Goal: Task Accomplishment & Management: Manage account settings

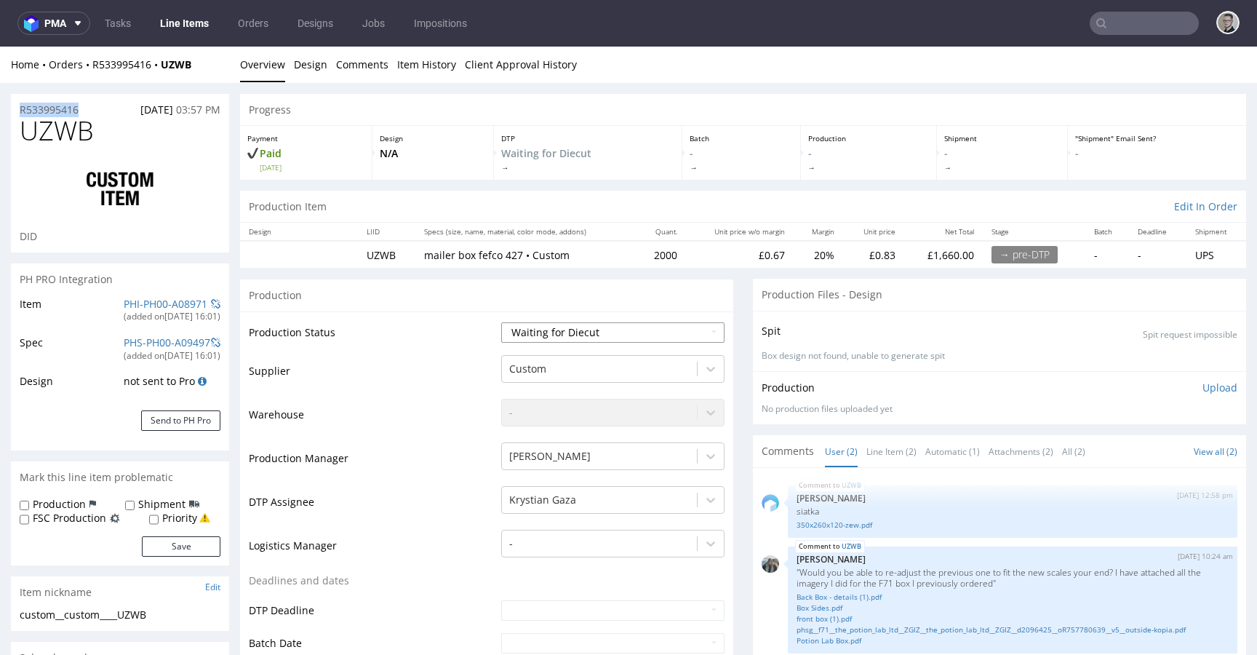
click at [586, 334] on select "Waiting for Artwork Waiting for Diecut Waiting for Mockup Waiting for DTP Waiti…" at bounding box center [612, 332] width 223 height 20
select select "dtp_in_process"
click at [501, 322] on select "Waiting for Artwork Waiting for Diecut Waiting for Mockup Waiting for DTP Waiti…" at bounding box center [612, 332] width 223 height 20
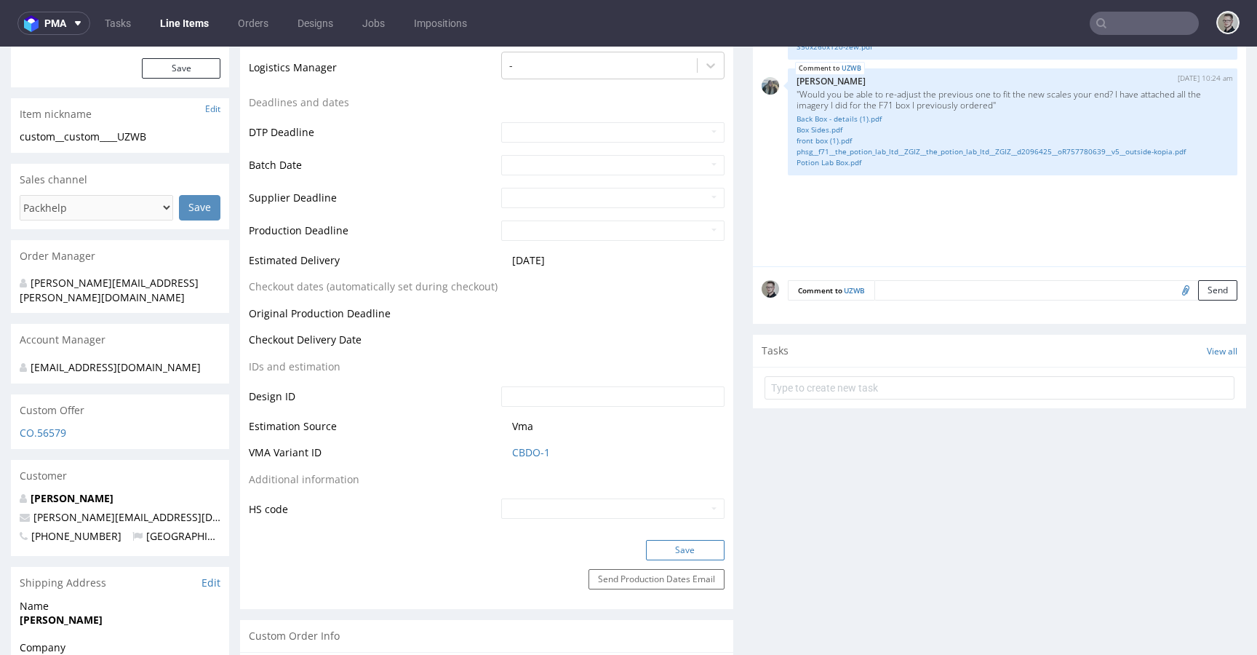
click at [707, 548] on button "Save" at bounding box center [685, 550] width 79 height 20
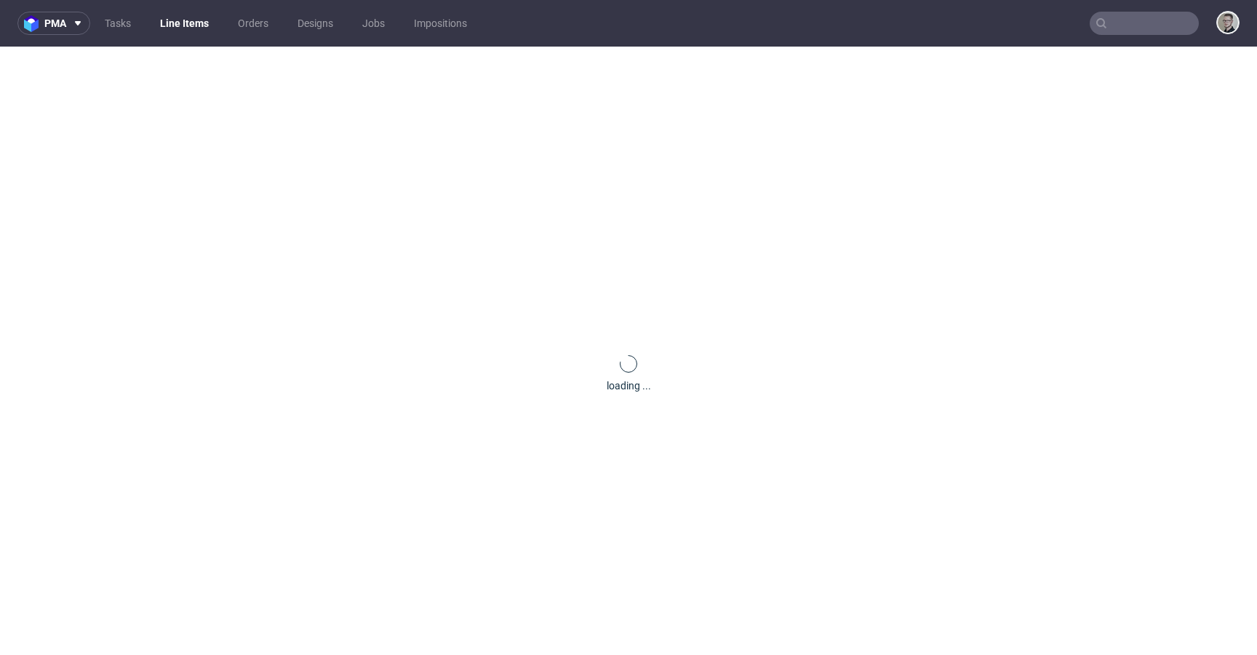
scroll to position [0, 0]
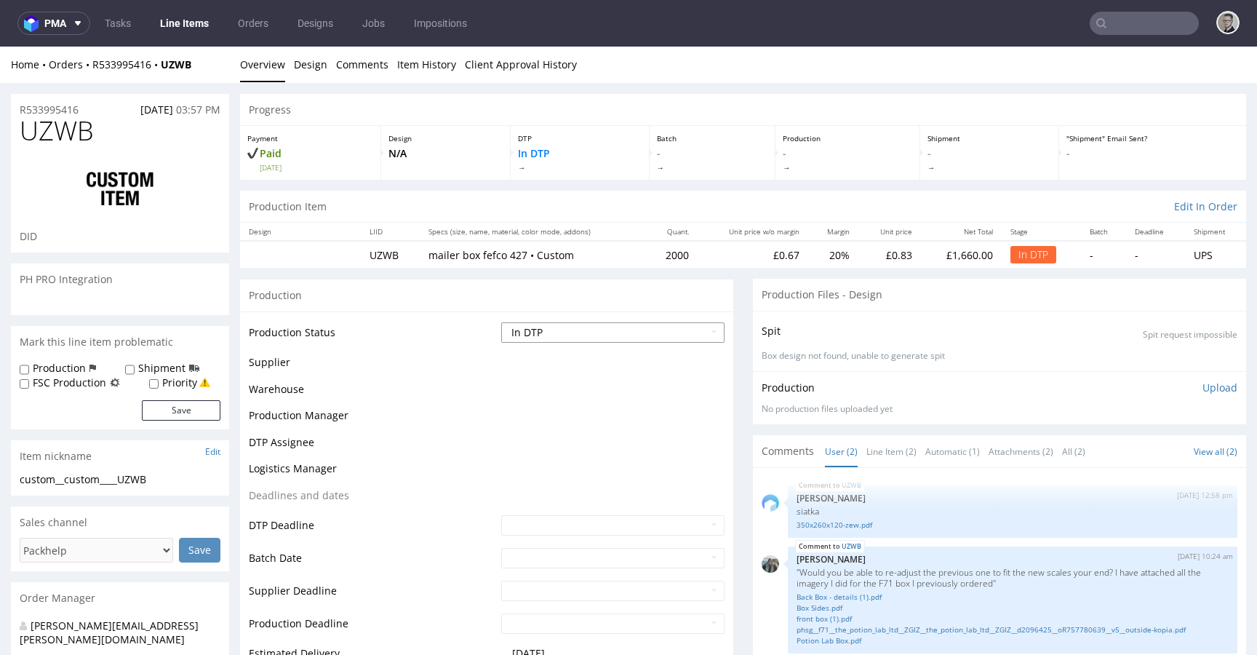
click at [642, 334] on select "Waiting for Artwork Waiting for Diecut Waiting for Mockup Waiting for DTP Waiti…" at bounding box center [612, 332] width 223 height 20
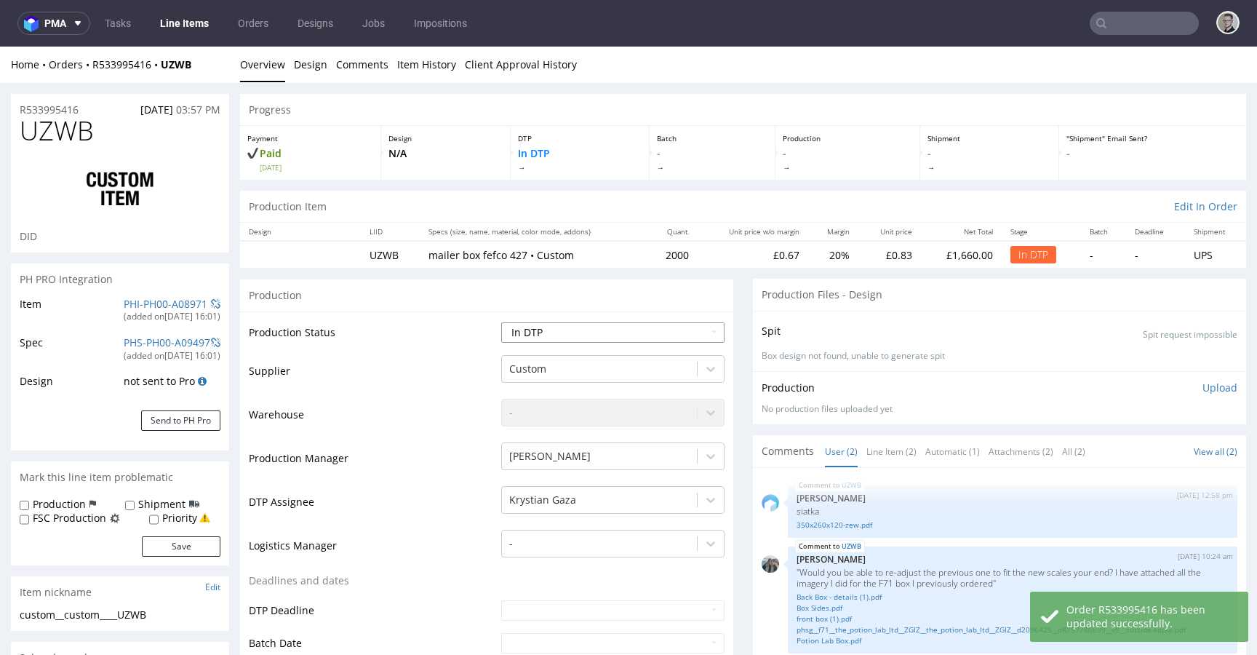
select select "dtp_ca_needed"
click at [501, 322] on select "Waiting for Artwork Waiting for Diecut Waiting for Mockup Waiting for DTP Waiti…" at bounding box center [612, 332] width 223 height 20
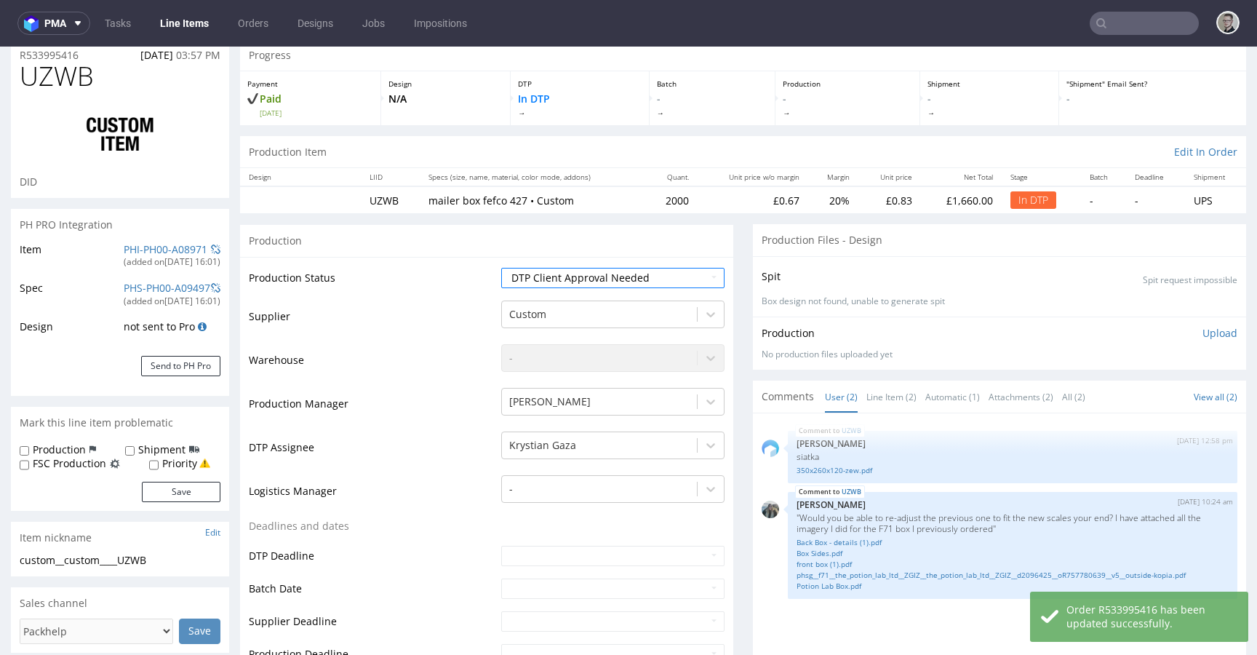
scroll to position [455, 0]
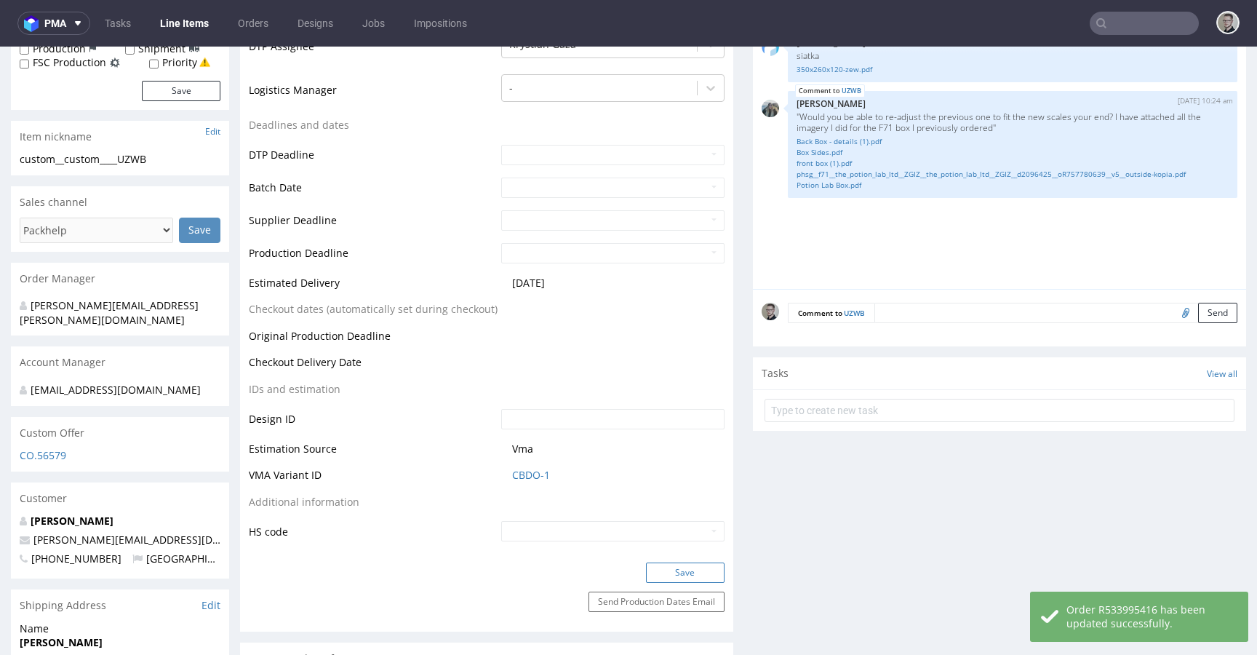
click at [693, 562] on button "Save" at bounding box center [685, 572] width 79 height 20
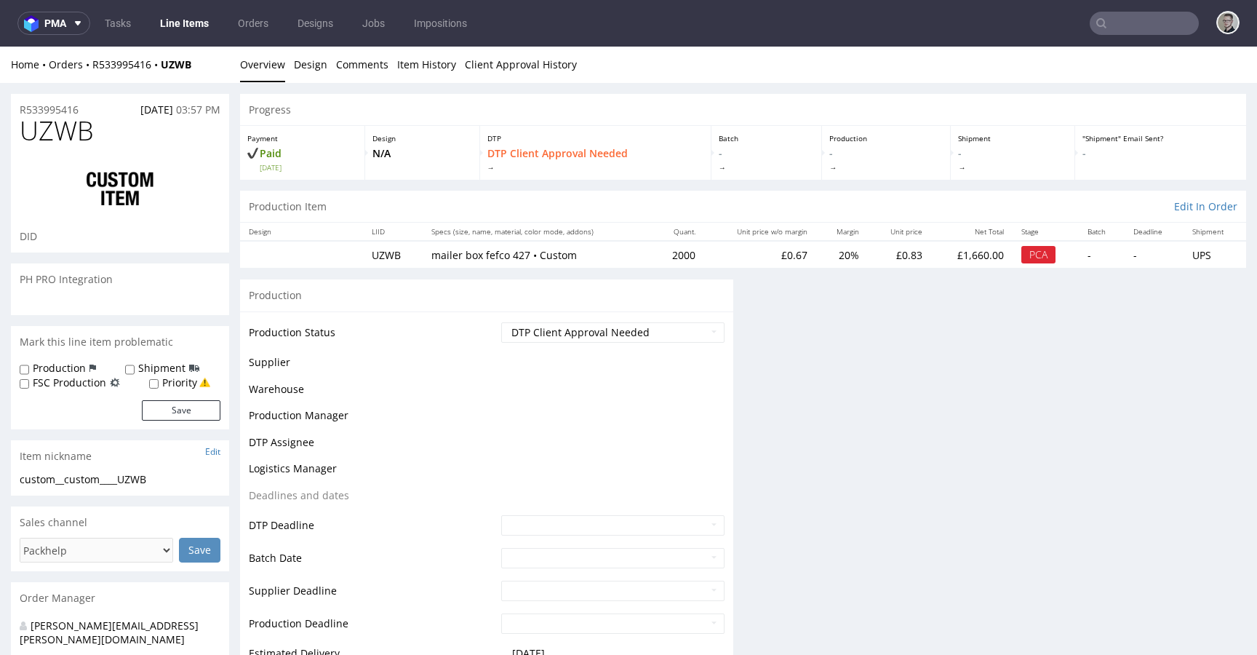
scroll to position [0, 0]
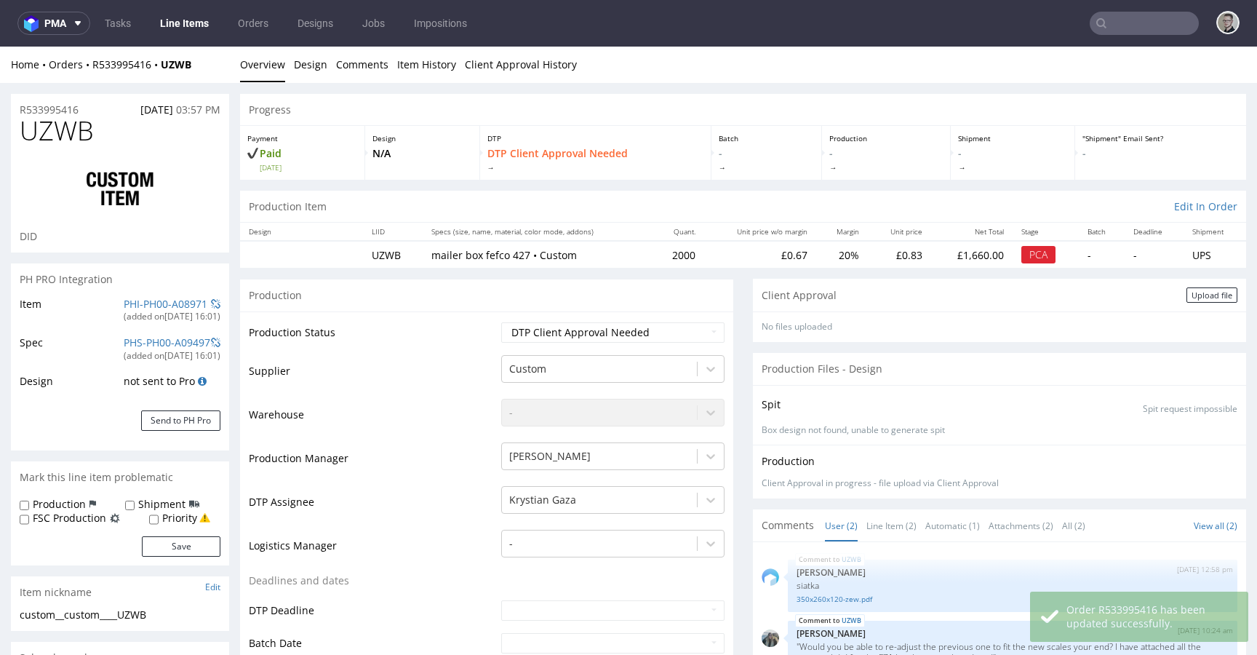
click at [1187, 299] on div "Upload file" at bounding box center [1212, 294] width 51 height 15
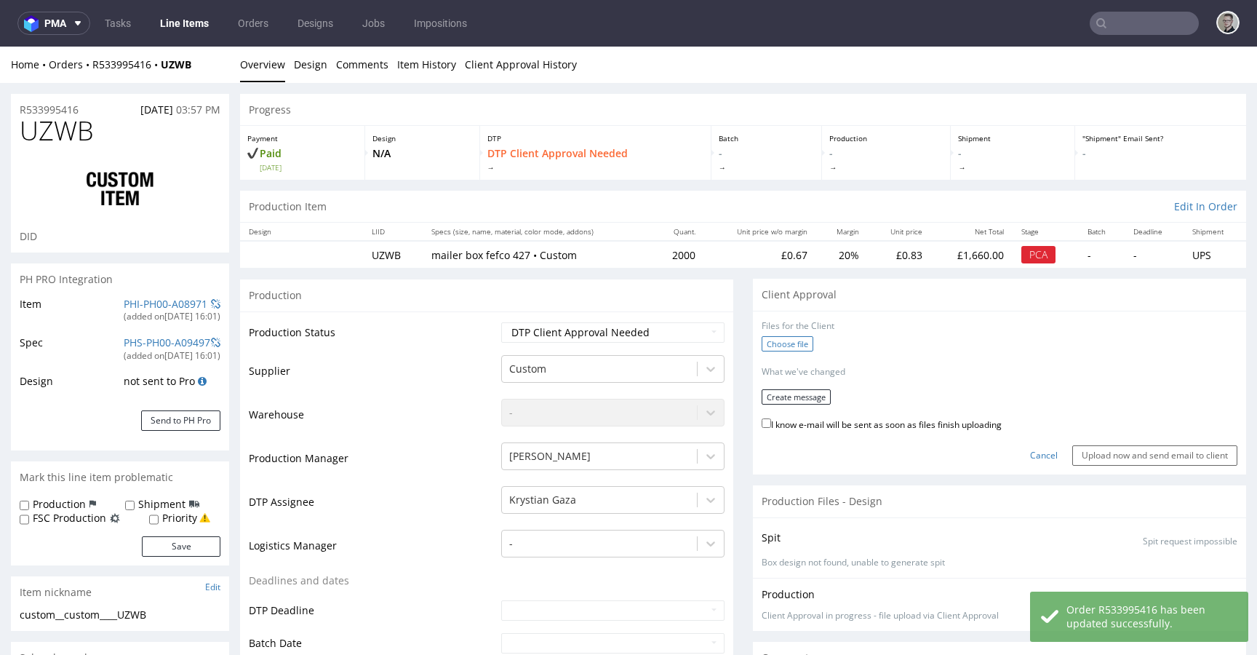
click at [793, 344] on label "Choose file" at bounding box center [788, 343] width 52 height 15
click at [0, 47] on input "Choose file" at bounding box center [0, 47] width 0 height 0
click at [807, 388] on button "Create message" at bounding box center [796, 391] width 69 height 15
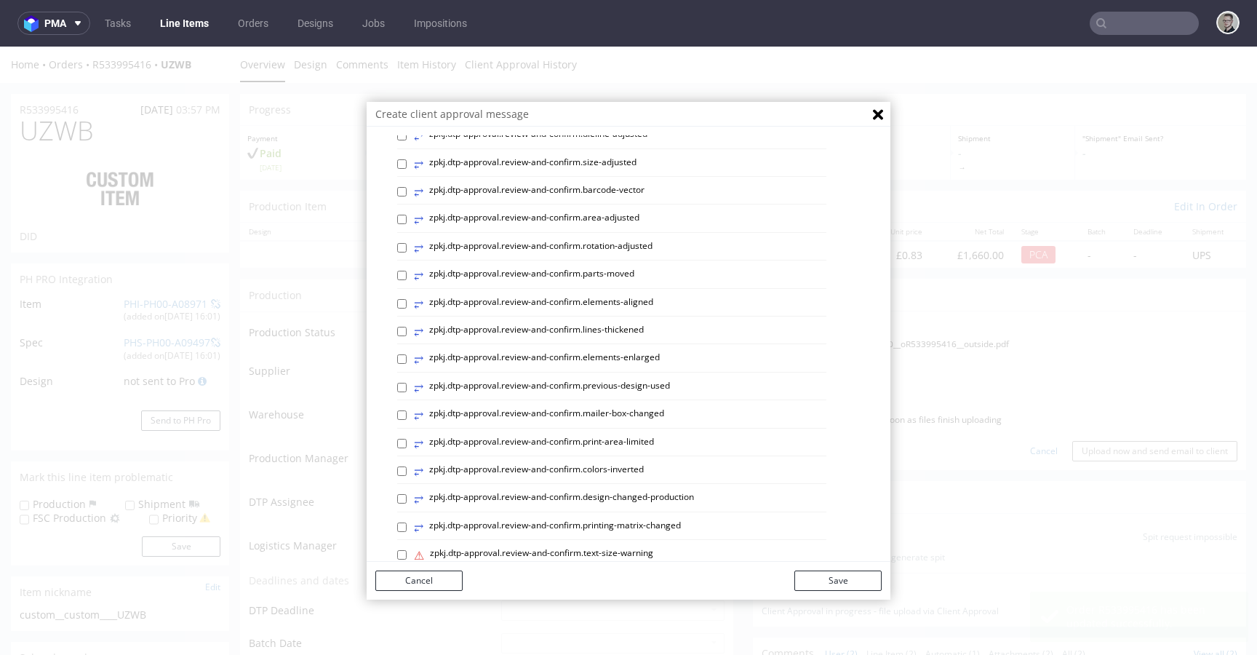
scroll to position [608, 0]
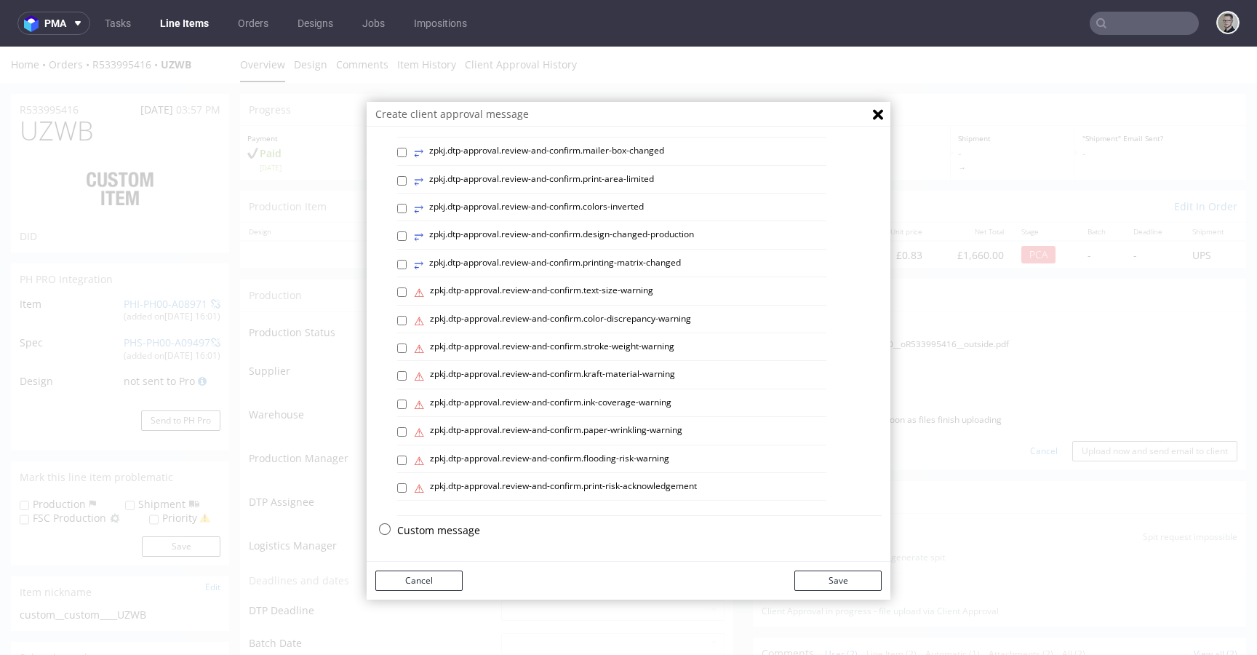
click at [452, 533] on p "Custom message" at bounding box center [639, 530] width 485 height 15
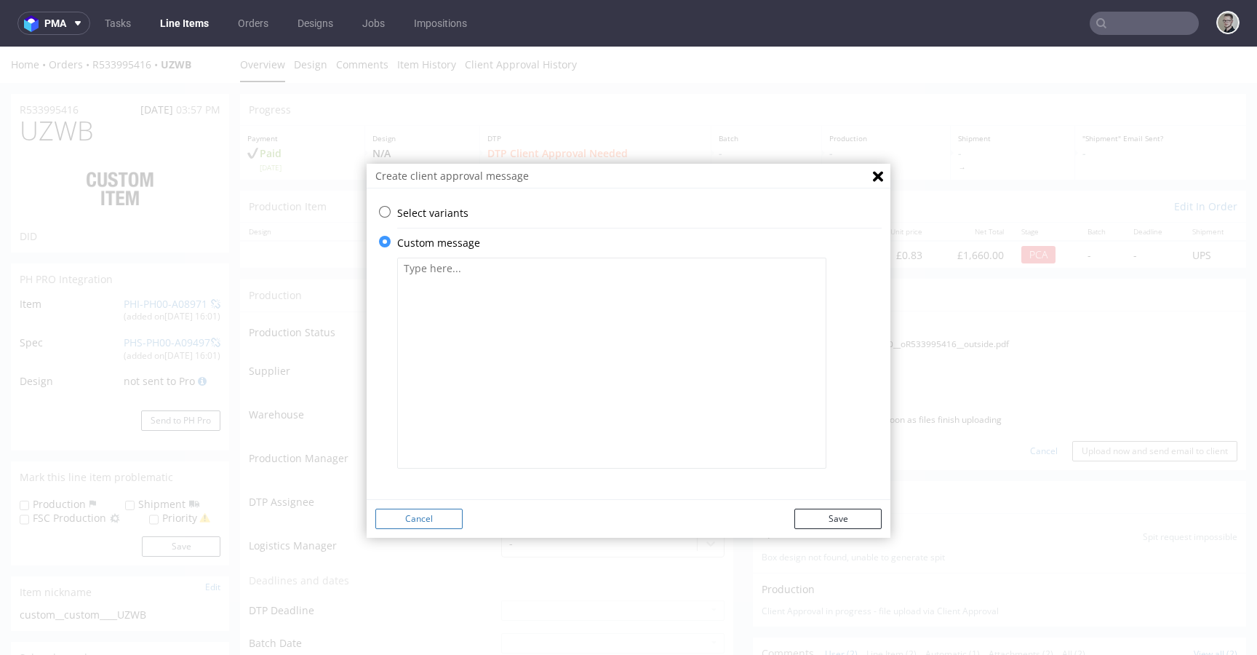
scroll to position [0, 0]
click at [530, 378] on textarea at bounding box center [611, 363] width 429 height 211
type textarea "We've adjusted design from your previous order to the new dieline. Please make …"
click at [838, 520] on button "Save" at bounding box center [838, 519] width 87 height 20
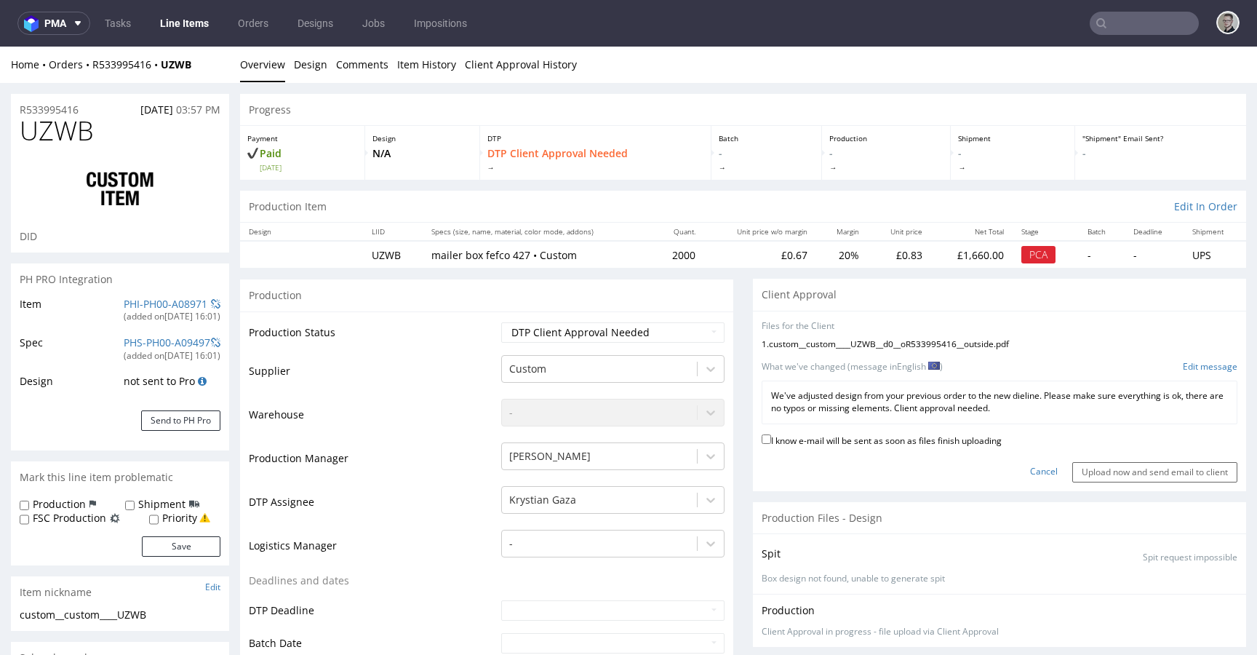
drag, startPoint x: 990, startPoint y: 439, endPoint x: 1002, endPoint y: 443, distance: 12.2
click at [990, 439] on label "I know e-mail will be sent as soon as files finish uploading" at bounding box center [882, 439] width 240 height 16
click at [771, 439] on input "I know e-mail will be sent as soon as files finish uploading" at bounding box center [766, 438] width 9 height 9
checkbox input "true"
click at [1078, 467] on input "Upload now and send email to client" at bounding box center [1154, 472] width 165 height 20
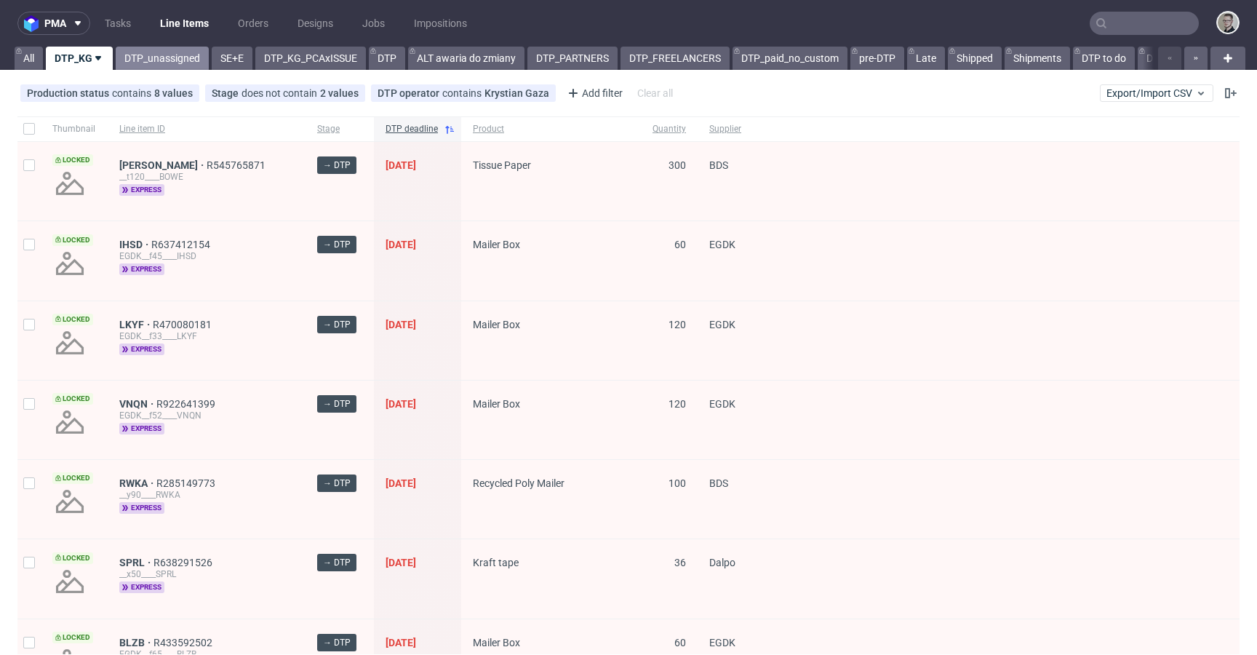
click at [162, 59] on link "DTP_unassigned" at bounding box center [162, 58] width 93 height 23
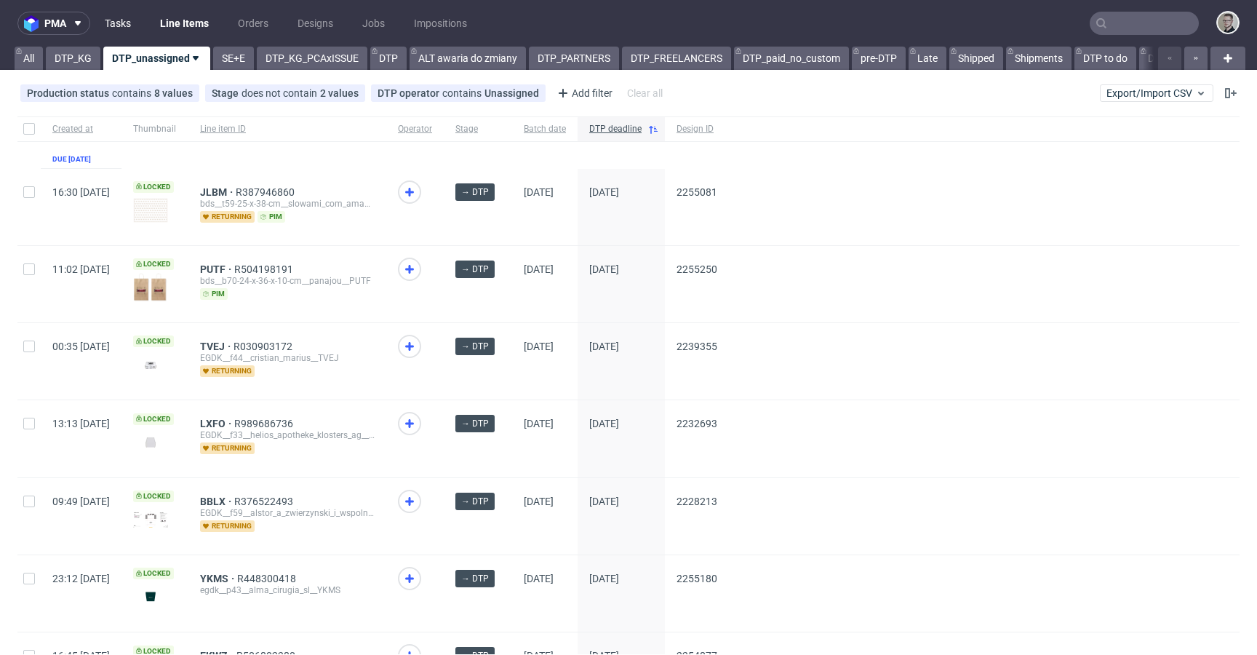
click at [123, 22] on link "Tasks" at bounding box center [118, 23] width 44 height 23
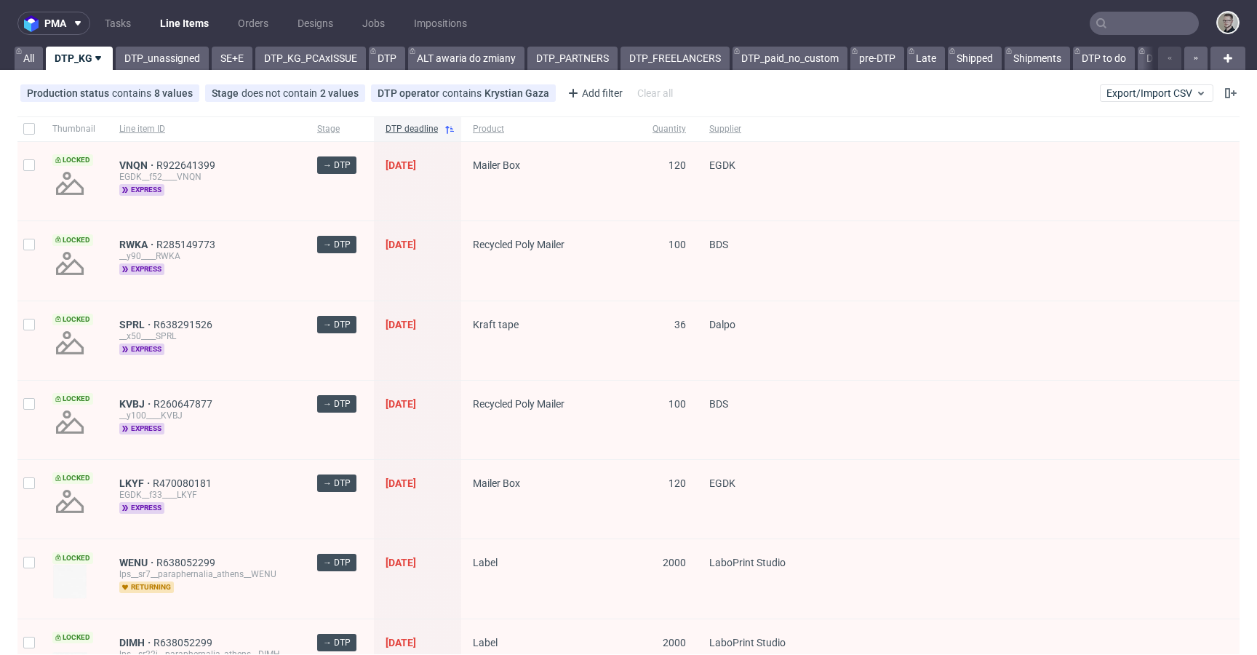
click at [907, 188] on div at bounding box center [1019, 181] width 441 height 79
click at [916, 91] on div "Production status contains 8 values Not Defined, Waiting for DTP, Waiting for D…" at bounding box center [628, 93] width 1257 height 35
click at [108, 66] on link "DTP_KG" at bounding box center [79, 58] width 67 height 23
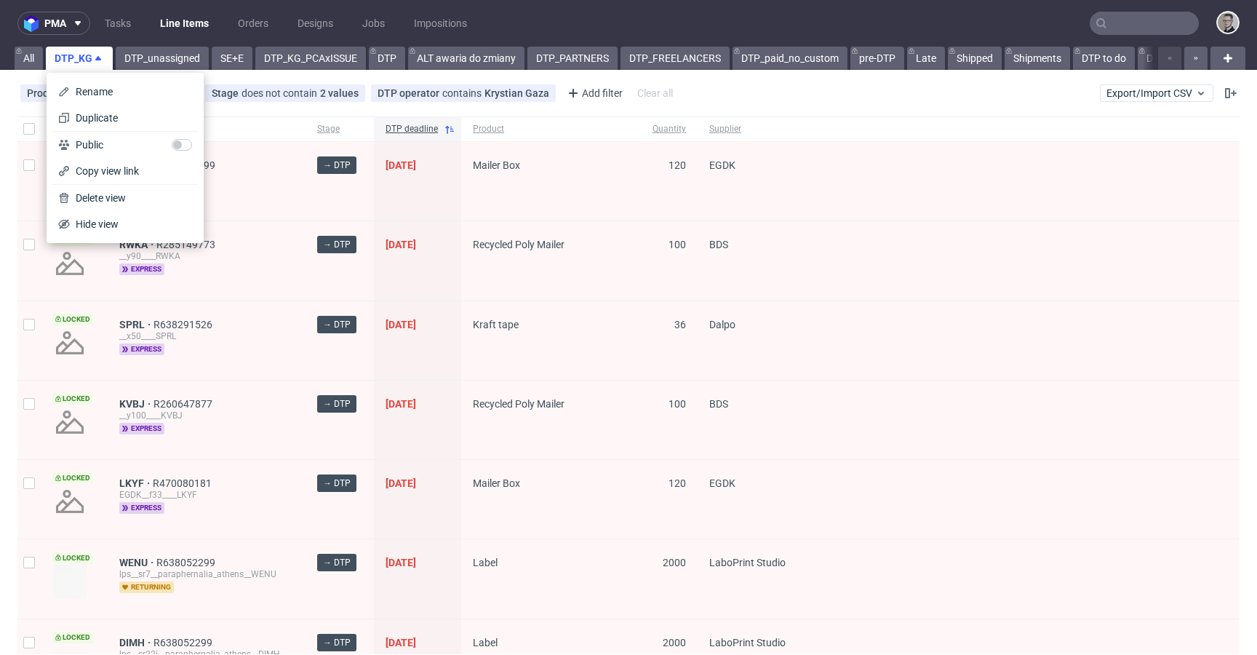
click at [141, 71] on div "pma Tasks Line Items Orders Designs Jobs Impositions All DTP_KG DTP_unassigned …" at bounding box center [628, 327] width 1257 height 655
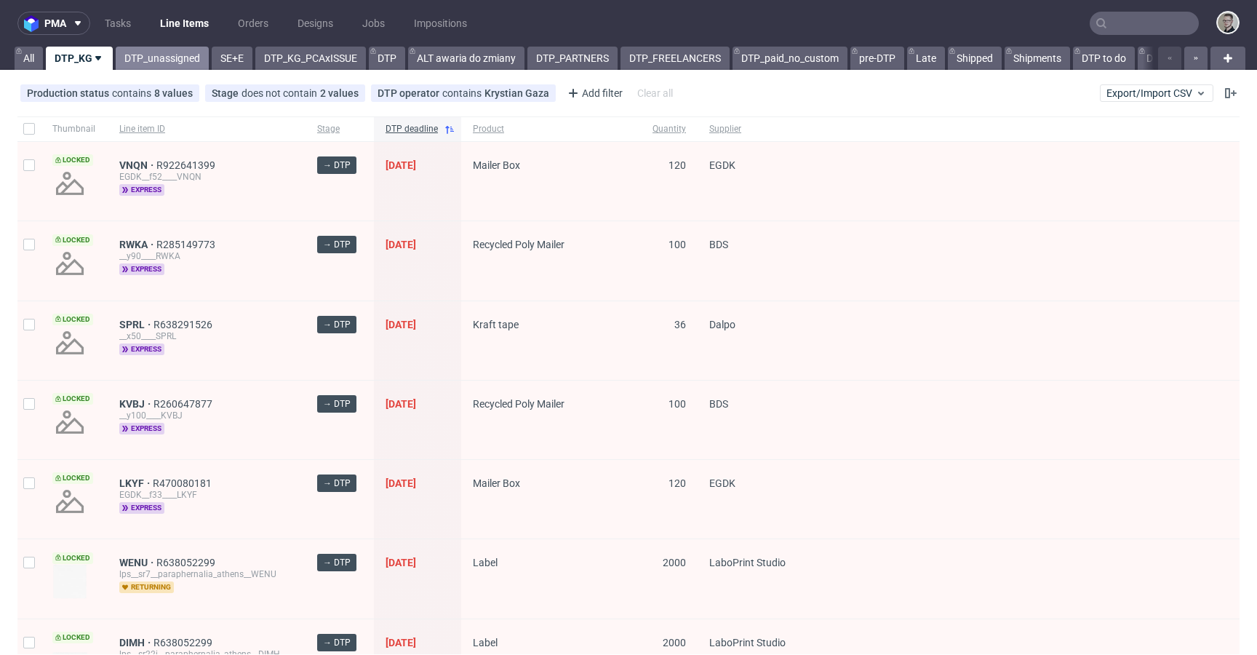
click at [161, 58] on link "DTP_unassigned" at bounding box center [162, 58] width 93 height 23
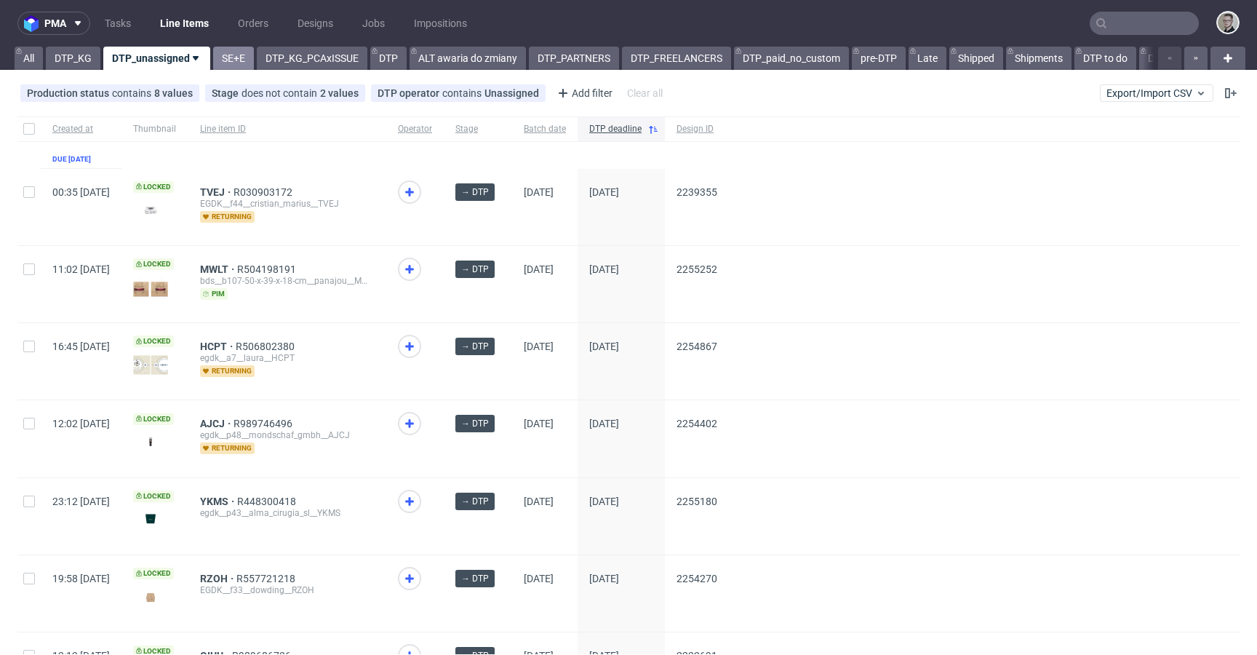
click at [220, 59] on link "SE+E" at bounding box center [233, 58] width 41 height 23
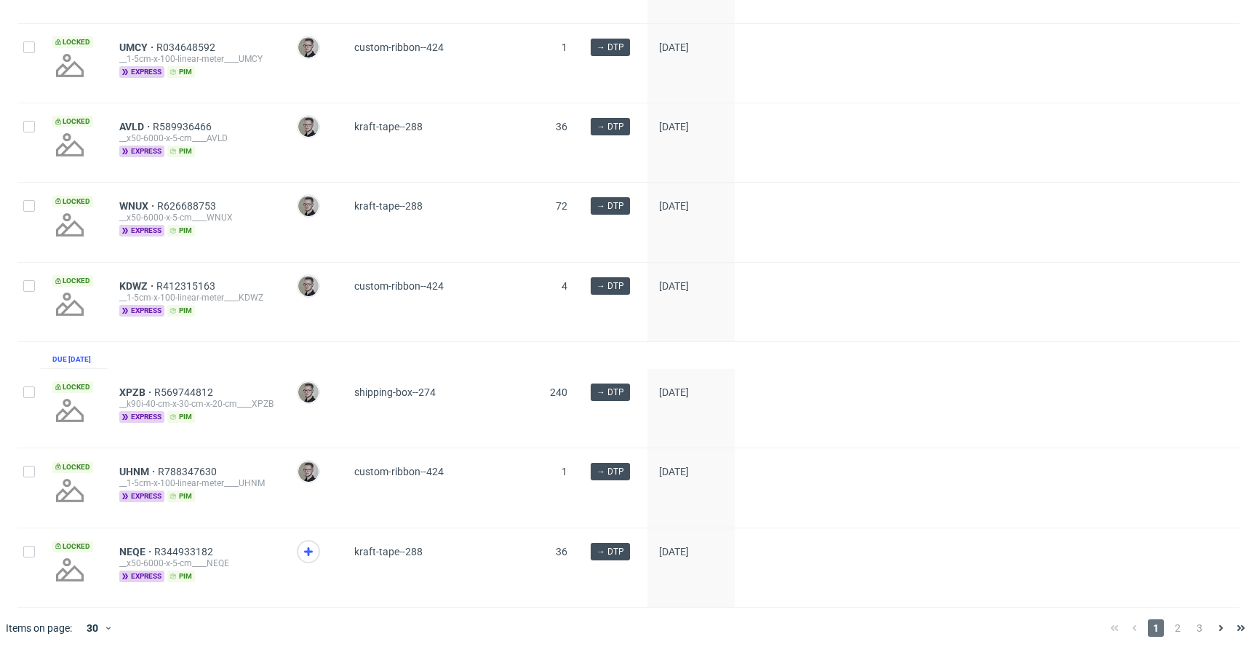
scroll to position [1994, 0]
click at [95, 627] on div "30" at bounding box center [91, 628] width 26 height 20
click at [114, 575] on div "60" at bounding box center [99, 561] width 41 height 32
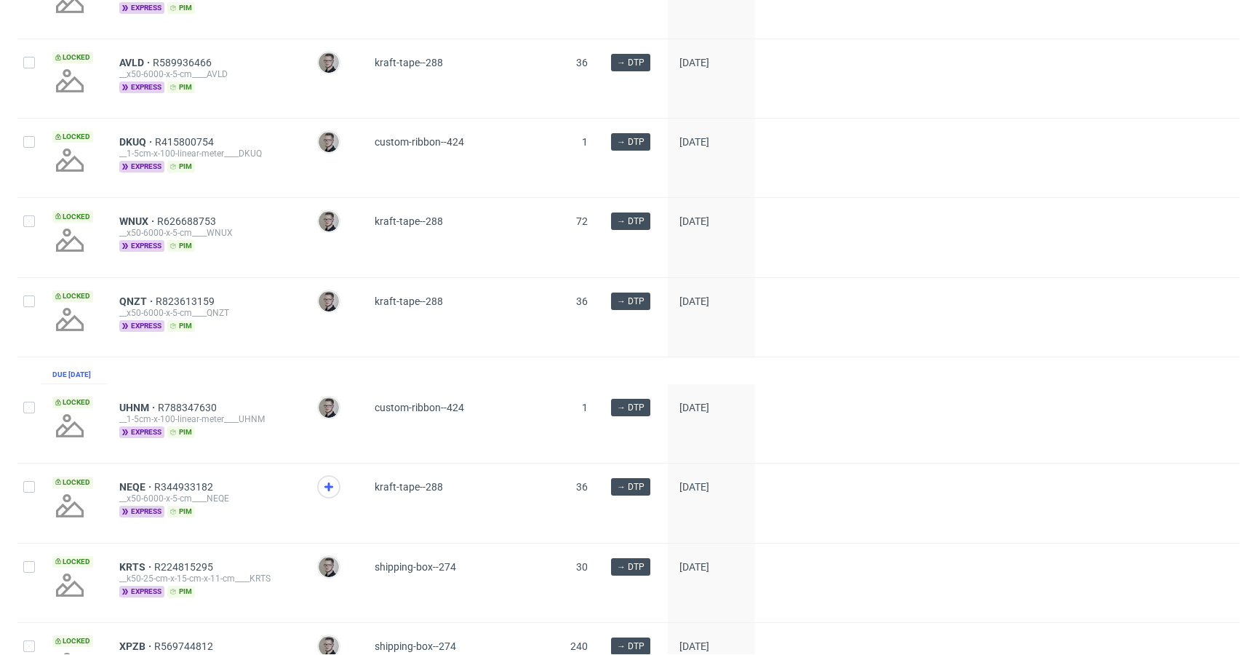
scroll to position [2210, 0]
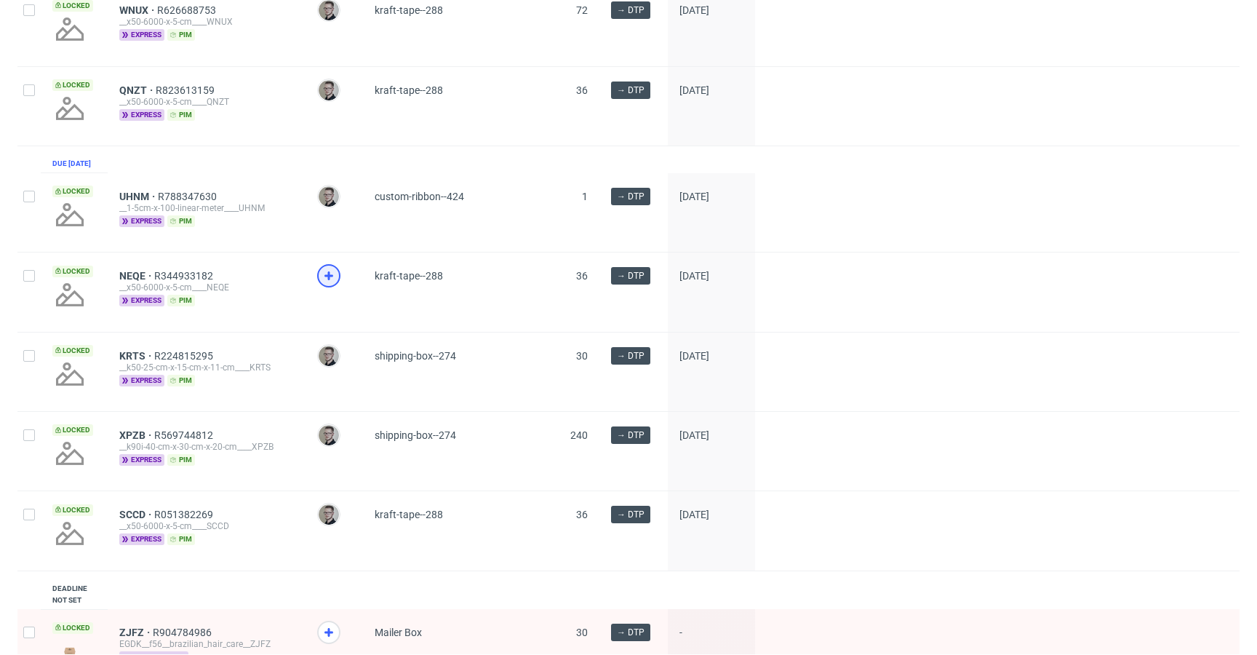
click at [327, 280] on use at bounding box center [329, 275] width 9 height 9
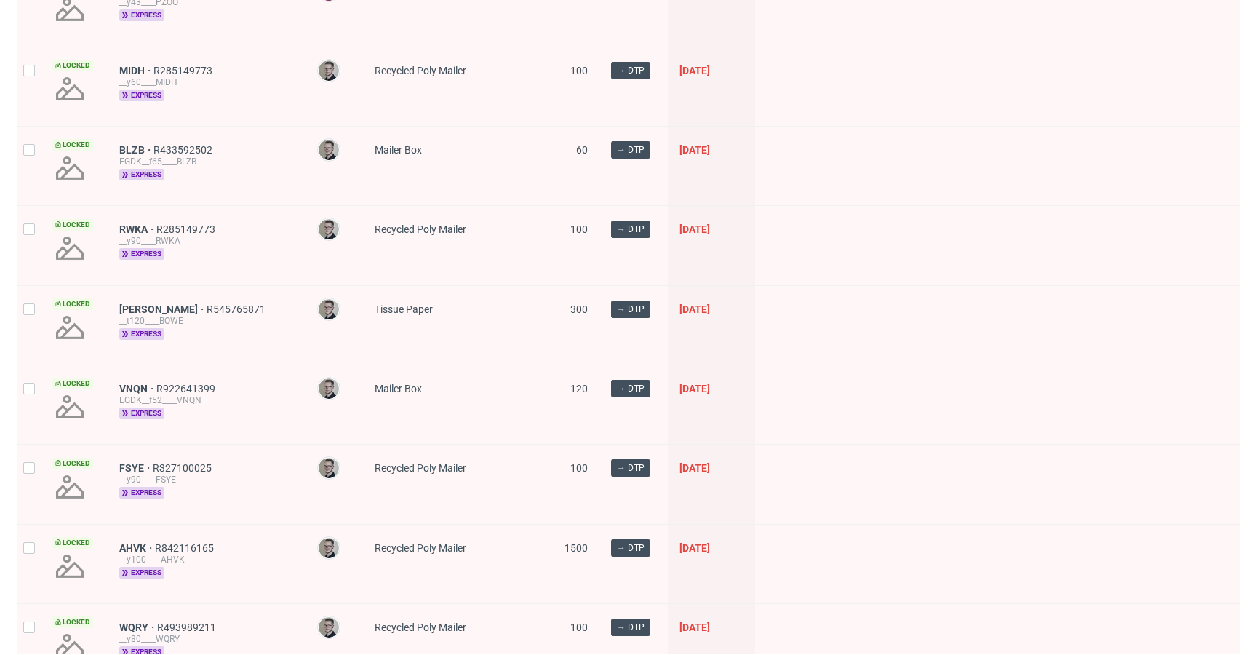
scroll to position [0, 0]
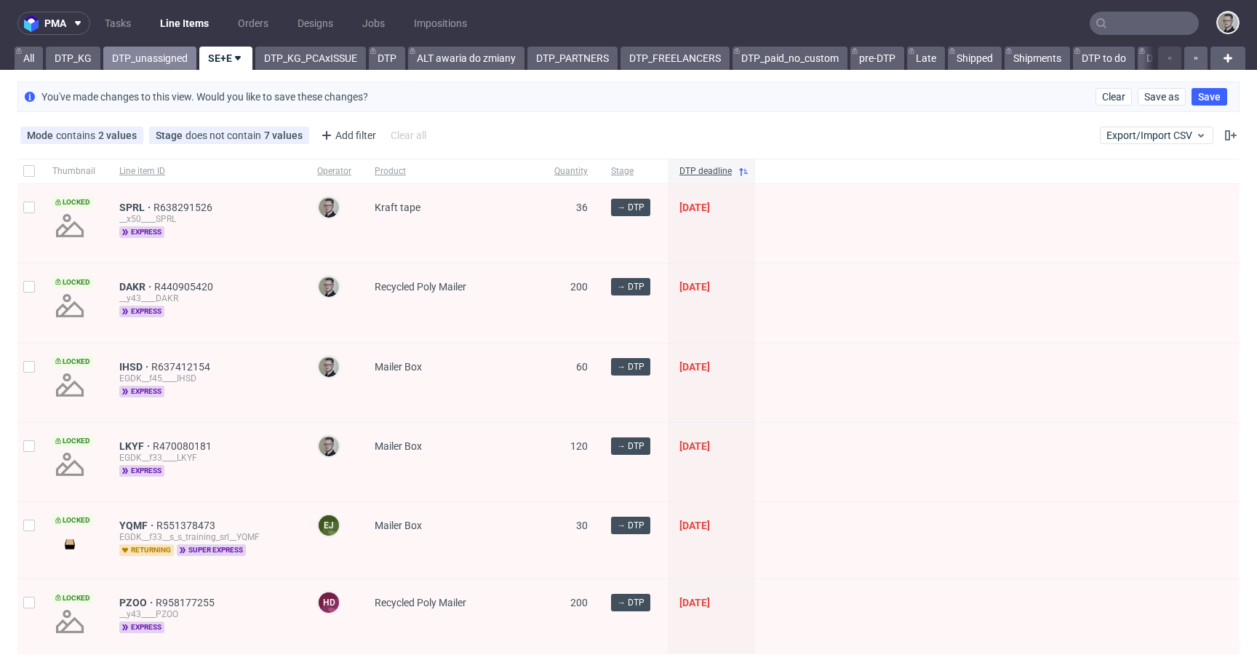
click at [154, 65] on link "DTP_unassigned" at bounding box center [149, 58] width 93 height 23
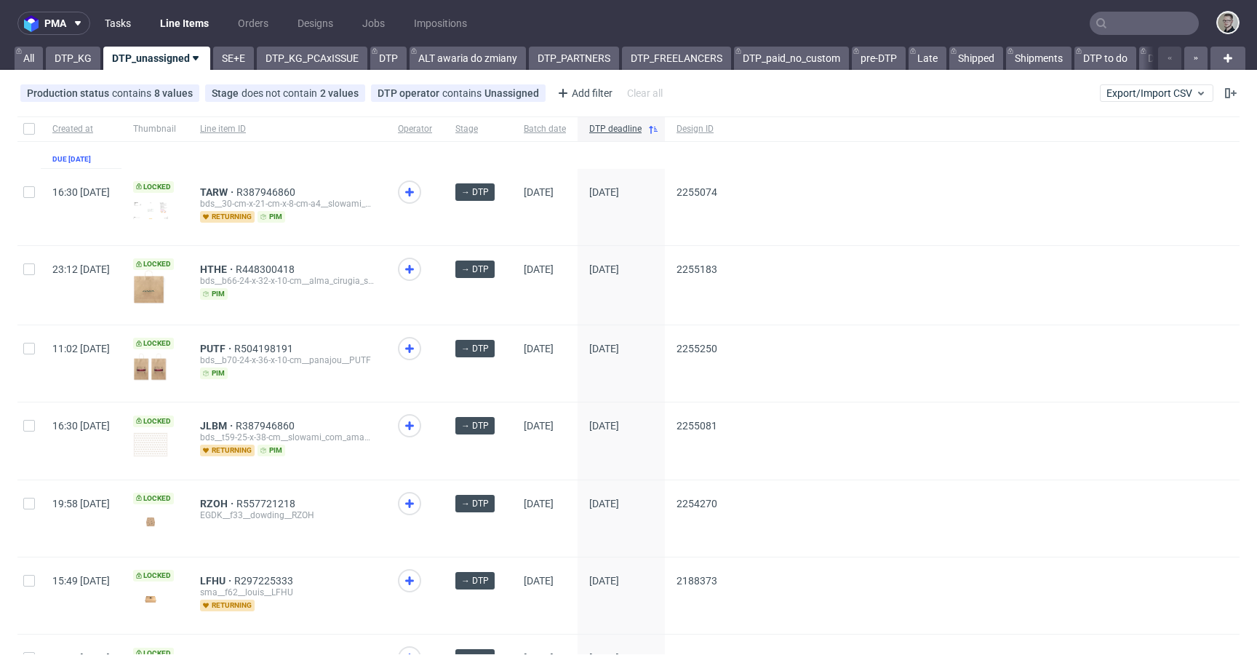
click at [126, 30] on link "Tasks" at bounding box center [118, 23] width 44 height 23
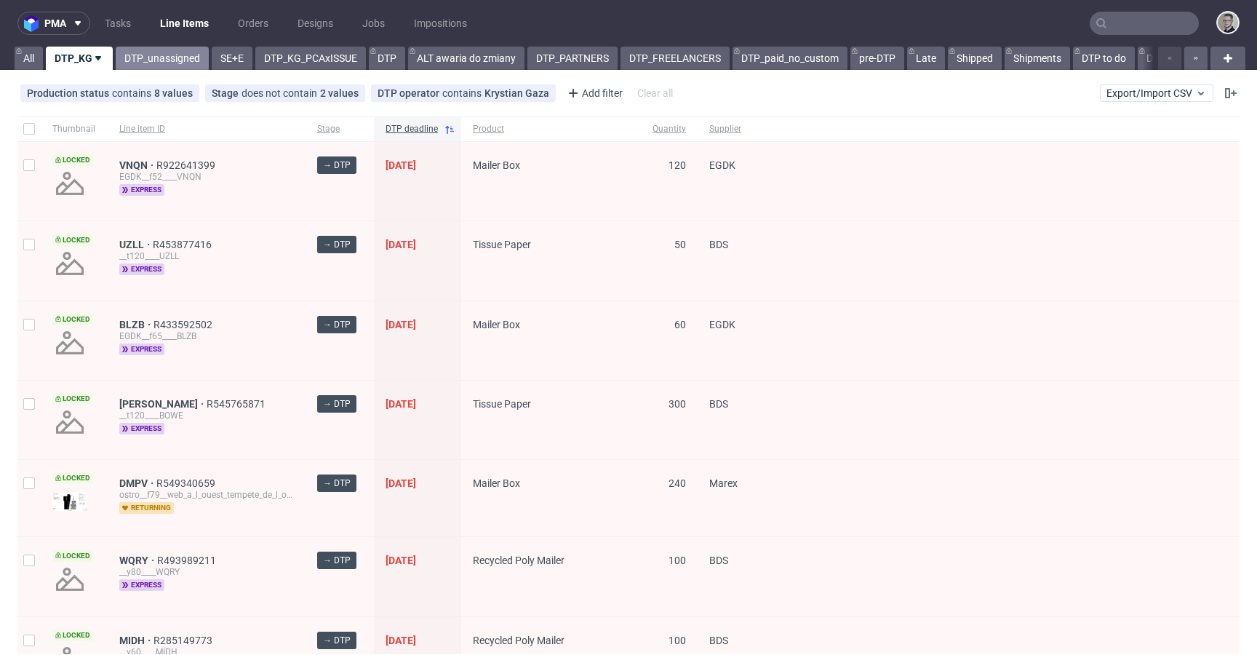
click at [187, 64] on link "DTP_unassigned" at bounding box center [162, 58] width 93 height 23
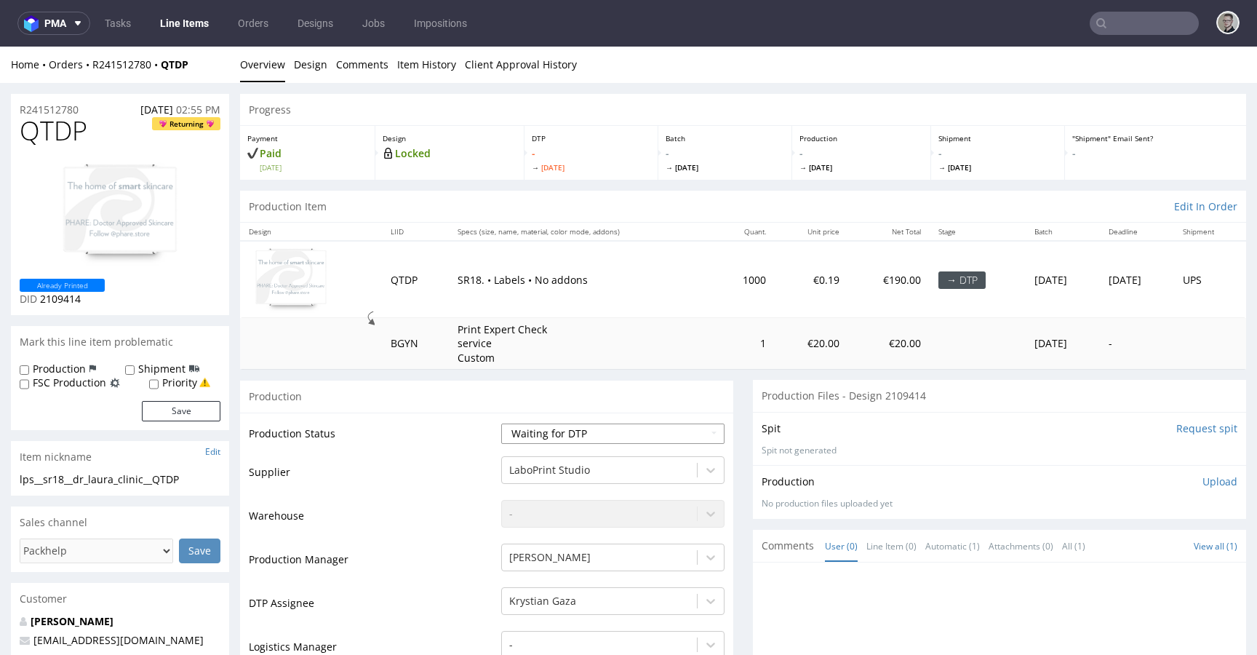
click at [562, 439] on select "Waiting for Artwork Waiting for Diecut Waiting for Mockup Waiting for DTP Waiti…" at bounding box center [612, 433] width 223 height 20
select select "dtp_in_process"
click at [501, 423] on select "Waiting for Artwork Waiting for Diecut Waiting for Mockup Waiting for DTP Waiti…" at bounding box center [612, 433] width 223 height 20
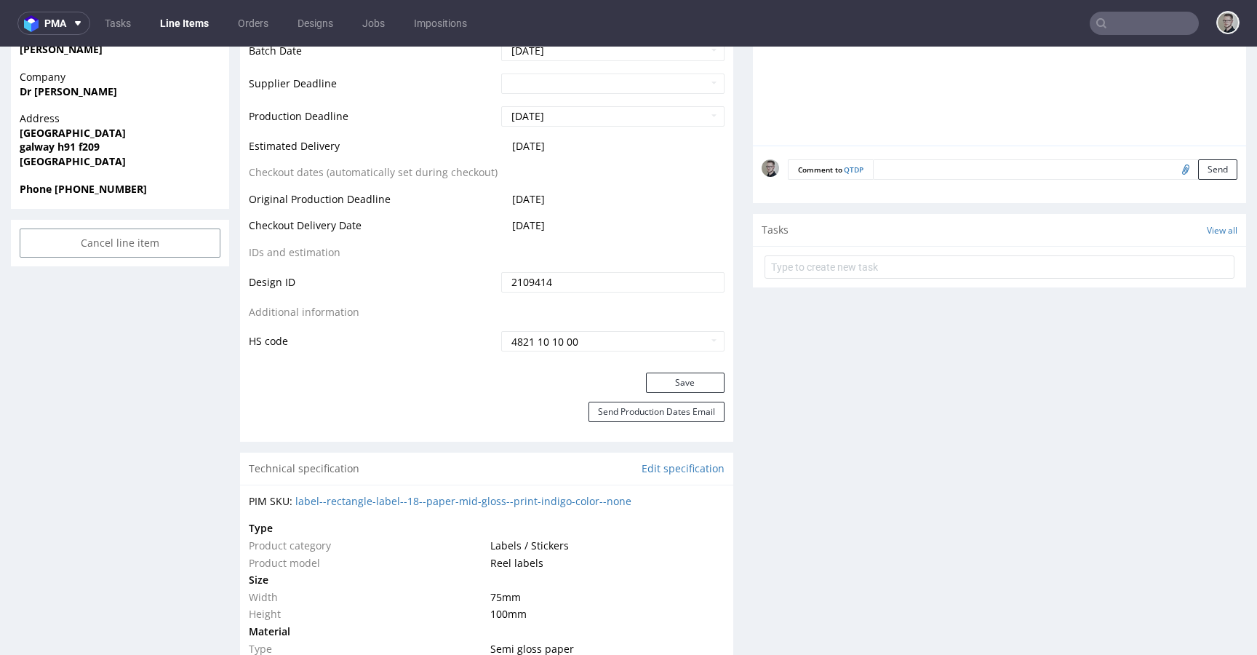
scroll to position [694, 0]
click at [696, 393] on div "Save" at bounding box center [486, 386] width 493 height 29
click at [702, 387] on button "Save" at bounding box center [685, 382] width 79 height 20
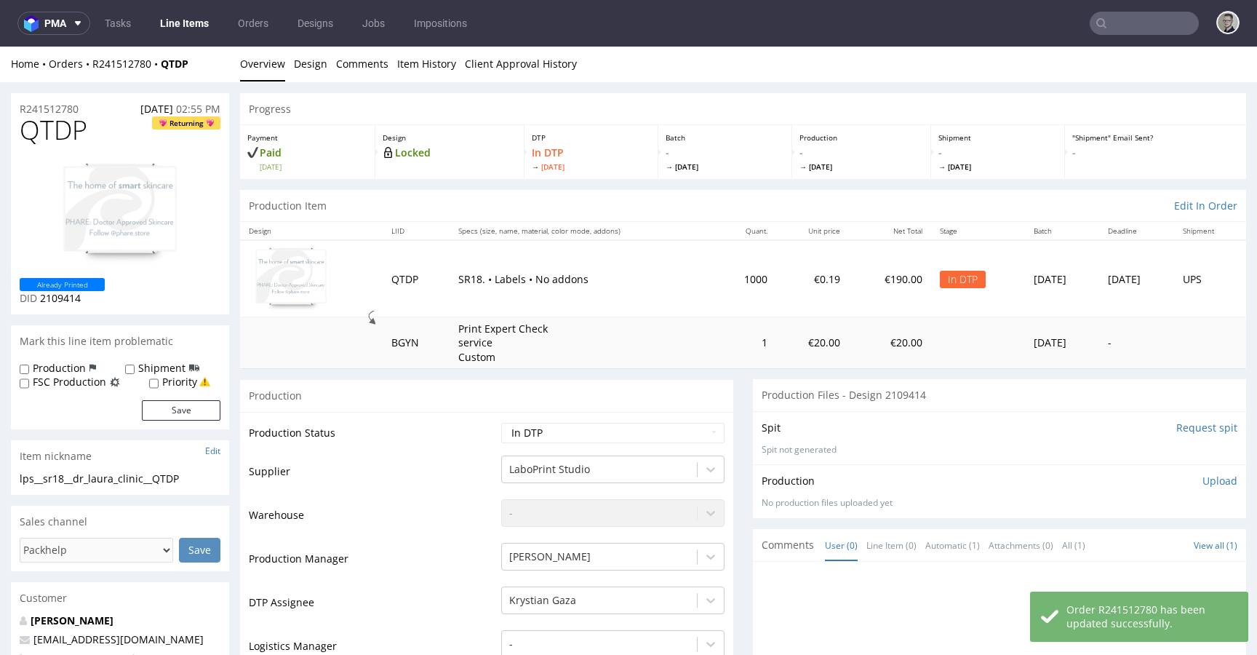
scroll to position [0, 0]
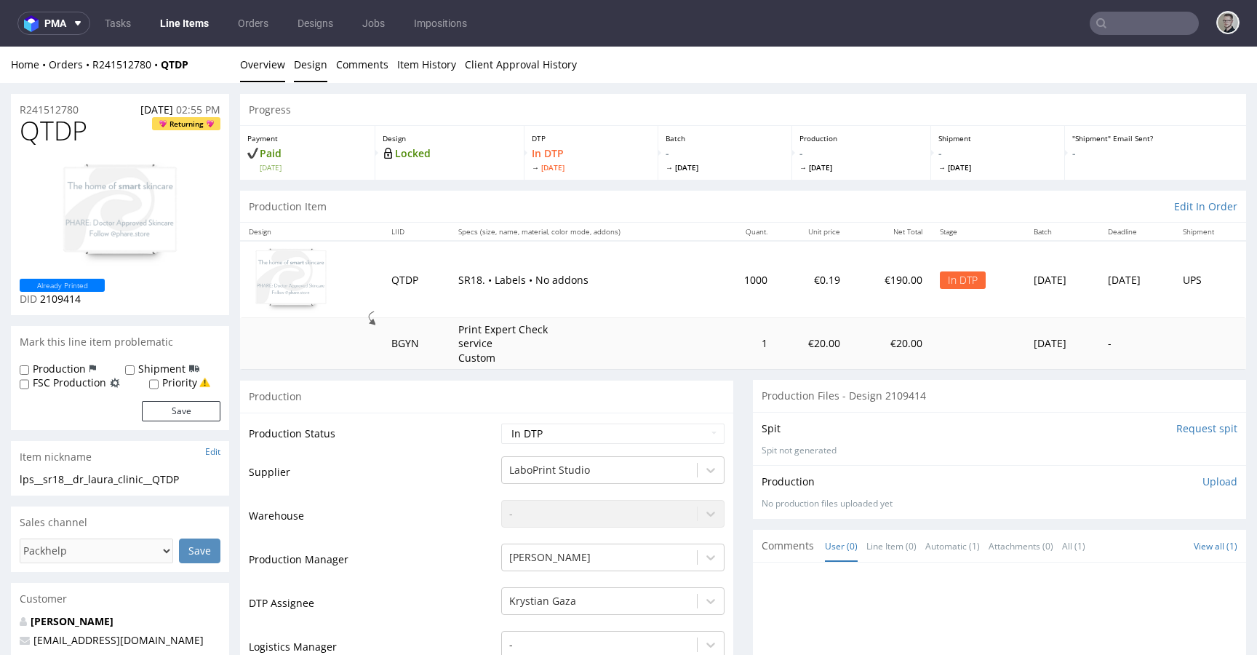
click at [306, 71] on link "Design" at bounding box center [310, 65] width 33 height 36
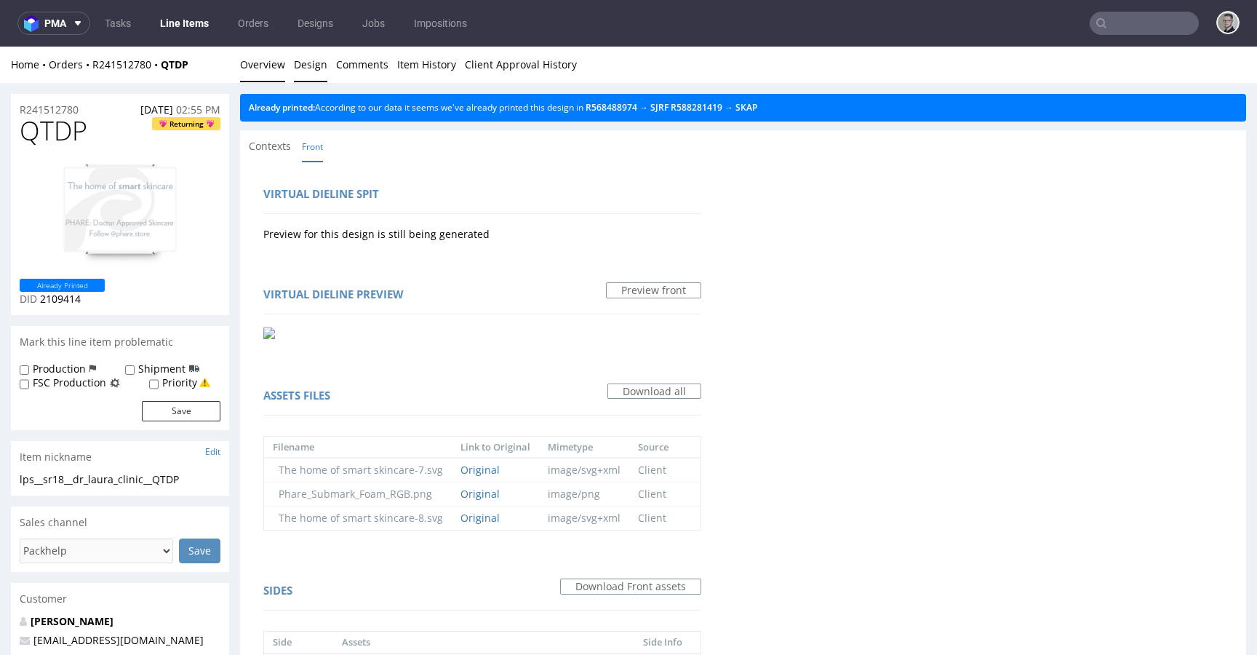
click at [275, 63] on link "Overview" at bounding box center [262, 65] width 45 height 36
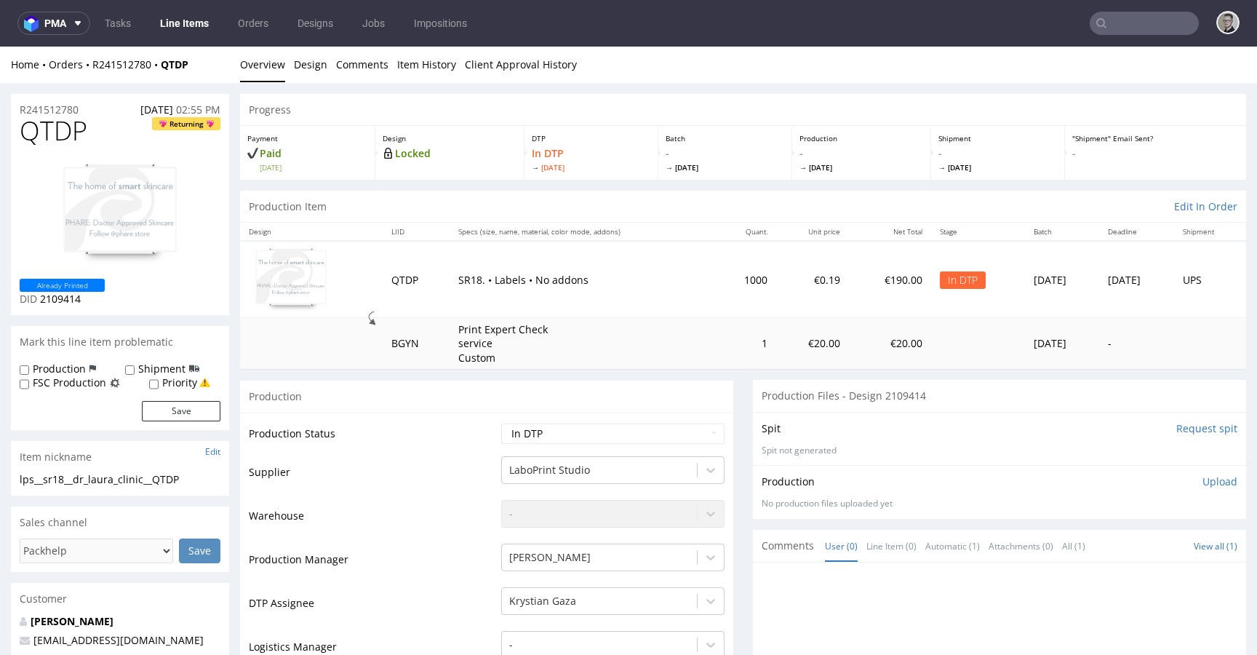
click at [60, 480] on div "lps__sr18__dr_laura_clinic__QTDP" at bounding box center [120, 479] width 201 height 15
copy div "lps__sr18__dr_laura_clinic__QTDP"
drag, startPoint x: 88, startPoint y: 111, endPoint x: 0, endPoint y: 113, distance: 88.1
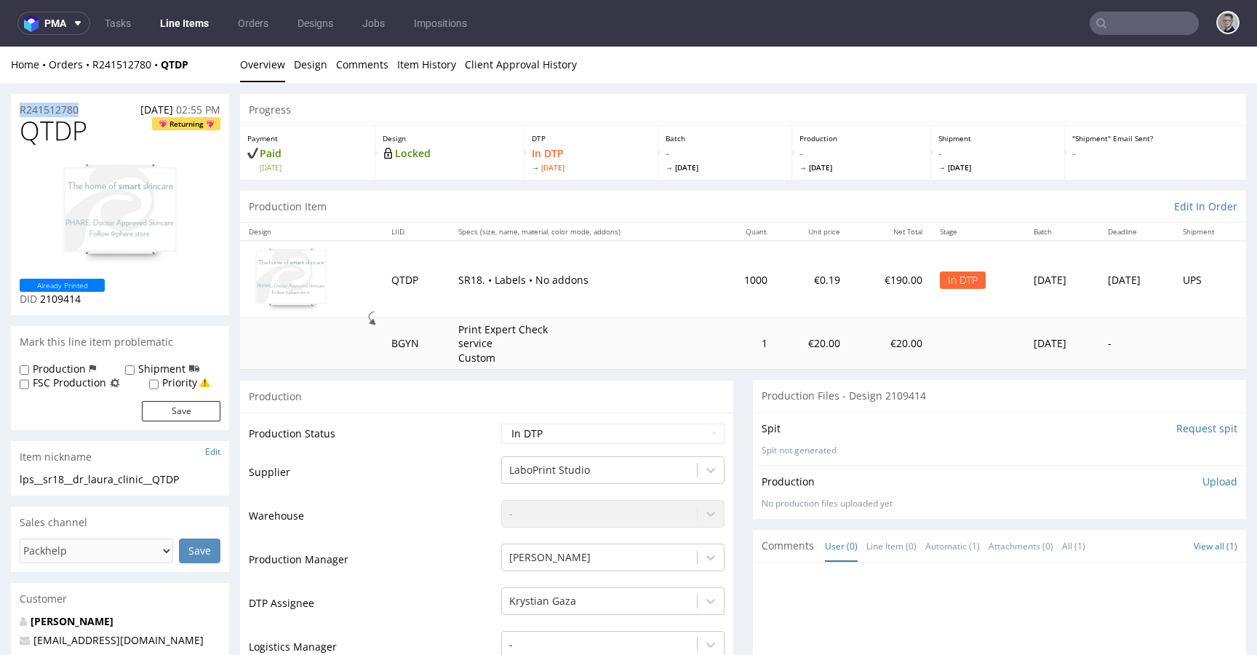
copy p "R241512780"
click at [1203, 481] on p "Upload" at bounding box center [1220, 481] width 35 height 15
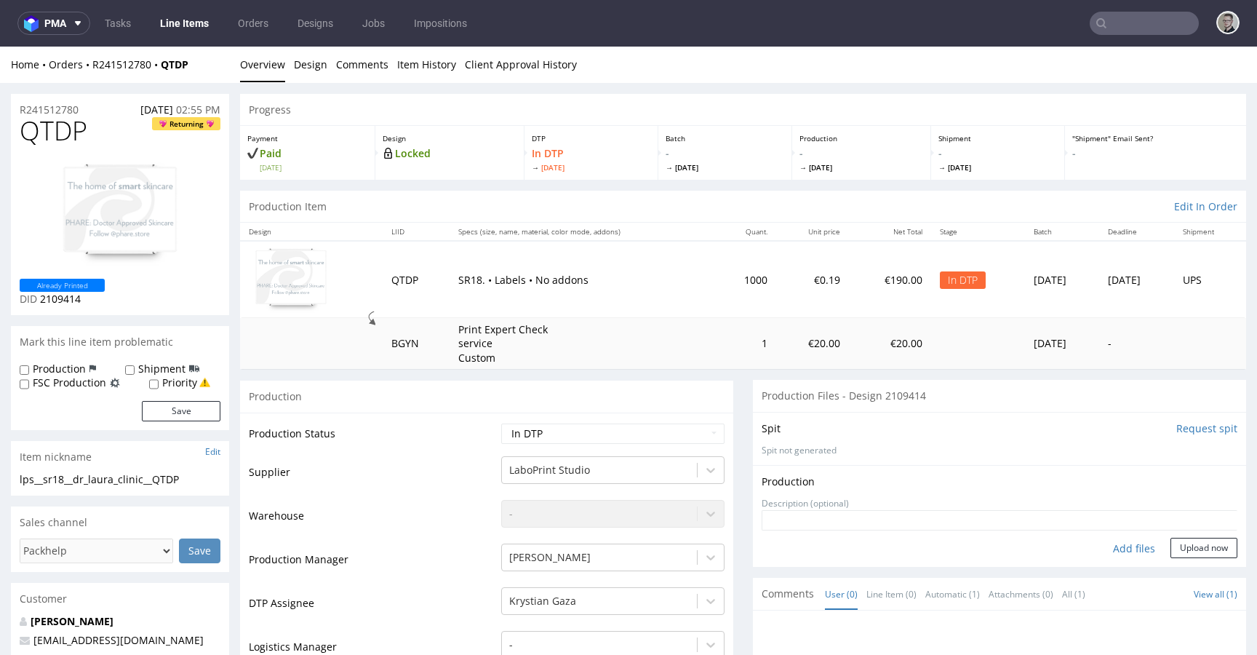
click at [1122, 545] on div "Add files" at bounding box center [1134, 549] width 73 height 22
type input "C:\fakepath\lps__sr18__dr_laura_clinic__QTDP__d2109414__oR241512780__v1__front.…"
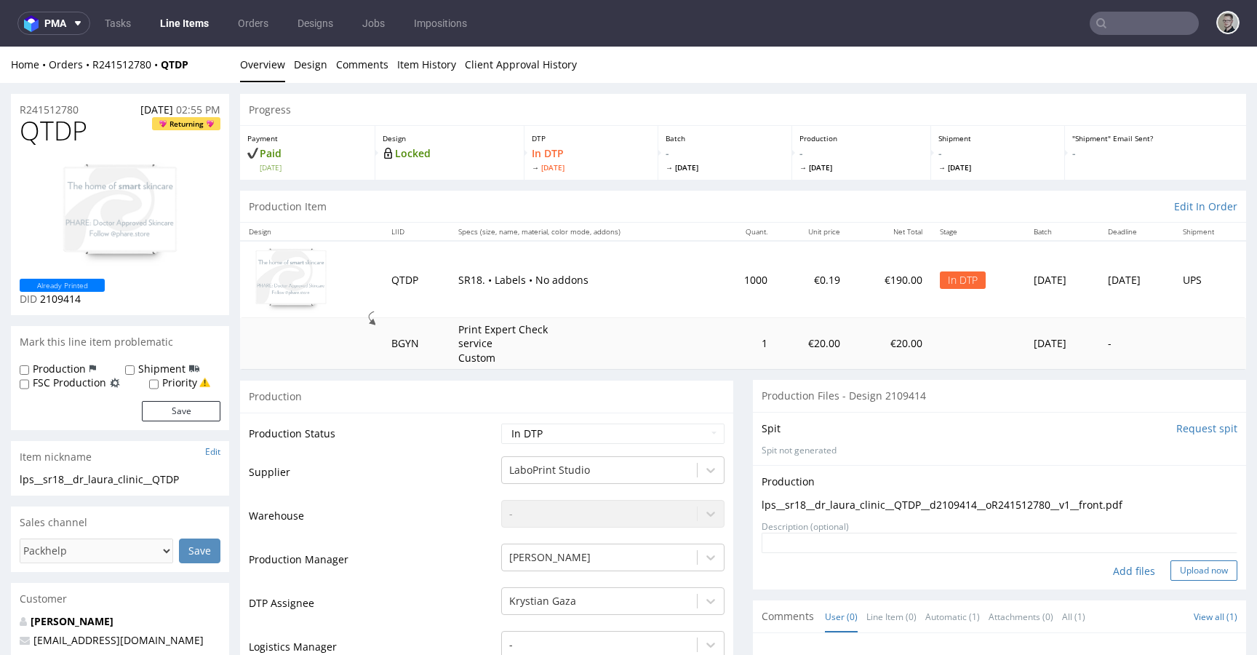
click at [1185, 570] on button "Upload now" at bounding box center [1204, 570] width 67 height 20
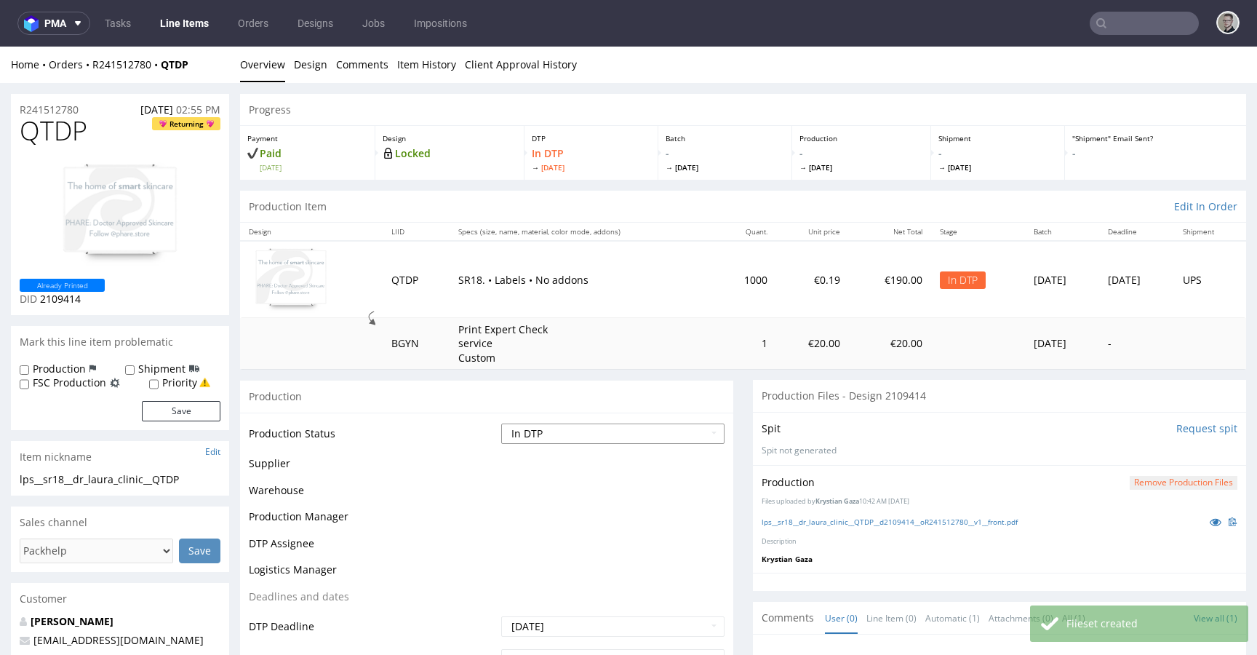
click at [573, 435] on select "Waiting for Artwork Waiting for Diecut Waiting for Mockup Waiting for DTP Waiti…" at bounding box center [612, 433] width 223 height 20
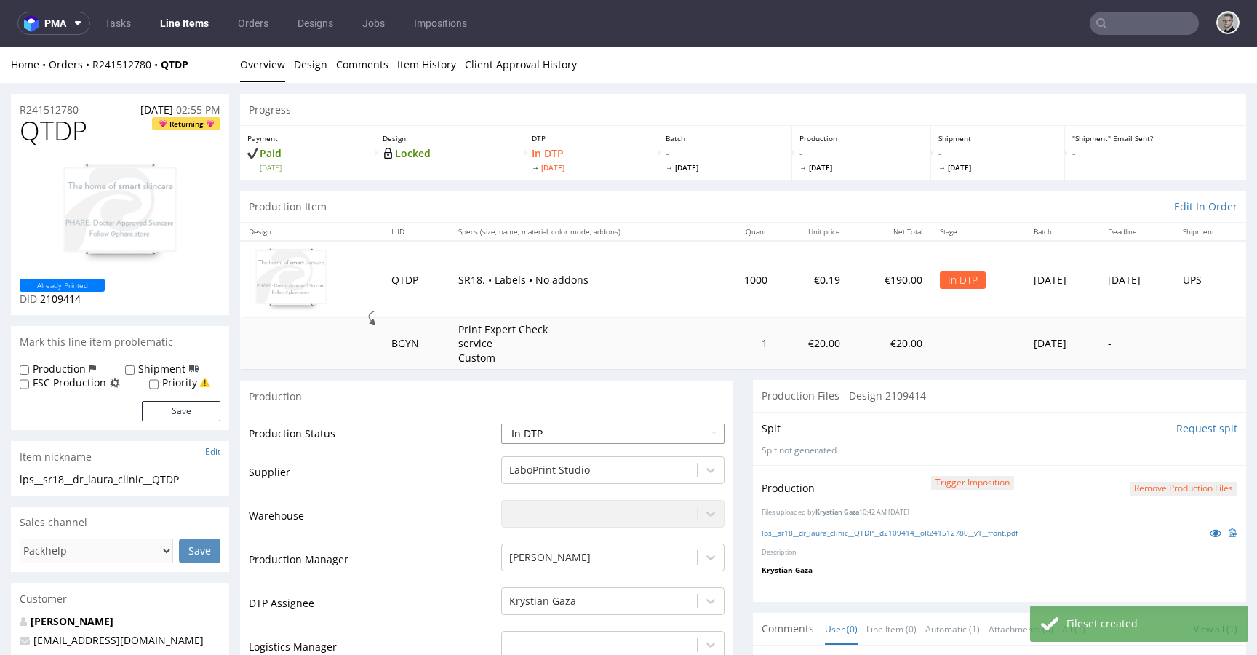
select select "dtp_production_ready"
click at [501, 423] on select "Waiting for Artwork Waiting for Diecut Waiting for Mockup Waiting for DTP Waiti…" at bounding box center [612, 433] width 223 height 20
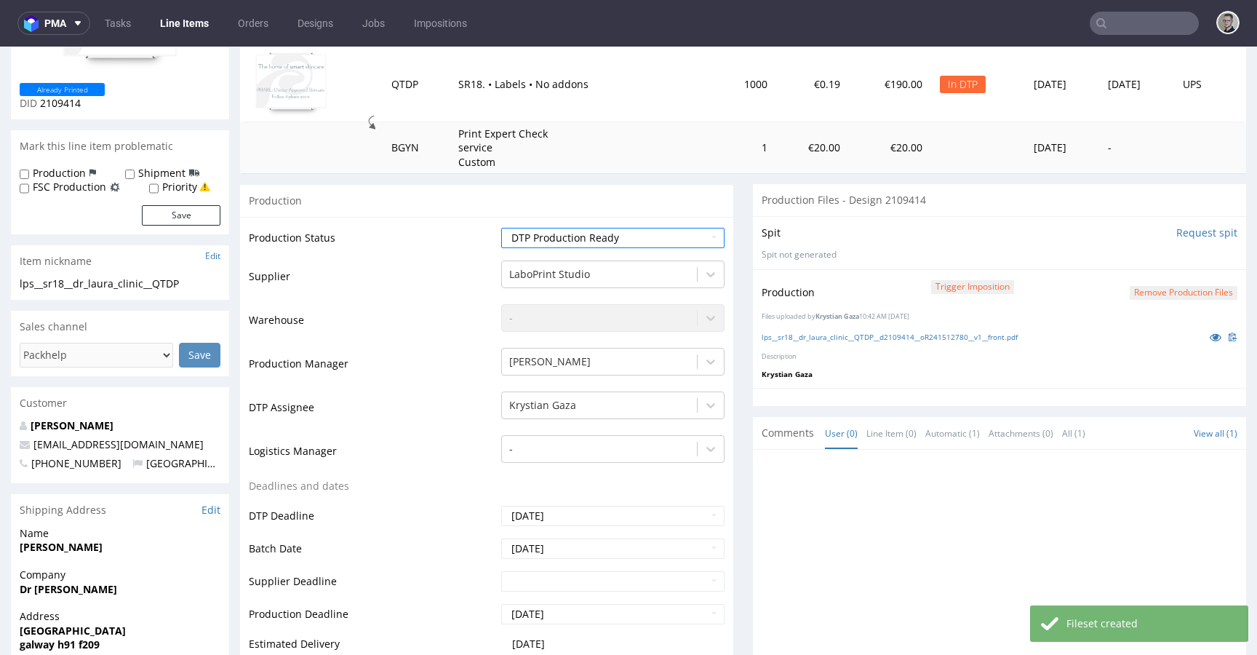
scroll to position [905, 0]
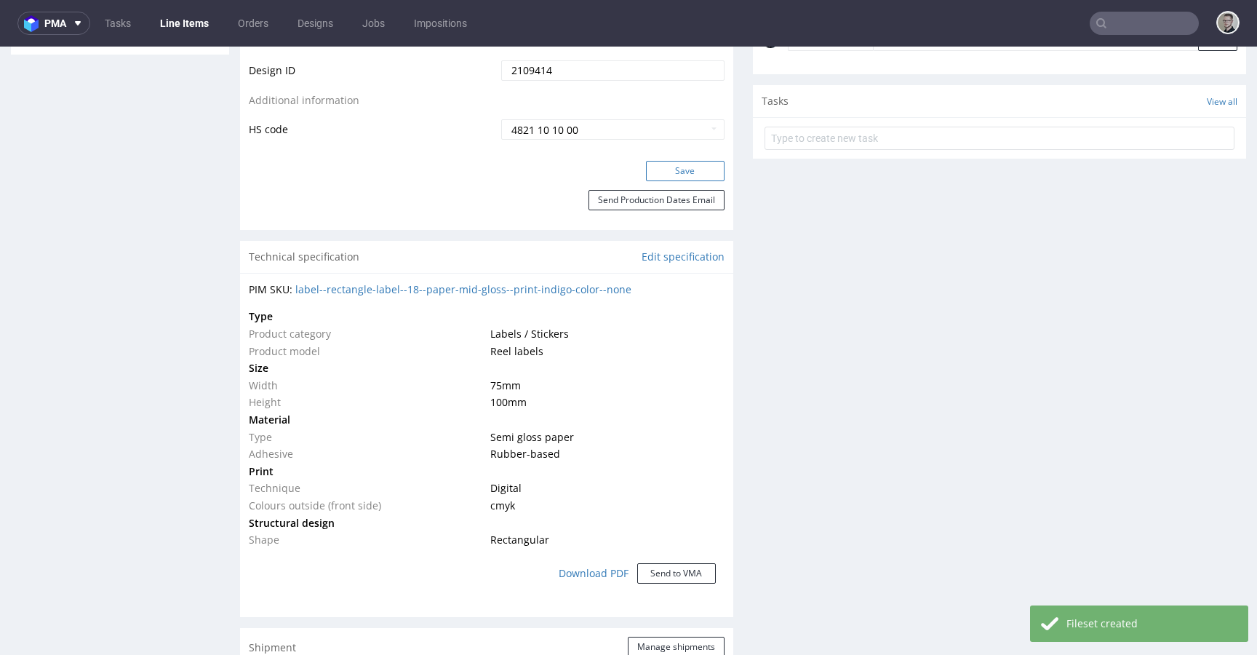
click at [685, 171] on button "Save" at bounding box center [685, 171] width 79 height 20
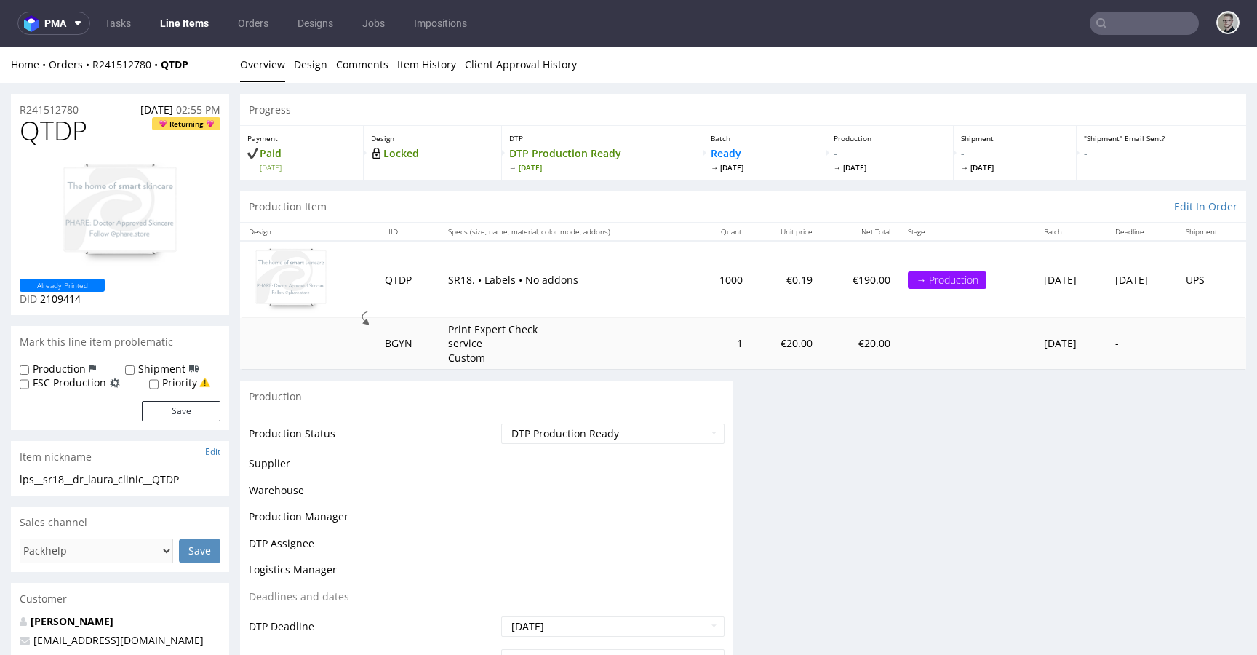
scroll to position [0, 0]
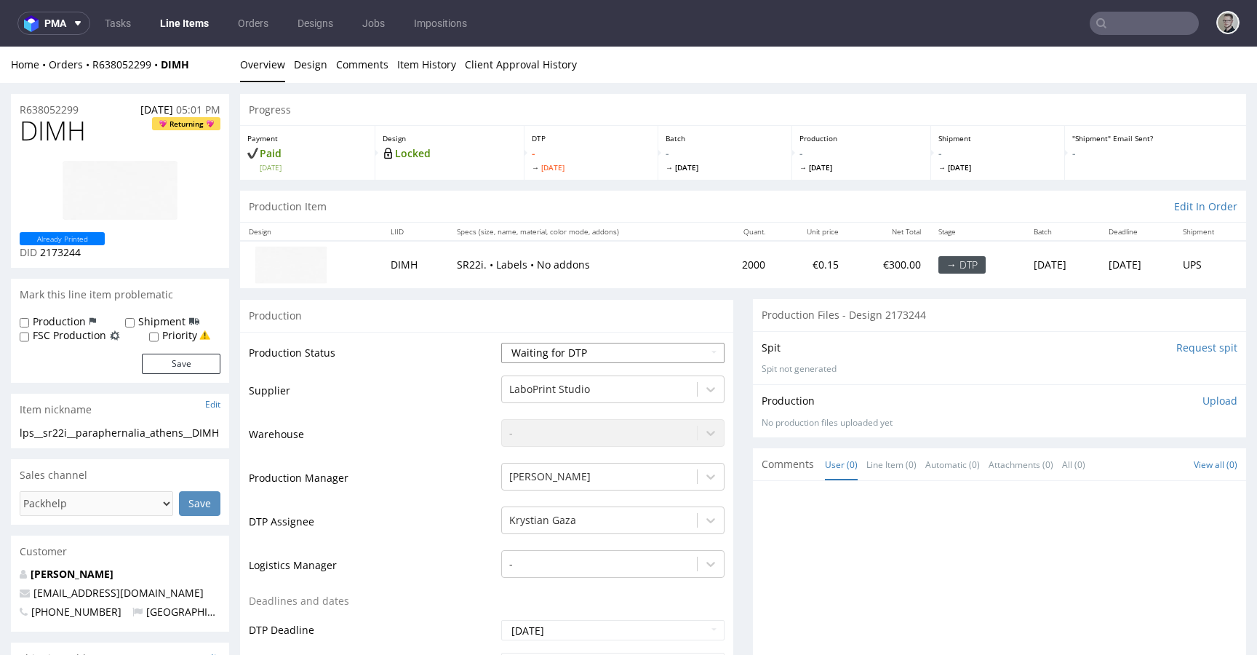
click at [578, 356] on select "Waiting for Artwork Waiting for Diecut Waiting for Mockup Waiting for DTP Waiti…" at bounding box center [612, 353] width 223 height 20
select select "dtp_in_process"
click at [501, 343] on select "Waiting for Artwork Waiting for Diecut Waiting for Mockup Waiting for DTP Waiti…" at bounding box center [612, 353] width 223 height 20
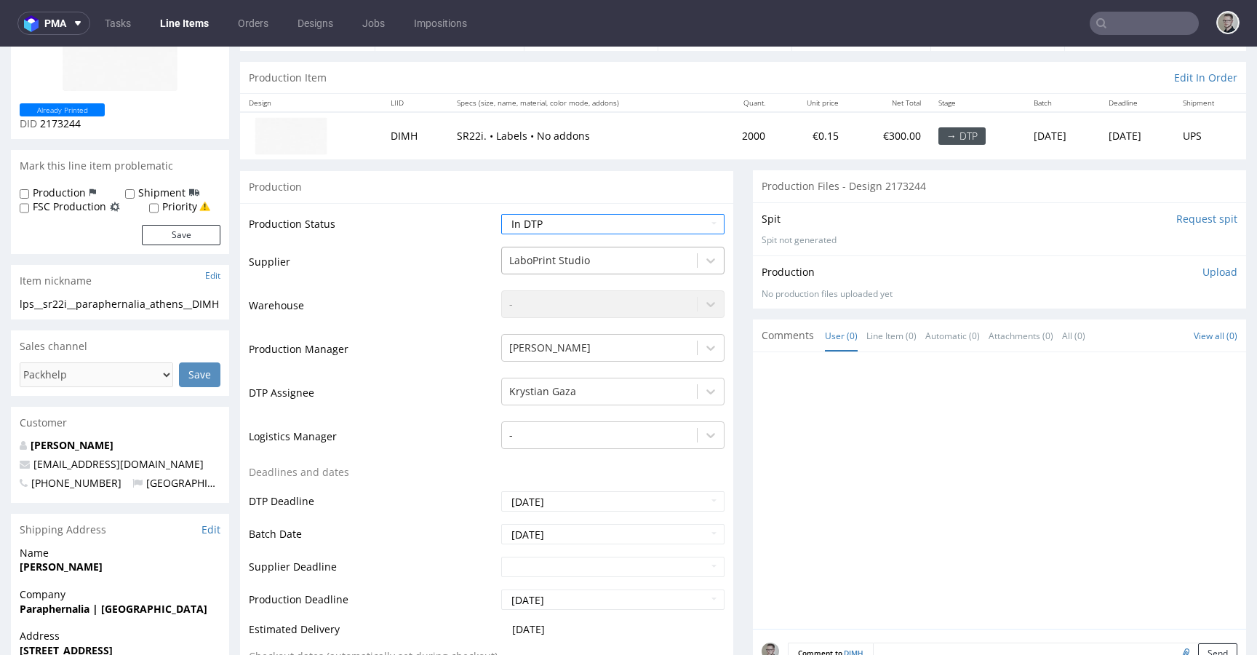
scroll to position [485, 0]
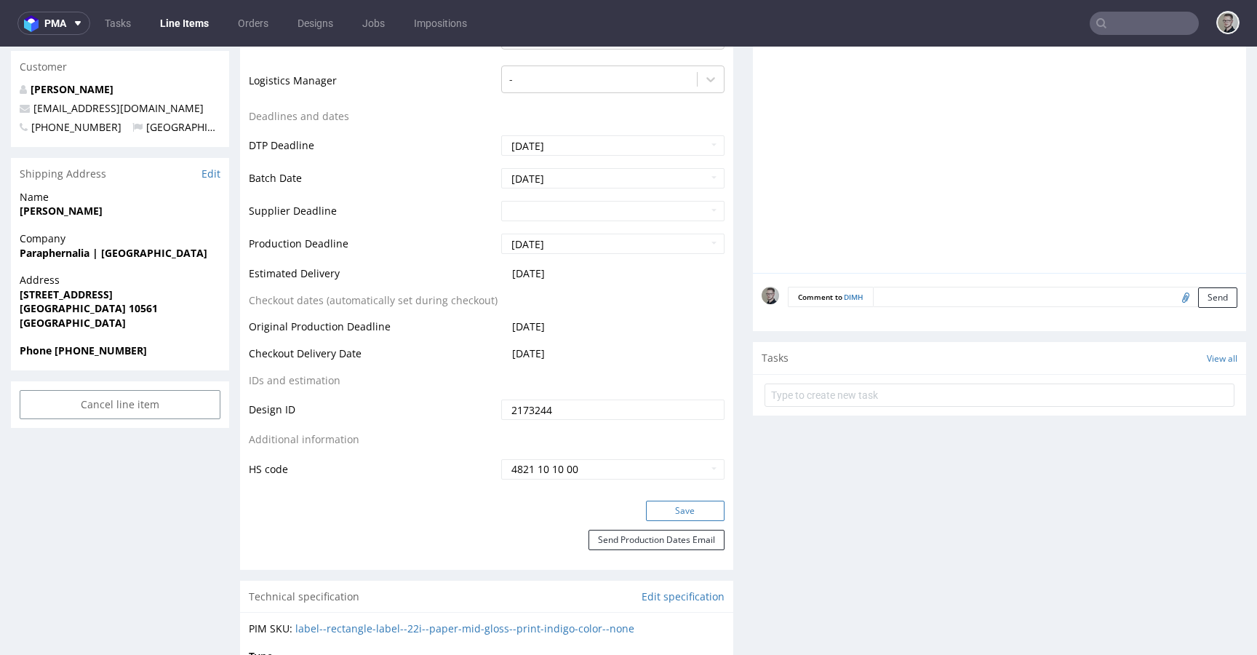
click at [690, 501] on button "Save" at bounding box center [685, 511] width 79 height 20
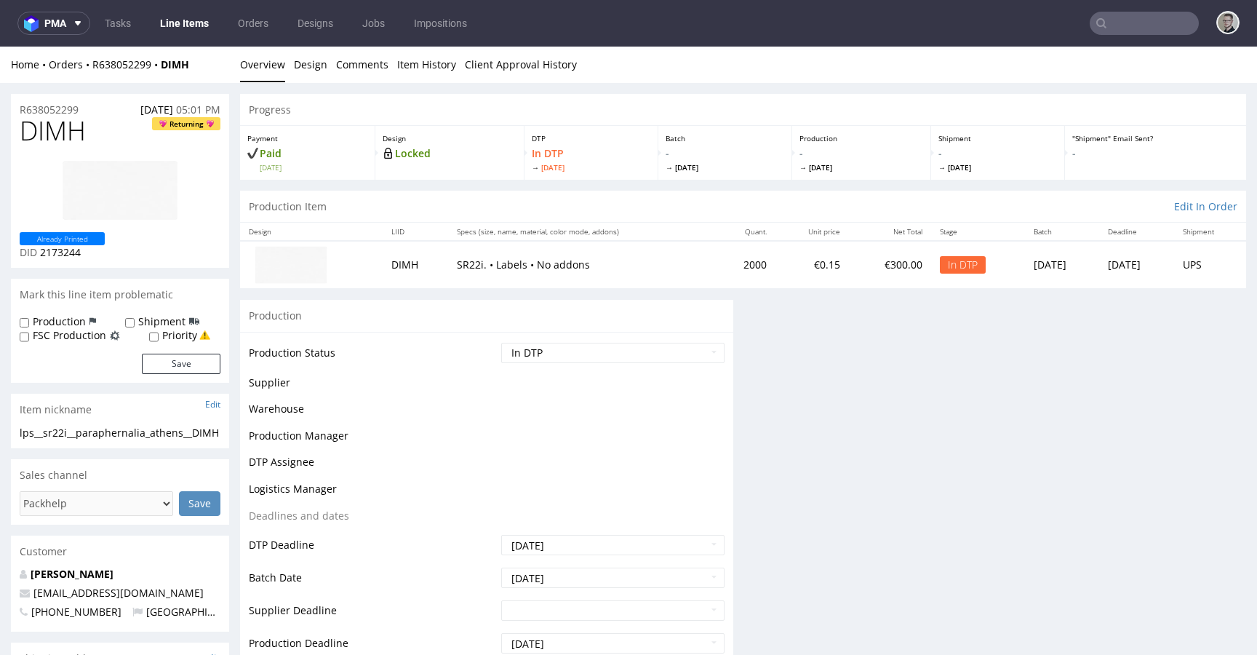
scroll to position [0, 0]
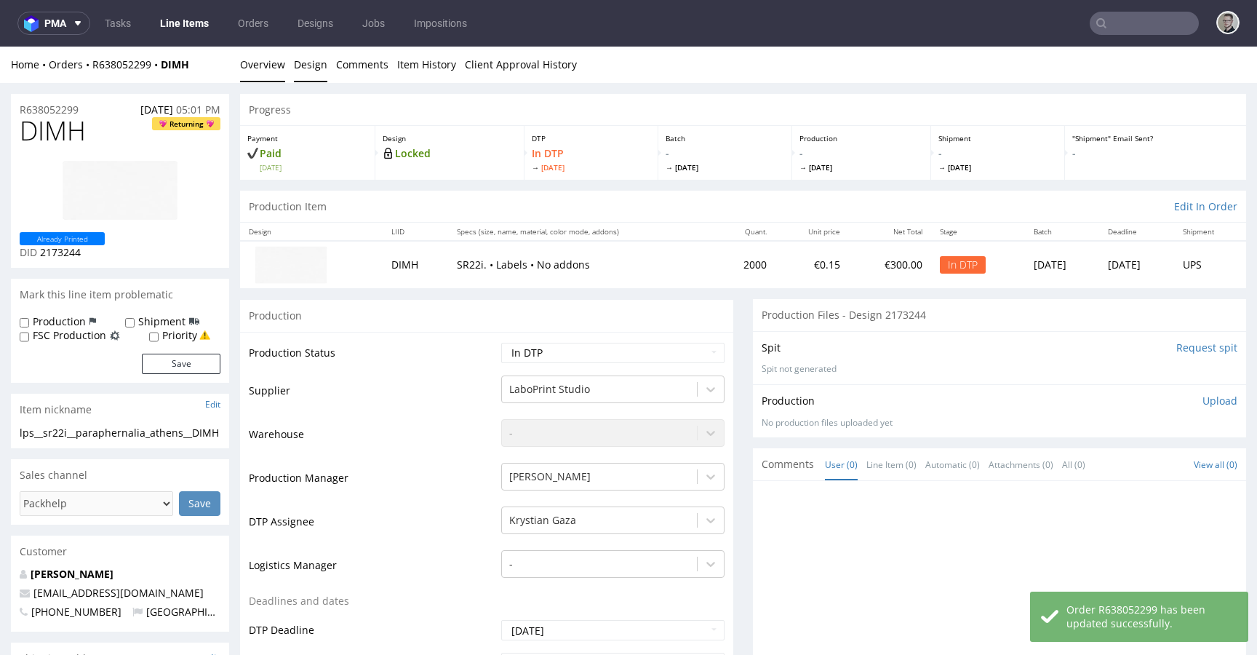
click at [314, 62] on link "Design" at bounding box center [310, 65] width 33 height 36
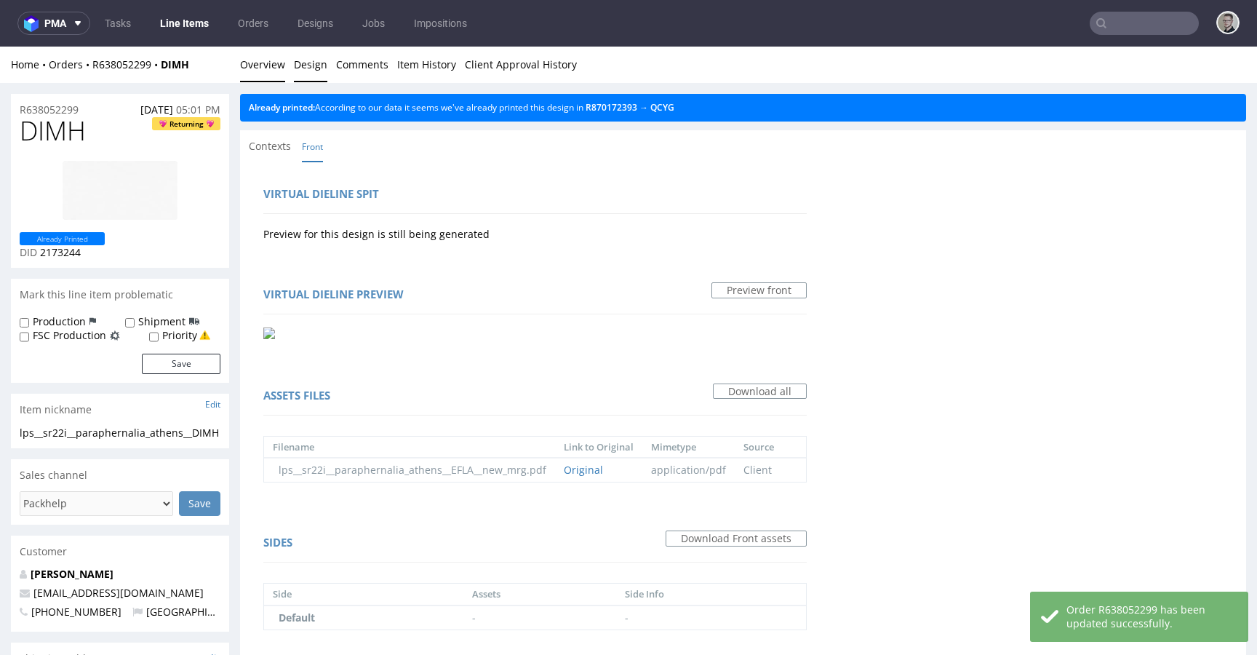
click at [259, 65] on link "Overview" at bounding box center [262, 65] width 45 height 36
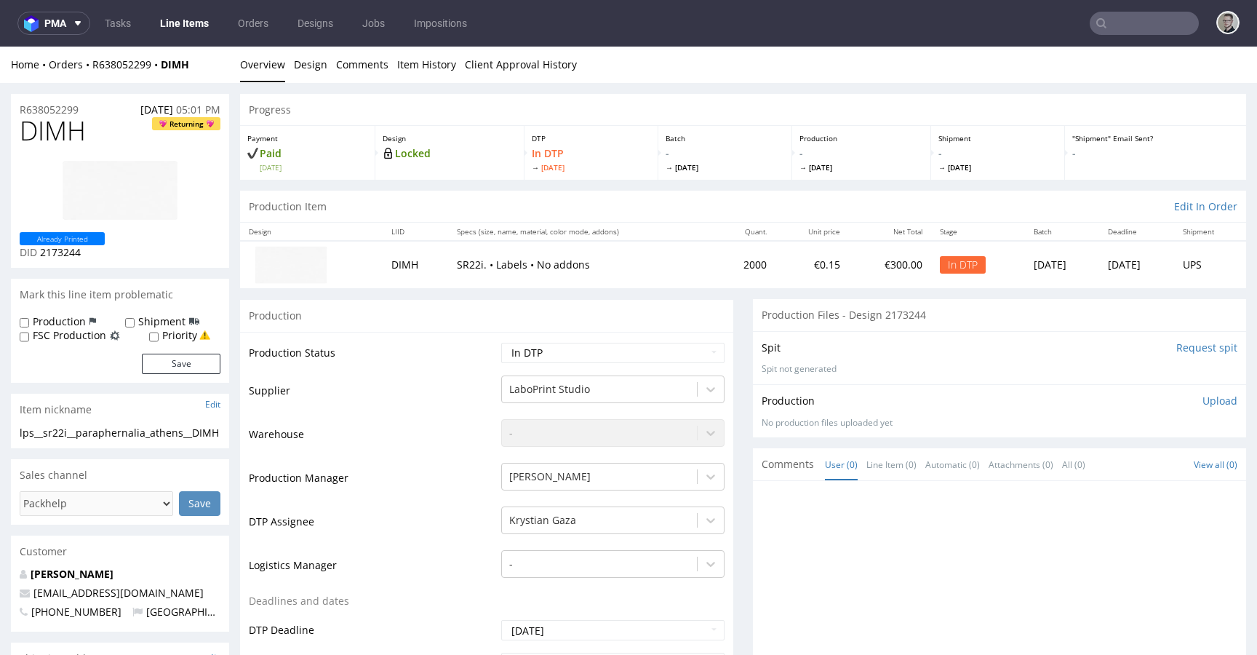
click at [112, 424] on div "Item nickname Edit" at bounding box center [120, 410] width 218 height 32
click at [111, 423] on div "Item nickname Edit" at bounding box center [120, 410] width 218 height 32
click at [109, 432] on div "lps__sr22i__paraphernalia_athens__DIMH" at bounding box center [120, 433] width 201 height 15
copy div "lps__sr22i__paraphernalia_athens__DIMH"
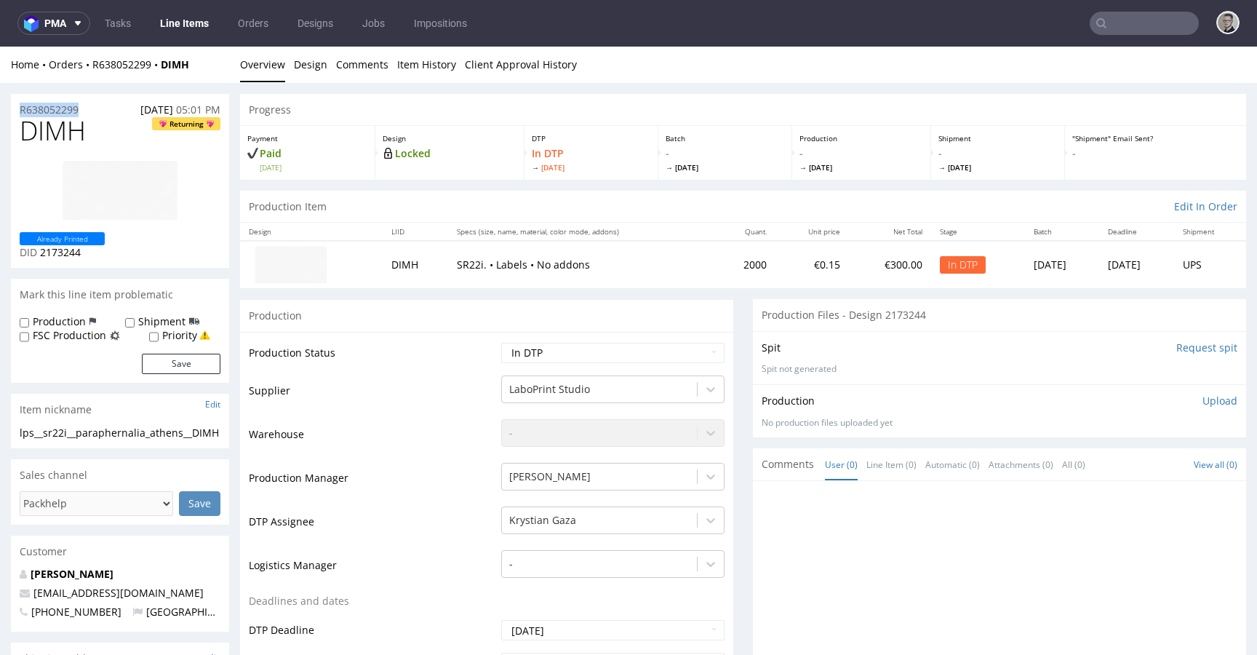
drag, startPoint x: 49, startPoint y: 103, endPoint x: 0, endPoint y: 106, distance: 48.8
copy p "R638052299"
click at [1169, 382] on div "Spit Request spit Spit not generated" at bounding box center [999, 357] width 493 height 53
click at [1203, 404] on p "Upload" at bounding box center [1220, 401] width 35 height 15
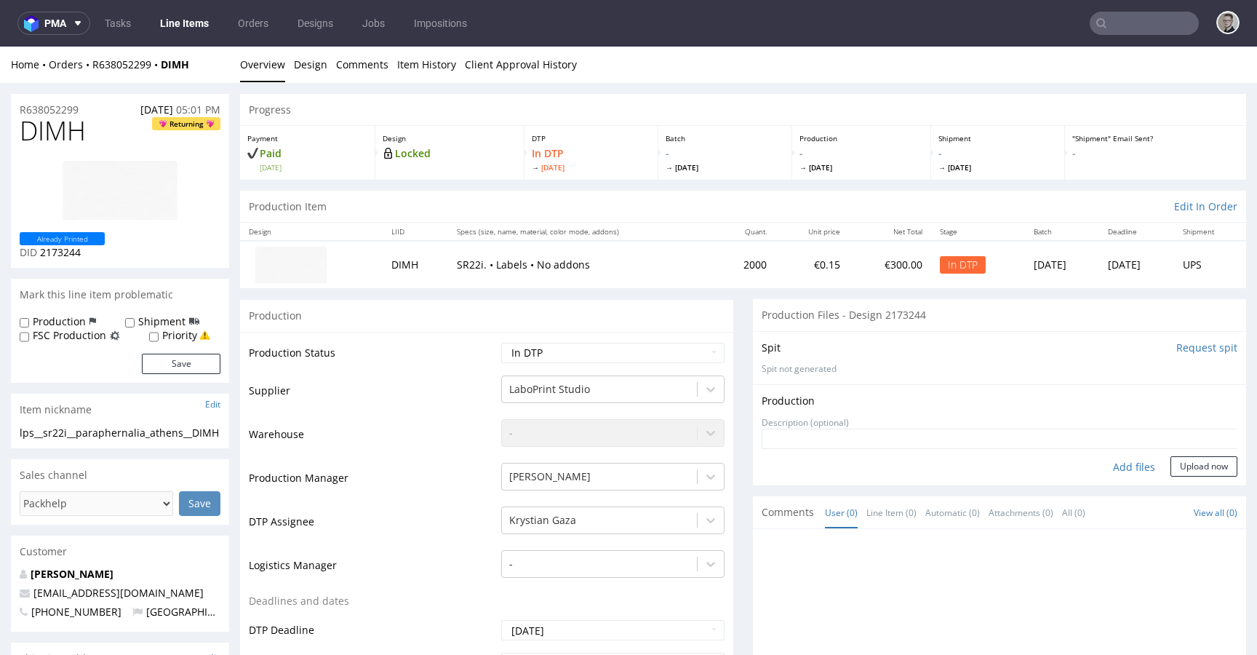
click at [1104, 461] on div "Add files" at bounding box center [1134, 467] width 73 height 22
type input "C:\fakepath\lps__sr22i__paraphernalia_athens__DIMH__d2173244__oR638052299__v1__…"
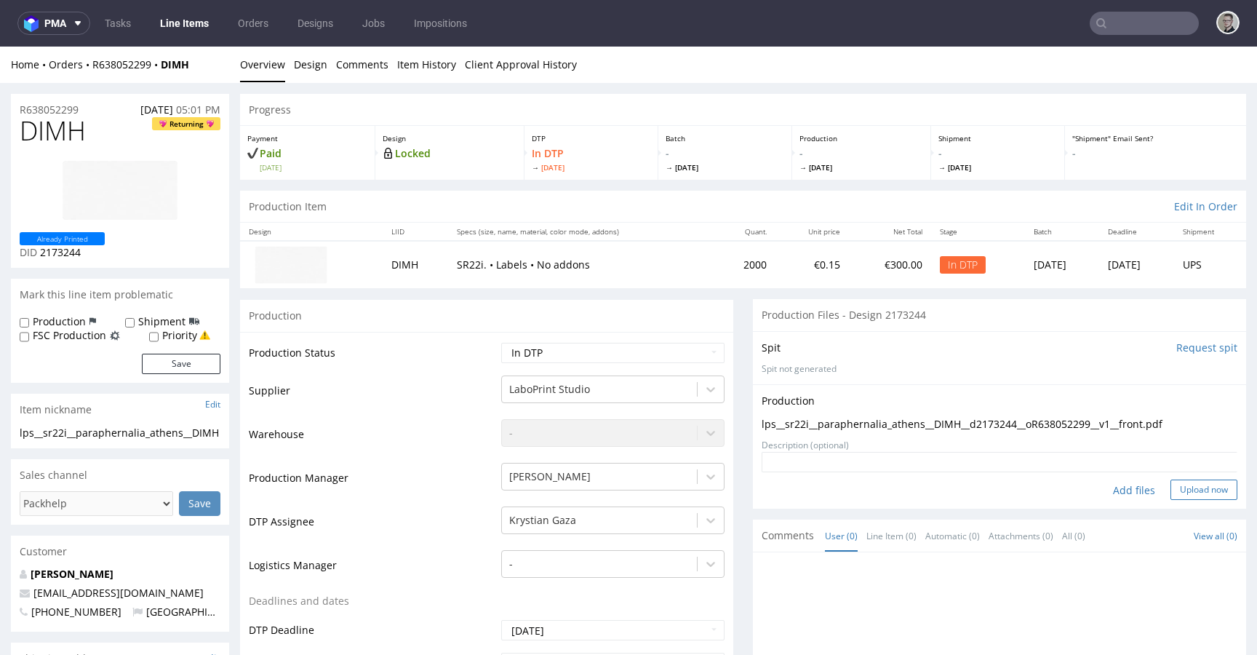
click at [1198, 498] on button "Upload now" at bounding box center [1204, 489] width 67 height 20
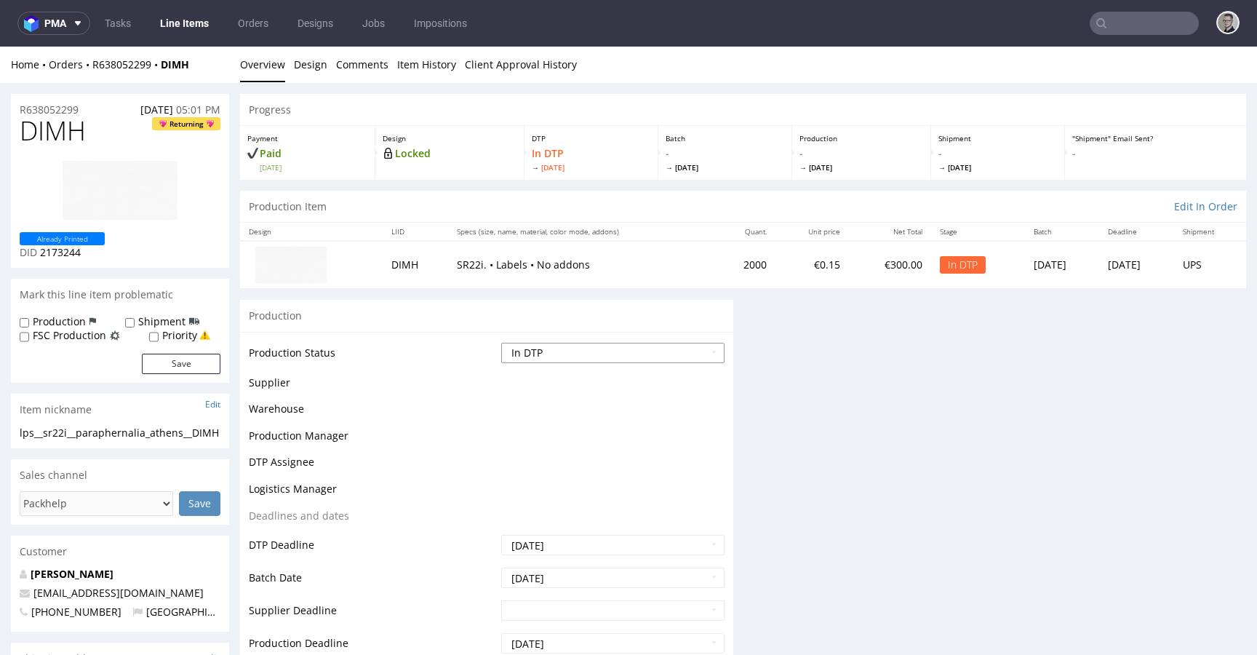
click at [533, 347] on select "Waiting for Artwork Waiting for Diecut Waiting for Mockup Waiting for DTP Waiti…" at bounding box center [612, 353] width 223 height 20
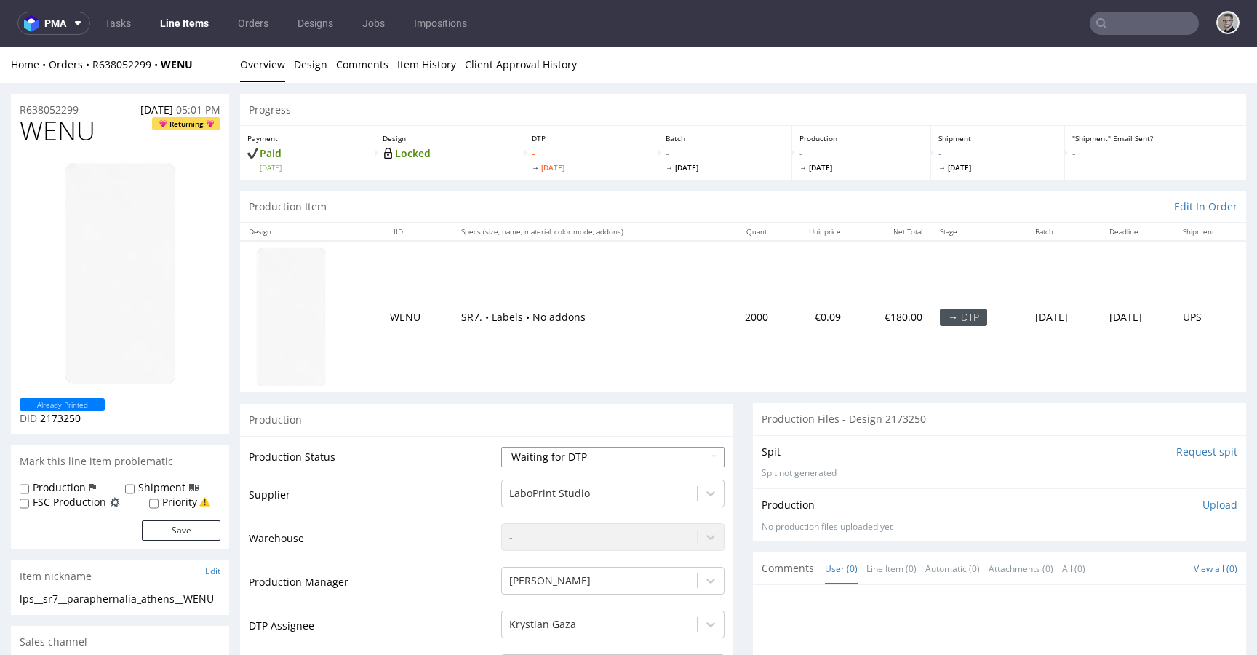
click at [599, 461] on select "Waiting for Artwork Waiting for Diecut Waiting for Mockup Waiting for DTP Waiti…" at bounding box center [612, 457] width 223 height 20
select select "dtp_in_process"
click at [501, 447] on select "Waiting for Artwork Waiting for Diecut Waiting for Mockup Waiting for DTP Waiti…" at bounding box center [612, 457] width 223 height 20
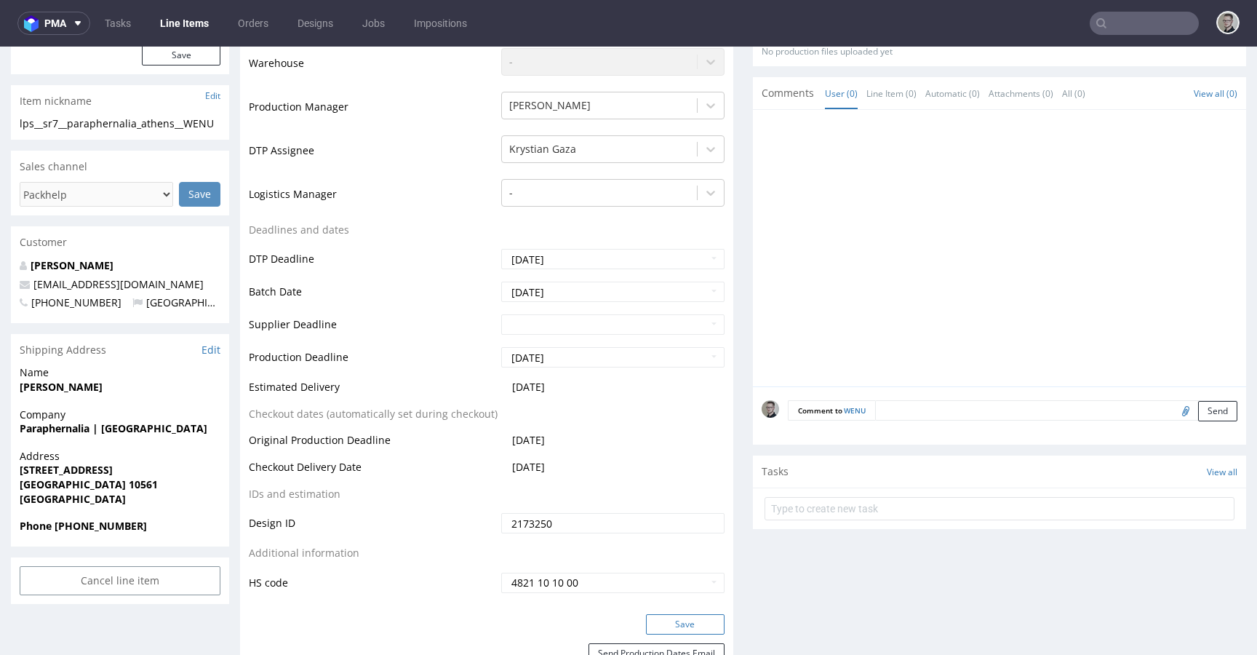
click at [687, 624] on button "Save" at bounding box center [685, 624] width 79 height 20
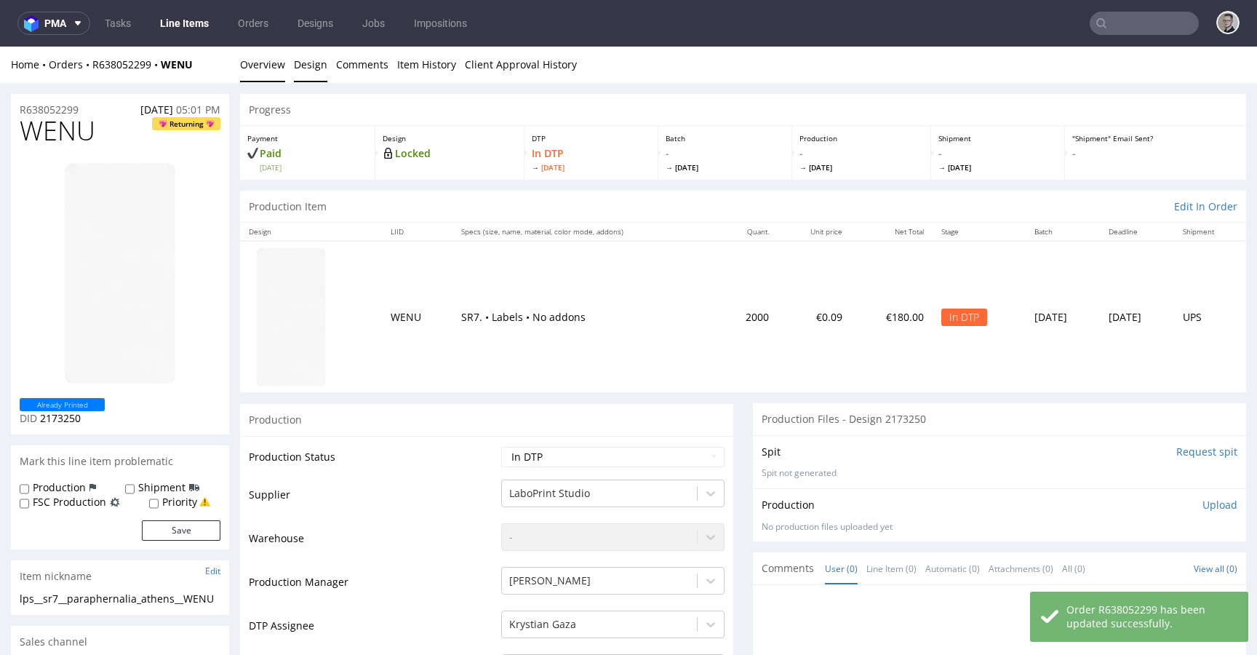
click at [313, 60] on link "Design" at bounding box center [310, 65] width 33 height 36
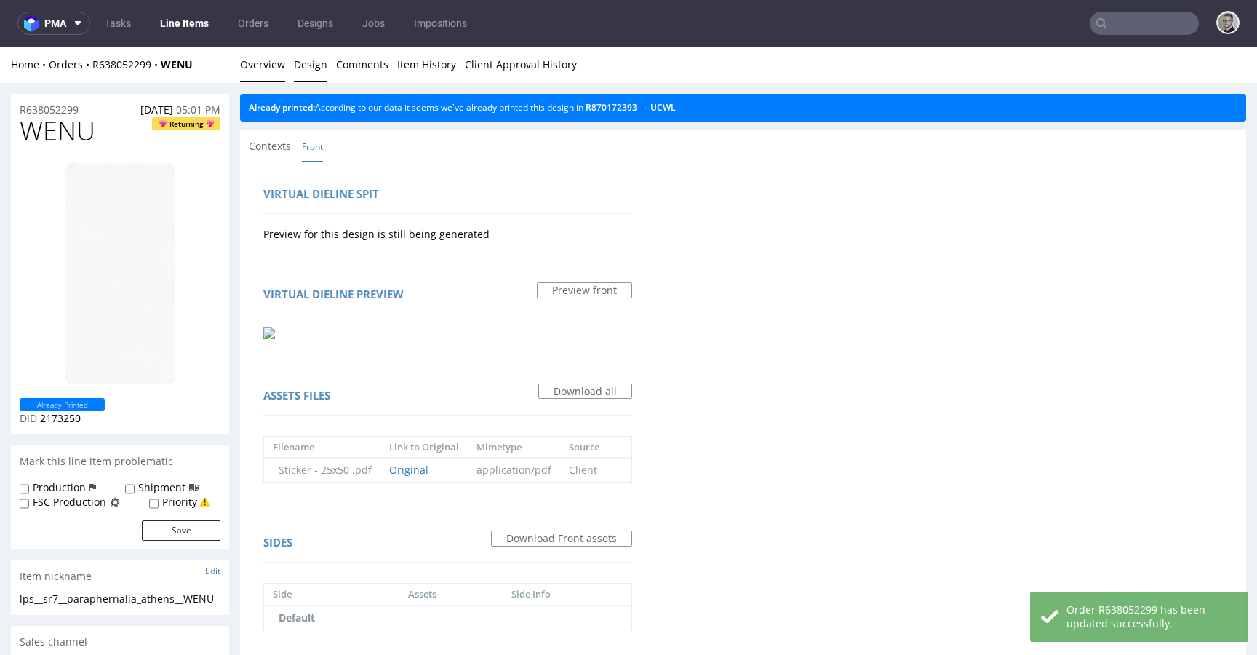
click at [274, 65] on link "Overview" at bounding box center [262, 65] width 45 height 36
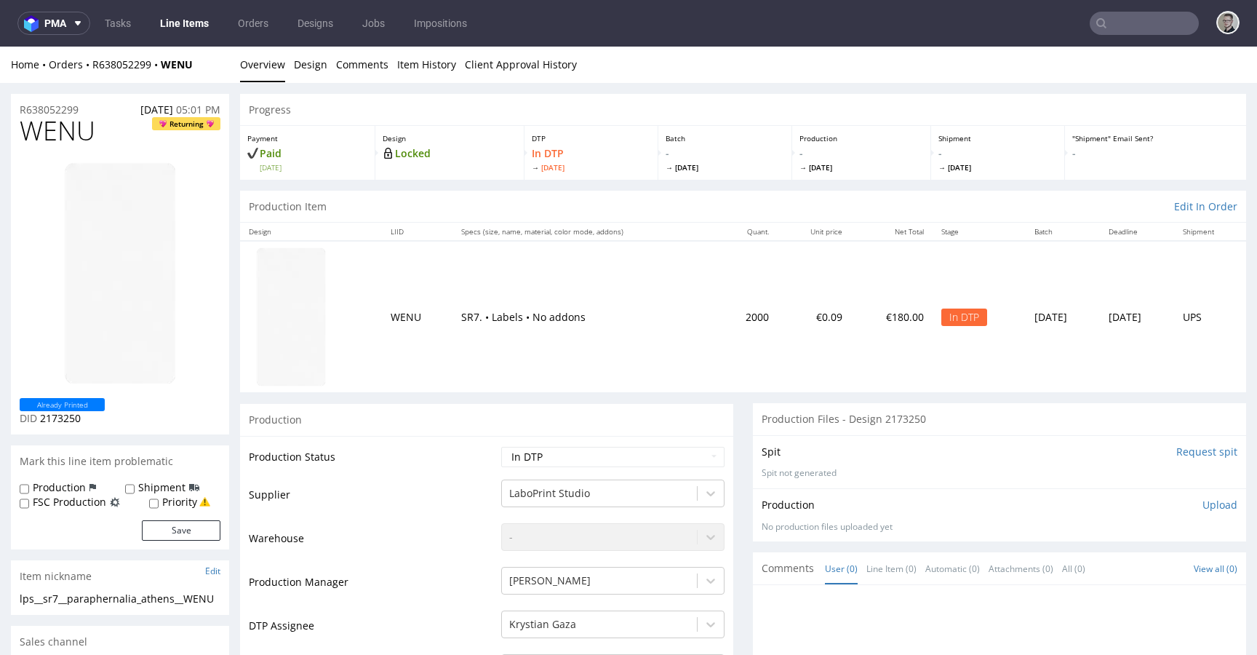
click at [103, 592] on div "lps__sr7__paraphernalia_athens__WENU" at bounding box center [120, 599] width 201 height 15
copy div "lps__sr7__paraphernalia_athens__WENU"
drag, startPoint x: 93, startPoint y: 108, endPoint x: 0, endPoint y: 104, distance: 93.2
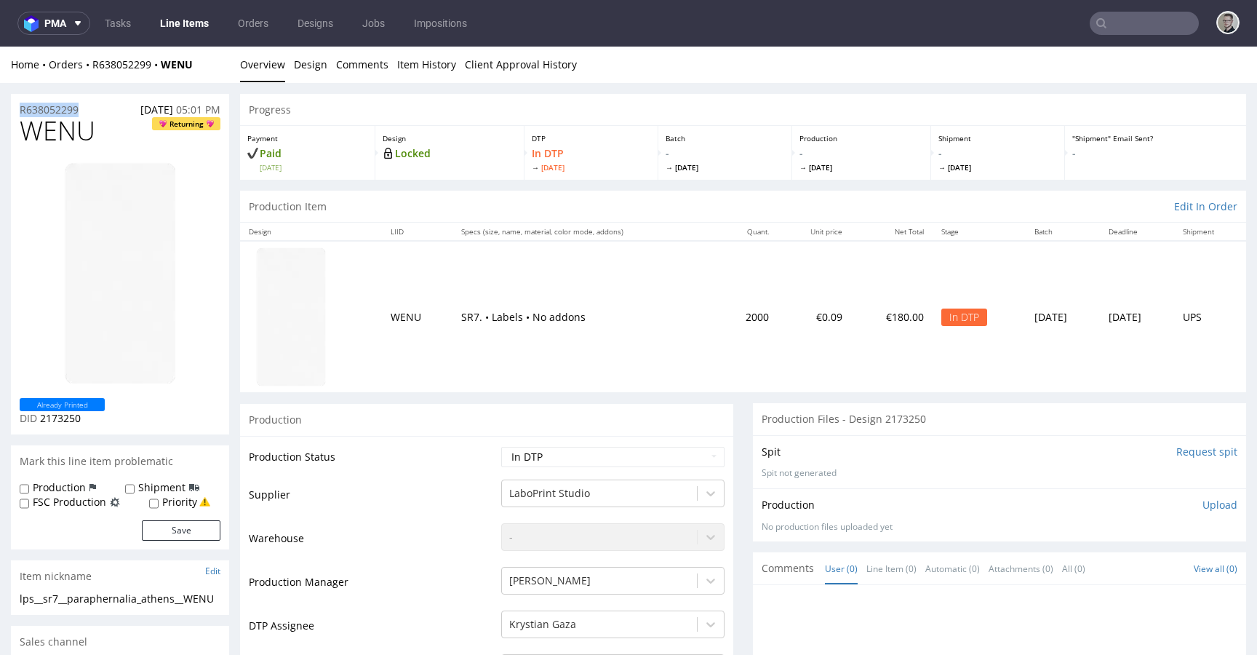
copy p "R638052299"
click at [1196, 514] on div "Production Upload No production files uploaded yet Description (optional) Add f…" at bounding box center [1000, 515] width 476 height 35
click at [1203, 505] on p "Upload" at bounding box center [1220, 505] width 35 height 15
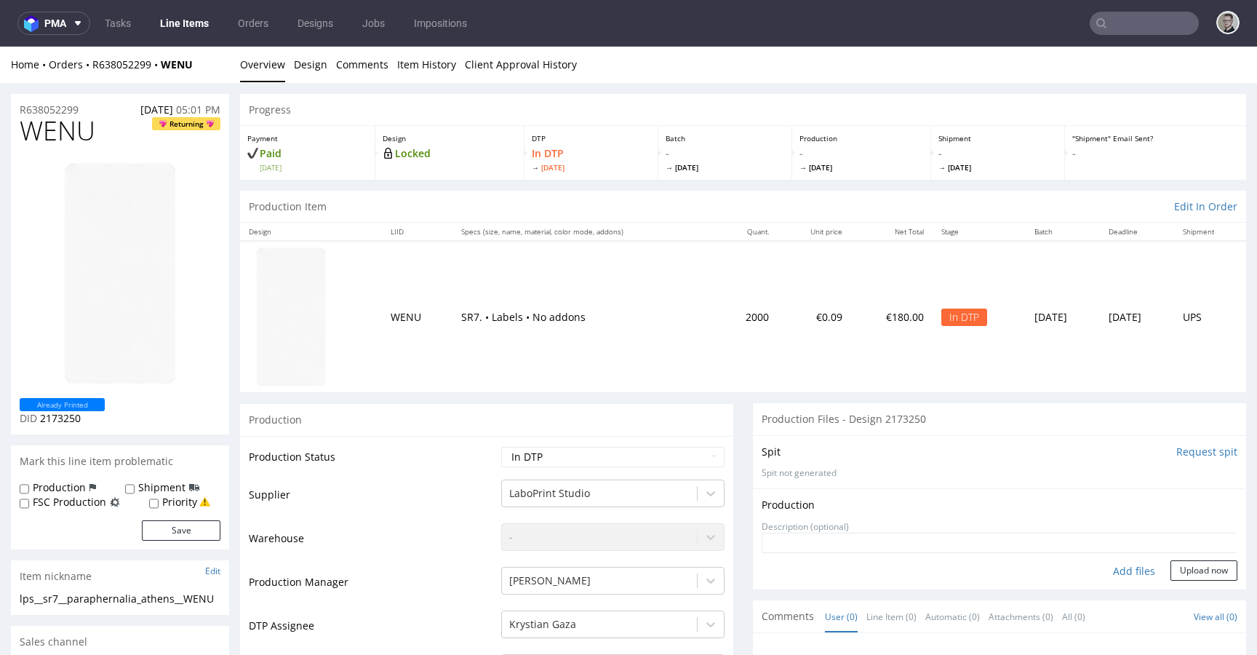
click at [1113, 572] on div "Add files" at bounding box center [1134, 571] width 73 height 22
type input "C:\fakepath\lps__sr7__paraphernalia_athens__WENU__d2173250__oR638052299__v1__fr…"
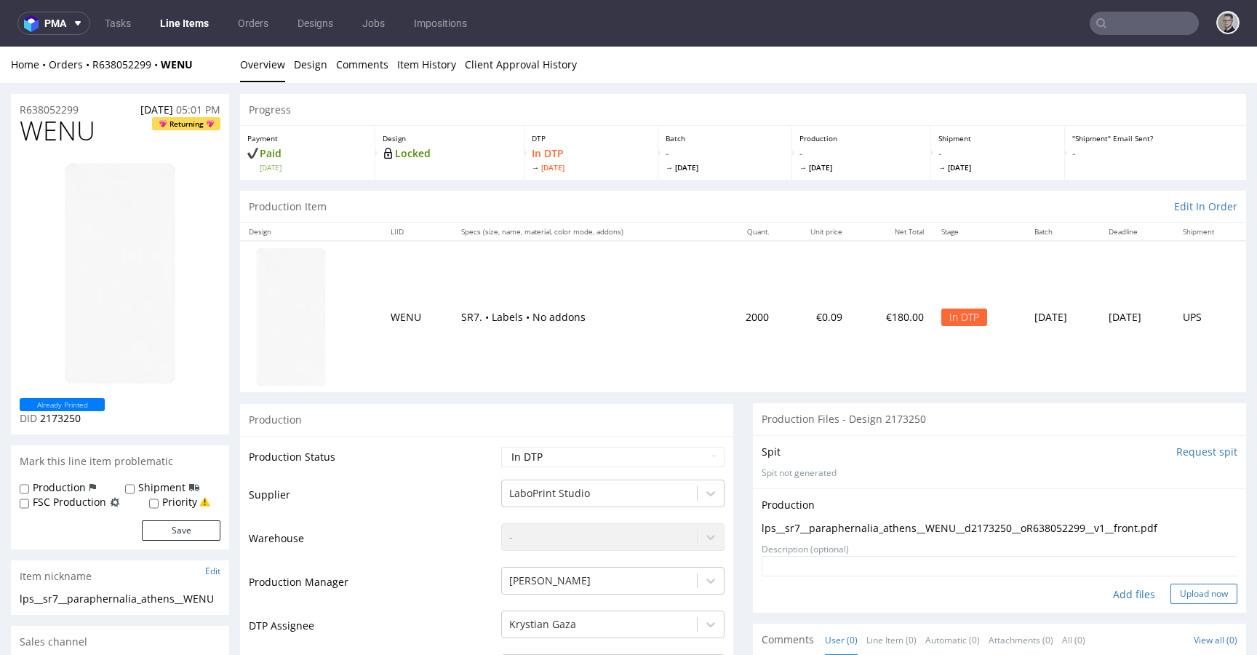
click at [1189, 594] on button "Upload now" at bounding box center [1204, 594] width 67 height 20
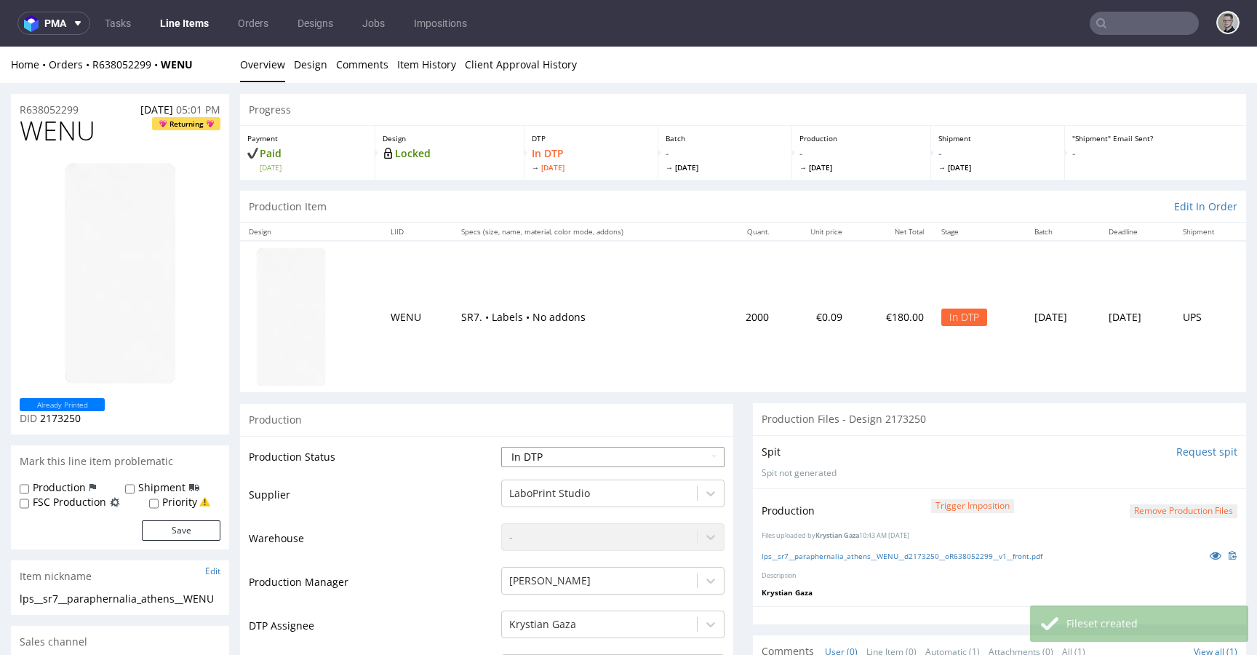
click at [623, 455] on select "Waiting for Artwork Waiting for Diecut Waiting for Mockup Waiting for DTP Waiti…" at bounding box center [612, 457] width 223 height 20
select select "dtp_production_ready"
click at [501, 447] on select "Waiting for Artwork Waiting for Diecut Waiting for Mockup Waiting for DTP Waiti…" at bounding box center [612, 457] width 223 height 20
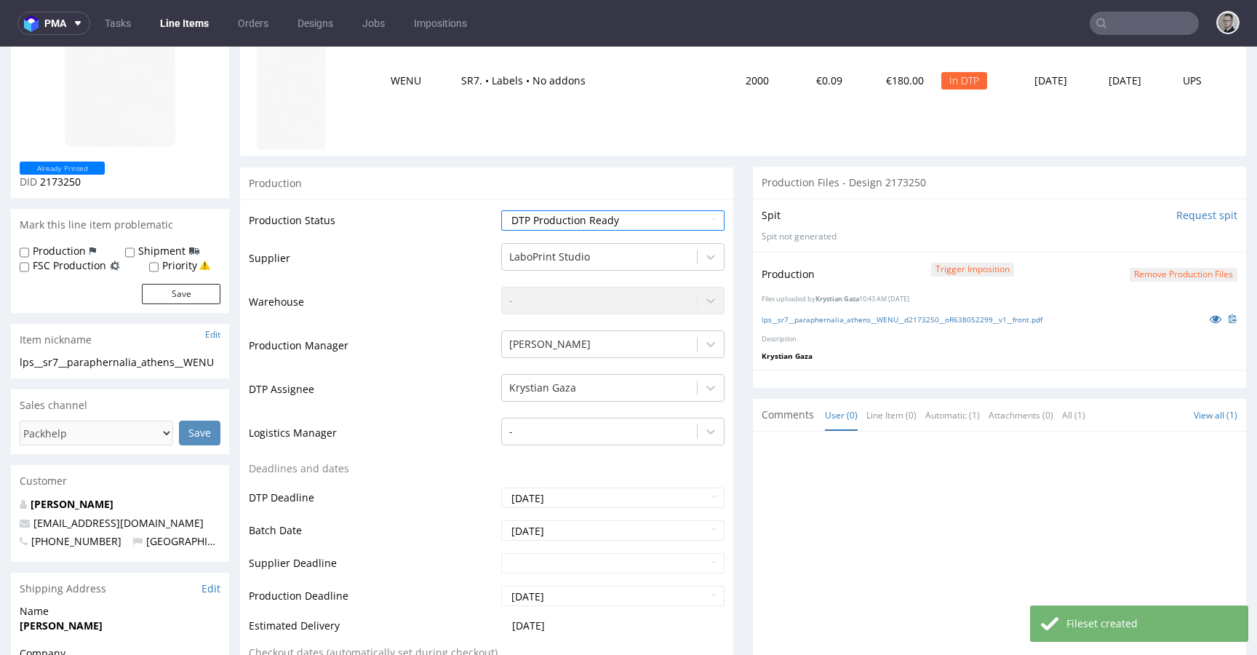
scroll to position [676, 0]
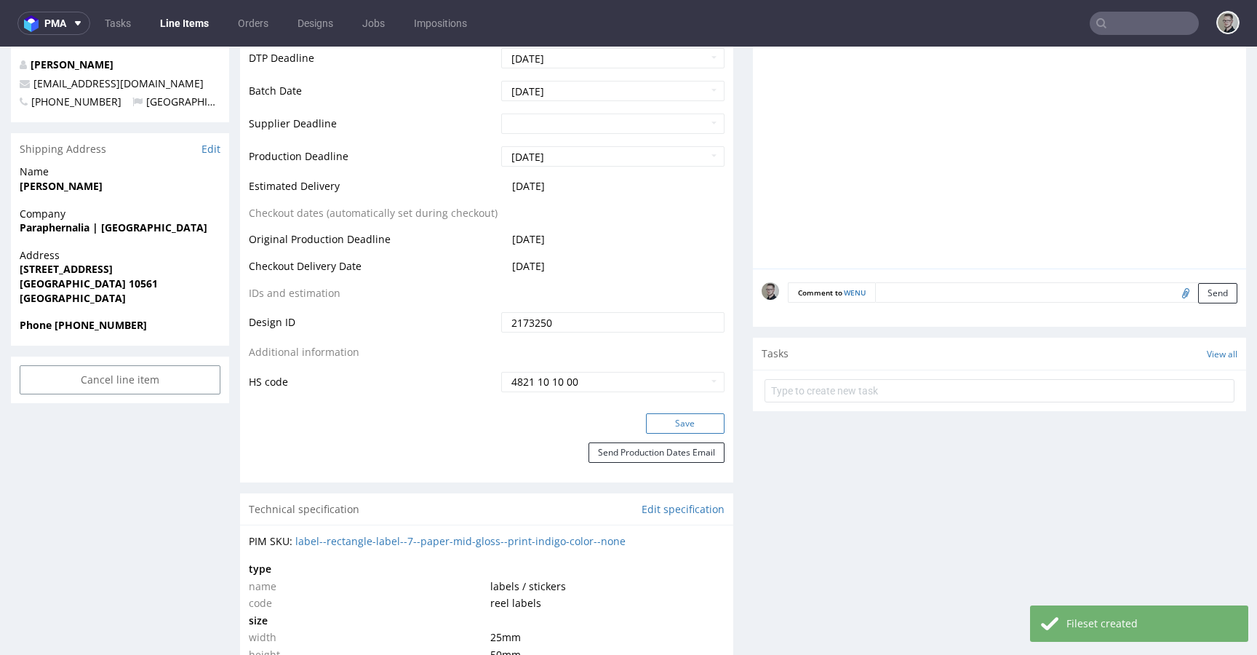
click at [674, 423] on button "Save" at bounding box center [685, 423] width 79 height 20
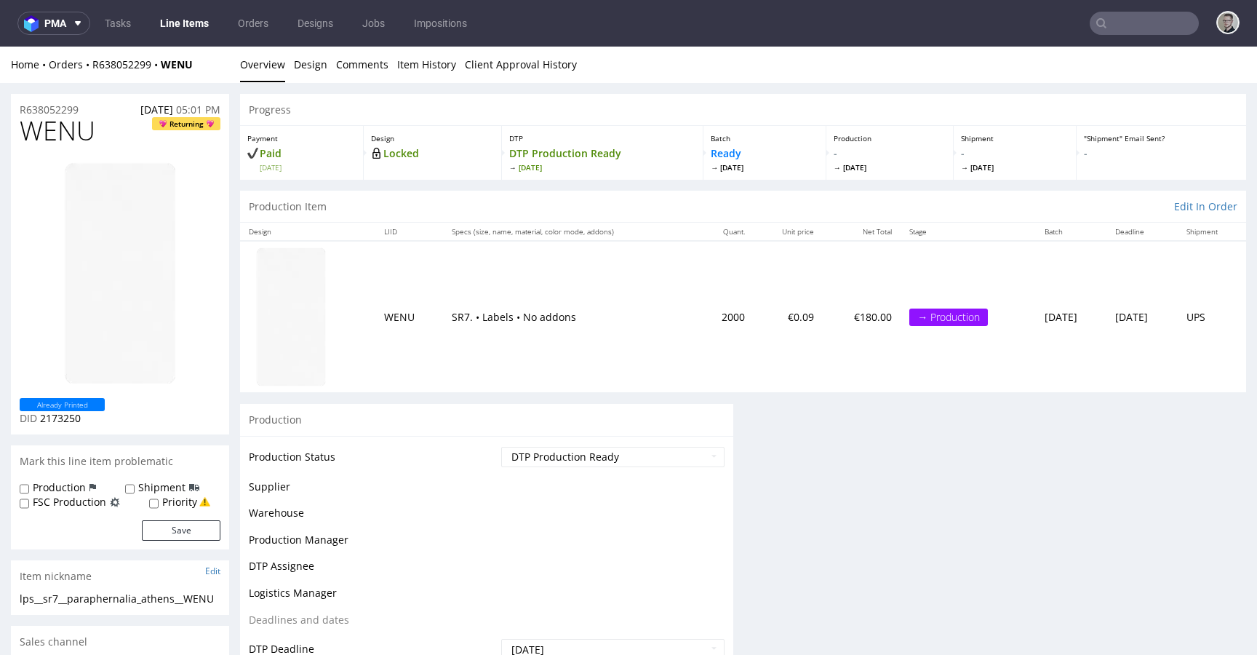
scroll to position [0, 0]
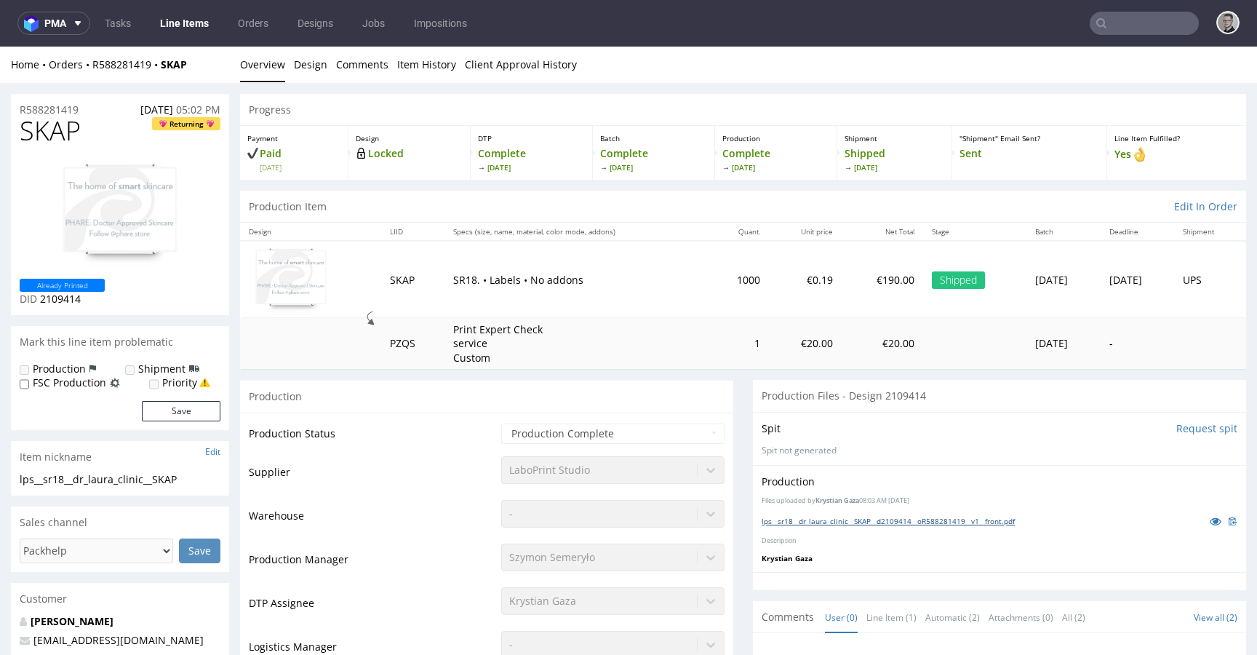
click at [837, 517] on link "lps__sr18__dr_laura_clinic__SKAP__d2109414__oR588281419__v1__front.pdf" at bounding box center [888, 521] width 253 height 10
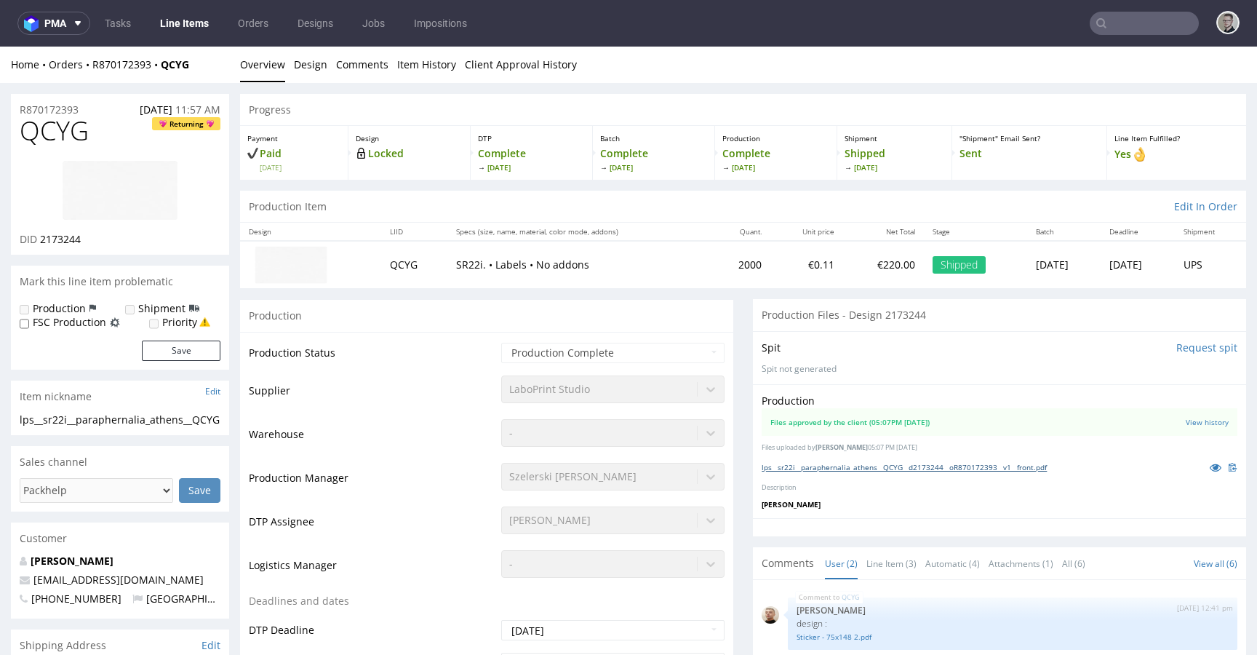
click at [853, 467] on link "lps__sr22i__paraphernalia_athens__QCYG__d2173244__oR870172393__v1__front.pdf" at bounding box center [904, 467] width 285 height 10
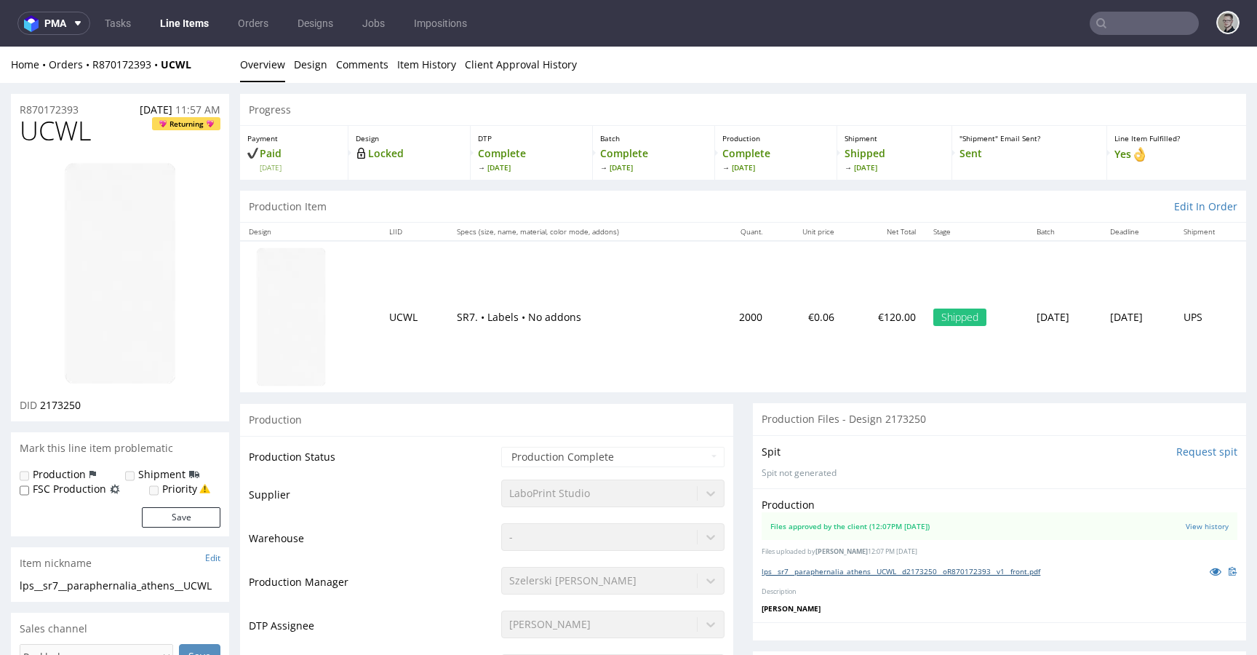
click at [897, 566] on link "lps__sr7__paraphernalia_athens__UCWL__d2173250__oR870172393__v1__front.pdf" at bounding box center [901, 571] width 279 height 10
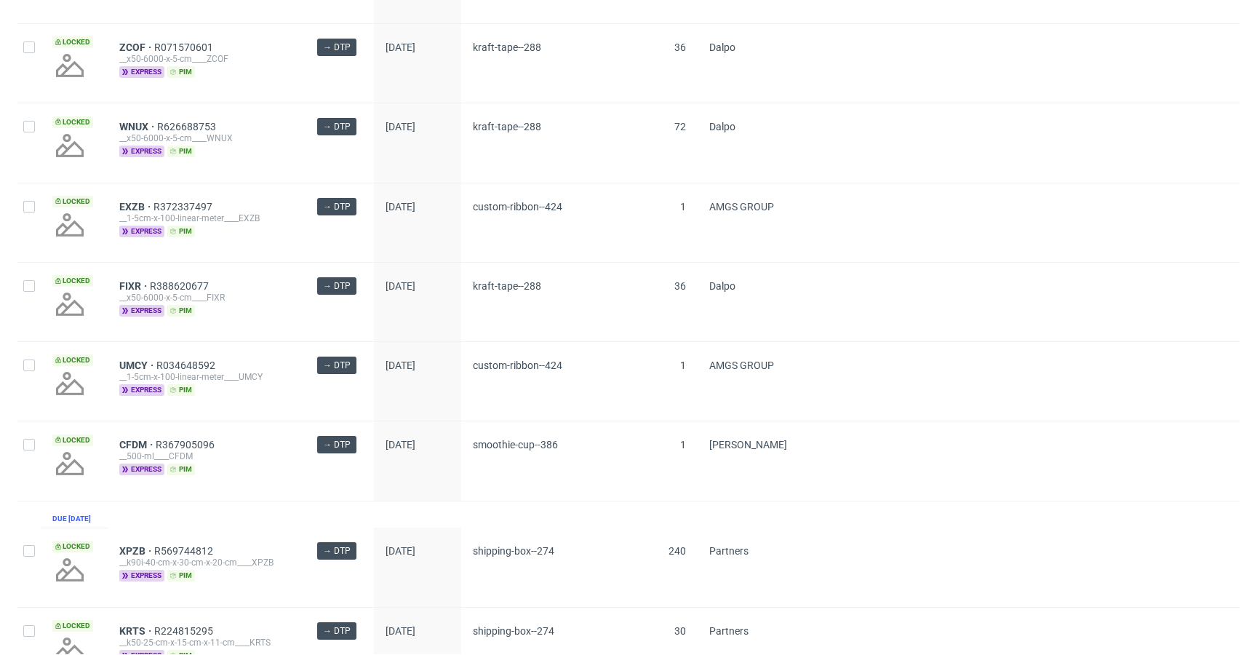
scroll to position [1994, 0]
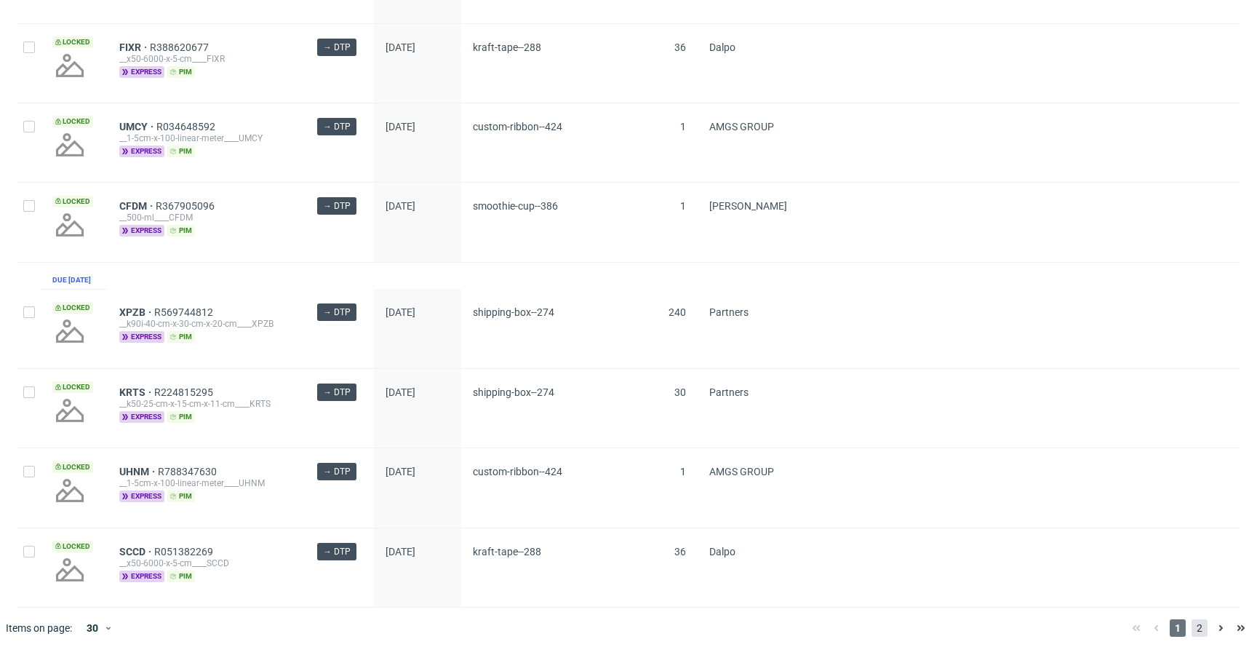
click at [1192, 625] on span "2" at bounding box center [1200, 627] width 16 height 17
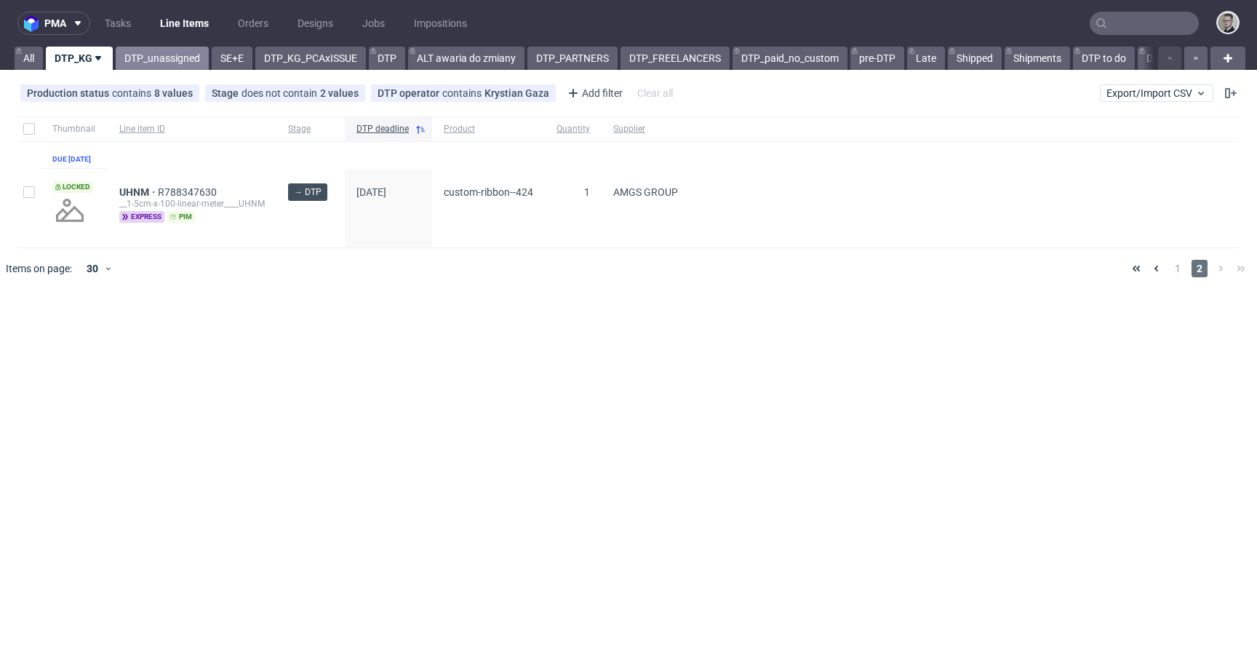
click at [171, 61] on link "DTP_unassigned" at bounding box center [162, 58] width 93 height 23
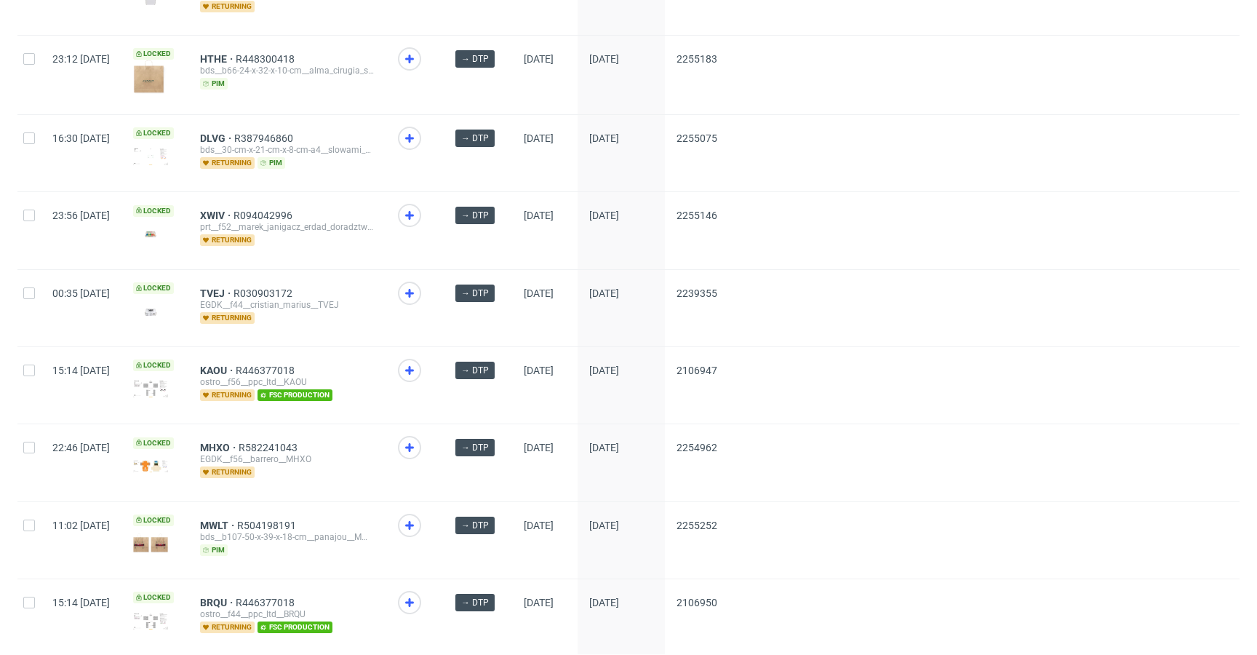
scroll to position [1904, 0]
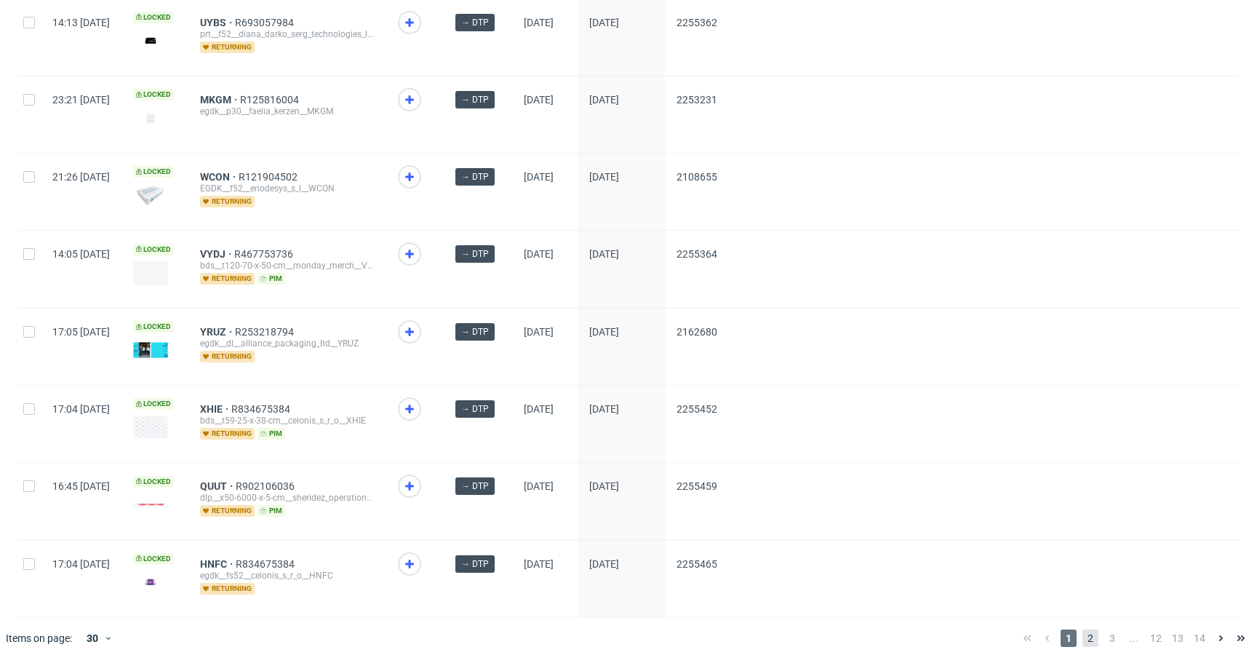
click at [1083, 629] on span "2" at bounding box center [1091, 637] width 16 height 17
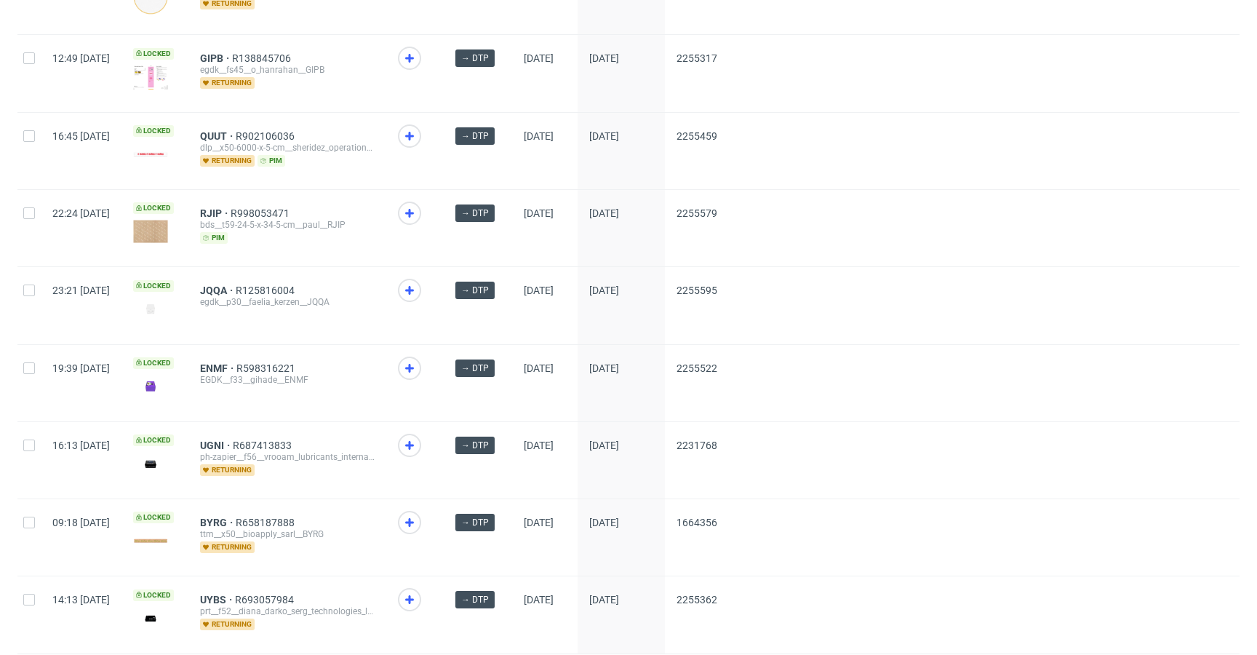
scroll to position [1907, 0]
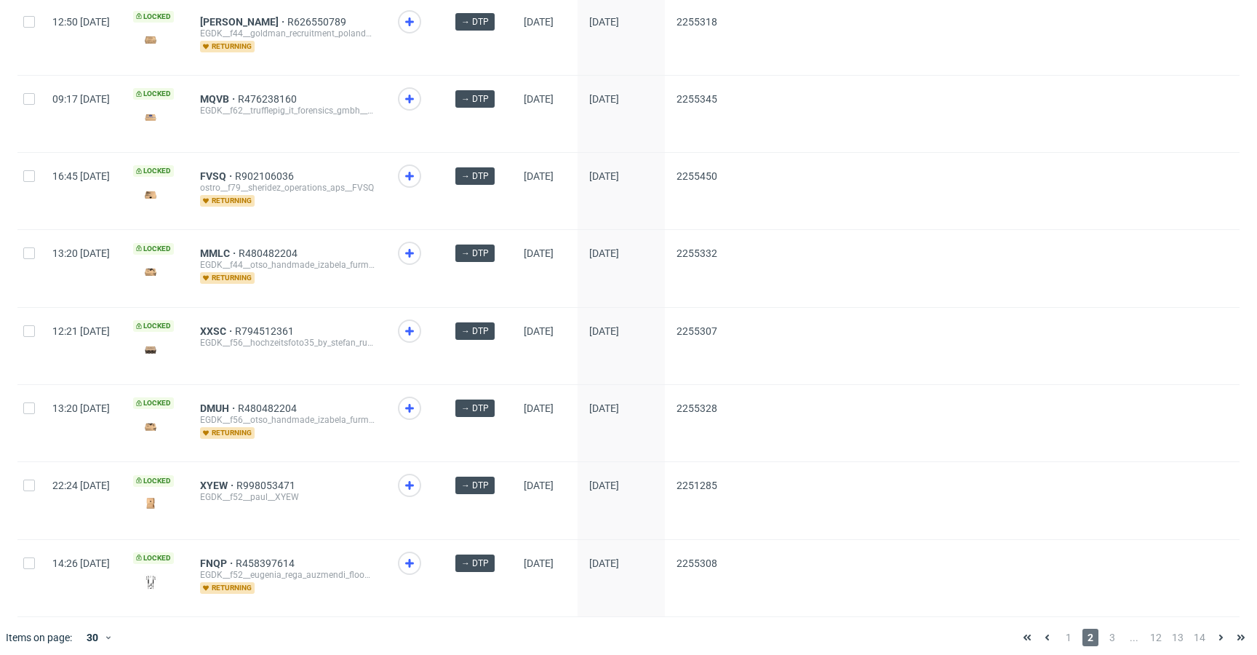
click at [1104, 629] on span "3" at bounding box center [1112, 637] width 16 height 17
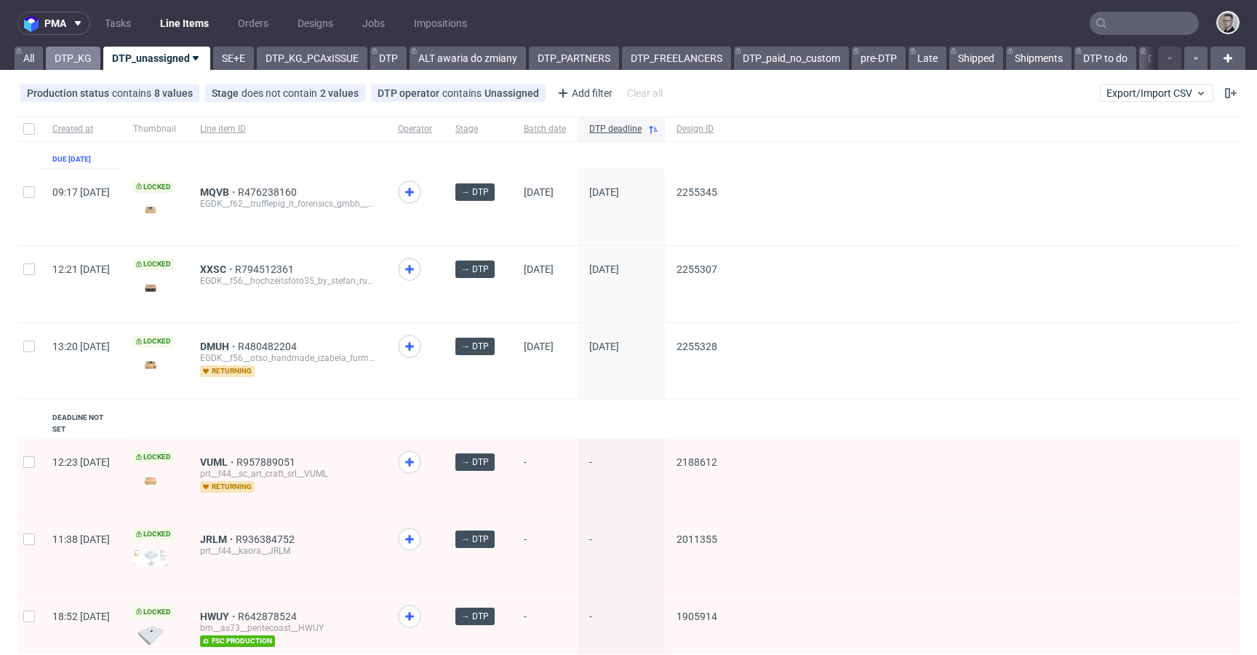
click at [82, 63] on link "DTP_KG" at bounding box center [73, 58] width 55 height 23
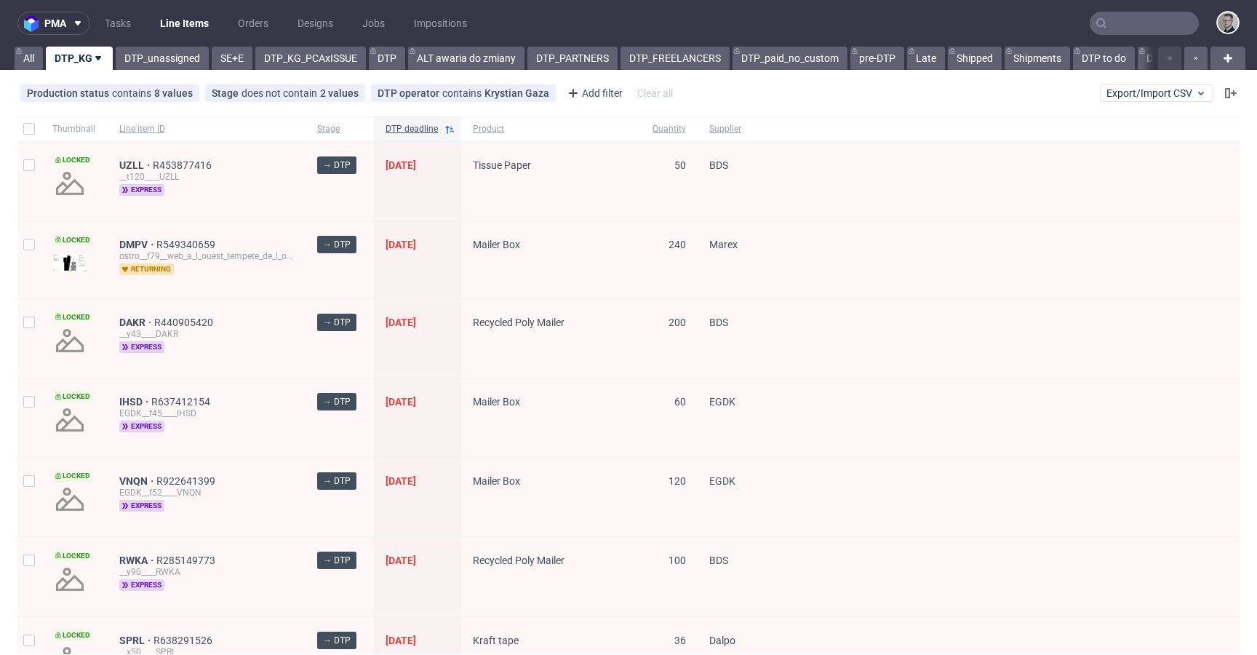
click at [917, 87] on div "Production status contains 8 values Not Defined, Waiting for DTP, Waiting for D…" at bounding box center [628, 93] width 1257 height 35
click at [873, 271] on div at bounding box center [1019, 259] width 441 height 76
click at [1126, 23] on input "text" at bounding box center [1144, 23] width 109 height 23
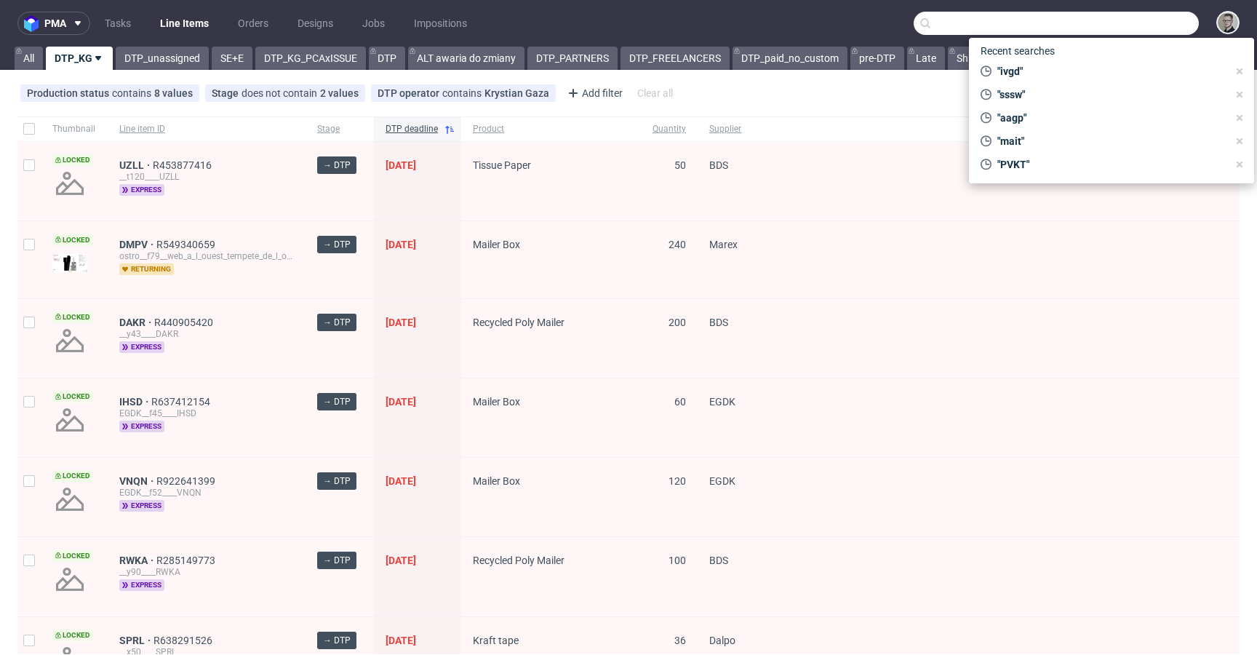
paste input "VBMR"
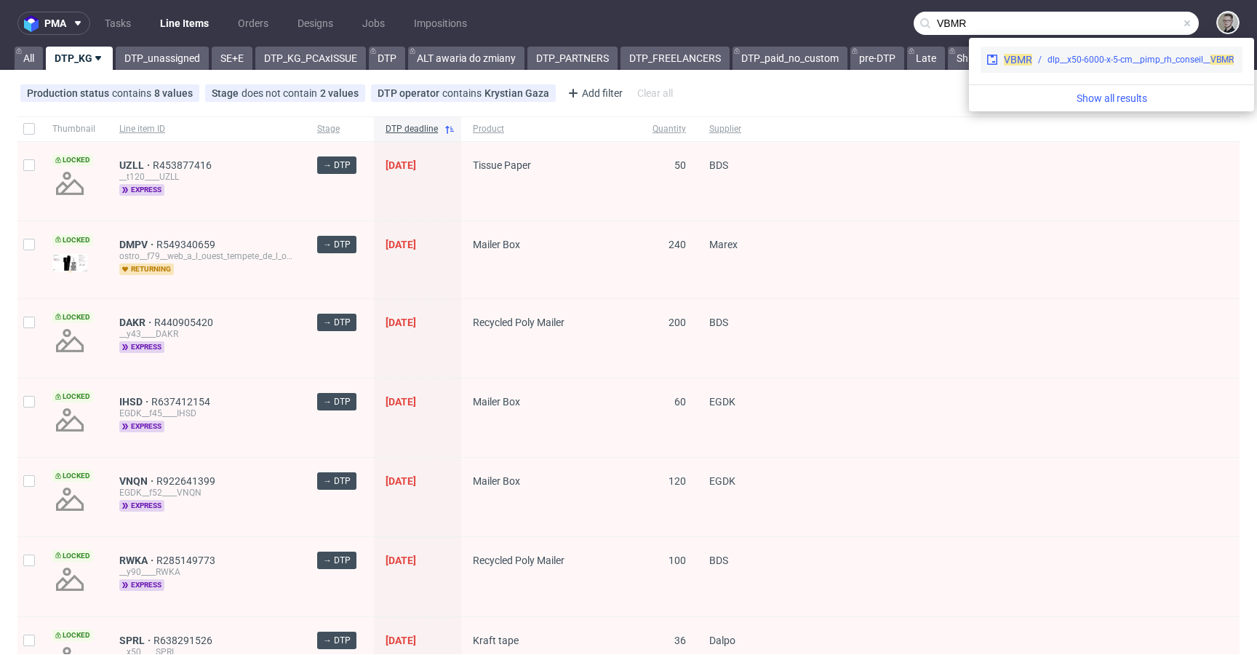
type input "VBMR"
click at [1083, 60] on div "dlp__x50-6000-x-5-cm__pimp_rh_conseil__ VBMR" at bounding box center [1141, 59] width 186 height 13
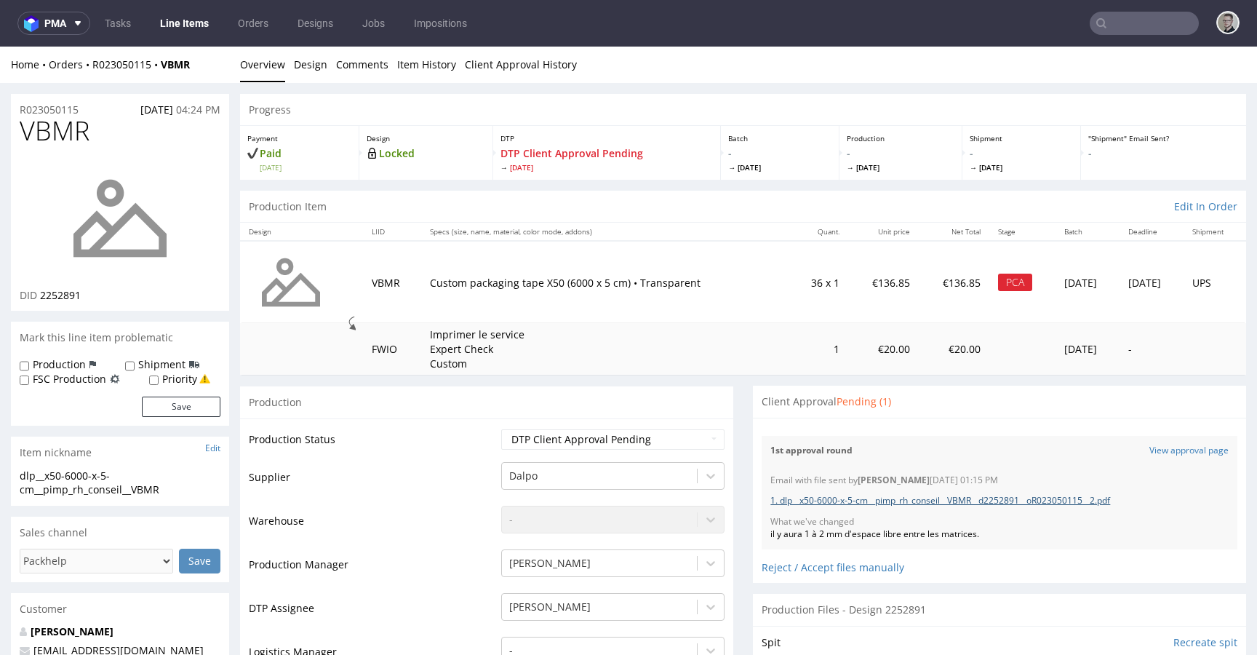
click at [1108, 502] on link "1. dlp__x50-6000-x-5-cm__pimp_rh_conseil__VBMR__d2252891__oR023050115__2.pdf" at bounding box center [941, 500] width 340 height 12
click at [1136, 29] on input "text" at bounding box center [1144, 23] width 109 height 23
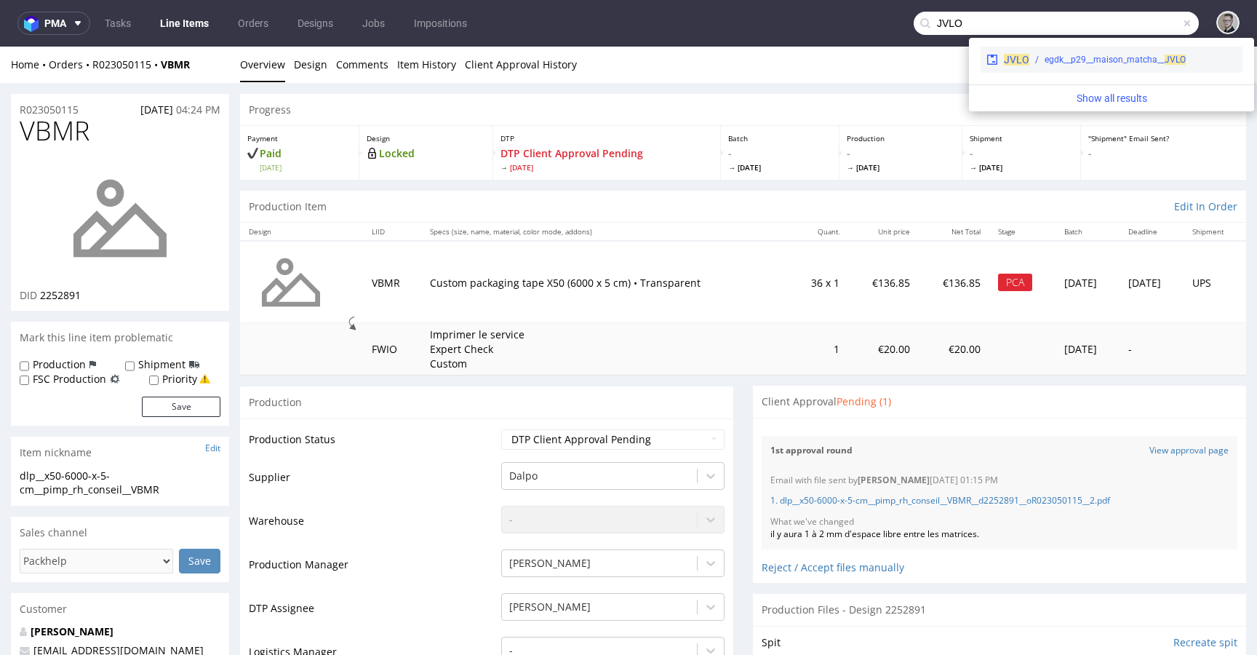
type input "JVLO"
click at [1078, 68] on div "JVLO egdk__p29__maison_matcha__ JVLO" at bounding box center [1112, 60] width 262 height 26
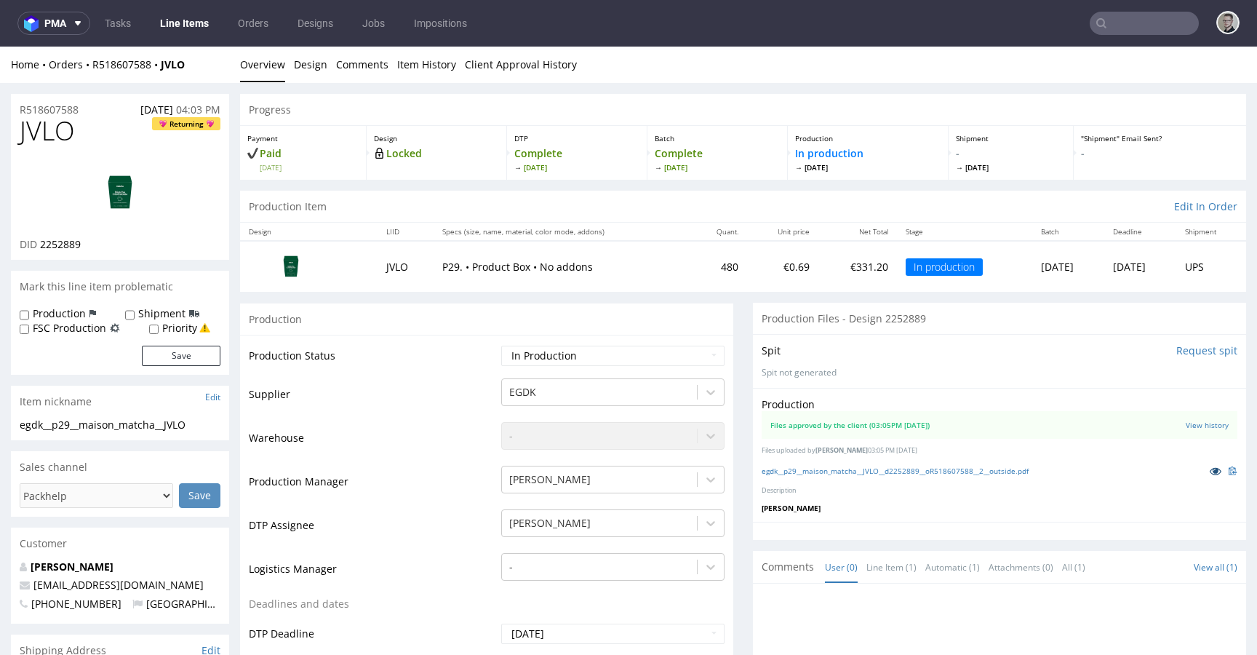
click at [1210, 470] on icon at bounding box center [1216, 471] width 12 height 10
click at [1128, 25] on input "text" at bounding box center [1144, 23] width 109 height 23
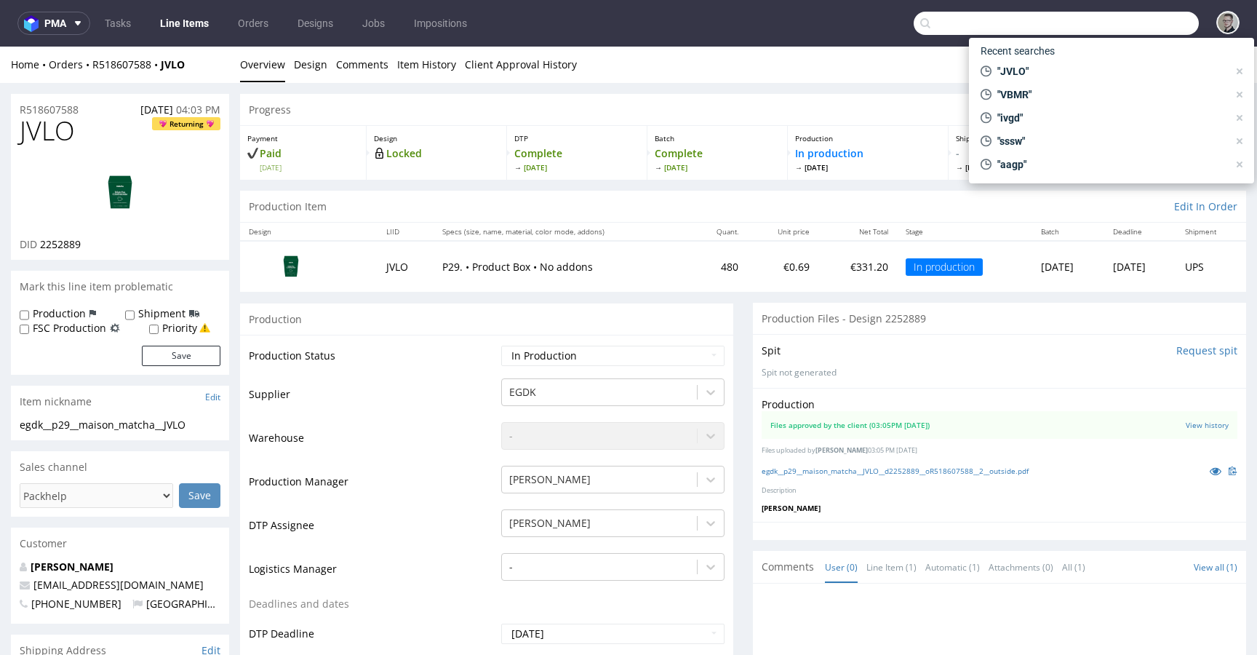
paste input "WVYY"
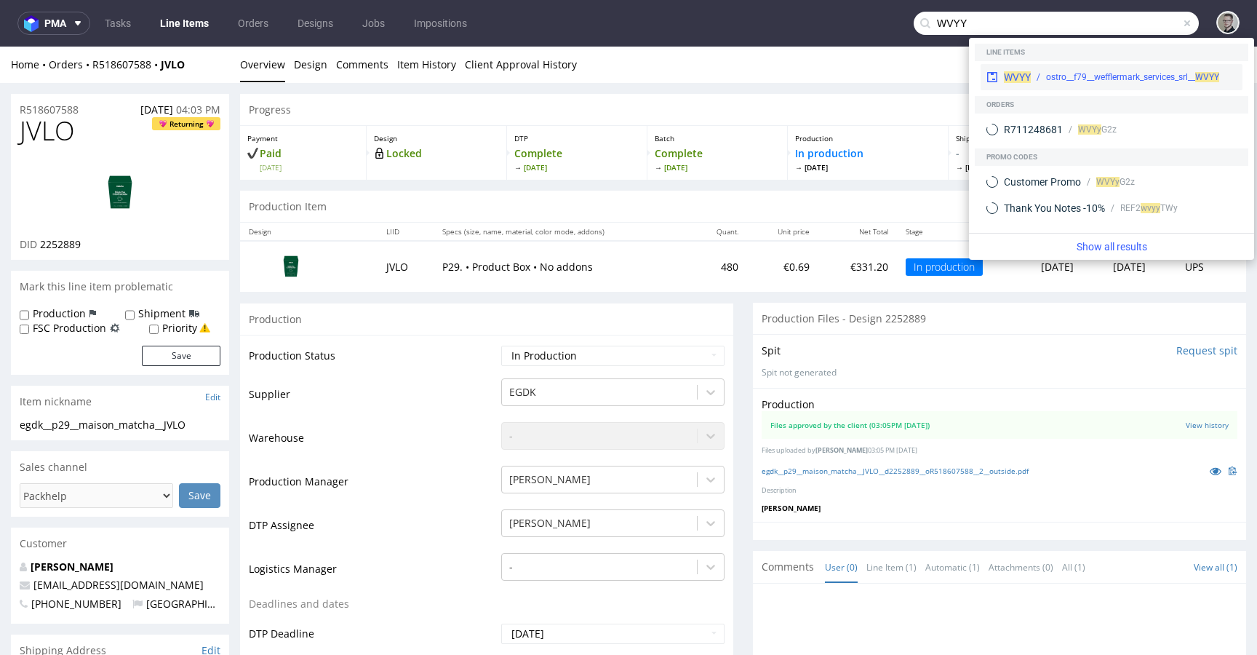
type input "WVYY"
click at [1064, 68] on div "WVYY ostro__f79__wefflermark_services_srl__ WVYY" at bounding box center [1112, 77] width 262 height 26
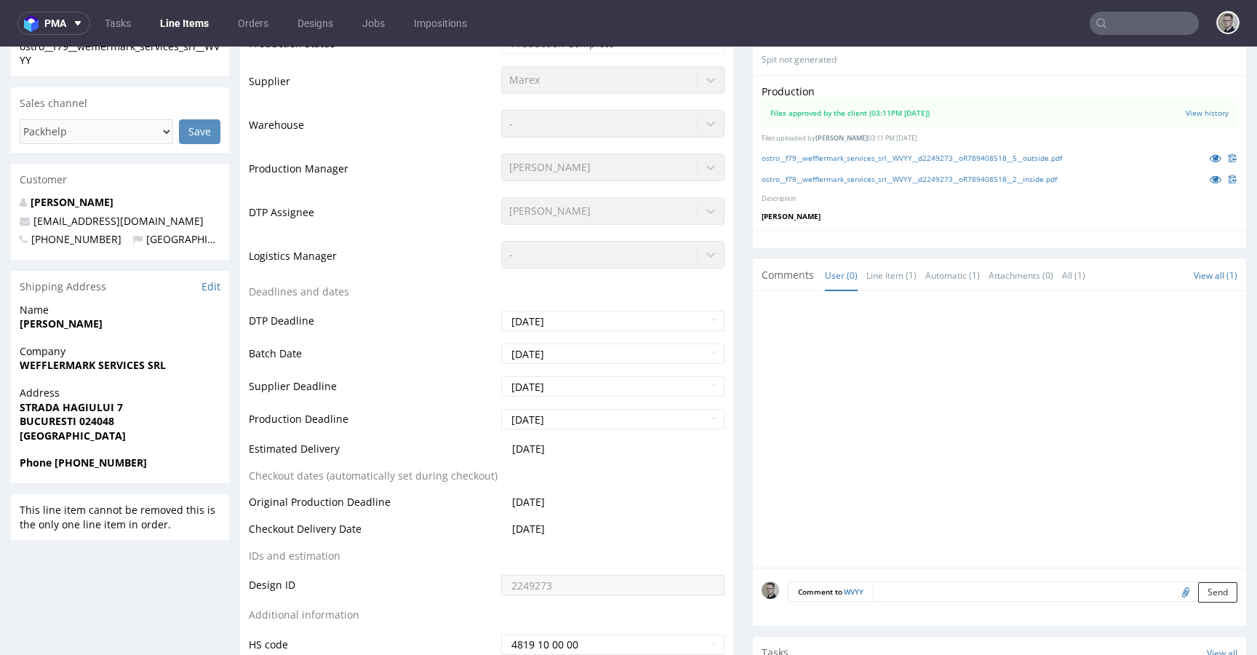
scroll to position [557, 0]
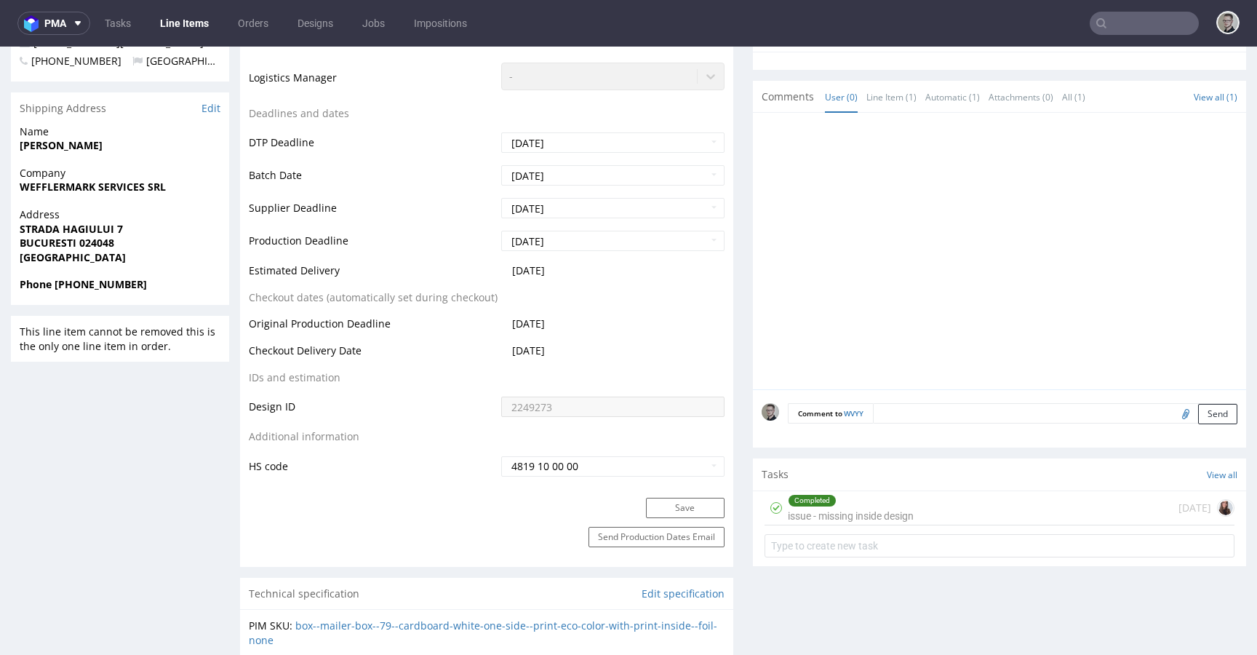
click at [892, 503] on div "Completed" at bounding box center [851, 501] width 124 height 12
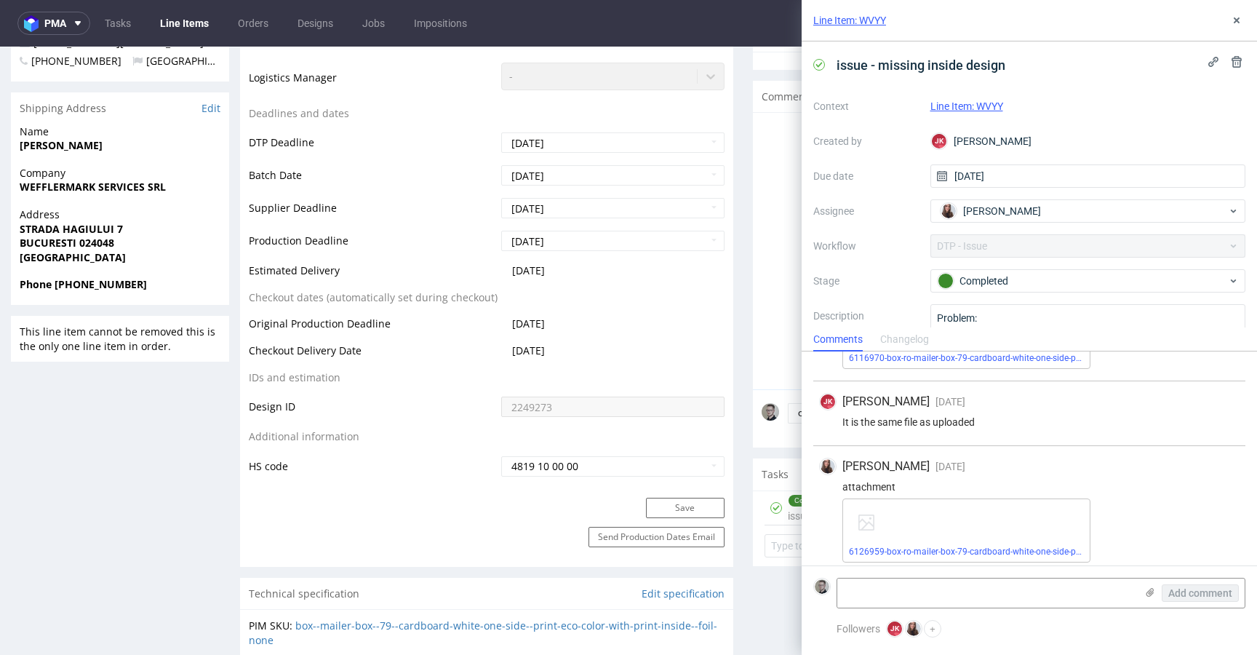
scroll to position [207, 0]
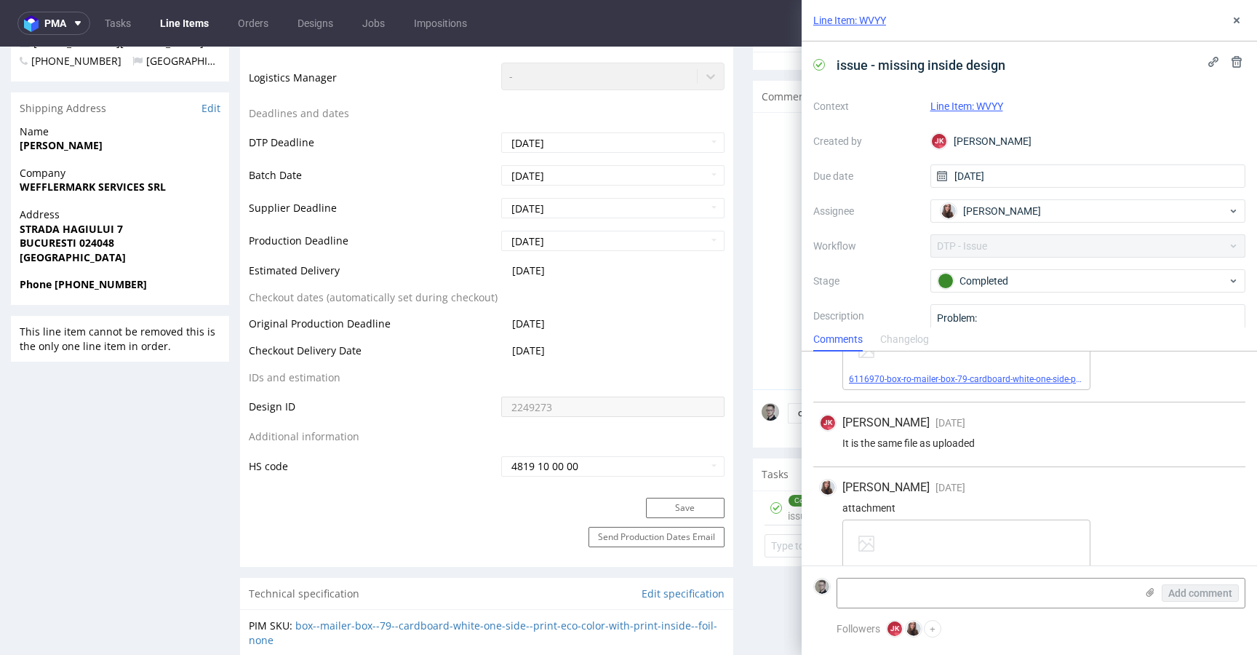
click at [1048, 381] on link "6116970-box-ro-mailer-box-79-cardboard-white-one-side-print-eco-color-foil-none…" at bounding box center [1032, 379] width 367 height 10
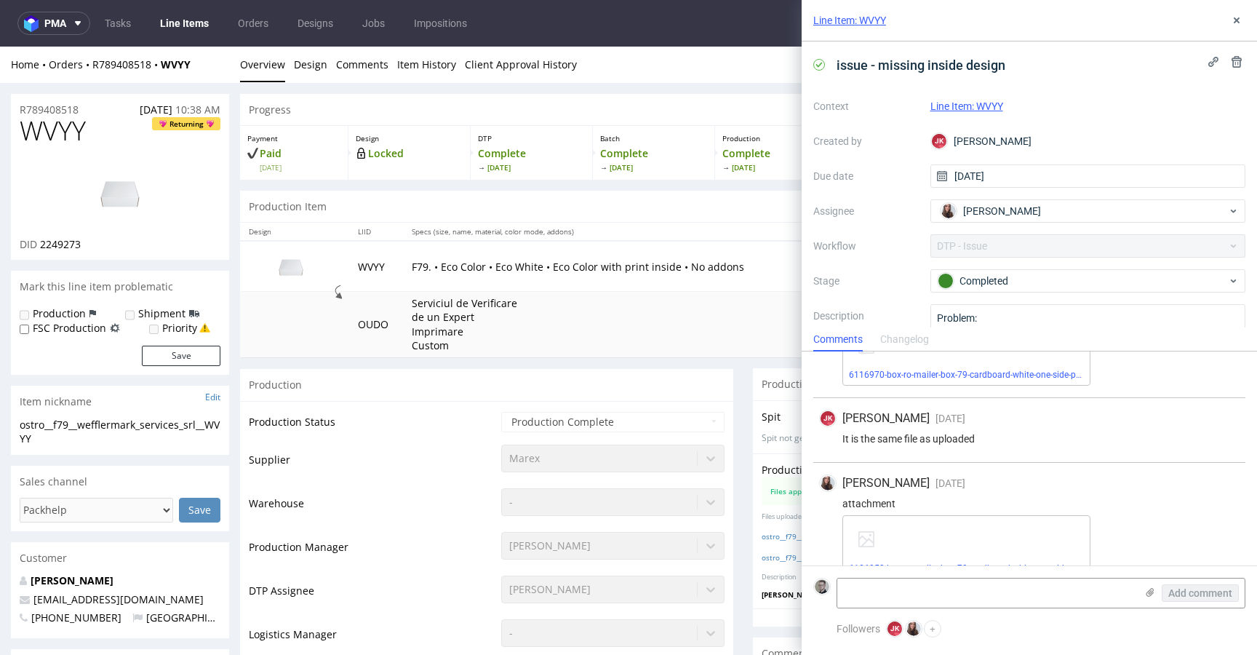
scroll to position [237, 0]
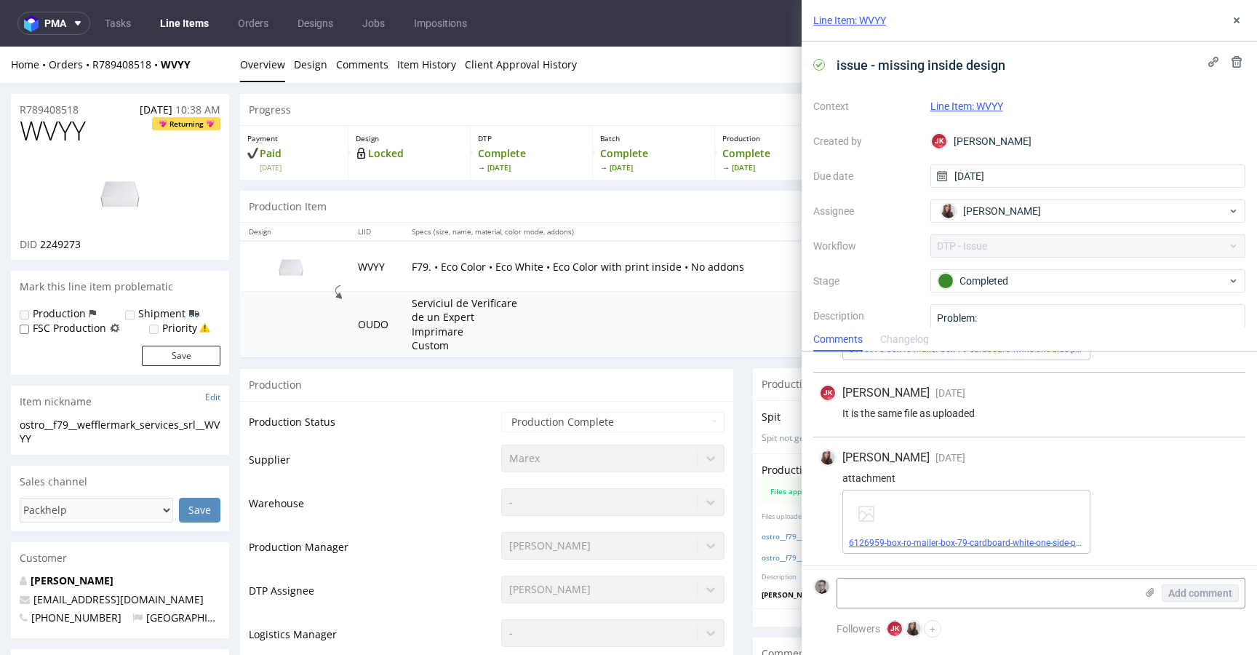
click at [971, 538] on link "6126959-box-ro-mailer-box-79-cardboard-white-one-side-print-eco-color-with-prin…" at bounding box center [1054, 543] width 410 height 10
click at [990, 540] on link "6126959-box-ro-mailer-box-79-cardboard-white-one-side-print-eco-color-with-prin…" at bounding box center [1054, 543] width 410 height 10
click at [1237, 19] on icon at bounding box center [1237, 21] width 12 height 12
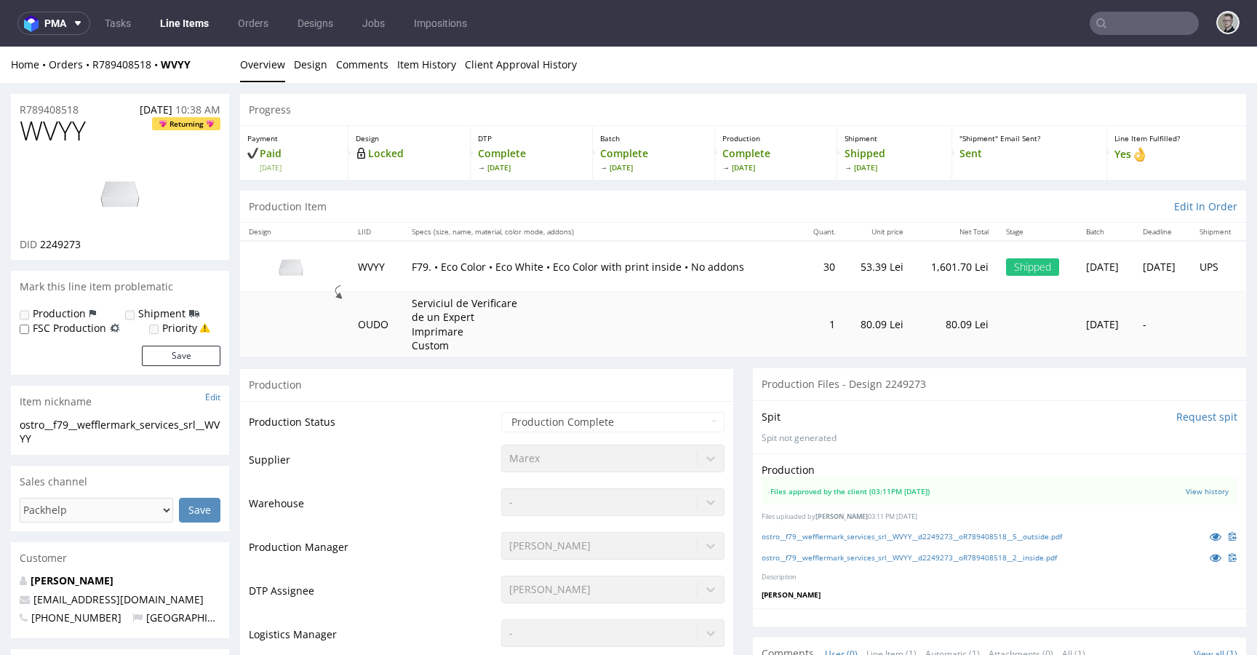
click at [1160, 28] on input "text" at bounding box center [1144, 23] width 109 height 23
paste input "EUQR"
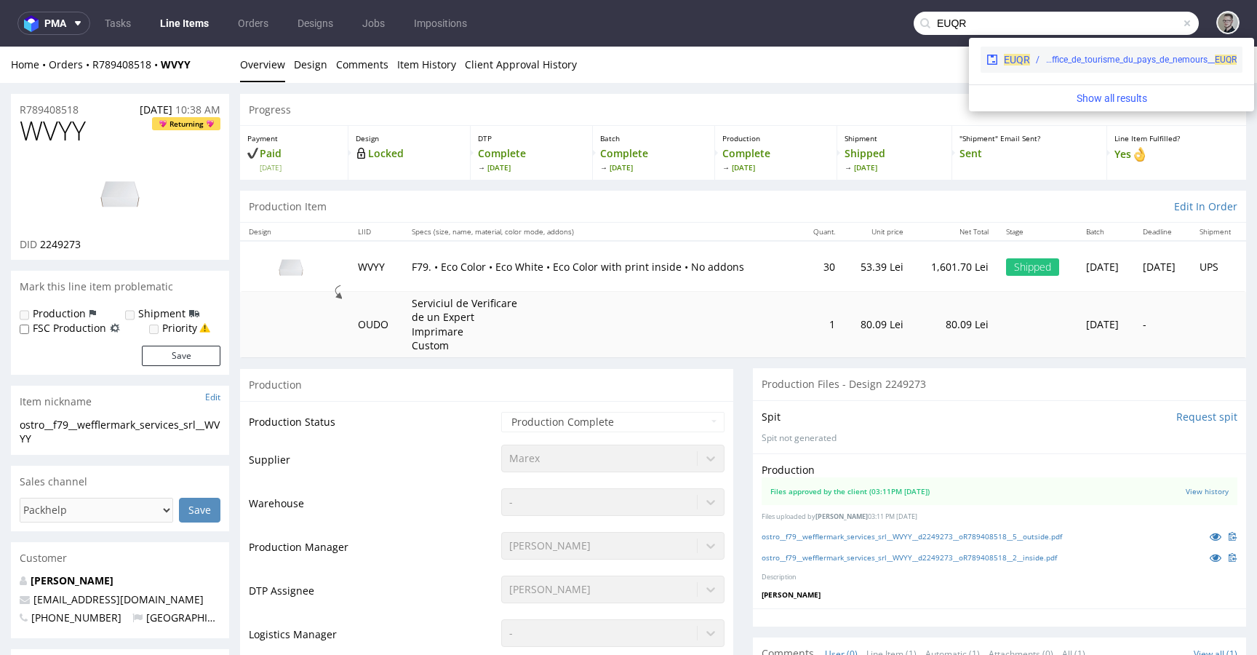
type input "EUQR"
click at [1120, 60] on div "bds__20-x-25-cm__office_de_tourisme_du_pays_de_nemours__ EUQR" at bounding box center [1141, 59] width 191 height 13
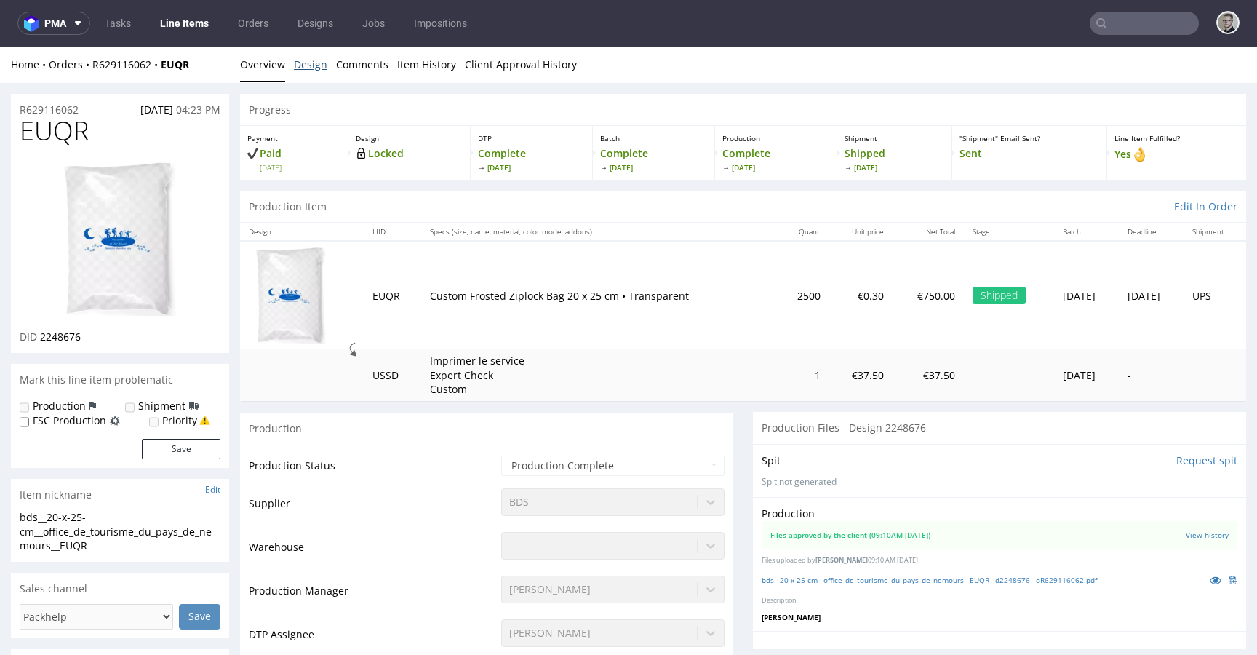
drag, startPoint x: 324, startPoint y: 73, endPoint x: 385, endPoint y: 119, distance: 76.8
click at [324, 72] on link "Design" at bounding box center [310, 65] width 33 height 36
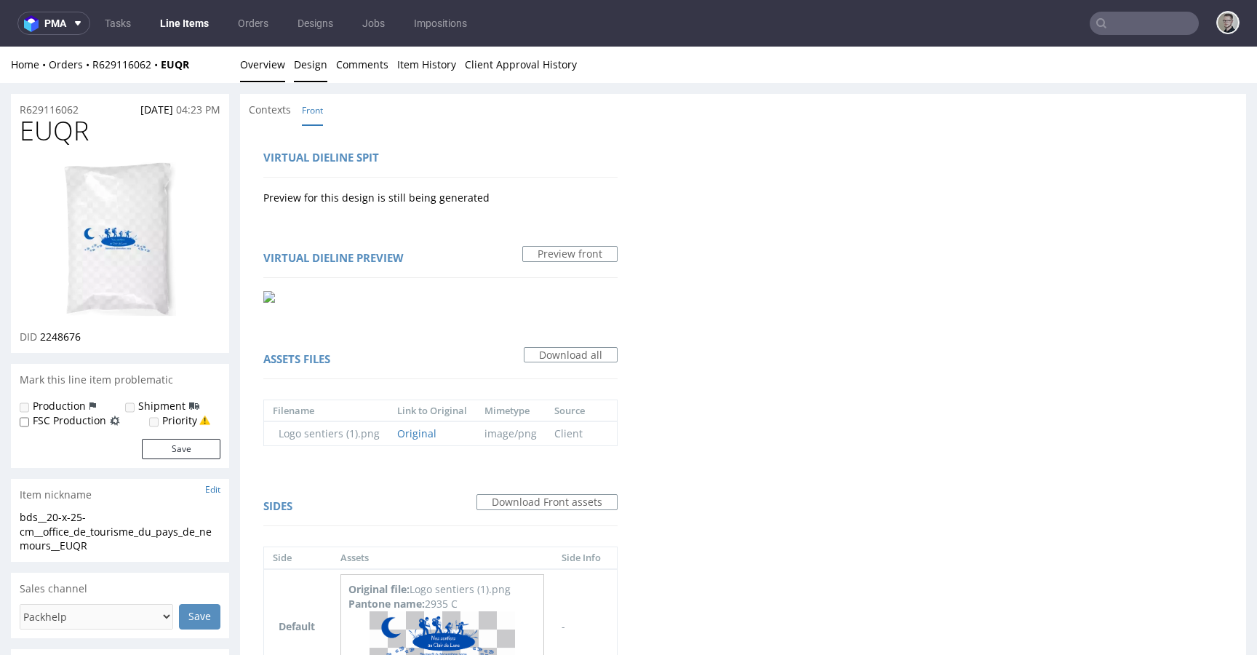
click at [276, 64] on link "Overview" at bounding box center [262, 65] width 45 height 36
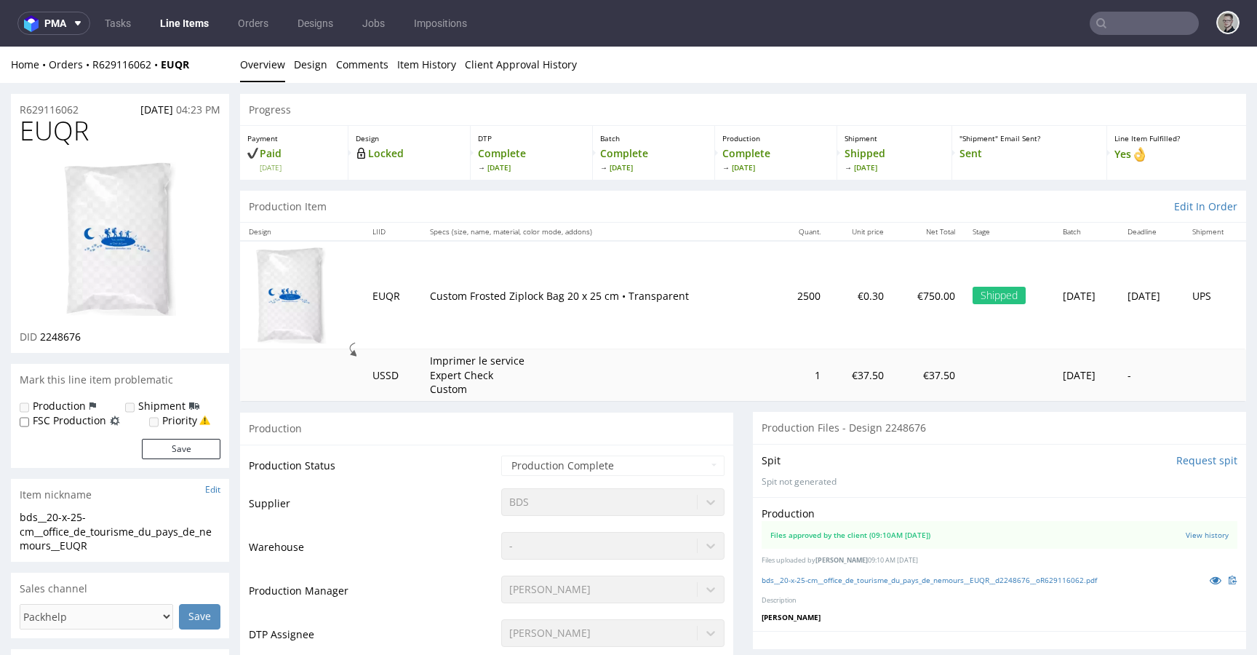
click at [1132, 16] on input "text" at bounding box center [1144, 23] width 109 height 23
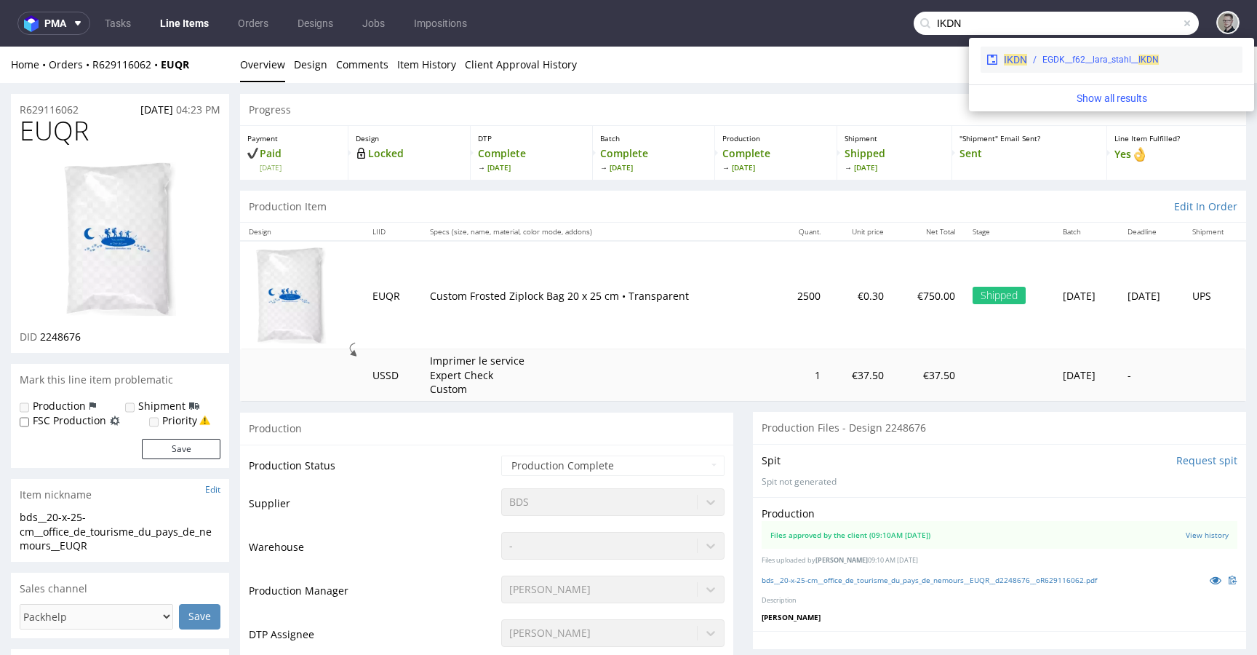
type input "IKDN"
click at [1139, 65] on div "EGDK__f62__lara_stahl__ IKDN" at bounding box center [1101, 59] width 116 height 13
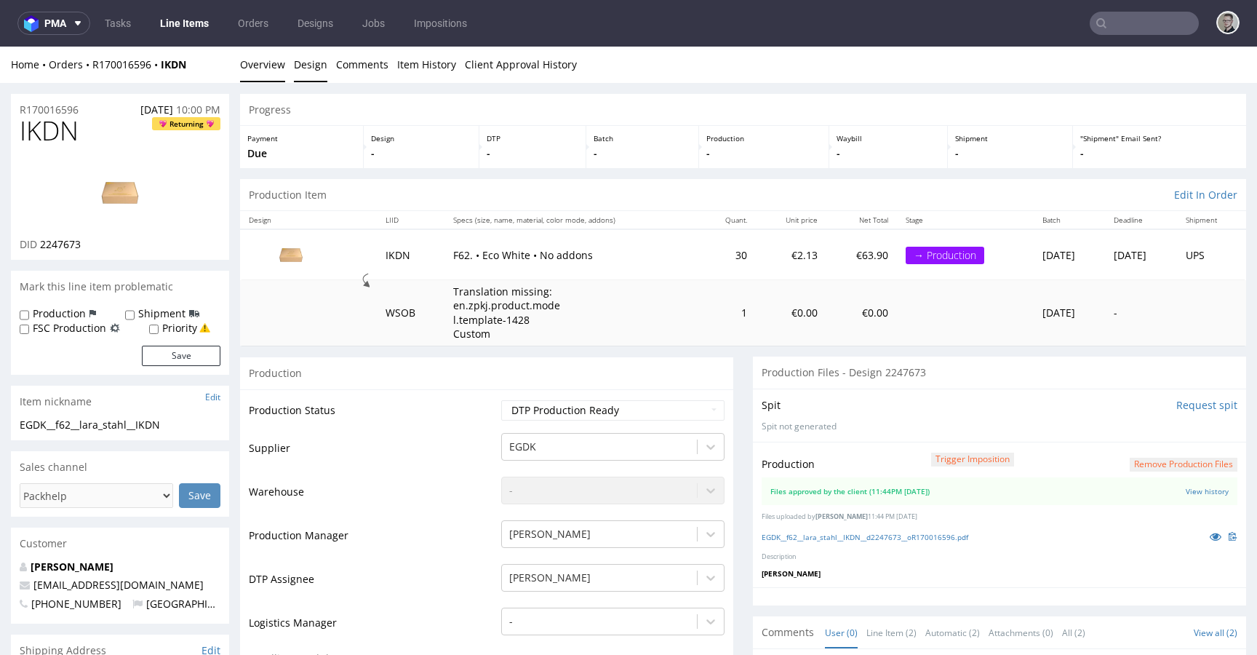
click at [304, 57] on link "Design" at bounding box center [310, 65] width 33 height 36
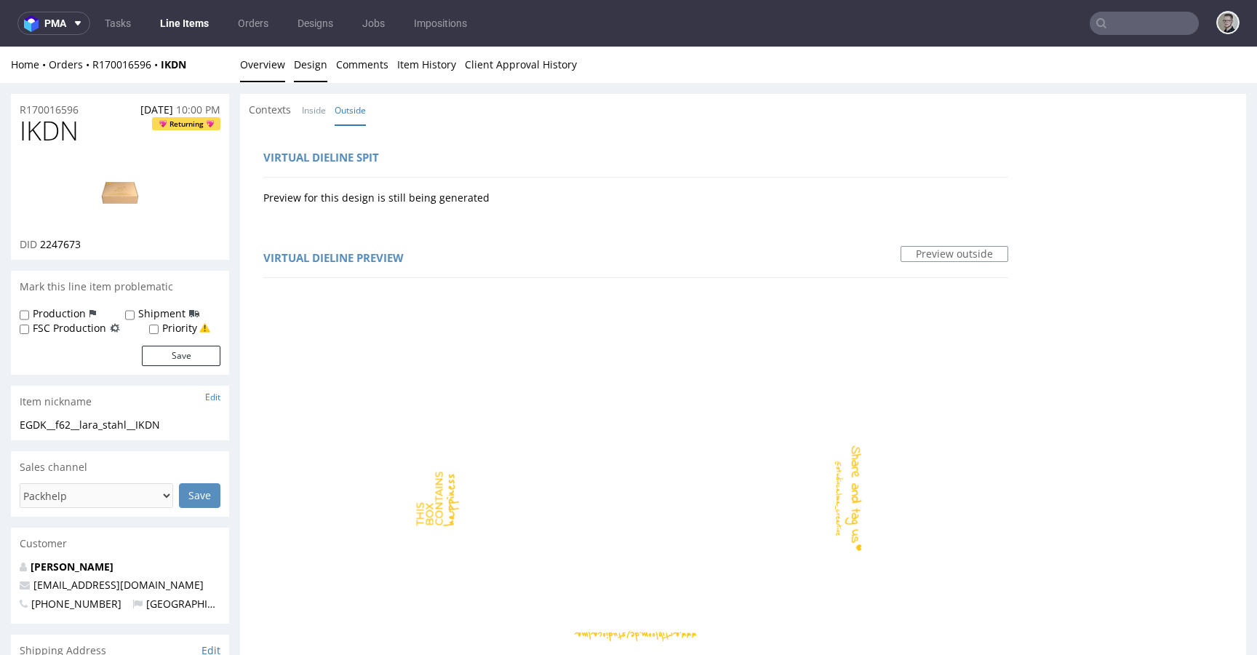
click at [255, 68] on link "Overview" at bounding box center [262, 65] width 45 height 36
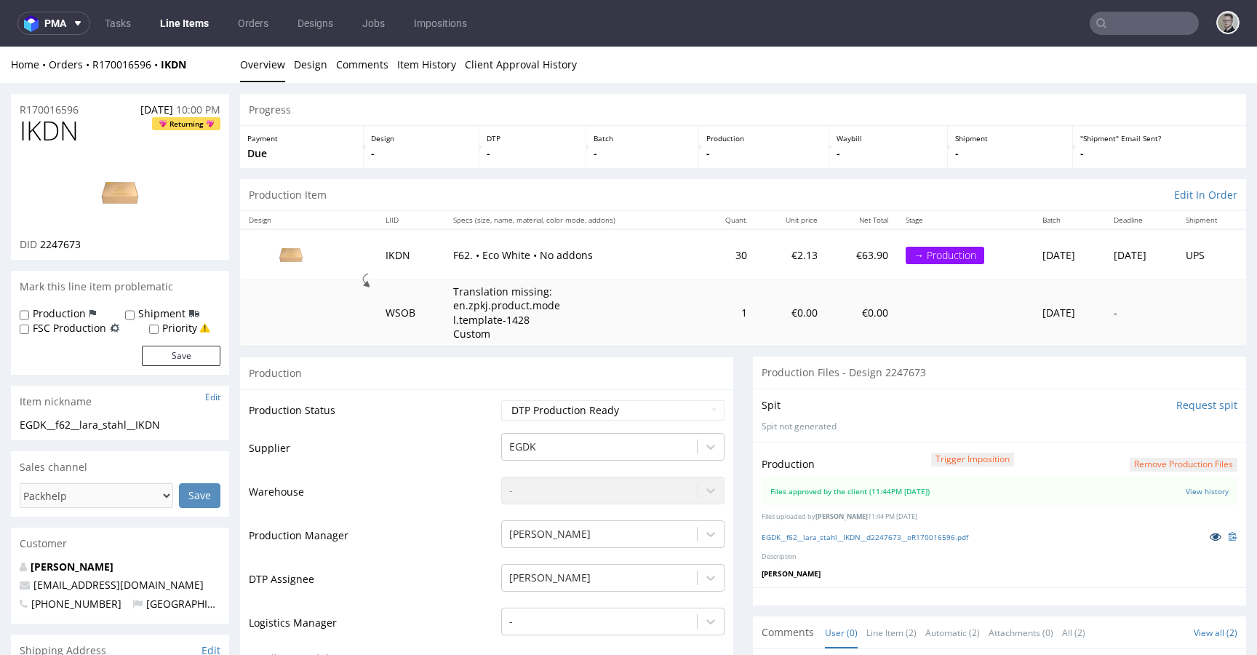
click at [1210, 537] on icon at bounding box center [1216, 536] width 12 height 10
click at [119, 191] on img at bounding box center [120, 192] width 116 height 65
click at [1142, 22] on input "text" at bounding box center [1144, 23] width 109 height 23
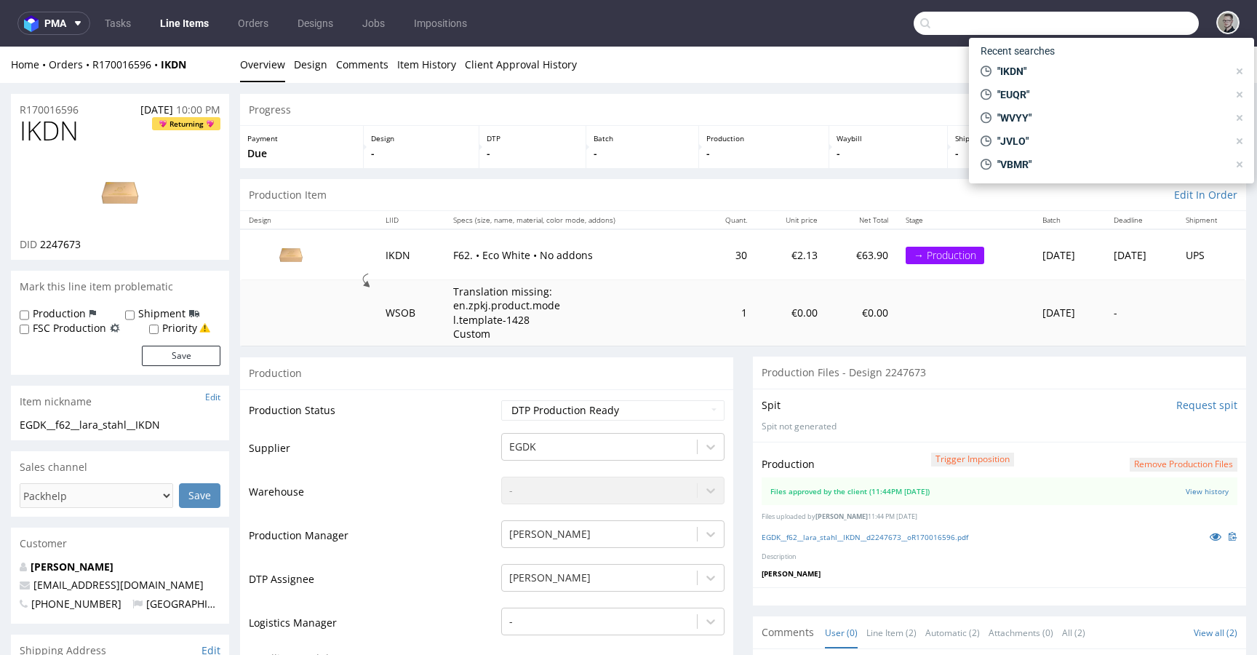
paste input "PKTX"
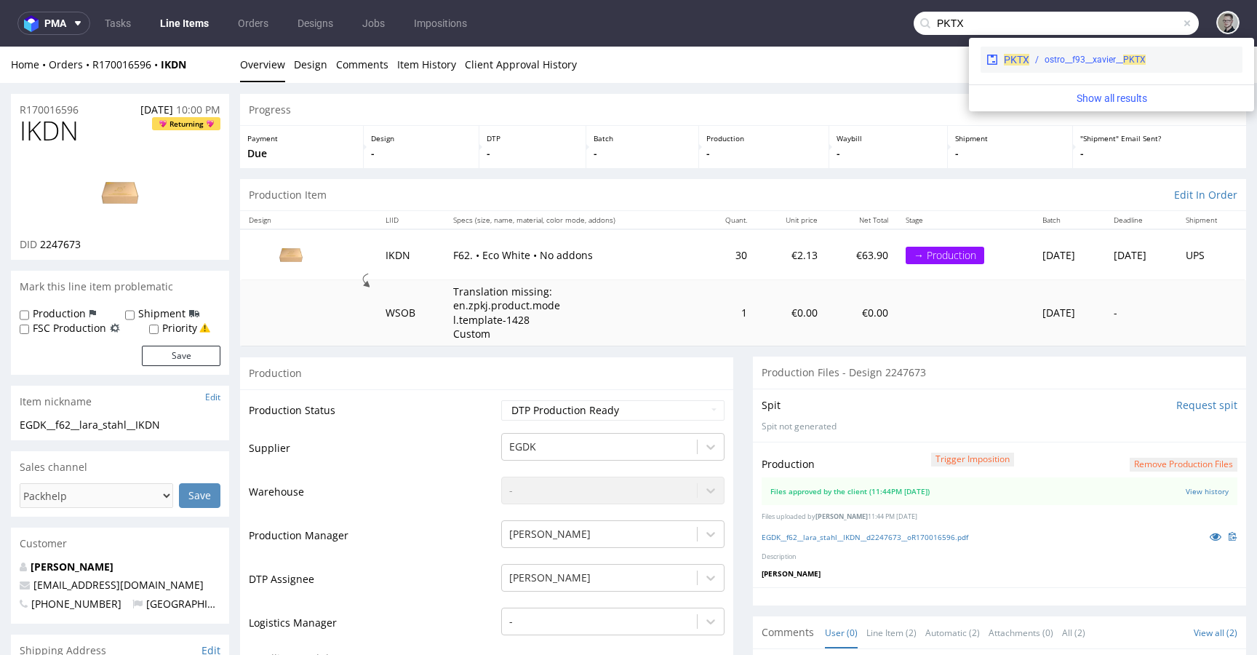
type input "PKTX"
click at [1083, 63] on div "ostro__f93__xavier__ PKTX" at bounding box center [1095, 59] width 101 height 13
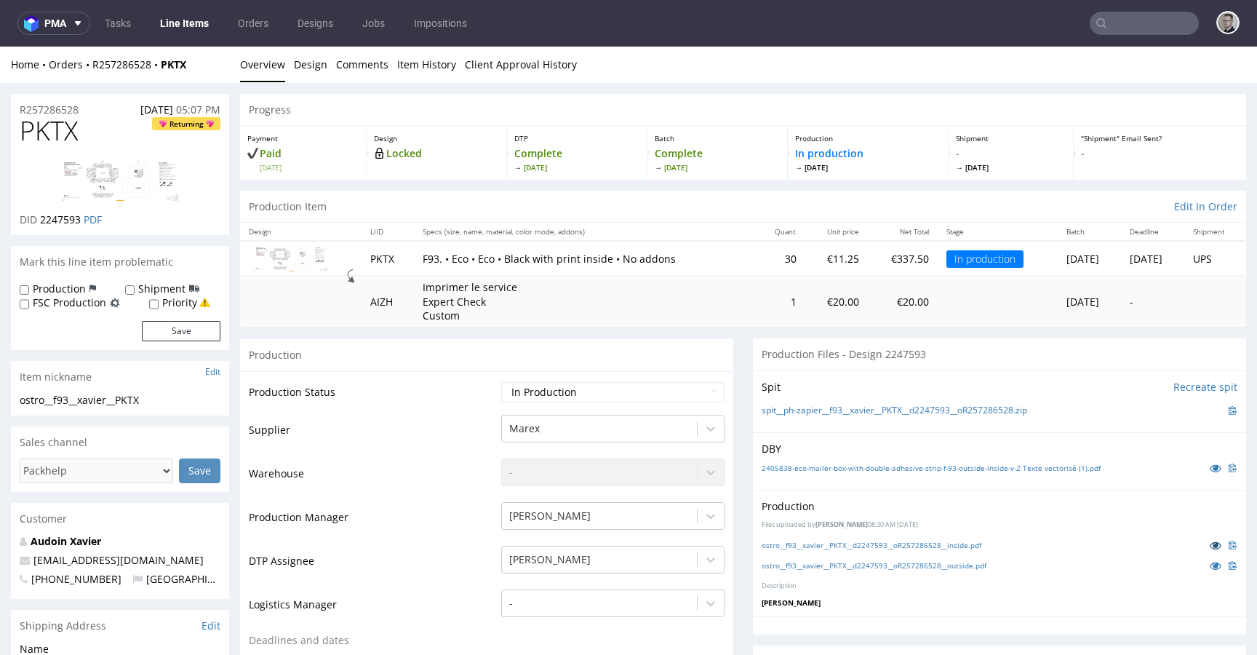
click at [1210, 544] on icon at bounding box center [1216, 545] width 12 height 10
click at [1210, 560] on icon at bounding box center [1216, 565] width 12 height 10
click at [1210, 466] on icon at bounding box center [1216, 468] width 12 height 10
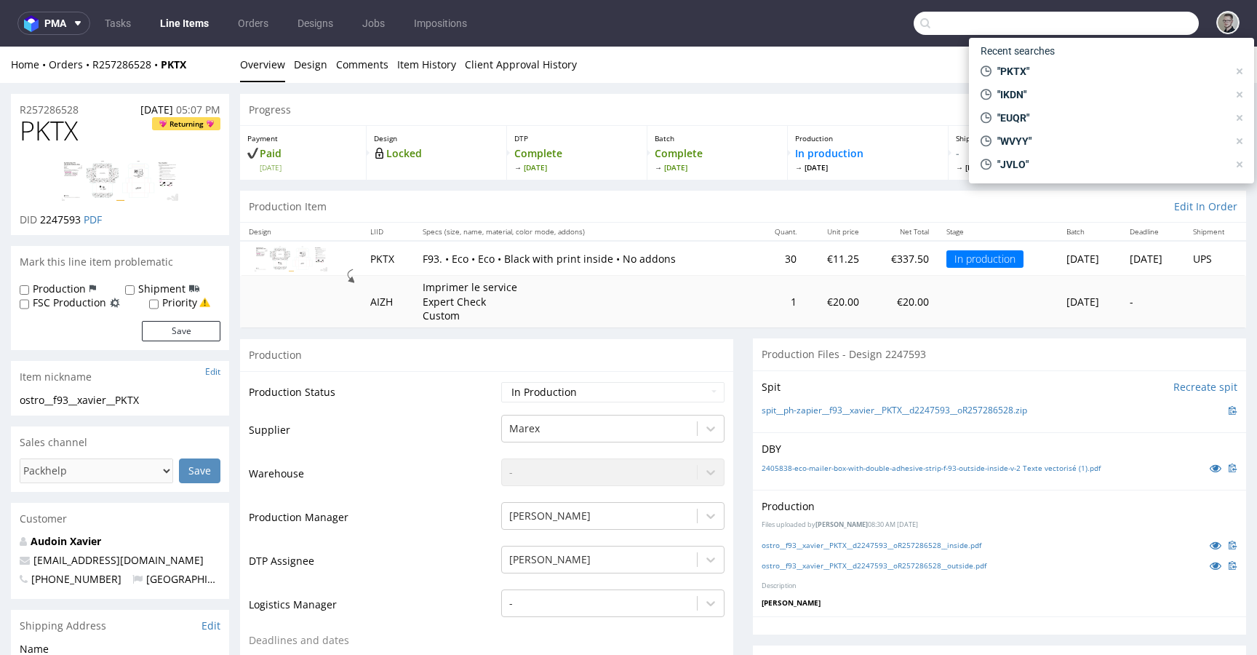
click at [1134, 30] on input "text" at bounding box center [1056, 23] width 285 height 23
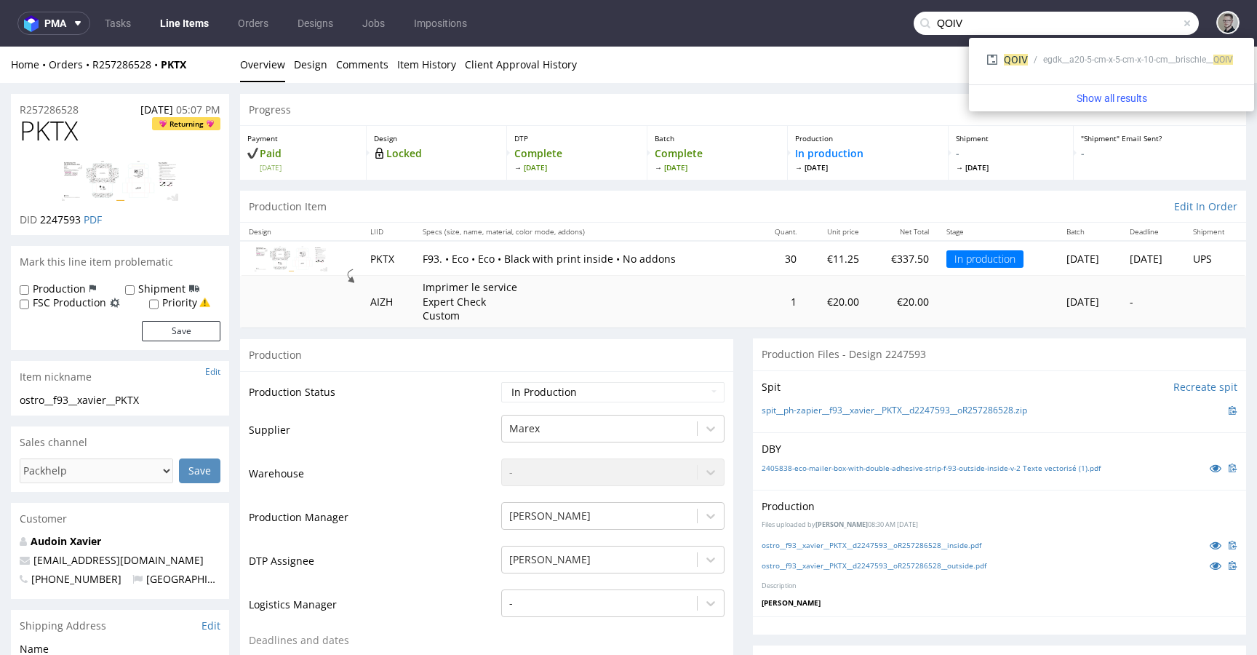
type input "QOIV"
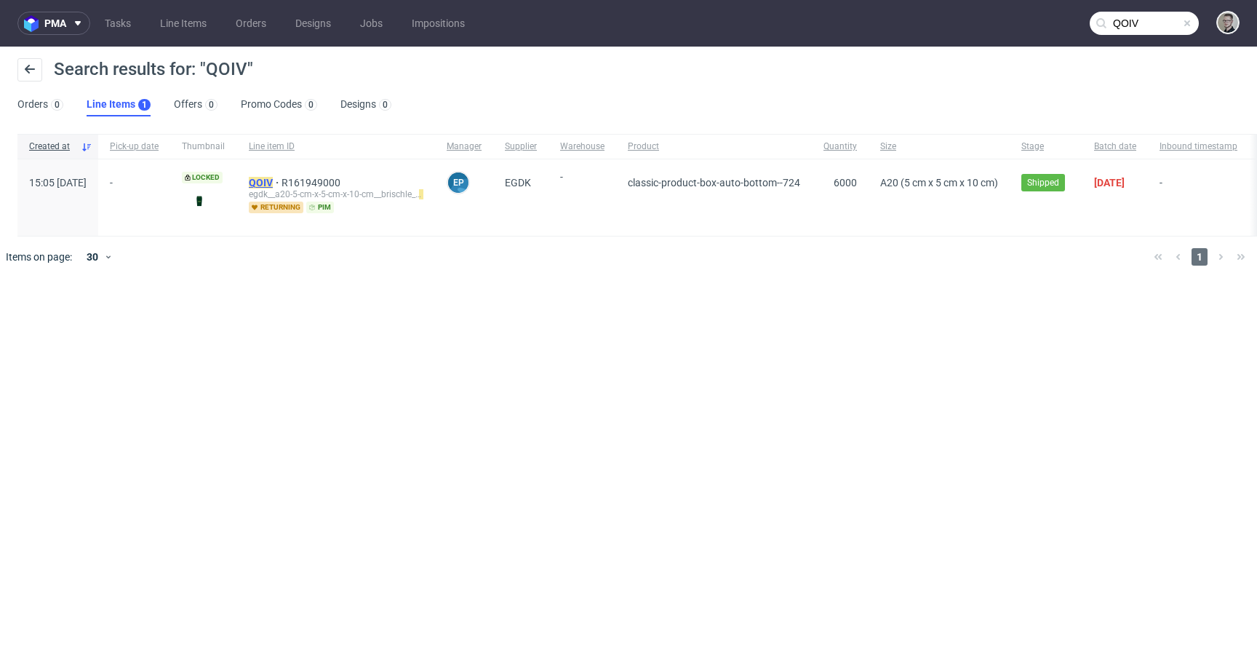
click at [273, 180] on mark "QOIV" at bounding box center [261, 183] width 24 height 12
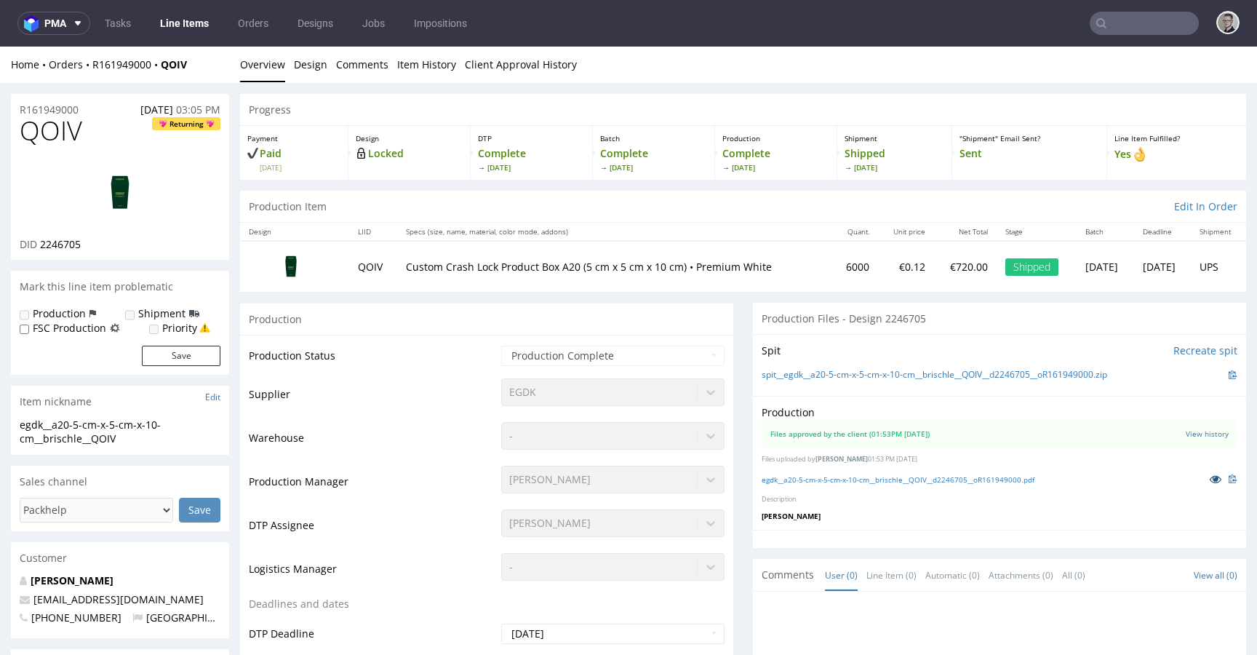
click at [1210, 477] on icon at bounding box center [1216, 479] width 12 height 10
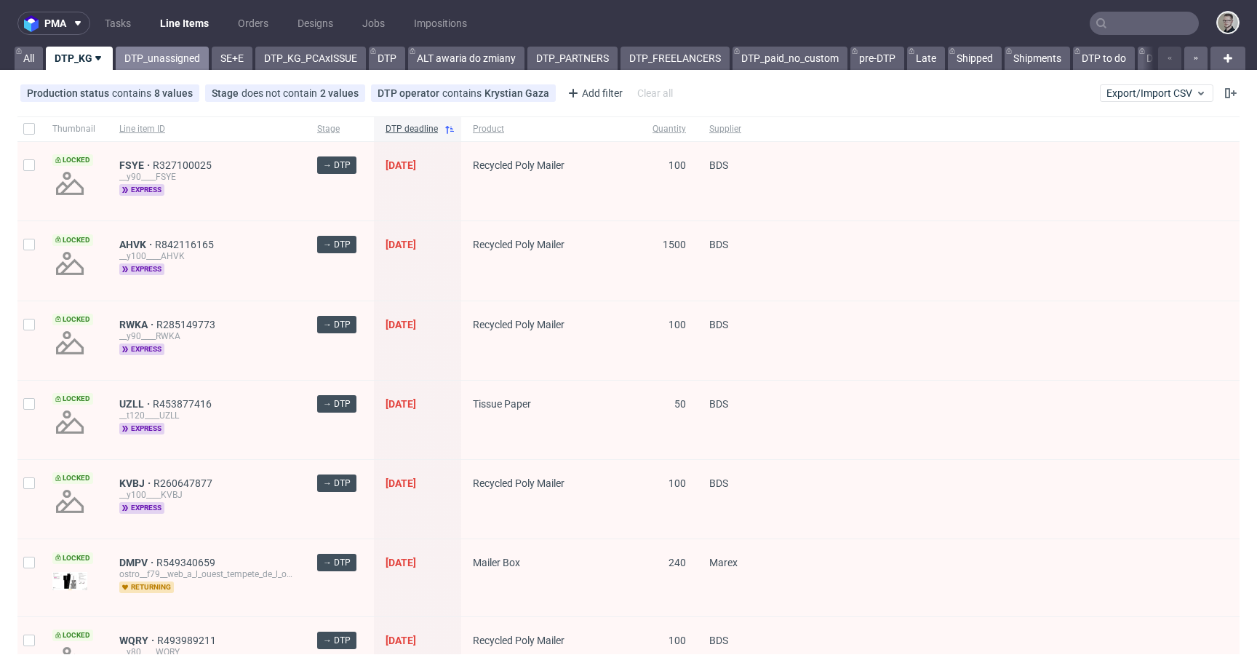
drag, startPoint x: 135, startPoint y: 55, endPoint x: 122, endPoint y: 54, distance: 13.1
click at [135, 55] on link "DTP_unassigned" at bounding box center [162, 58] width 93 height 23
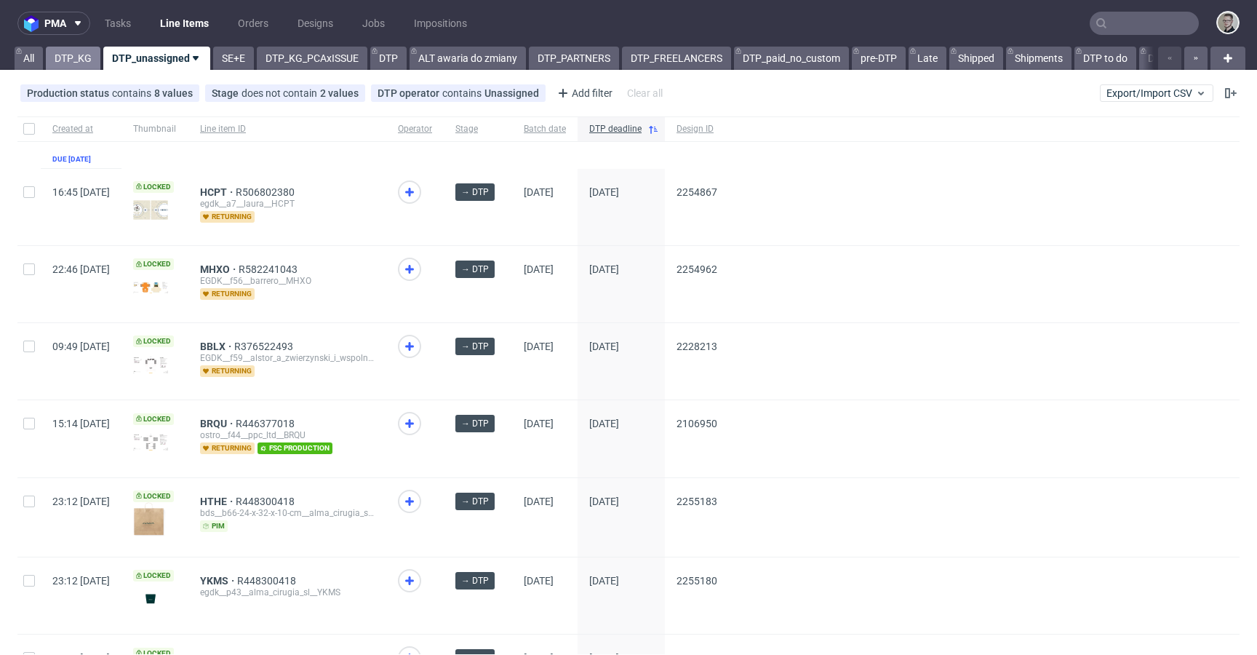
click at [79, 60] on link "DTP_KG" at bounding box center [73, 58] width 55 height 23
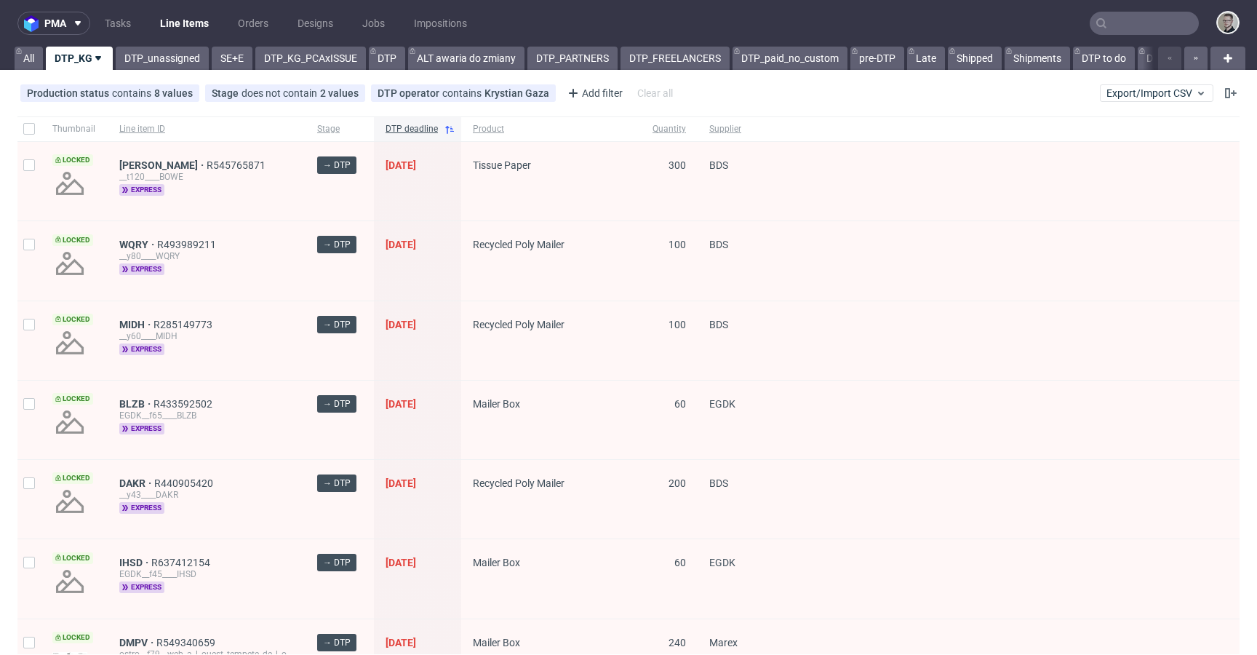
click at [152, 27] on ul "Tasks Line Items Orders Designs Jobs Impositions" at bounding box center [285, 23] width 391 height 23
click at [172, 50] on link "DTP_unassigned" at bounding box center [162, 58] width 93 height 23
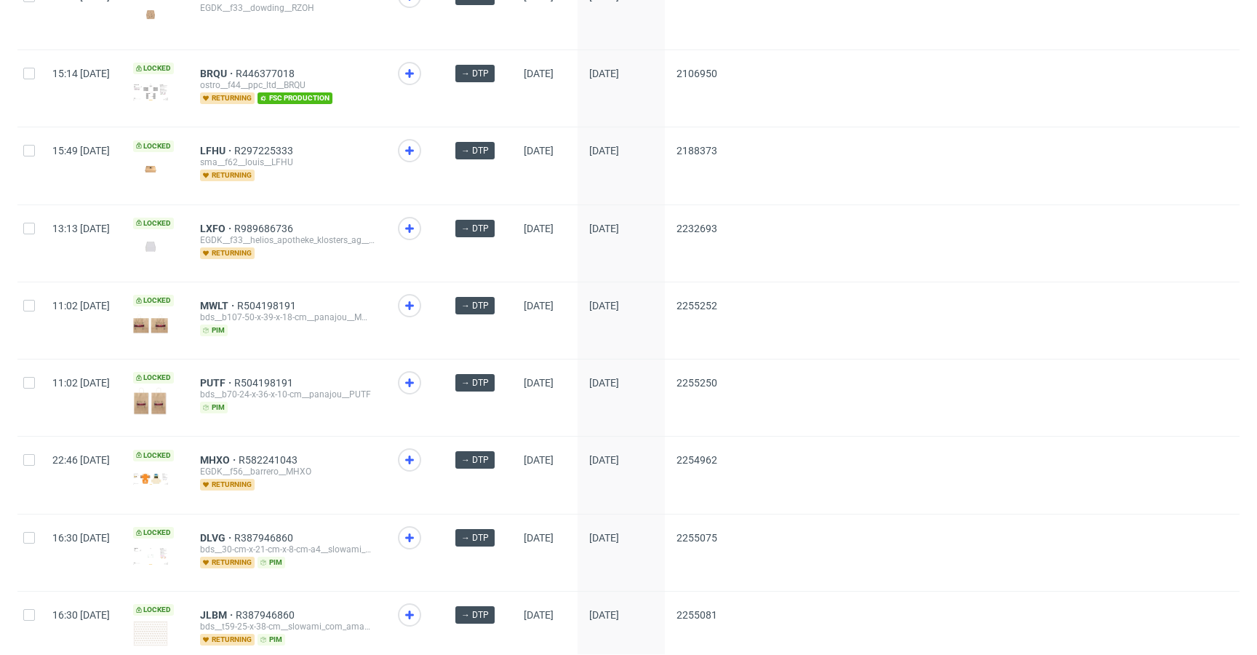
scroll to position [432, 0]
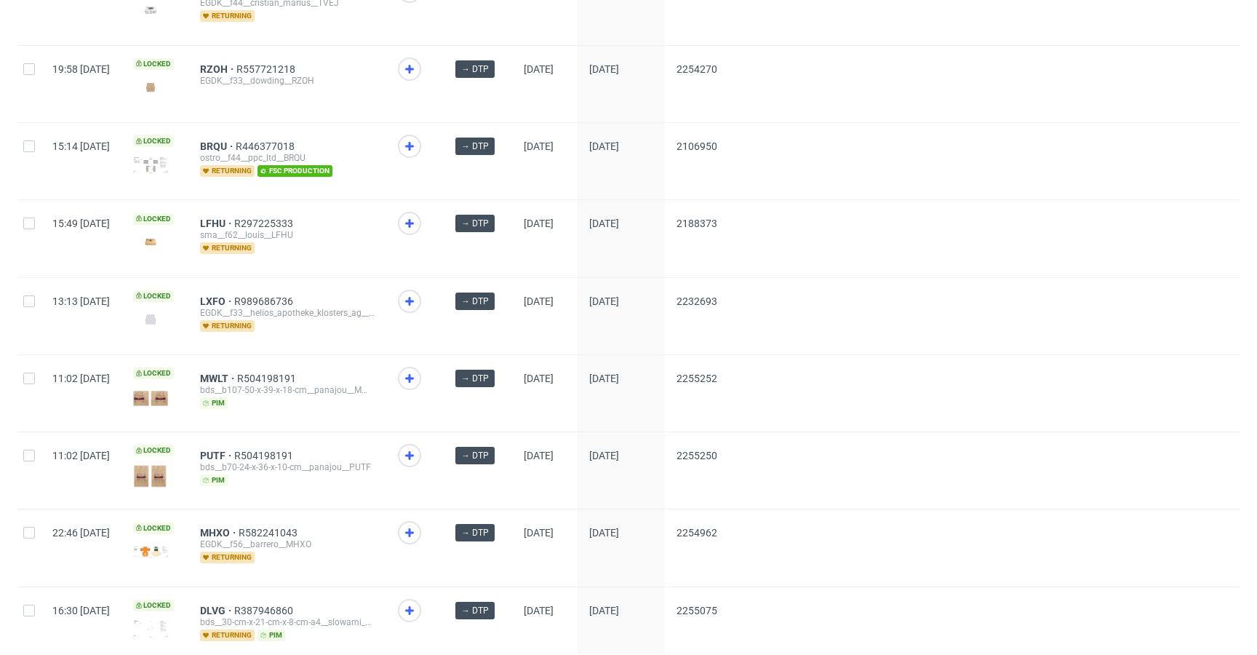
drag, startPoint x: 262, startPoint y: 295, endPoint x: 266, endPoint y: 259, distance: 35.8
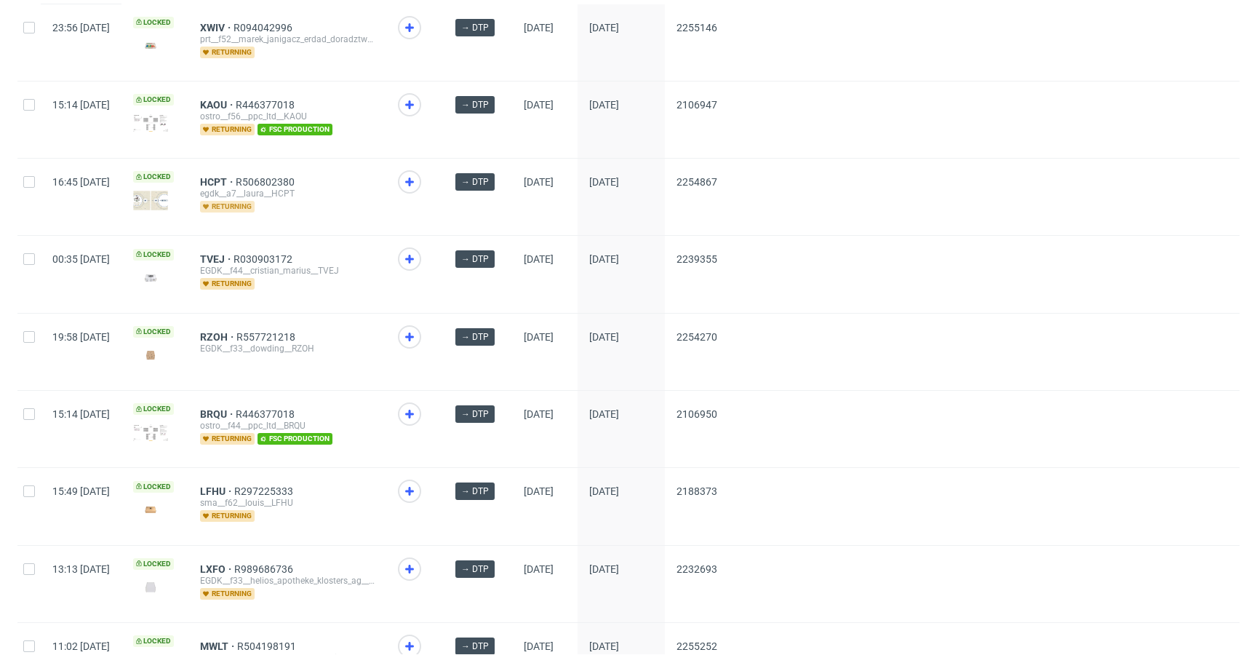
scroll to position [163, 0]
drag, startPoint x: 260, startPoint y: 255, endPoint x: 266, endPoint y: 233, distance: 22.8
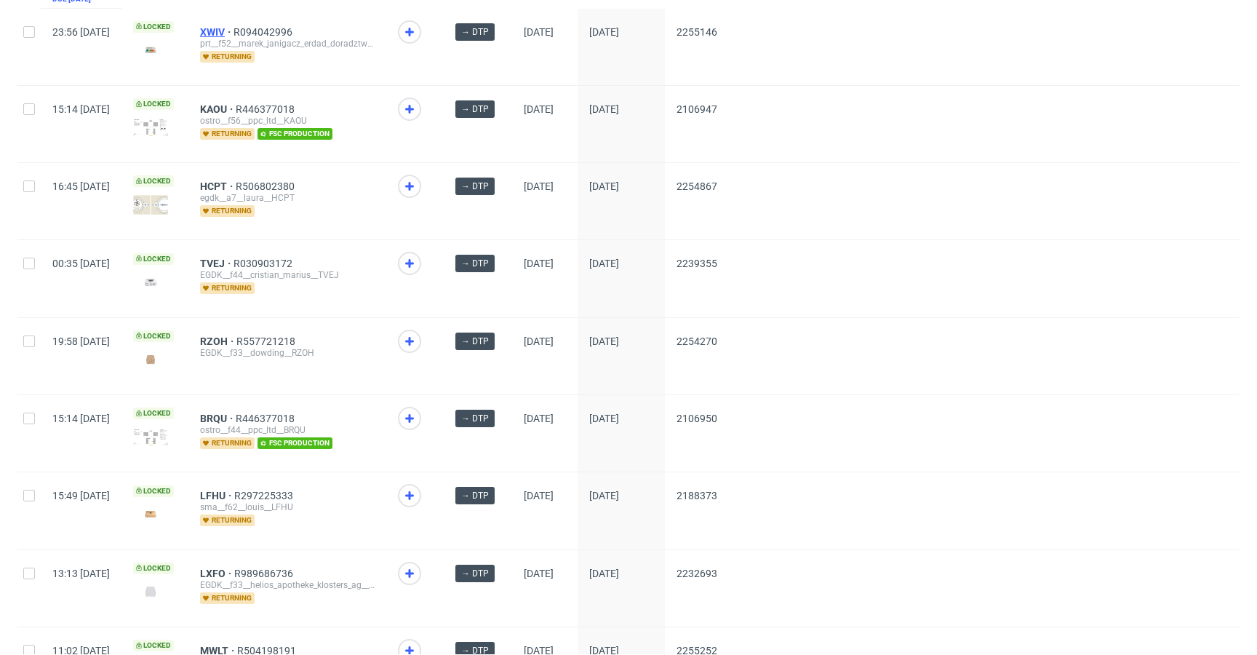
drag, startPoint x: 262, startPoint y: 26, endPoint x: 383, endPoint y: 103, distance: 143.5
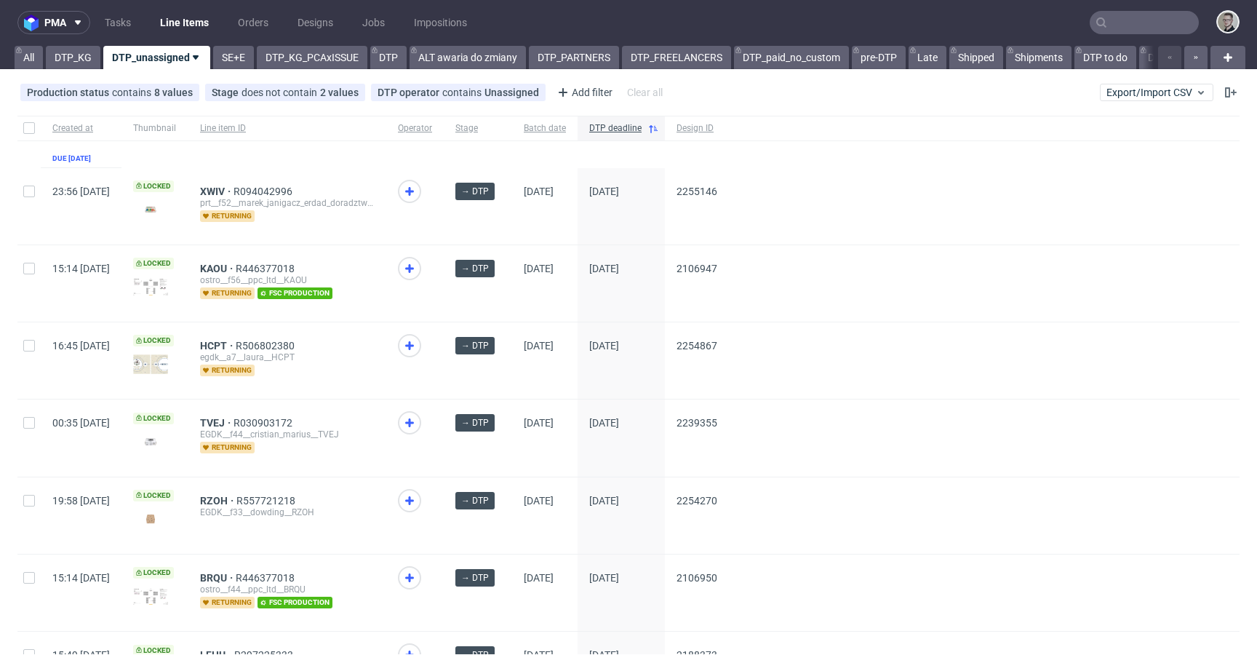
scroll to position [0, 0]
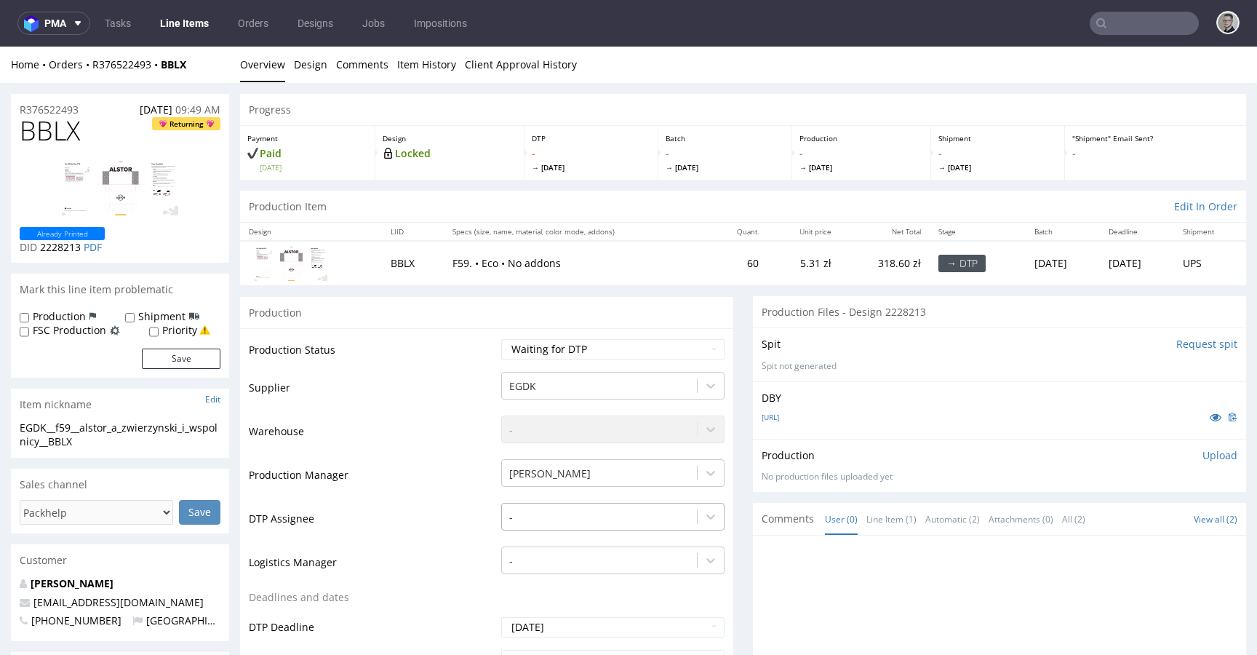
click at [571, 522] on div "-" at bounding box center [612, 513] width 223 height 20
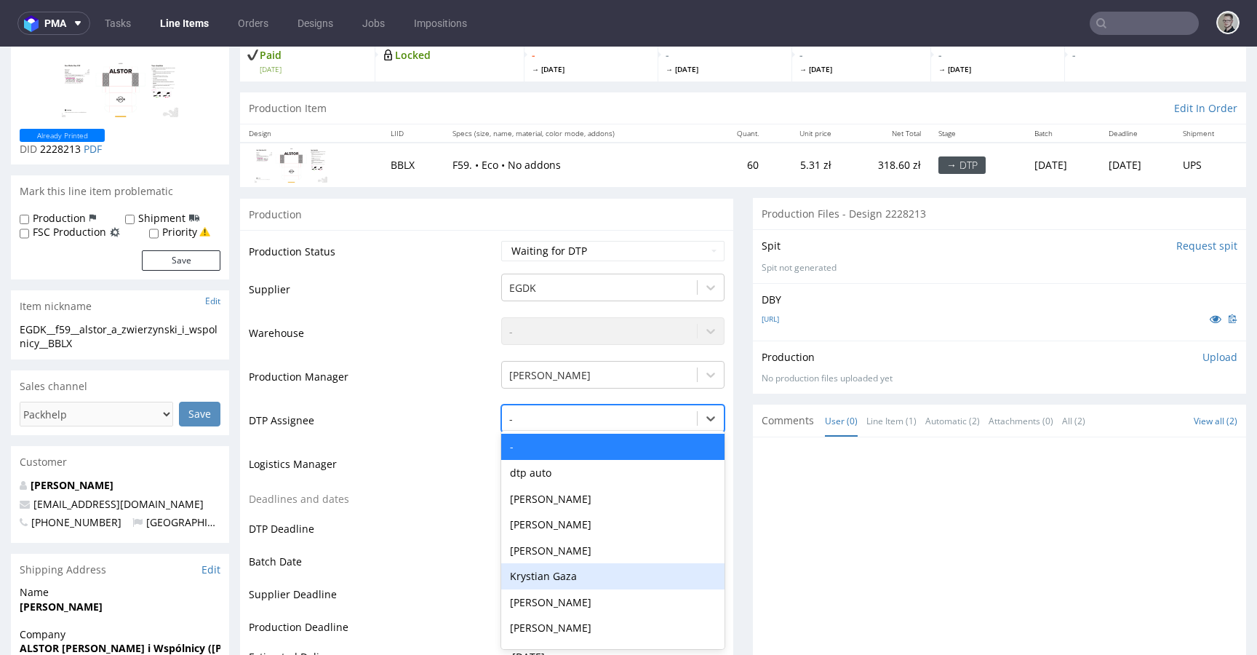
click at [592, 577] on div "Krystian Gaza" at bounding box center [612, 576] width 223 height 26
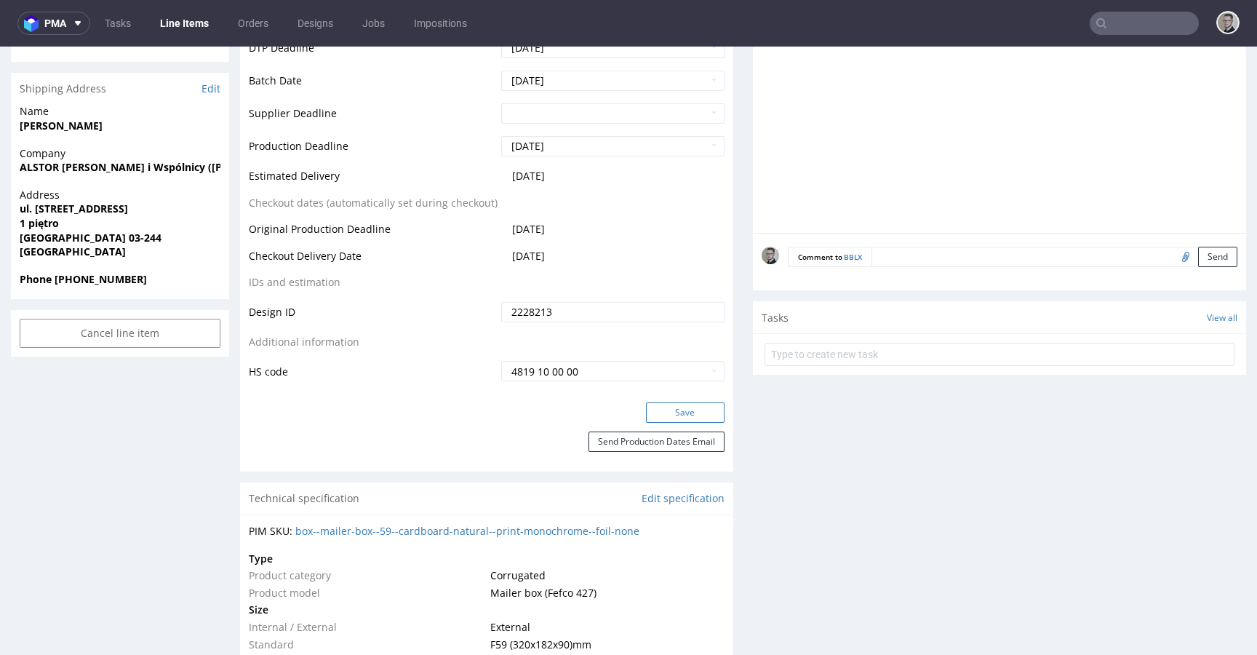
click at [676, 410] on button "Save" at bounding box center [685, 412] width 79 height 20
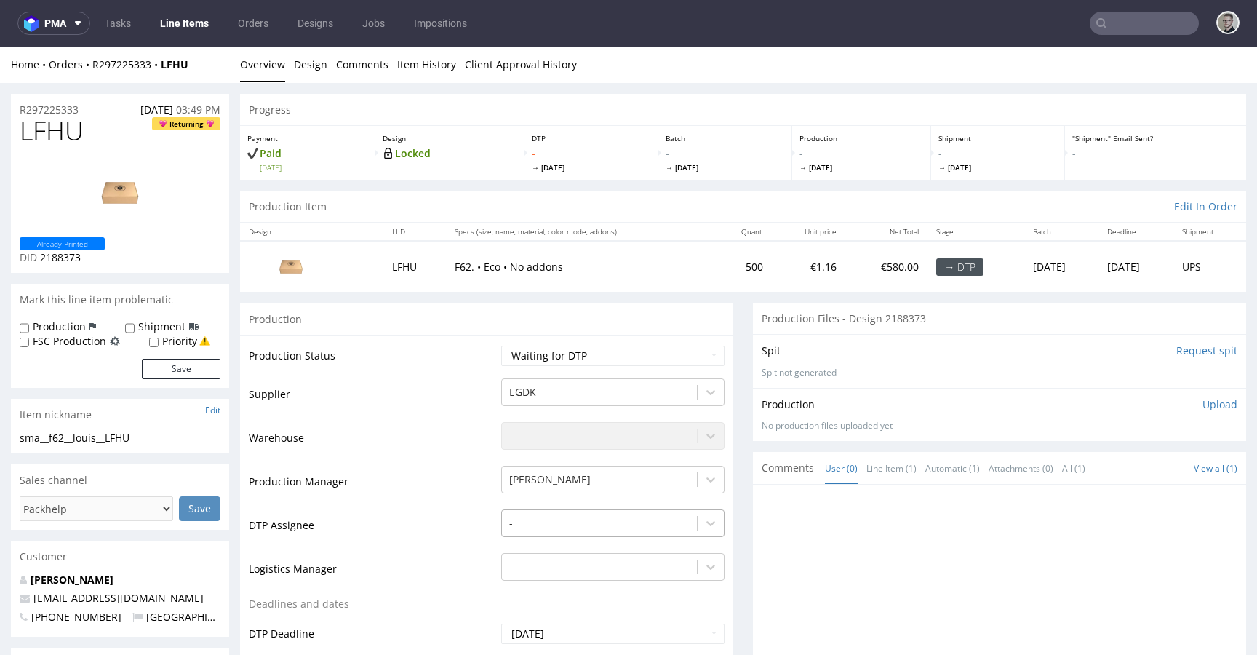
click at [529, 528] on div "-" at bounding box center [612, 519] width 223 height 20
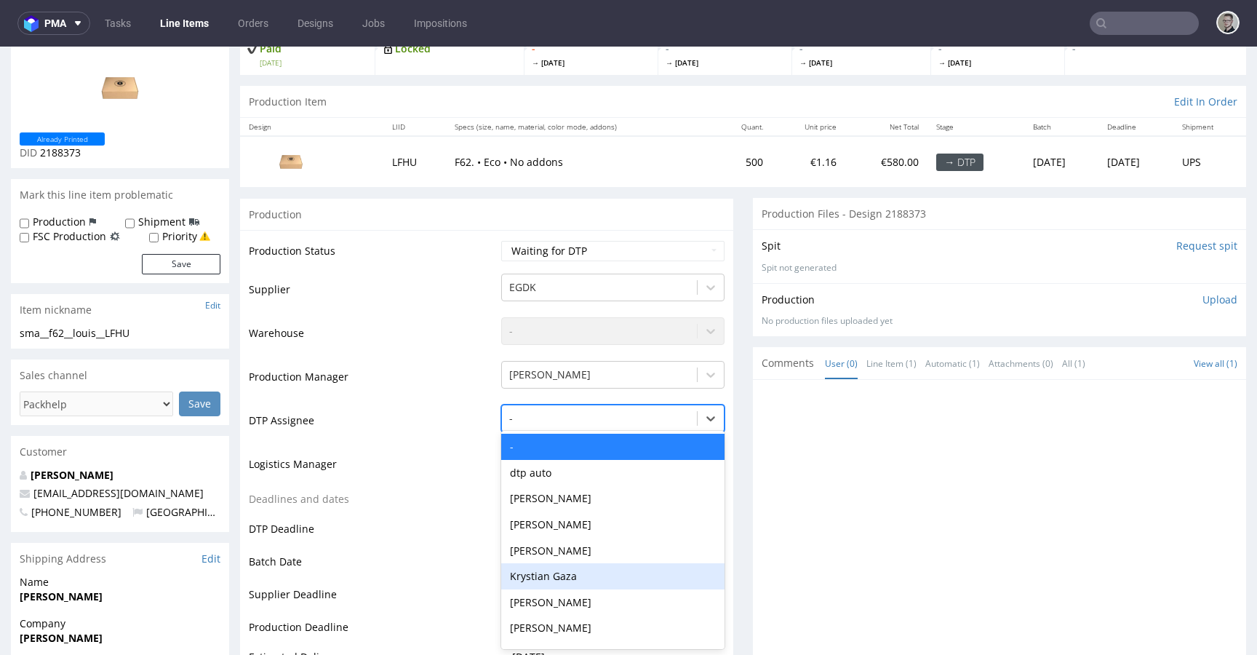
drag, startPoint x: 560, startPoint y: 573, endPoint x: 630, endPoint y: 551, distance: 73.9
click at [560, 573] on div "Krystian Gaza" at bounding box center [612, 576] width 223 height 26
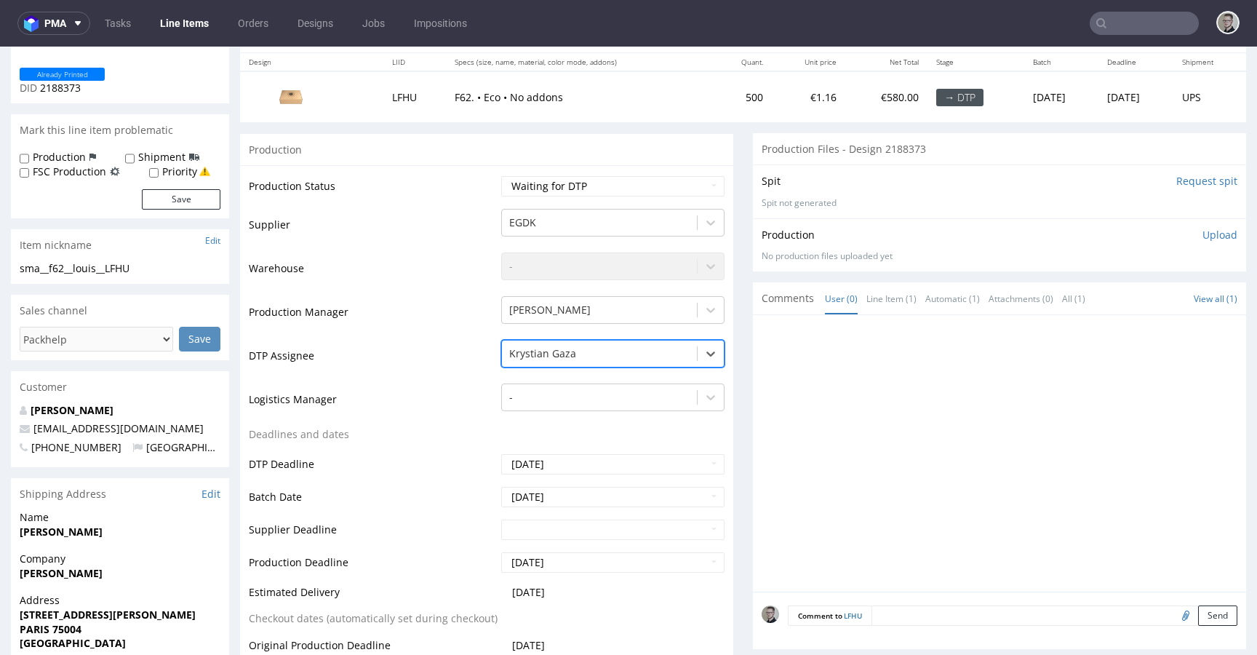
scroll to position [376, 0]
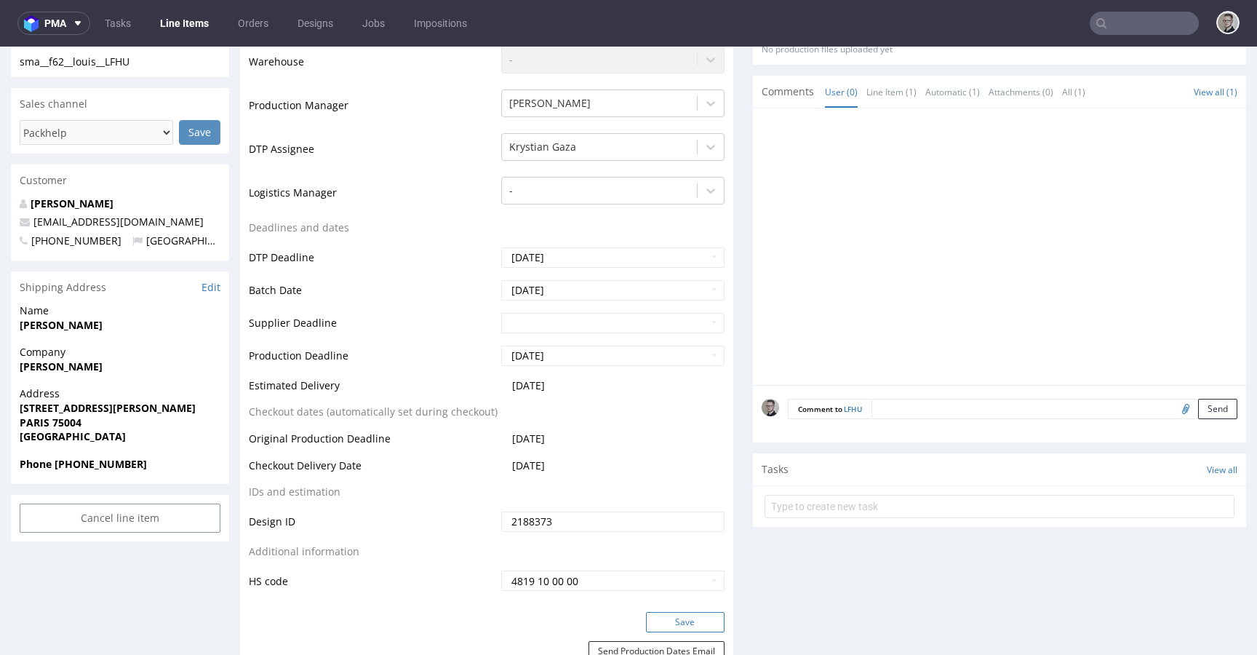
click at [686, 618] on button "Save" at bounding box center [685, 622] width 79 height 20
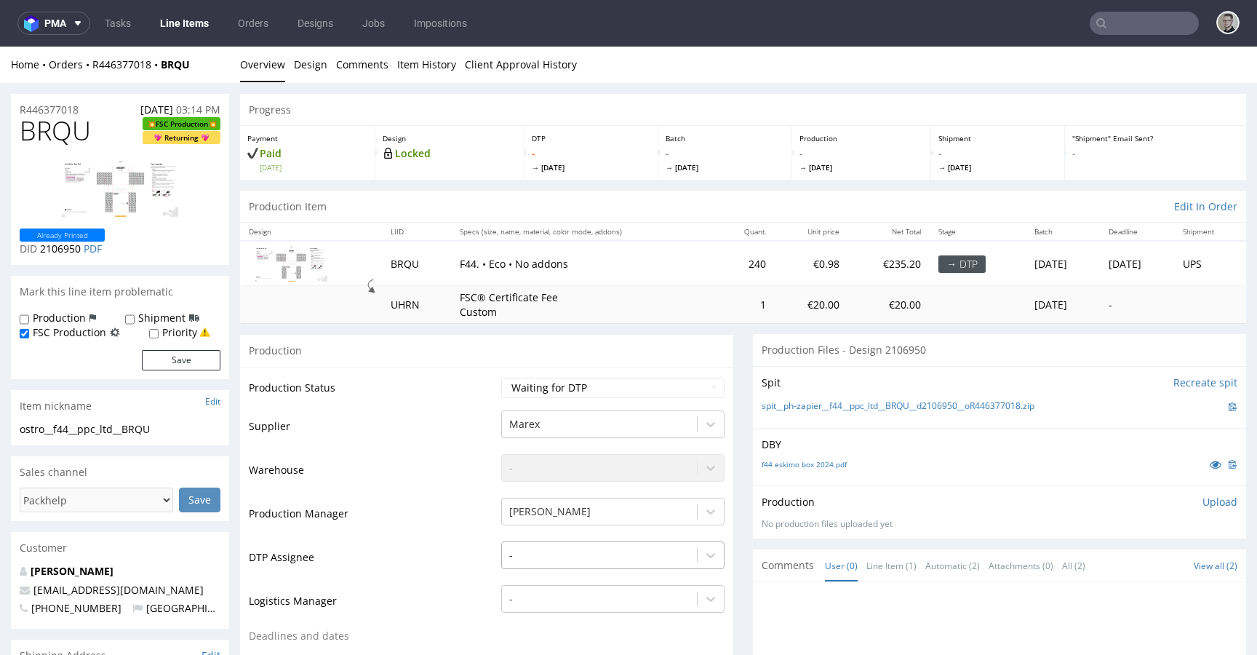
click at [586, 551] on div "-" at bounding box center [612, 551] width 223 height 20
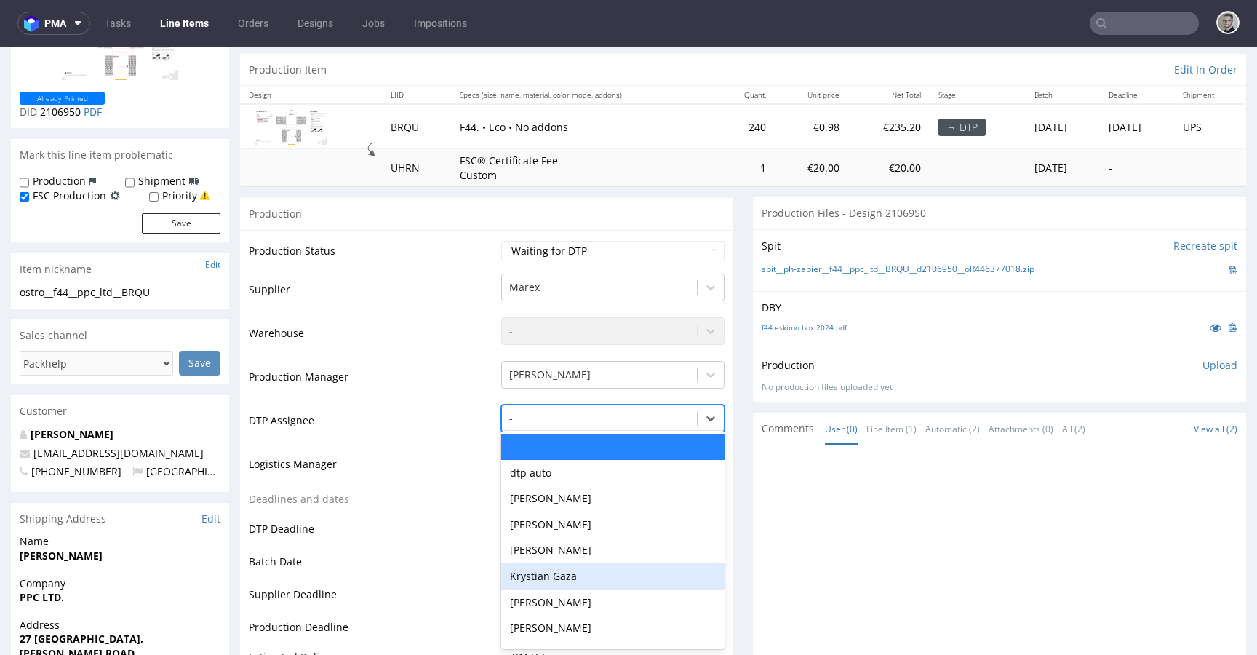
click at [581, 576] on div "Krystian Gaza" at bounding box center [612, 576] width 223 height 26
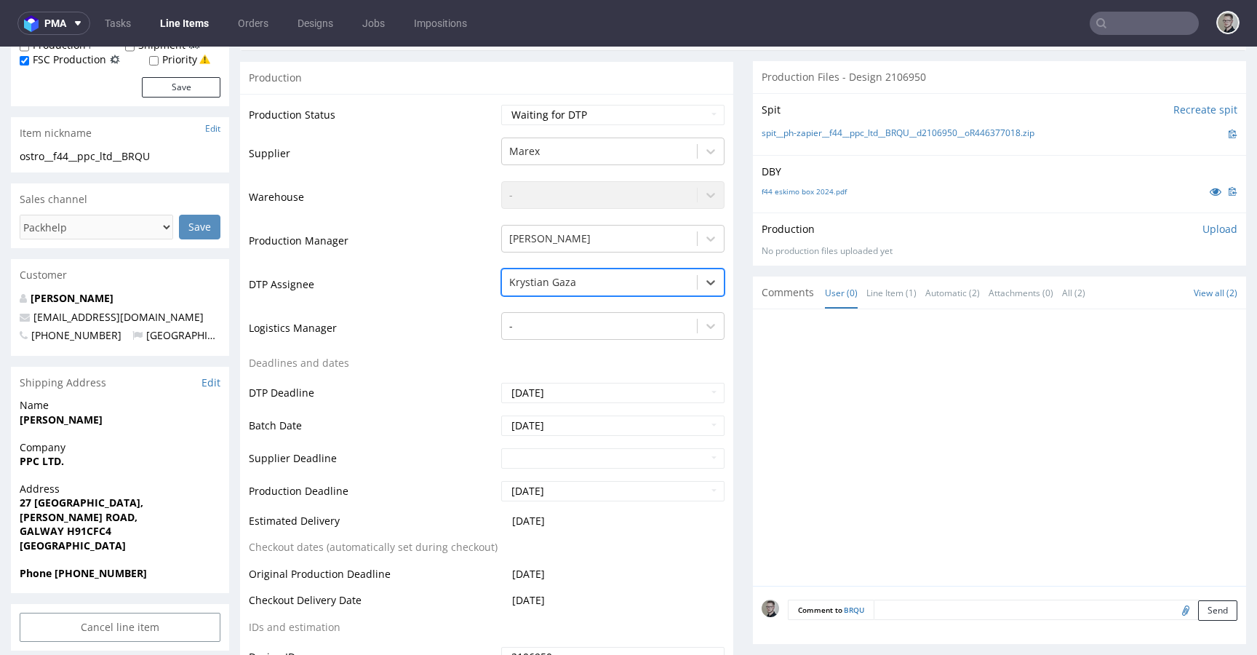
scroll to position [606, 0]
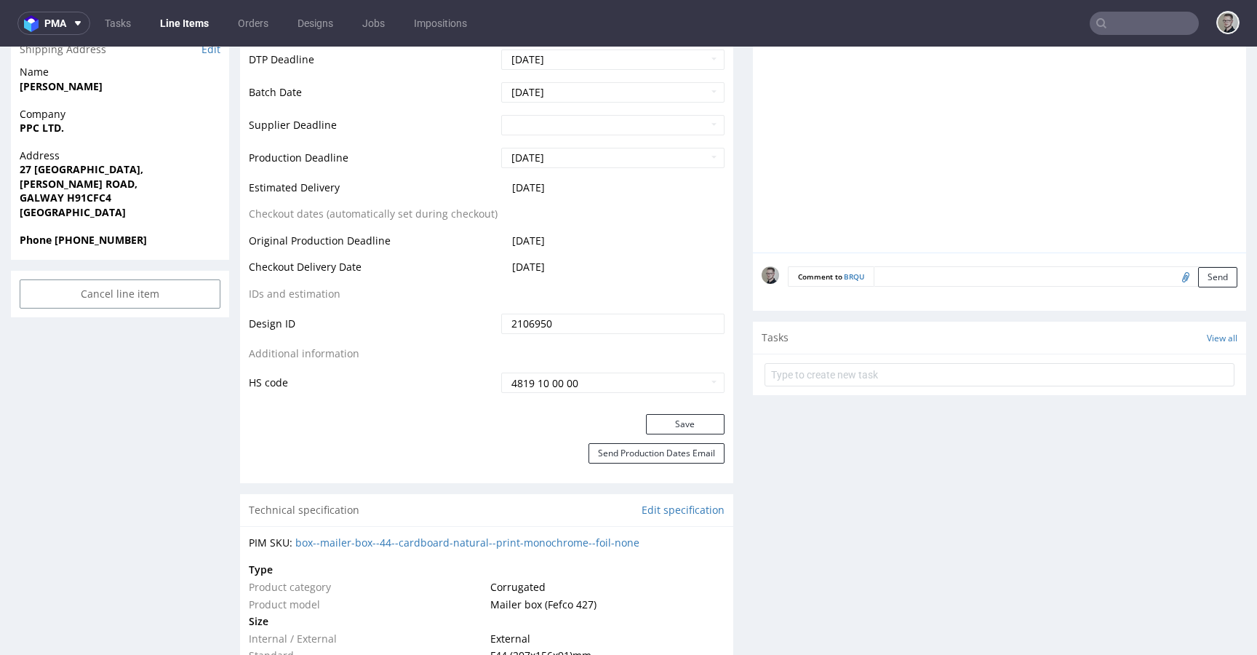
drag, startPoint x: 688, startPoint y: 421, endPoint x: 689, endPoint y: 376, distance: 45.1
click at [688, 421] on button "Save" at bounding box center [685, 424] width 79 height 20
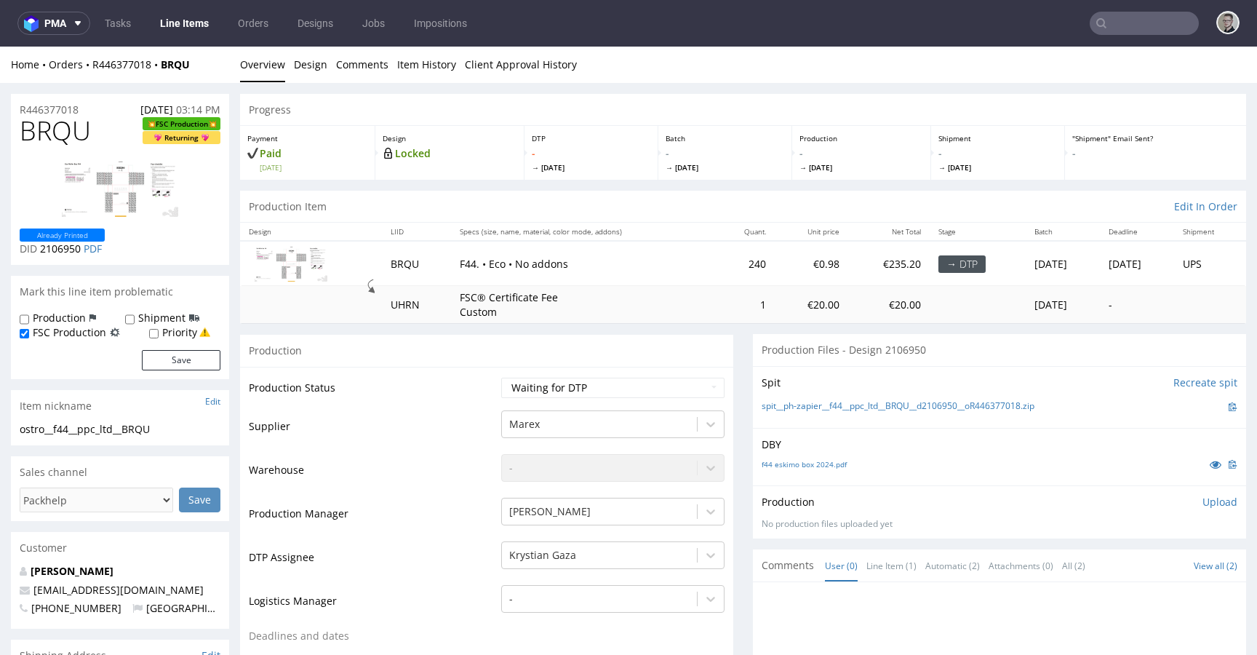
scroll to position [597, 0]
click at [303, 63] on link "Design" at bounding box center [310, 65] width 33 height 36
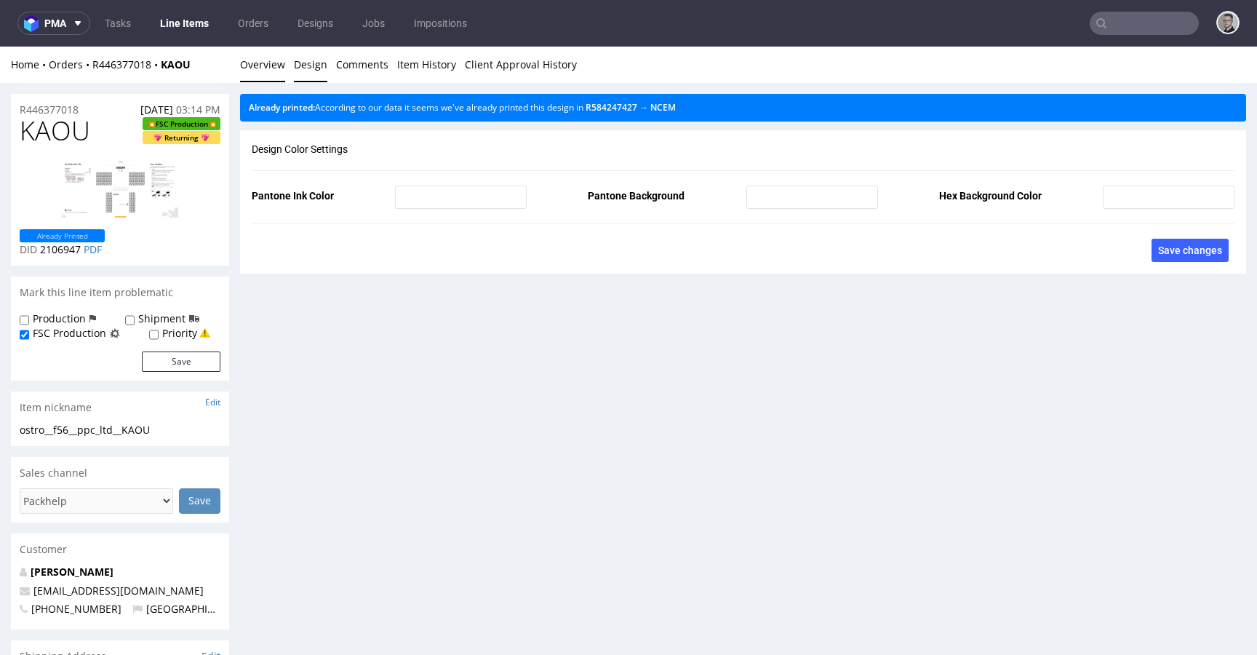
click at [271, 62] on link "Overview" at bounding box center [262, 65] width 45 height 36
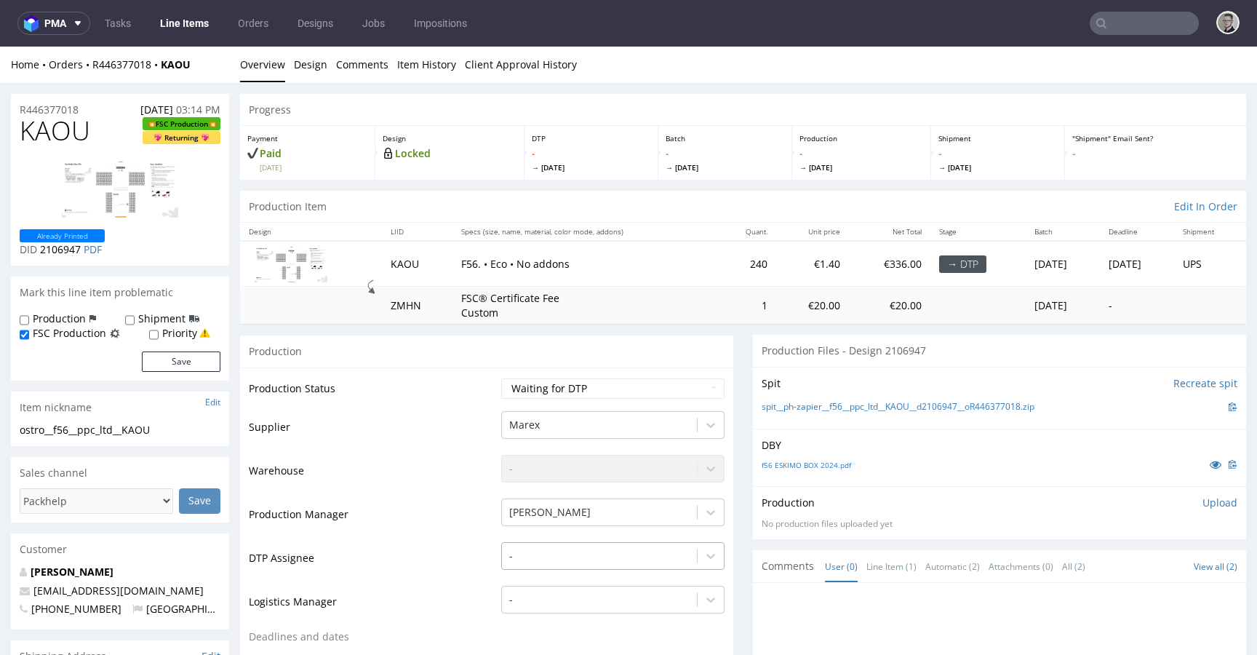
click at [608, 554] on div "-" at bounding box center [612, 552] width 223 height 20
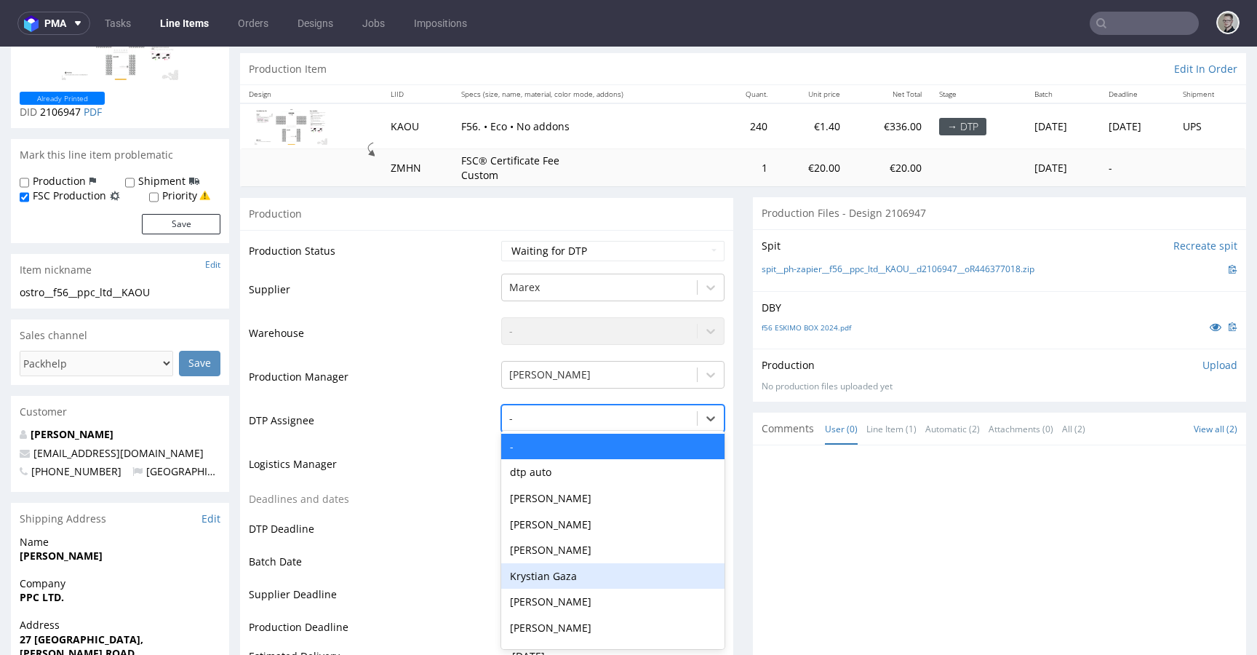
drag, startPoint x: 584, startPoint y: 582, endPoint x: 616, endPoint y: 552, distance: 43.8
click at [584, 582] on div "Krystian Gaza" at bounding box center [612, 576] width 223 height 26
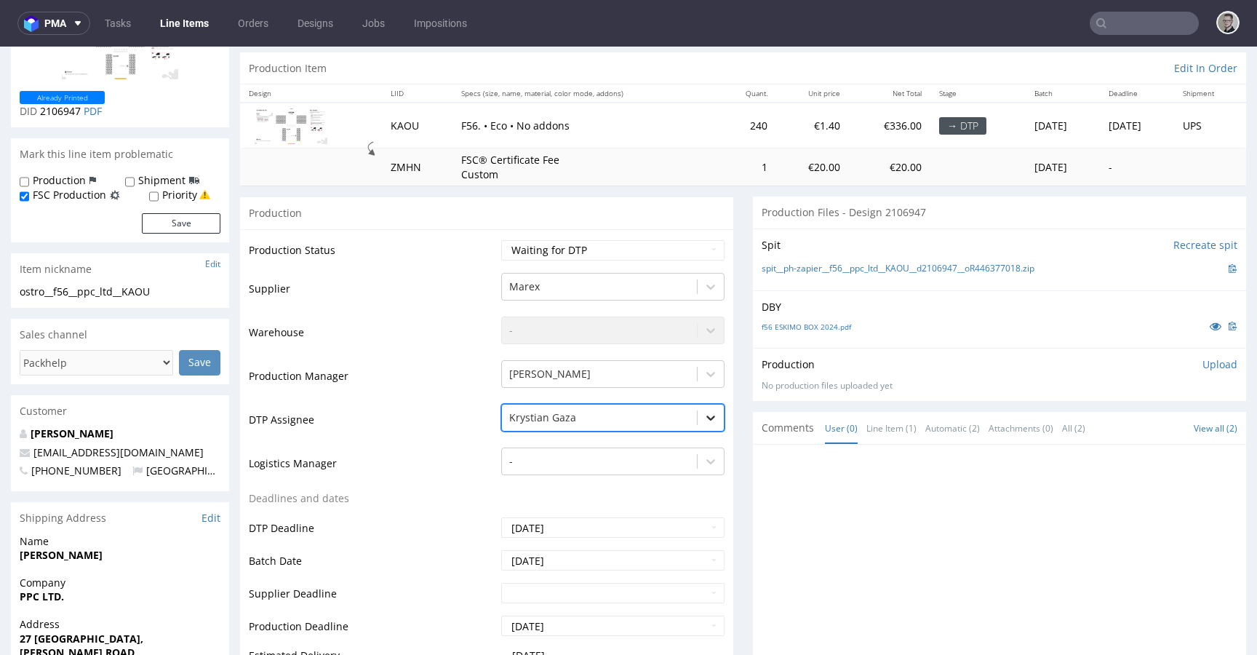
scroll to position [607, 0]
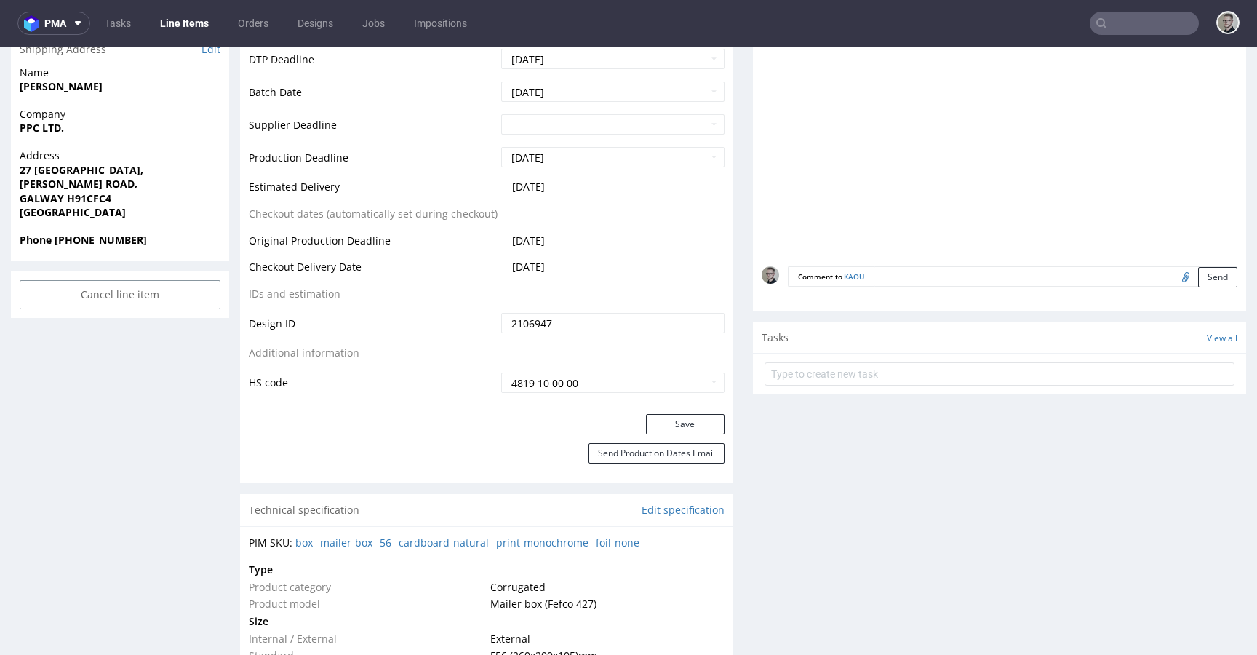
drag, startPoint x: 699, startPoint y: 423, endPoint x: 701, endPoint y: 412, distance: 11.8
click at [700, 423] on button "Save" at bounding box center [685, 424] width 79 height 20
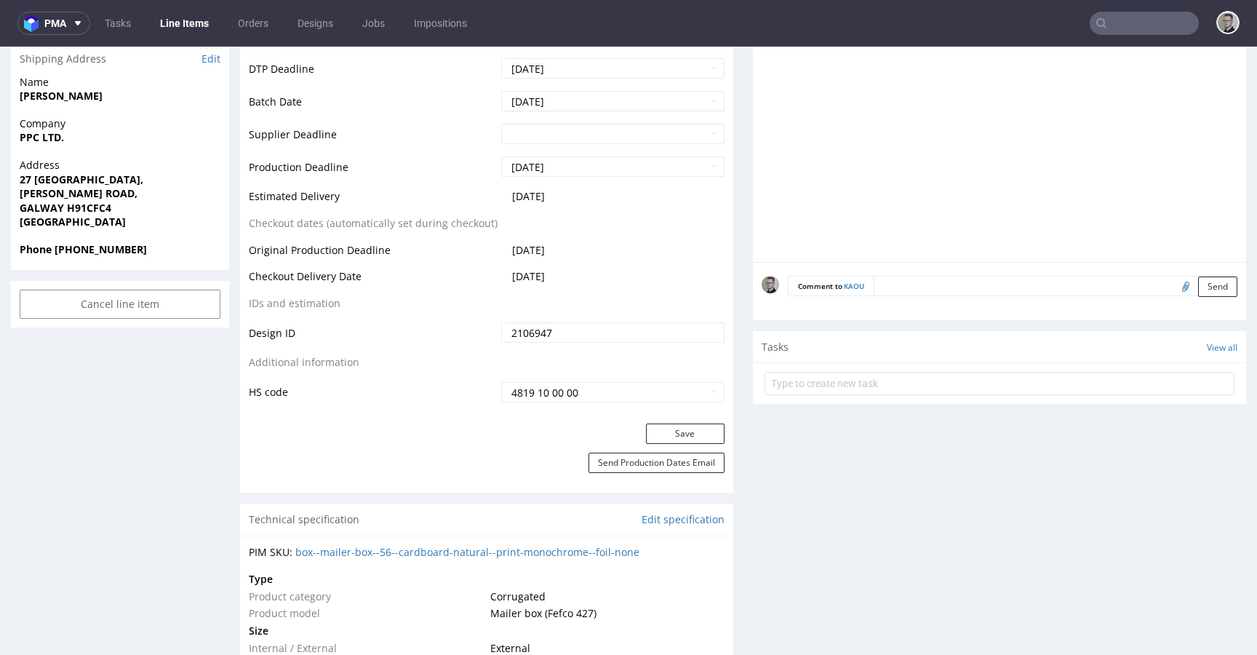
scroll to position [597, 0]
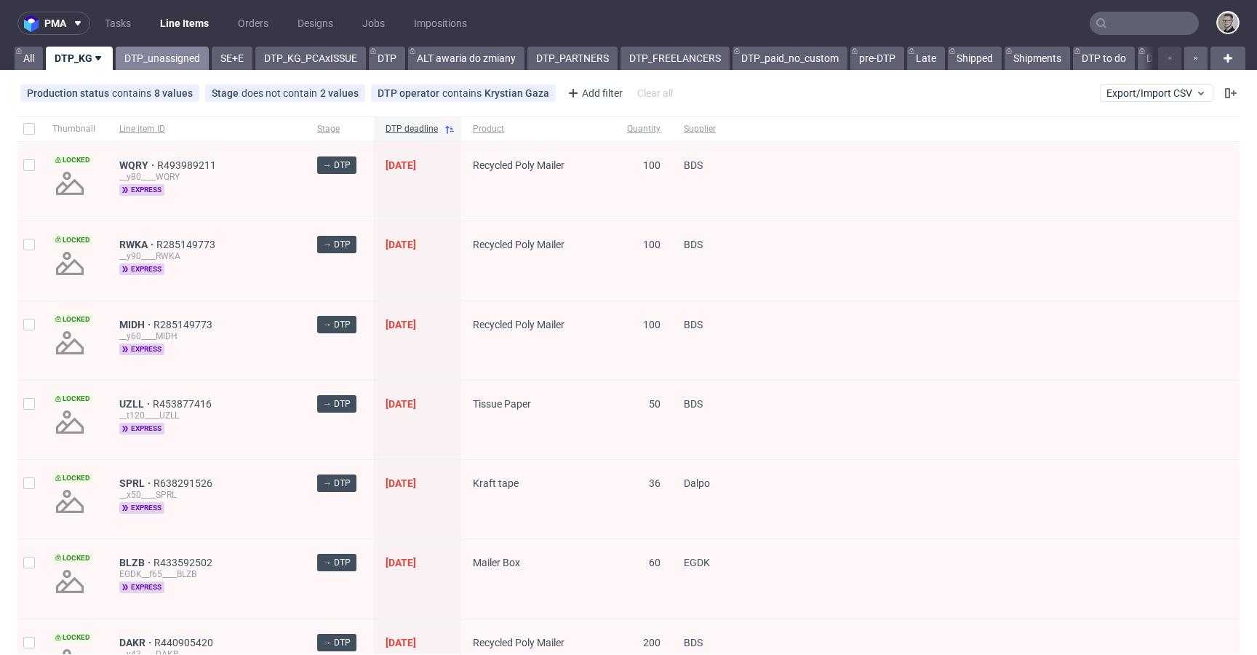
click at [154, 57] on link "DTP_unassigned" at bounding box center [162, 58] width 93 height 23
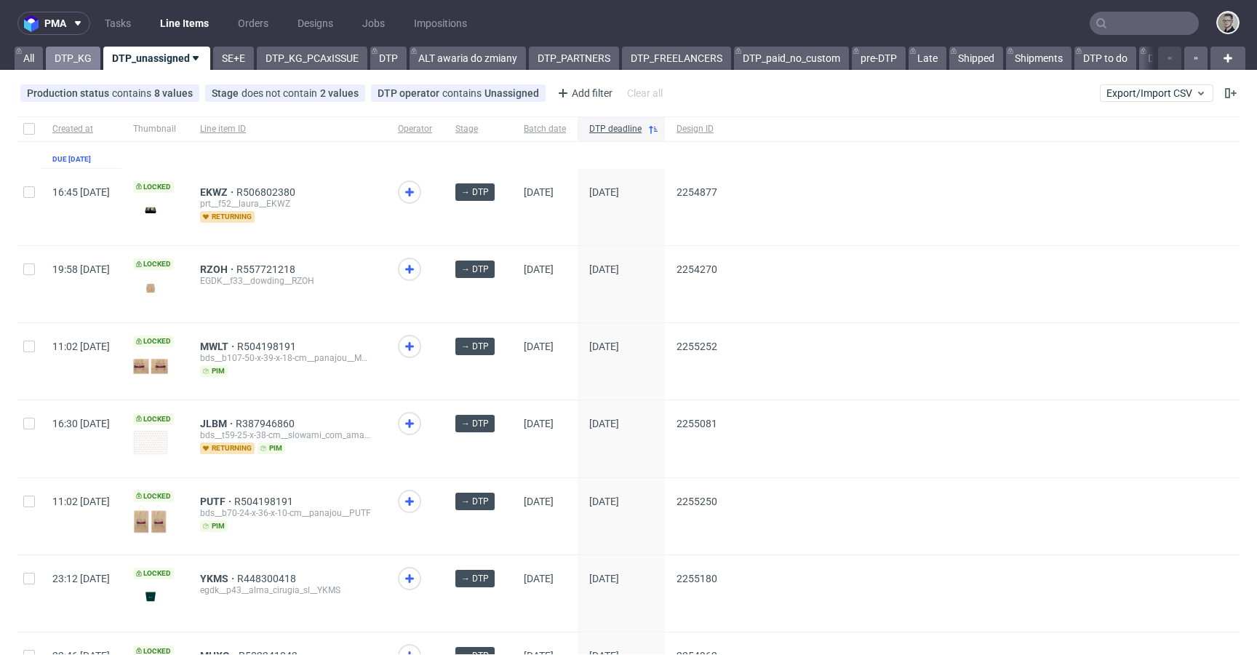
click at [63, 59] on link "DTP_KG" at bounding box center [73, 58] width 55 height 23
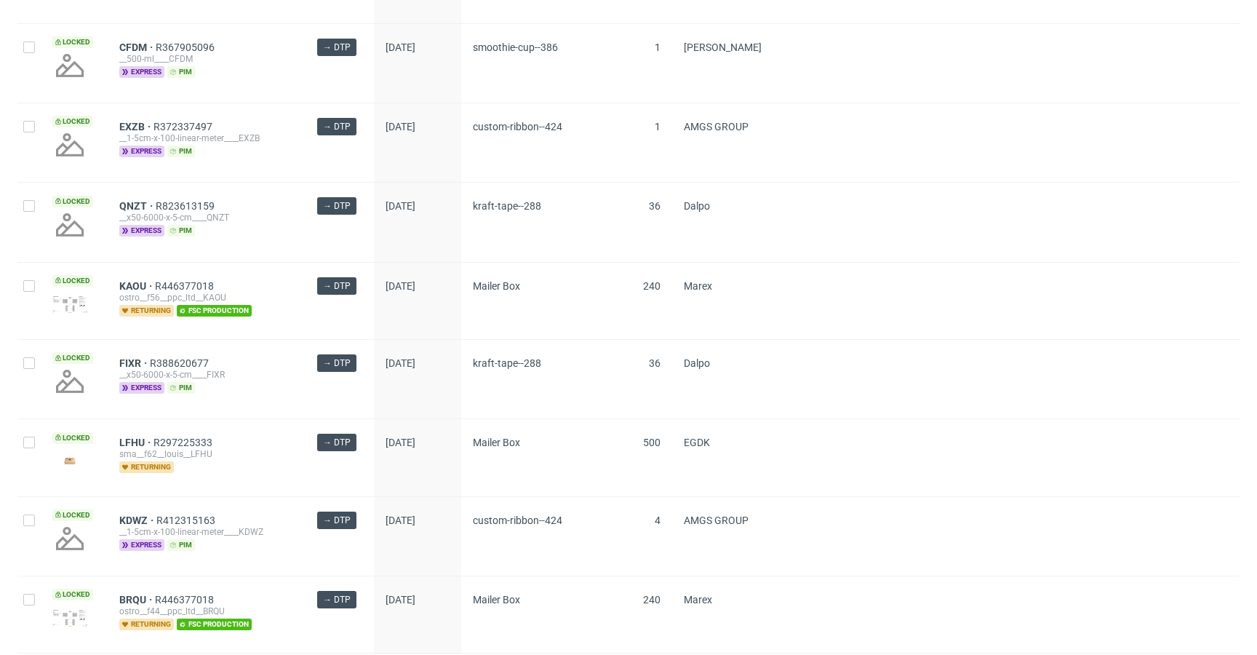
scroll to position [1946, 0]
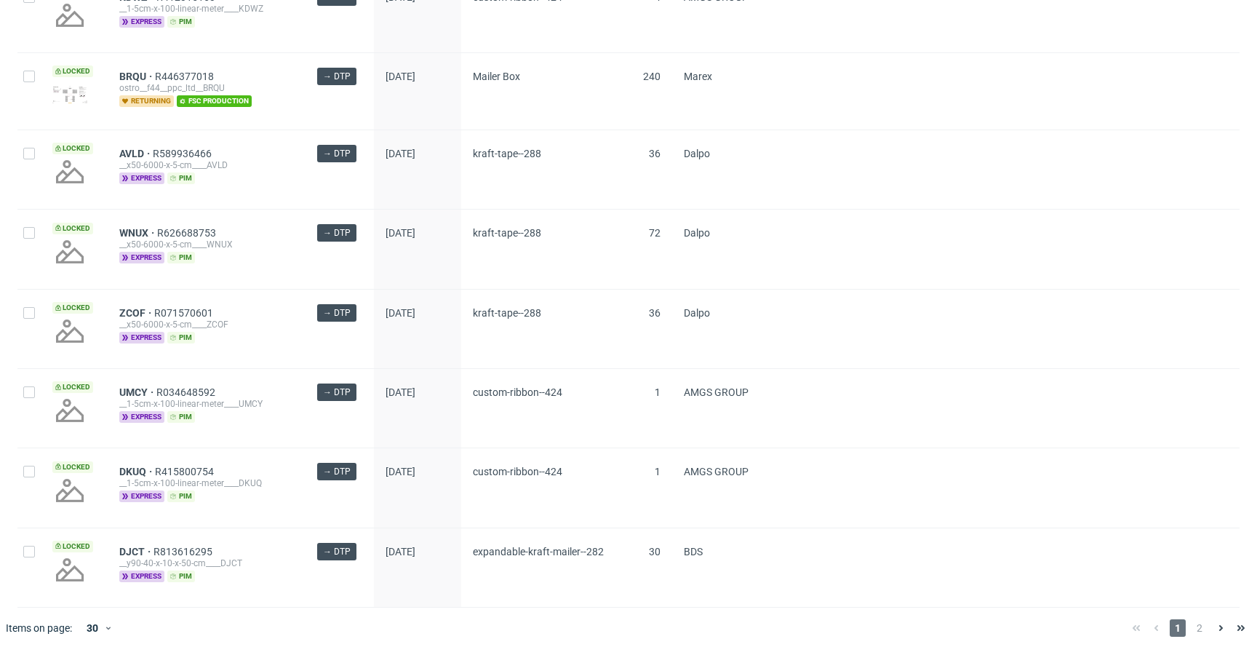
click at [1184, 617] on div "1 2" at bounding box center [1188, 628] width 137 height 41
click at [1192, 626] on span "2" at bounding box center [1200, 627] width 16 height 17
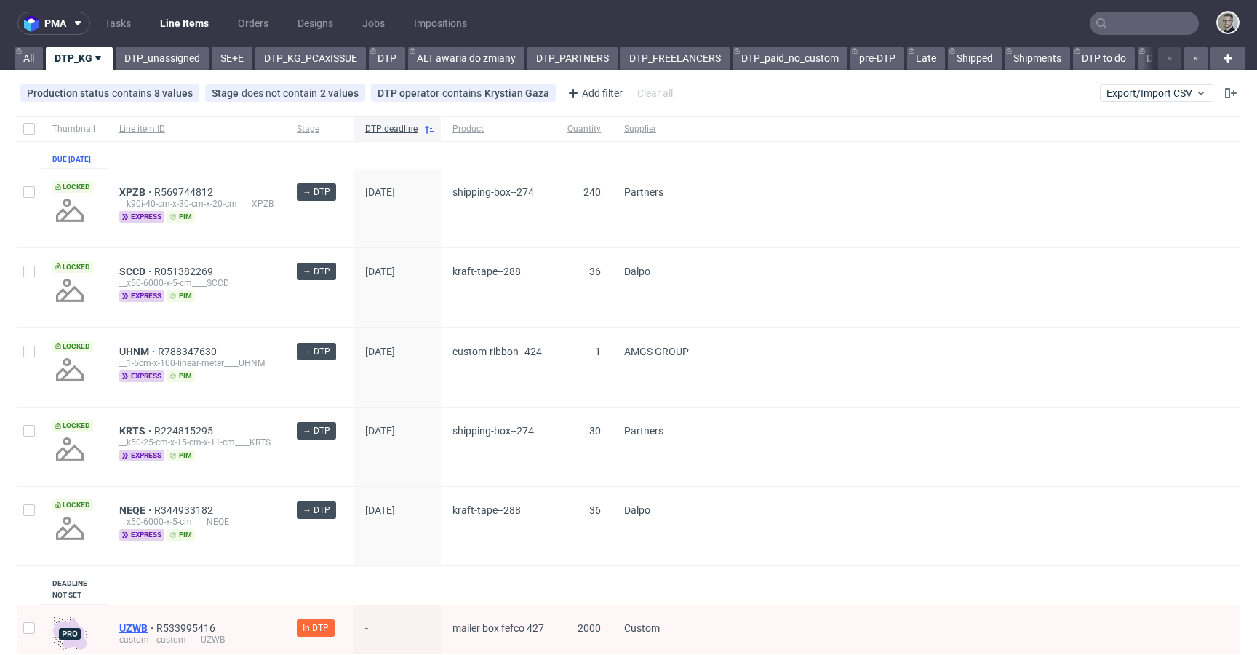
click at [139, 634] on span "UZWB" at bounding box center [137, 628] width 37 height 12
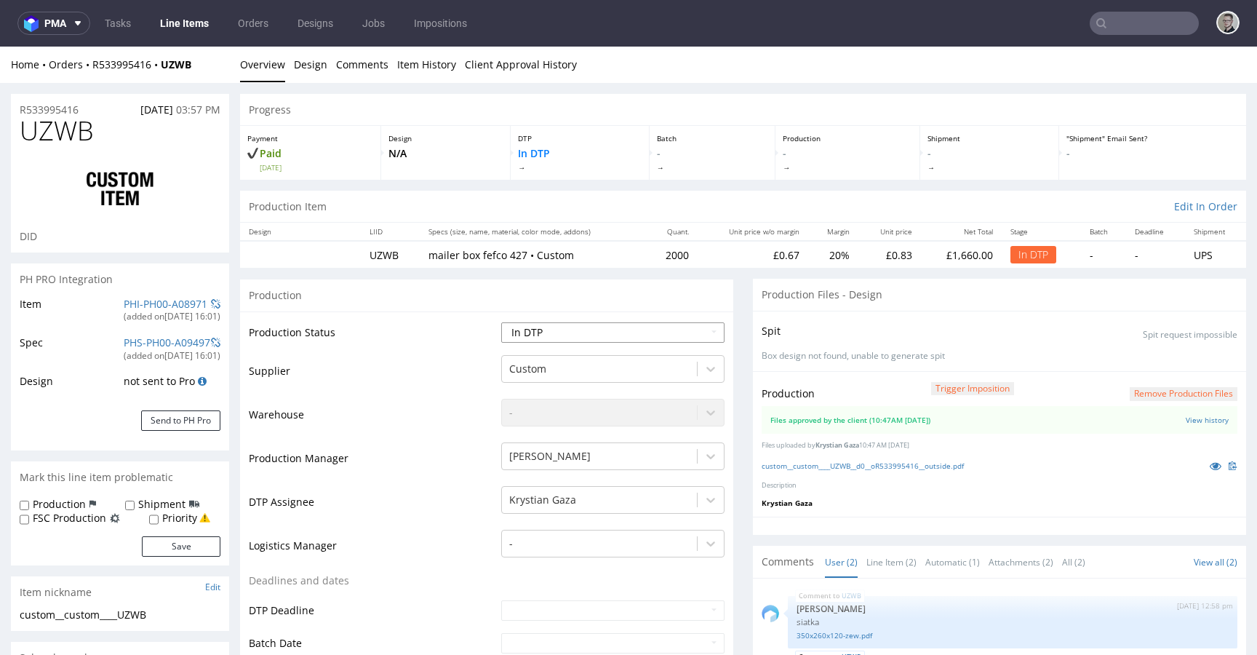
click at [606, 339] on select "Waiting for Artwork Waiting for Diecut Waiting for Mockup Waiting for DTP Waiti…" at bounding box center [612, 332] width 223 height 20
select select "dtp_waiting_for_double_check"
click at [501, 322] on select "Waiting for Artwork Waiting for Diecut Waiting for Mockup Waiting for DTP Waiti…" at bounding box center [612, 332] width 223 height 20
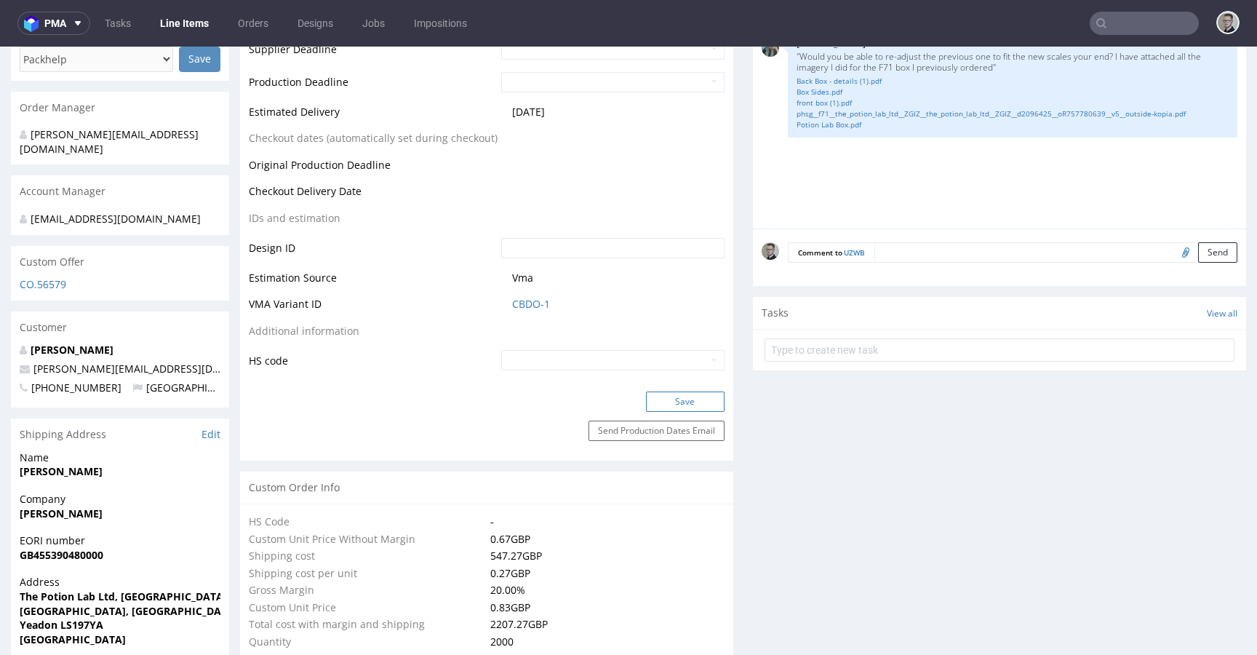
click at [705, 398] on button "Save" at bounding box center [685, 401] width 79 height 20
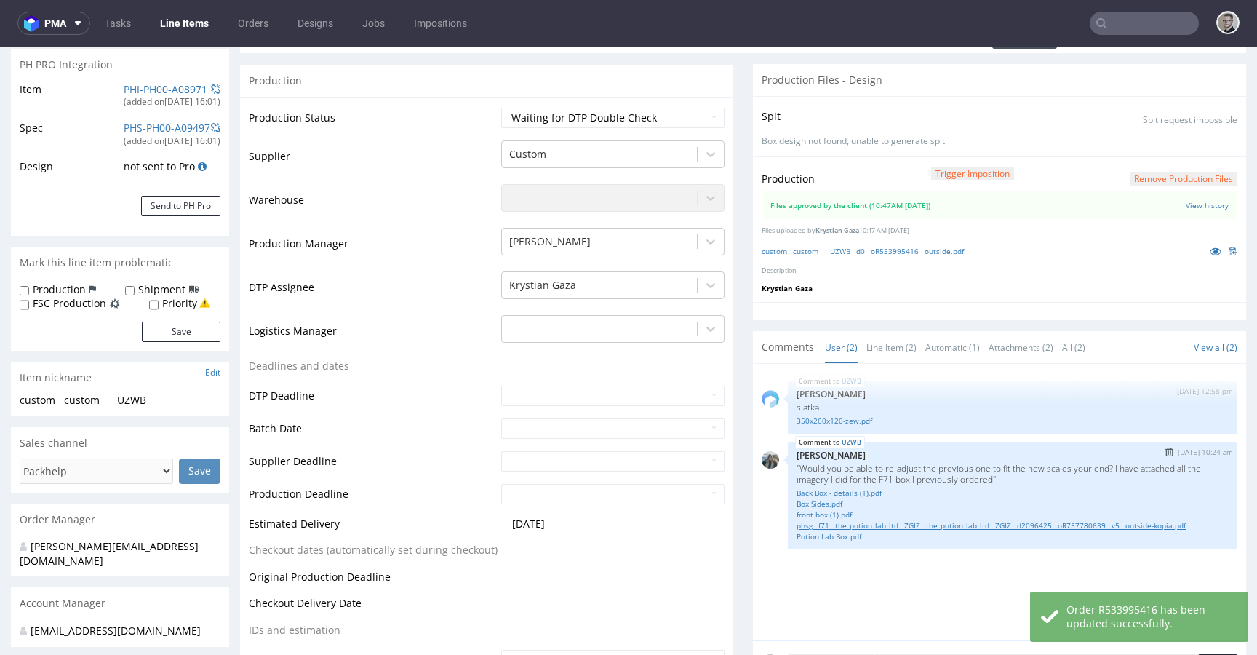
scroll to position [409, 0]
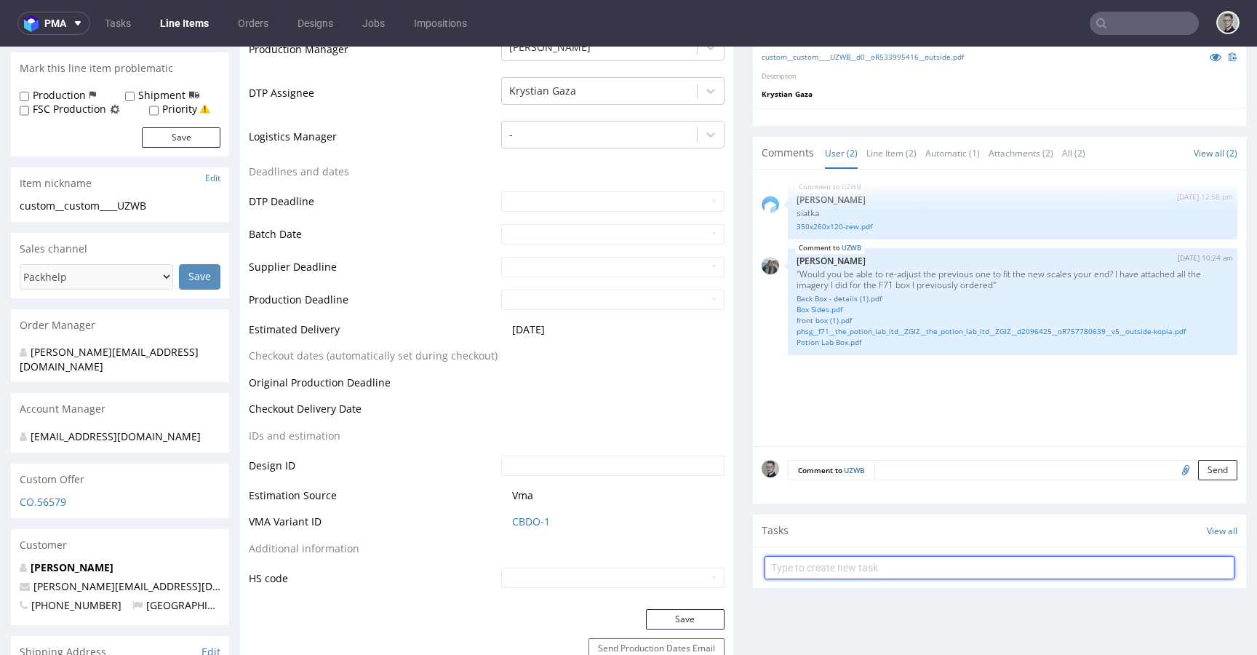
click at [858, 566] on input "text" at bounding box center [1000, 567] width 470 height 23
type input "easy pilne custom dc"
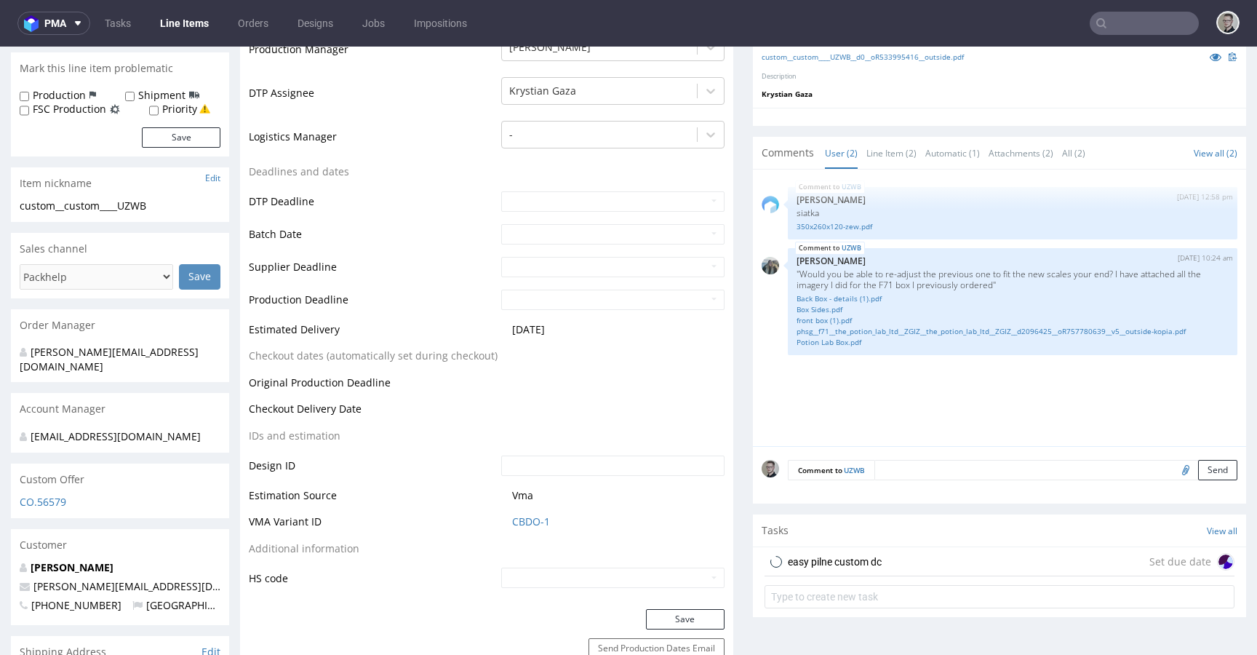
click at [956, 552] on div "easy pilne custom dc Set due date" at bounding box center [1000, 561] width 470 height 29
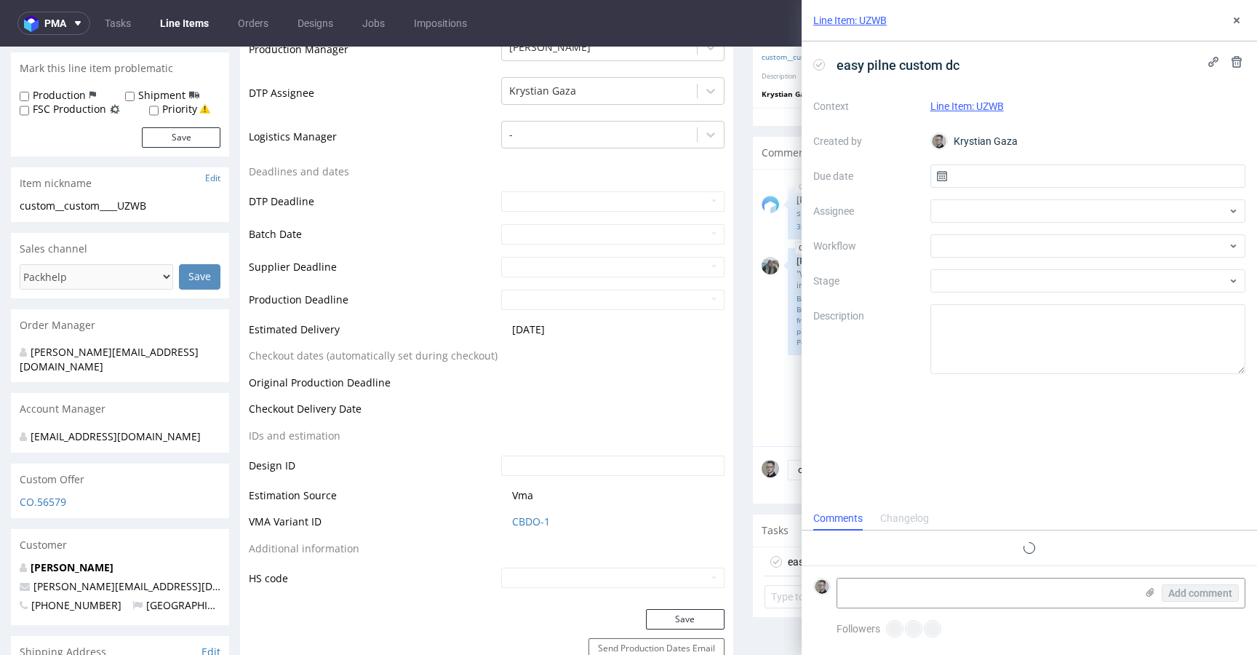
scroll to position [12, 0]
click at [1019, 181] on input "text" at bounding box center [1089, 175] width 316 height 23
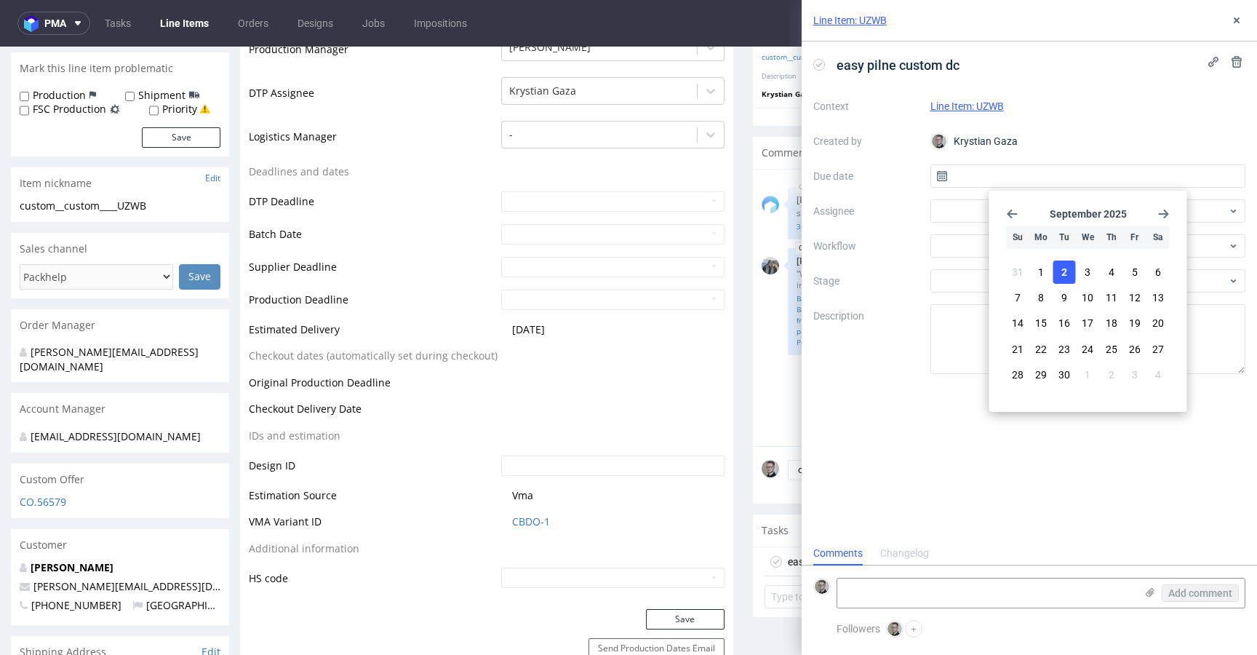
click at [1053, 271] on section "31 1 2 3 4 5 6 7 8 9 10 11 12 13 14 15 16 17 18 19 20 21 22 23 24 25 26 27 28 2…" at bounding box center [1088, 324] width 163 height 128
click at [1065, 270] on span "2" at bounding box center [1065, 272] width 6 height 15
type input "02/09/2025"
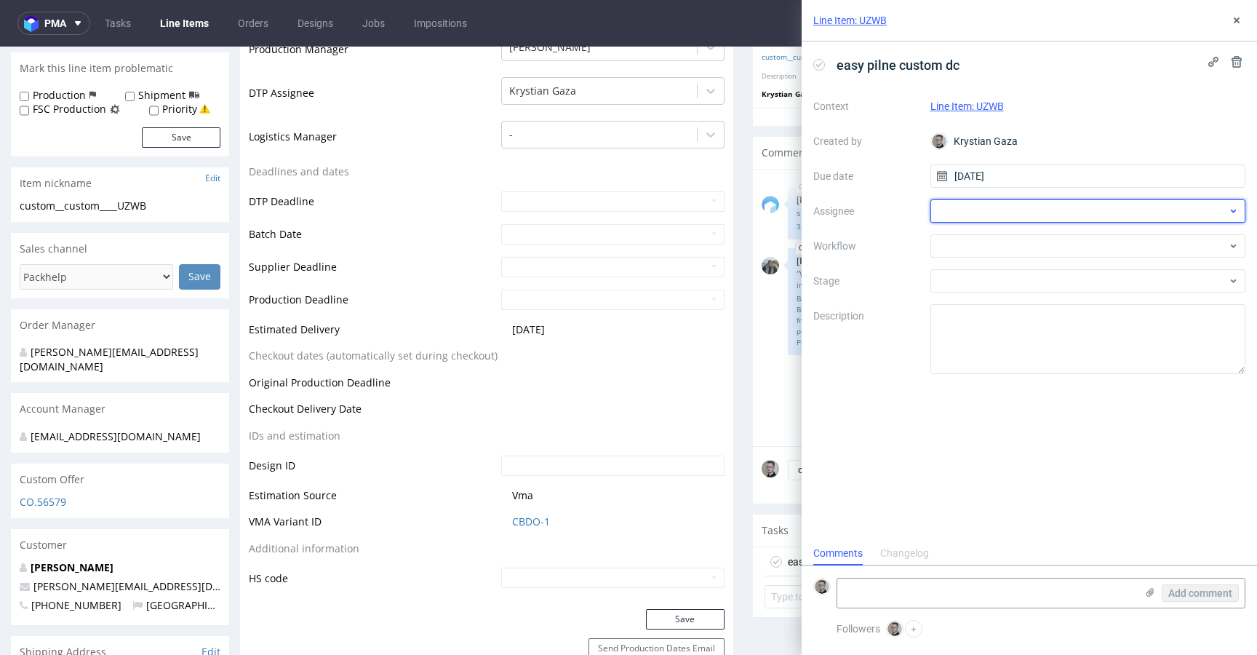
click at [947, 207] on div at bounding box center [1089, 210] width 316 height 23
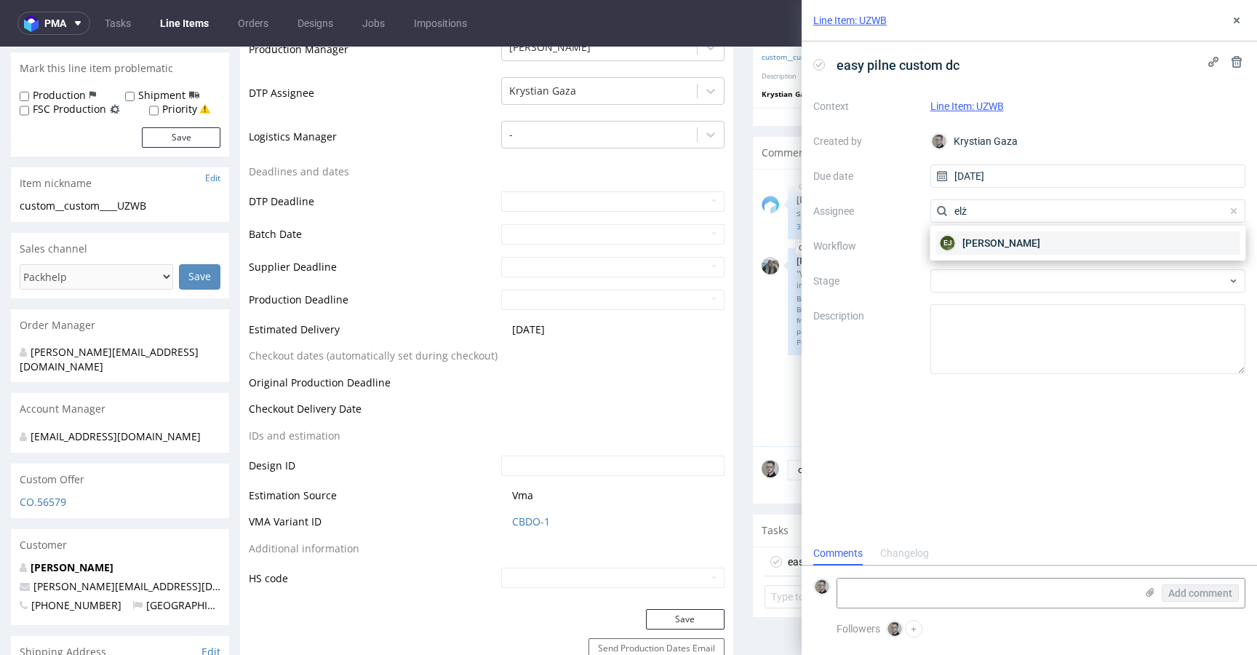
type input "elż"
click at [1077, 236] on div "EJ Elżbieta Jelińska" at bounding box center [1088, 242] width 304 height 23
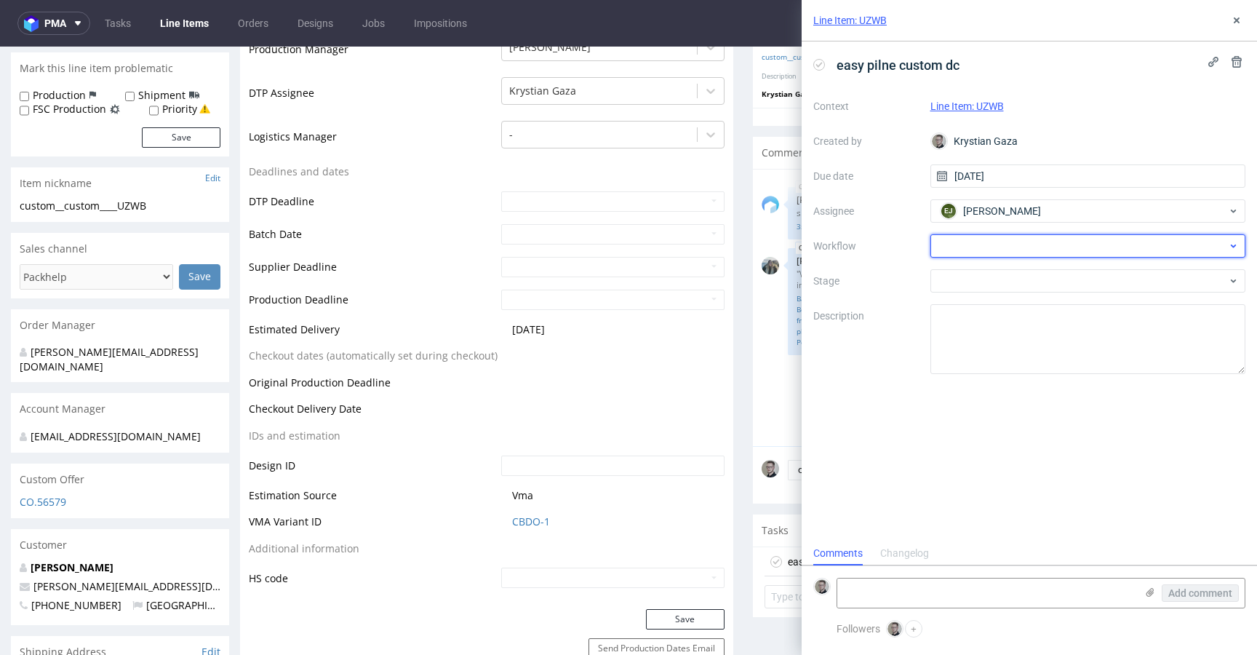
click at [952, 256] on div at bounding box center [1089, 245] width 316 height 23
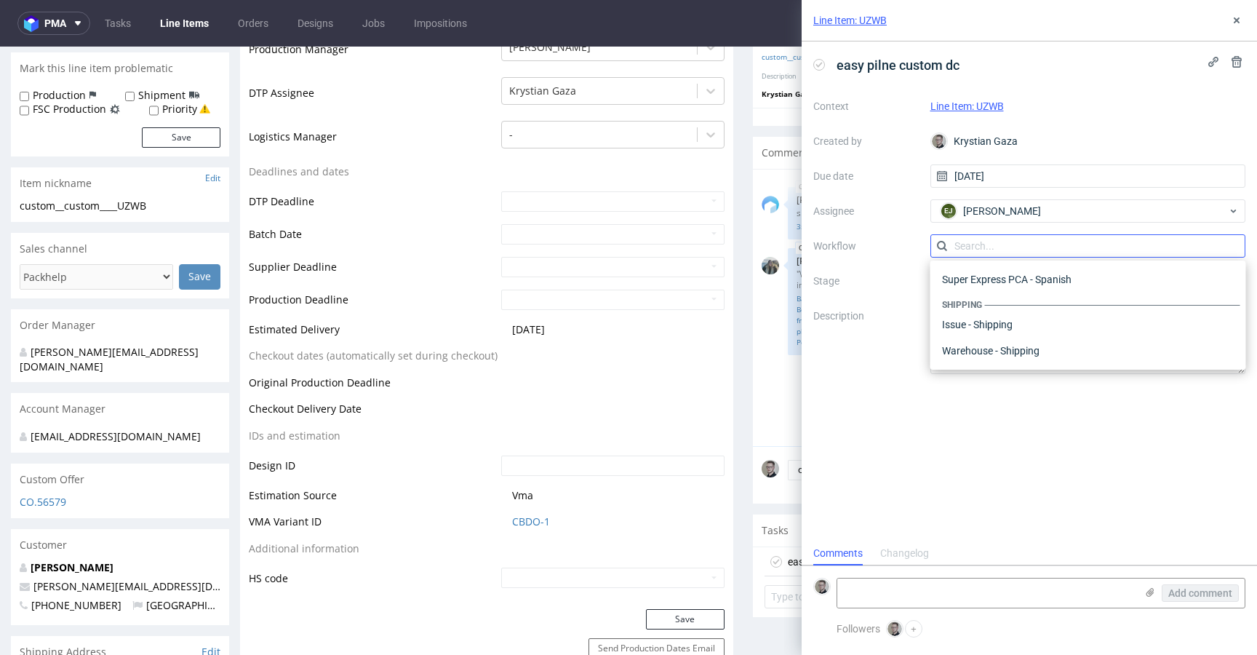
click at [974, 249] on input "text" at bounding box center [1089, 245] width 316 height 23
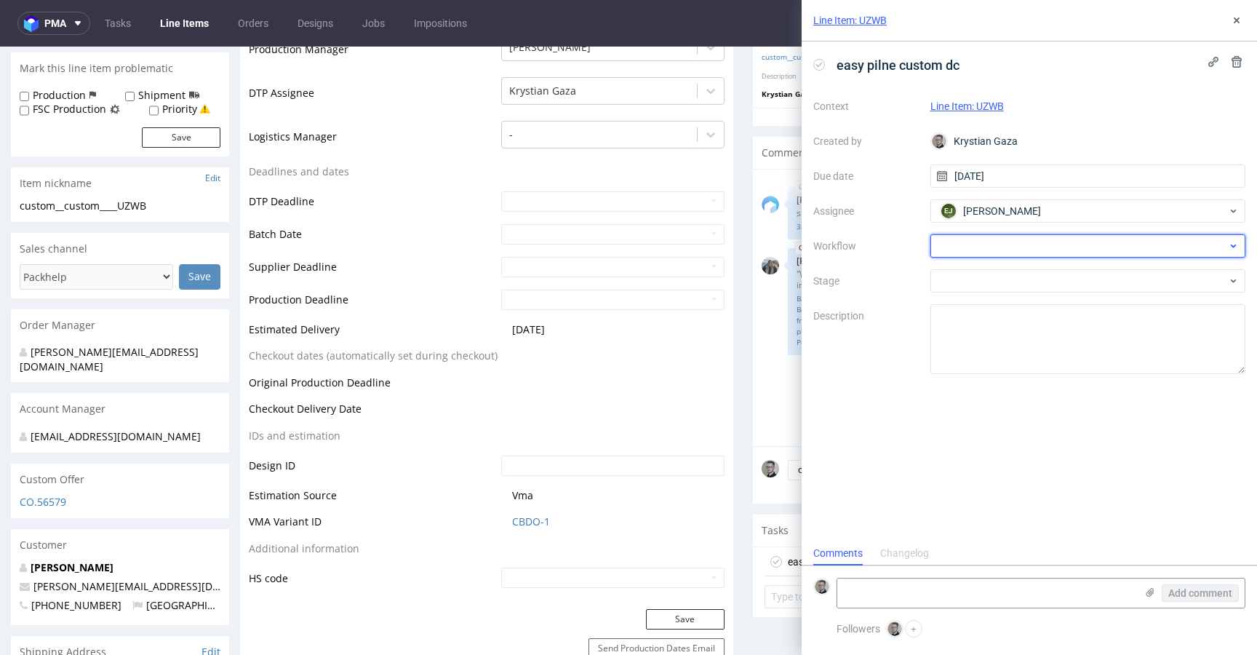
click at [993, 249] on div at bounding box center [1089, 245] width 316 height 23
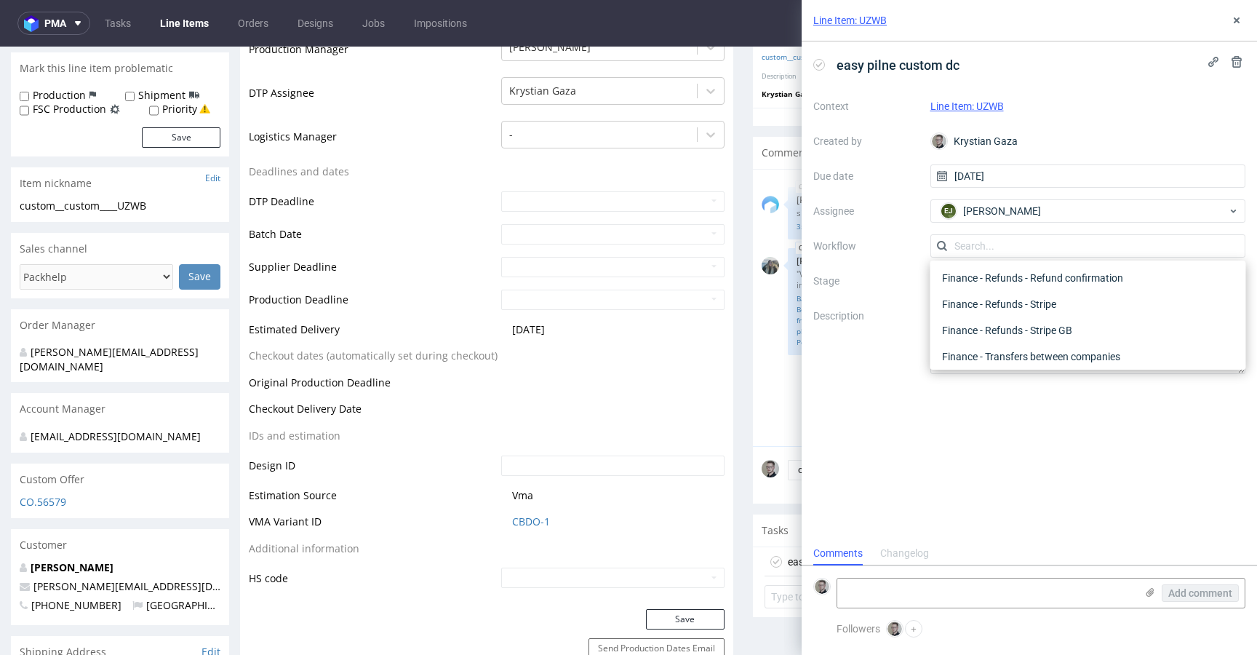
scroll to position [0, 0]
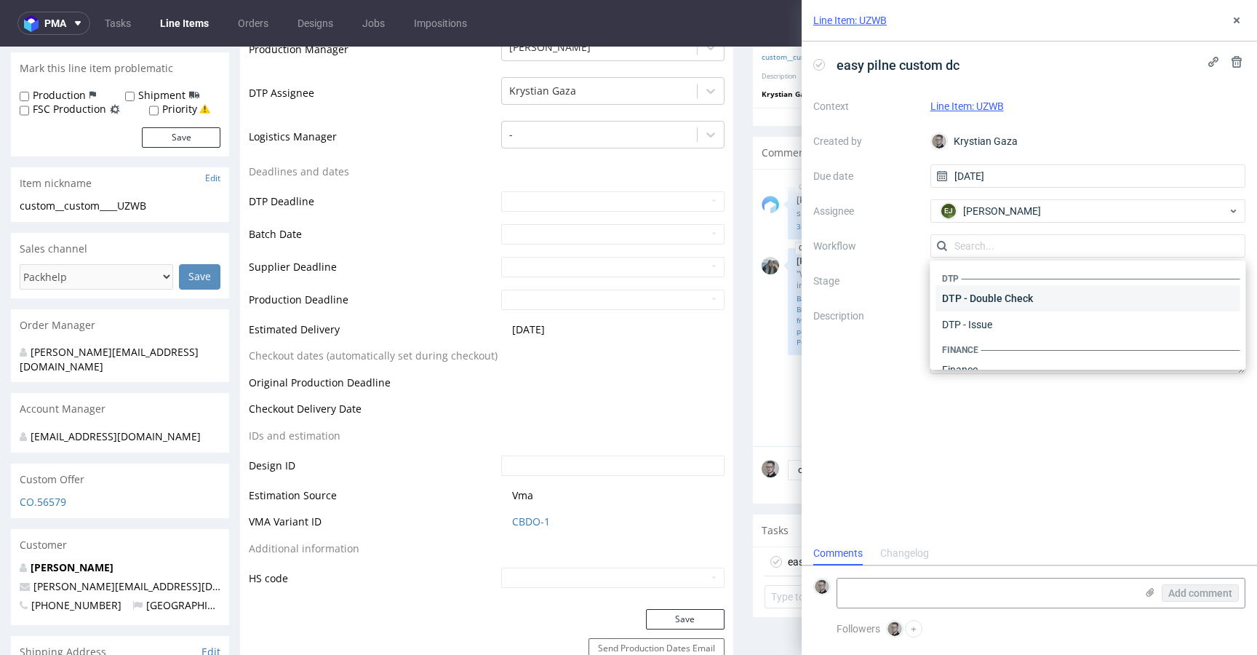
click at [1033, 285] on div "DTP - Double Check" at bounding box center [1088, 298] width 304 height 26
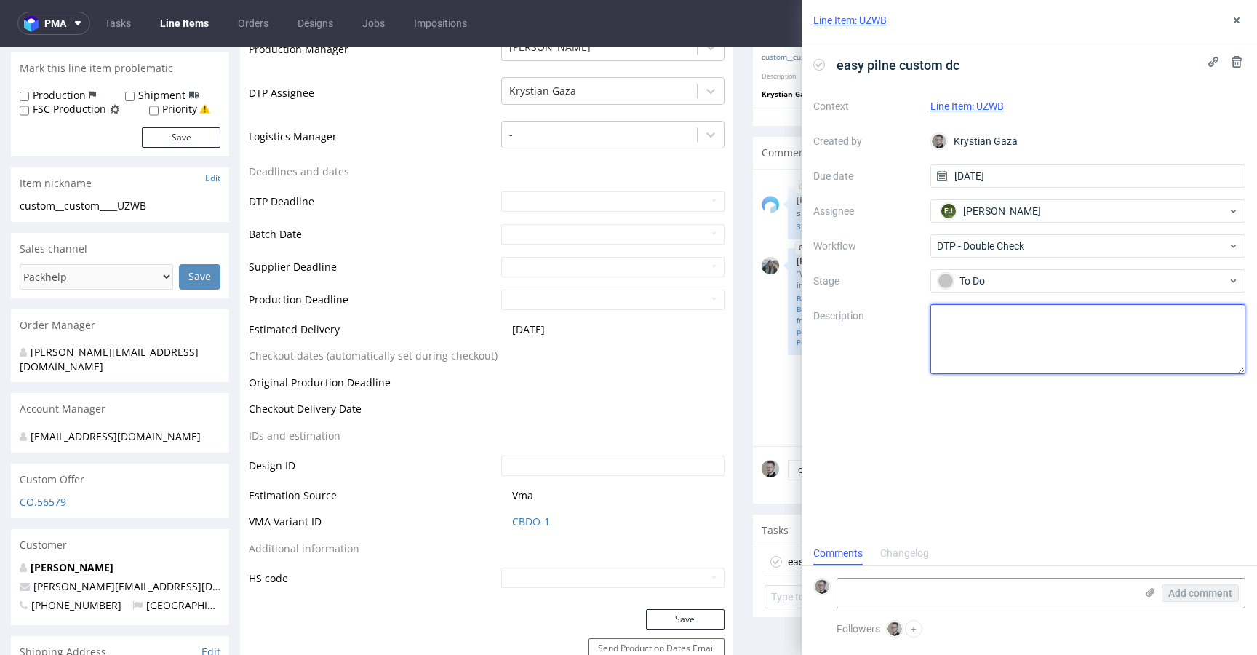
click at [1048, 319] on textarea at bounding box center [1089, 339] width 316 height 70
type textarea "update siatki, trochę poprawiłem bo ostatnio porozjeżdżały się gwiazdki"
click at [1099, 501] on div "easy pilne custom dc Context Line Item: UZWB Created by Krystian Gaza Due date …" at bounding box center [1029, 291] width 455 height 500
click at [1248, 10] on div "Line Item: UZWB" at bounding box center [1029, 20] width 455 height 41
click at [1238, 10] on div "Line Item: UZWB" at bounding box center [1029, 20] width 455 height 41
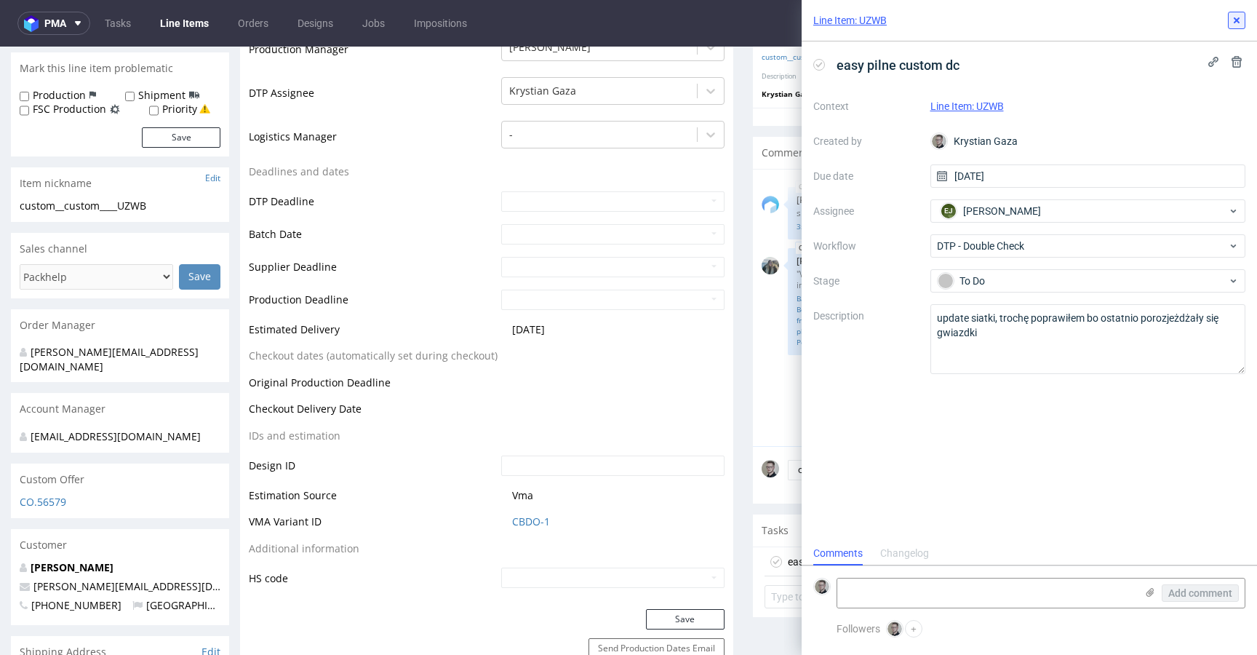
click at [1241, 25] on icon at bounding box center [1237, 21] width 12 height 12
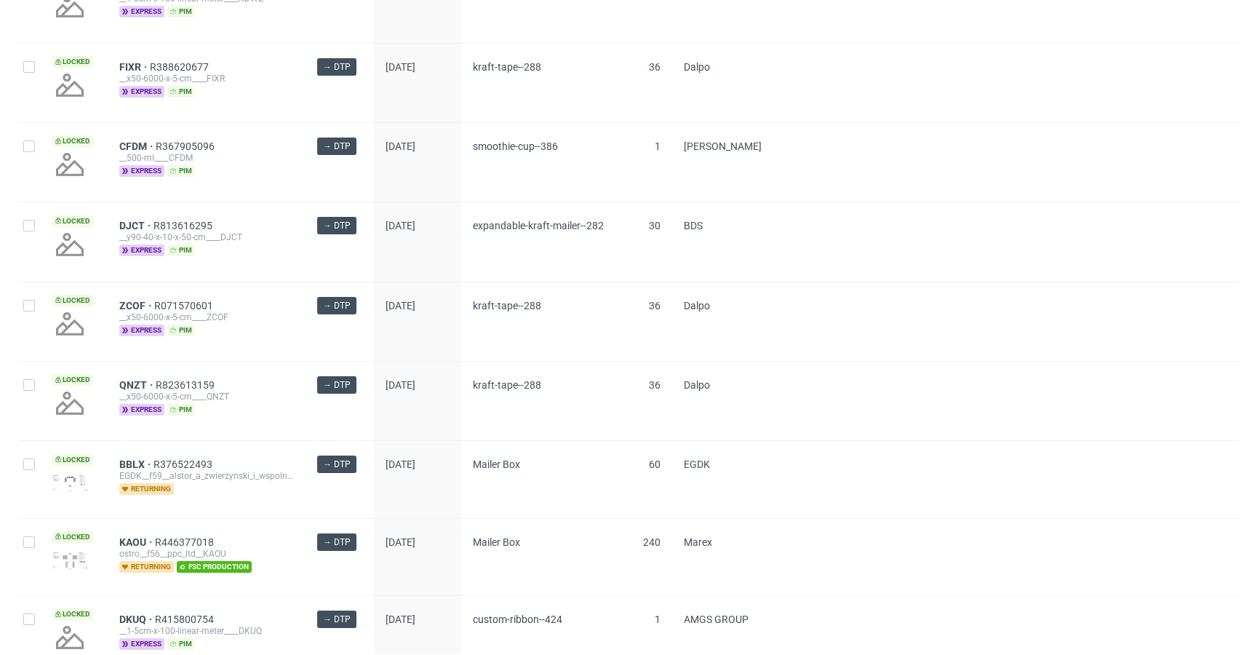
scroll to position [1908, 0]
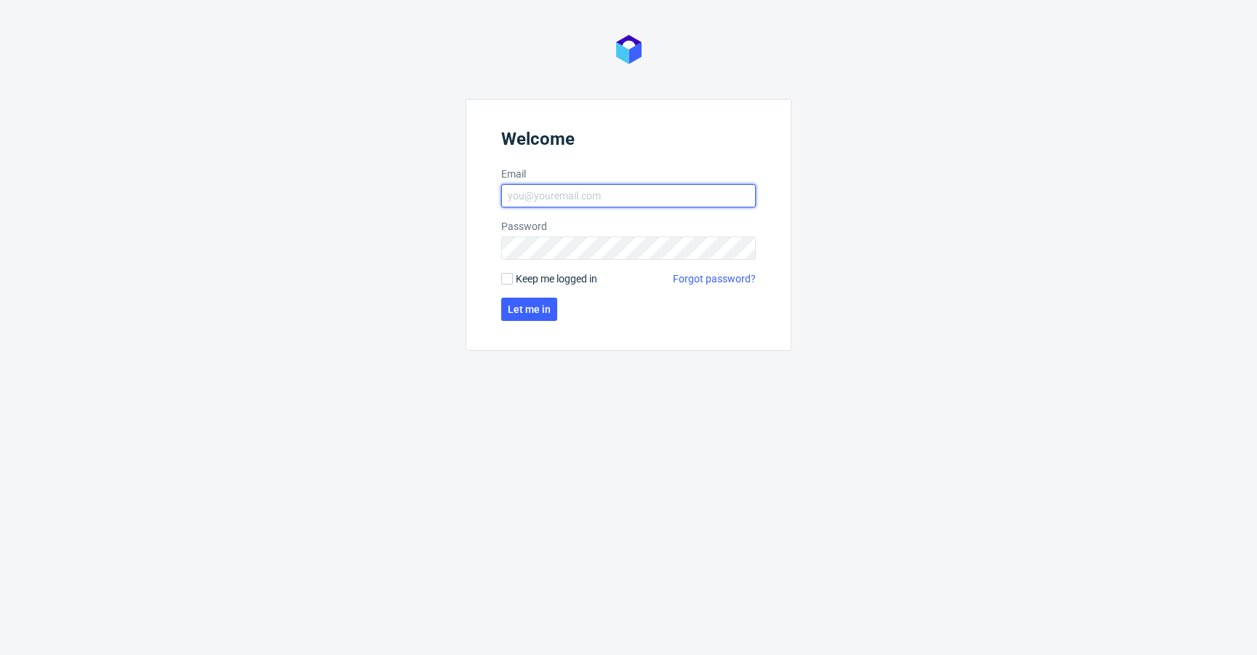
type input "[EMAIL_ADDRESS][DOMAIN_NAME]"
click at [539, 287] on form "Welcome Email [EMAIL_ADDRESS][DOMAIN_NAME] Password Keep me logged in Forgot pa…" at bounding box center [629, 225] width 326 height 252
click at [544, 278] on span "Keep me logged in" at bounding box center [556, 278] width 81 height 15
click at [513, 278] on input "Keep me logged in" at bounding box center [507, 279] width 12 height 12
checkbox input "true"
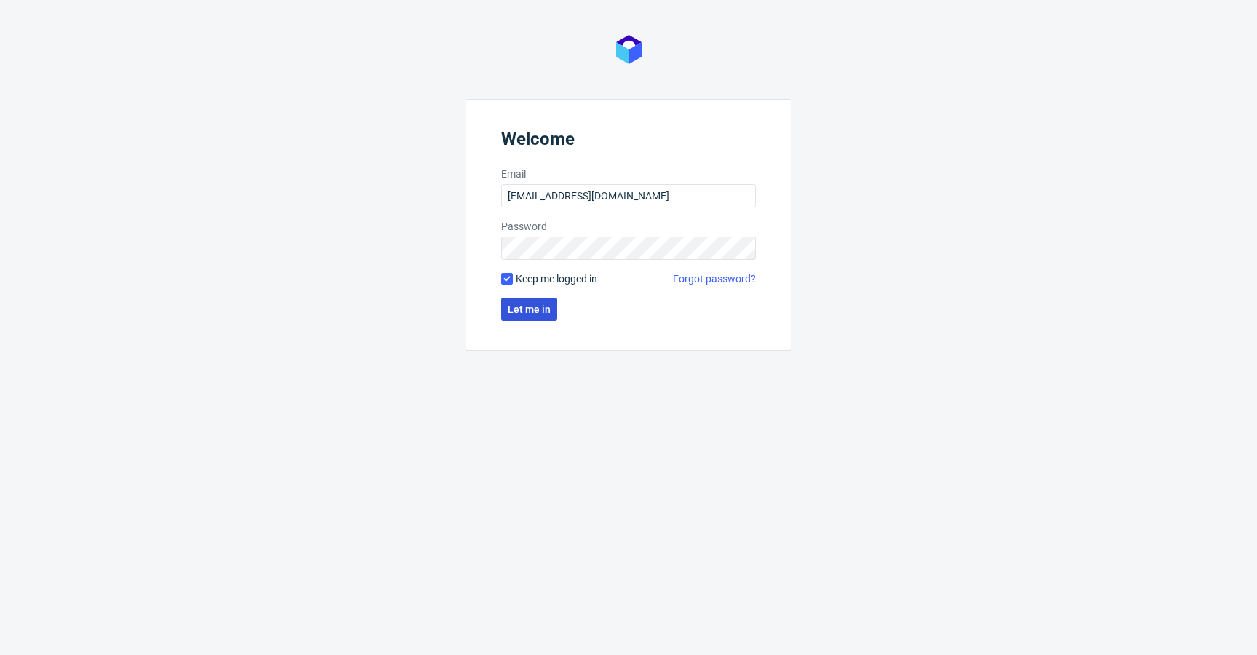
click at [527, 318] on button "Let me in" at bounding box center [529, 309] width 56 height 23
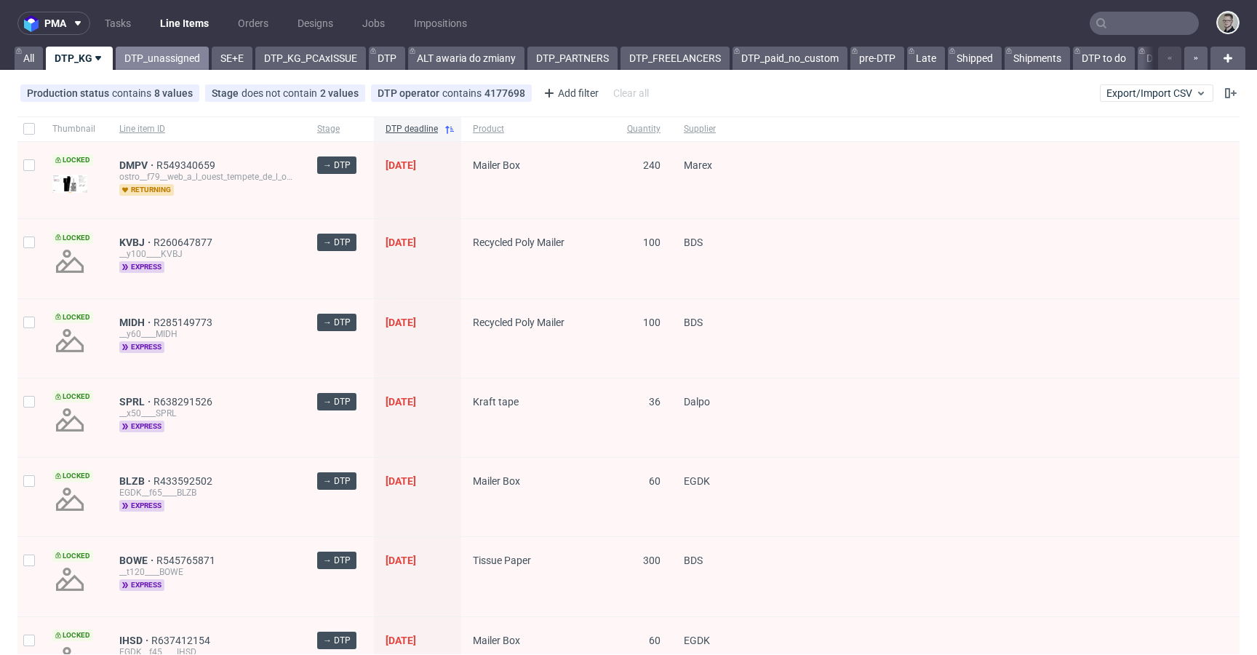
click at [165, 61] on link "DTP_unassigned" at bounding box center [162, 58] width 93 height 23
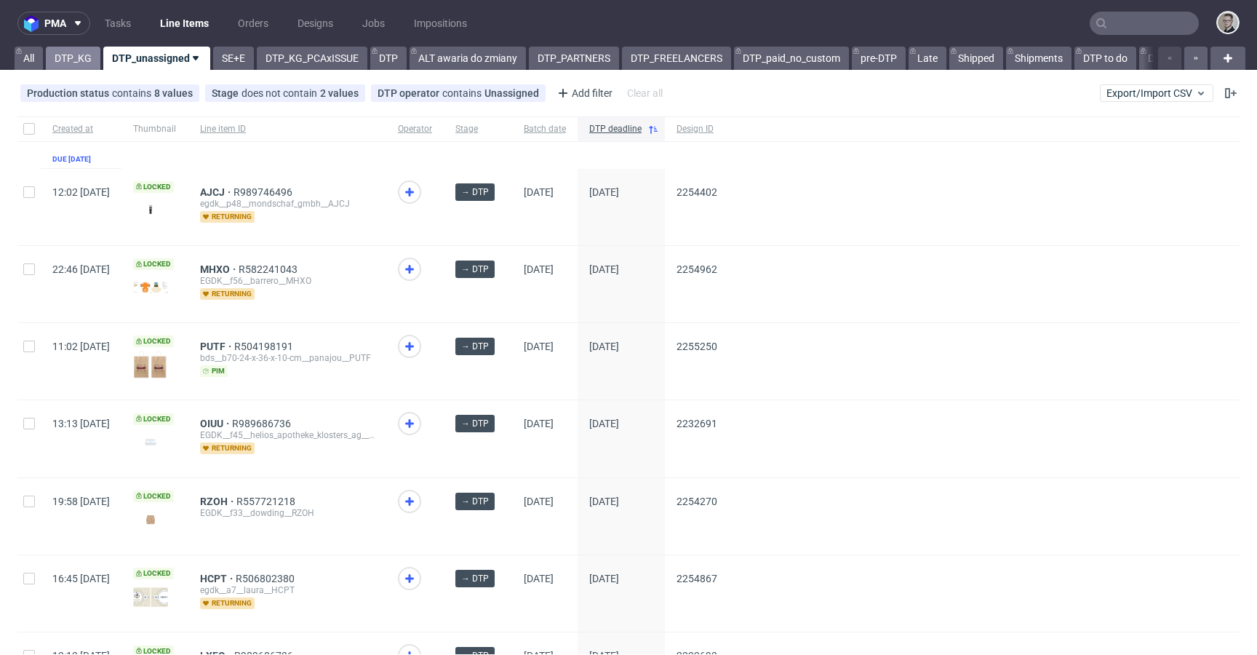
click at [70, 57] on link "DTP_KG" at bounding box center [73, 58] width 55 height 23
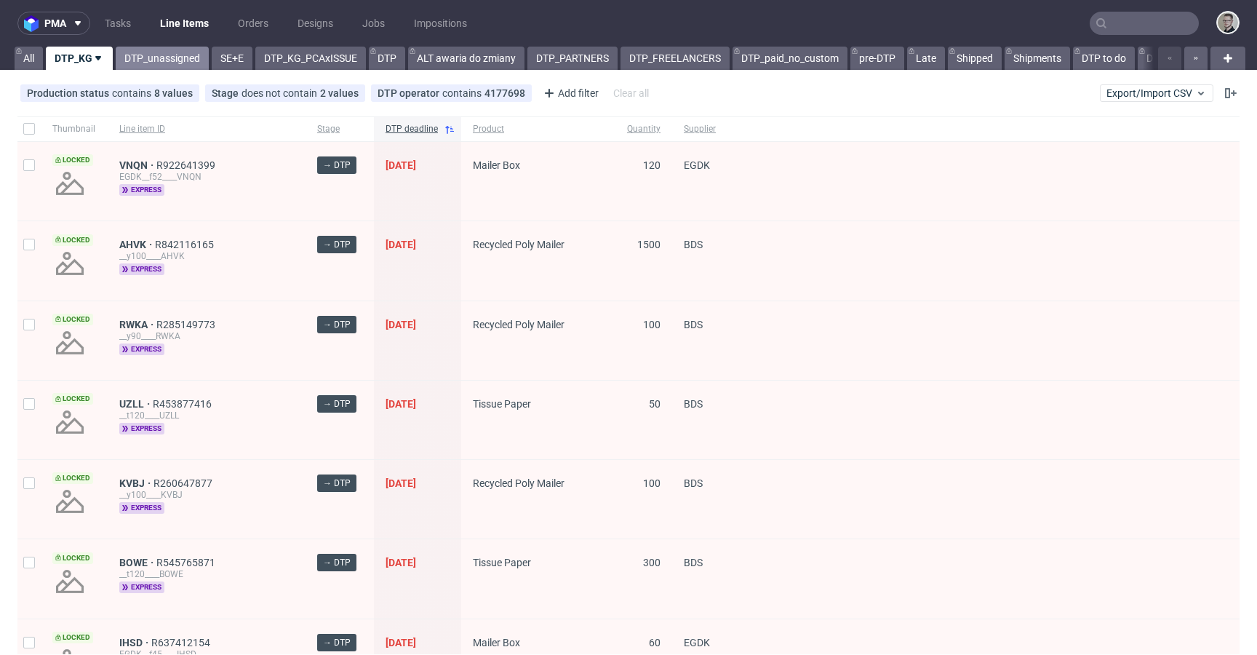
click at [160, 64] on link "DTP_unassigned" at bounding box center [162, 58] width 93 height 23
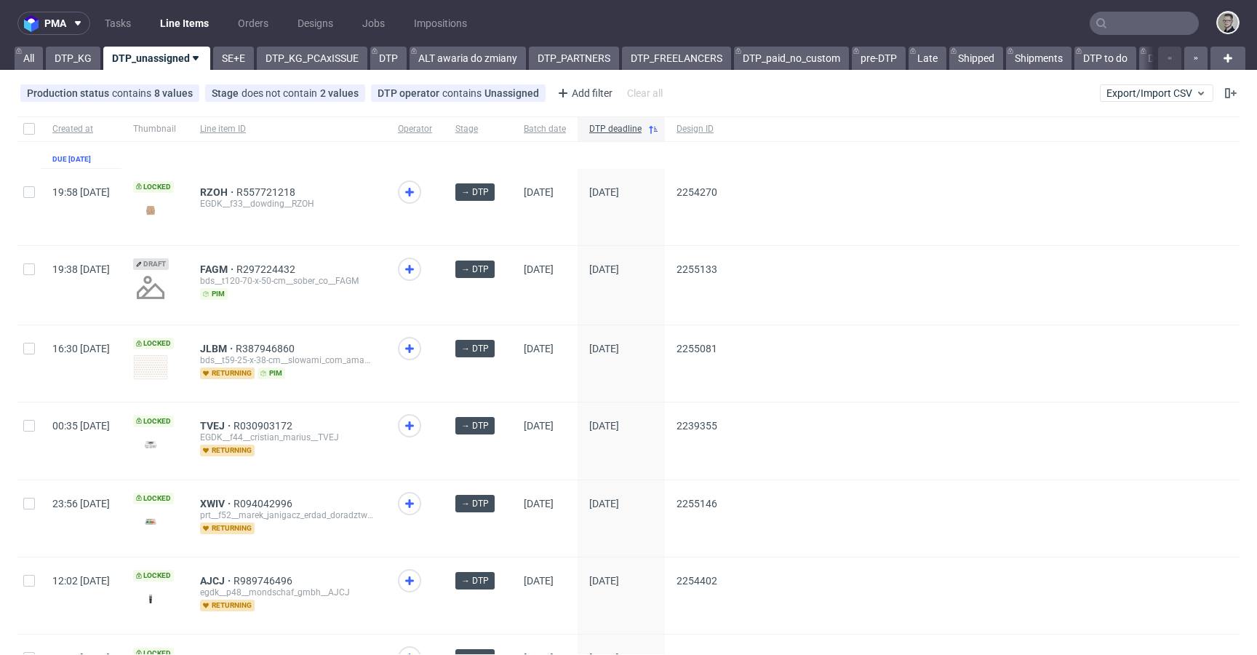
click at [888, 365] on div at bounding box center [984, 363] width 511 height 76
click at [68, 63] on link "DTP_KG" at bounding box center [73, 58] width 55 height 23
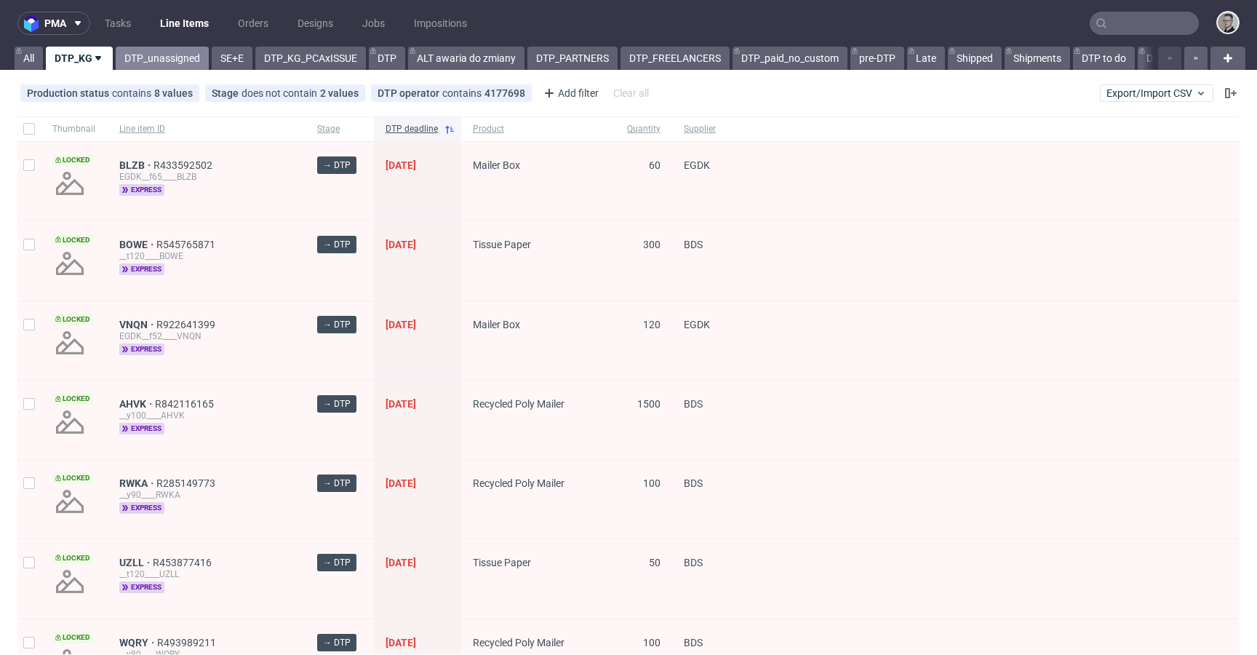
click at [160, 55] on link "DTP_unassigned" at bounding box center [162, 58] width 93 height 23
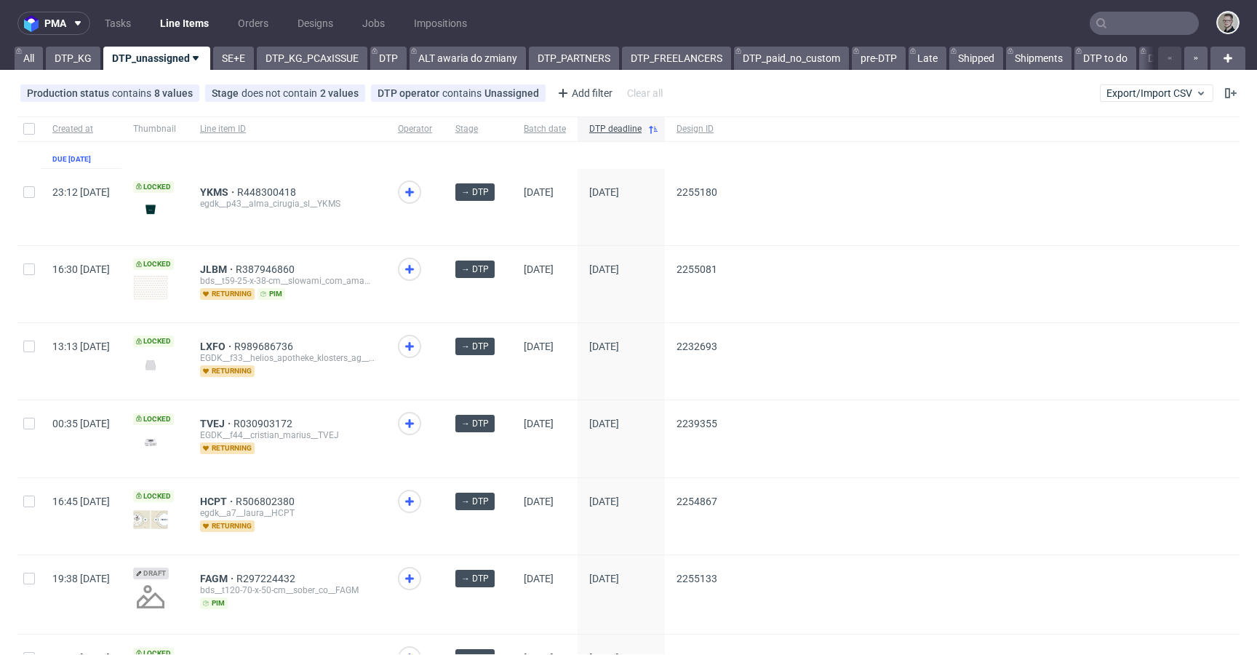
click at [103, 12] on ul "Tasks Line Items Orders Designs Jobs Impositions" at bounding box center [285, 23] width 391 height 23
click at [138, 40] on nav "pma Tasks Line Items Orders Designs Jobs Impositions" at bounding box center [628, 23] width 1257 height 47
click at [128, 21] on link "Tasks" at bounding box center [118, 23] width 44 height 23
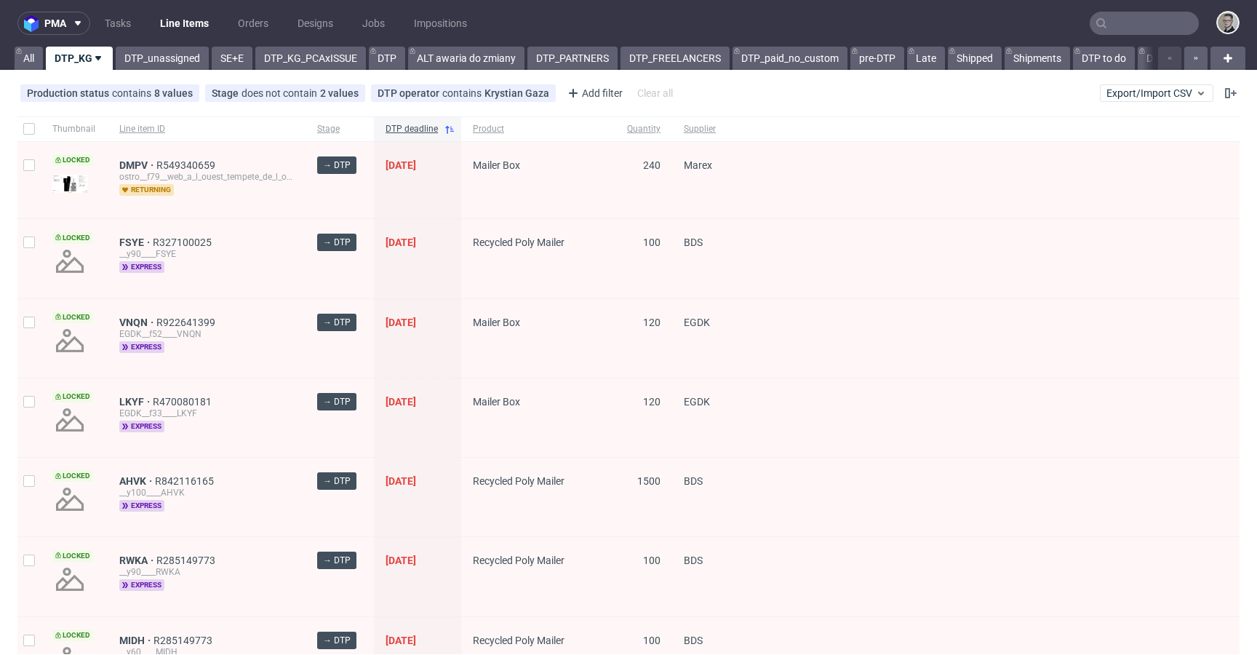
click at [333, 220] on div "→ DTP" at bounding box center [340, 258] width 68 height 79
click at [349, 190] on span "→ DTP" at bounding box center [339, 178] width 45 height 44
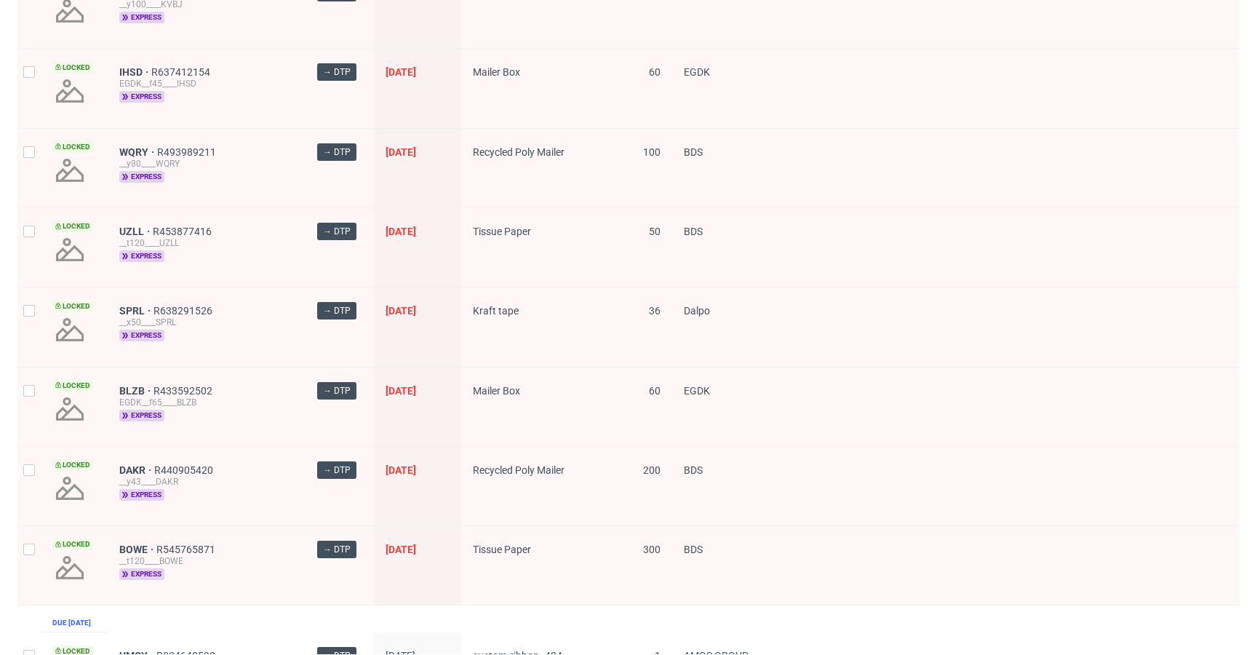
scroll to position [907, 0]
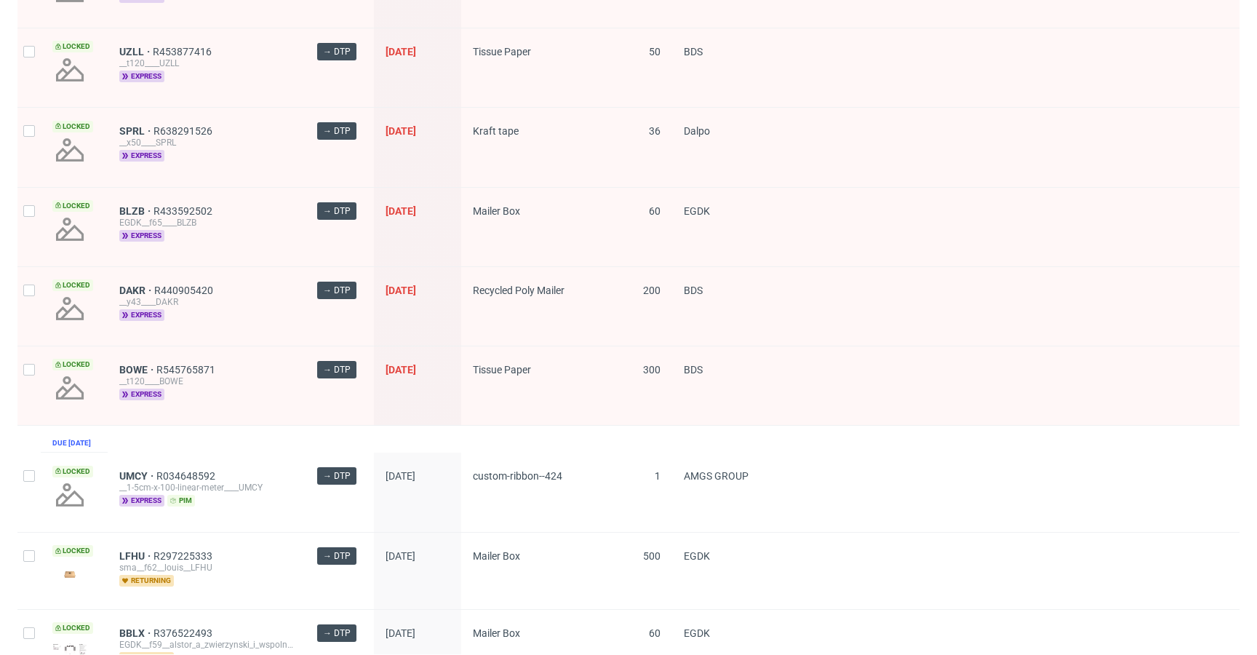
click at [266, 399] on div "[PERSON_NAME] R545765871 __t120____BOWE express" at bounding box center [206, 382] width 175 height 36
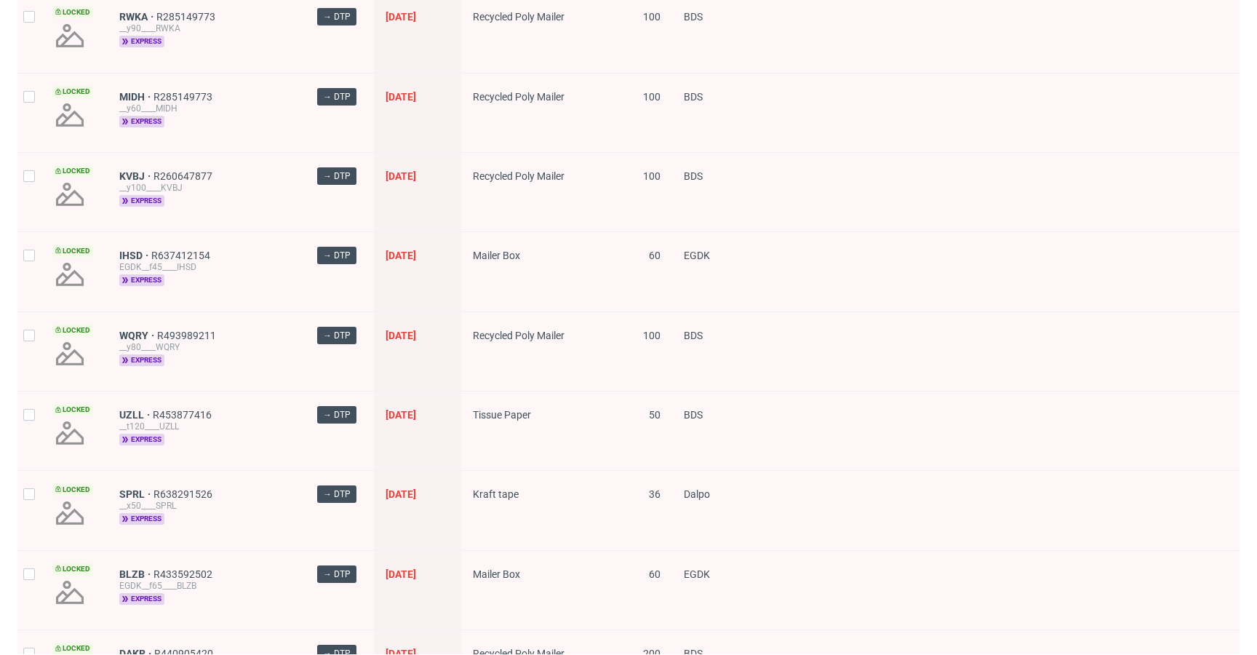
scroll to position [0, 0]
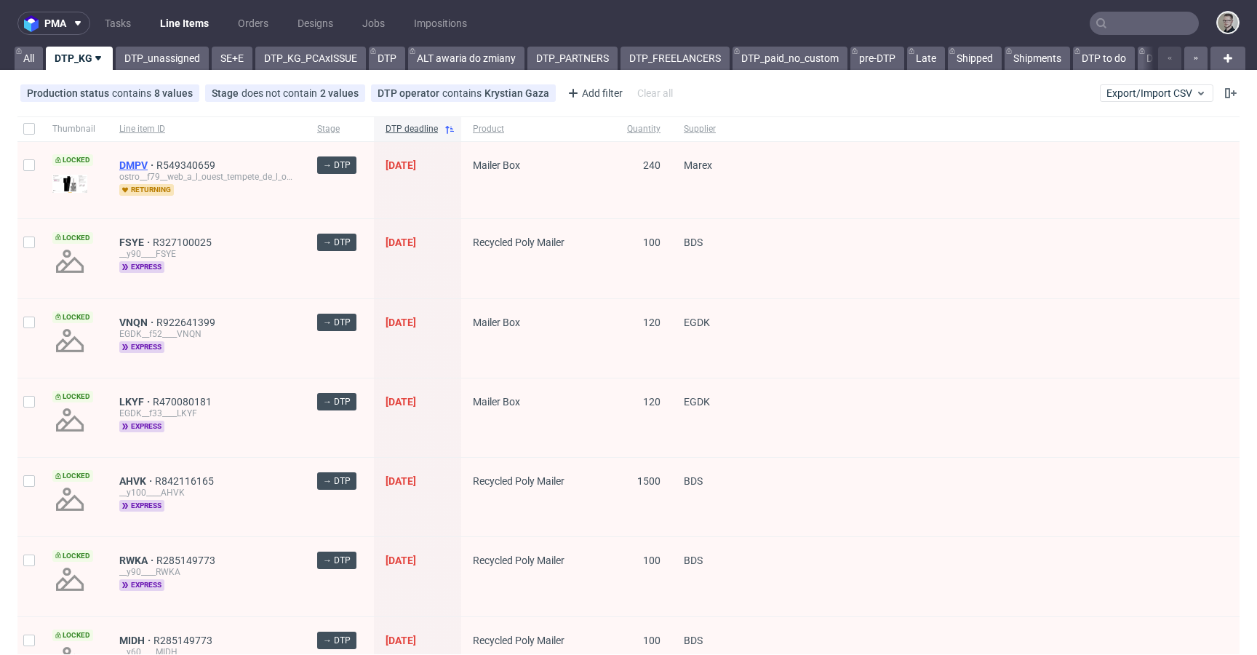
click at [126, 167] on span "DMPV" at bounding box center [137, 165] width 37 height 12
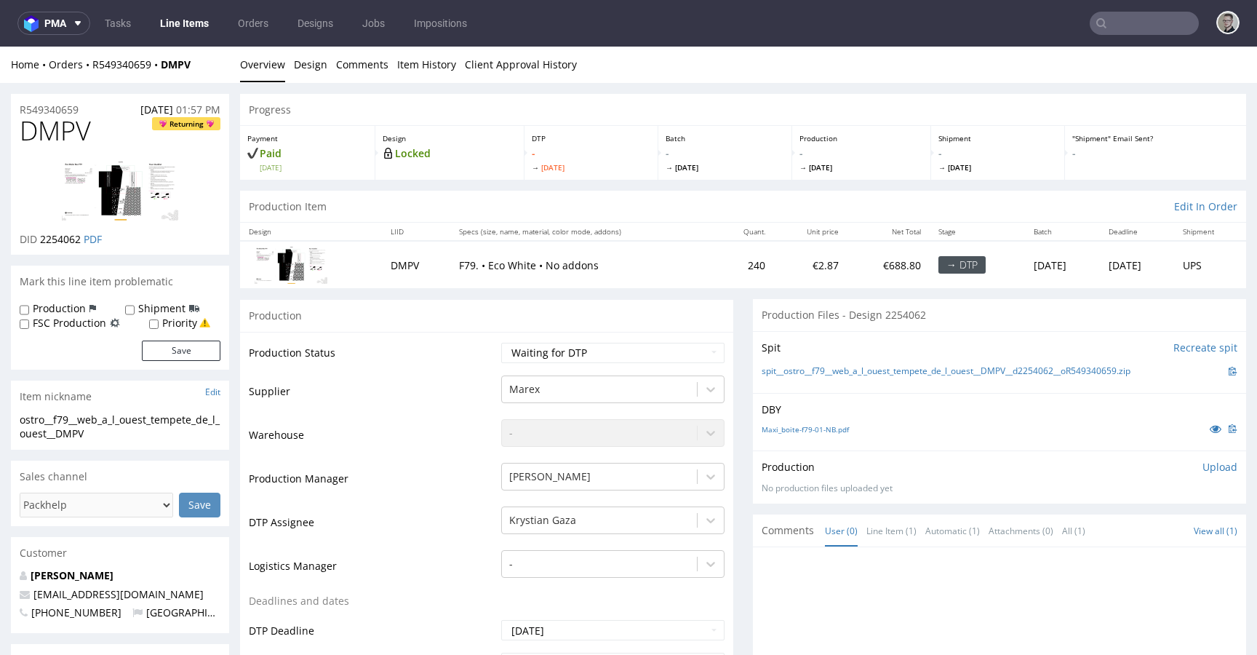
click at [487, 194] on div "Production Item Edit In Order" at bounding box center [743, 207] width 1006 height 32
click at [491, 200] on div "Production Item Edit In Order" at bounding box center [743, 207] width 1006 height 32
click at [497, 202] on div "Production Item Edit In Order" at bounding box center [743, 207] width 1006 height 32
click at [481, 306] on div "Production" at bounding box center [486, 315] width 493 height 33
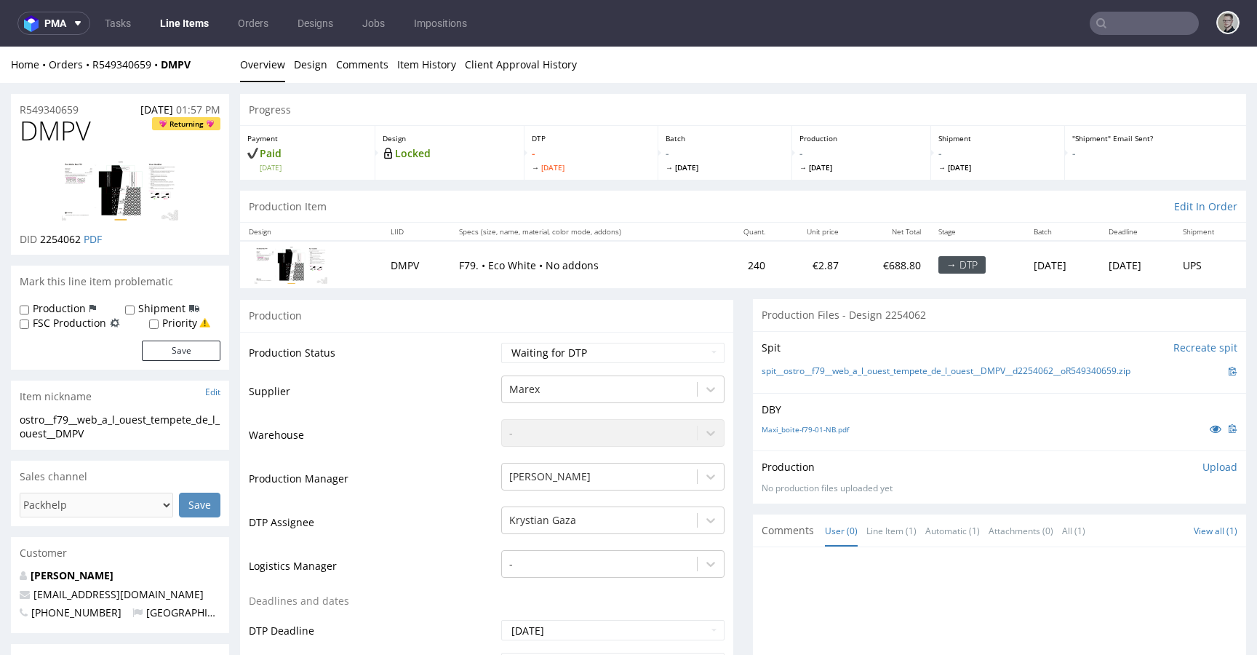
click at [484, 308] on div "Production" at bounding box center [486, 315] width 493 height 33
click at [309, 59] on link "Design" at bounding box center [310, 65] width 33 height 36
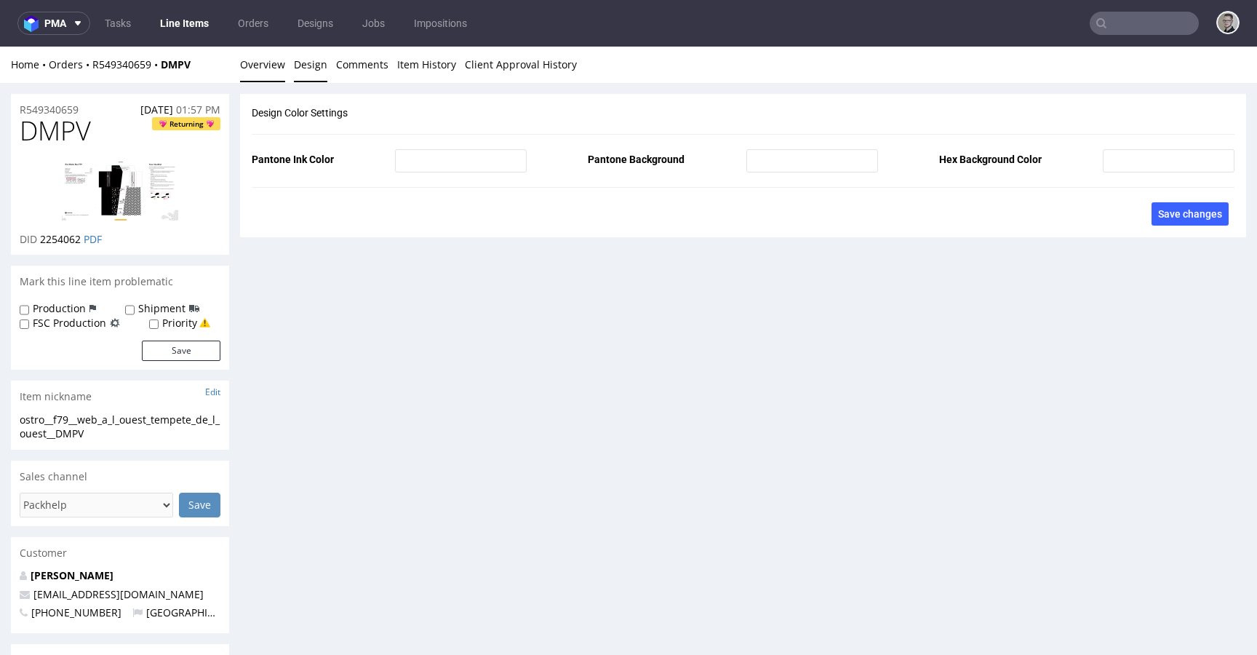
click at [270, 69] on link "Overview" at bounding box center [262, 65] width 45 height 36
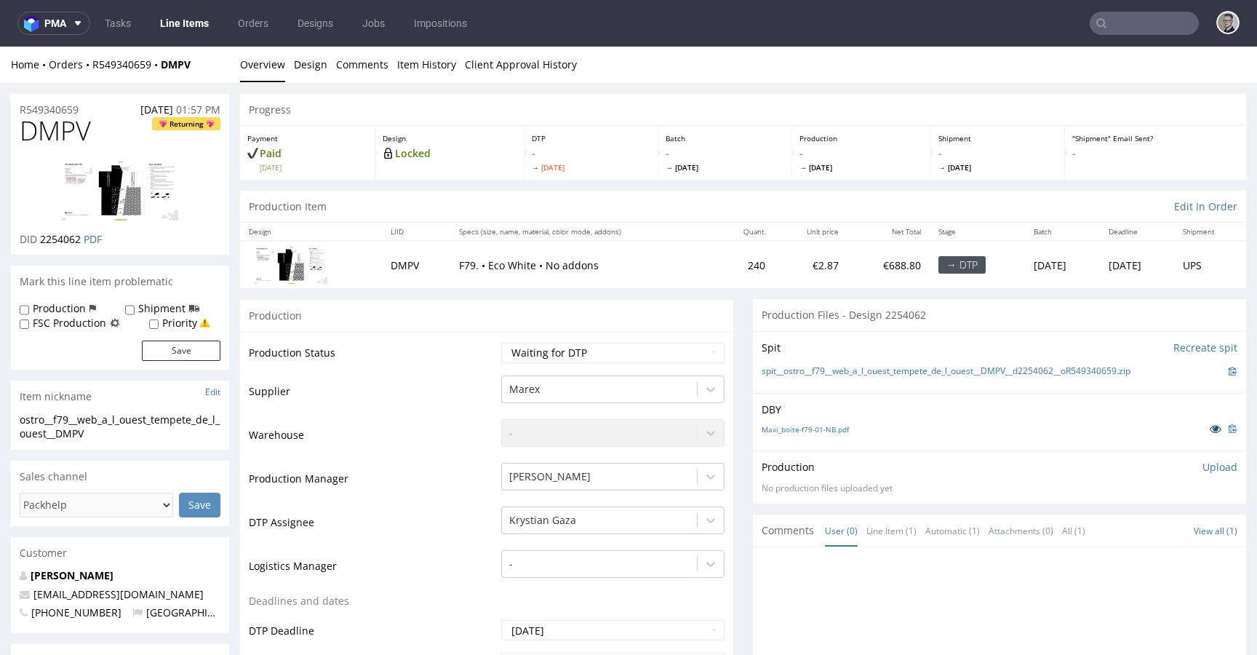
click at [1210, 428] on icon at bounding box center [1216, 428] width 12 height 10
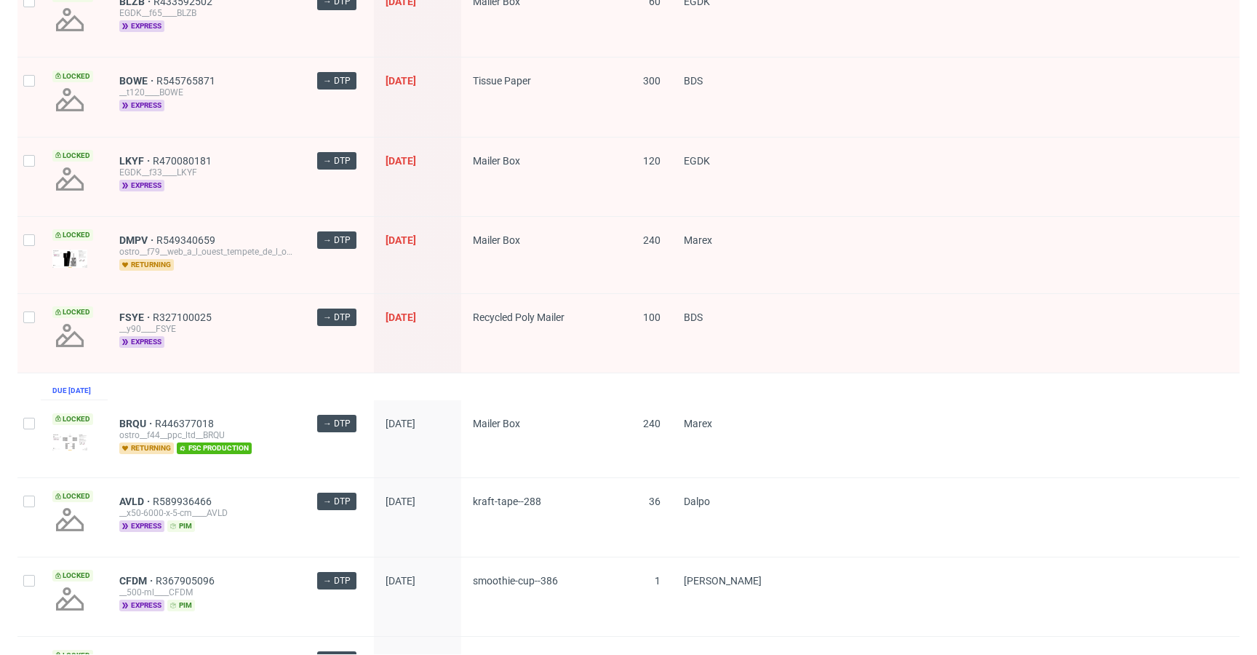
scroll to position [1946, 0]
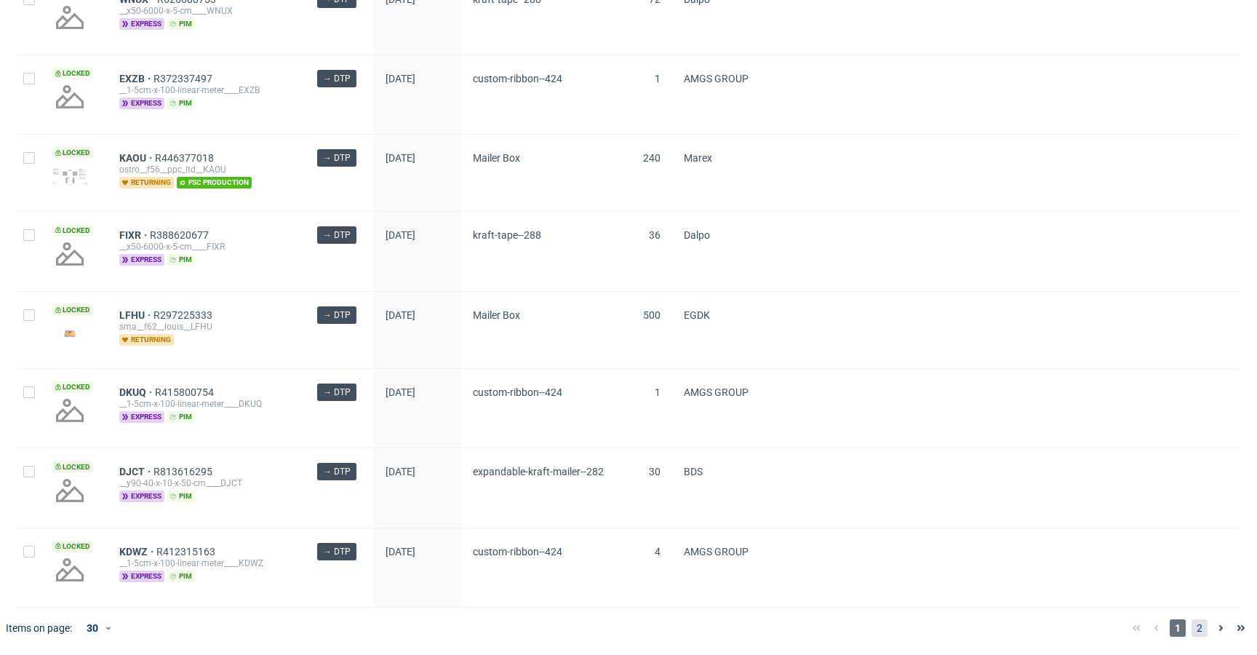
click at [1192, 624] on span "2" at bounding box center [1200, 627] width 16 height 17
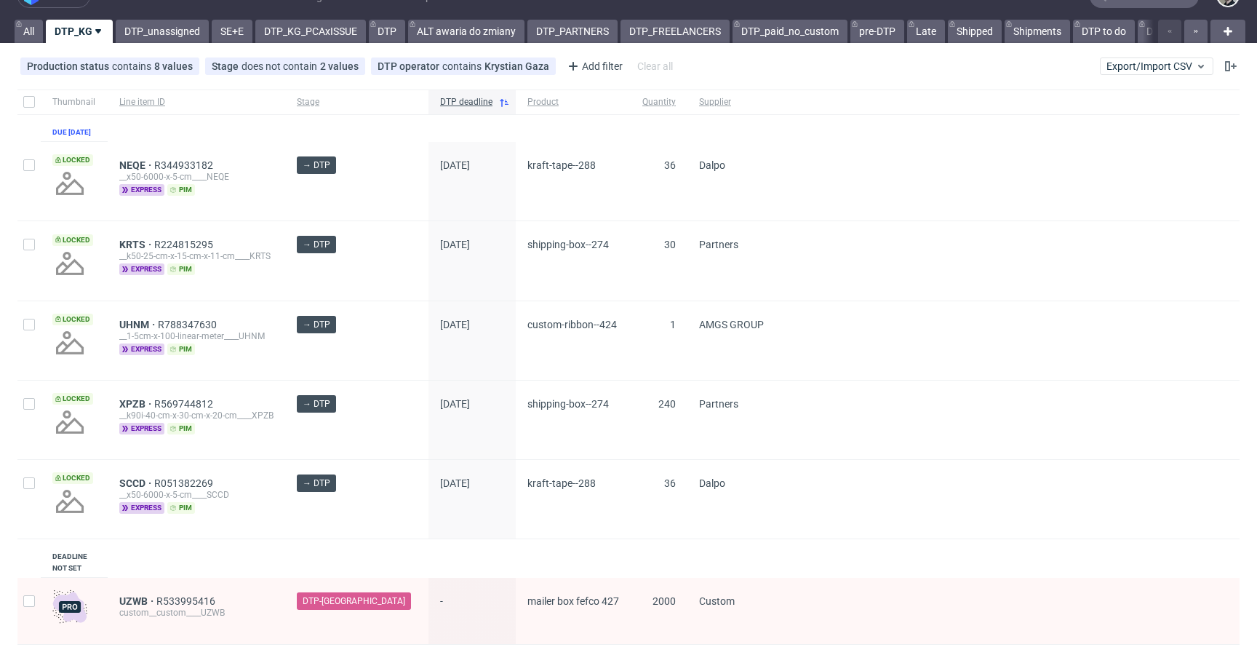
scroll to position [76, 0]
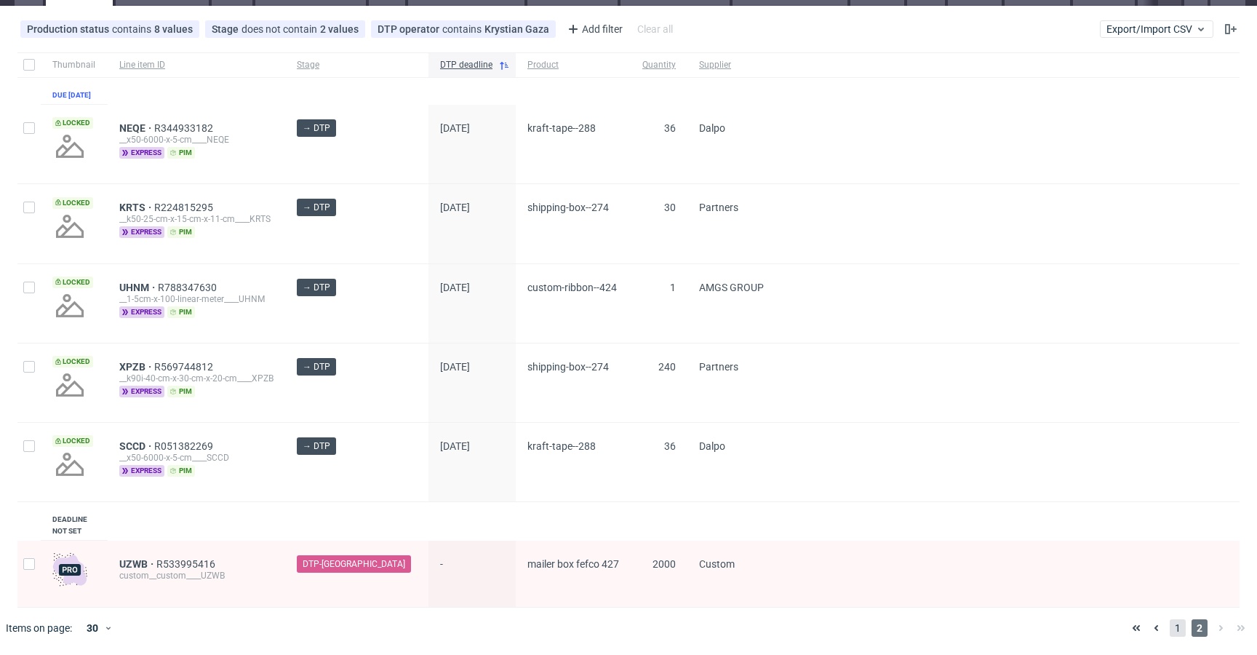
click at [1170, 633] on span "1" at bounding box center [1178, 627] width 16 height 17
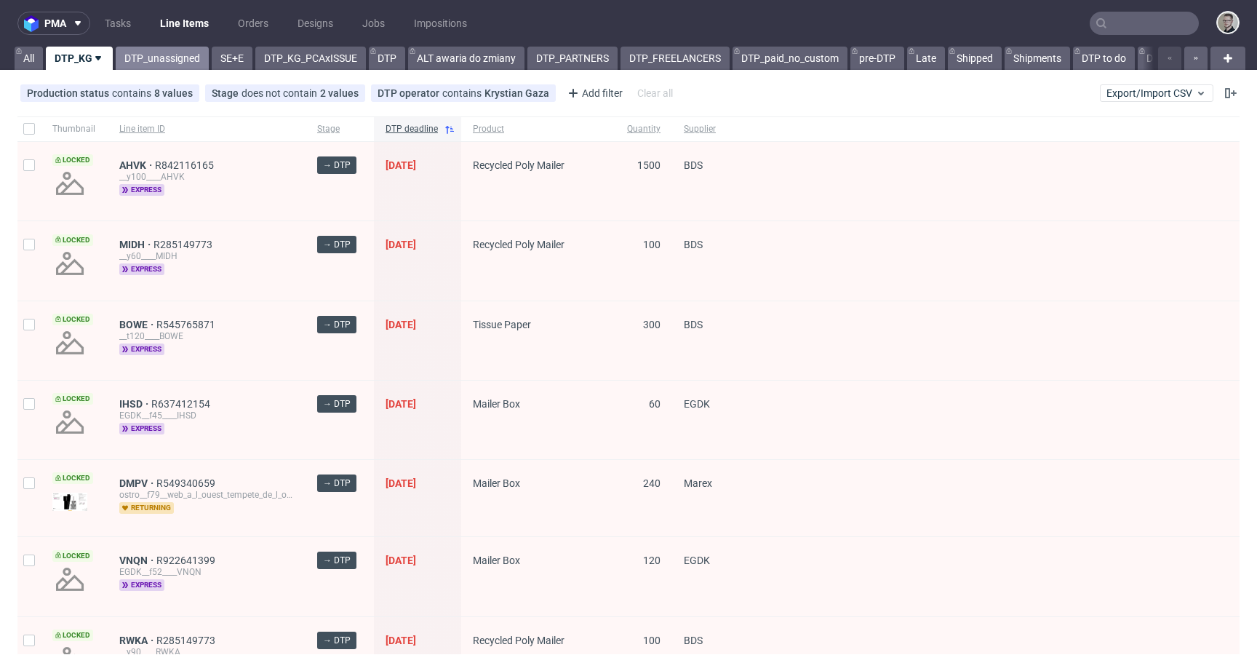
click at [165, 51] on link "DTP_unassigned" at bounding box center [162, 58] width 93 height 23
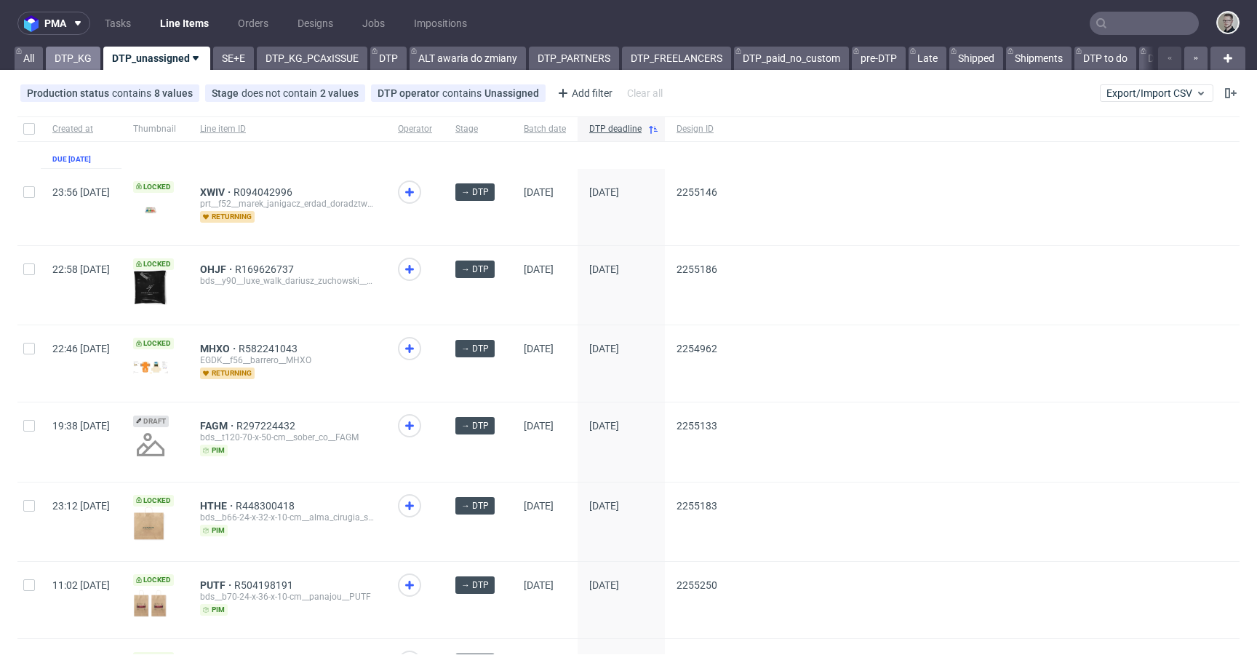
click at [75, 50] on link "DTP_KG" at bounding box center [73, 58] width 55 height 23
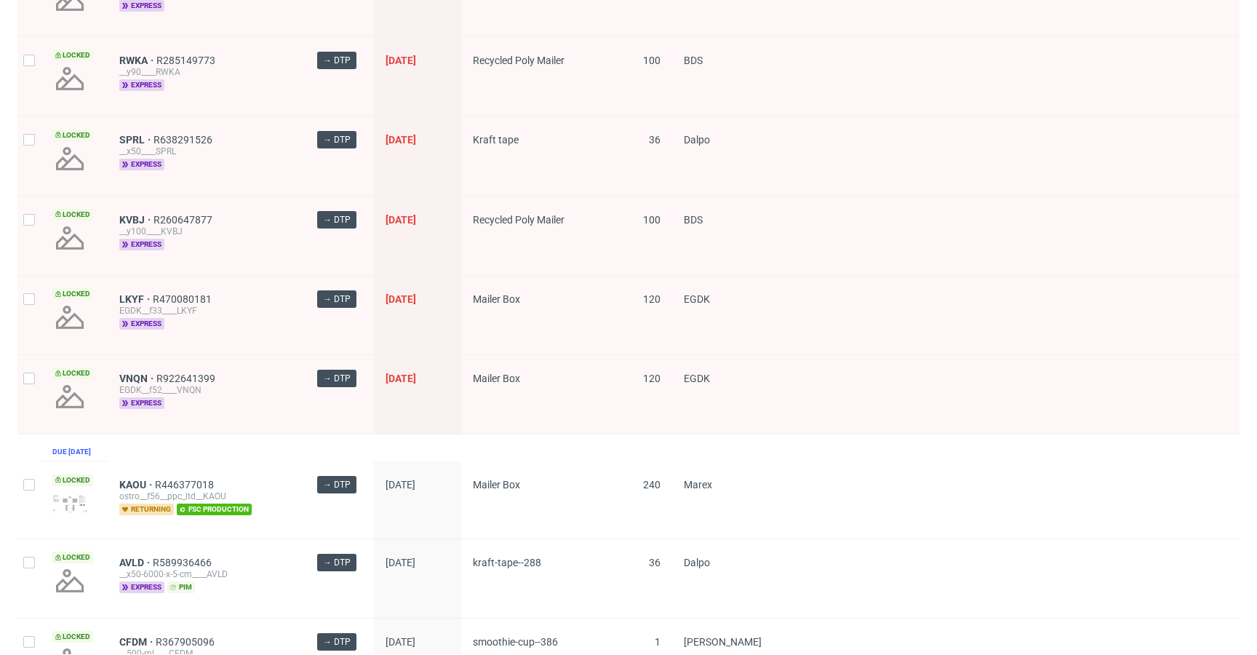
scroll to position [797, 0]
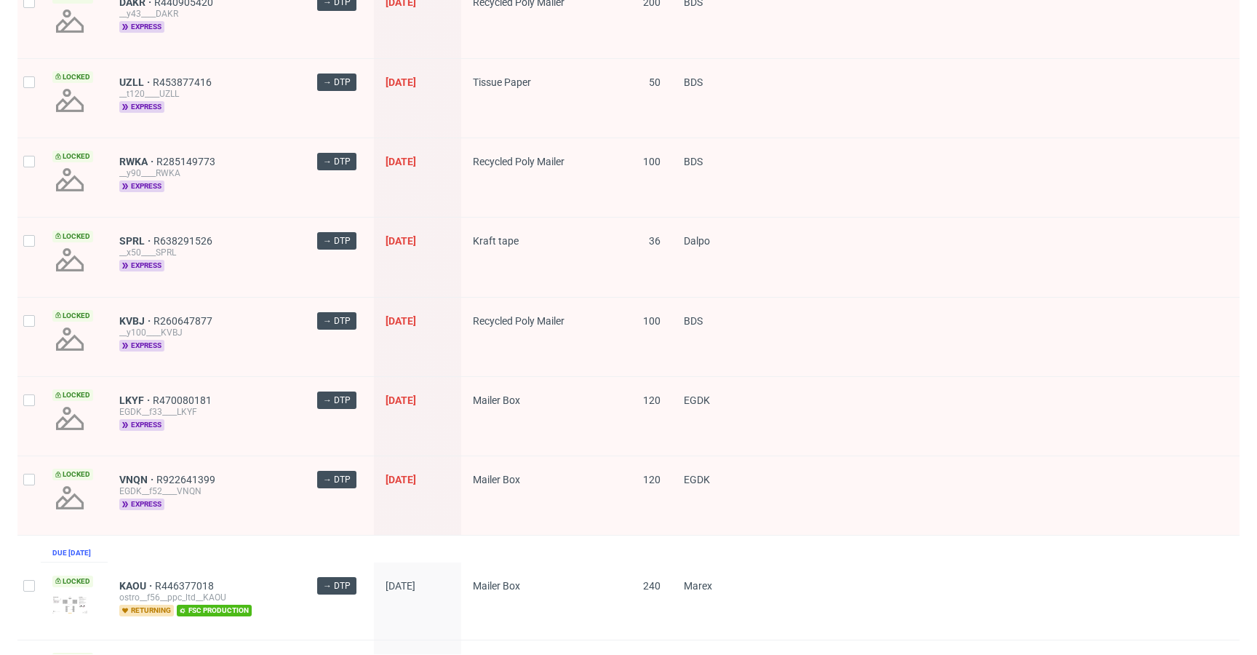
click at [38, 479] on div at bounding box center [28, 495] width 23 height 79
checkbox input "true"
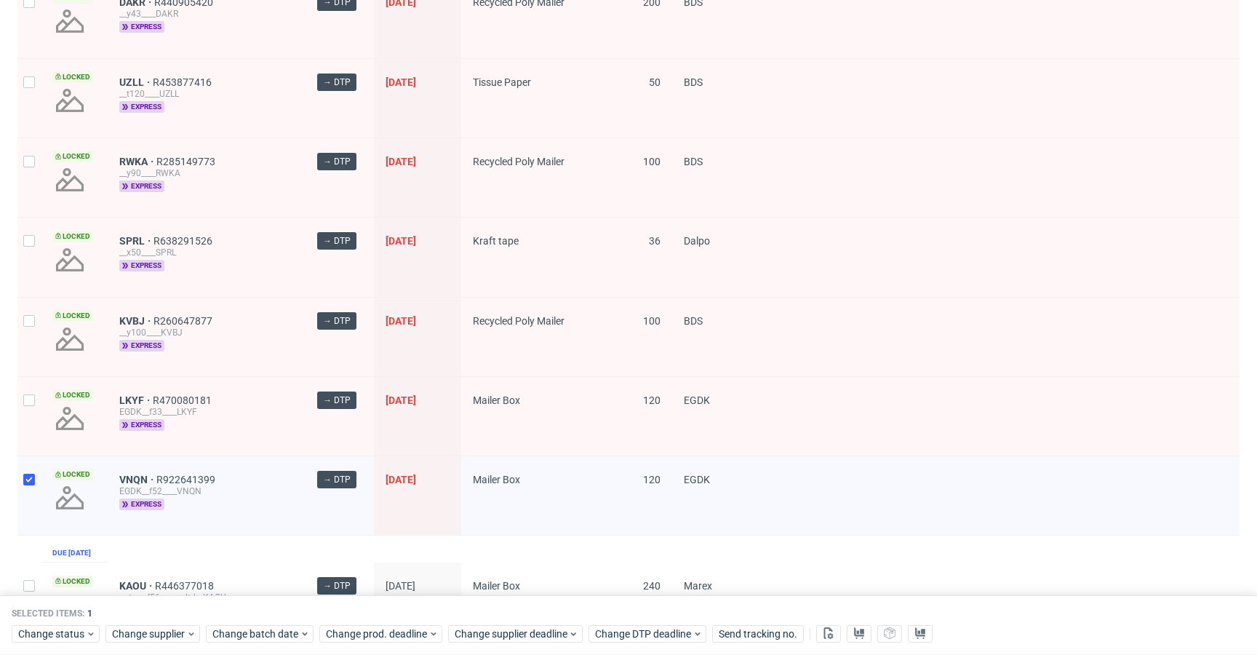
drag, startPoint x: 41, startPoint y: 398, endPoint x: 34, endPoint y: 386, distance: 13.4
click at [39, 395] on div "Locked LKYF R470080181 EGDK__f33____LKYF express → DTP 02/09/2025 Mailer Box 12…" at bounding box center [628, 415] width 1222 height 79
click at [32, 386] on div at bounding box center [28, 416] width 23 height 79
checkbox input "true"
click at [34, 338] on div at bounding box center [28, 337] width 23 height 79
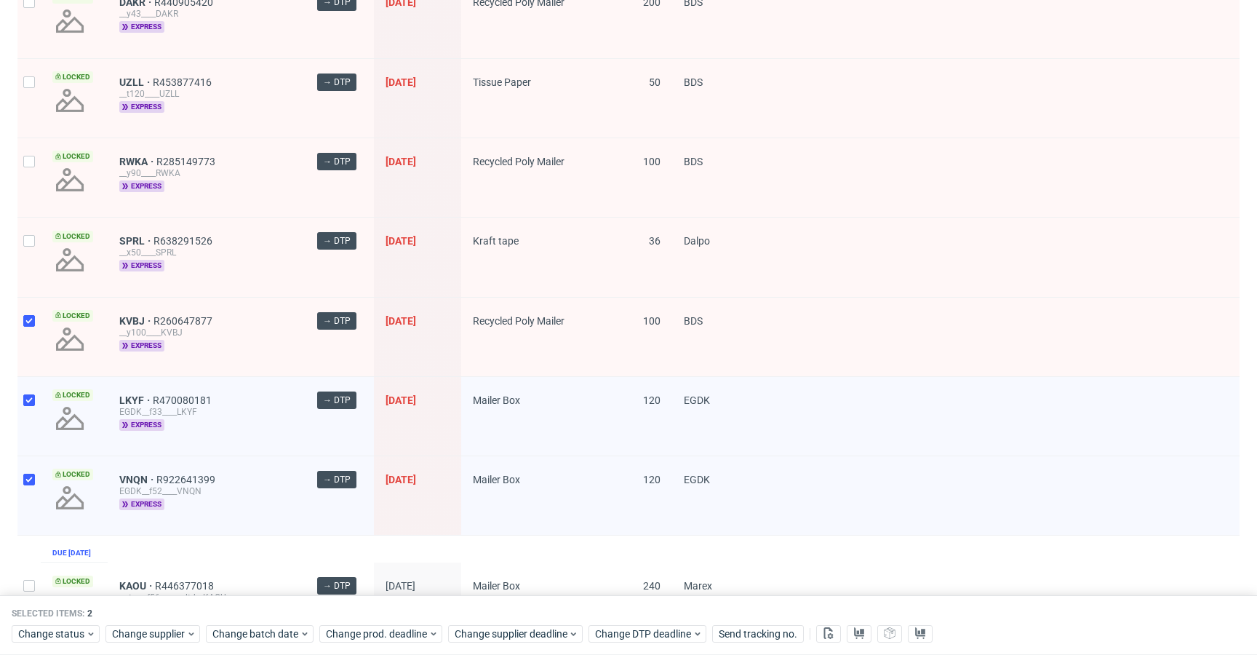
checkbox input "true"
click at [39, 252] on div at bounding box center [28, 257] width 23 height 79
checkbox input "true"
click at [33, 176] on div at bounding box center [28, 177] width 23 height 79
checkbox input "true"
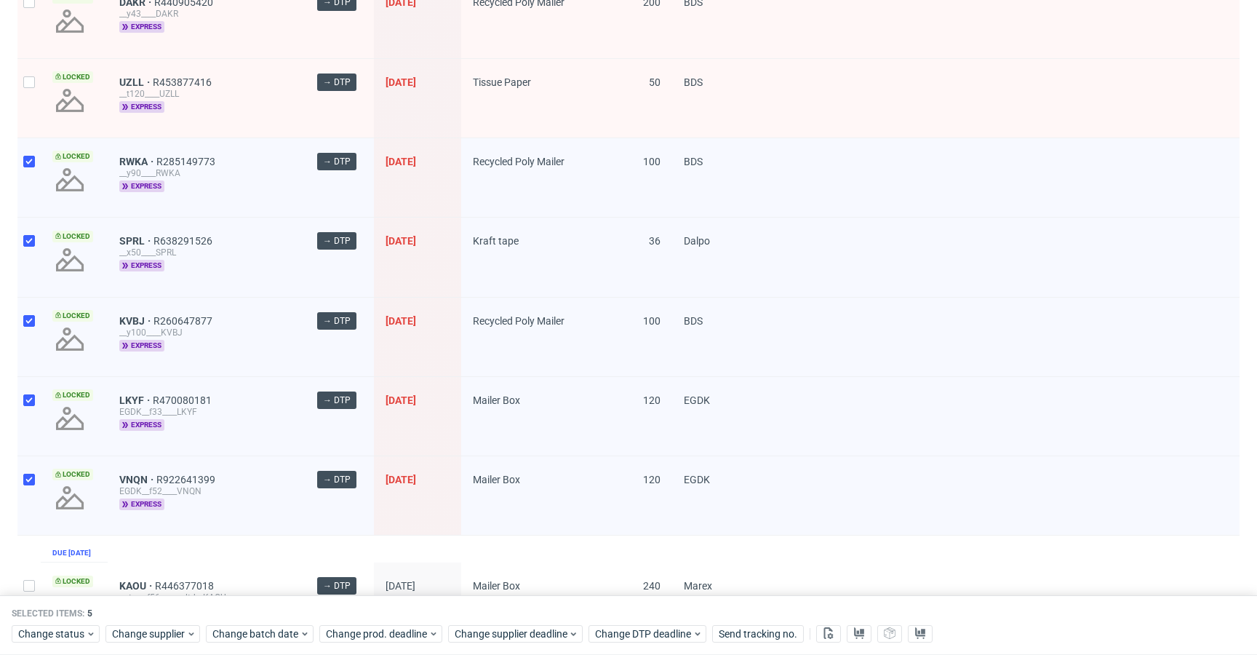
click at [40, 103] on div at bounding box center [28, 98] width 23 height 79
checkbox input "true"
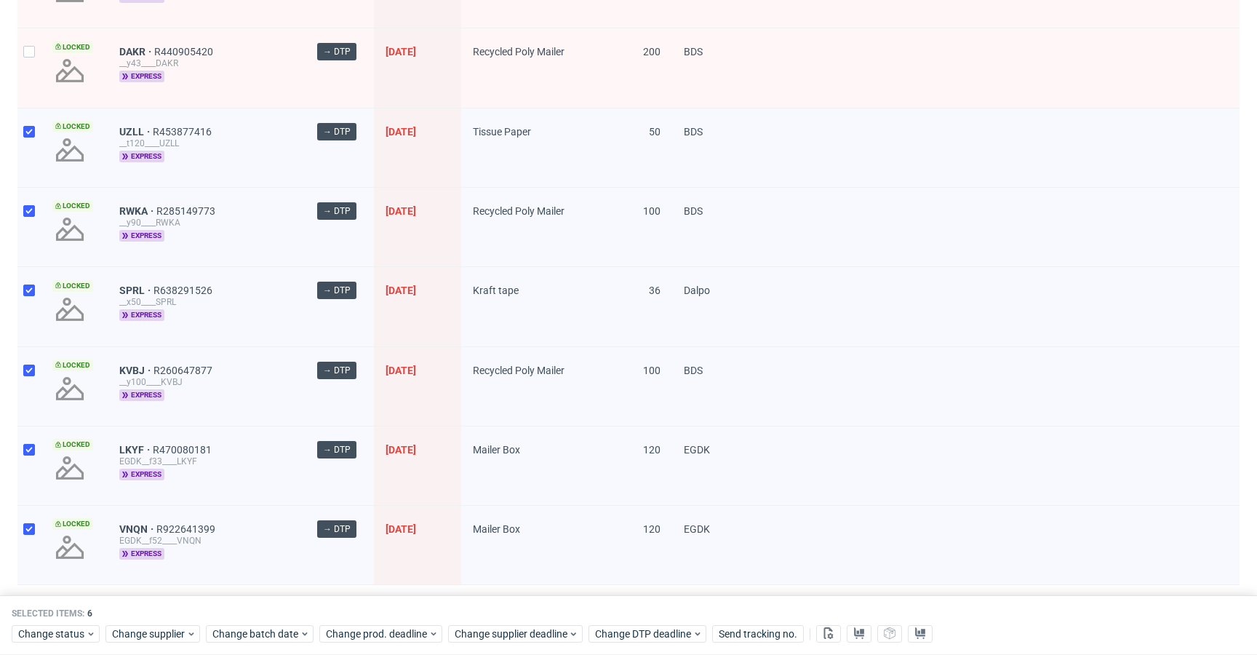
scroll to position [528, 0]
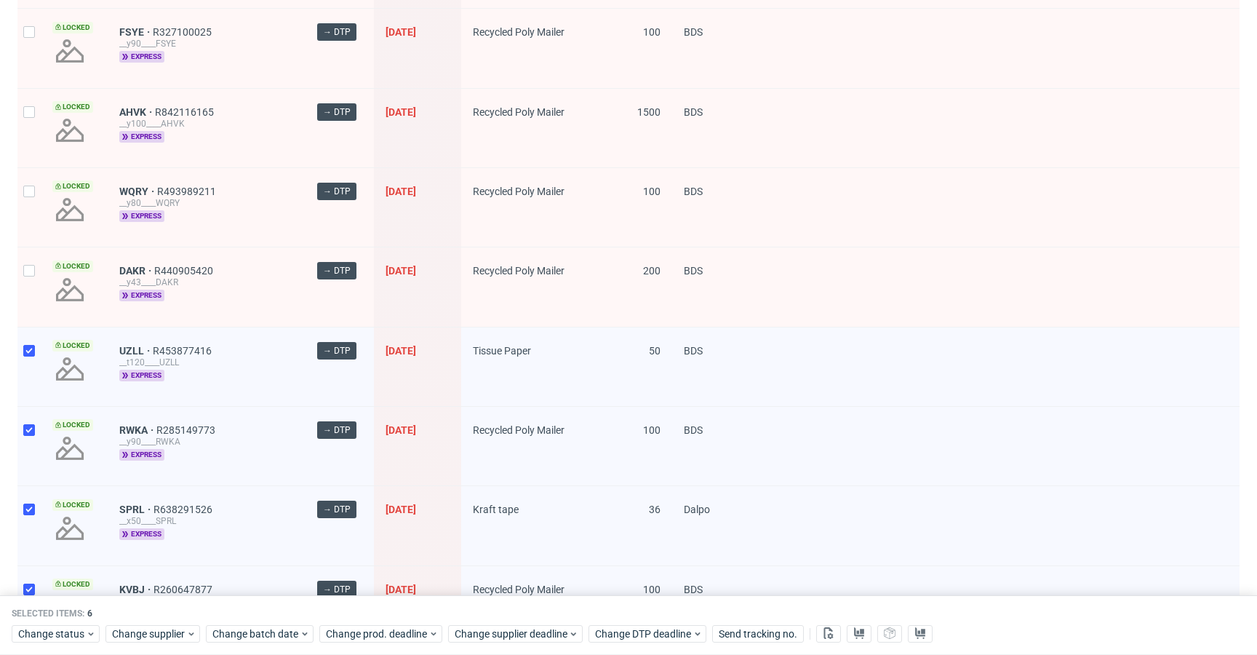
drag, startPoint x: 20, startPoint y: 279, endPoint x: 28, endPoint y: 258, distance: 23.0
click at [21, 279] on div at bounding box center [28, 286] width 23 height 79
checkbox input "true"
click at [30, 218] on div at bounding box center [28, 207] width 23 height 79
checkbox input "true"
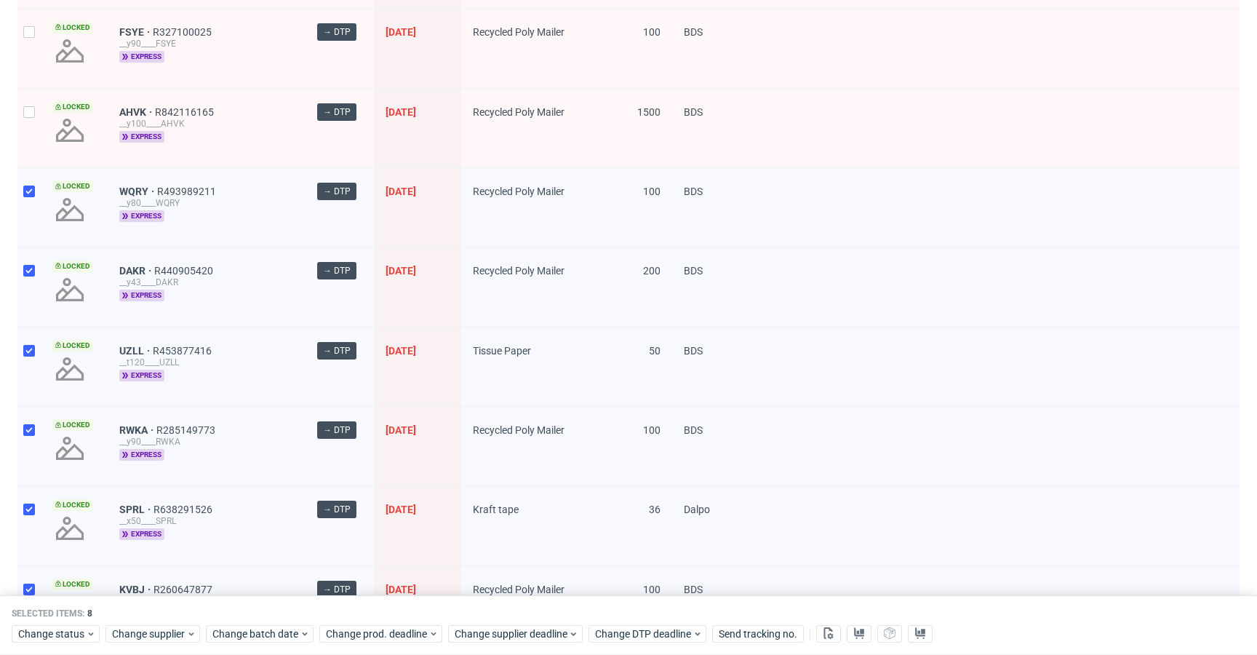
click at [36, 125] on div at bounding box center [28, 128] width 23 height 79
checkbox input "true"
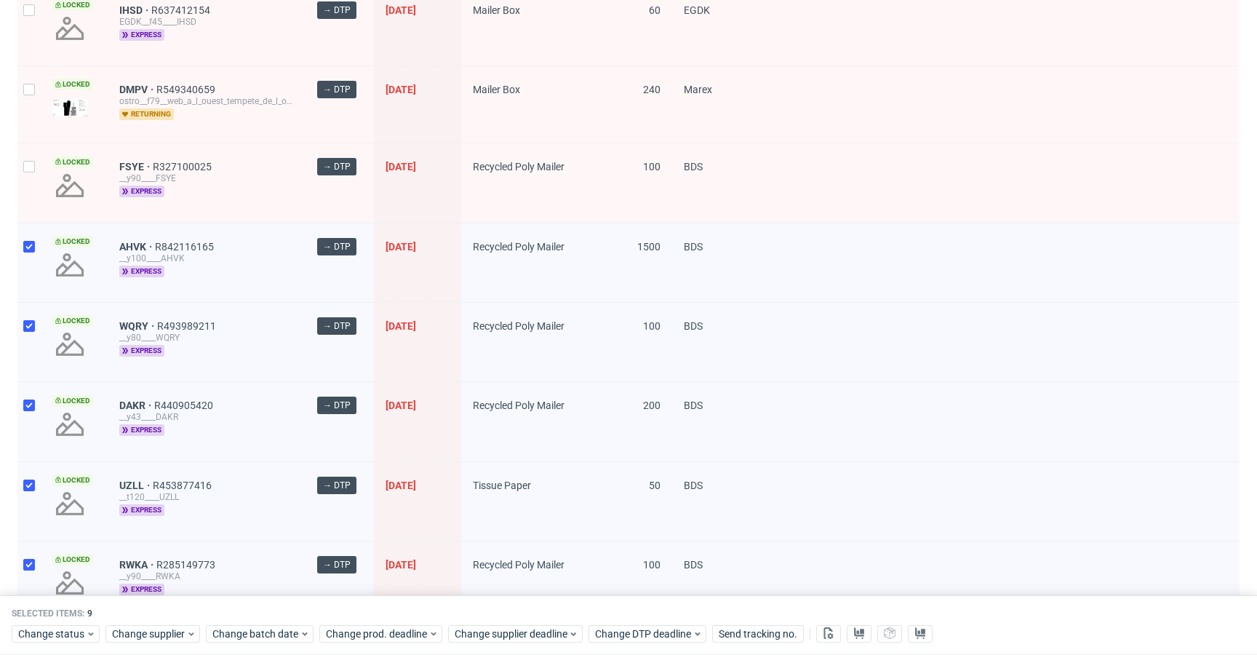
click at [27, 179] on div at bounding box center [28, 182] width 23 height 79
checkbox input "true"
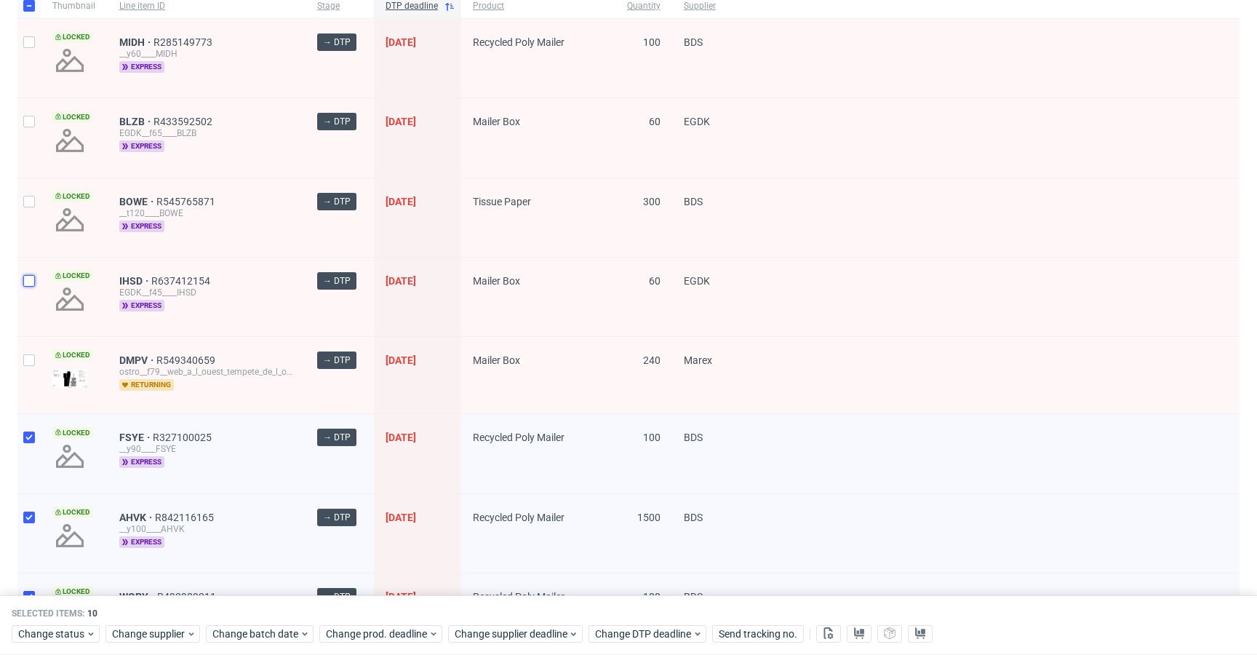
click at [27, 280] on input "checkbox" at bounding box center [29, 281] width 12 height 12
checkbox input "true"
click at [36, 194] on div at bounding box center [28, 217] width 23 height 79
checkbox input "true"
click at [39, 138] on div at bounding box center [28, 137] width 23 height 79
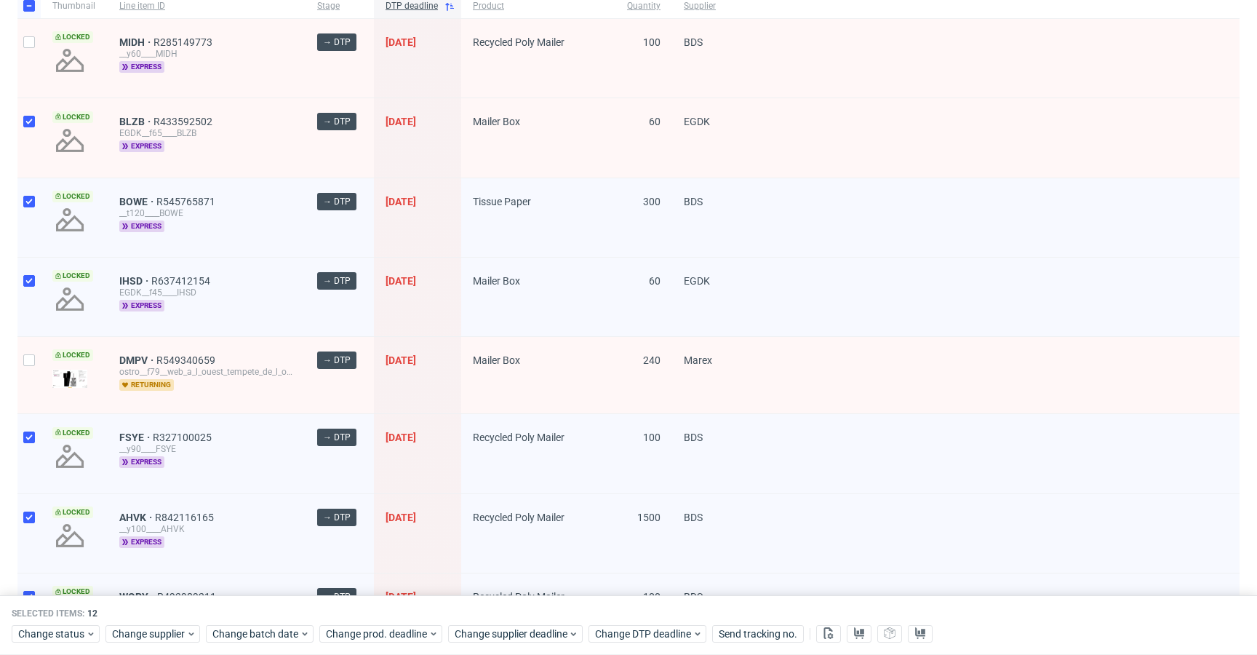
checkbox input "true"
click at [31, 73] on div at bounding box center [28, 58] width 23 height 79
checkbox input "true"
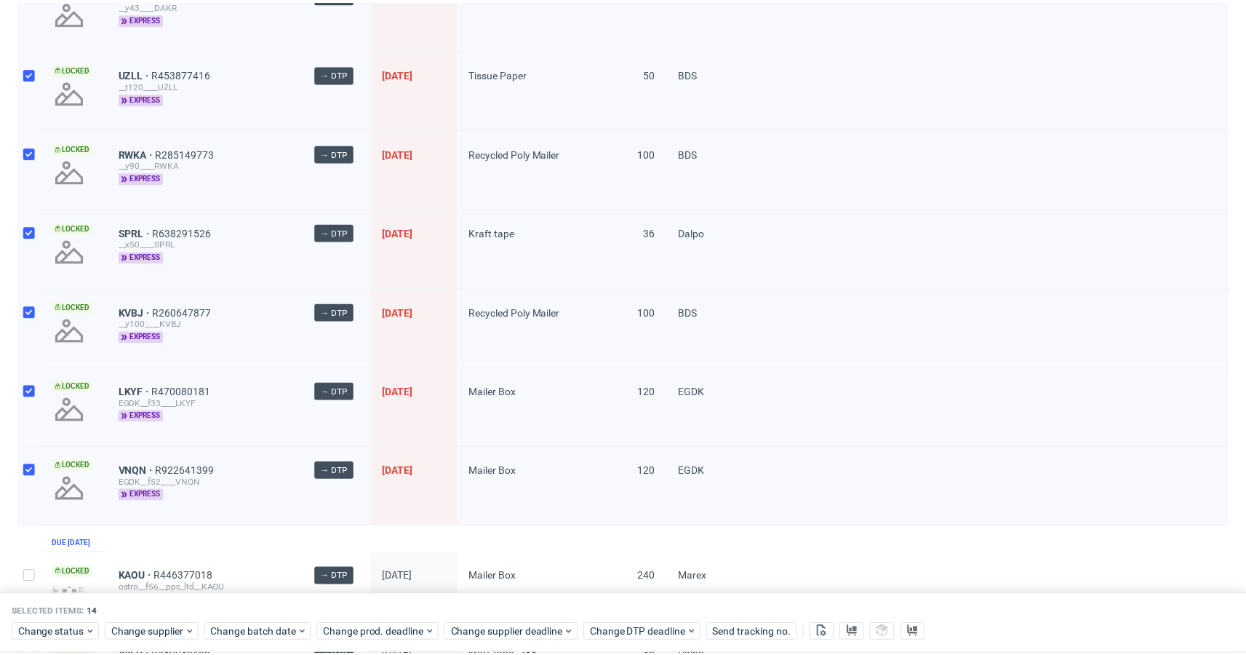
scroll to position [972, 0]
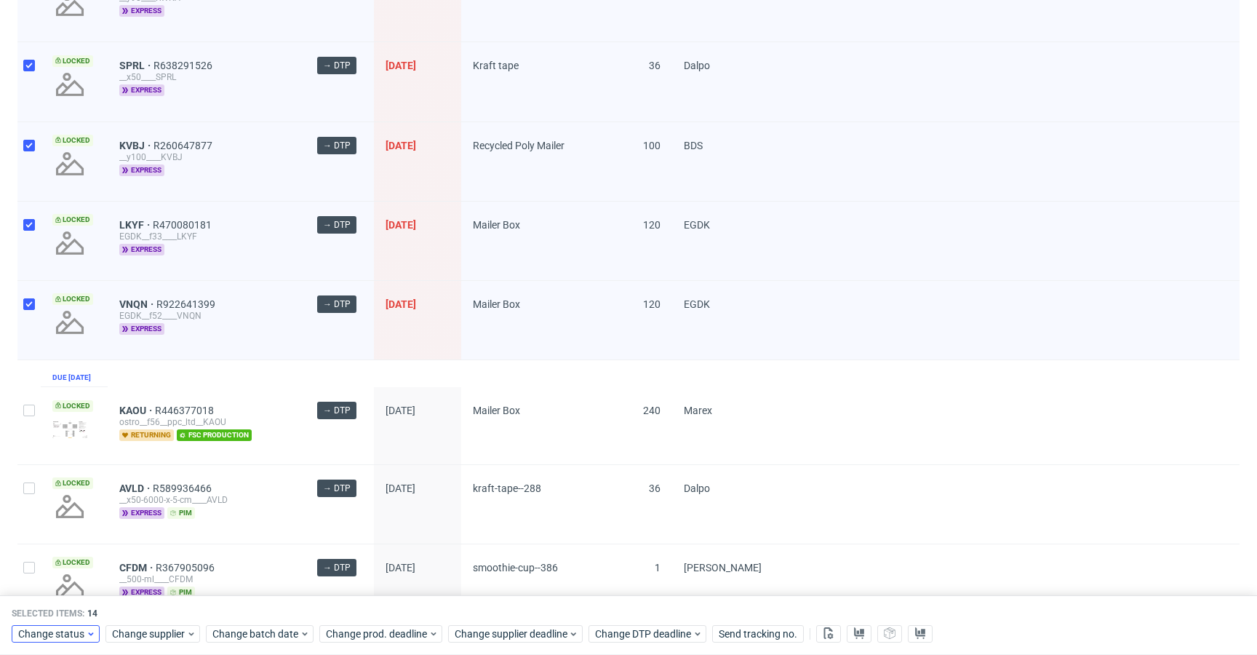
click at [69, 642] on div "Change status Change supplier Change batch date Change prod. deadline Change su…" at bounding box center [629, 632] width 1234 height 21
click at [86, 637] on icon at bounding box center [91, 633] width 10 height 12
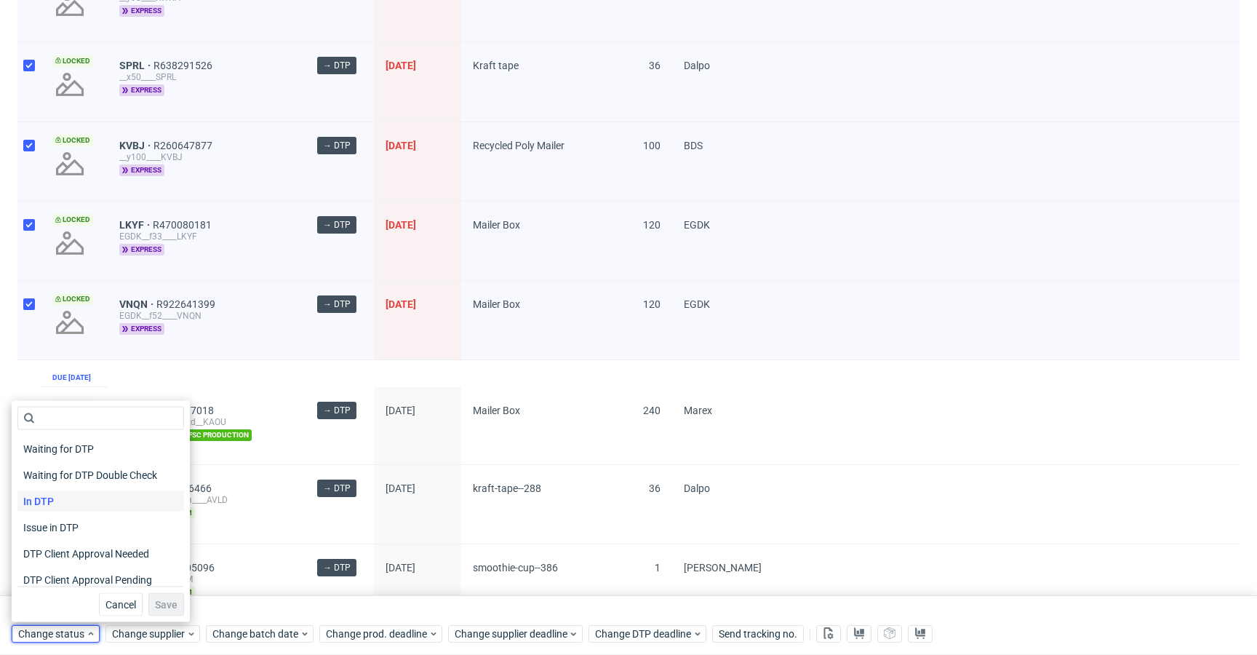
click at [104, 504] on div "In DTP" at bounding box center [100, 501] width 167 height 20
click at [156, 604] on span "Save" at bounding box center [166, 605] width 23 height 10
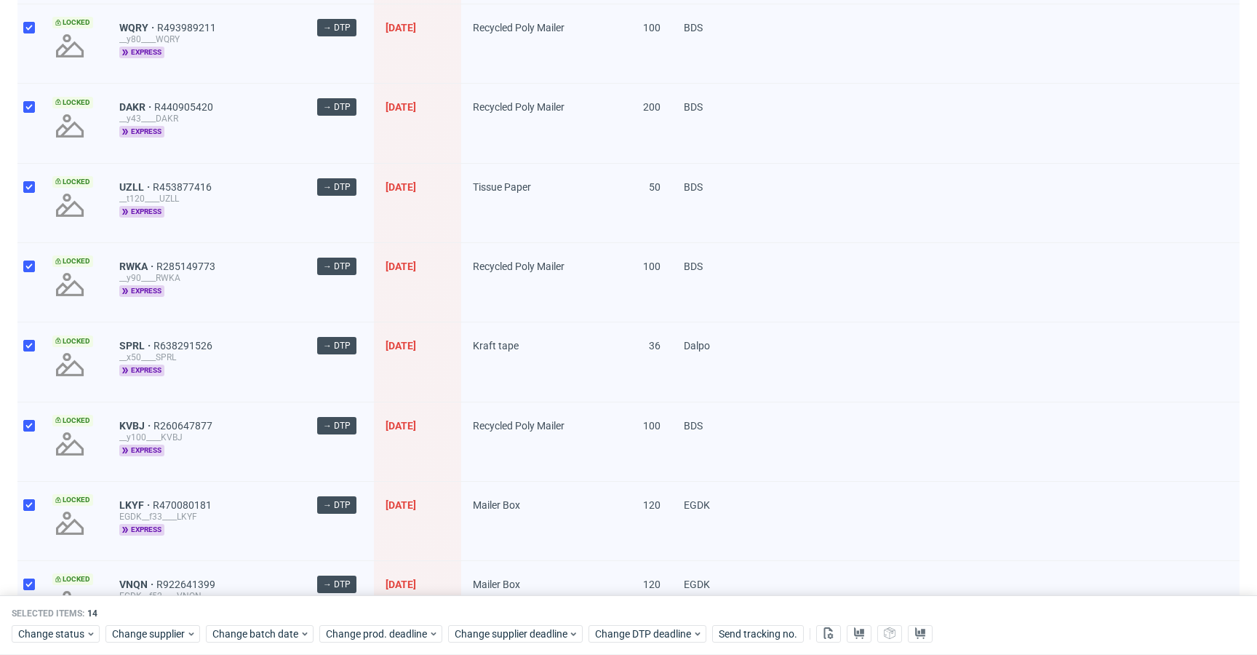
scroll to position [723, 0]
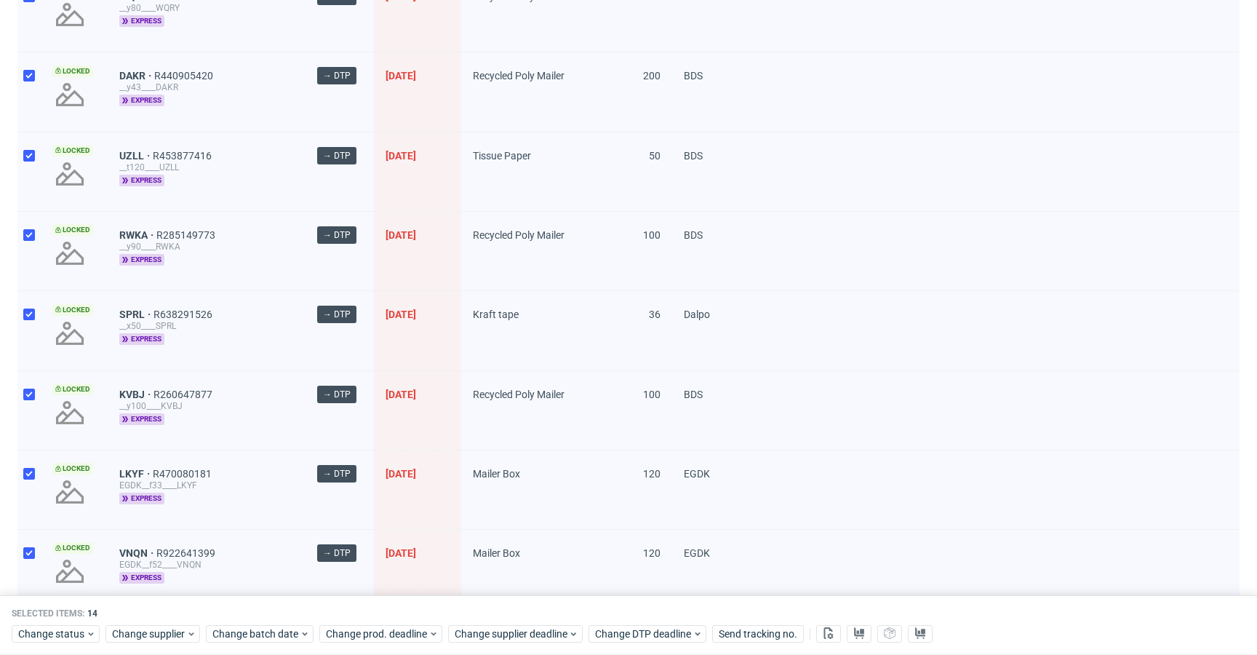
drag, startPoint x: 136, startPoint y: 314, endPoint x: 137, endPoint y: 332, distance: 18.2
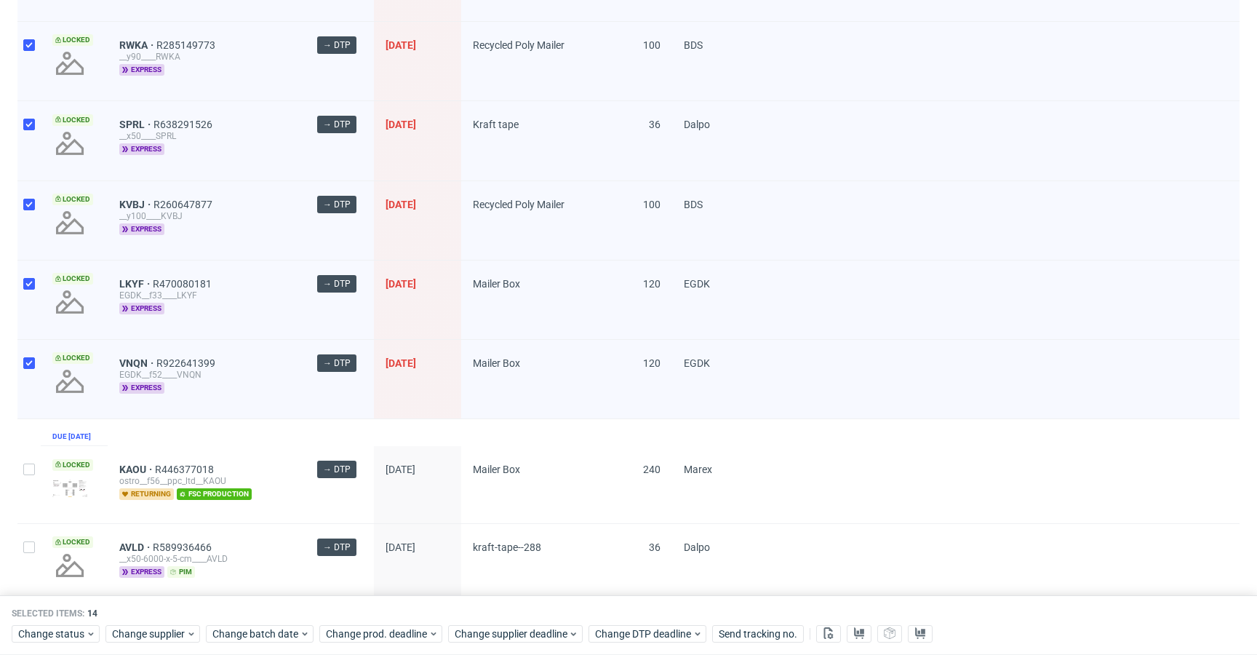
scroll to position [914, 0]
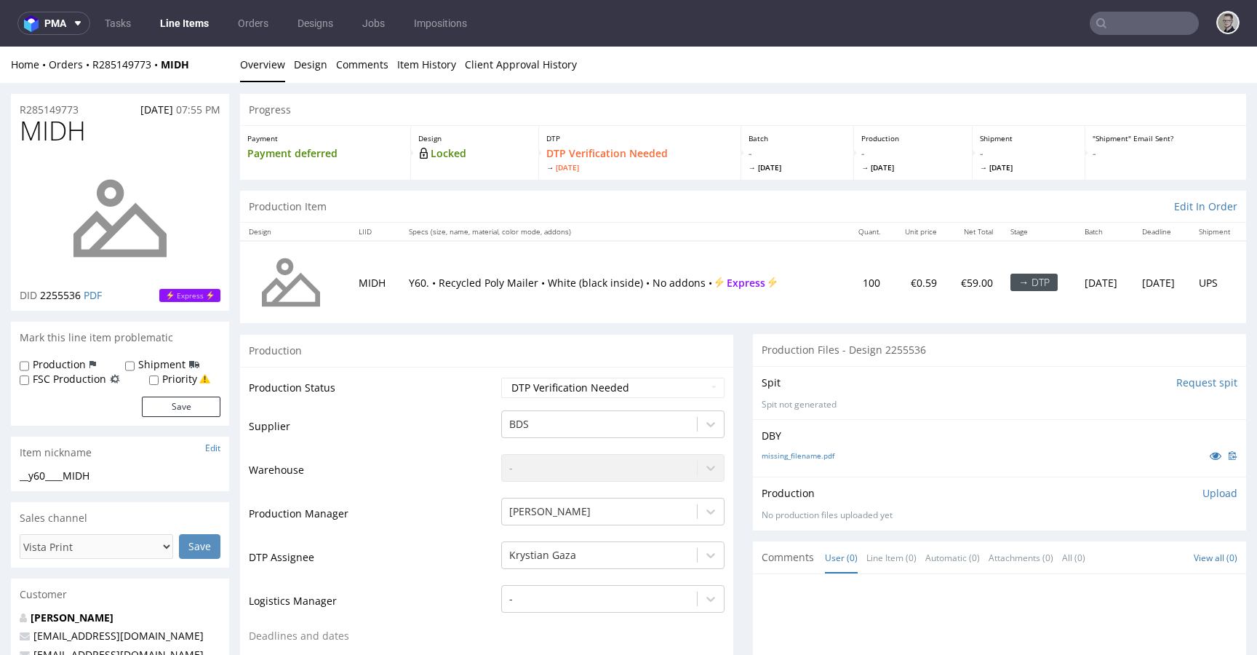
click at [1187, 383] on input "Request spit" at bounding box center [1207, 382] width 61 height 15
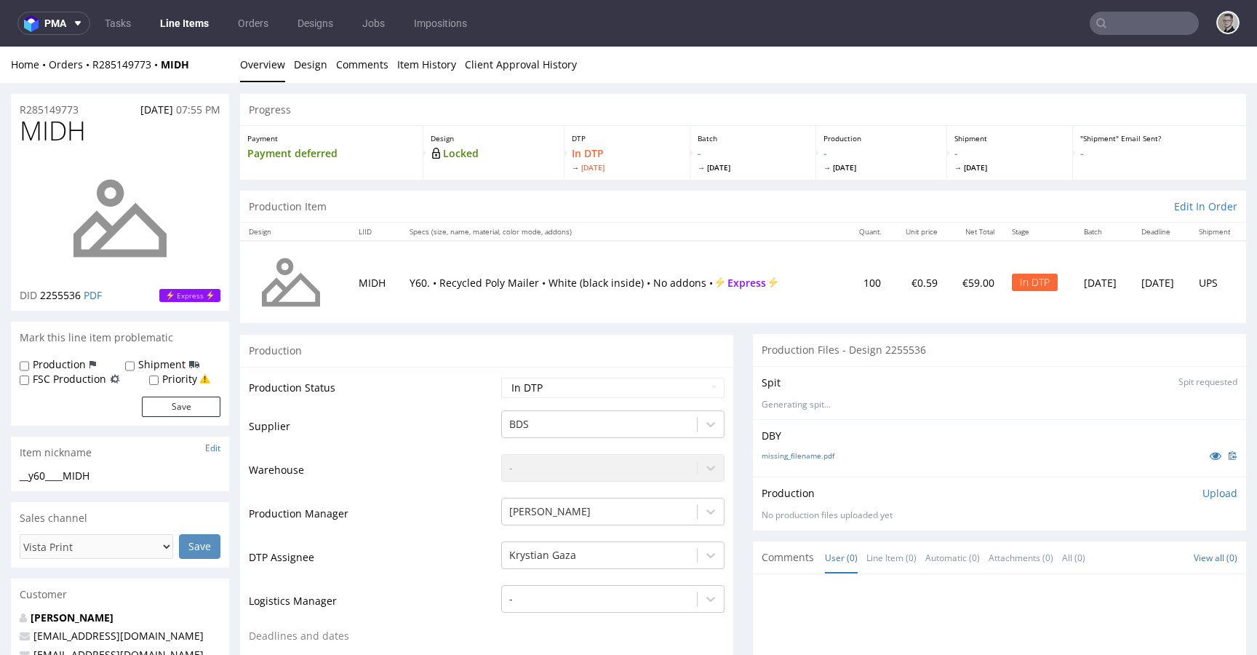
click at [637, 207] on div "Production Item Edit In Order" at bounding box center [743, 207] width 1006 height 32
click at [813, 450] on div "missing_filename.pdf" at bounding box center [1000, 455] width 476 height 16
click at [806, 452] on link "missing_filename.pdf" at bounding box center [798, 455] width 73 height 10
click at [66, 481] on div "__y60____MIDH" at bounding box center [120, 476] width 201 height 15
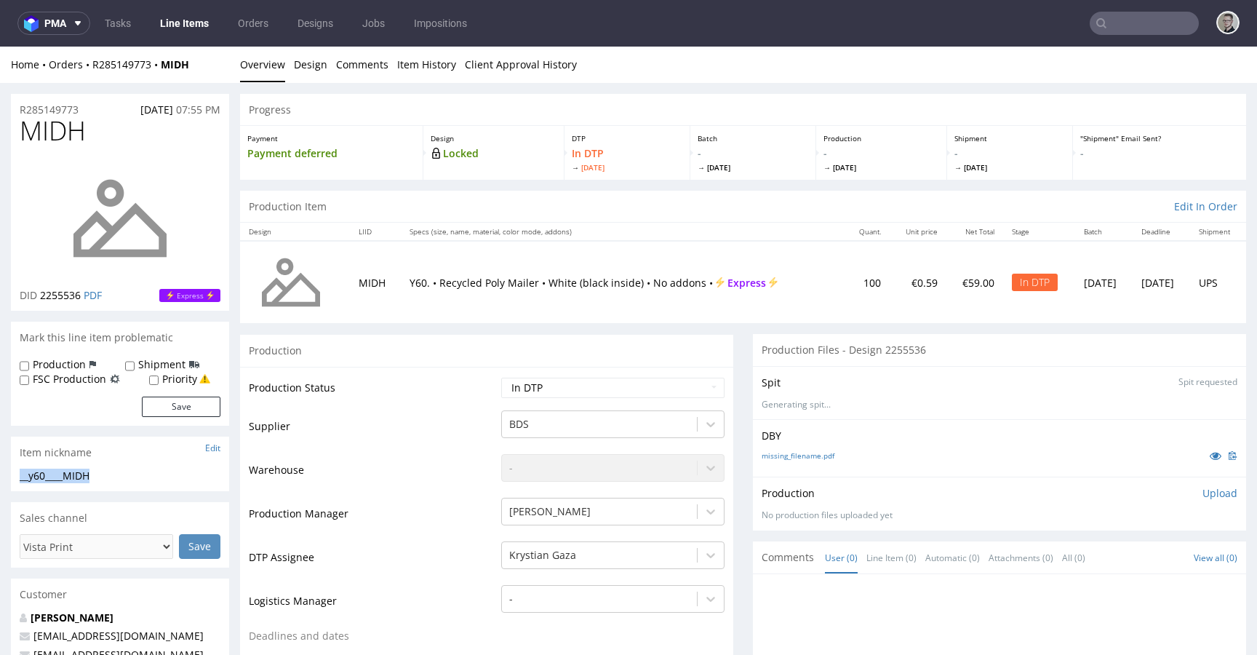
copy div "__y60____MIDH"
drag, startPoint x: 89, startPoint y: 108, endPoint x: 0, endPoint y: 96, distance: 90.2
copy p "R285149773"
click at [1204, 494] on p "Upload" at bounding box center [1220, 493] width 35 height 15
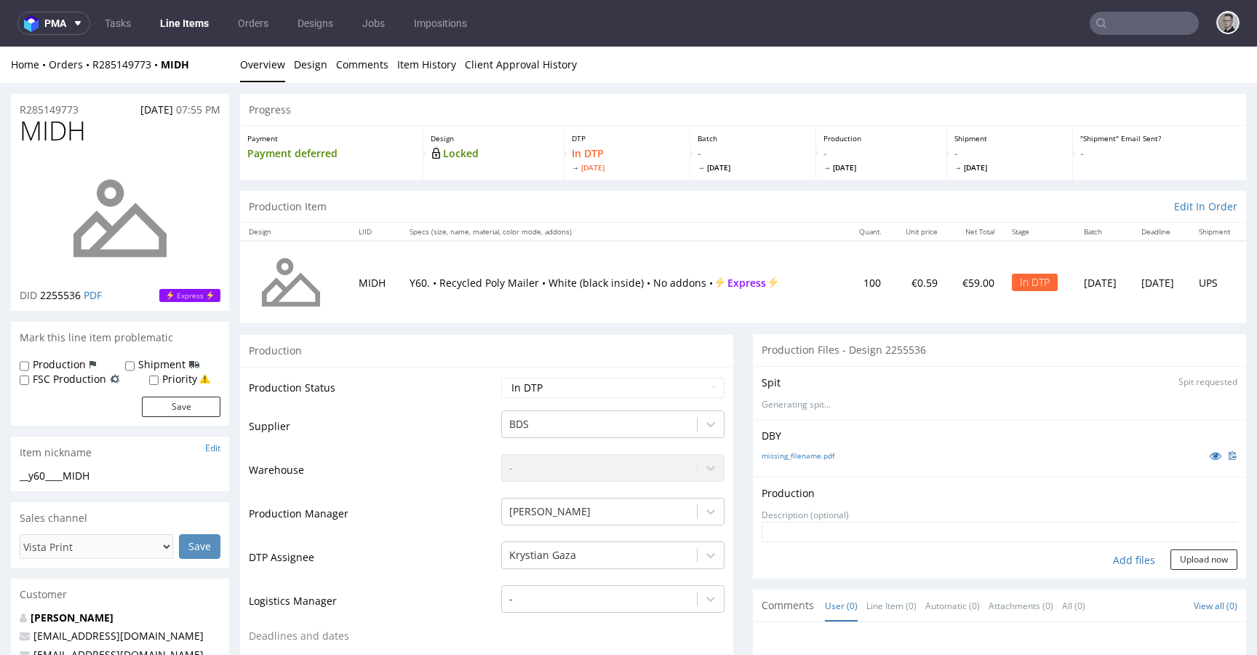
click at [1112, 560] on div "Add files" at bounding box center [1134, 560] width 73 height 22
type input "C:\fakepath\__y60____MIDH__d2255536__oR285149773__outside.pdf"
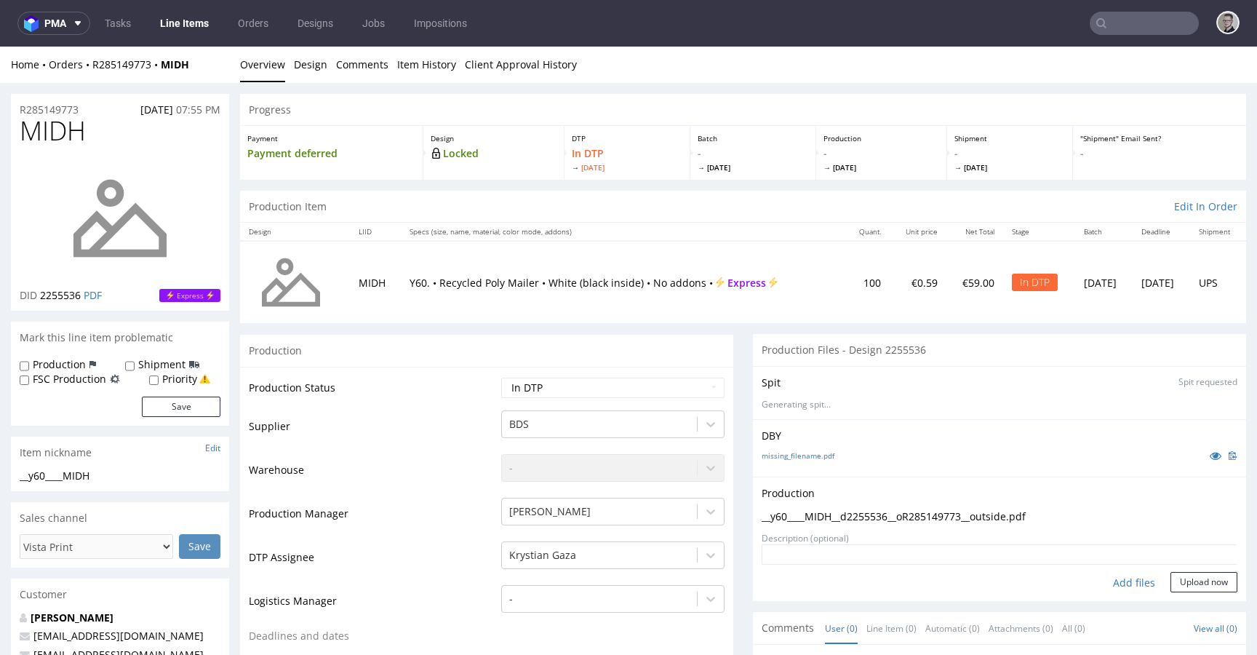
click at [1190, 569] on form "Add files Upload now" at bounding box center [1000, 568] width 476 height 48
click at [1200, 579] on button "Upload now" at bounding box center [1204, 582] width 67 height 20
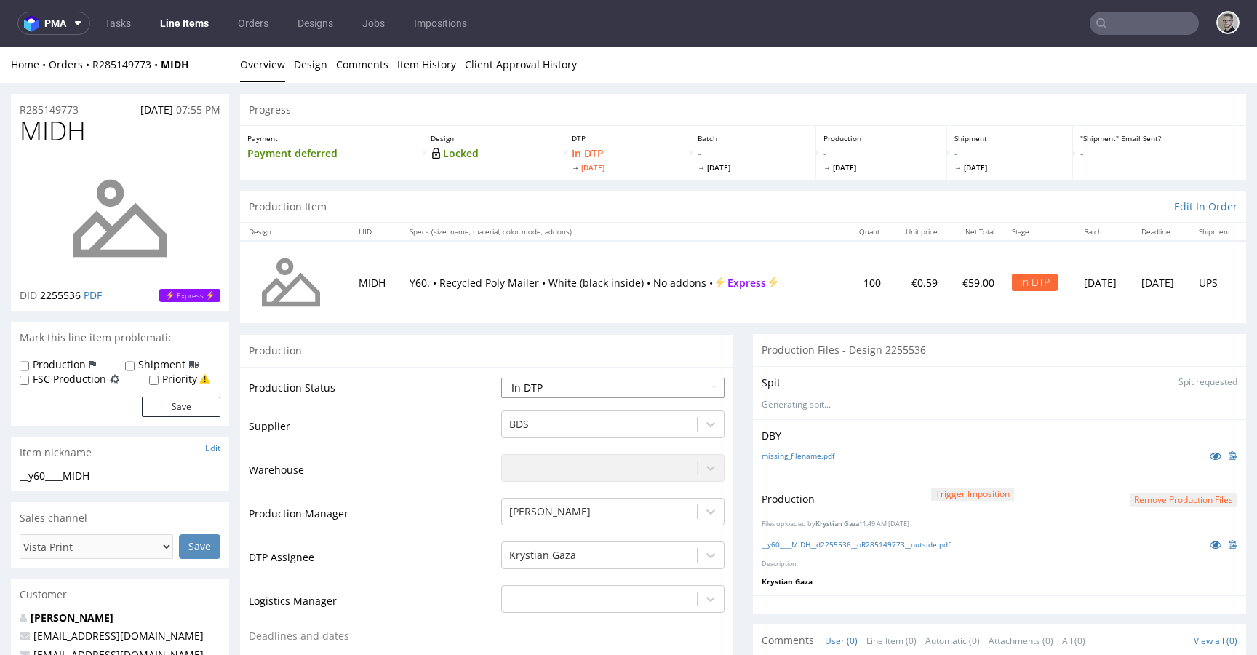
click at [562, 389] on select "Waiting for Artwork Waiting for Diecut Waiting for Mockup Waiting for DTP Waiti…" at bounding box center [612, 388] width 223 height 20
click at [501, 378] on select "Waiting for Artwork Waiting for Diecut Waiting for Mockup Waiting for DTP Waiti…" at bounding box center [612, 388] width 223 height 20
click at [557, 388] on select "Waiting for Artwork Waiting for Diecut Waiting for Mockup Waiting for DTP Waiti…" at bounding box center [612, 388] width 223 height 20
select select "dtp_production_ready"
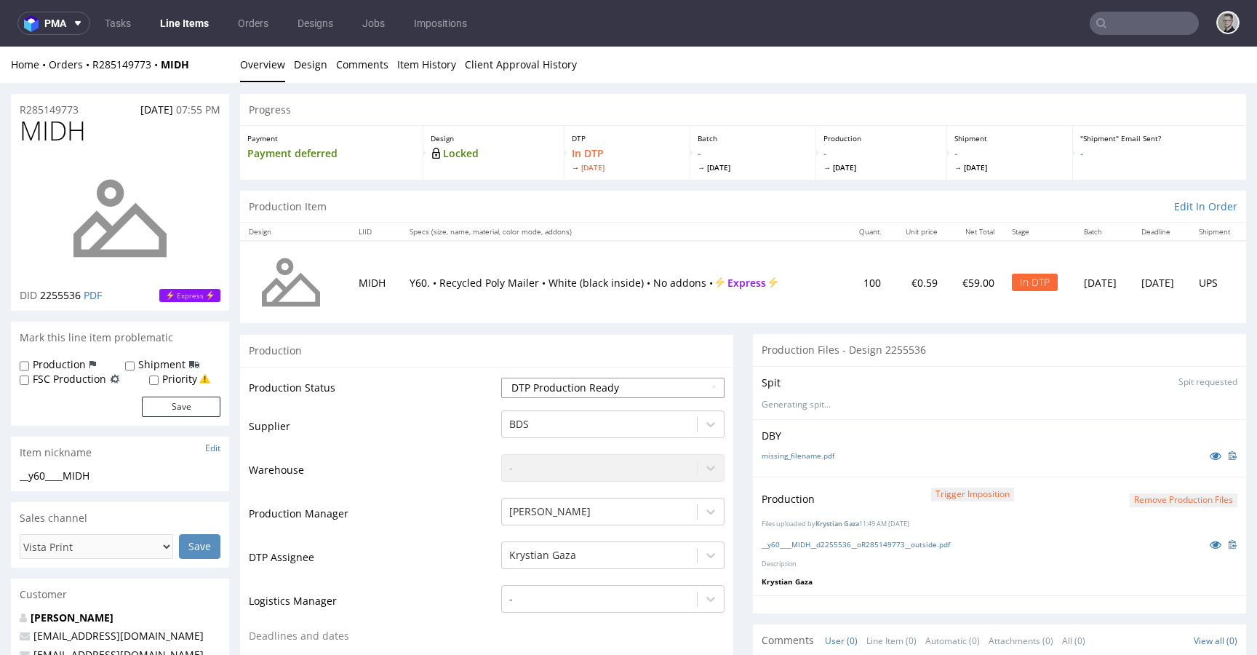
click at [501, 378] on select "Waiting for Artwork Waiting for Diecut Waiting for Mockup Waiting for DTP Waiti…" at bounding box center [612, 388] width 223 height 20
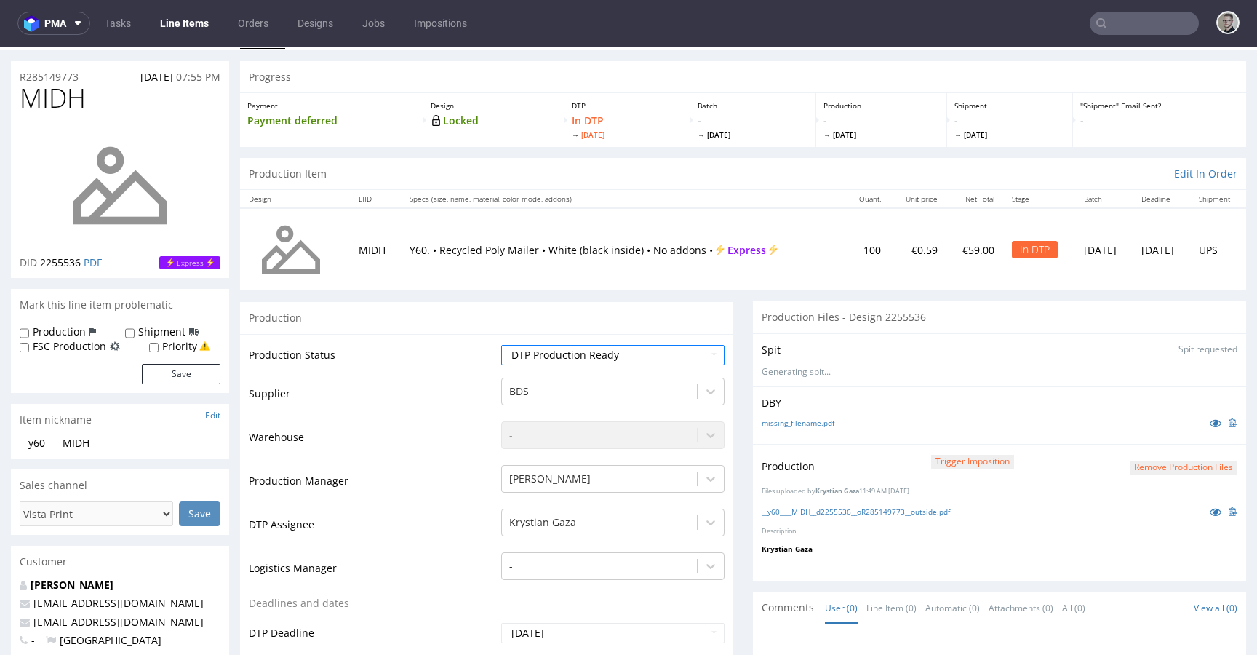
scroll to position [451, 0]
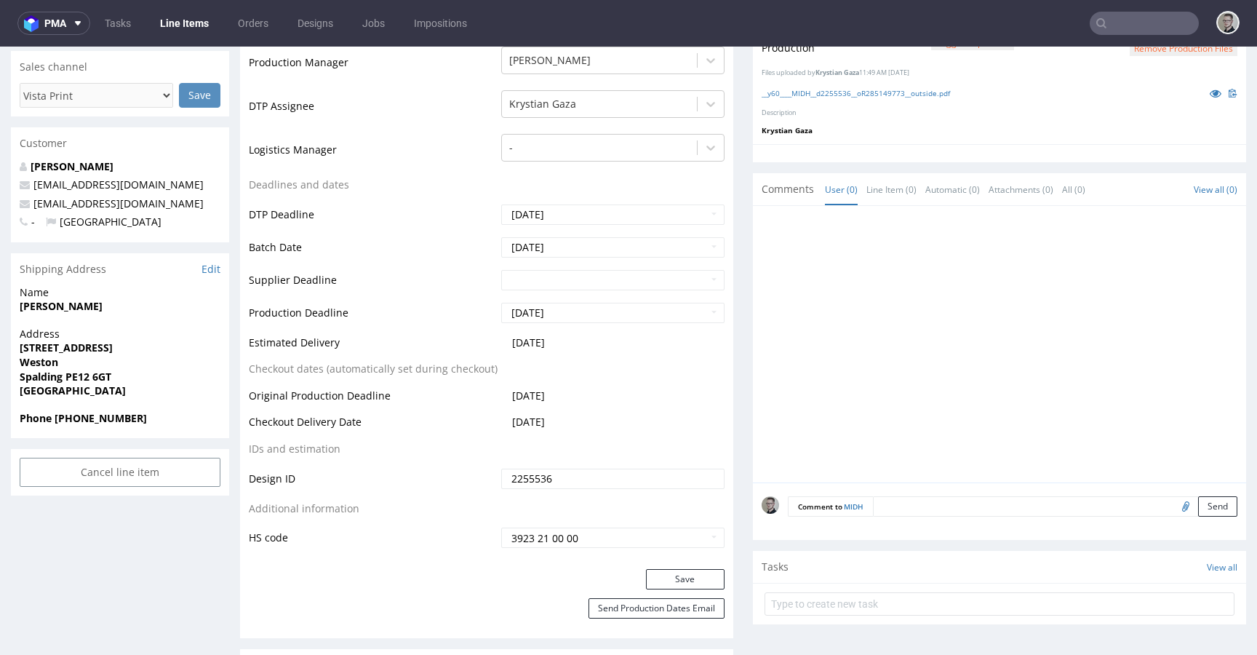
drag, startPoint x: 692, startPoint y: 575, endPoint x: 697, endPoint y: 555, distance: 20.3
click at [692, 575] on button "Save" at bounding box center [685, 579] width 79 height 20
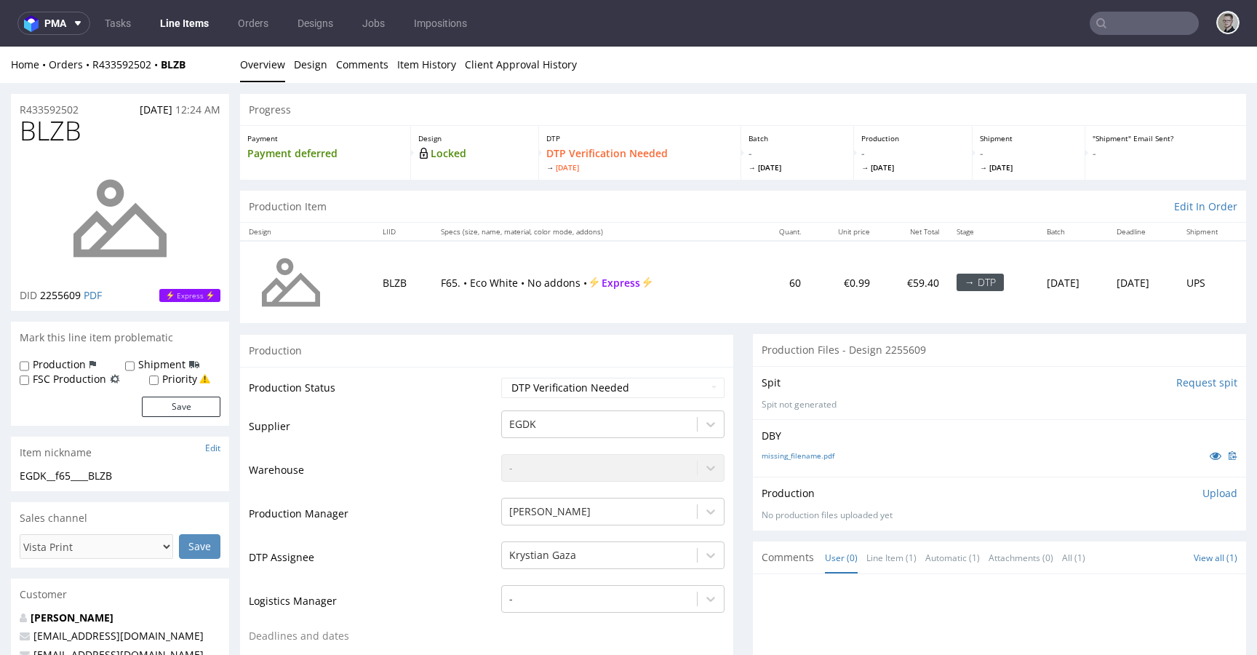
click at [1177, 384] on input "Request spit" at bounding box center [1207, 382] width 61 height 15
click at [1182, 381] on input "Request spit" at bounding box center [1207, 382] width 61 height 15
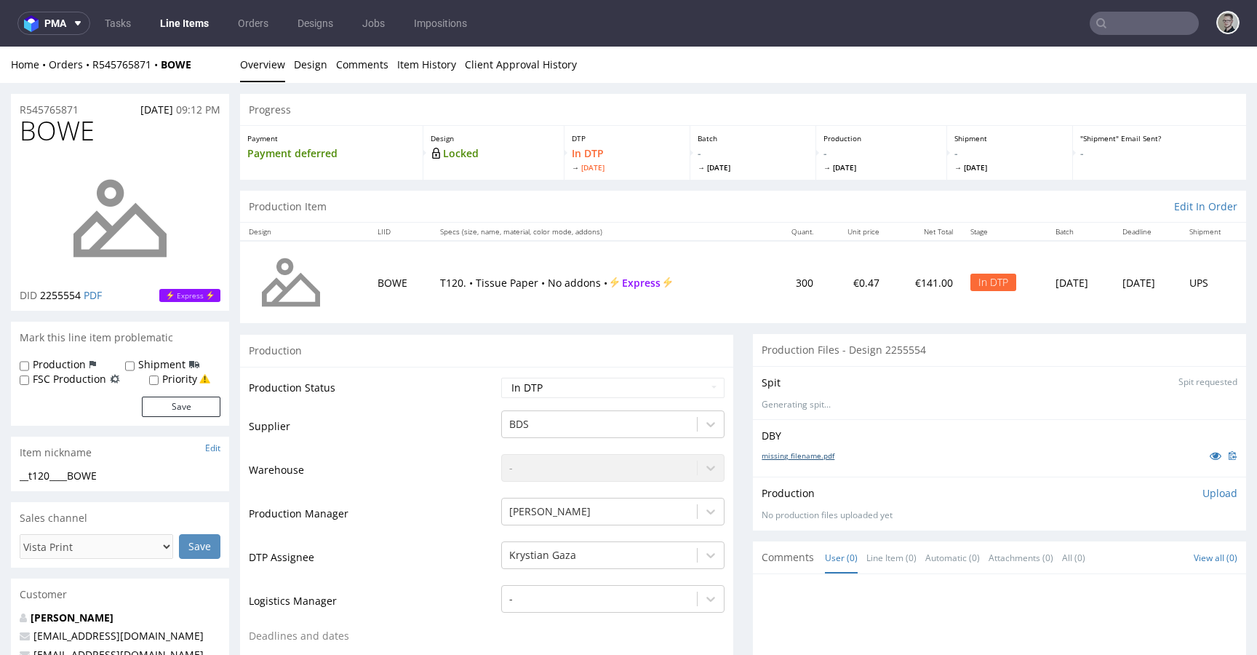
click at [771, 456] on link "missing_filename.pdf" at bounding box center [798, 455] width 73 height 10
click at [87, 474] on div "__t120____BOWE" at bounding box center [120, 476] width 201 height 15
click at [858, 406] on p "Generating spit..." at bounding box center [1000, 405] width 476 height 12
click at [285, 58] on li "Overview" at bounding box center [267, 64] width 54 height 15
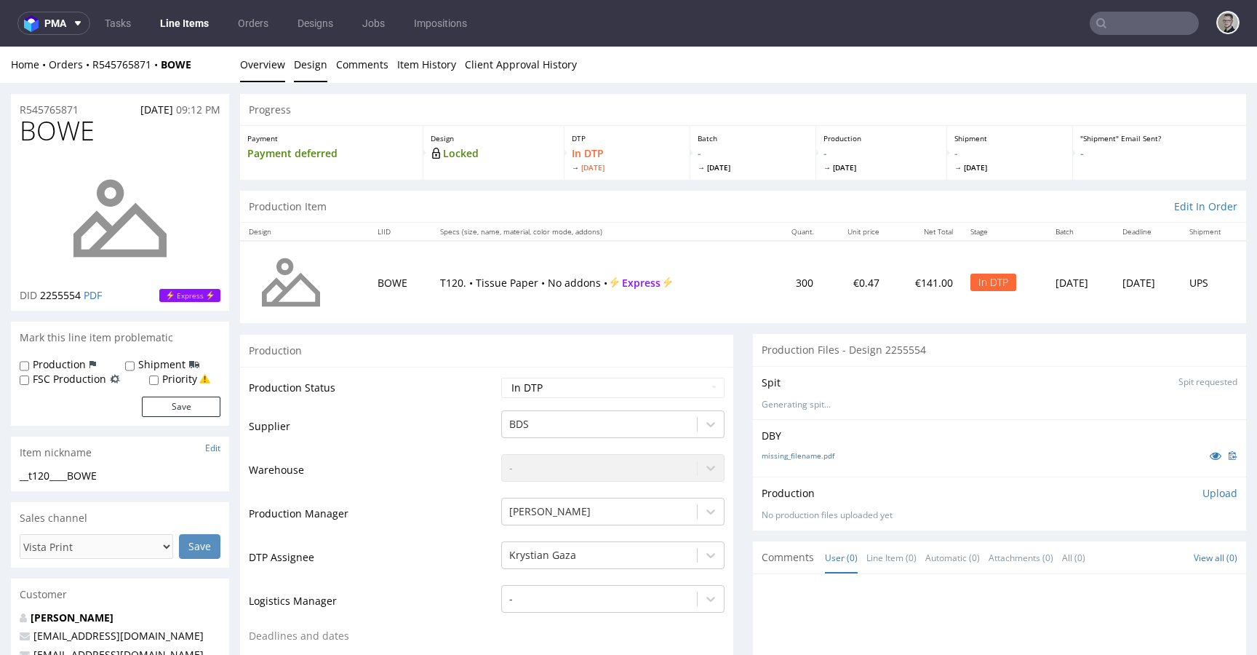
drag, startPoint x: 309, startPoint y: 64, endPoint x: 298, endPoint y: 64, distance: 11.6
click at [309, 64] on link "Design" at bounding box center [310, 65] width 33 height 36
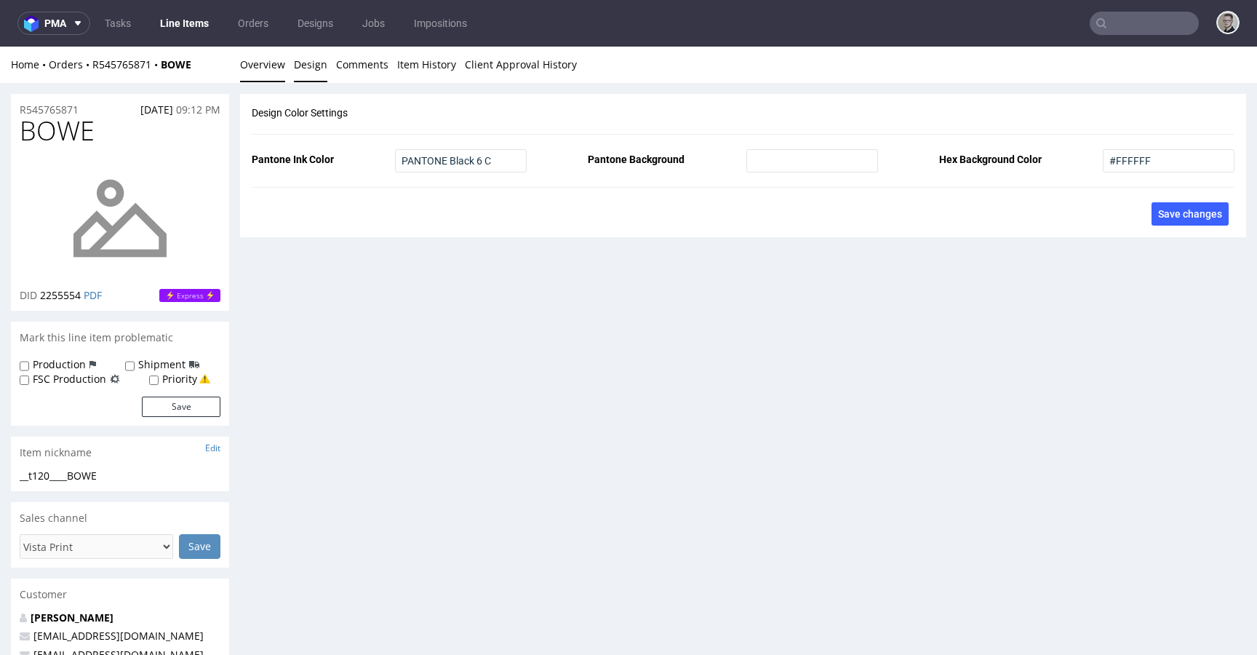
click at [266, 63] on link "Overview" at bounding box center [262, 65] width 45 height 36
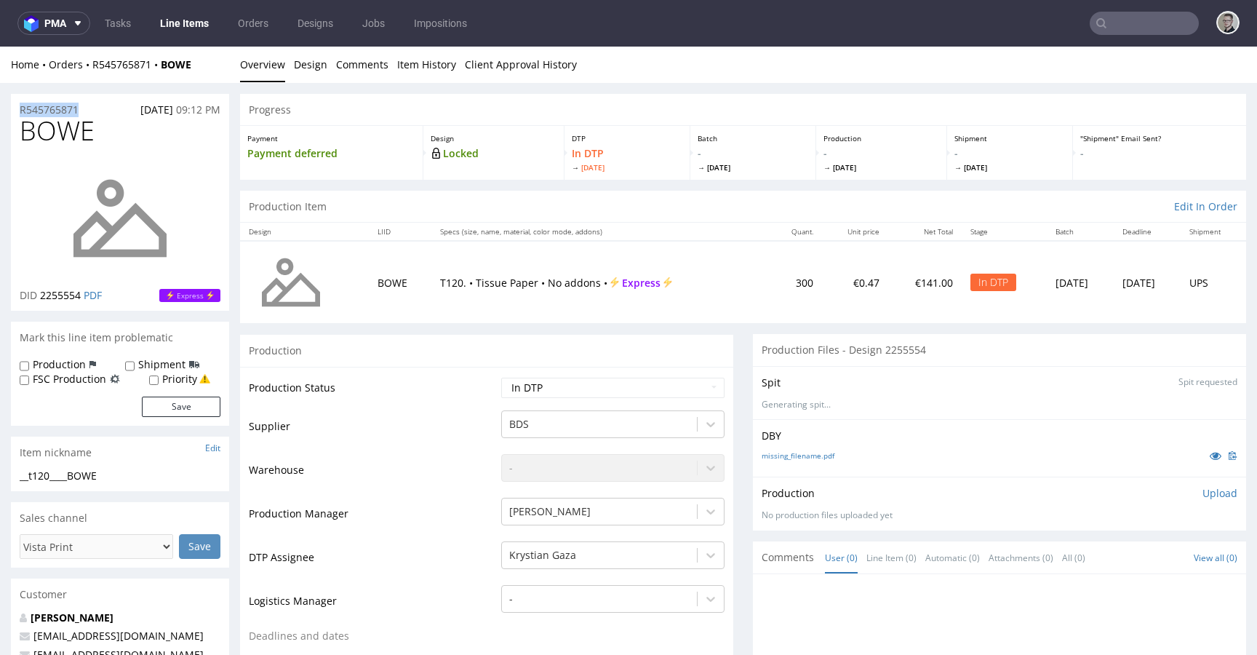
drag, startPoint x: 94, startPoint y: 109, endPoint x: 0, endPoint y: 94, distance: 95.1
copy p "R545765871"
click at [1203, 497] on p "Upload" at bounding box center [1220, 493] width 35 height 15
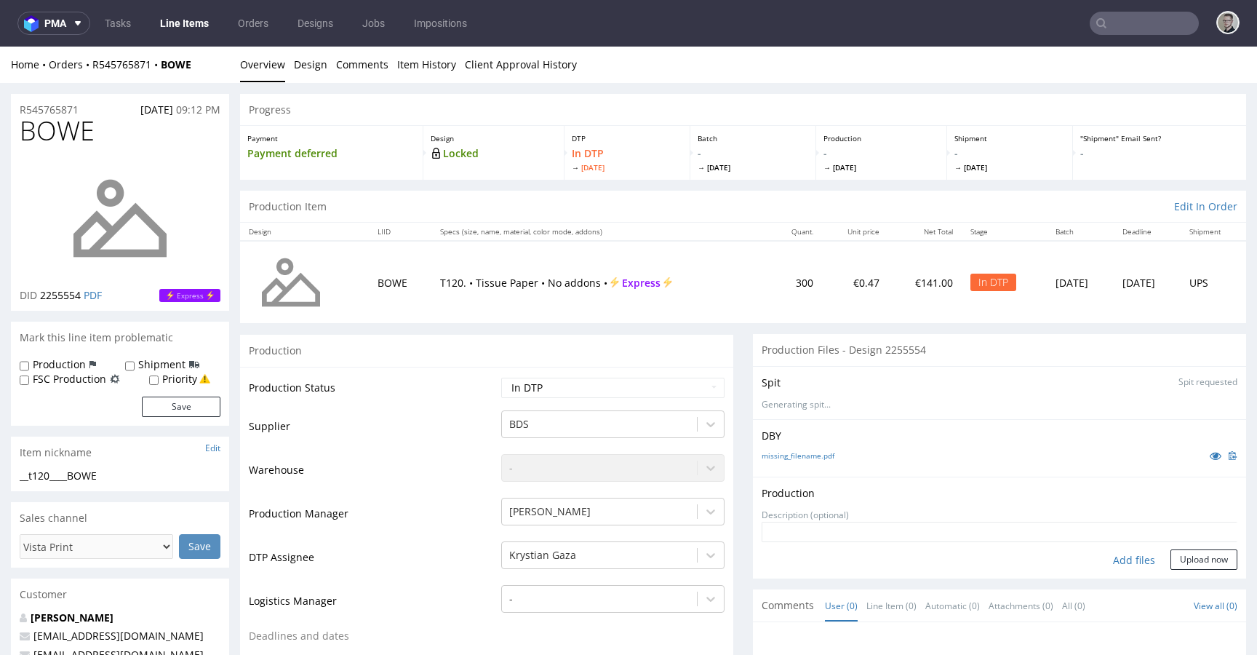
click at [1124, 564] on div "Add files" at bounding box center [1134, 560] width 73 height 22
type input "C:\fakepath\__t120____BOWE__d2255554__oR545765871__outside.pdf"
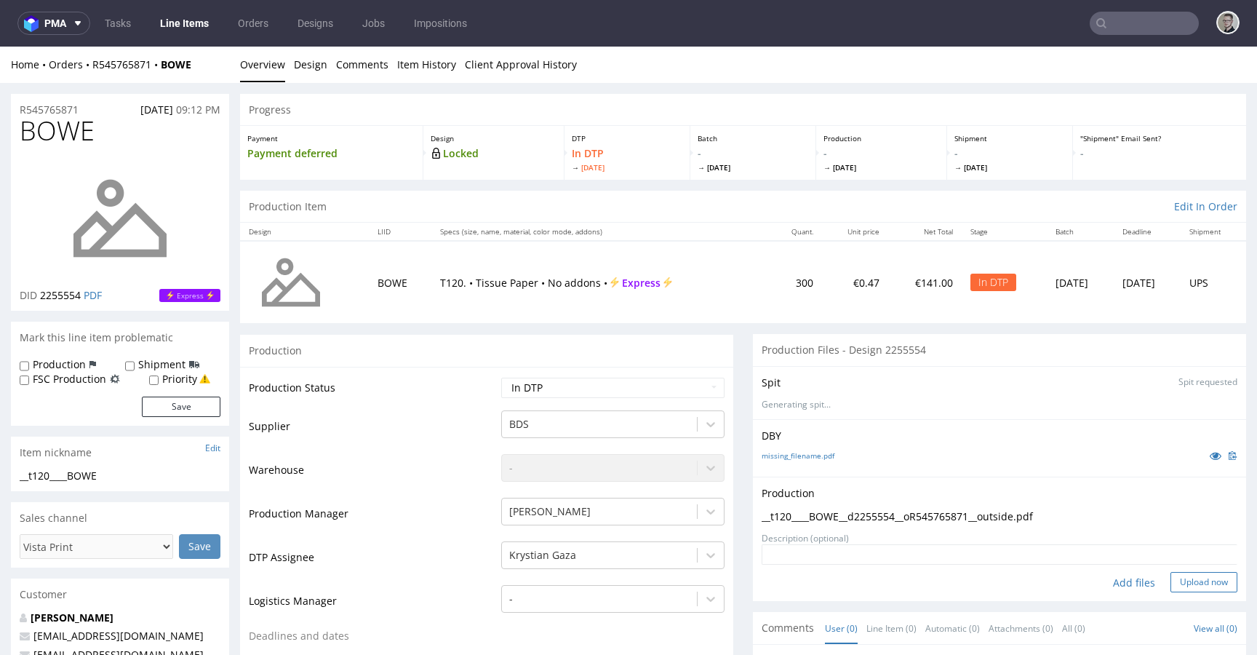
click at [1198, 589] on button "Upload now" at bounding box center [1204, 582] width 67 height 20
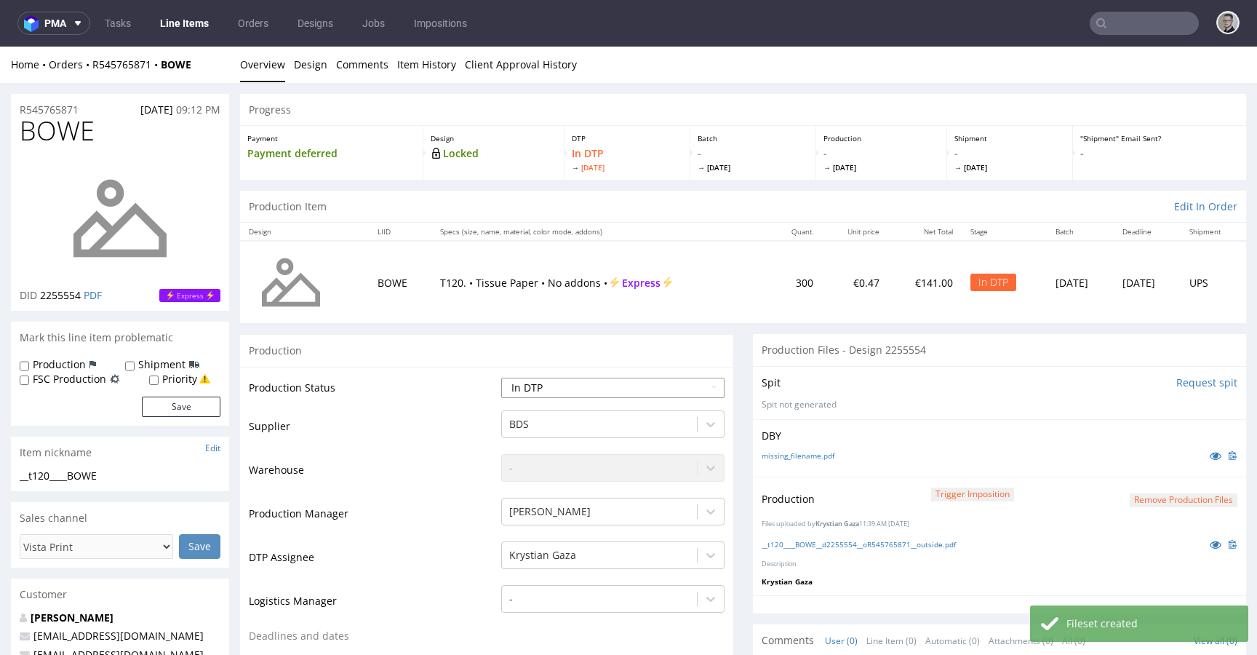
select select "dtp_production_ready"
click at [501, 378] on select "Waiting for Artwork Waiting for Diecut Waiting for Mockup Waiting for DTP Waiti…" at bounding box center [612, 388] width 223 height 20
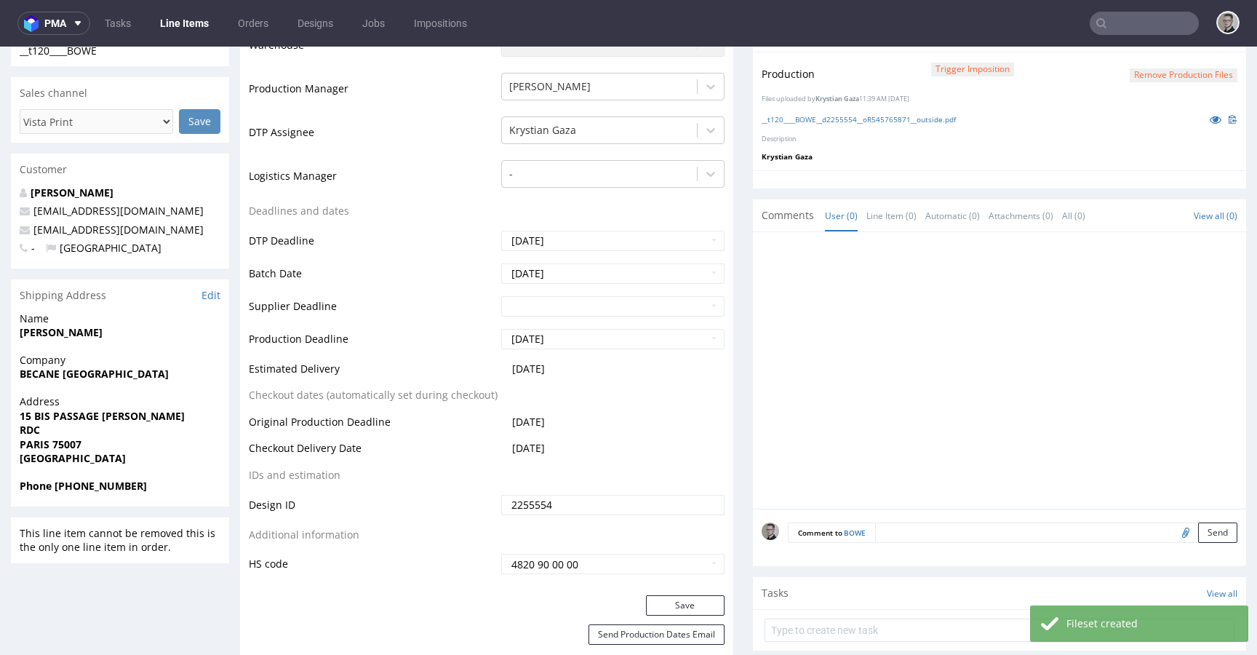
scroll to position [455, 0]
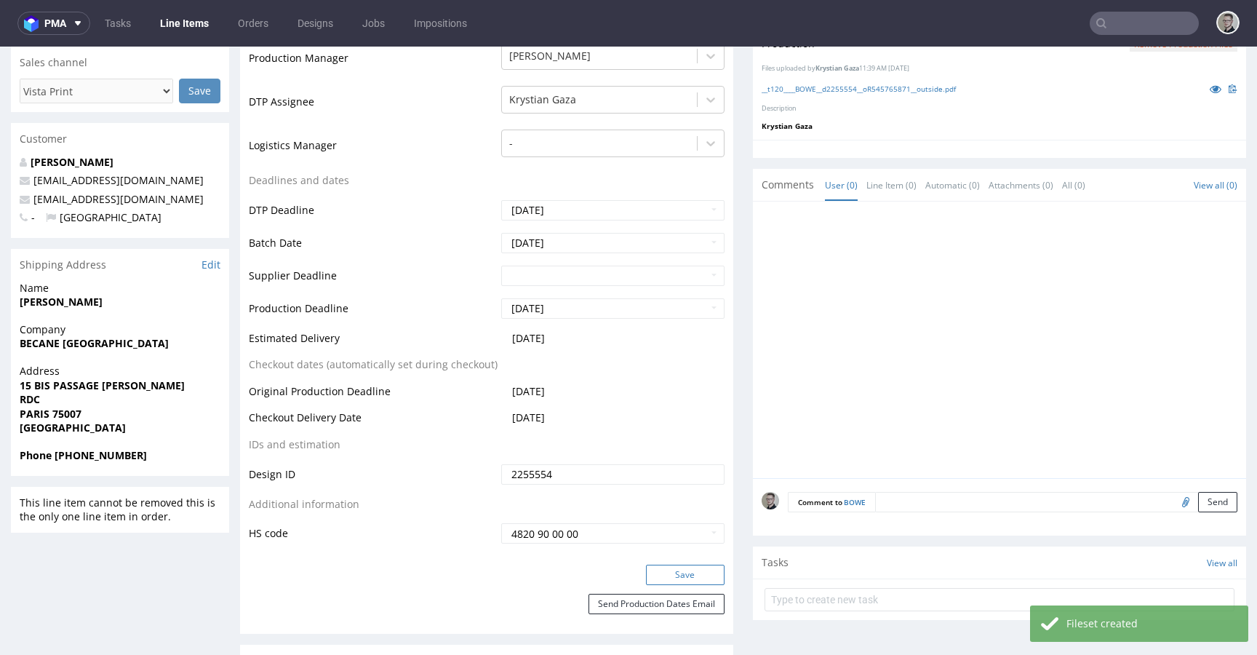
click at [680, 580] on button "Save" at bounding box center [685, 575] width 79 height 20
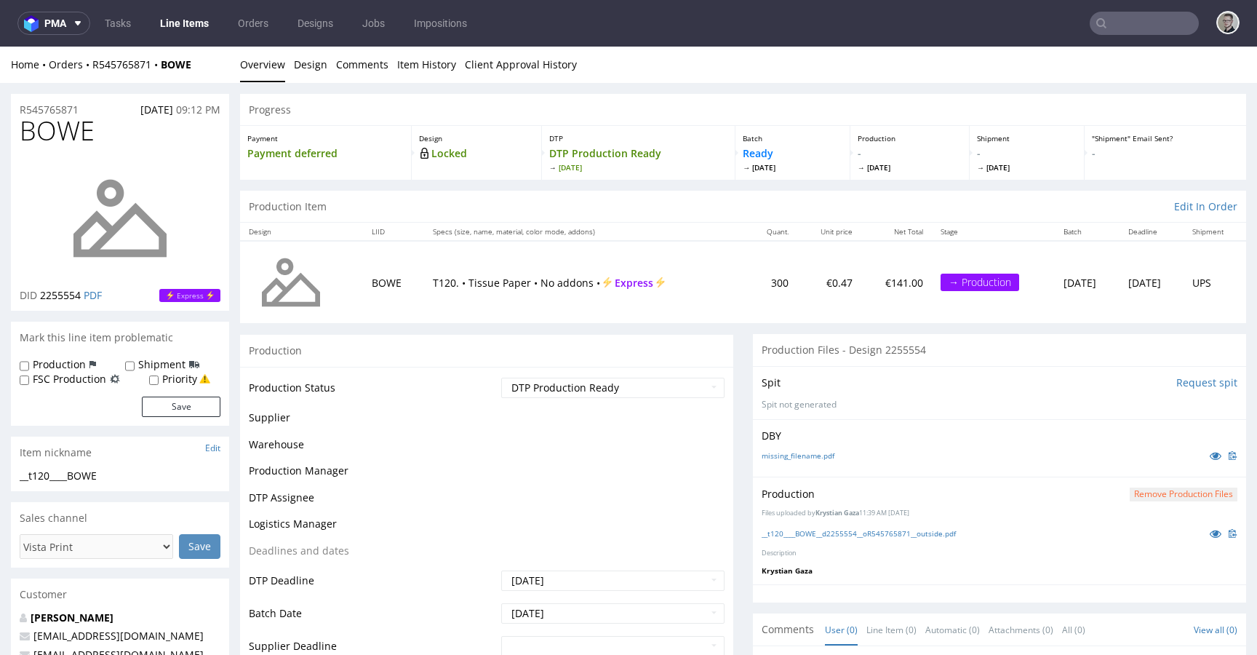
scroll to position [0, 0]
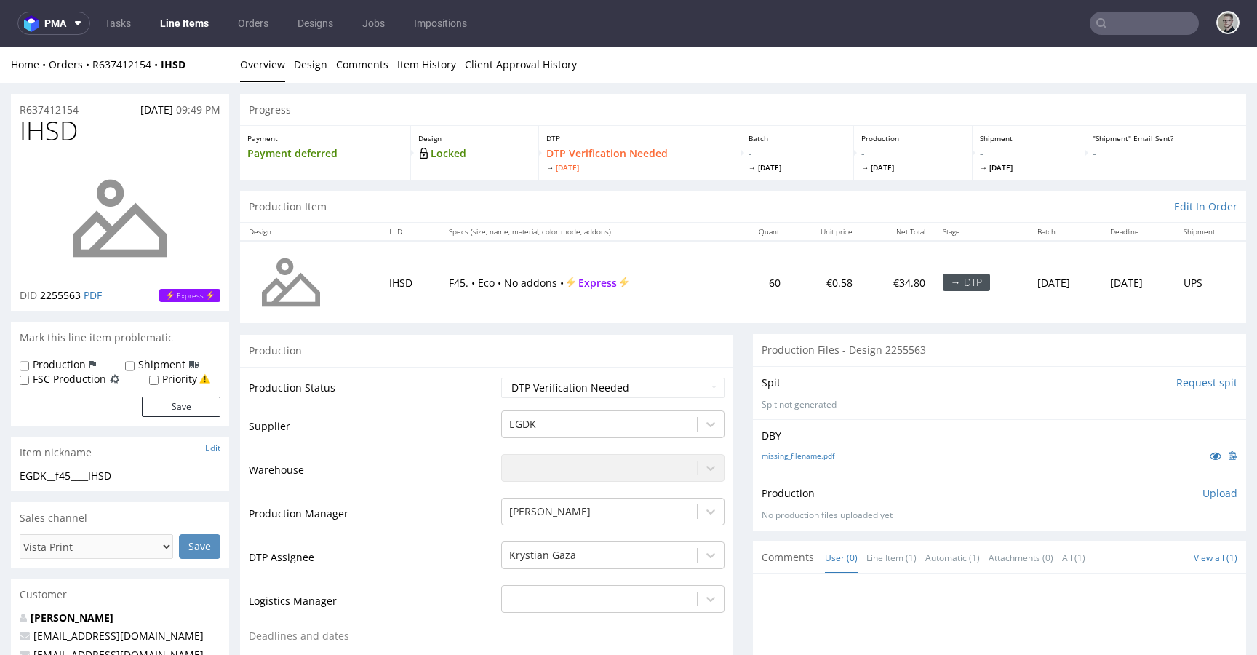
click at [1187, 383] on input "Request spit" at bounding box center [1207, 382] width 61 height 15
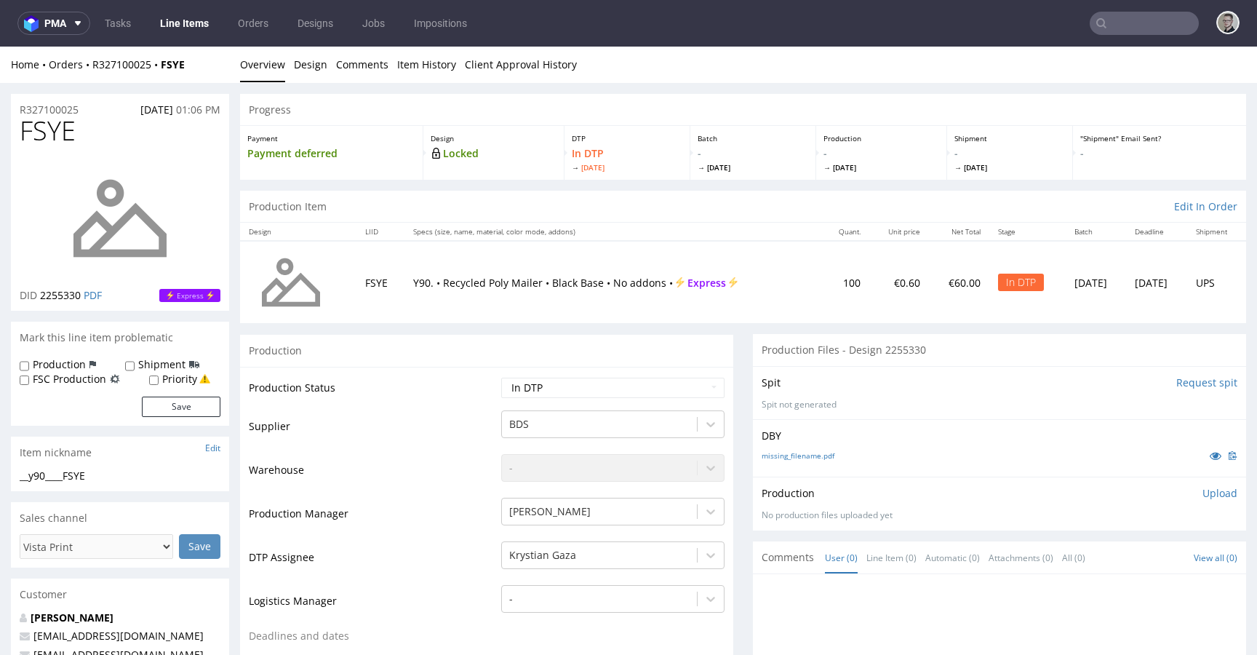
click at [1177, 383] on input "Request spit" at bounding box center [1207, 382] width 61 height 15
click at [324, 62] on link "Design" at bounding box center [310, 65] width 33 height 36
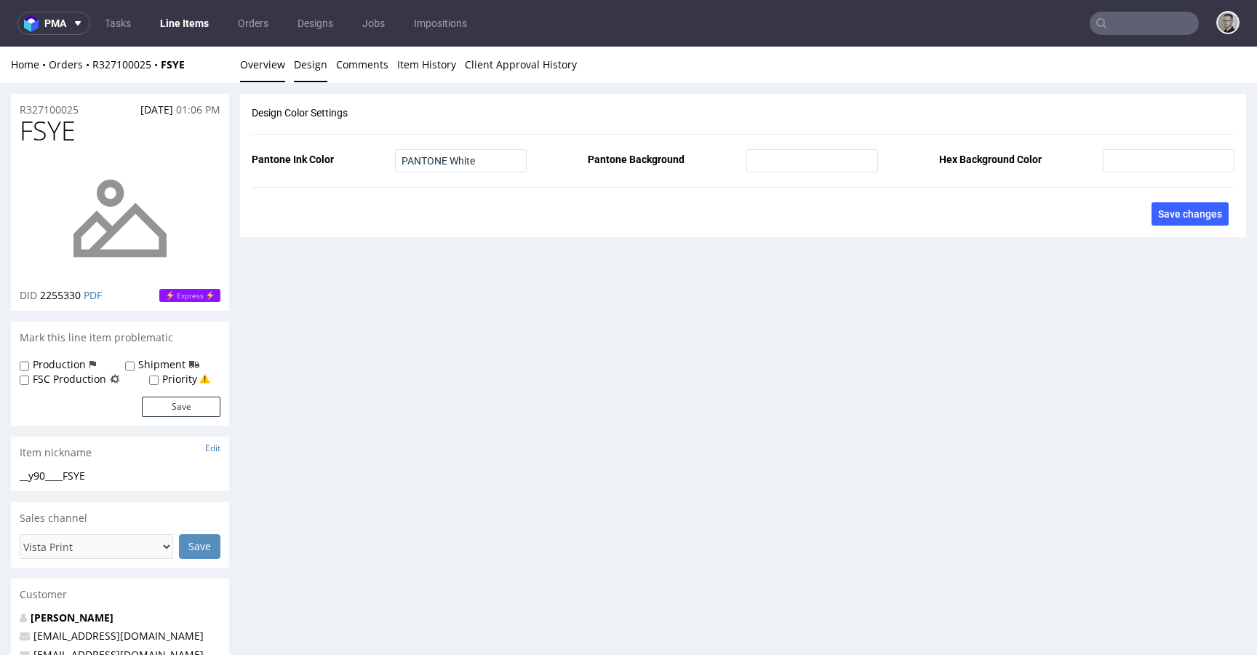
click at [268, 68] on link "Overview" at bounding box center [262, 65] width 45 height 36
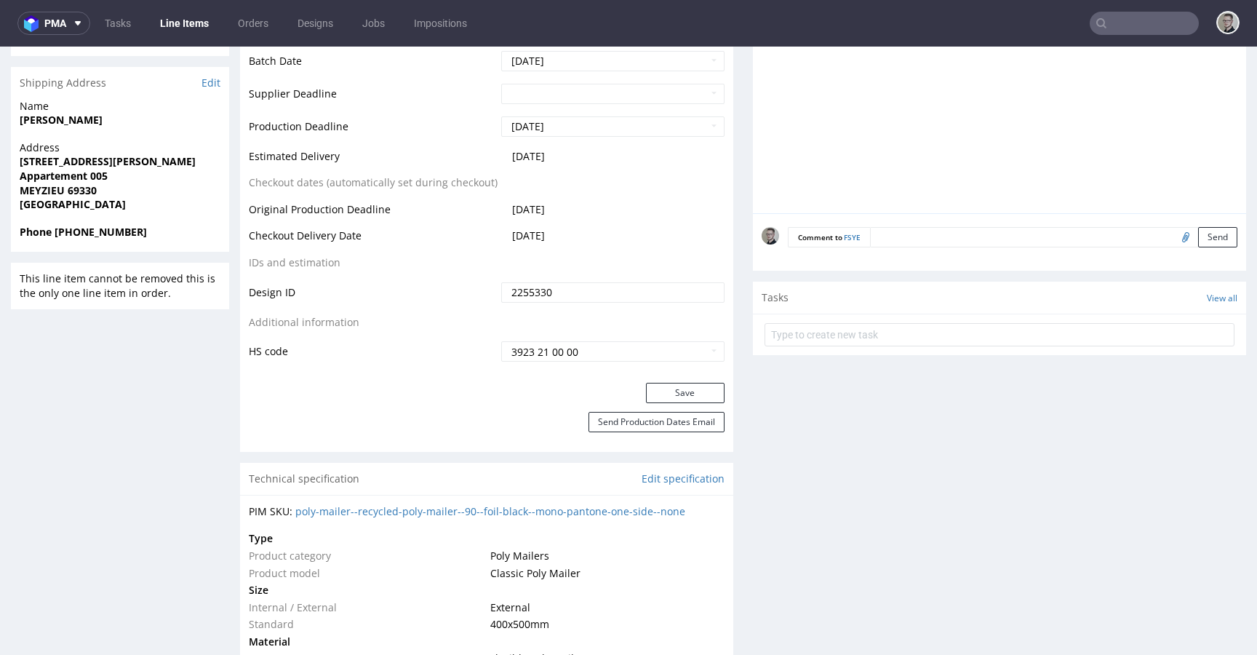
scroll to position [639, 0]
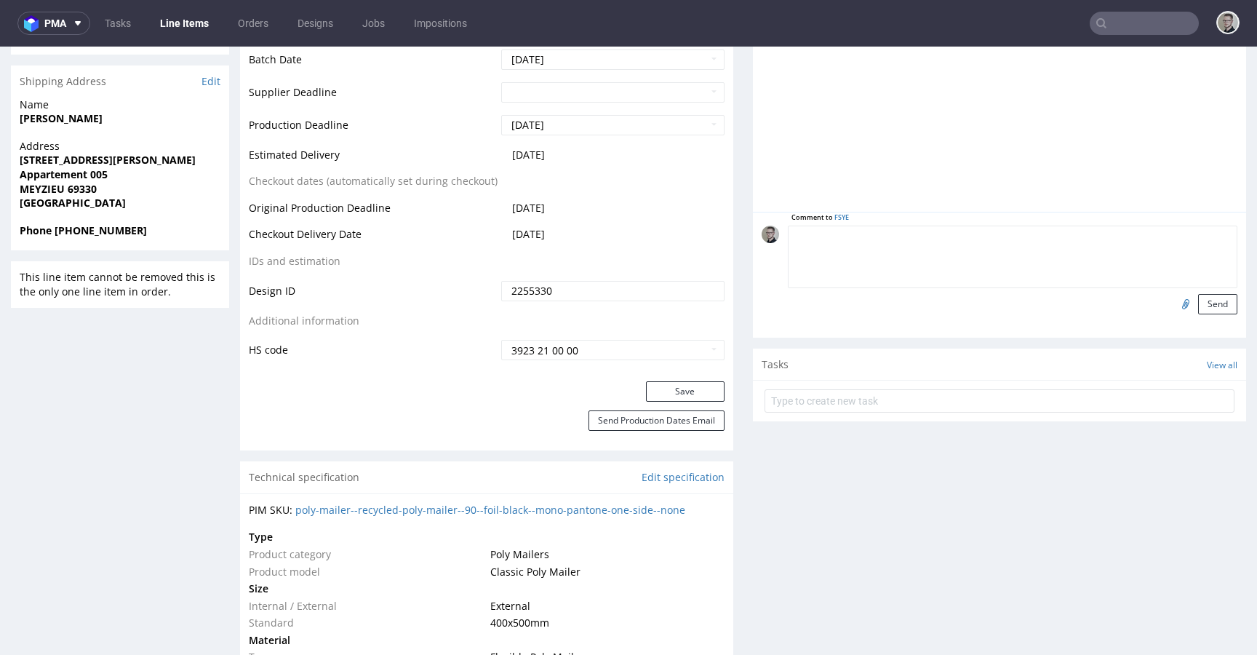
click at [1057, 237] on textarea at bounding box center [1013, 257] width 450 height 63
paste textarea "Print Color - Pantone White (set as 100% Magenta named Pantone White for design…"
type textarea "Print Color - Pantone White (set as 100% Magenta named Pantone White for design…"
click at [1203, 298] on button "Send" at bounding box center [1217, 304] width 39 height 20
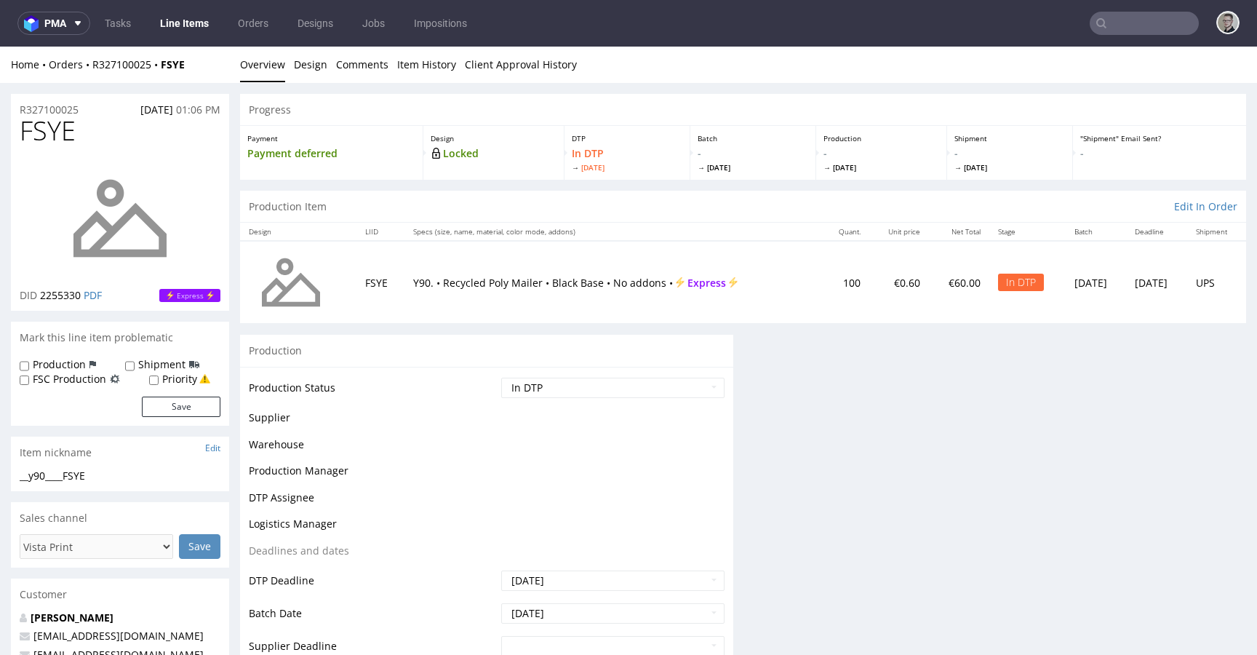
scroll to position [0, 0]
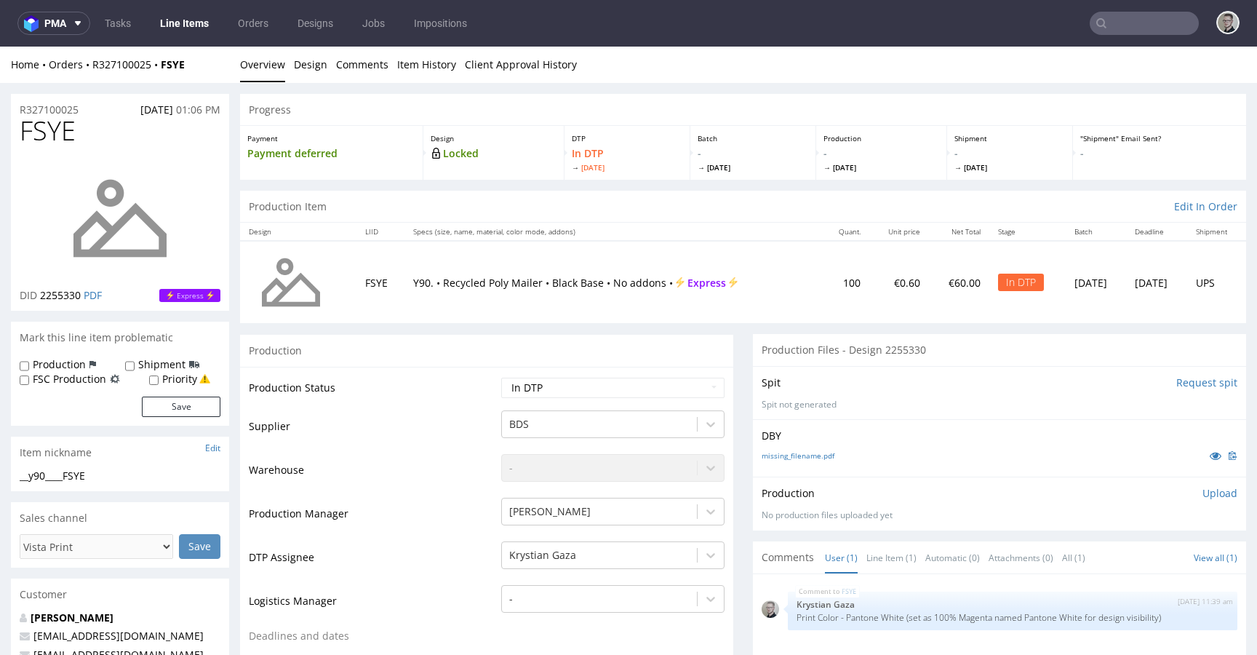
click at [60, 367] on label "Production" at bounding box center [59, 364] width 53 height 15
click at [29, 367] on input "Production" at bounding box center [24, 366] width 9 height 12
checkbox input "true"
click at [197, 404] on button "Save" at bounding box center [181, 407] width 79 height 20
click at [811, 452] on link "missing_filename.pdf" at bounding box center [798, 455] width 73 height 10
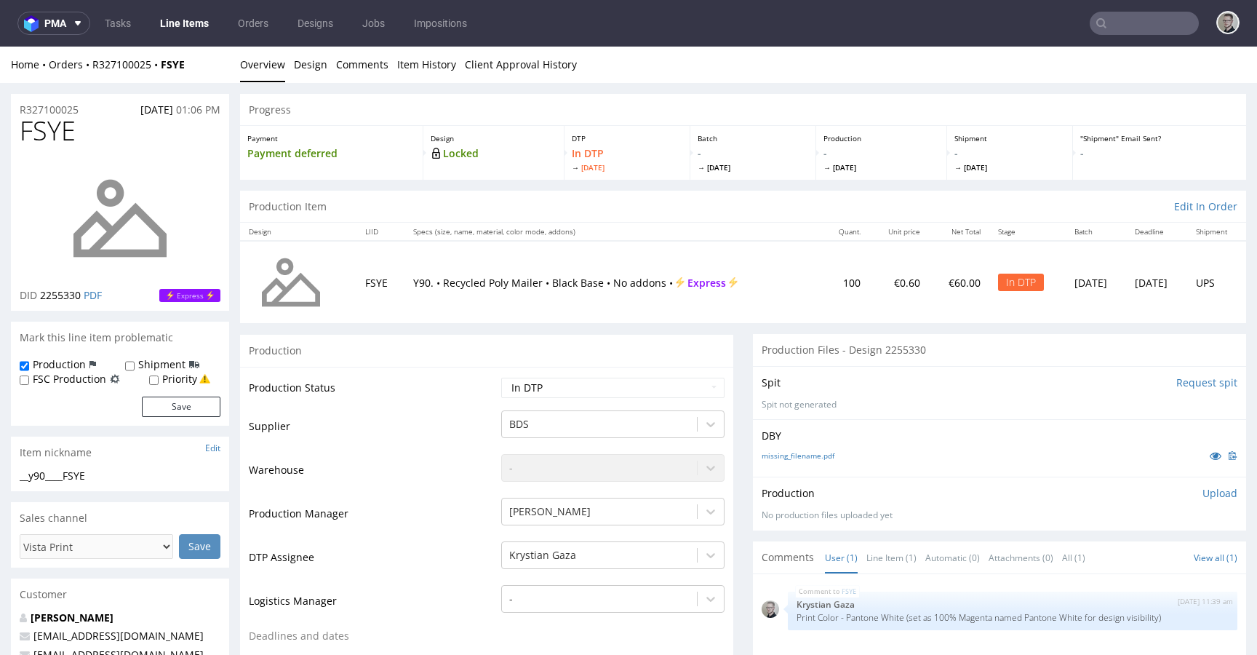
click at [89, 474] on div "__y90____FSYE" at bounding box center [120, 476] width 201 height 15
copy div "__y90____FSYE"
drag, startPoint x: 92, startPoint y: 107, endPoint x: 0, endPoint y: 95, distance: 92.5
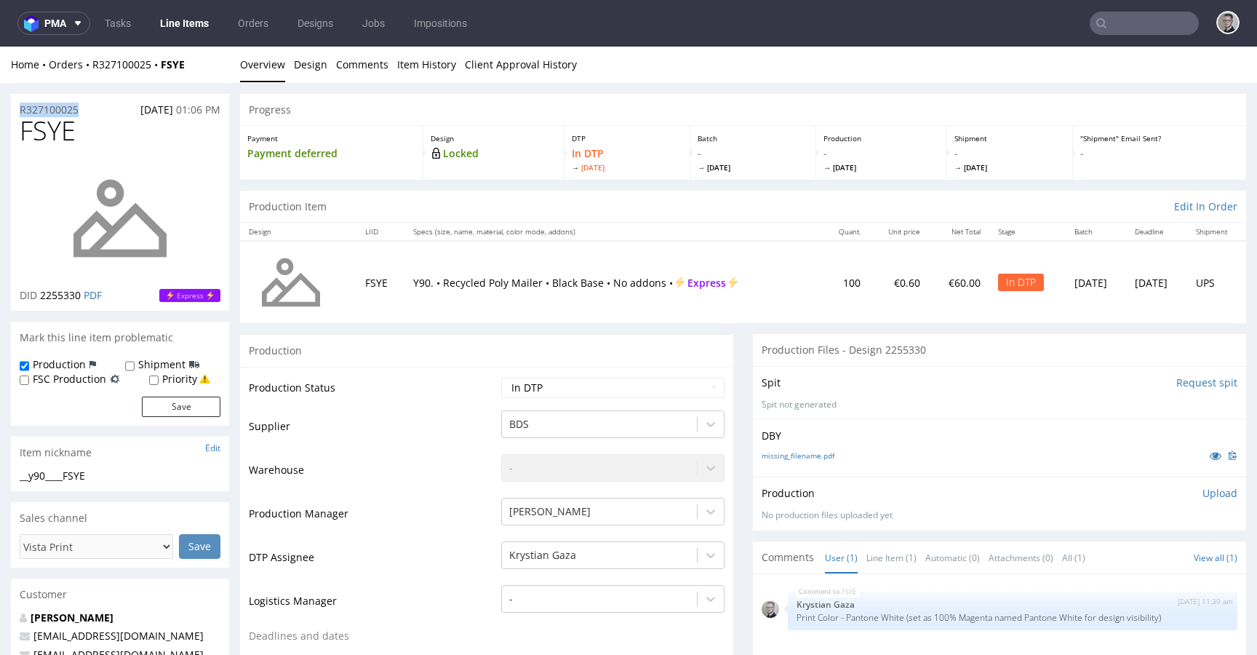
copy p "R327100025"
click at [1203, 488] on p "Upload" at bounding box center [1220, 493] width 35 height 15
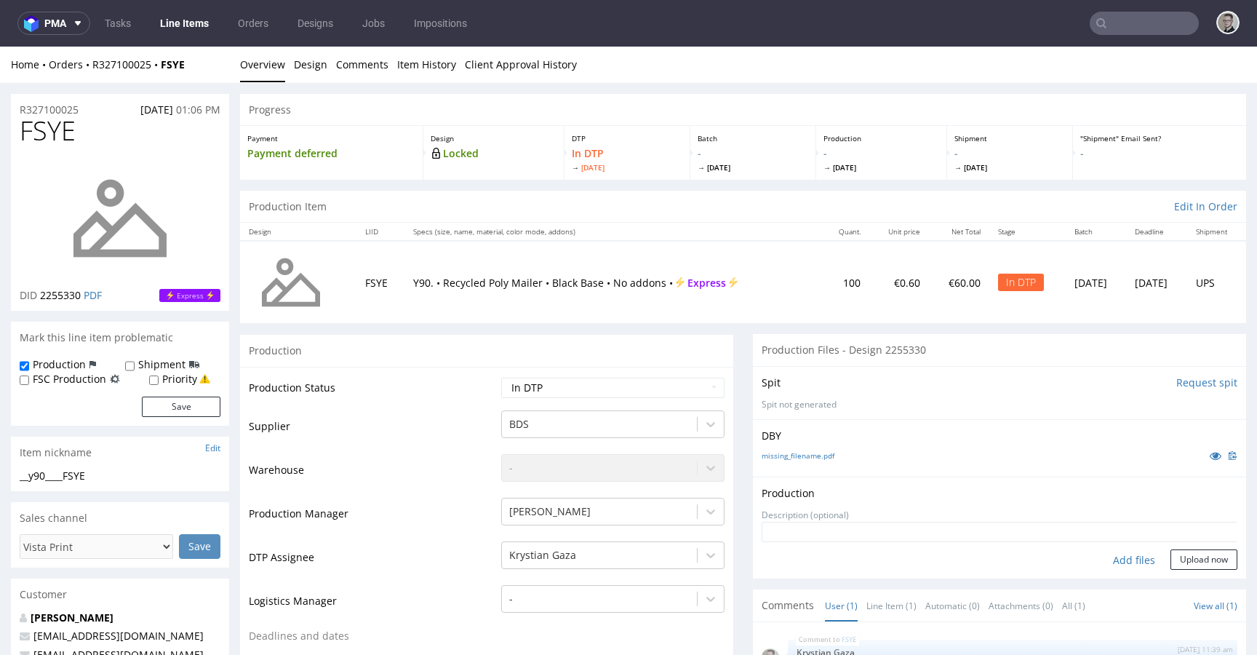
click at [1125, 561] on div "Add files" at bounding box center [1134, 560] width 73 height 22
type input "C:\fakepath\__y90____FSYE__d2255330__oR327100025__outside.pdf"
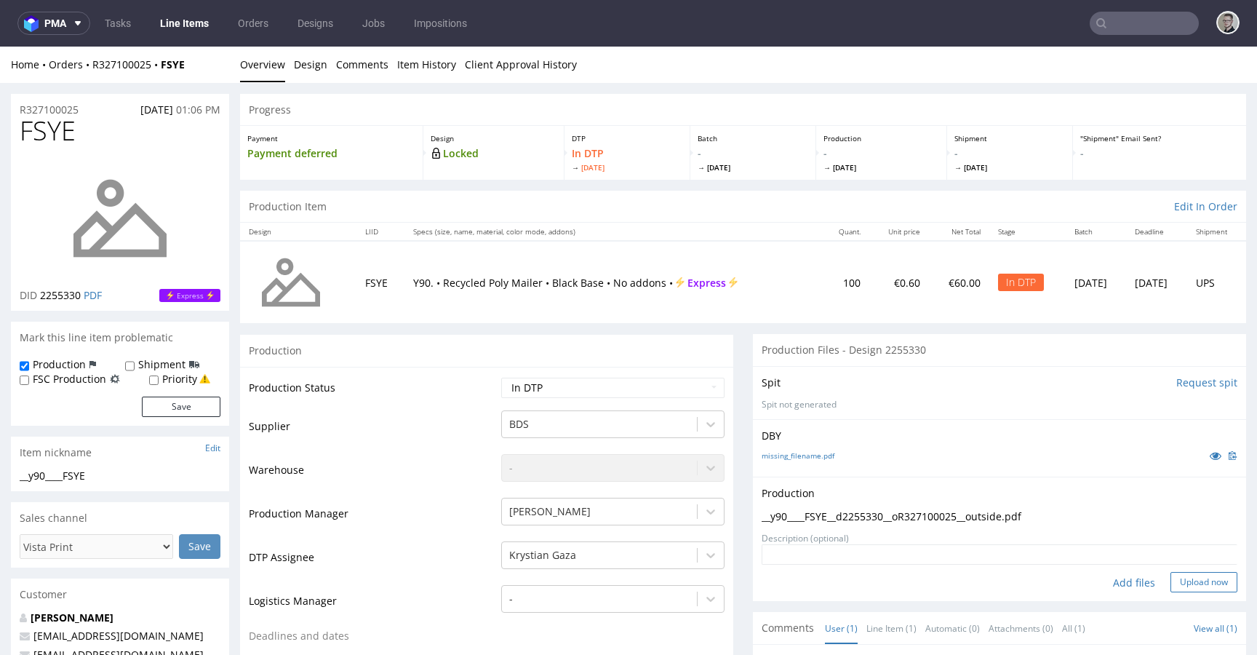
click at [1174, 582] on button "Upload now" at bounding box center [1204, 582] width 67 height 20
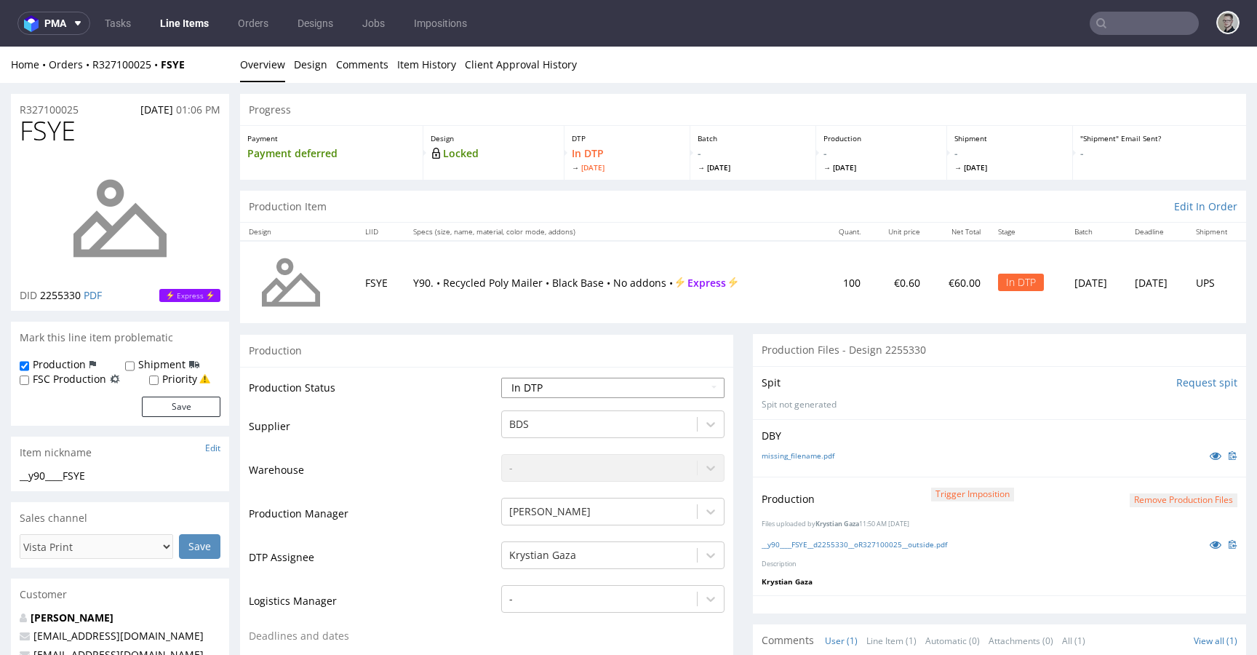
click at [602, 392] on select "Waiting for Artwork Waiting for Diecut Waiting for Mockup Waiting for DTP Waiti…" at bounding box center [612, 388] width 223 height 20
select select "dtp_production_ready"
click at [501, 378] on select "Waiting for Artwork Waiting for Diecut Waiting for Mockup Waiting for DTP Waiti…" at bounding box center [612, 388] width 223 height 20
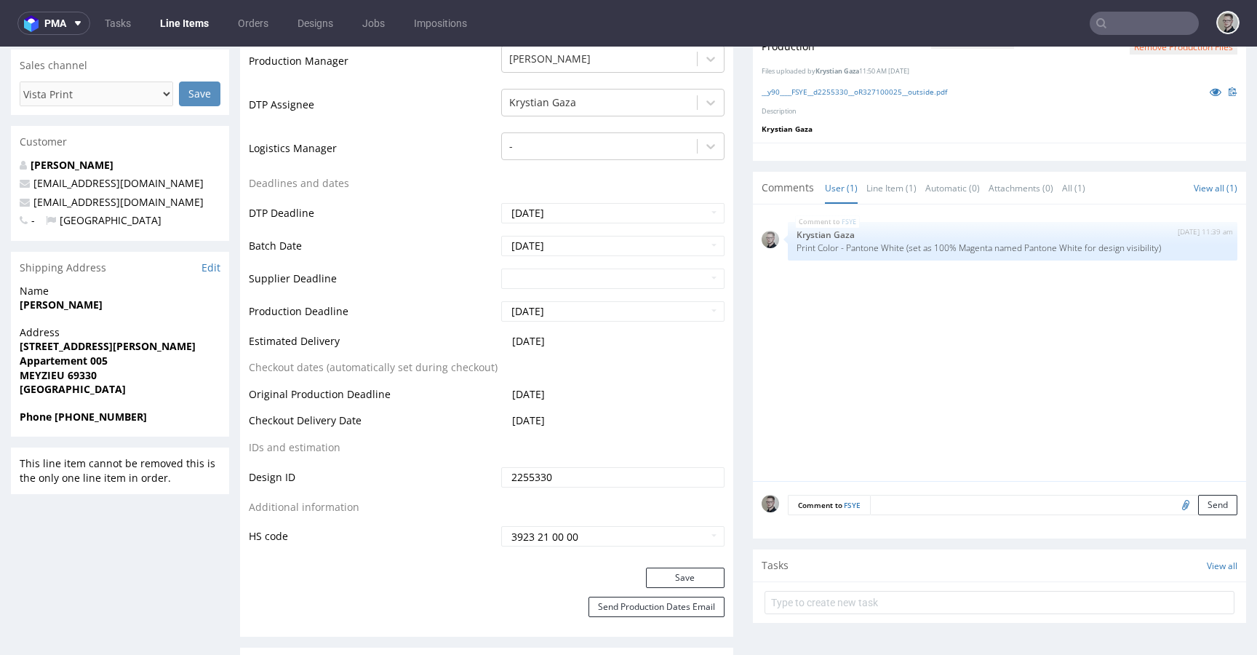
scroll to position [554, 0]
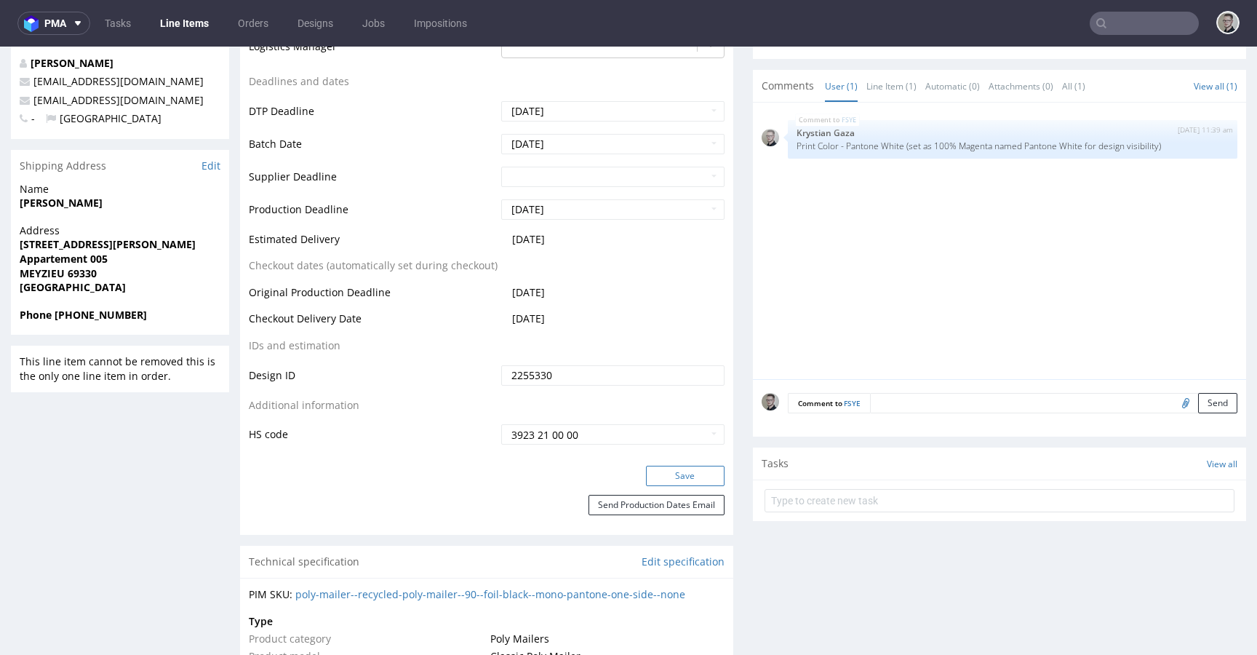
click at [692, 471] on button "Save" at bounding box center [685, 476] width 79 height 20
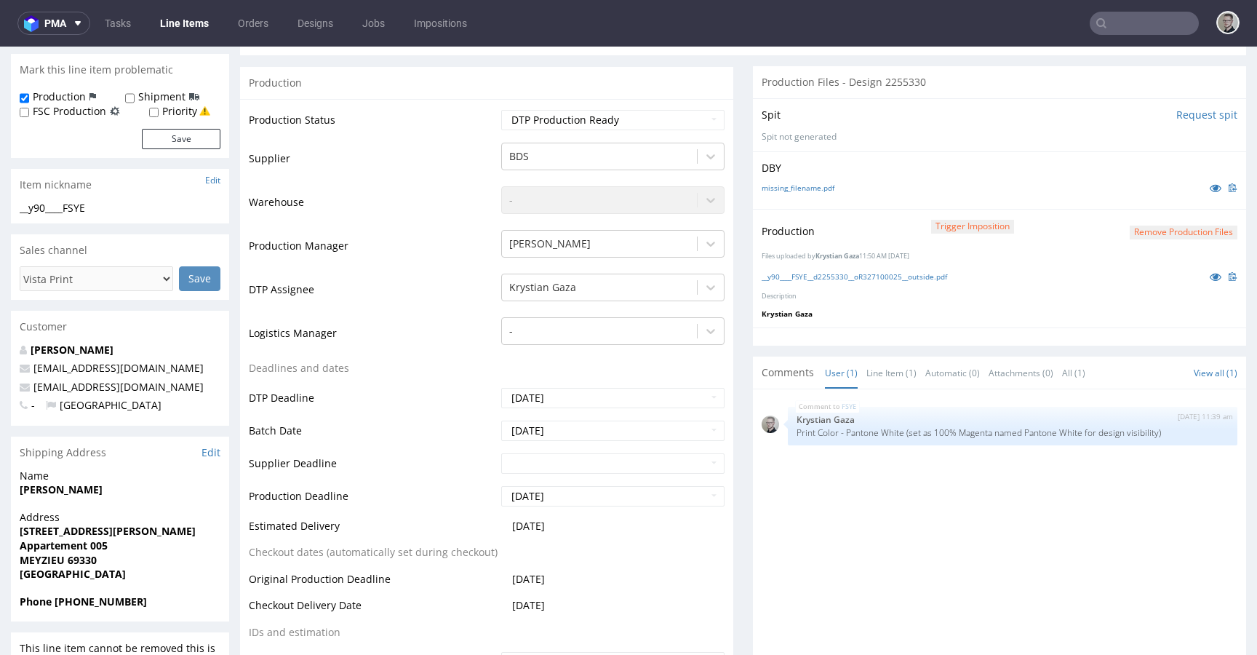
scroll to position [0, 0]
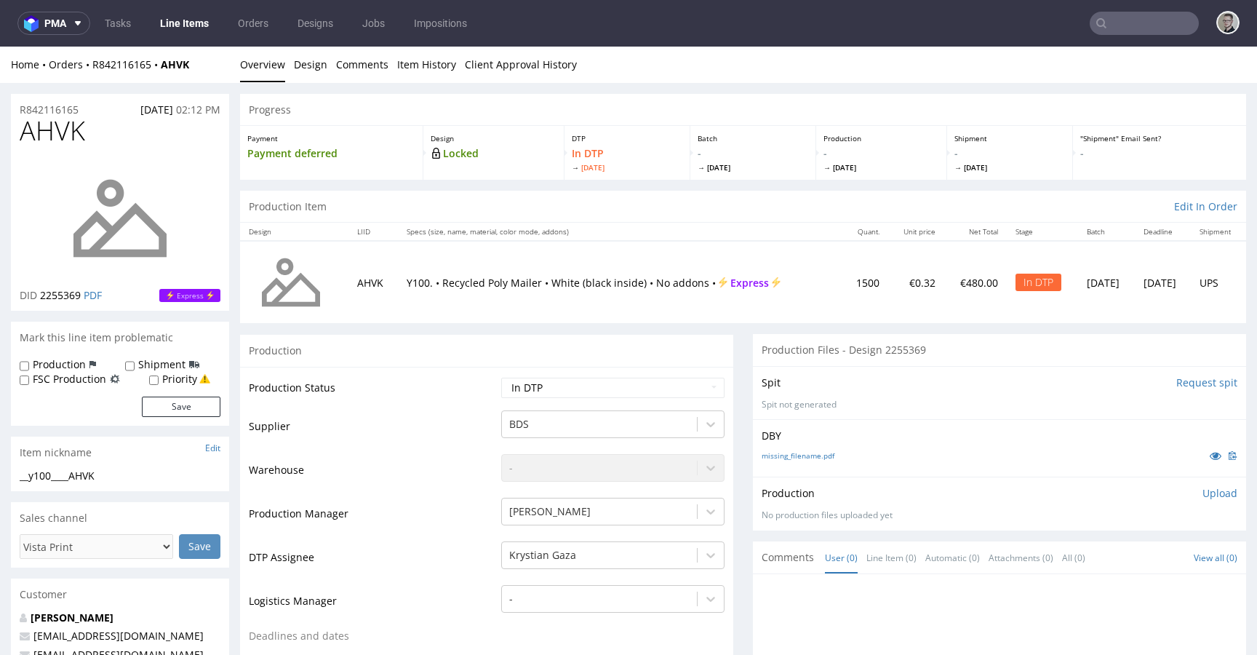
click at [1177, 385] on input "Request spit" at bounding box center [1207, 382] width 61 height 15
click at [803, 449] on div "missing_filename.pdf" at bounding box center [1000, 455] width 476 height 16
click at [806, 450] on div "missing_filename.pdf" at bounding box center [1000, 455] width 476 height 16
click at [808, 455] on link "missing_filename.pdf" at bounding box center [798, 455] width 73 height 10
click at [85, 478] on div "__y100____AHVK" at bounding box center [120, 476] width 201 height 15
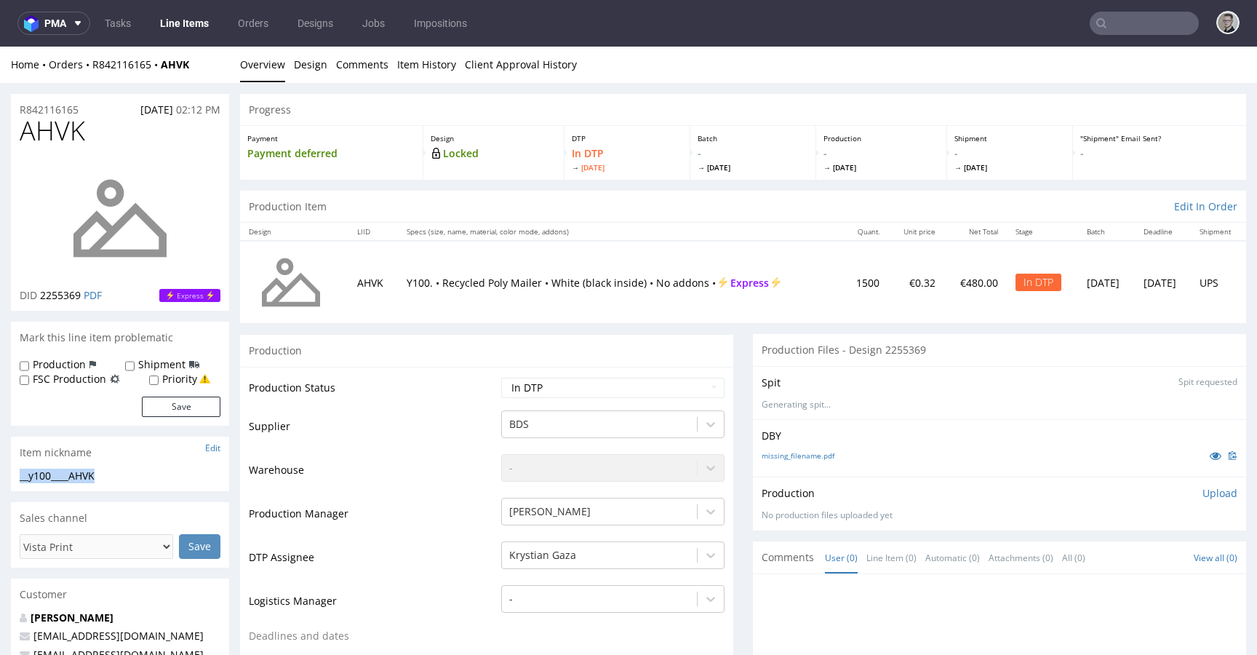
click at [85, 478] on div "__y100____AHVK" at bounding box center [120, 476] width 201 height 15
copy div "__y100____AHVK"
drag, startPoint x: 95, startPoint y: 107, endPoint x: 0, endPoint y: 94, distance: 96.2
copy p "R842116165"
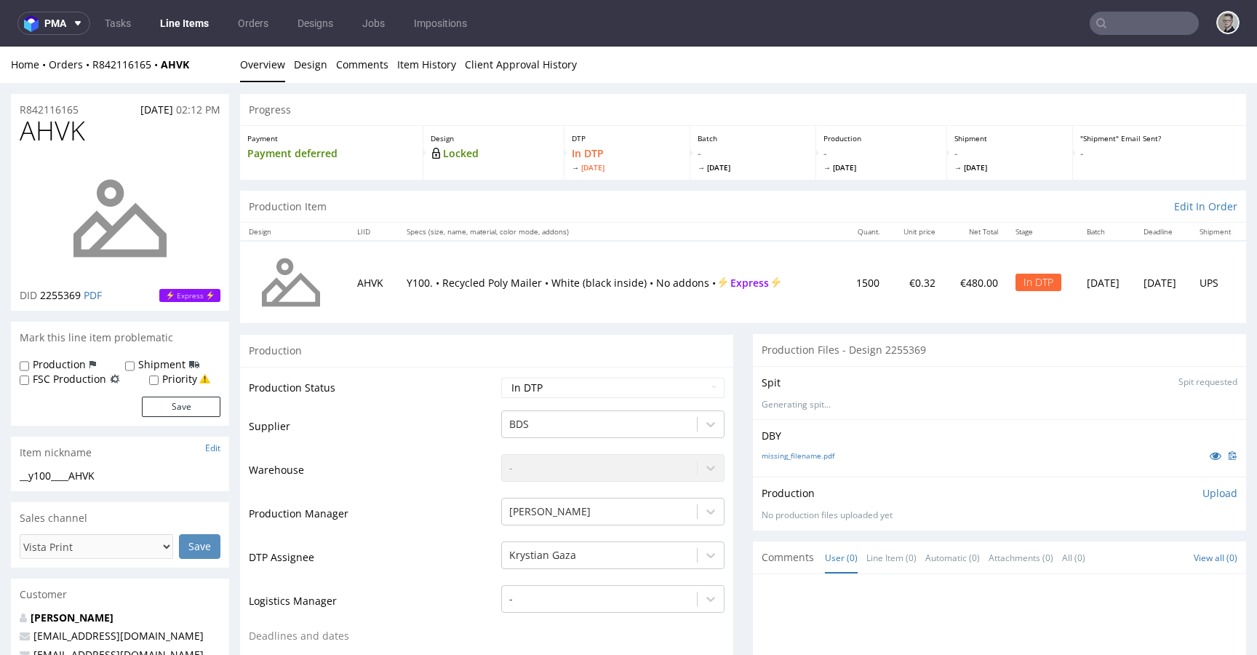
click at [1203, 495] on p "Upload" at bounding box center [1220, 493] width 35 height 15
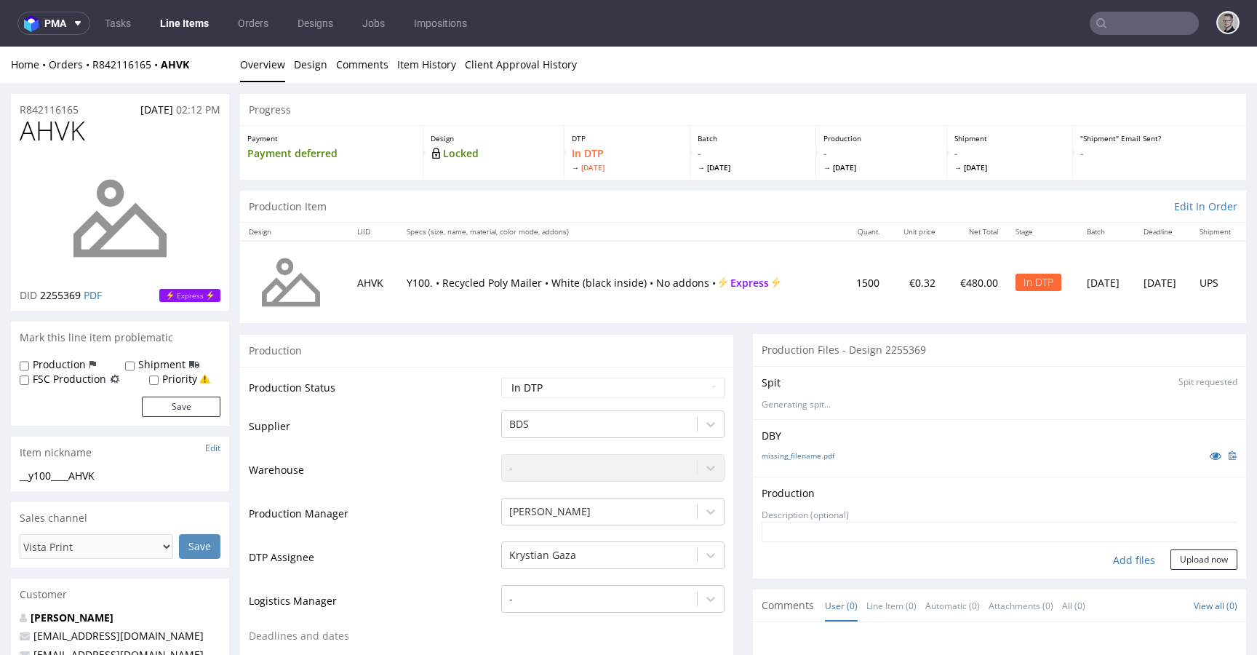
click at [1124, 558] on div "Add files" at bounding box center [1134, 560] width 73 height 22
type input "C:\fakepath\__y100____AHVK__d2255369__oR842116165__outside.pdf"
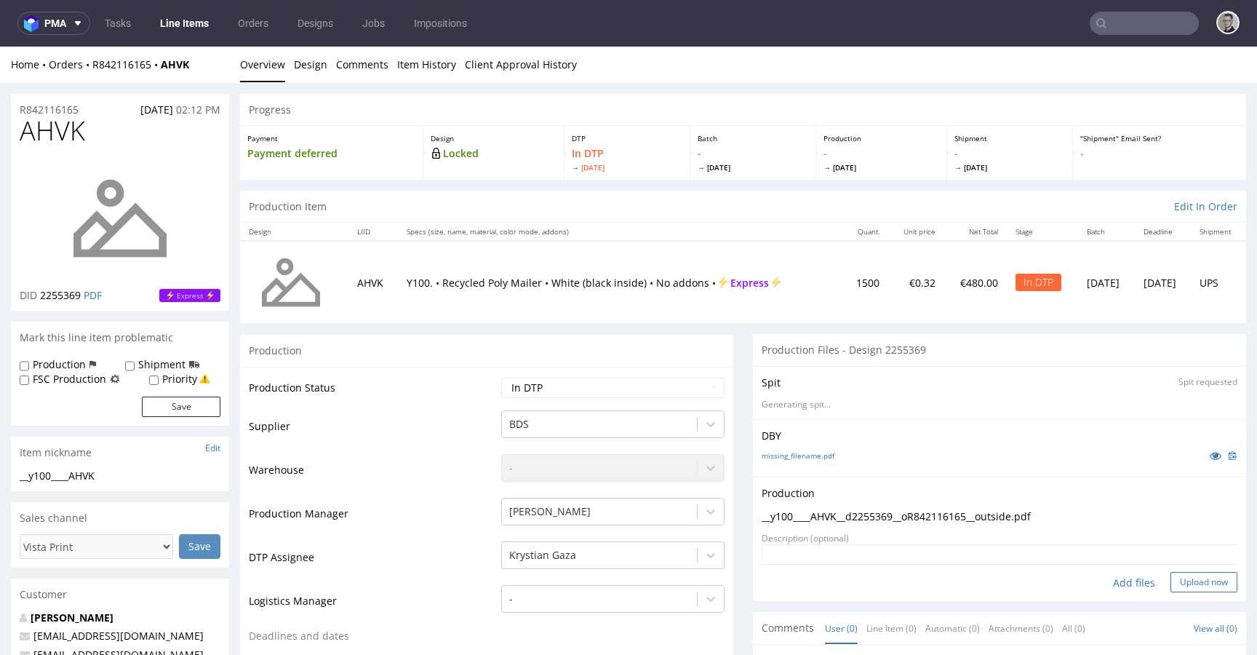
click at [1203, 586] on button "Upload now" at bounding box center [1204, 582] width 67 height 20
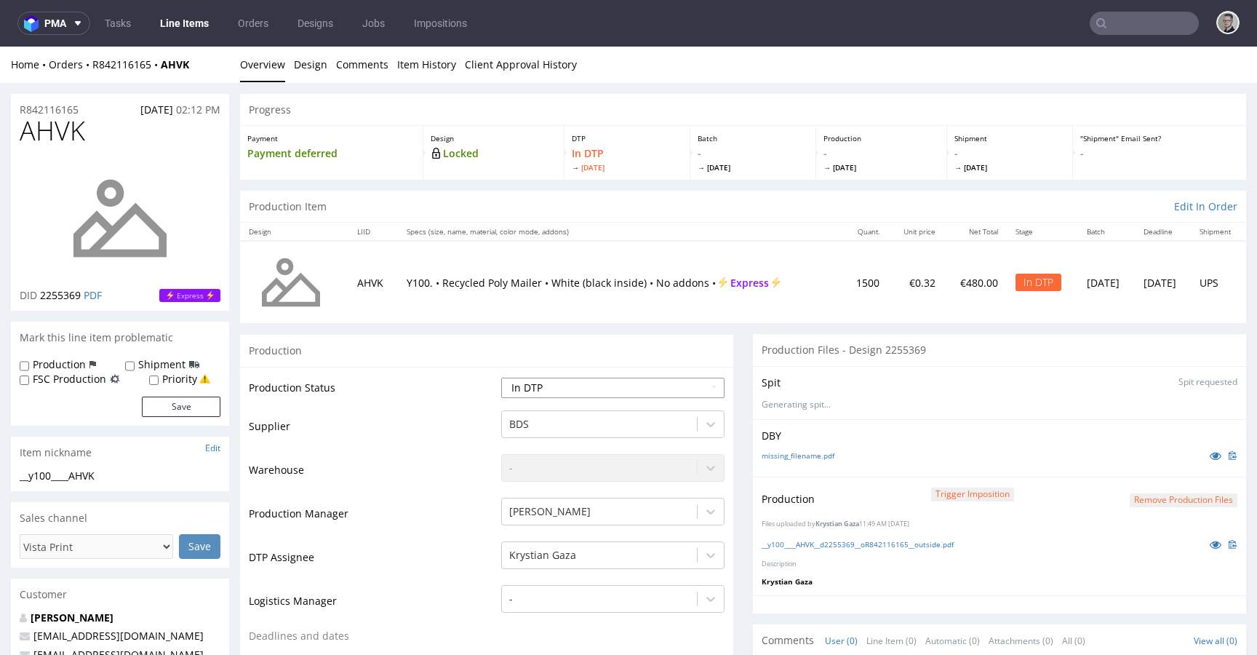
click at [605, 378] on select "Waiting for Artwork Waiting for Diecut Waiting for Mockup Waiting for DTP Waiti…" at bounding box center [612, 388] width 223 height 20
select select "dtp_production_ready"
click at [501, 378] on select "Waiting for Artwork Waiting for Diecut Waiting for Mockup Waiting for DTP Waiti…" at bounding box center [612, 388] width 223 height 20
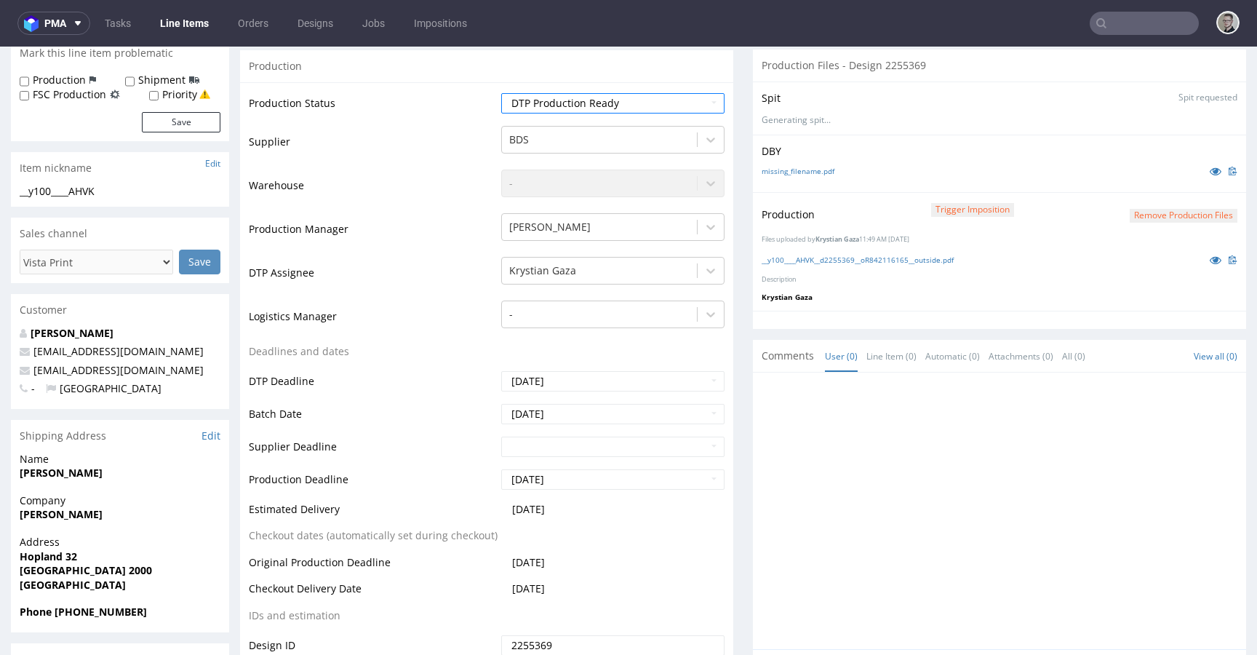
scroll to position [647, 0]
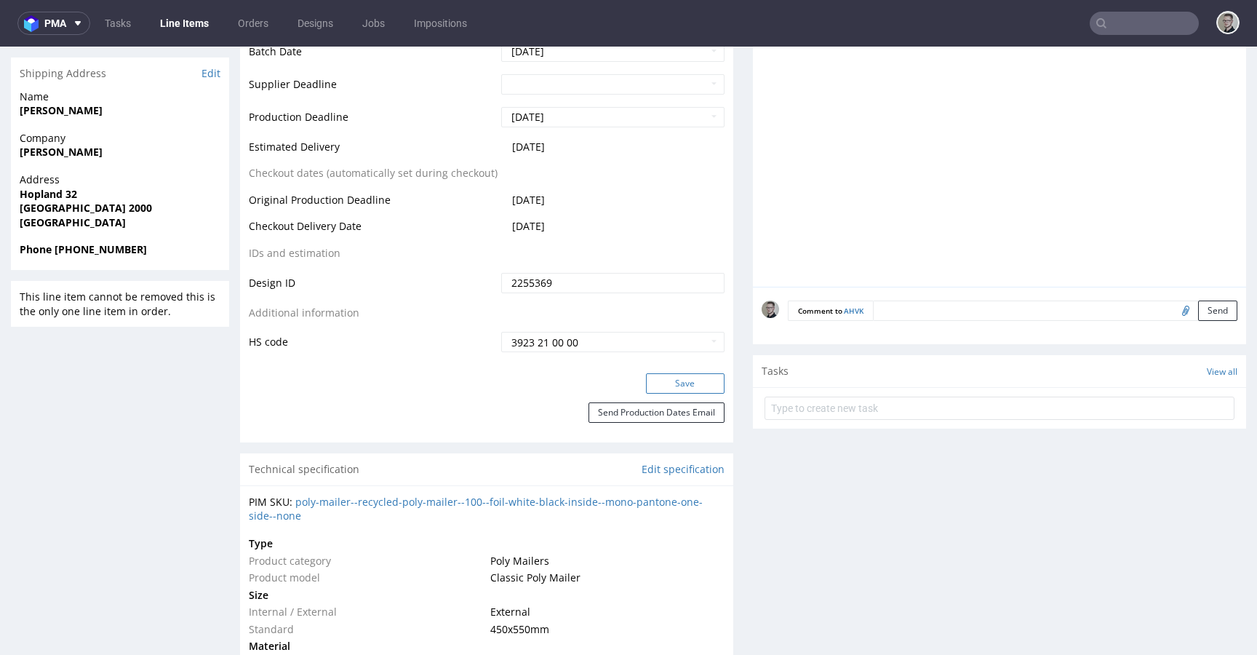
click at [688, 384] on button "Save" at bounding box center [685, 383] width 79 height 20
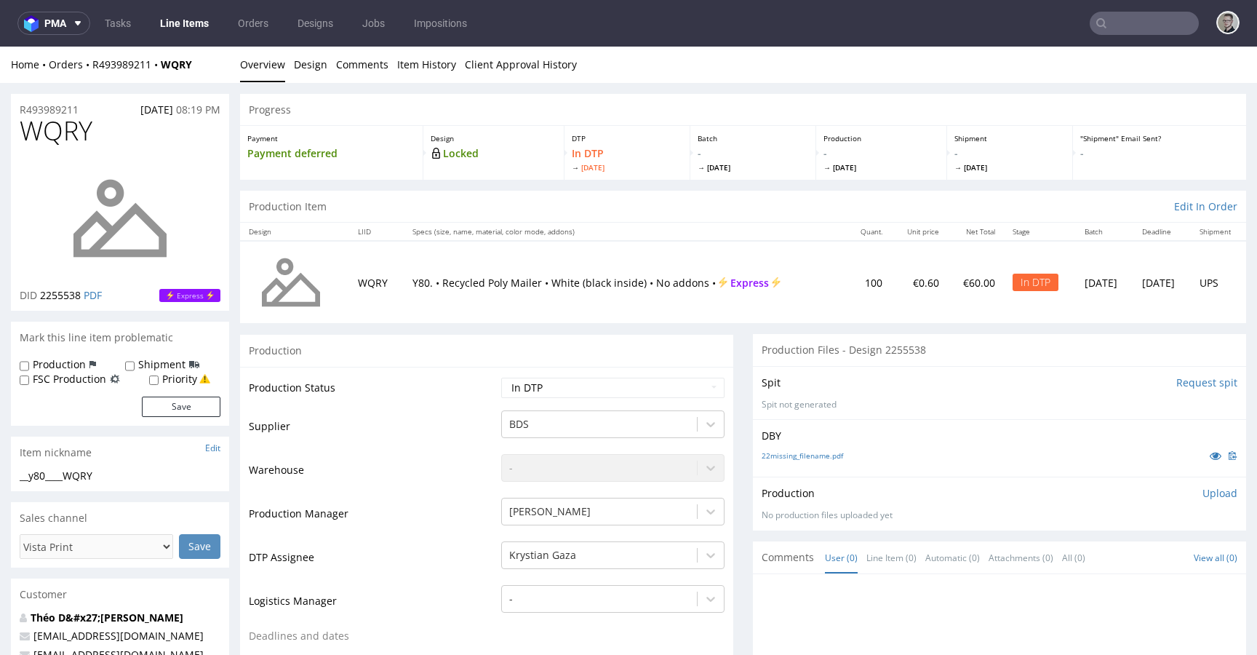
click at [1193, 384] on input "Request spit" at bounding box center [1207, 382] width 61 height 15
click at [815, 451] on link "22missing_filename.pdf" at bounding box center [802, 455] width 81 height 10
click at [60, 477] on div "__y80____WQRY" at bounding box center [120, 476] width 201 height 15
copy div "__y80____WQRY"
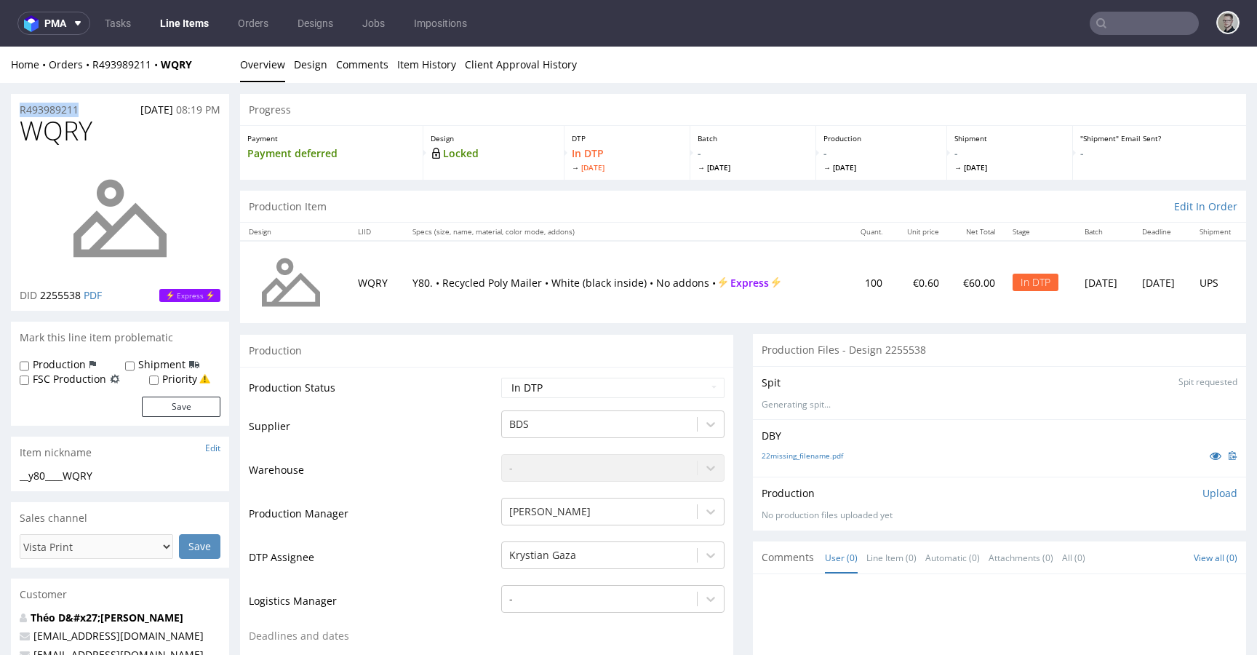
drag, startPoint x: 78, startPoint y: 109, endPoint x: 0, endPoint y: 108, distance: 77.9
copy p "R493989211"
click at [1203, 491] on p "Upload" at bounding box center [1220, 493] width 35 height 15
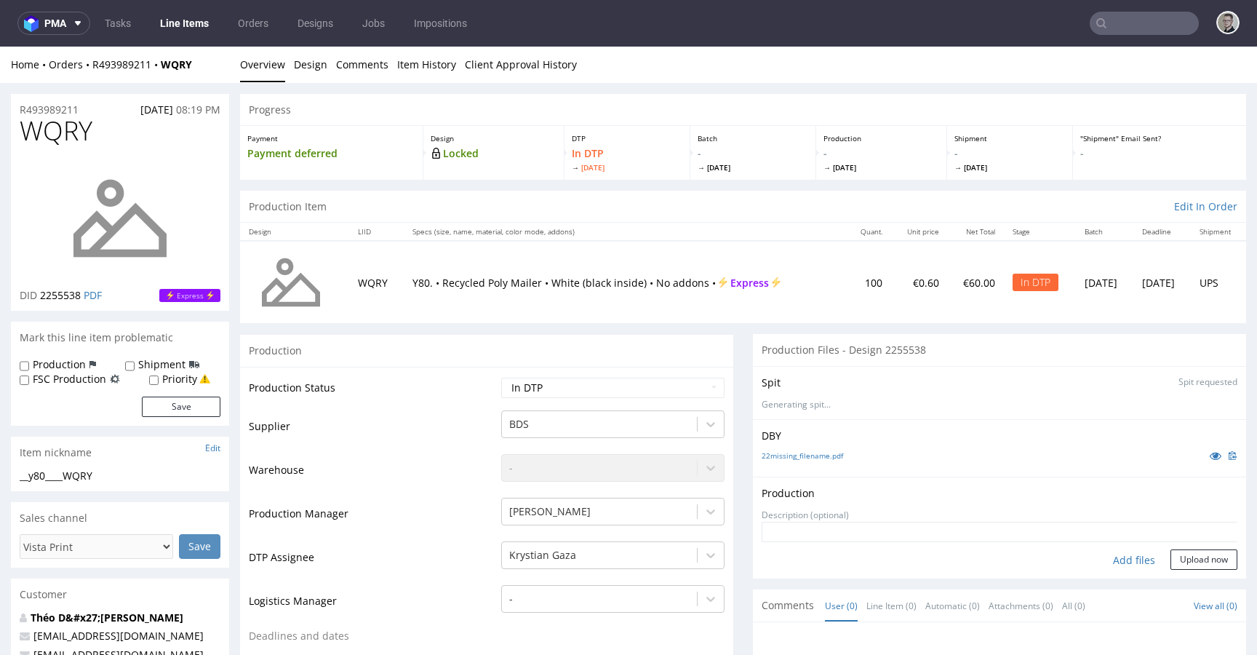
click at [1115, 561] on div "Add files" at bounding box center [1134, 560] width 73 height 22
type input "C:\fakepath\__y80____WQRY__d2255538__oR493989211__outside.pdf"
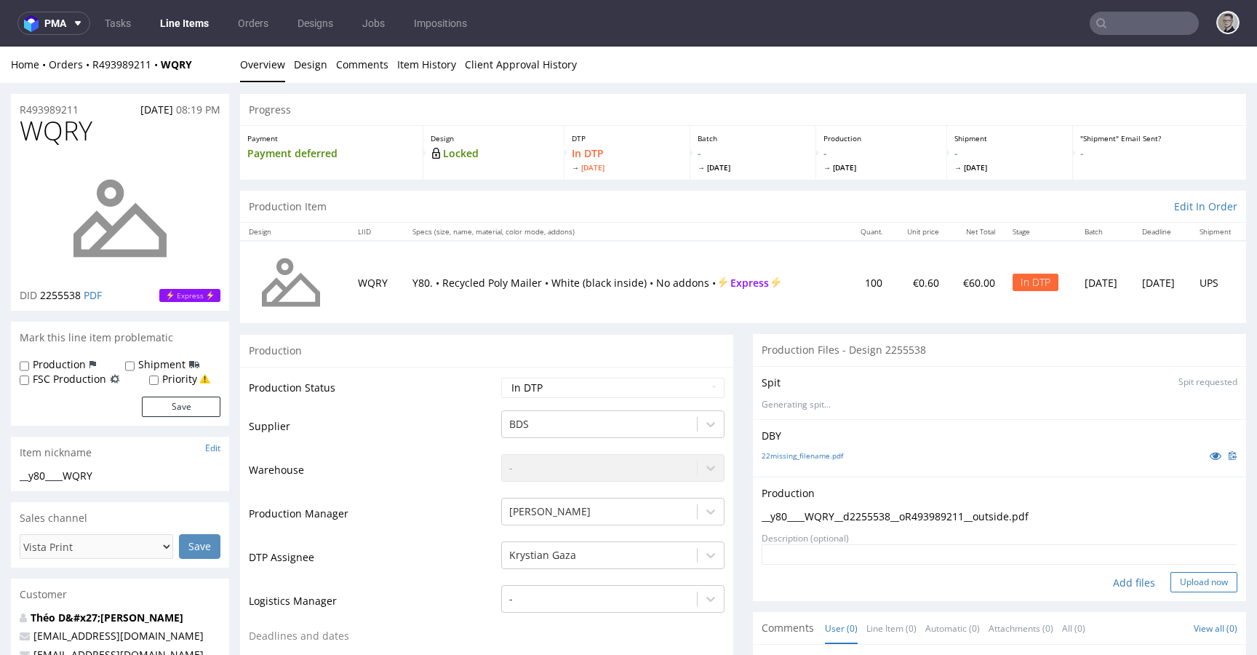
click at [1171, 574] on button "Upload now" at bounding box center [1204, 582] width 67 height 20
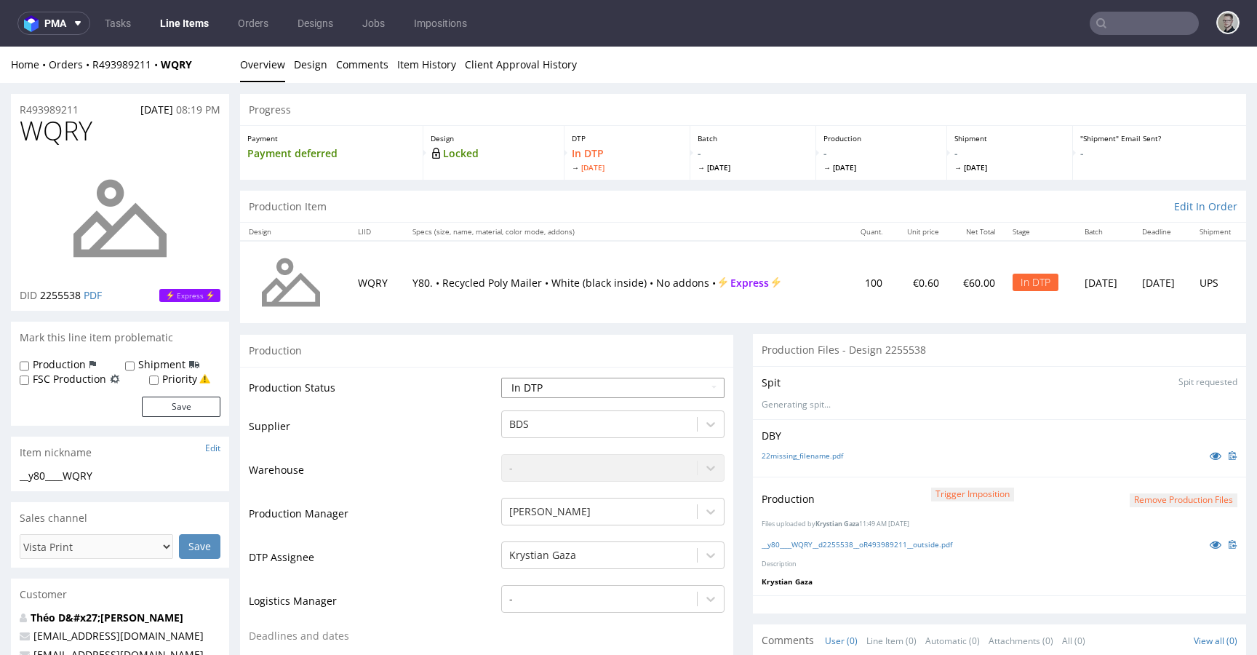
click at [592, 385] on select "Waiting for Artwork Waiting for Diecut Waiting for Mockup Waiting for DTP Waiti…" at bounding box center [612, 388] width 223 height 20
select select "dtp_production_ready"
click at [501, 378] on select "Waiting for Artwork Waiting for Diecut Waiting for Mockup Waiting for DTP Waiti…" at bounding box center [612, 388] width 223 height 20
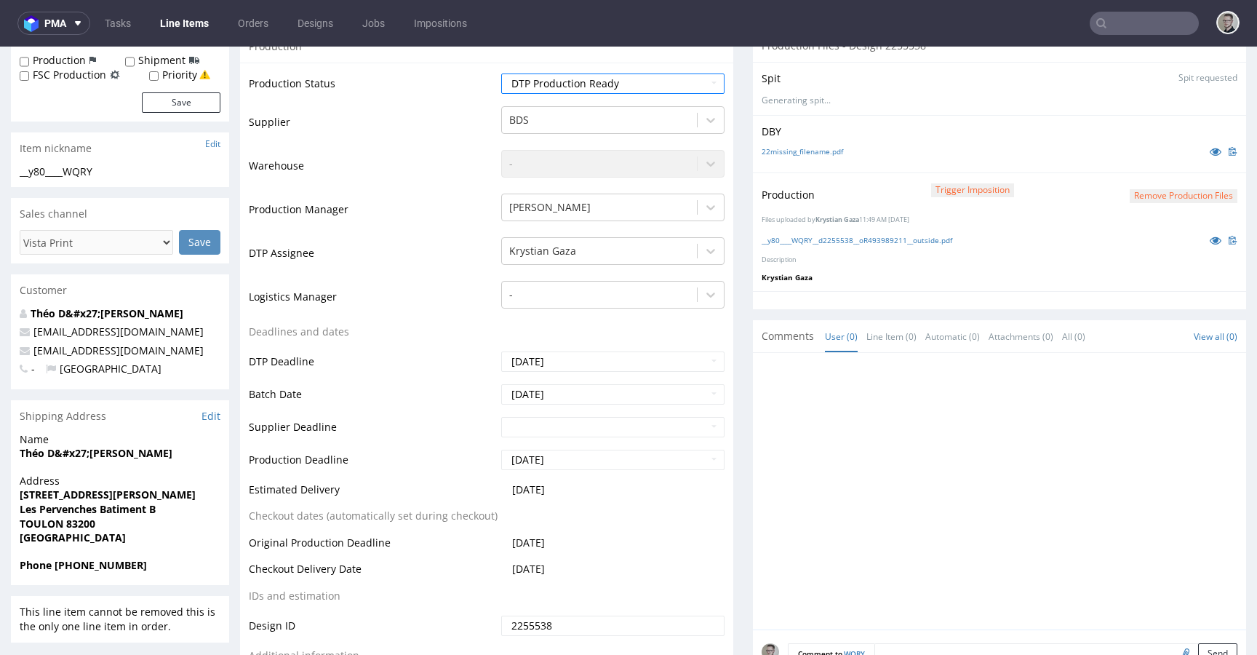
scroll to position [538, 0]
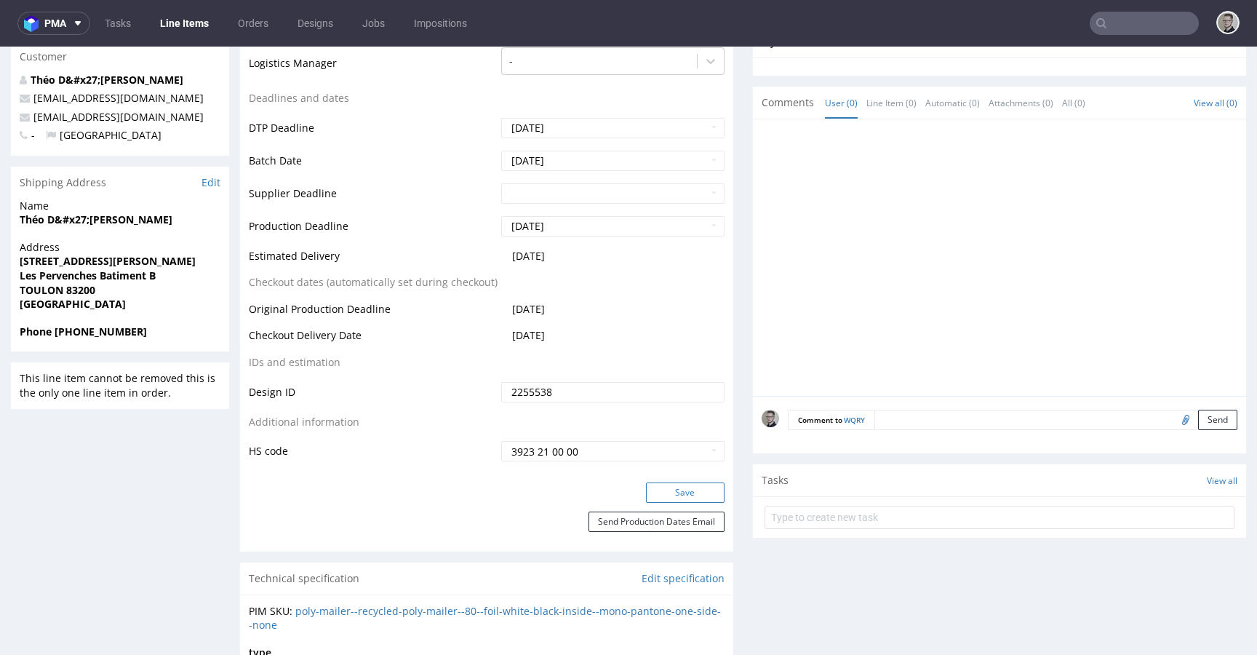
click at [685, 487] on button "Save" at bounding box center [685, 492] width 79 height 20
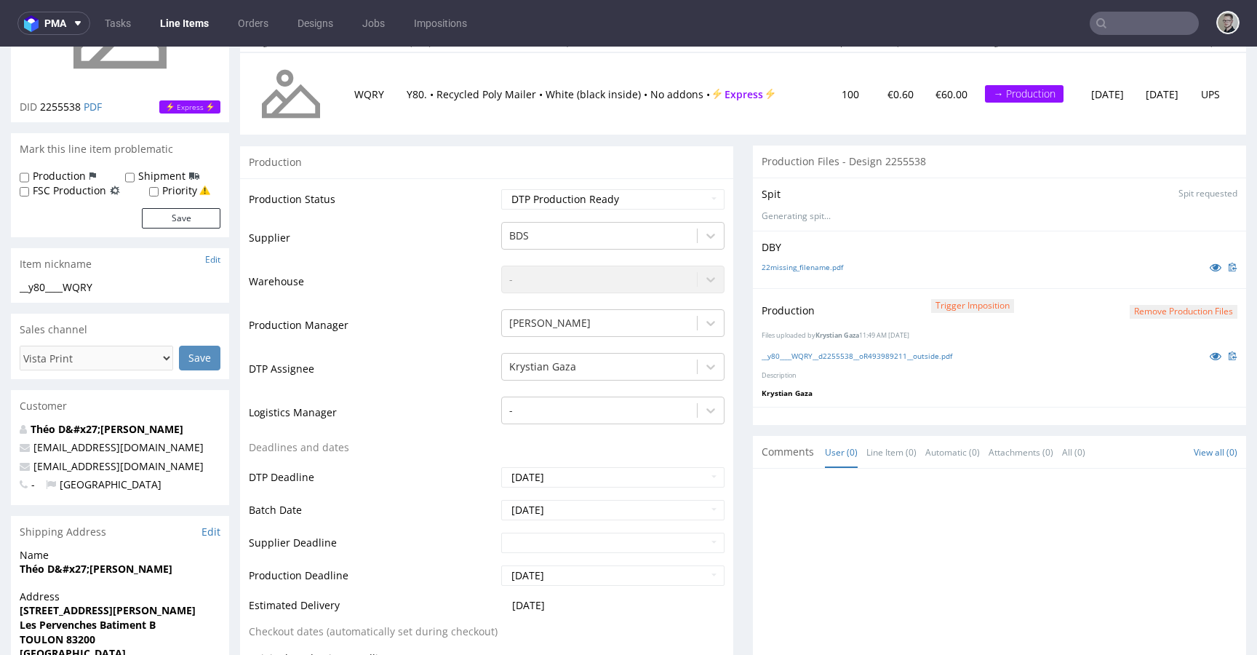
scroll to position [0, 0]
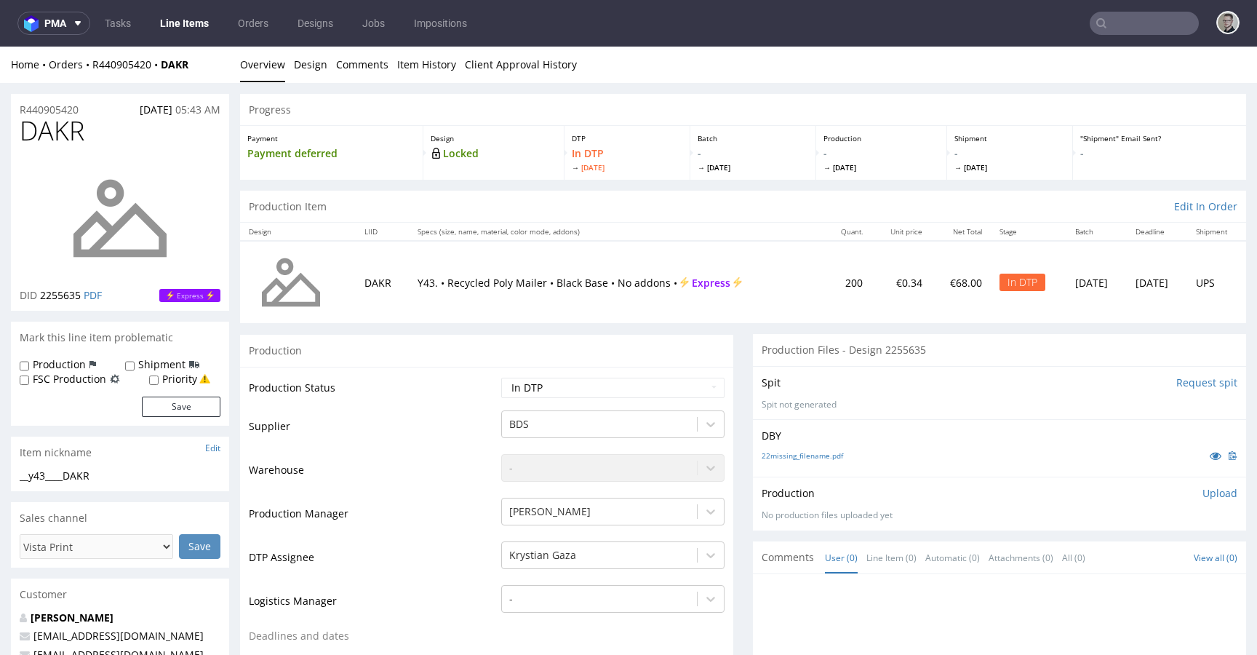
click at [1177, 379] on input "Request spit" at bounding box center [1207, 382] width 61 height 15
click at [300, 65] on link "Design" at bounding box center [310, 65] width 33 height 36
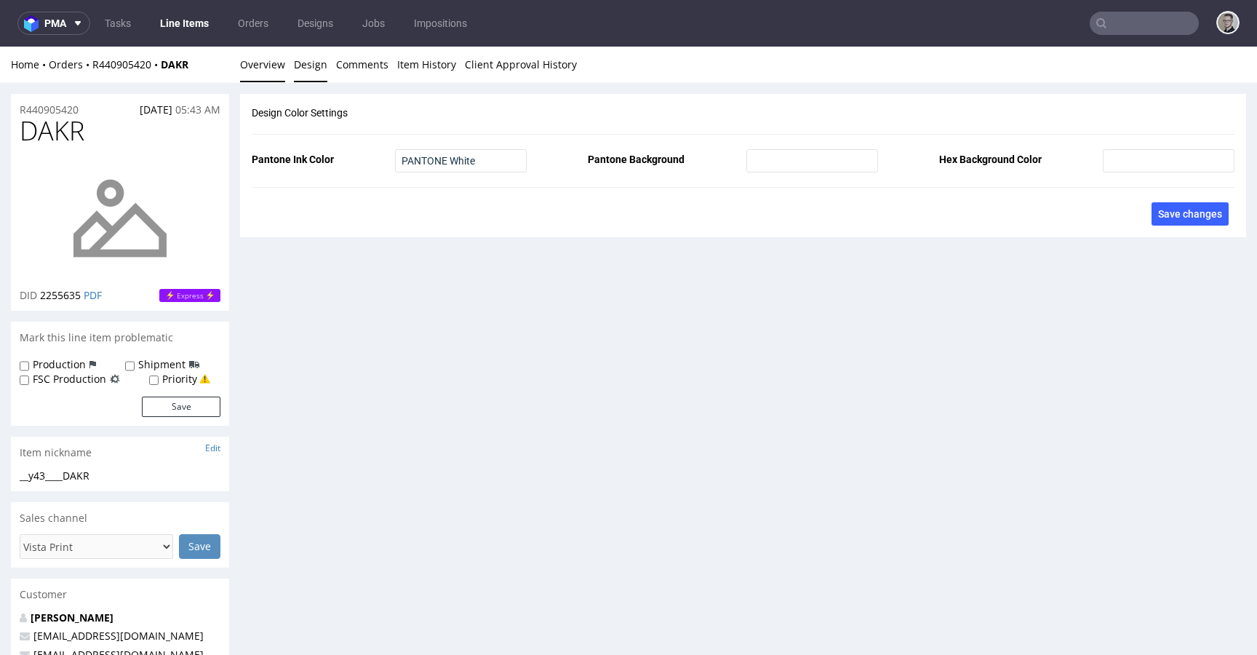
click at [260, 63] on link "Overview" at bounding box center [262, 65] width 45 height 36
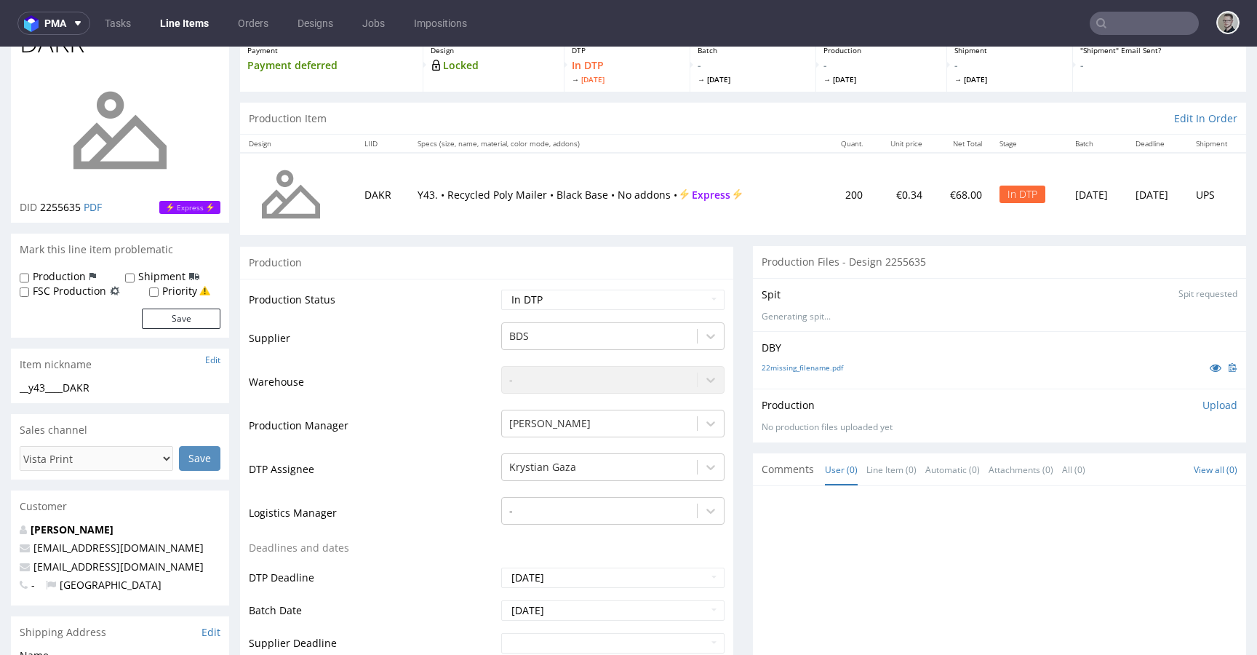
scroll to position [288, 0]
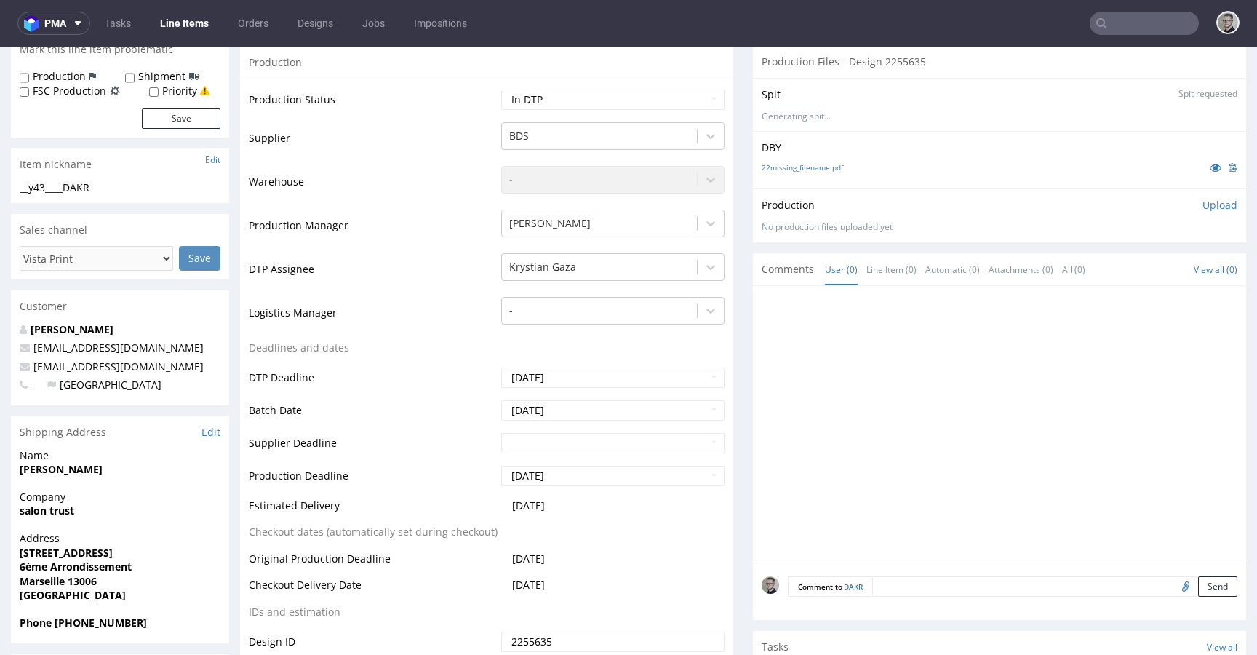
click at [1078, 593] on textarea at bounding box center [1054, 586] width 365 height 20
paste textarea "Print Color - Pantone White (set as 100% Magenta named Pantone White for design…"
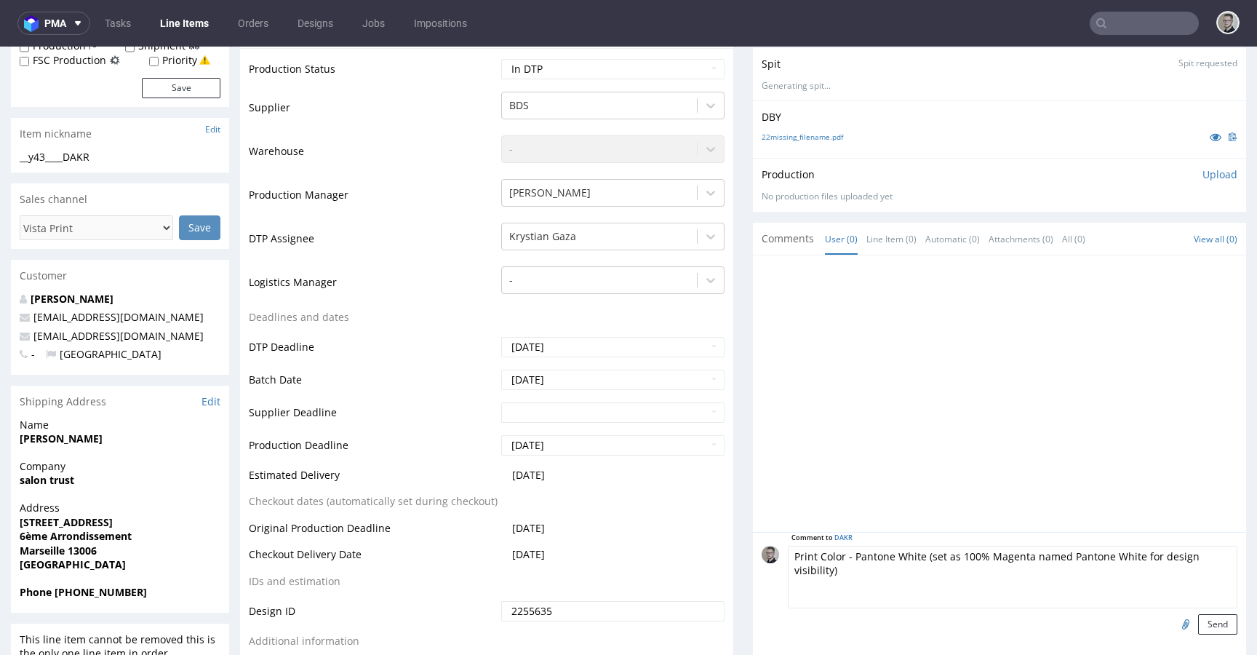
scroll to position [418, 0]
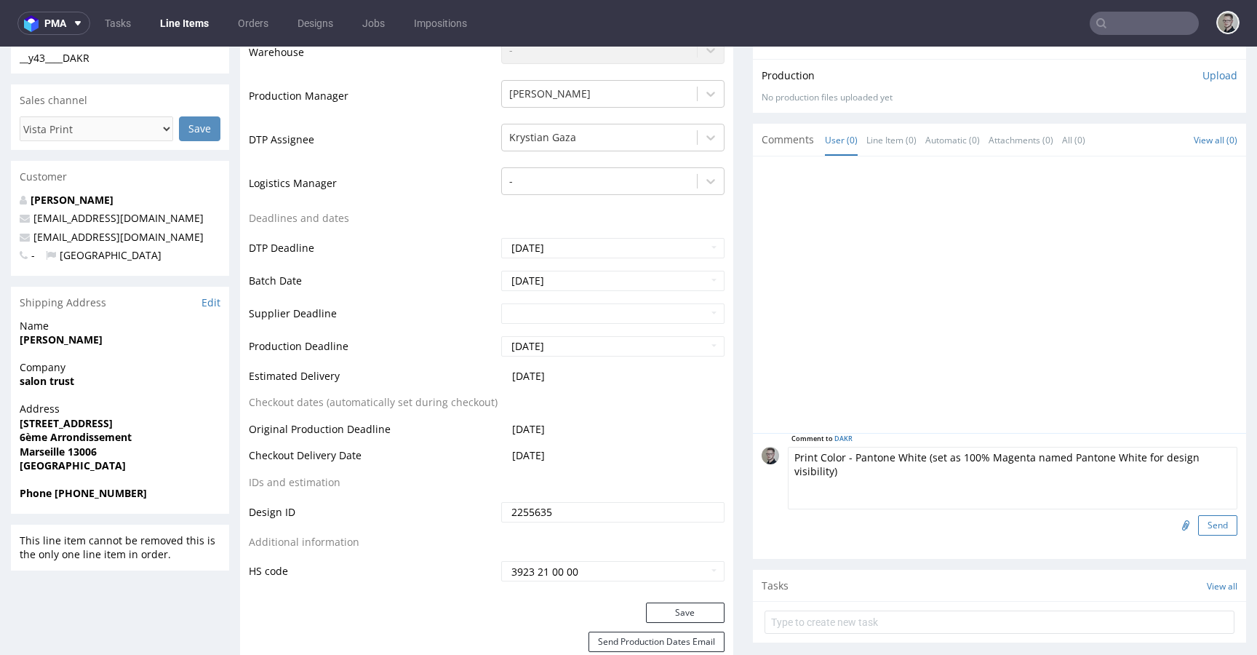
type textarea "Print Color - Pantone White (set as 100% Magenta named Pantone White for design…"
click at [1200, 527] on button "Send" at bounding box center [1217, 525] width 39 height 20
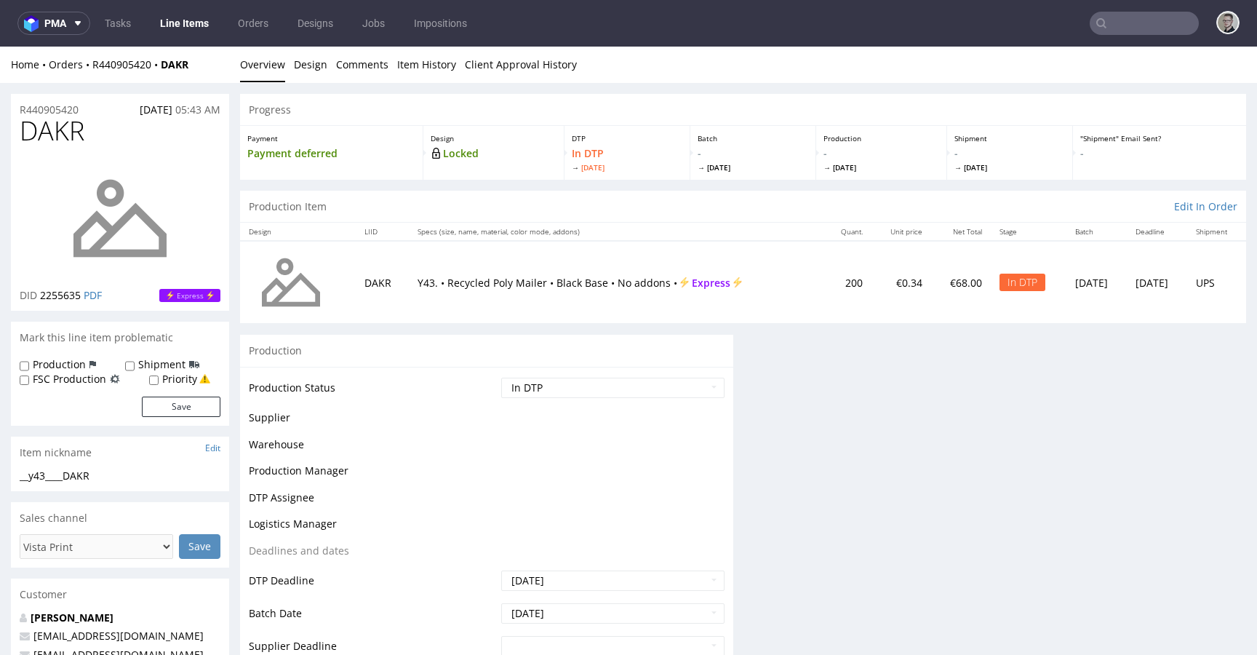
scroll to position [0, 0]
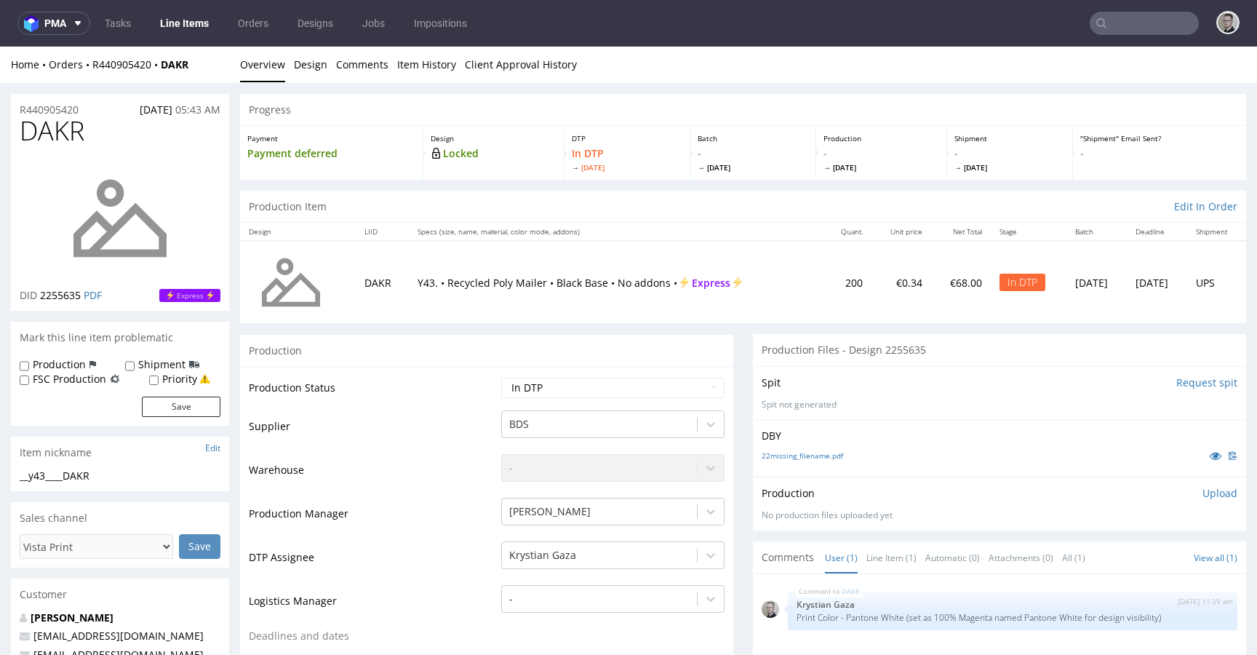
click at [41, 362] on label "Production" at bounding box center [59, 364] width 53 height 15
click at [29, 362] on input "Production" at bounding box center [24, 366] width 9 height 12
checkbox input "true"
click at [182, 400] on button "Save" at bounding box center [181, 407] width 79 height 20
click at [797, 456] on link "22missing_filename.pdf" at bounding box center [802, 455] width 81 height 10
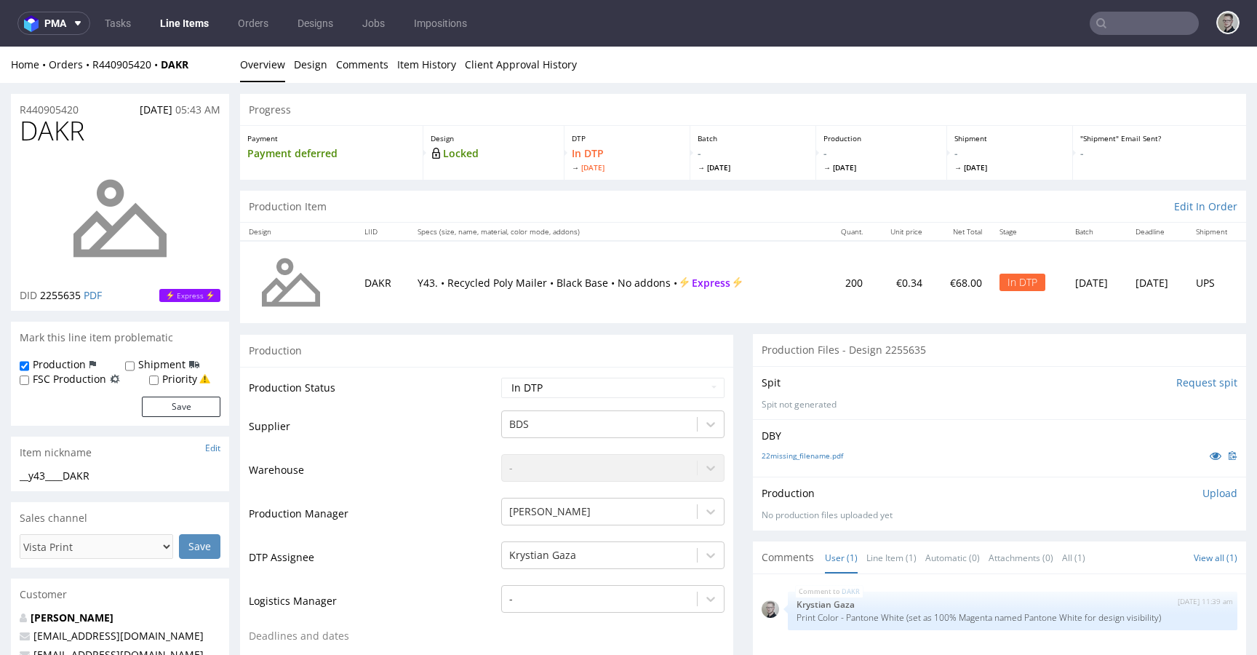
click at [78, 479] on div "__y43____DAKR" at bounding box center [120, 476] width 201 height 15
click at [79, 479] on div "__y43____DAKR" at bounding box center [120, 476] width 201 height 15
copy div "__y43____DAKR"
copy p "R440905420"
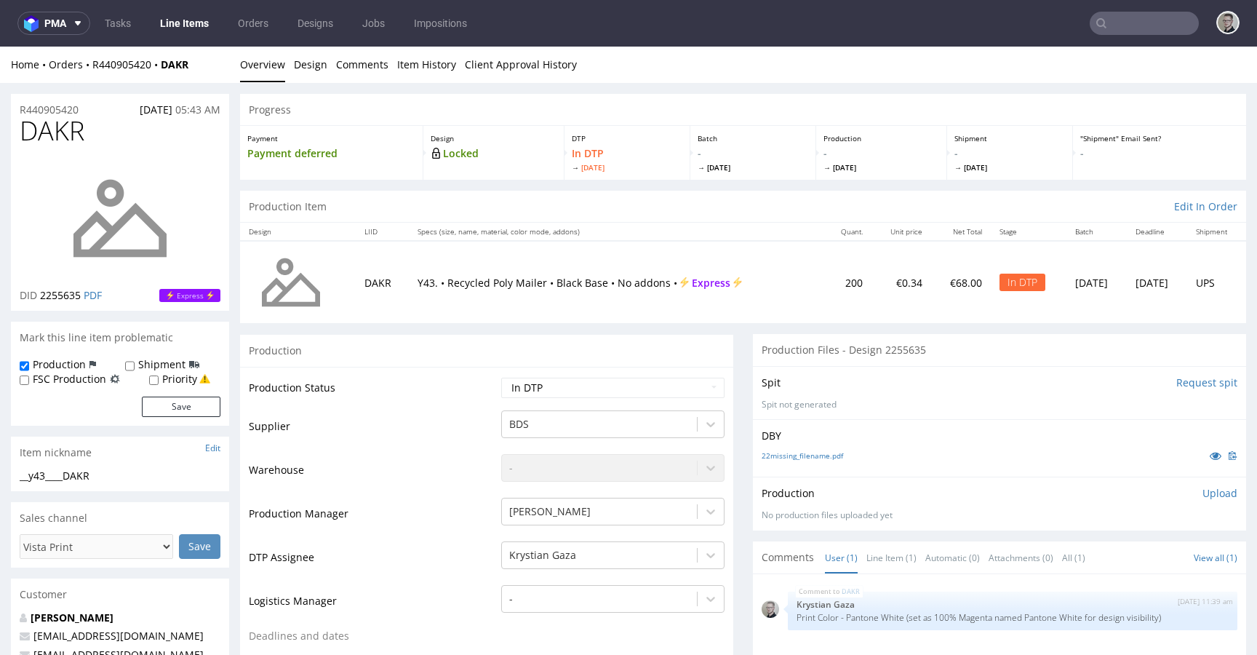
click at [1203, 495] on p "Upload" at bounding box center [1220, 493] width 35 height 15
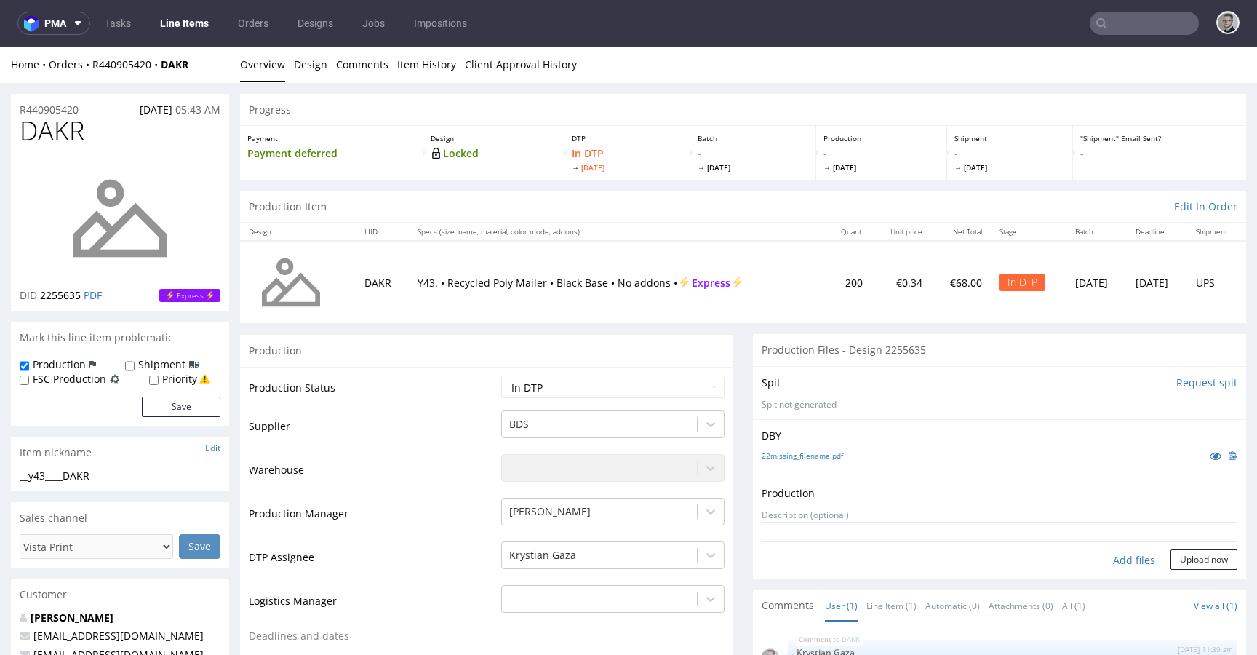
click at [1106, 559] on div "Add files" at bounding box center [1134, 560] width 73 height 22
type input "C:\fakepath\__y43____DAKR__d2255635__oR440905420__outside.pdf"
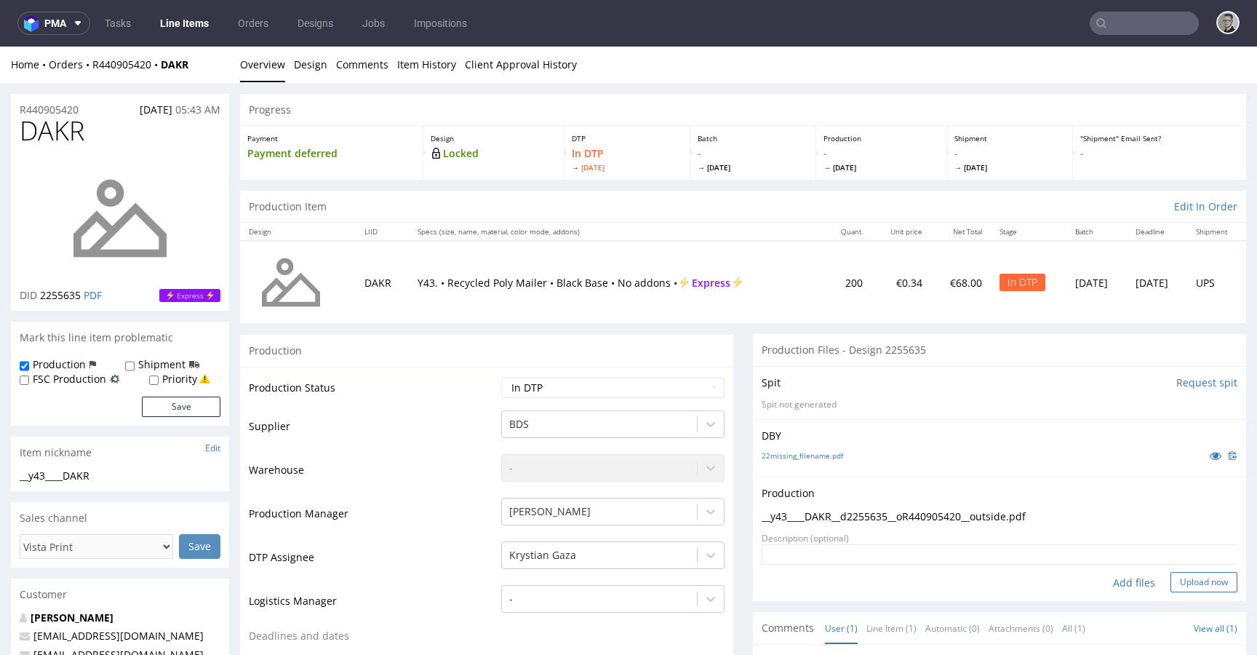
click at [1196, 574] on button "Upload now" at bounding box center [1204, 582] width 67 height 20
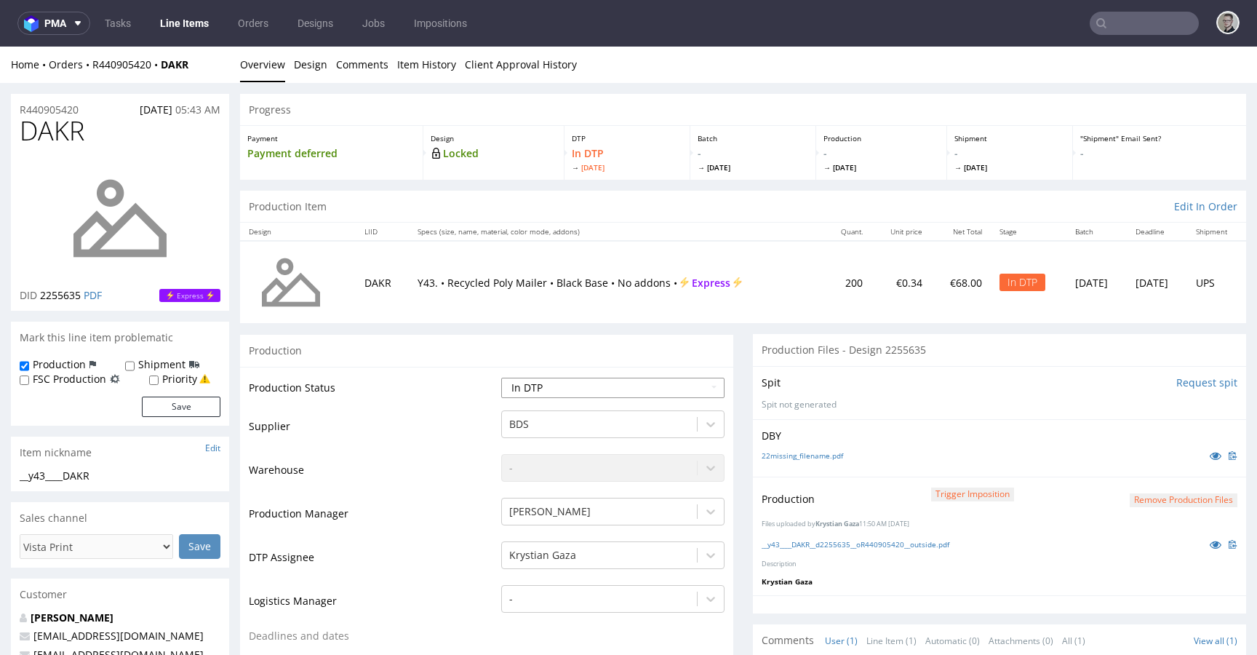
click at [536, 393] on select "Waiting for Artwork Waiting for Diecut Waiting for Mockup Waiting for DTP Waiti…" at bounding box center [612, 388] width 223 height 20
select select "dtp_production_ready"
click at [501, 378] on select "Waiting for Artwork Waiting for Diecut Waiting for Mockup Waiting for DTP Waiti…" at bounding box center [612, 388] width 223 height 20
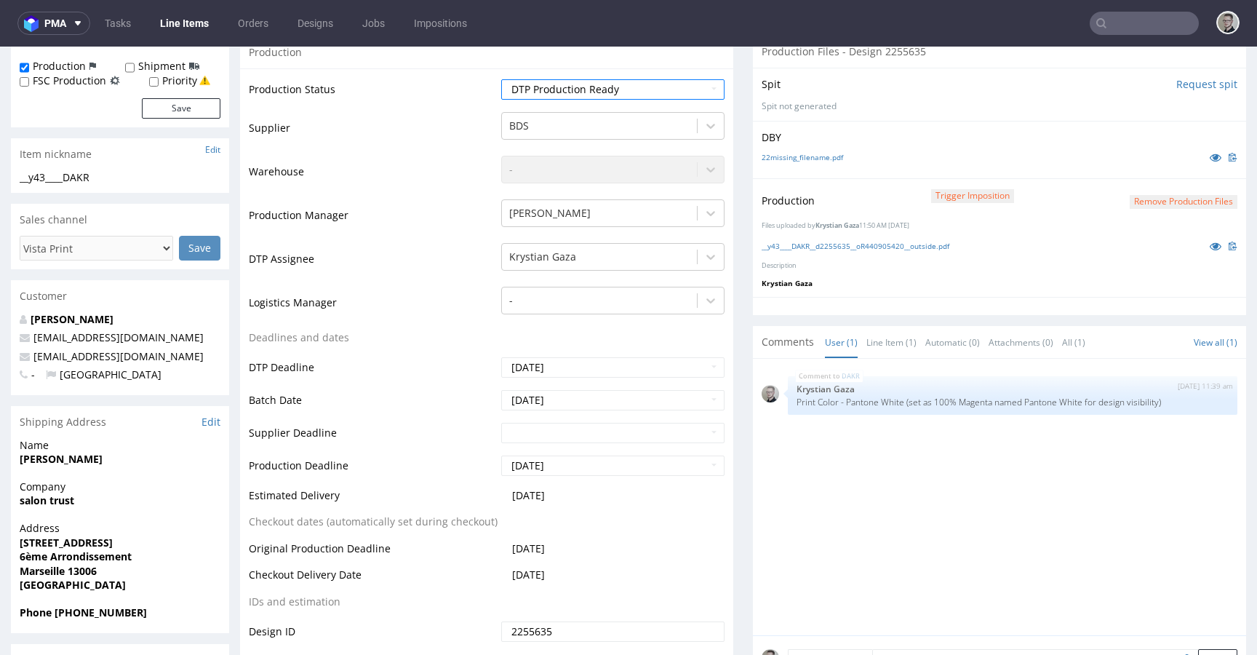
scroll to position [684, 0]
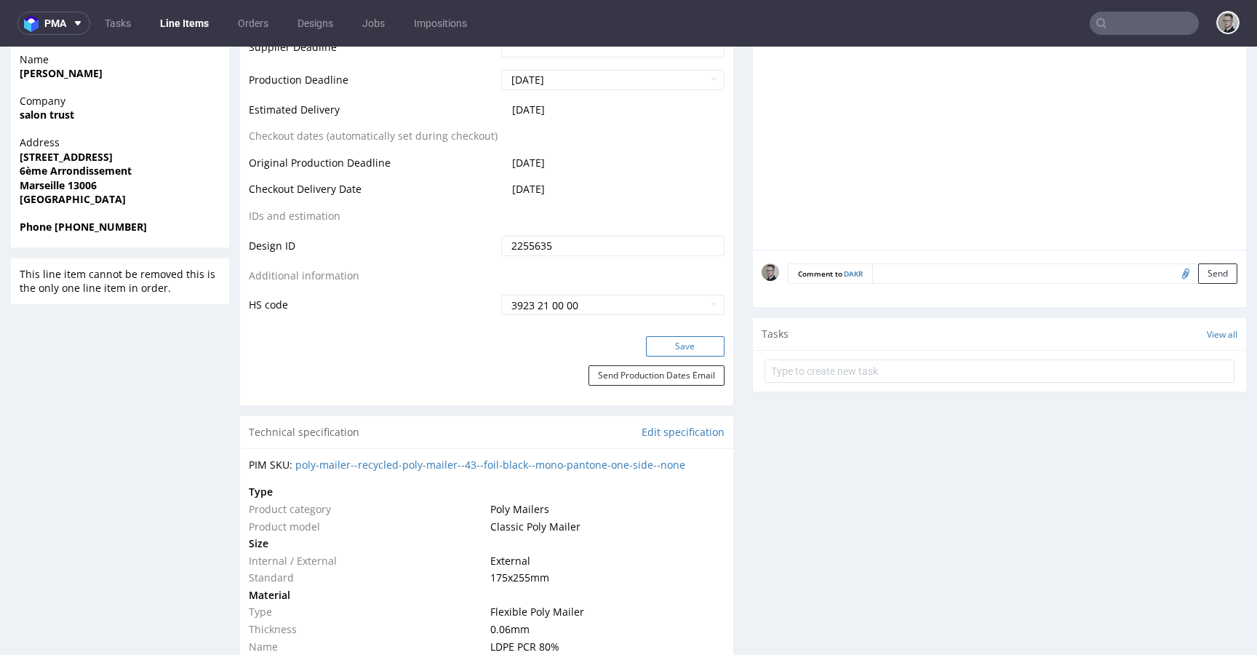
click at [696, 340] on button "Save" at bounding box center [685, 346] width 79 height 20
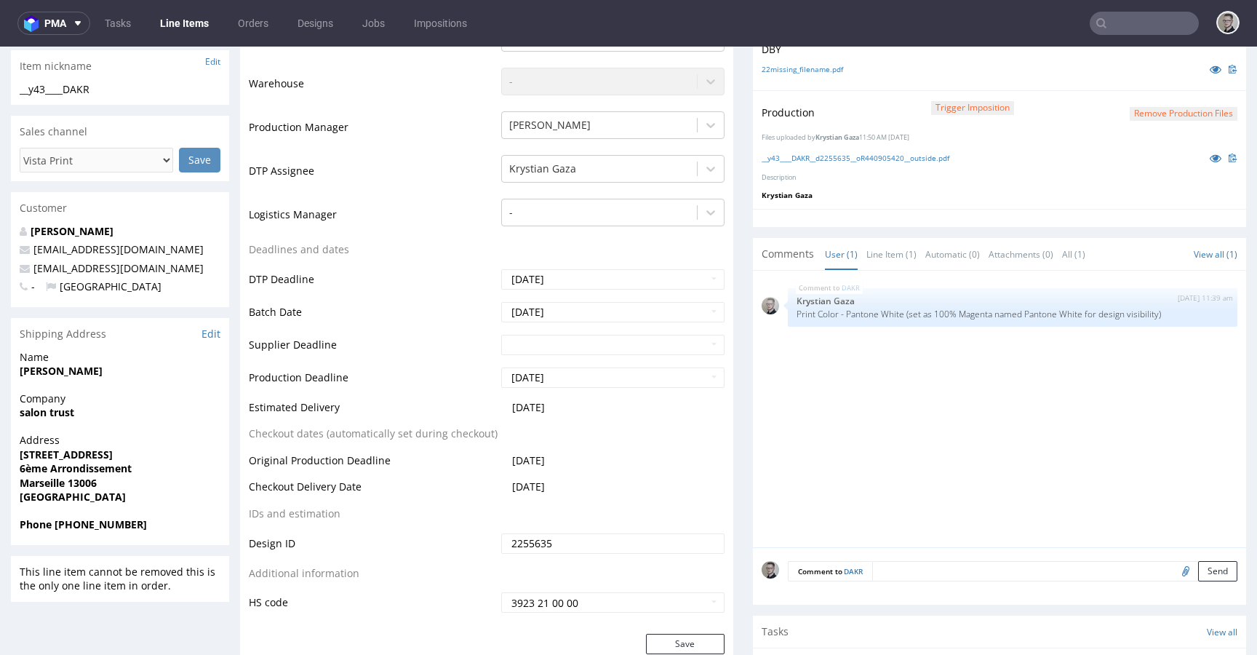
scroll to position [0, 0]
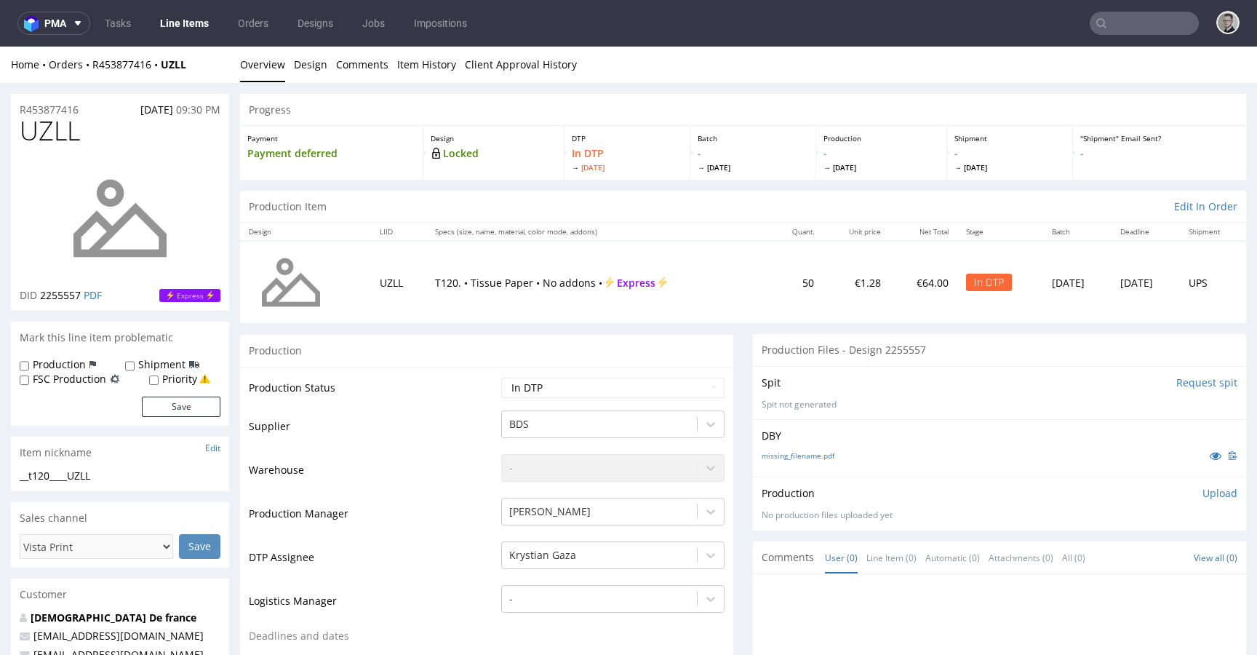
click at [1185, 382] on input "Request spit" at bounding box center [1207, 382] width 61 height 15
click at [815, 456] on link "missing_filename.pdf" at bounding box center [798, 455] width 73 height 10
click at [82, 475] on div "__t120____UZLL" at bounding box center [120, 476] width 201 height 15
copy div "__t120____UZLL"
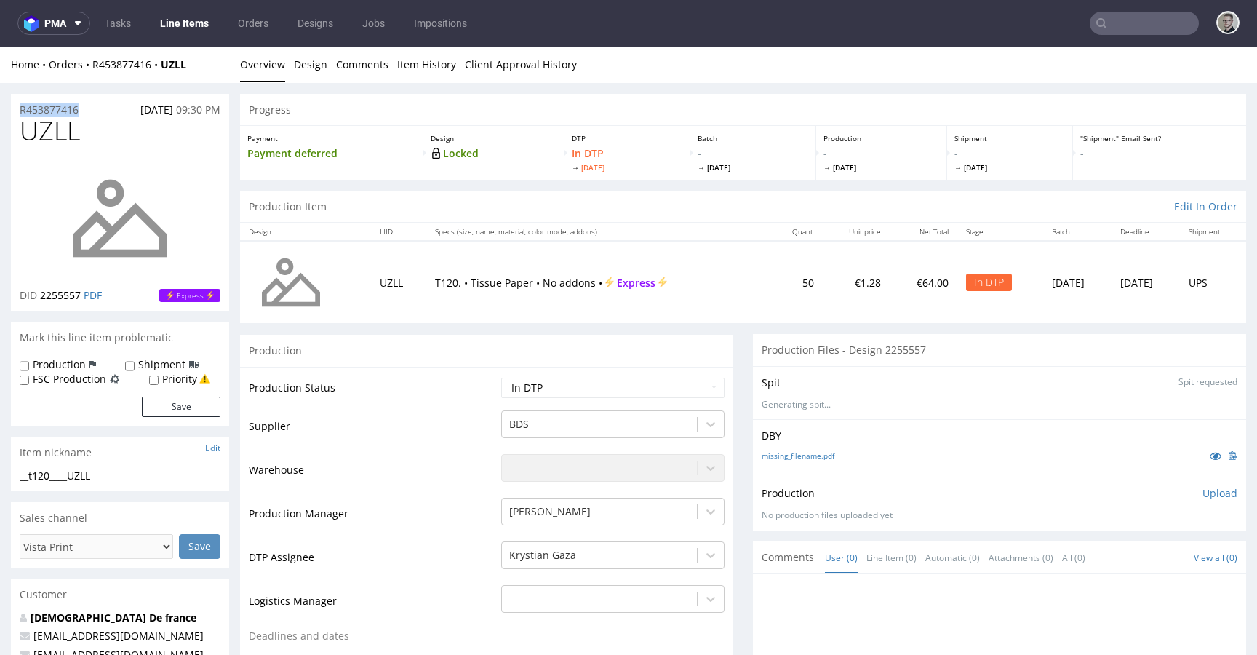
drag, startPoint x: 20, startPoint y: 106, endPoint x: 0, endPoint y: 99, distance: 21.6
copy p "R453877416"
click at [1214, 493] on div "Production Upload No production files uploaded yet Description (optional) Add f…" at bounding box center [999, 503] width 493 height 53
click at [1206, 495] on p "Upload" at bounding box center [1220, 493] width 35 height 15
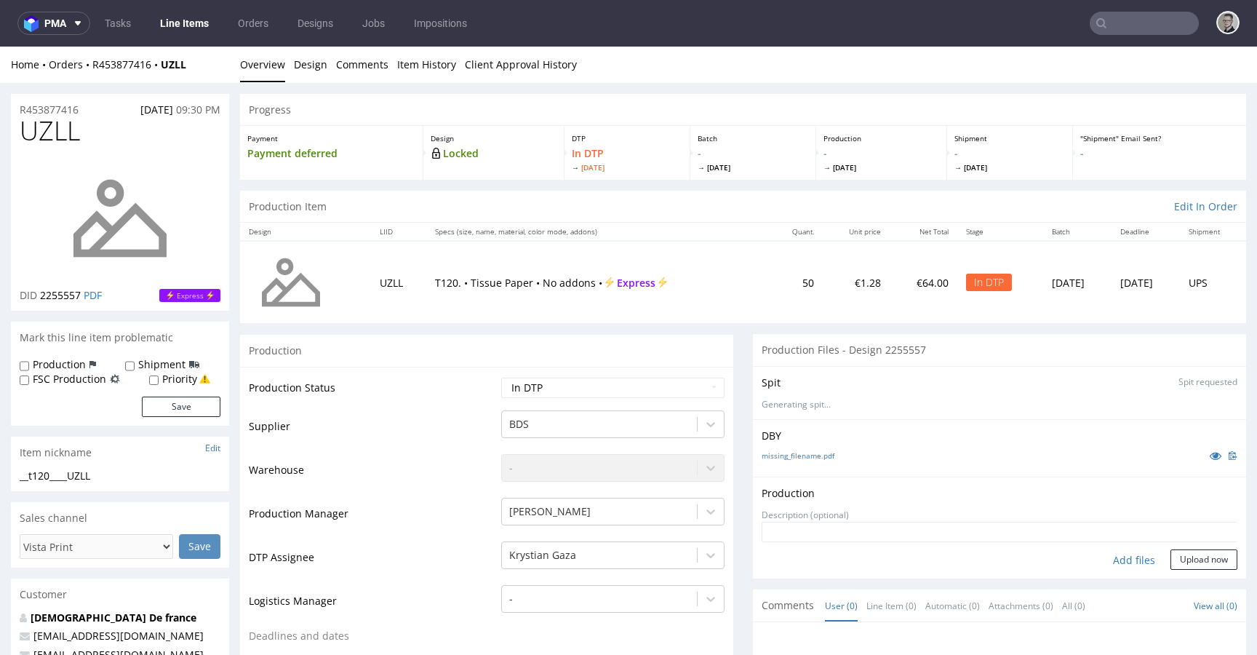
click at [1110, 562] on div "Add files" at bounding box center [1134, 560] width 73 height 22
type input "C:\fakepath\__t120____UZLL__d2255557__oR453877416__outside.pdf"
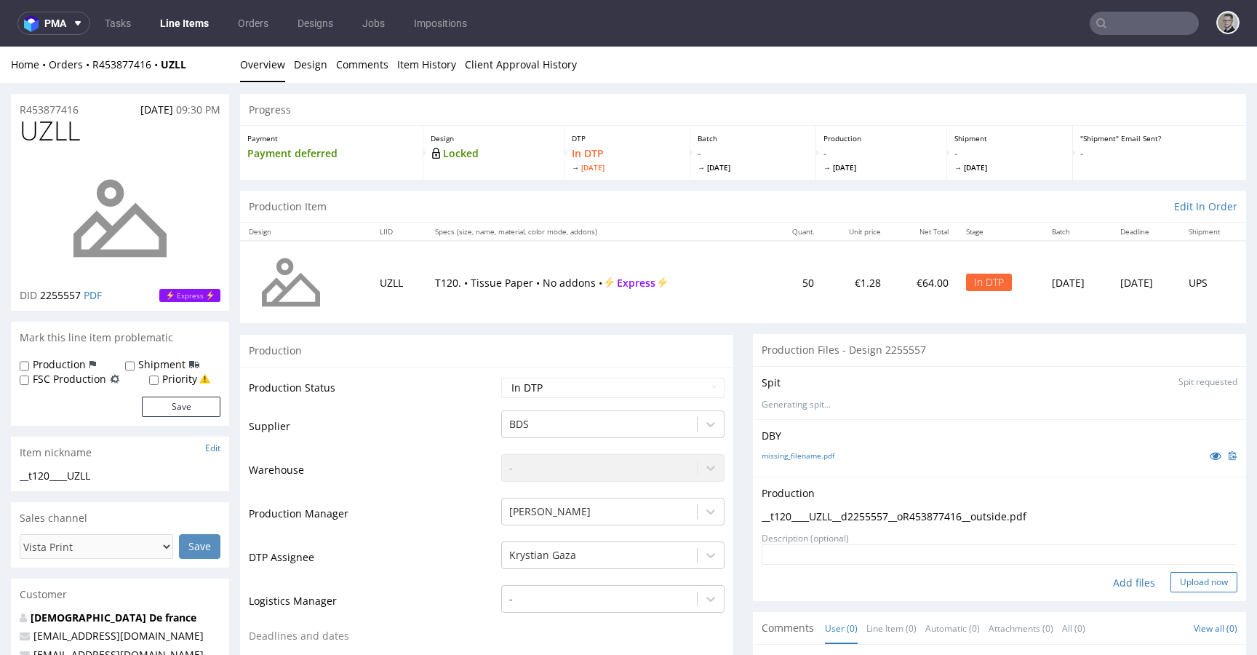
click at [1201, 592] on button "Upload now" at bounding box center [1204, 582] width 67 height 20
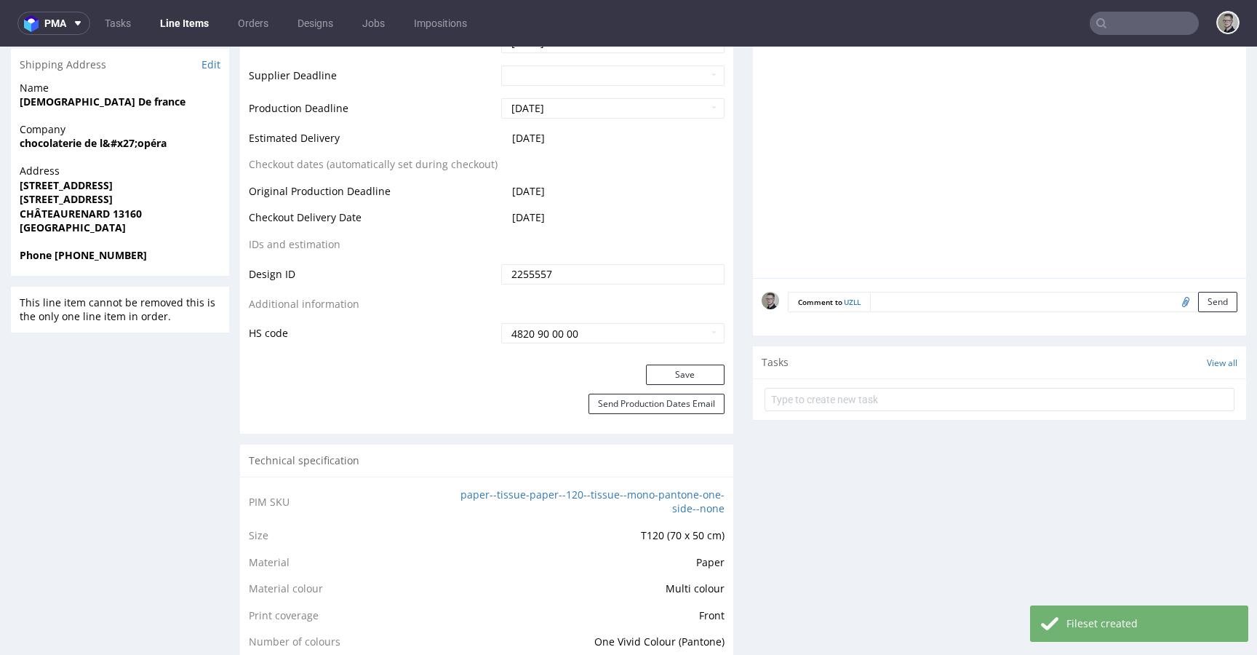
scroll to position [672, 0]
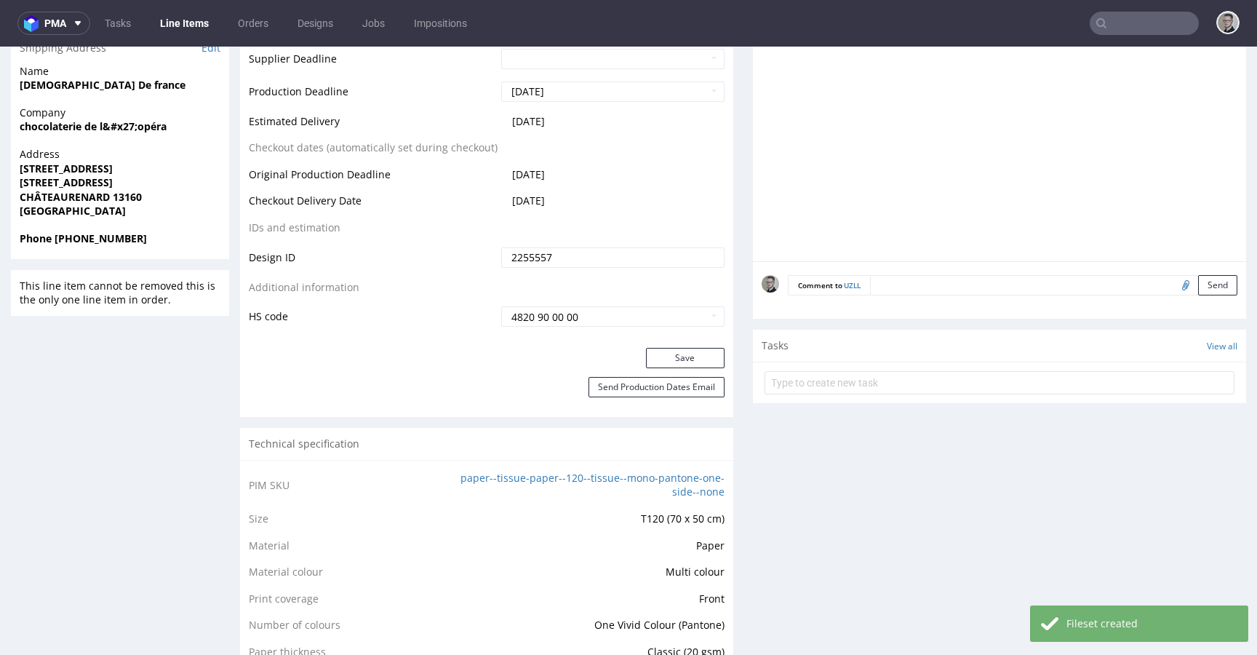
click at [1091, 298] on div "Comment to UZLL Send" at bounding box center [999, 290] width 493 height 58
click at [1108, 298] on div "Comment to UZLL Send" at bounding box center [999, 290] width 493 height 58
click at [1131, 281] on textarea at bounding box center [1053, 285] width 367 height 20
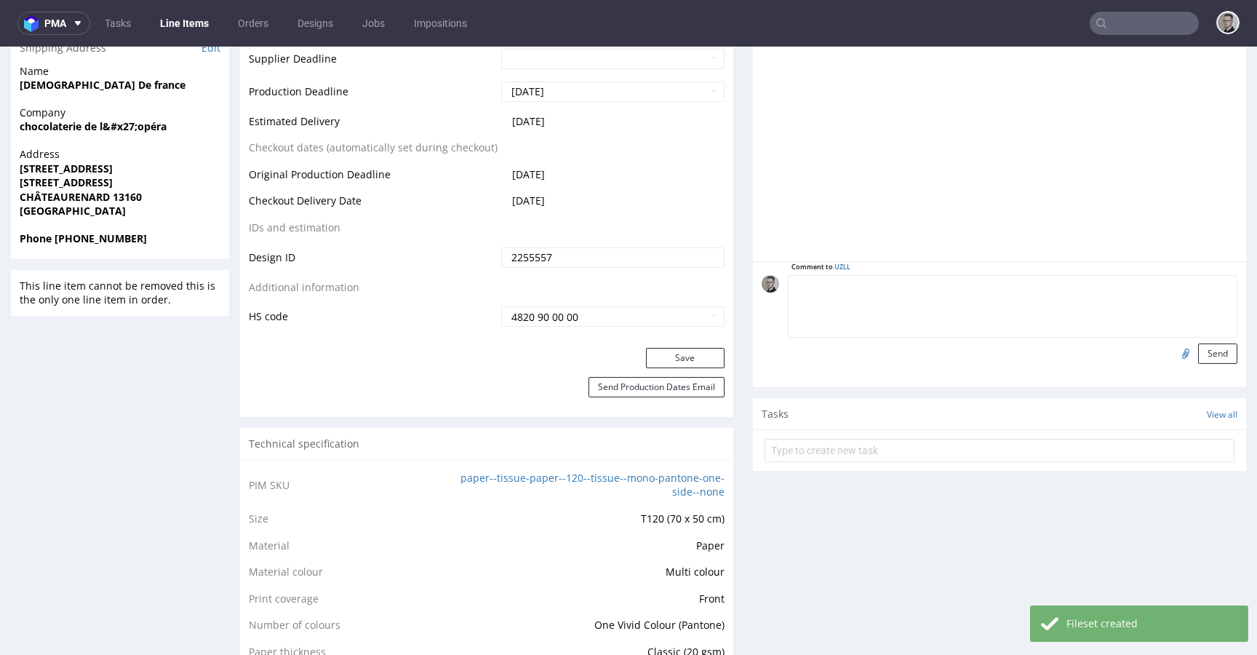
paste textarea "ISSUE: Texts in the design are smaller than minimal 2mm height and some white l…"
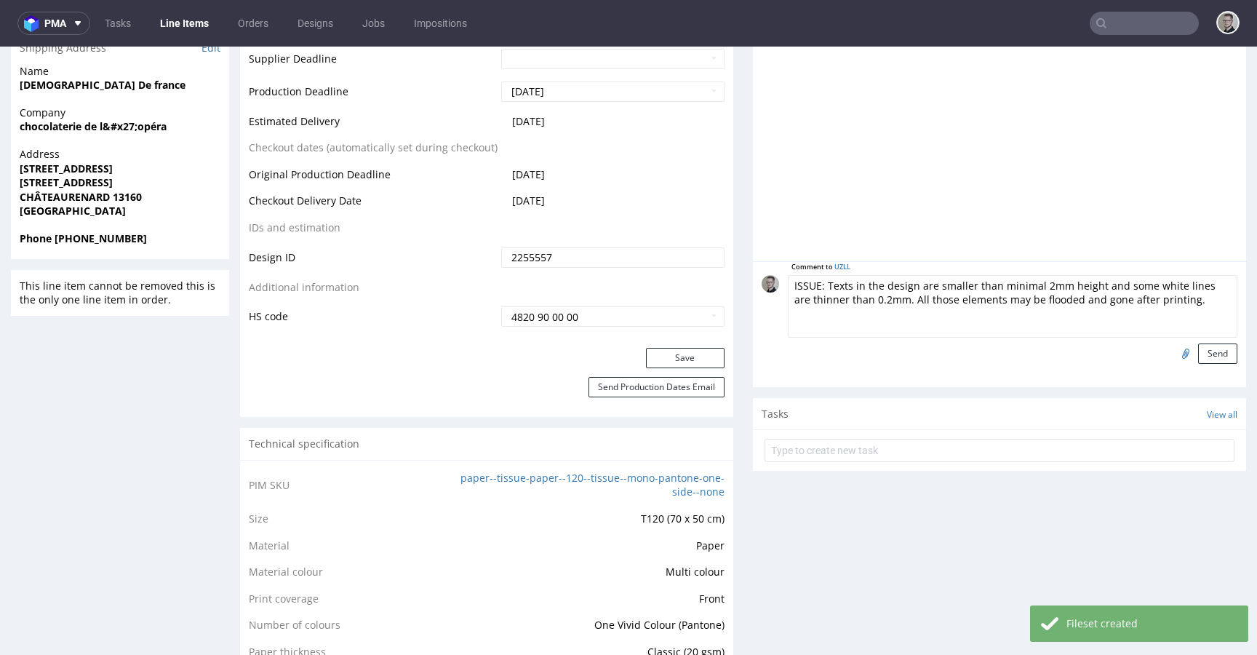
scroll to position [56, 0]
type textarea "ISSUE: Texts in the design are smaller than minimal 2mm height and some white l…"
click at [1201, 352] on button "Send" at bounding box center [1217, 353] width 39 height 20
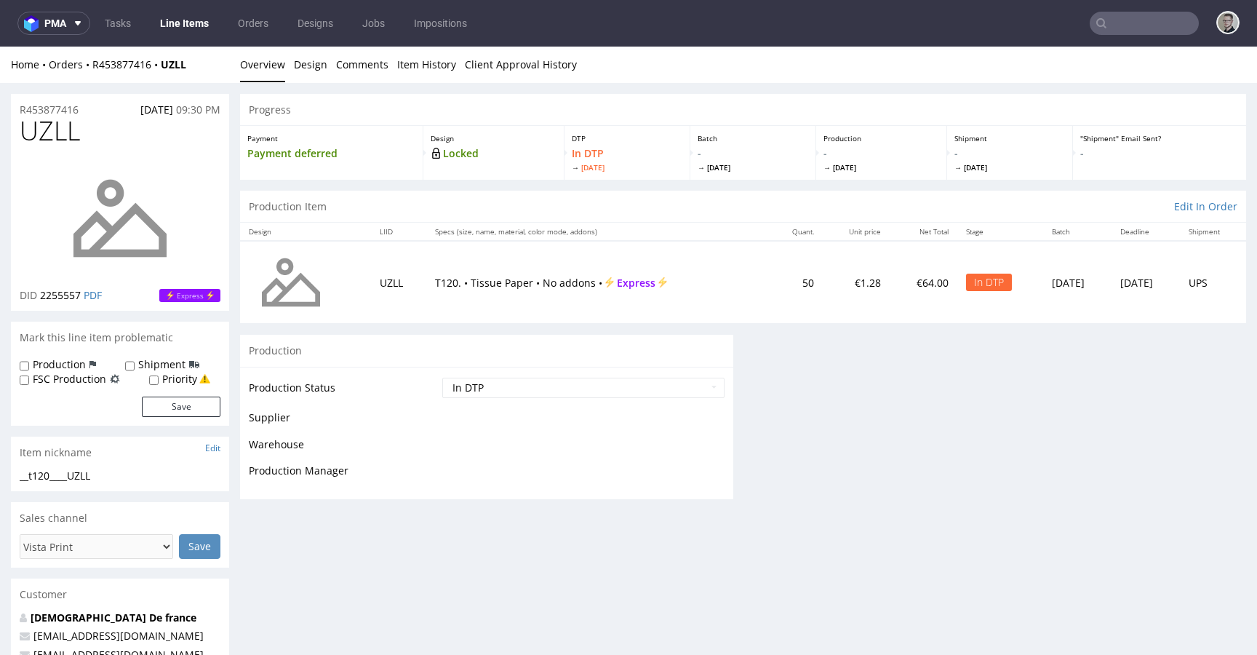
scroll to position [0, 0]
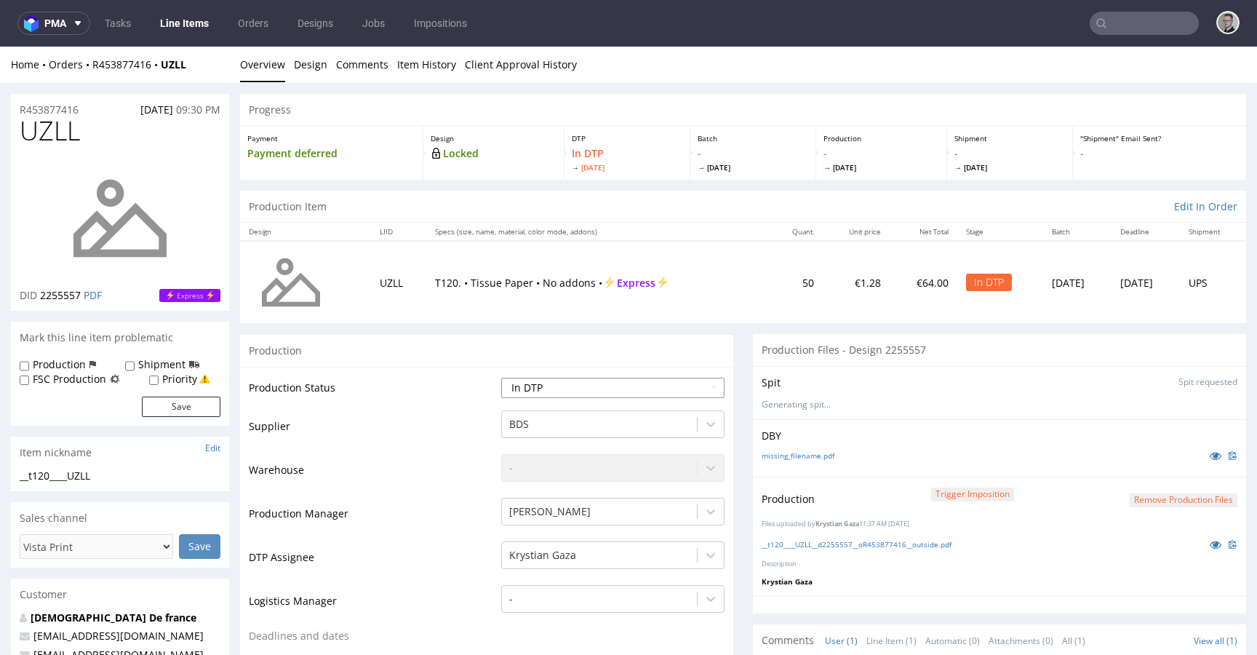
click at [590, 379] on select "Waiting for Artwork Waiting for Diecut Waiting for Mockup Waiting for DTP Waiti…" at bounding box center [612, 388] width 223 height 20
select select "dtp_production_ready"
click at [501, 378] on select "Waiting for Artwork Waiting for Diecut Waiting for Mockup Waiting for DTP Waiti…" at bounding box center [612, 388] width 223 height 20
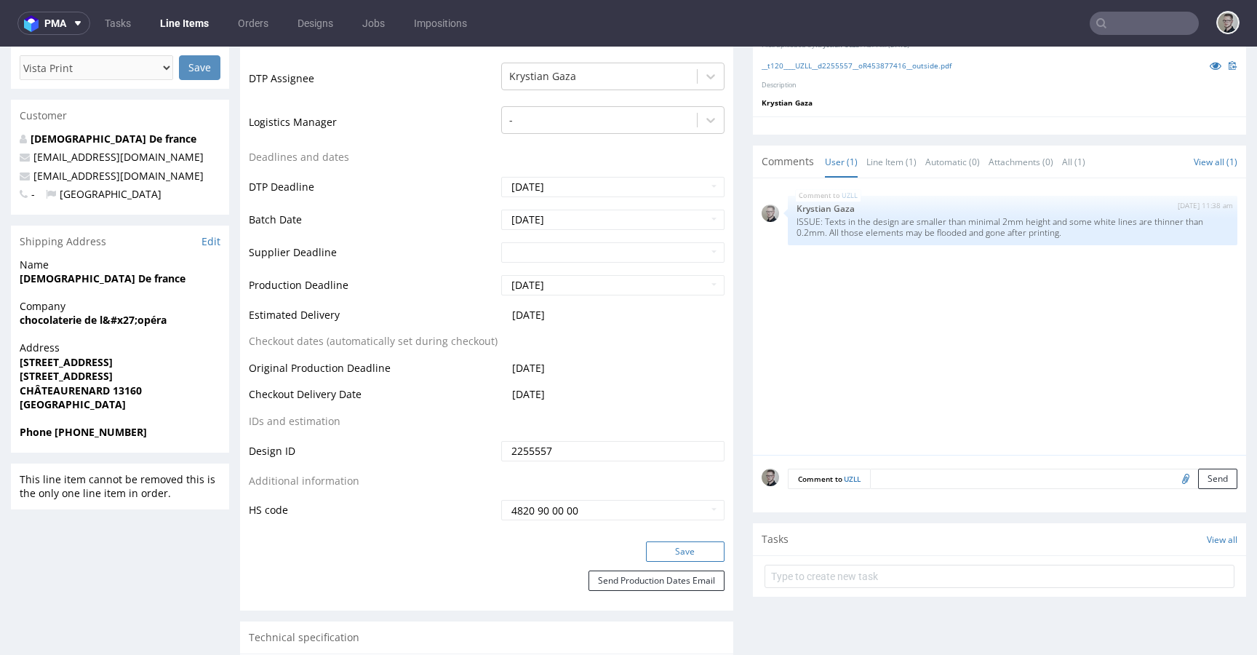
click at [685, 546] on button "Save" at bounding box center [685, 551] width 79 height 20
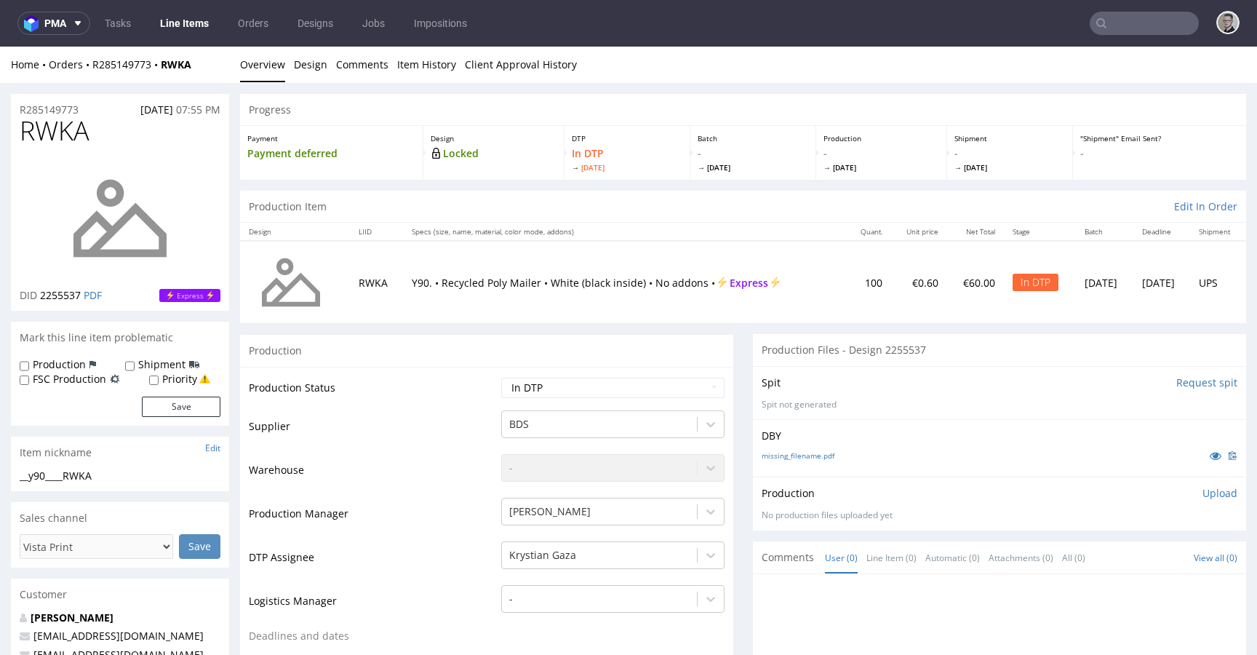
click at [1183, 384] on input "Request spit" at bounding box center [1207, 382] width 61 height 15
click at [802, 458] on link "missing_filename.pdf" at bounding box center [798, 455] width 73 height 10
click at [70, 473] on div "__y90____RWKA" at bounding box center [120, 476] width 201 height 15
click at [71, 473] on div "__y90____RWKA" at bounding box center [120, 476] width 201 height 15
copy div "__y90____RWKA"
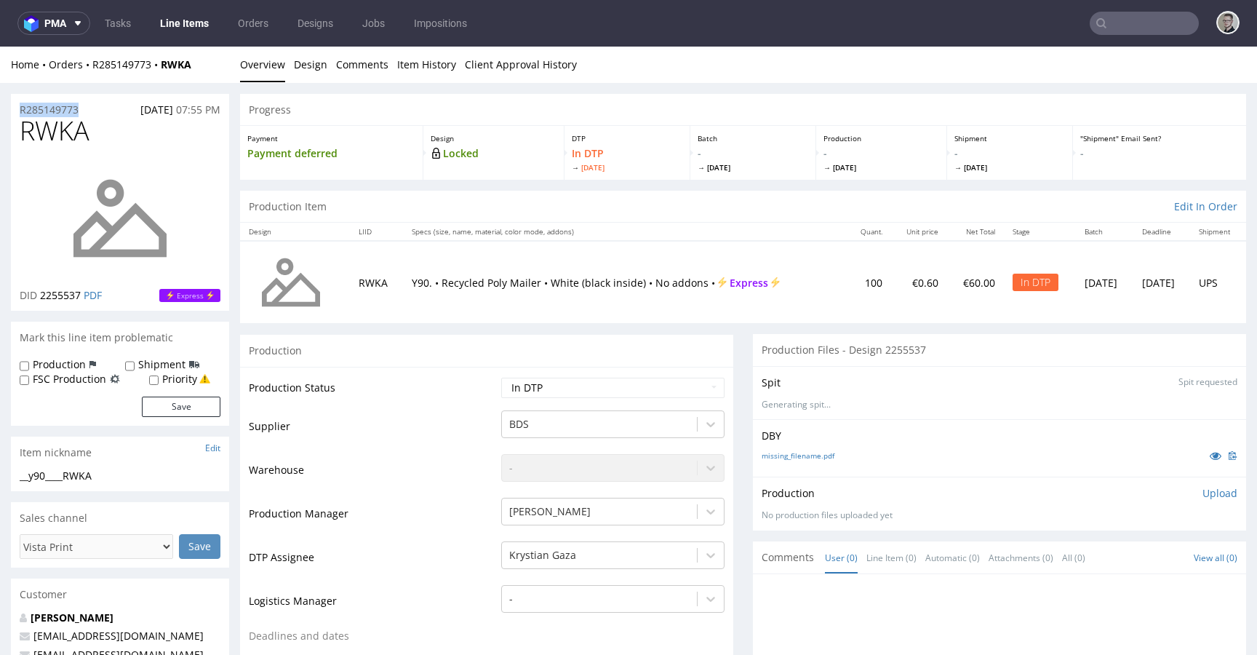
drag, startPoint x: 86, startPoint y: 109, endPoint x: 0, endPoint y: 100, distance: 86.4
copy p "R285149773"
click at [1209, 486] on p "Upload" at bounding box center [1220, 493] width 35 height 15
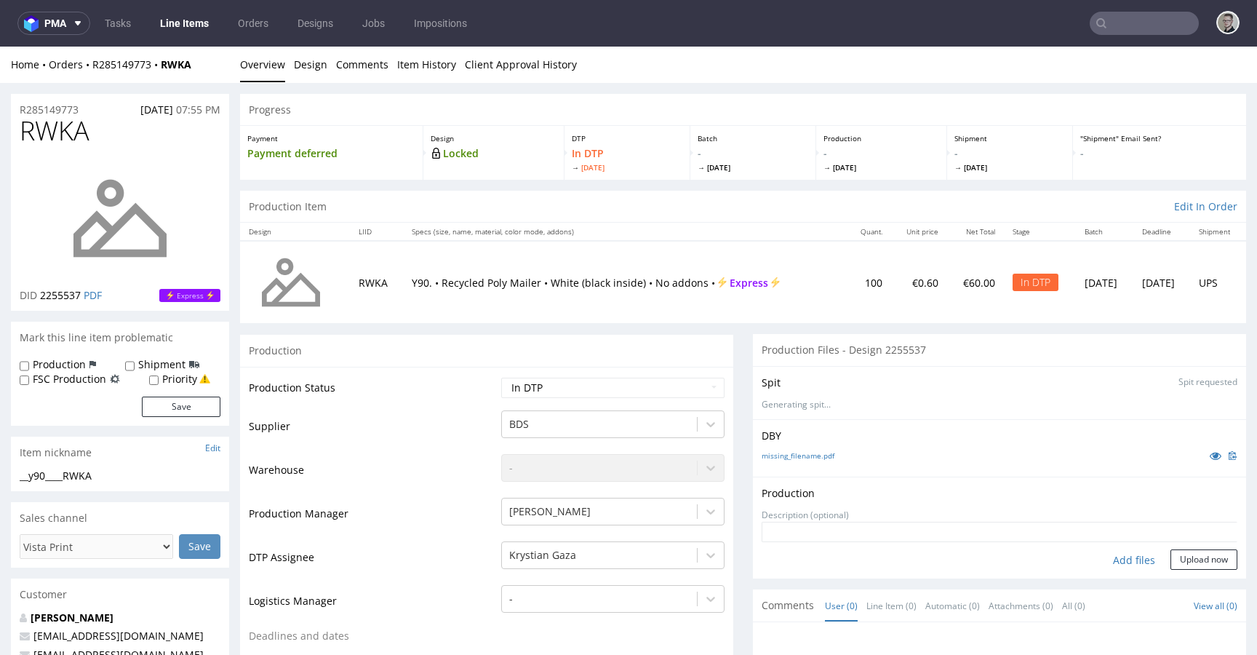
click at [1110, 563] on div "Add files" at bounding box center [1134, 560] width 73 height 22
type input "C:\fakepath\__y90____RWKA__d2255537__oR285149773__outside.pdf"
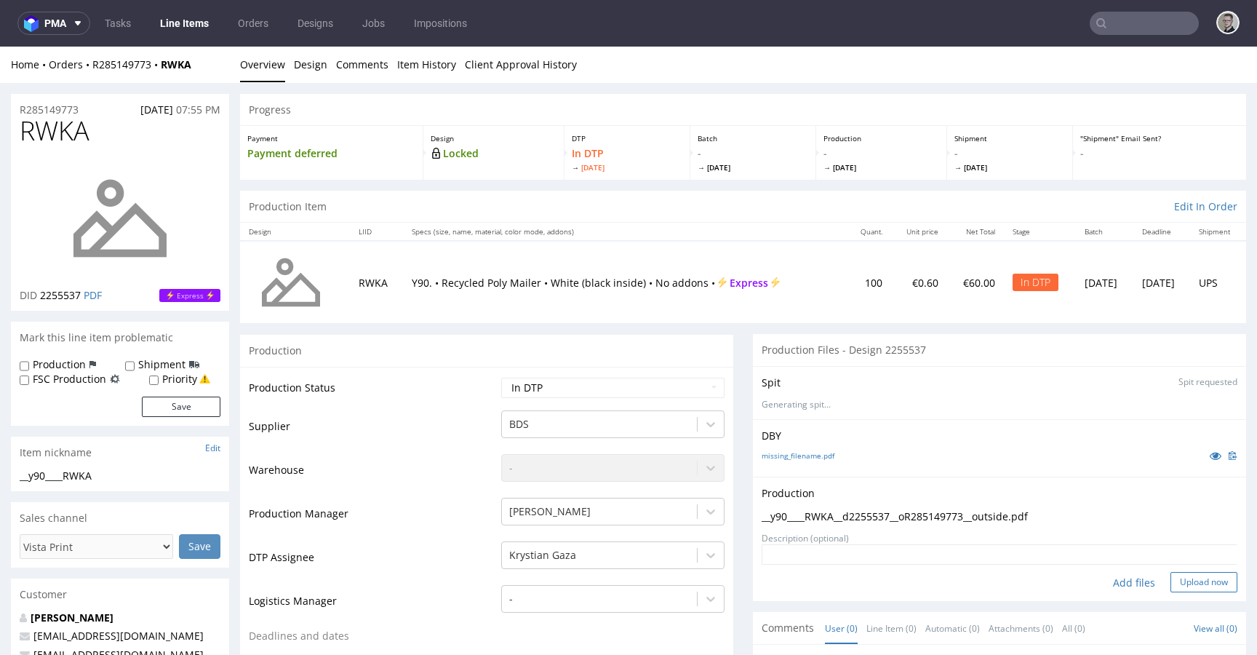
click at [1185, 576] on button "Upload now" at bounding box center [1204, 582] width 67 height 20
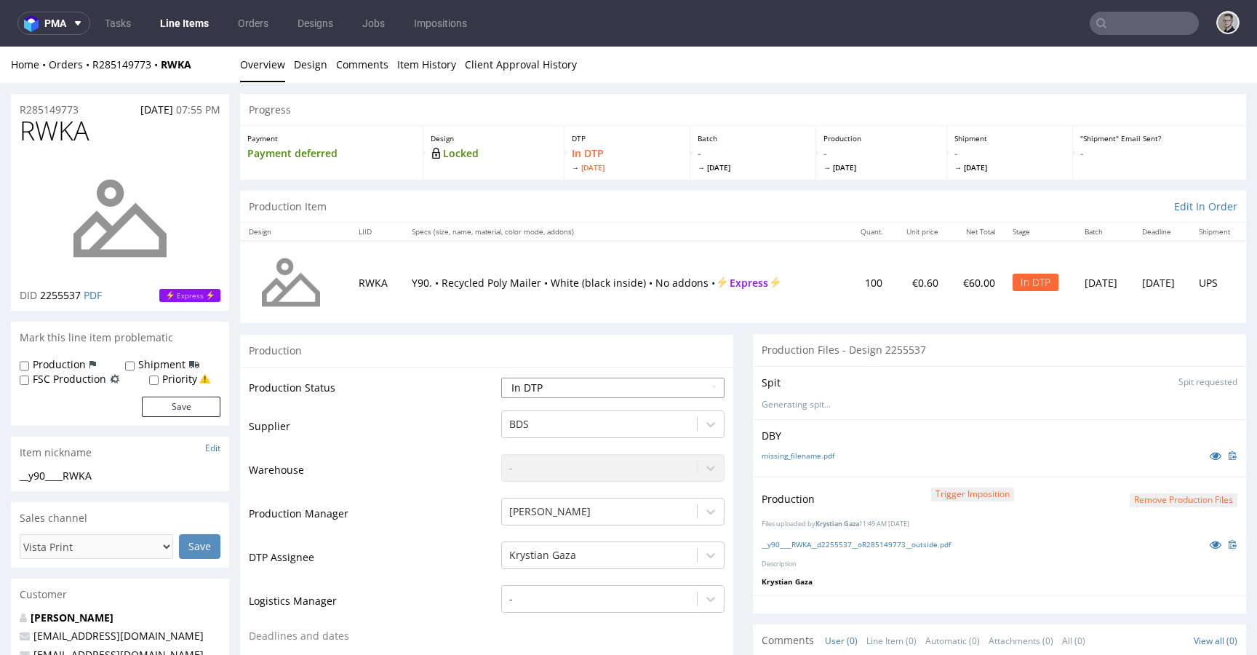
click at [578, 392] on select "Waiting for Artwork Waiting for Diecut Waiting for Mockup Waiting for DTP Waiti…" at bounding box center [612, 388] width 223 height 20
select select "dtp_production_ready"
click at [501, 378] on select "Waiting for Artwork Waiting for Diecut Waiting for Mockup Waiting for DTP Waiti…" at bounding box center [612, 388] width 223 height 20
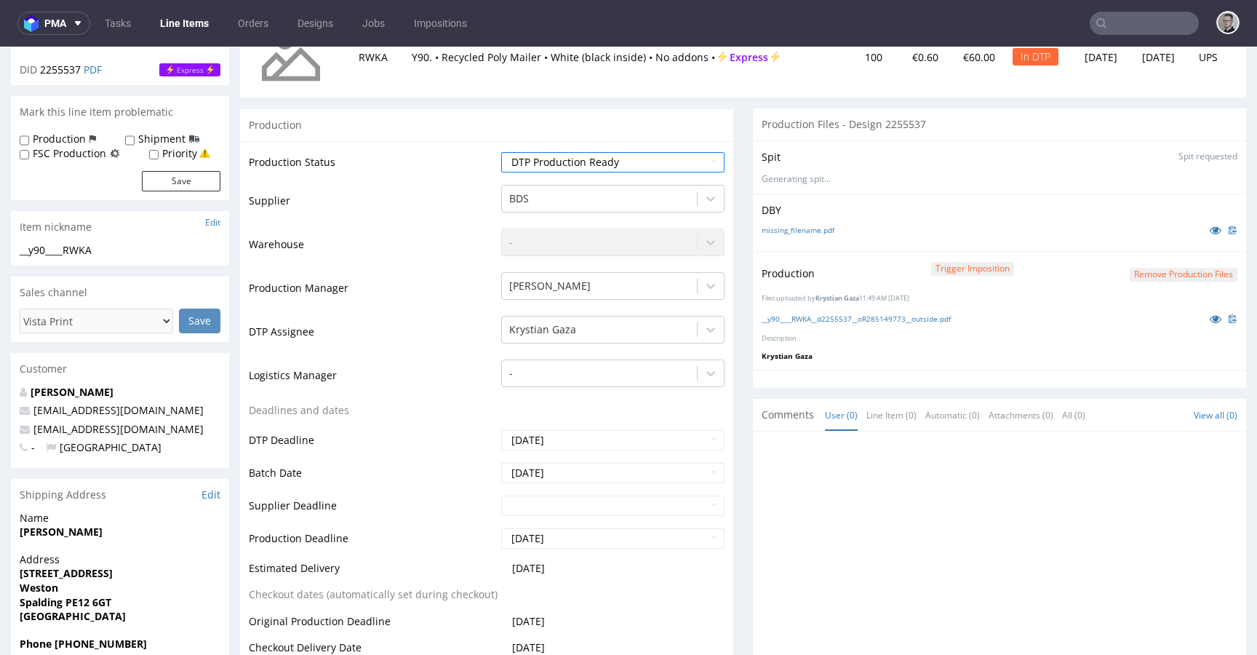
scroll to position [621, 0]
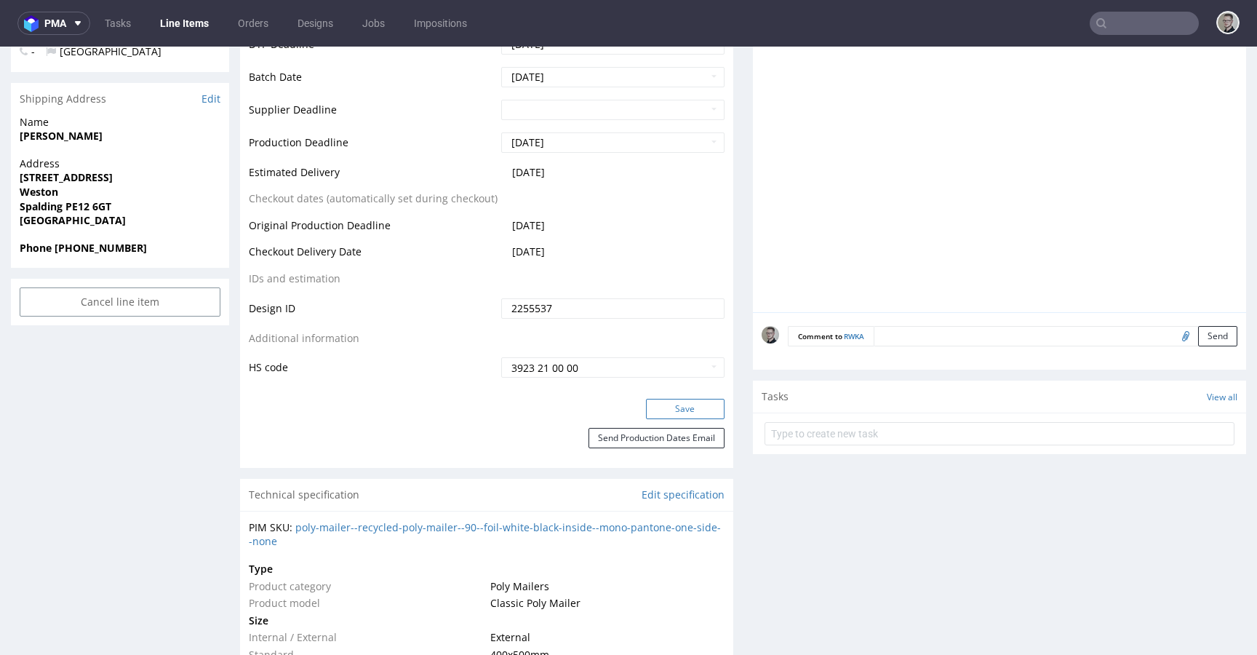
click at [711, 410] on button "Save" at bounding box center [685, 409] width 79 height 20
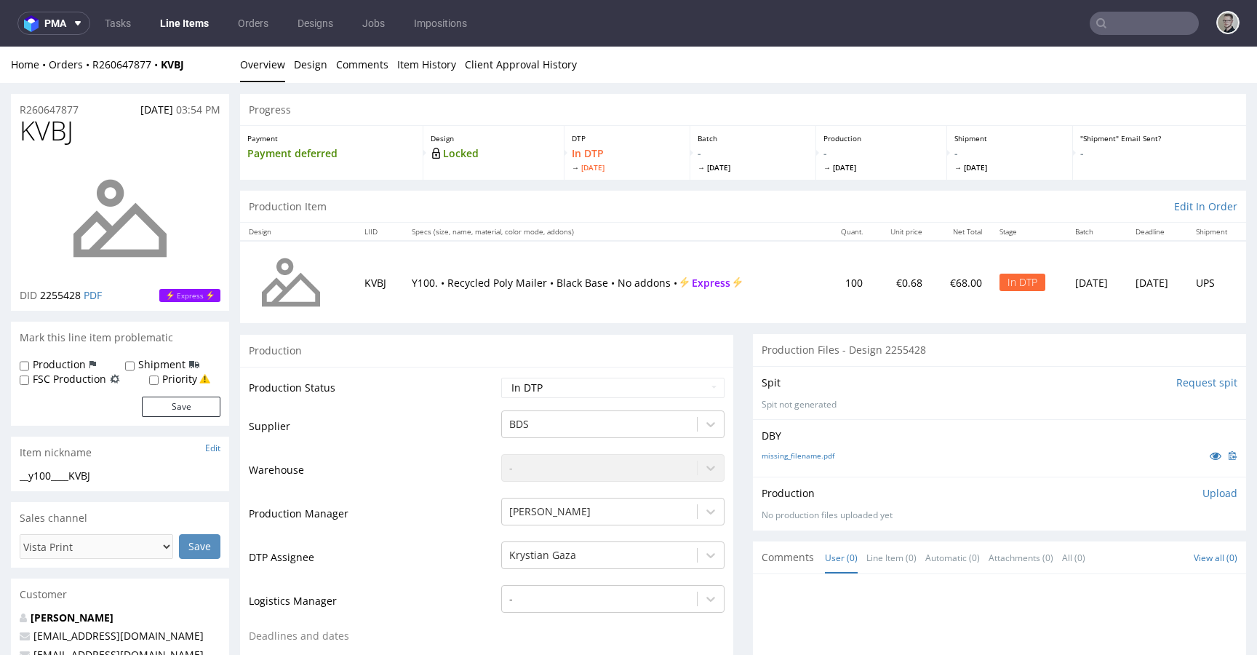
click at [1185, 382] on input "Request spit" at bounding box center [1207, 382] width 61 height 15
drag, startPoint x: 295, startPoint y: 61, endPoint x: 260, endPoint y: 63, distance: 35.0
click at [295, 61] on link "Design" at bounding box center [310, 65] width 33 height 36
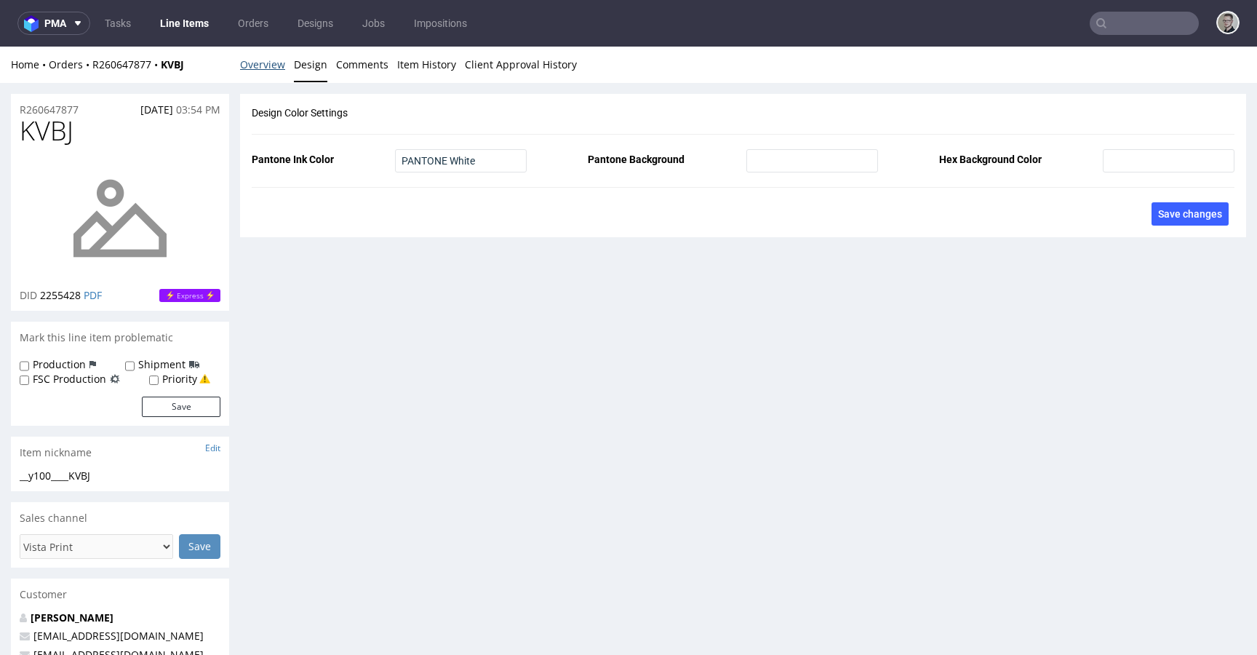
drag, startPoint x: 262, startPoint y: 63, endPoint x: 287, endPoint y: 78, distance: 28.7
click at [262, 63] on link "Overview" at bounding box center [262, 65] width 45 height 36
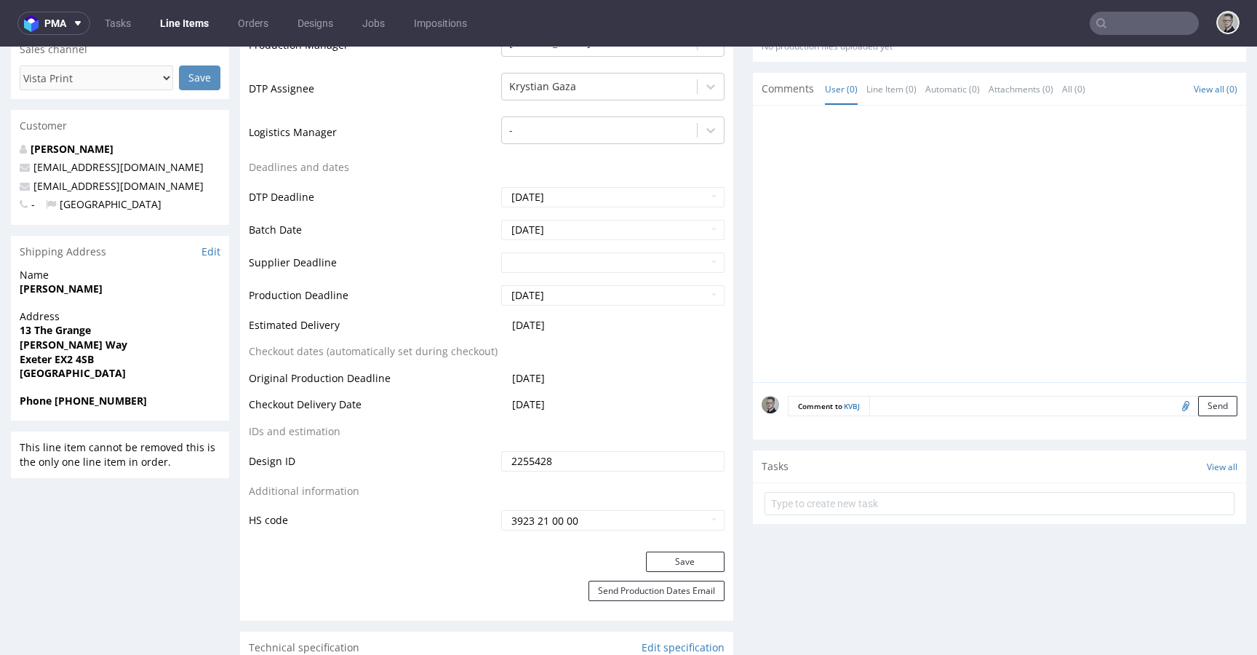
scroll to position [475, 0]
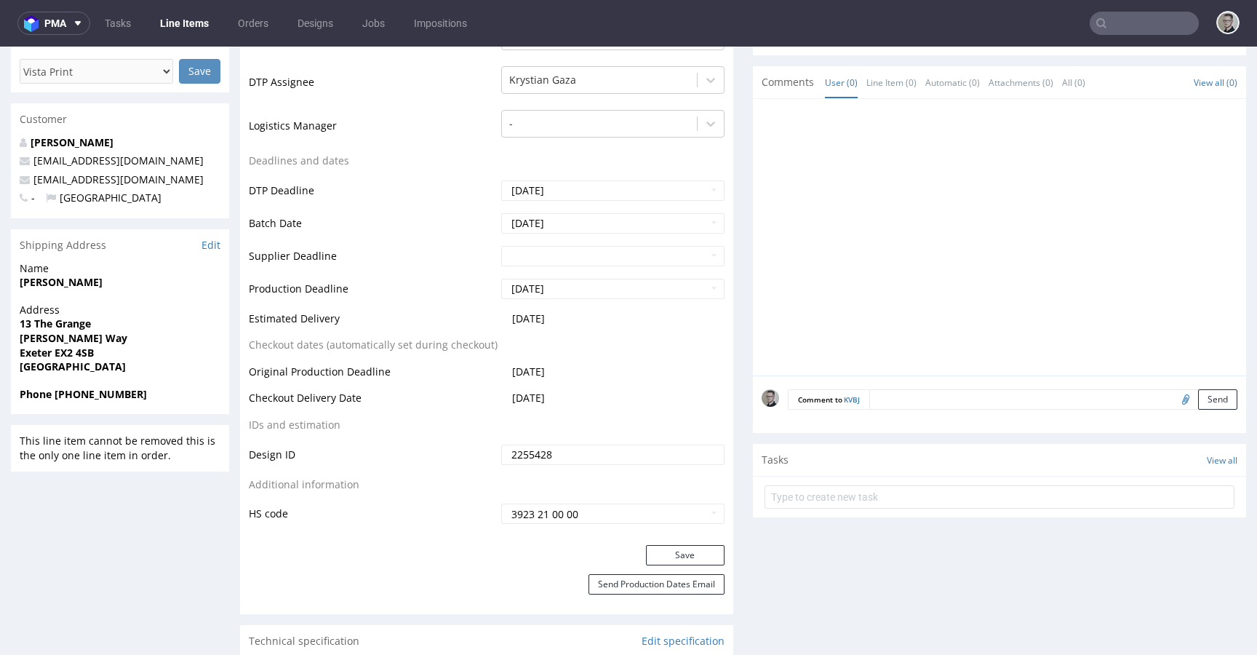
click at [1039, 401] on textarea at bounding box center [1053, 399] width 368 height 20
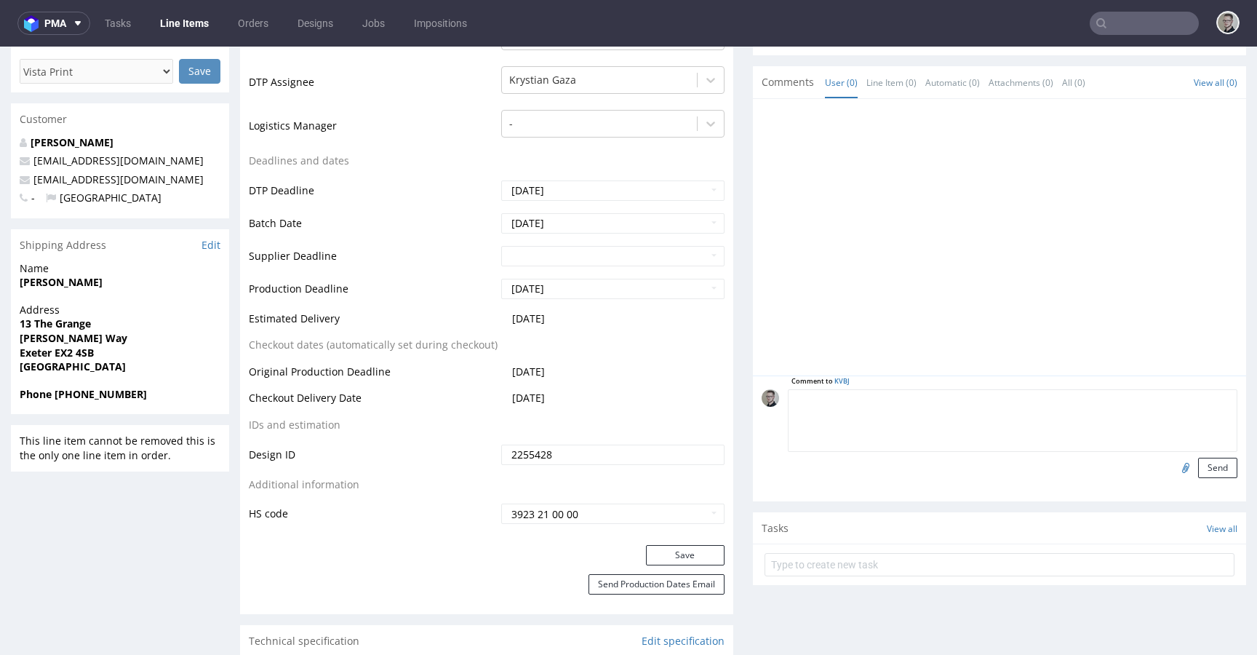
paste textarea "Print Color - Pantone White (set as 100% Magenta named Pantone White for design…"
type textarea "Print Color - Pantone White (set as 100% Magenta named Pantone White for design…"
click at [1198, 464] on button "Send" at bounding box center [1217, 468] width 39 height 20
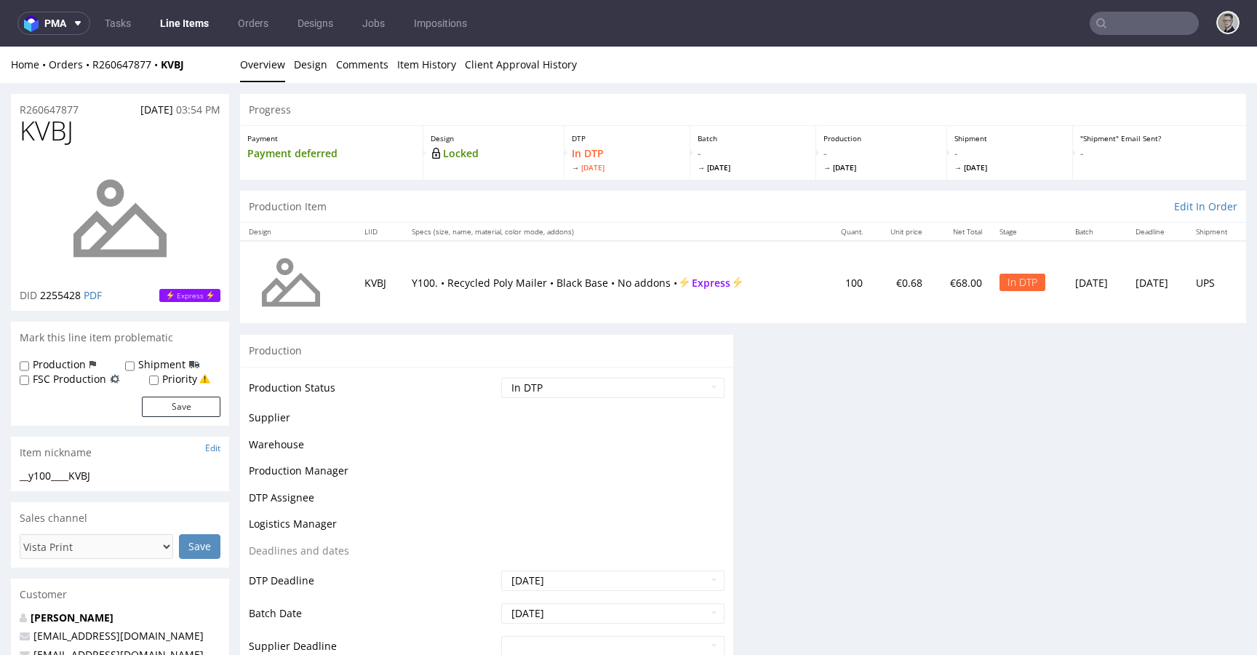
scroll to position [0, 0]
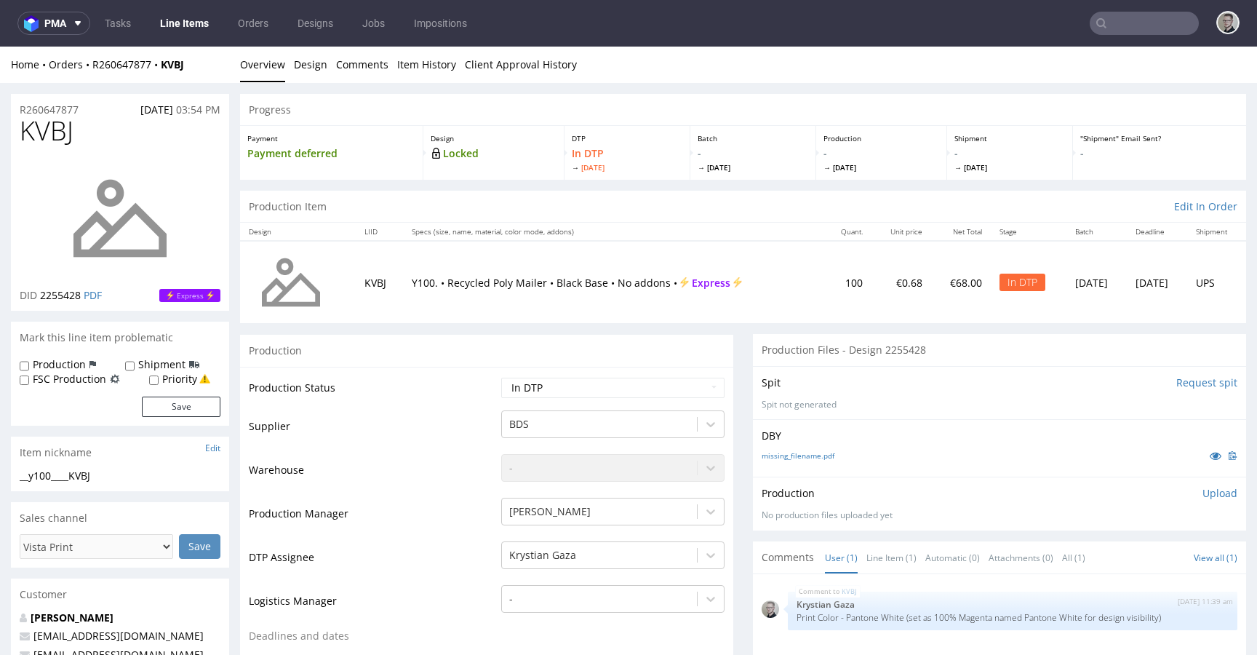
drag, startPoint x: 44, startPoint y: 362, endPoint x: 79, endPoint y: 372, distance: 36.4
click at [44, 362] on label "Production" at bounding box center [59, 364] width 53 height 15
click at [29, 362] on input "Production" at bounding box center [24, 366] width 9 height 12
checkbox input "true"
click at [190, 402] on button "Save" at bounding box center [181, 407] width 79 height 20
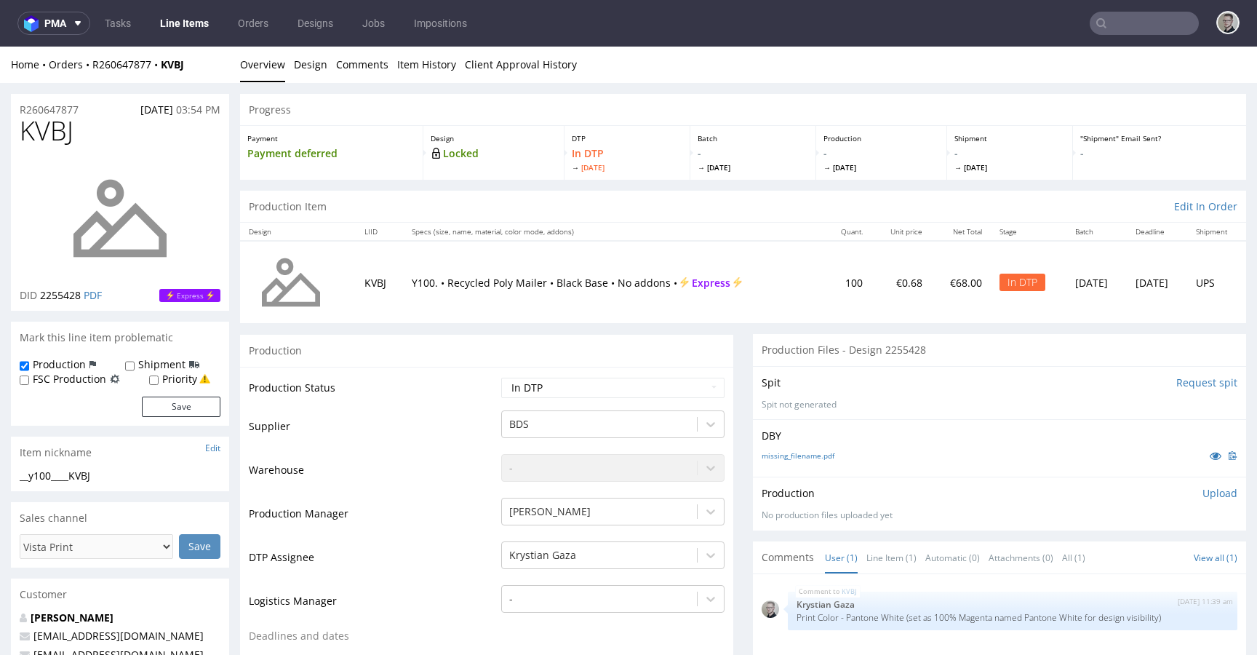
click at [747, 194] on div "Production Item Edit In Order" at bounding box center [743, 207] width 1006 height 32
click at [790, 446] on div "DBY missing_filename.pdf" at bounding box center [999, 447] width 493 height 57
click at [792, 453] on link "missing_filename.pdf" at bounding box center [798, 455] width 73 height 10
click at [47, 485] on div "__y100____KVBJ __y100 ____KVBJ Update" at bounding box center [120, 480] width 218 height 23
click at [52, 471] on div "__y100____KVBJ" at bounding box center [120, 476] width 201 height 15
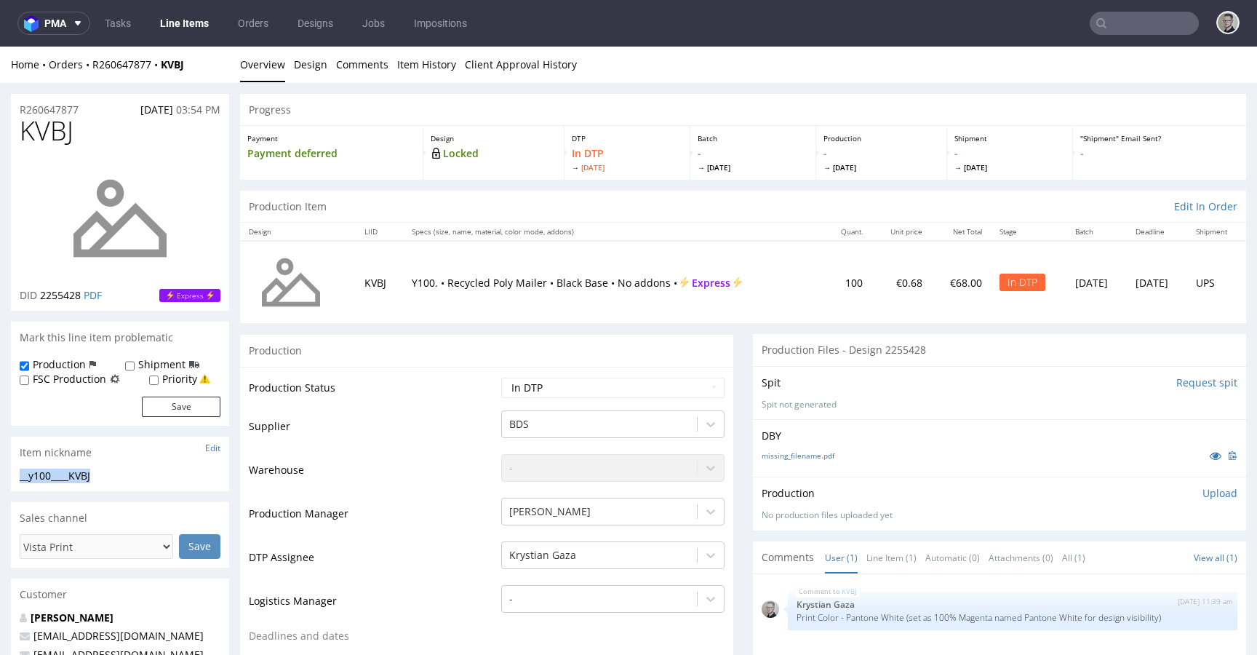
click at [52, 471] on div "__y100____KVBJ" at bounding box center [120, 476] width 201 height 15
copy div "__y100____KVBJ"
drag, startPoint x: 103, startPoint y: 107, endPoint x: 0, endPoint y: 114, distance: 102.8
copy p "R260647877"
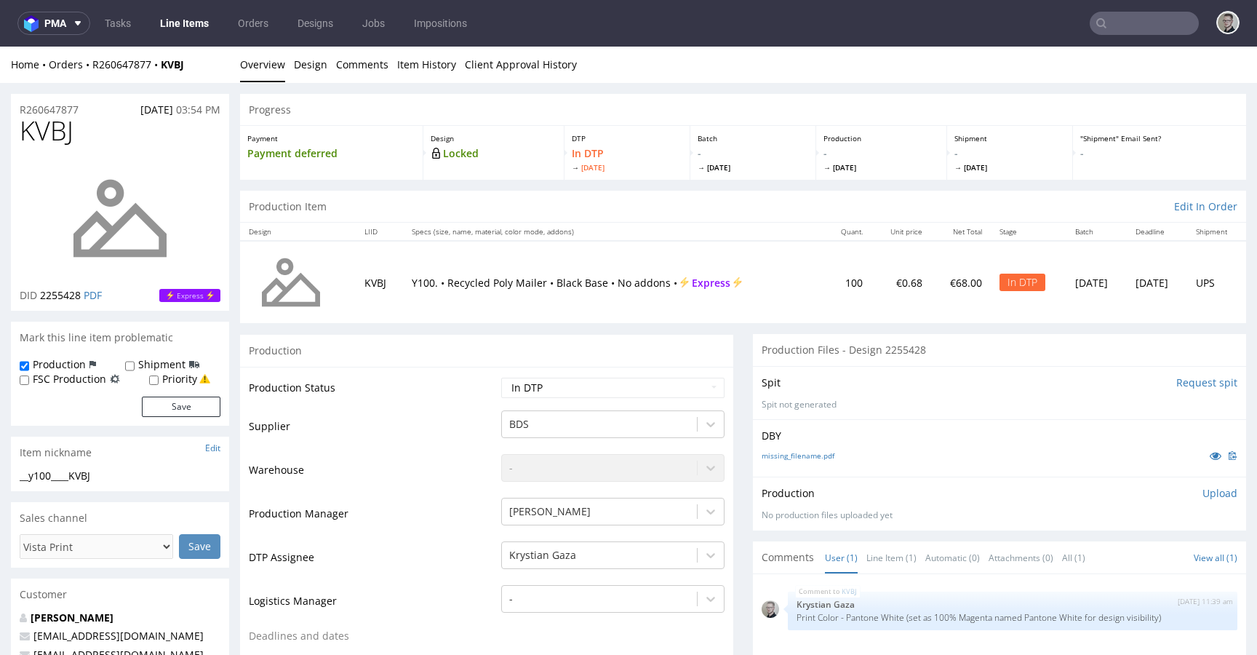
drag, startPoint x: 1204, startPoint y: 495, endPoint x: 1170, endPoint y: 542, distance: 58.4
click at [1204, 495] on p "Upload" at bounding box center [1220, 493] width 35 height 15
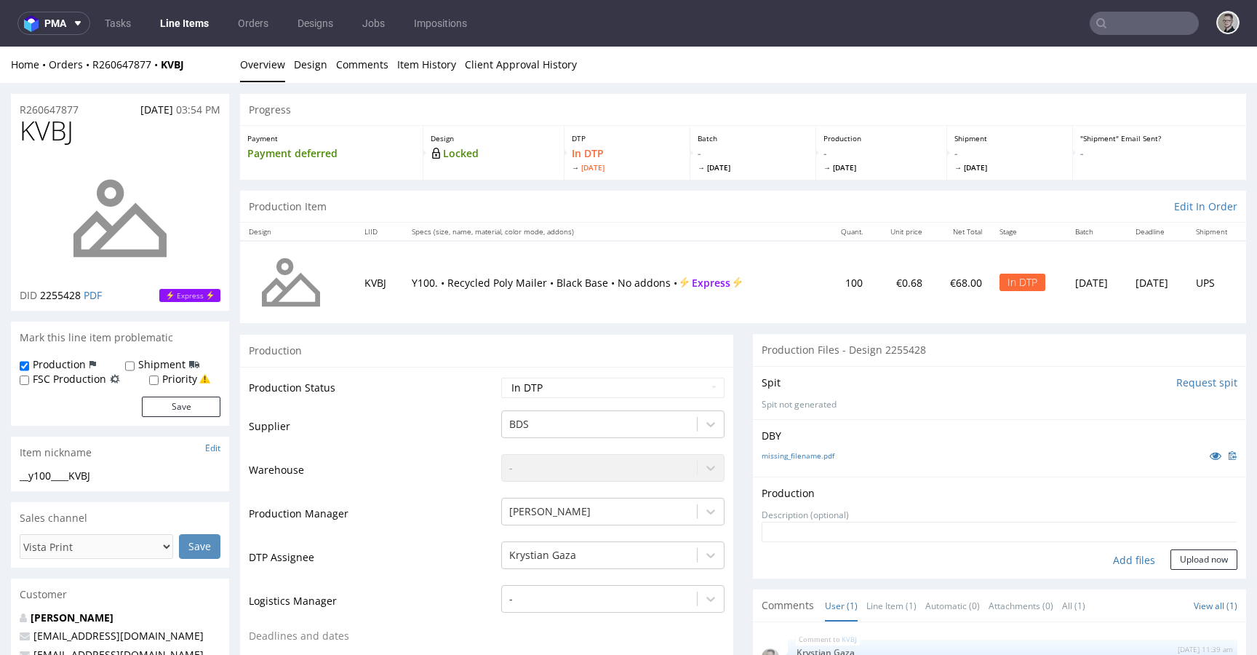
click at [1118, 557] on div "Add files" at bounding box center [1134, 560] width 73 height 22
type input "C:\fakepath\__y100____KVBJ__d2255428__oR260647877__outside.pdf"
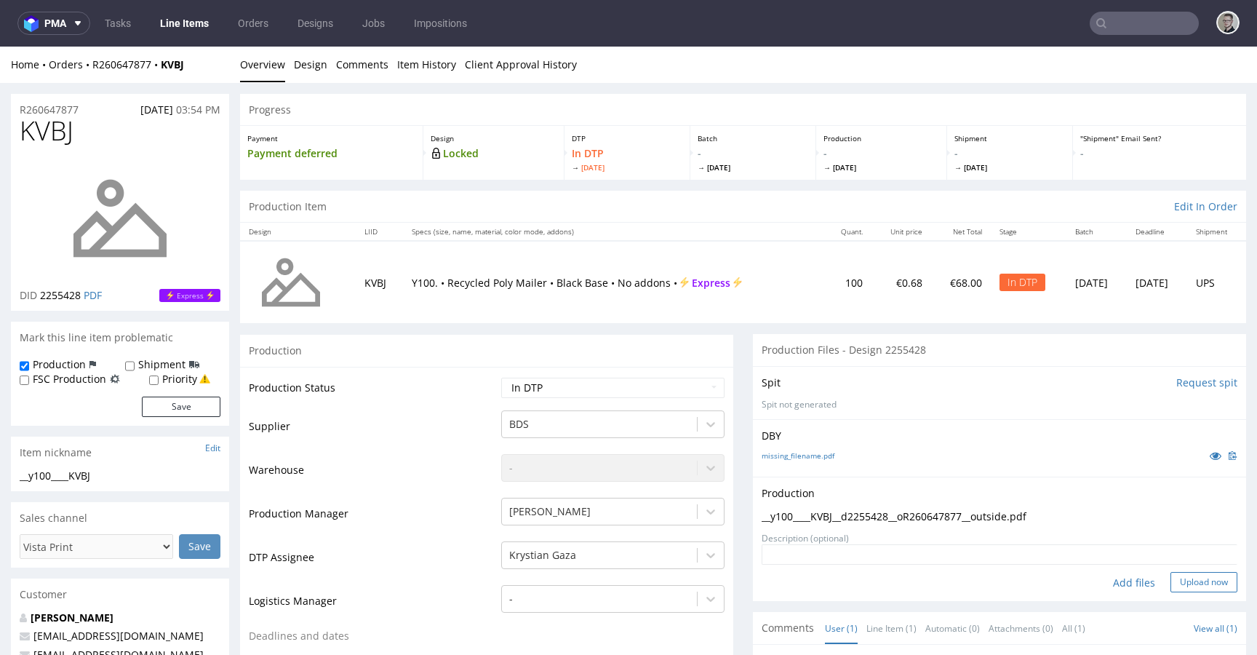
click at [1209, 577] on button "Upload now" at bounding box center [1204, 582] width 67 height 20
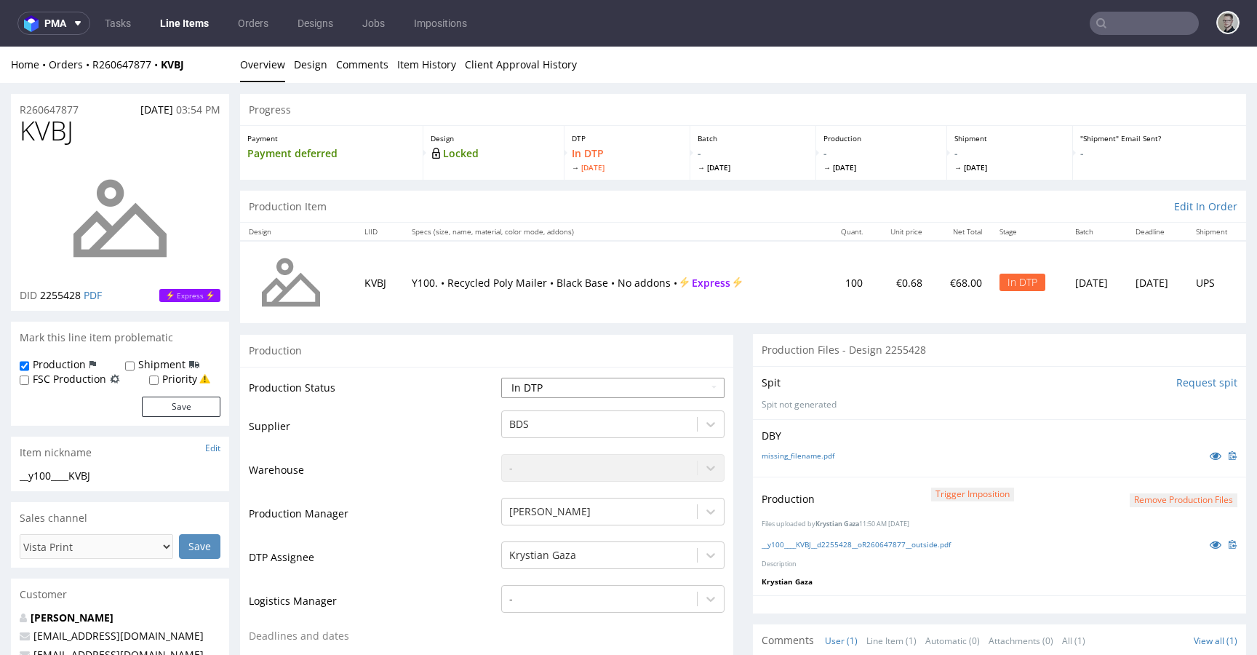
click at [601, 386] on select "Waiting for Artwork Waiting for Diecut Waiting for Mockup Waiting for DTP Waiti…" at bounding box center [612, 388] width 223 height 20
select select "dtp_production_ready"
click at [501, 378] on select "Waiting for Artwork Waiting for Diecut Waiting for Mockup Waiting for DTP Waiti…" at bounding box center [612, 388] width 223 height 20
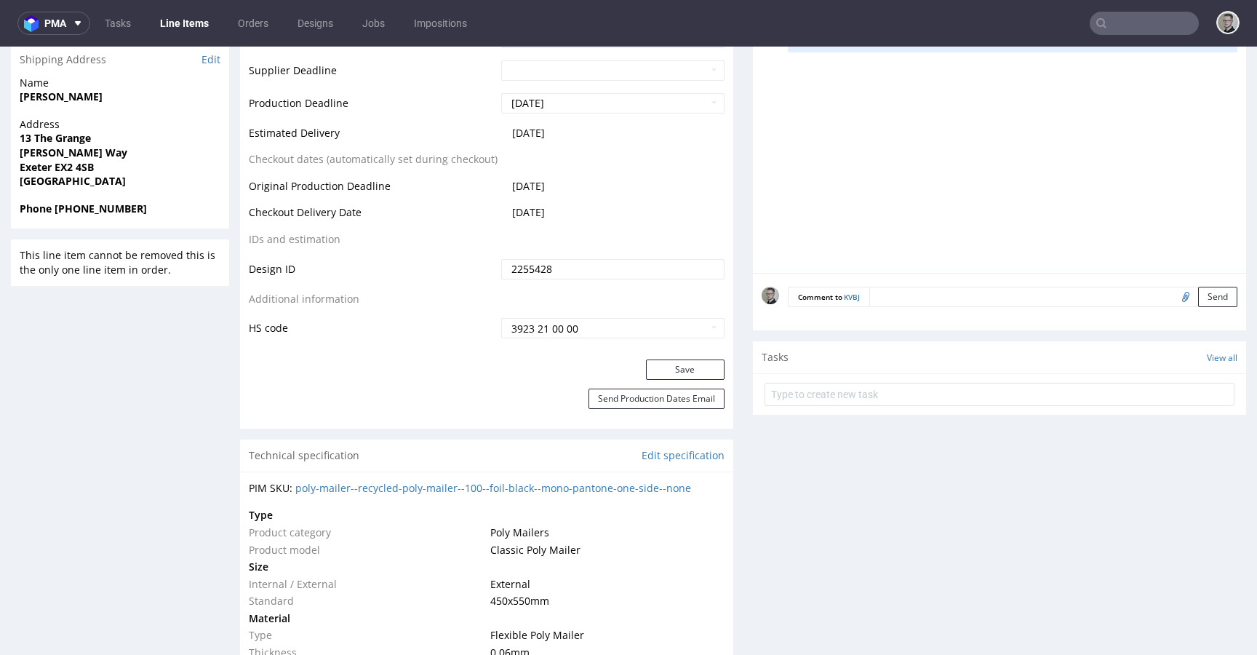
scroll to position [668, 0]
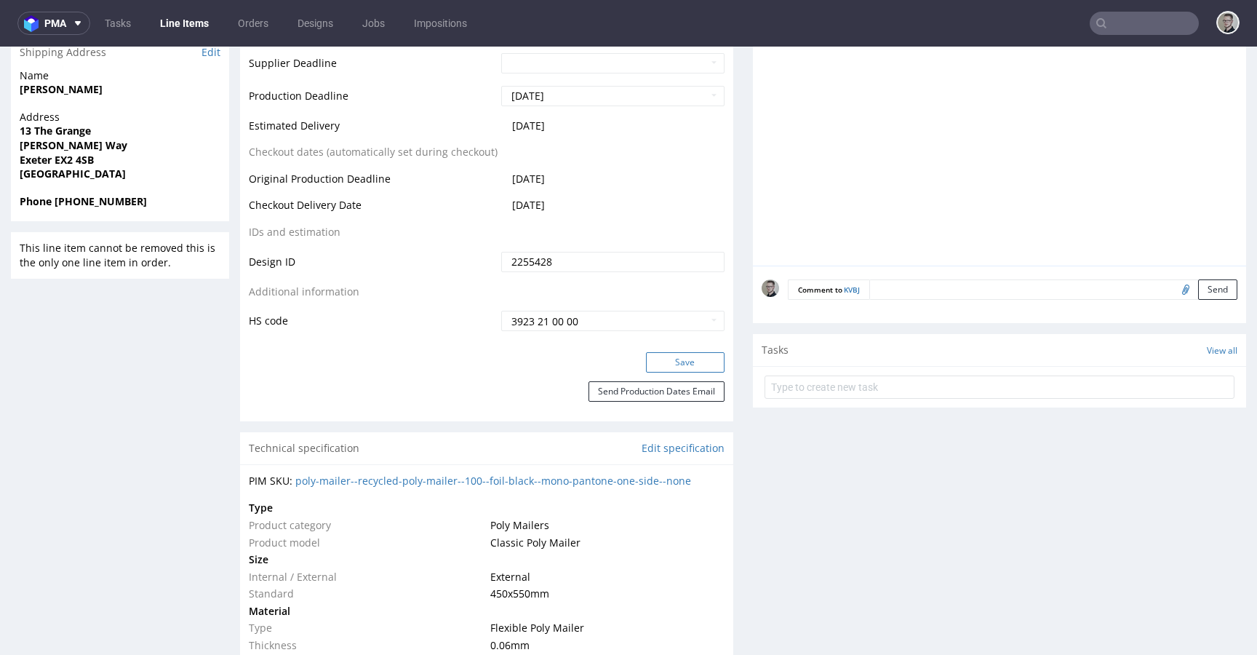
click at [693, 358] on button "Save" at bounding box center [685, 362] width 79 height 20
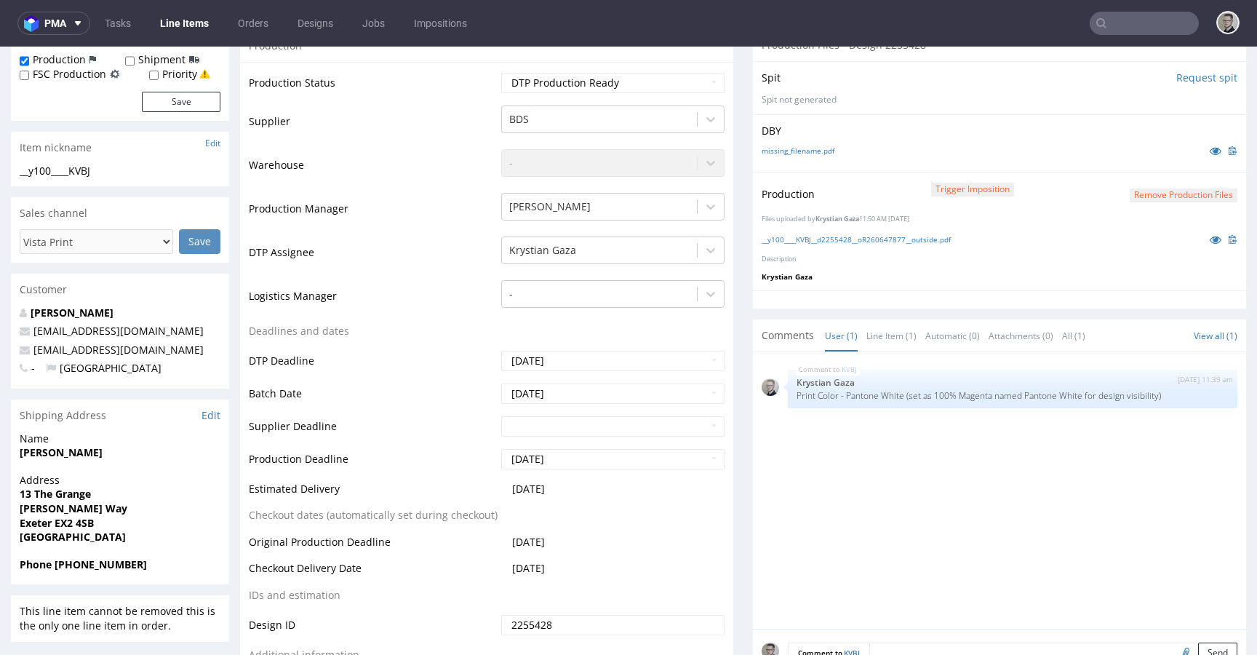
scroll to position [0, 0]
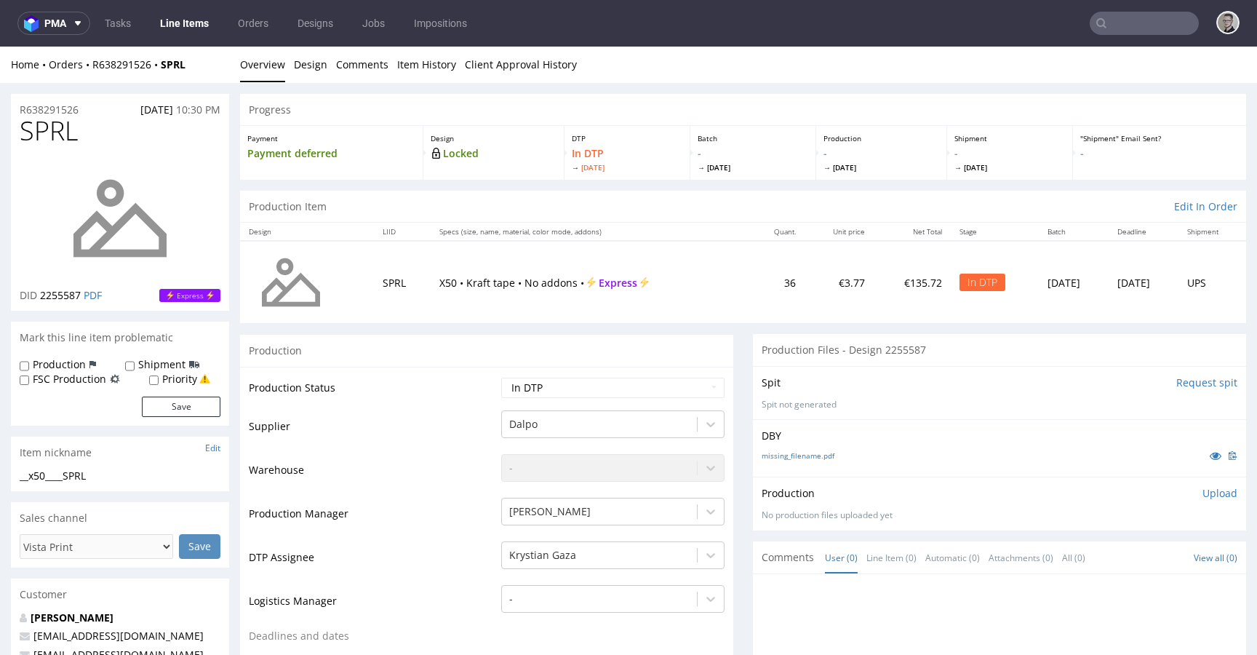
click at [1188, 384] on input "Request spit" at bounding box center [1207, 382] width 61 height 15
click at [1011, 357] on div "Production Files - Design 2255587" at bounding box center [999, 350] width 493 height 32
click at [868, 207] on div "Production Item Edit In Order" at bounding box center [743, 207] width 1006 height 32
click at [872, 361] on div "Production Files - Design 2255587" at bounding box center [999, 350] width 493 height 32
click at [806, 455] on link "missing_filename.pdf" at bounding box center [798, 455] width 73 height 10
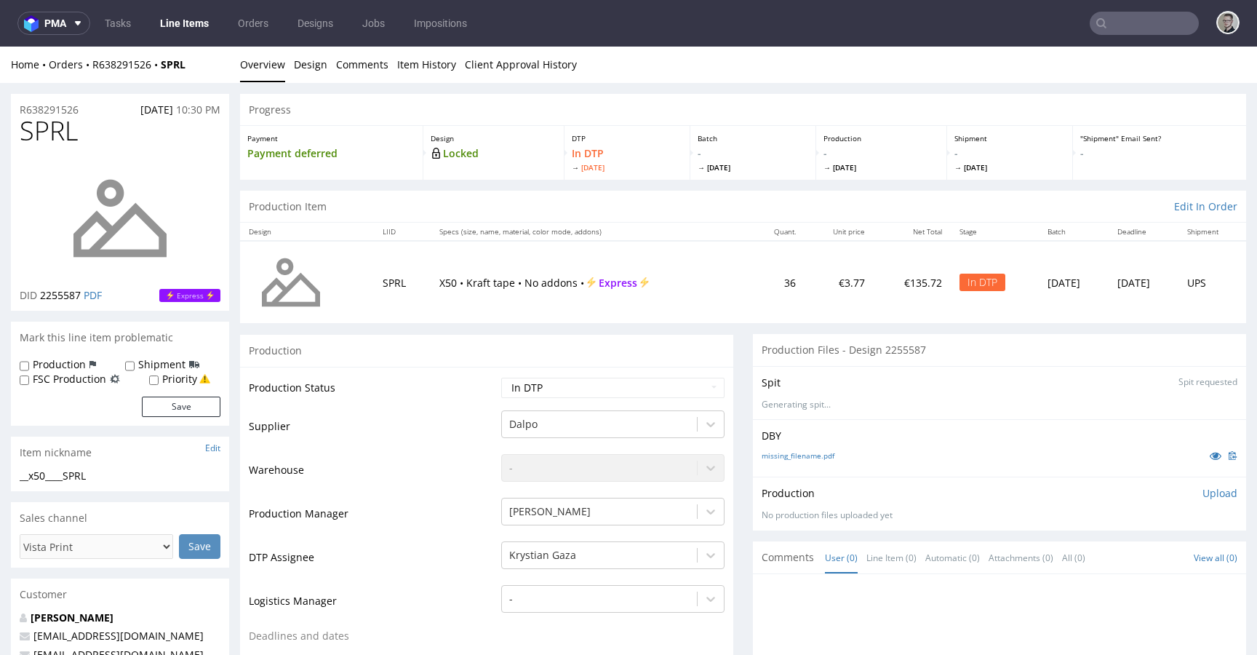
click at [83, 475] on div "__x50____SPRL" at bounding box center [120, 476] width 201 height 15
copy div "__x50____SPRL"
copy p "R638291526"
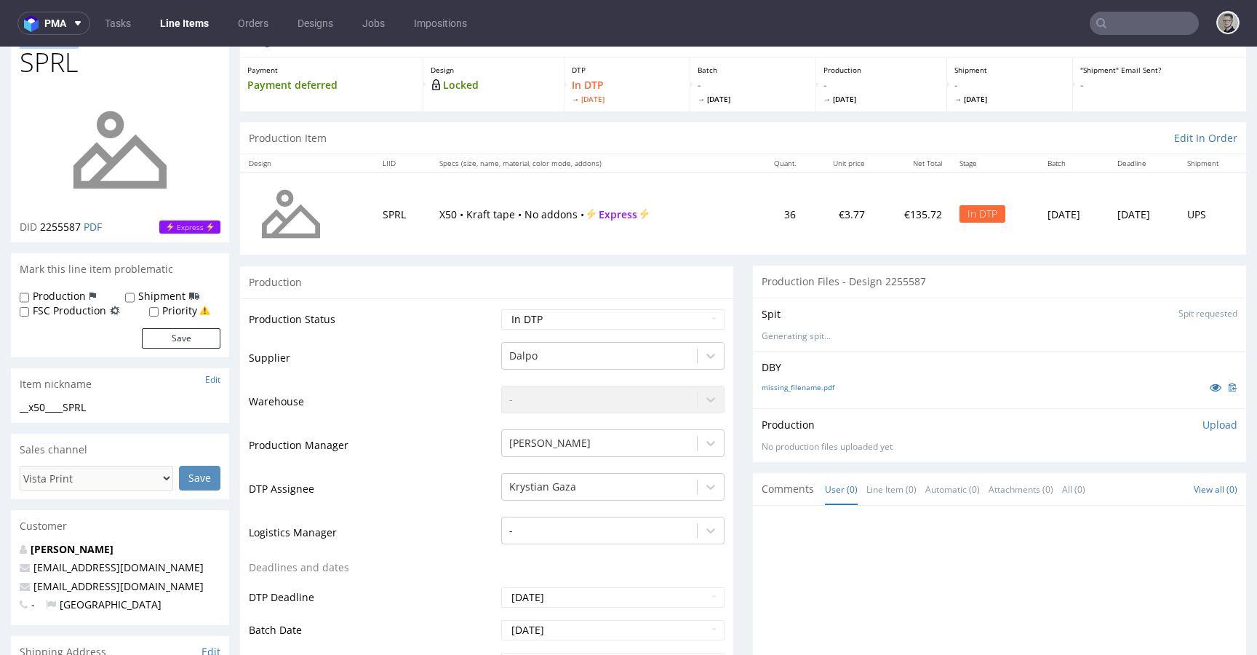
scroll to position [275, 0]
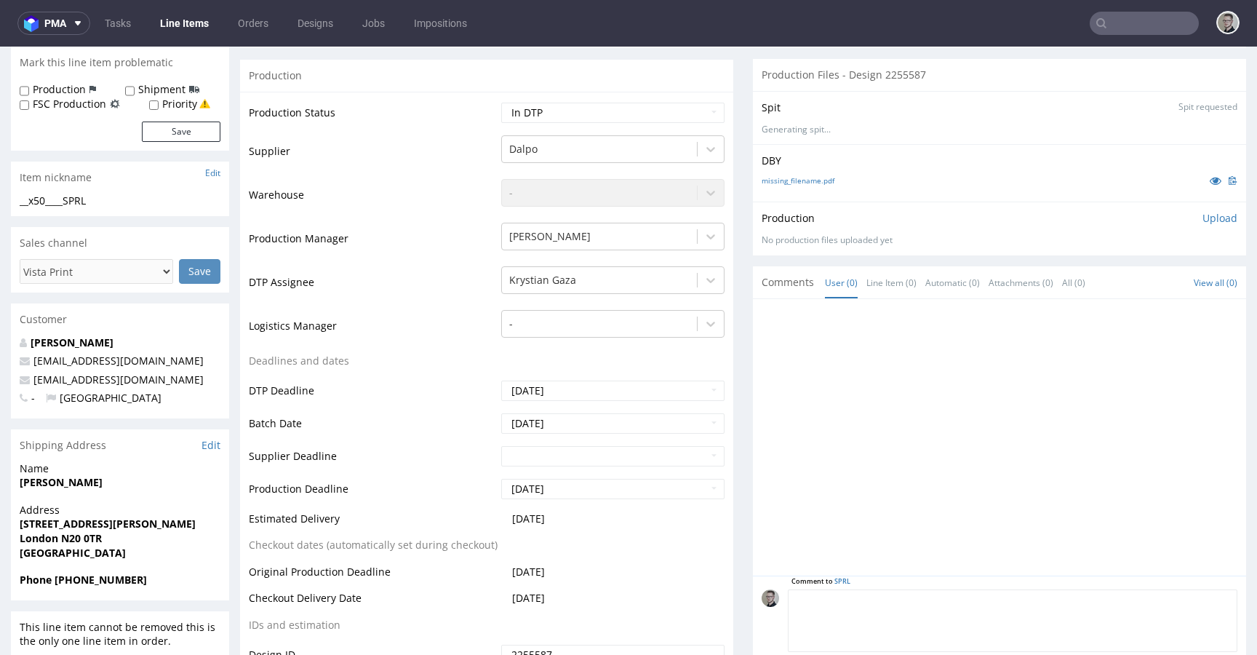
drag, startPoint x: 966, startPoint y: 597, endPoint x: 945, endPoint y: 585, distance: 23.8
click at [966, 597] on textarea at bounding box center [1013, 620] width 450 height 63
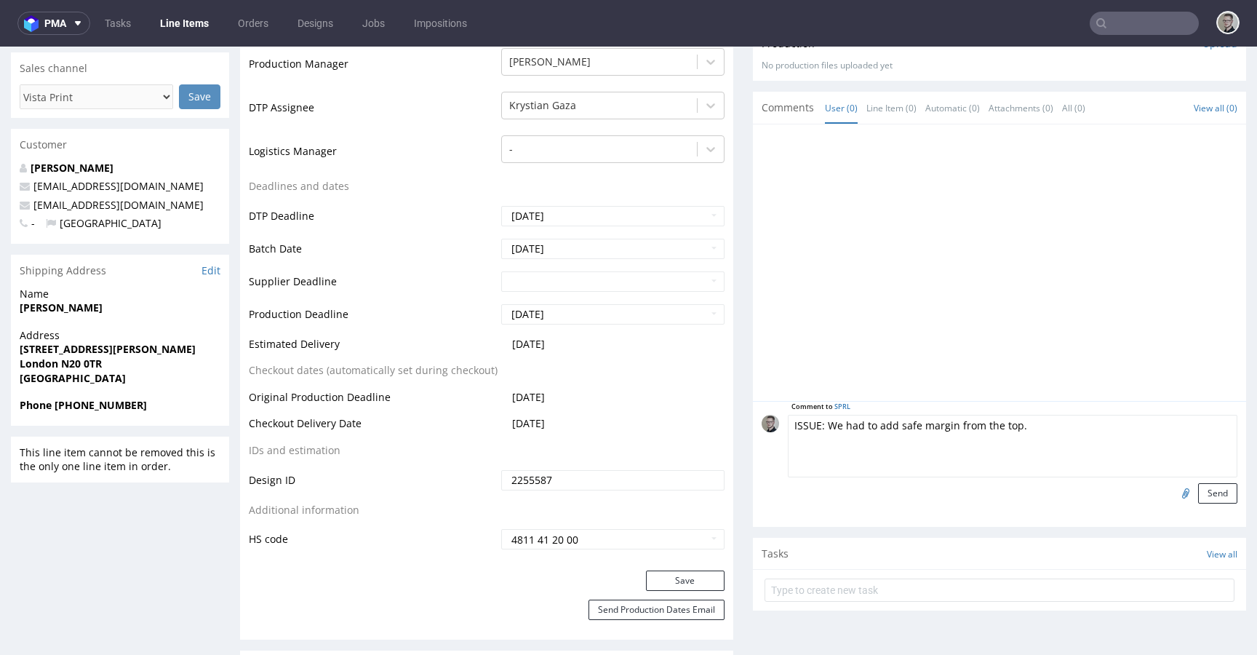
scroll to position [509, 0]
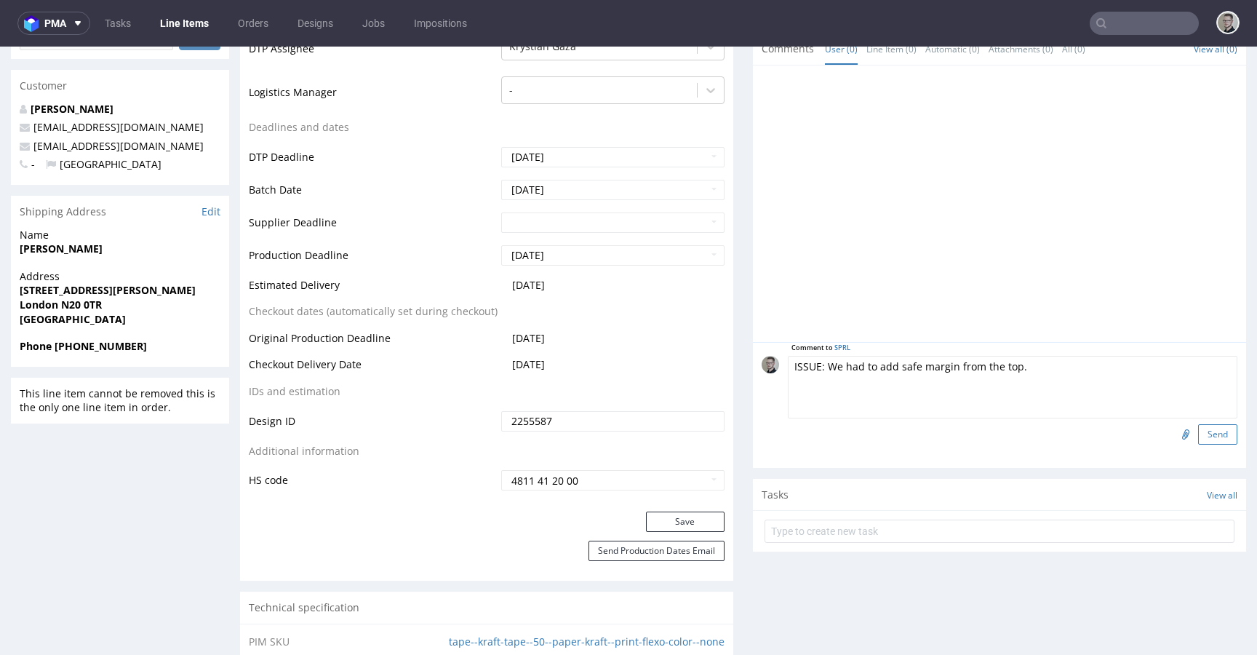
type textarea "ISSUE: We had to add safe margin from the top."
drag, startPoint x: 1189, startPoint y: 429, endPoint x: 1171, endPoint y: 423, distance: 18.4
click at [1198, 429] on button "Send" at bounding box center [1217, 434] width 39 height 20
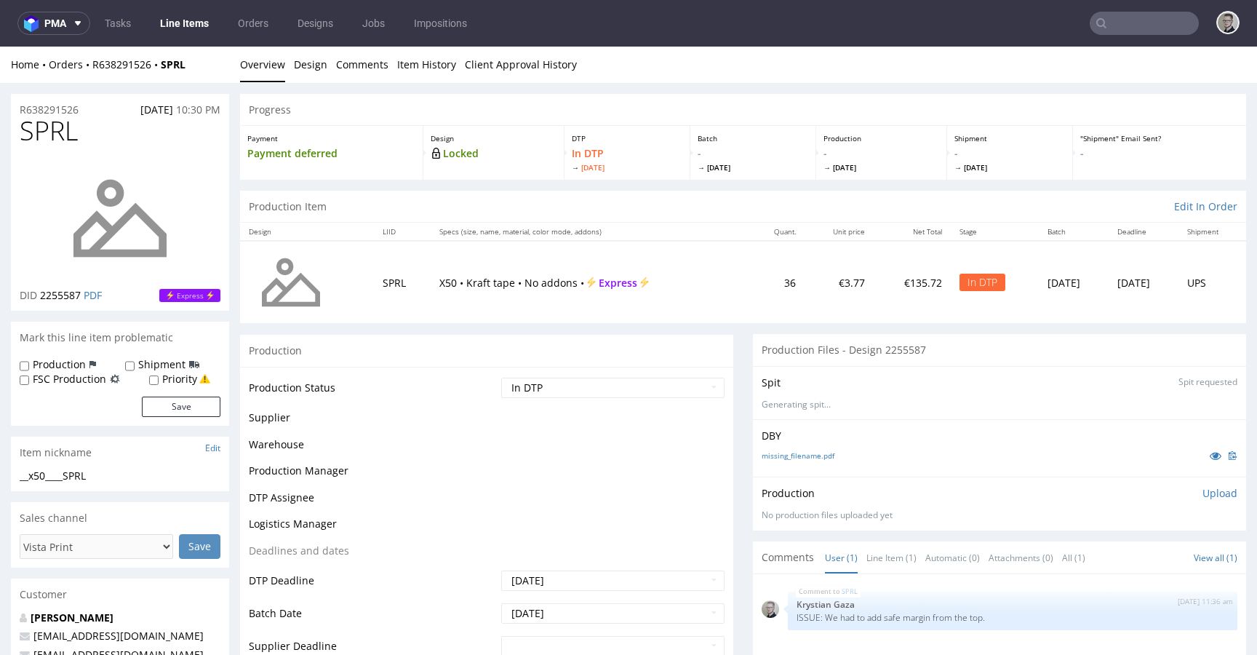
scroll to position [0, 0]
click at [1206, 486] on p "Upload" at bounding box center [1220, 493] width 35 height 15
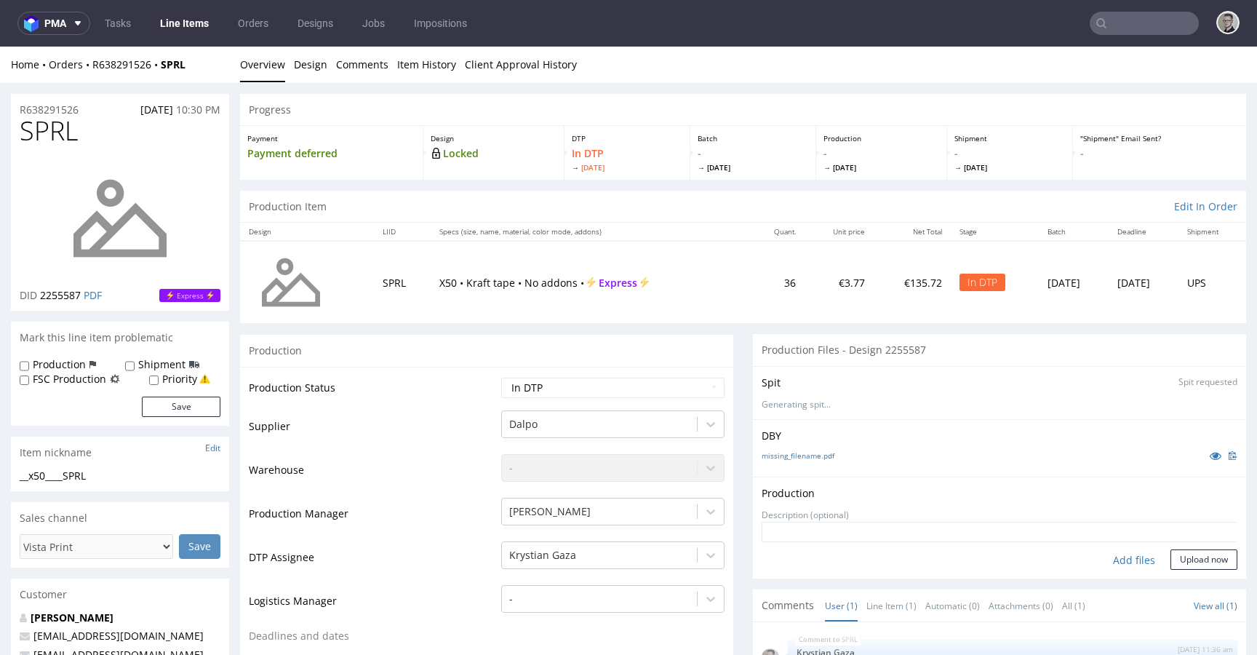
click at [1123, 561] on div "Add files" at bounding box center [1134, 560] width 73 height 22
type input "C:\fakepath\__x50____SPRL__d2255587__oR638291526__outside.pdf"
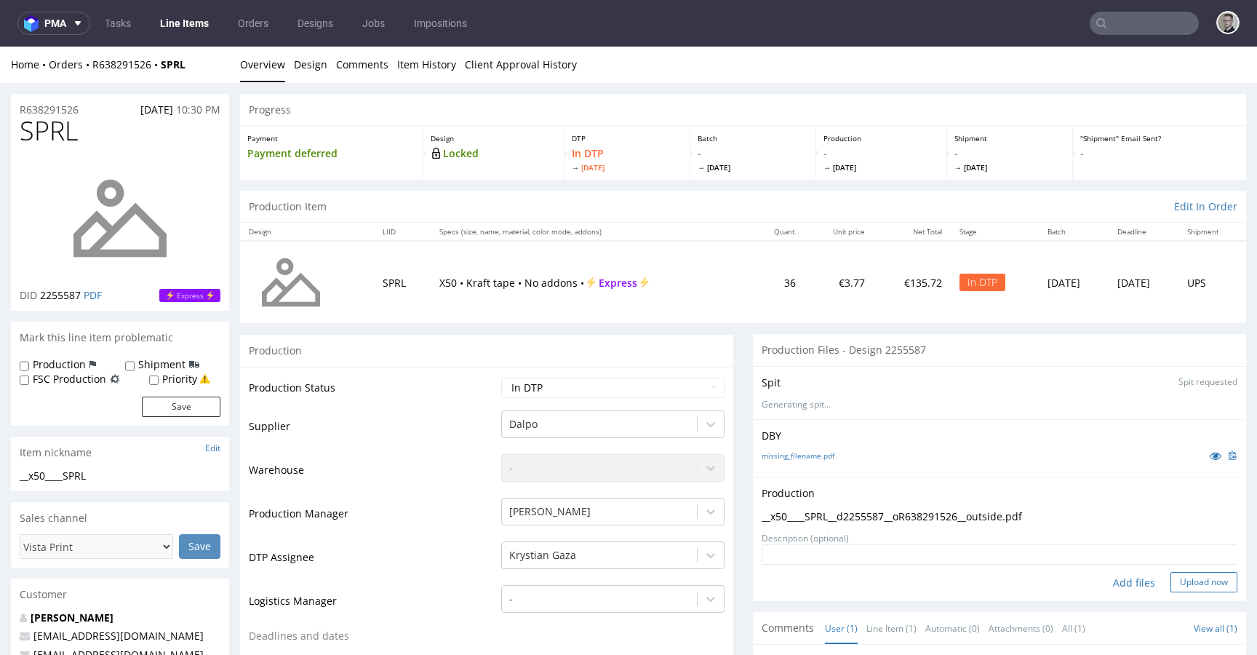
click at [1206, 581] on button "Upload now" at bounding box center [1204, 582] width 67 height 20
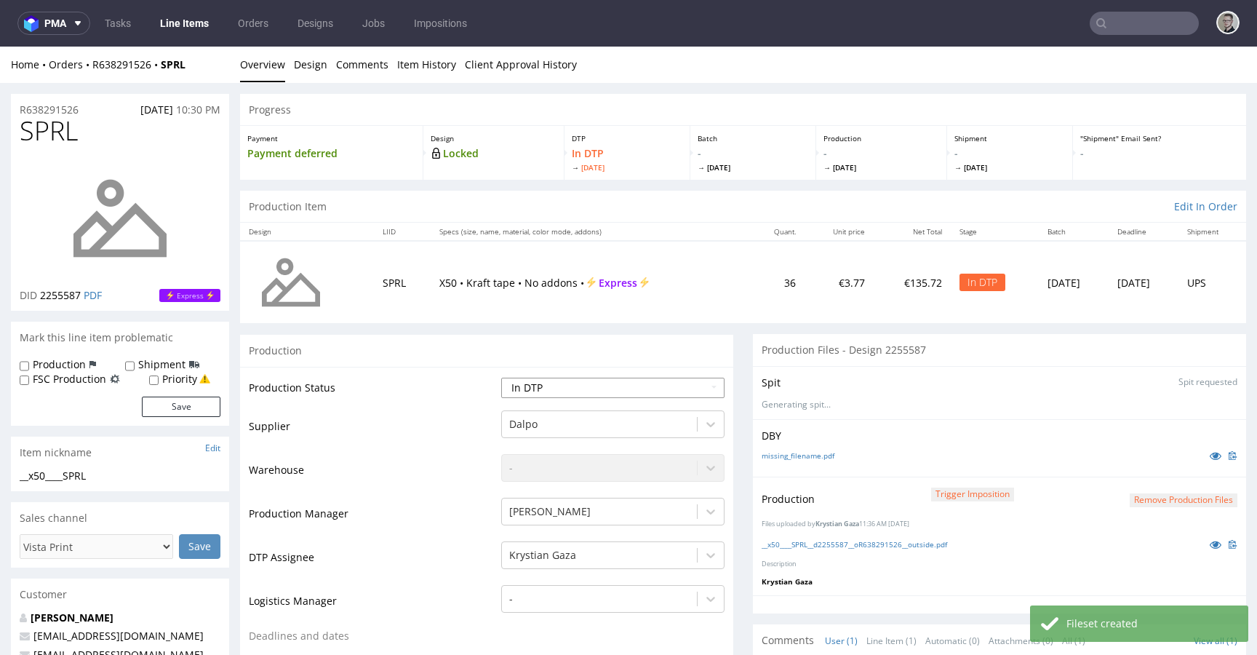
click at [621, 391] on select "Waiting for Artwork Waiting for Diecut Waiting for Mockup Waiting for DTP Waiti…" at bounding box center [612, 388] width 223 height 20
select select "dtp_production_ready"
click at [501, 378] on select "Waiting for Artwork Waiting for Diecut Waiting for Mockup Waiting for DTP Waiti…" at bounding box center [612, 388] width 223 height 20
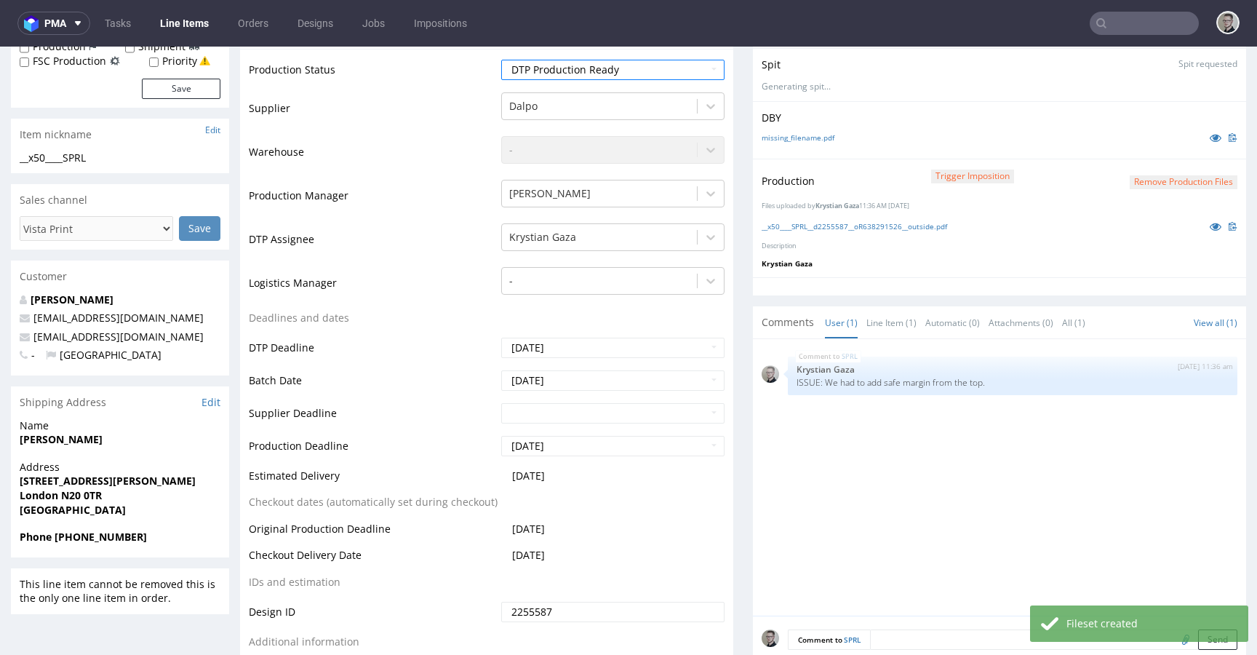
scroll to position [541, 0]
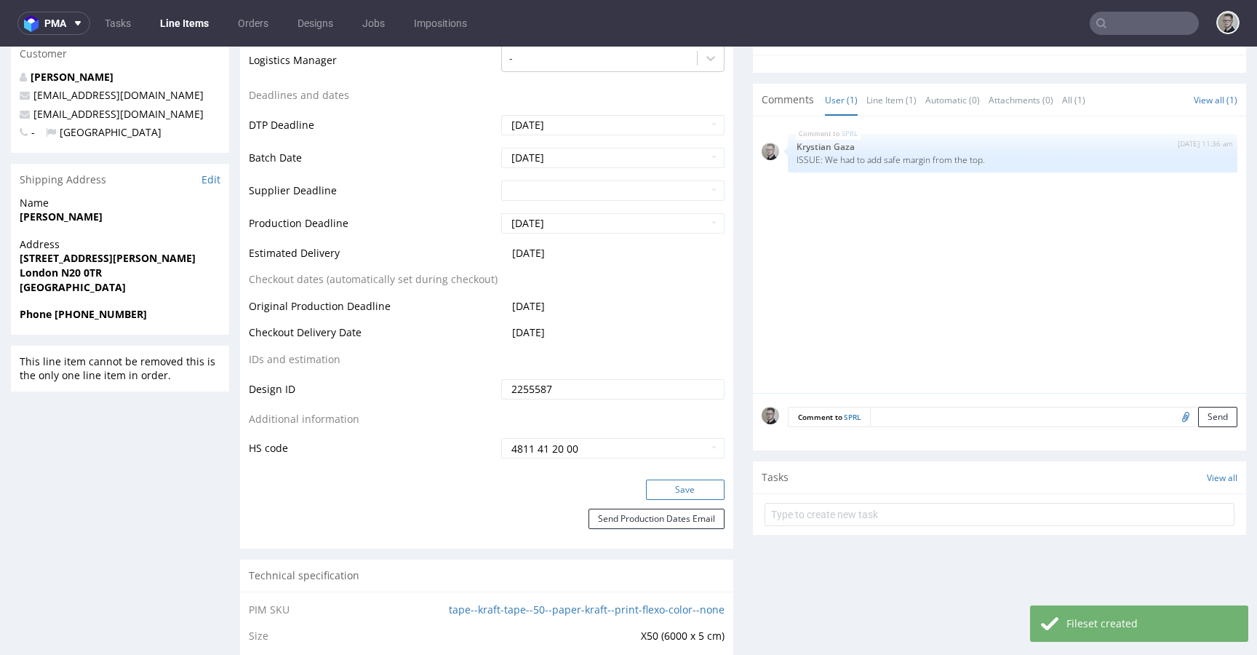
click at [682, 487] on button "Save" at bounding box center [685, 489] width 79 height 20
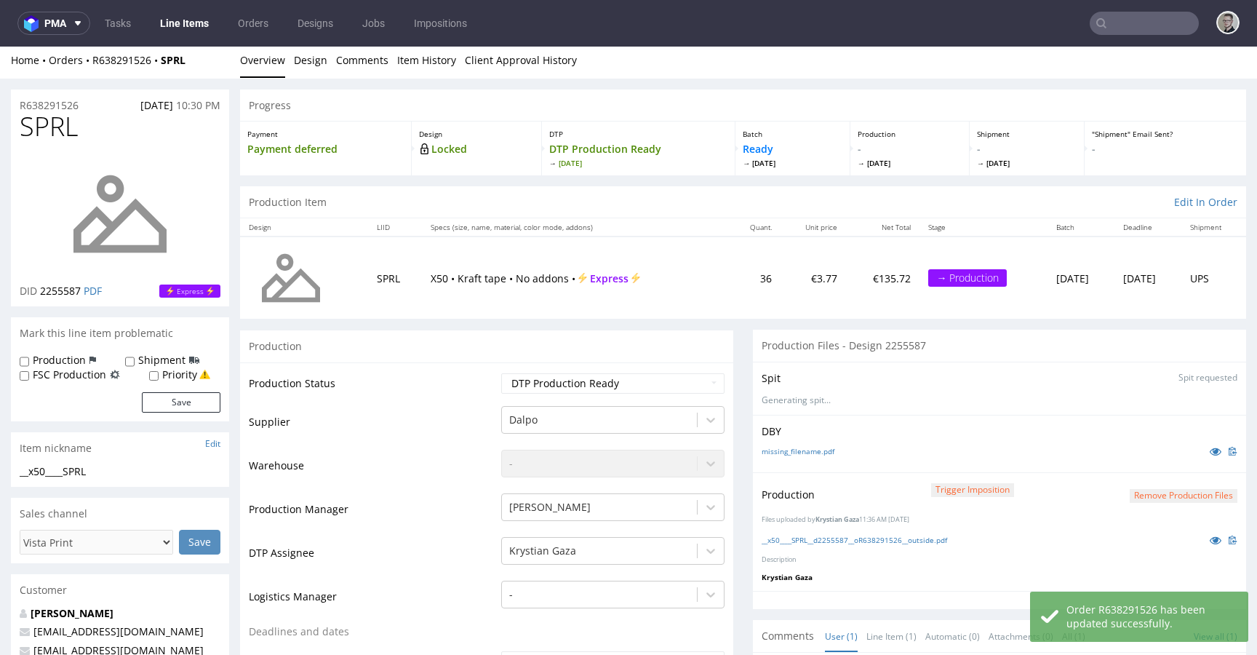
scroll to position [0, 0]
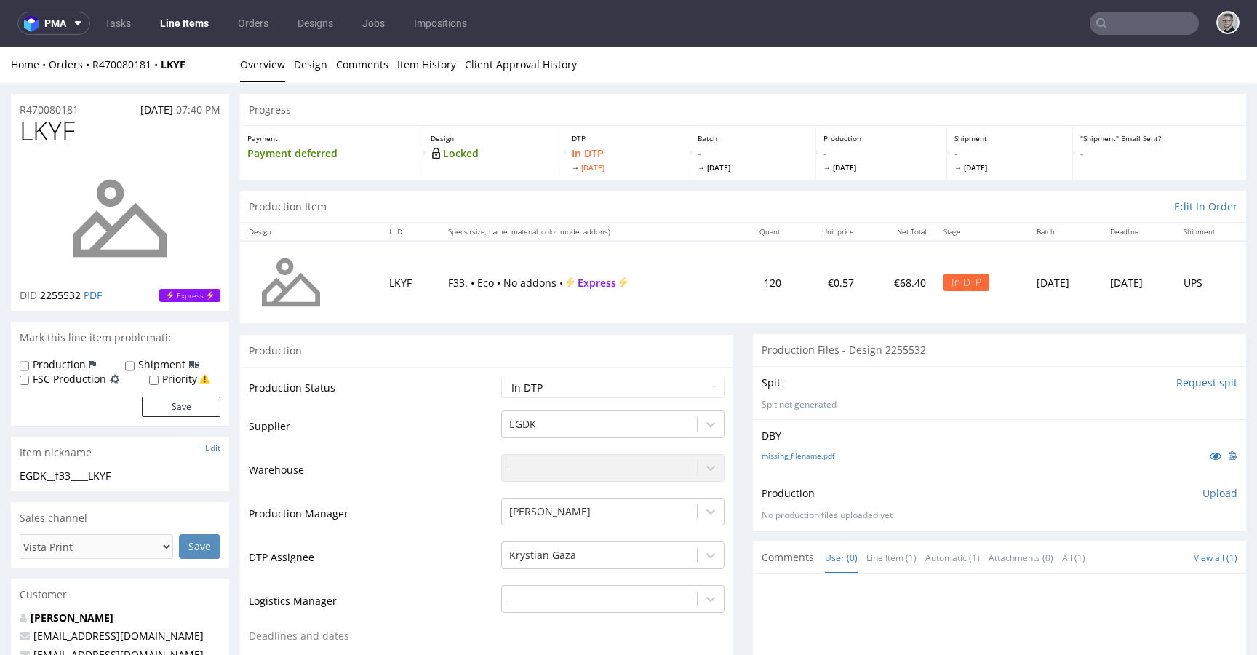
click at [1186, 380] on input "Request spit" at bounding box center [1207, 382] width 61 height 15
click at [1190, 385] on input "Request spit" at bounding box center [1207, 382] width 61 height 15
click at [570, 197] on div "Production Item Edit In Order" at bounding box center [743, 207] width 1006 height 32
click at [814, 279] on td "€0.78" at bounding box center [848, 282] width 68 height 82
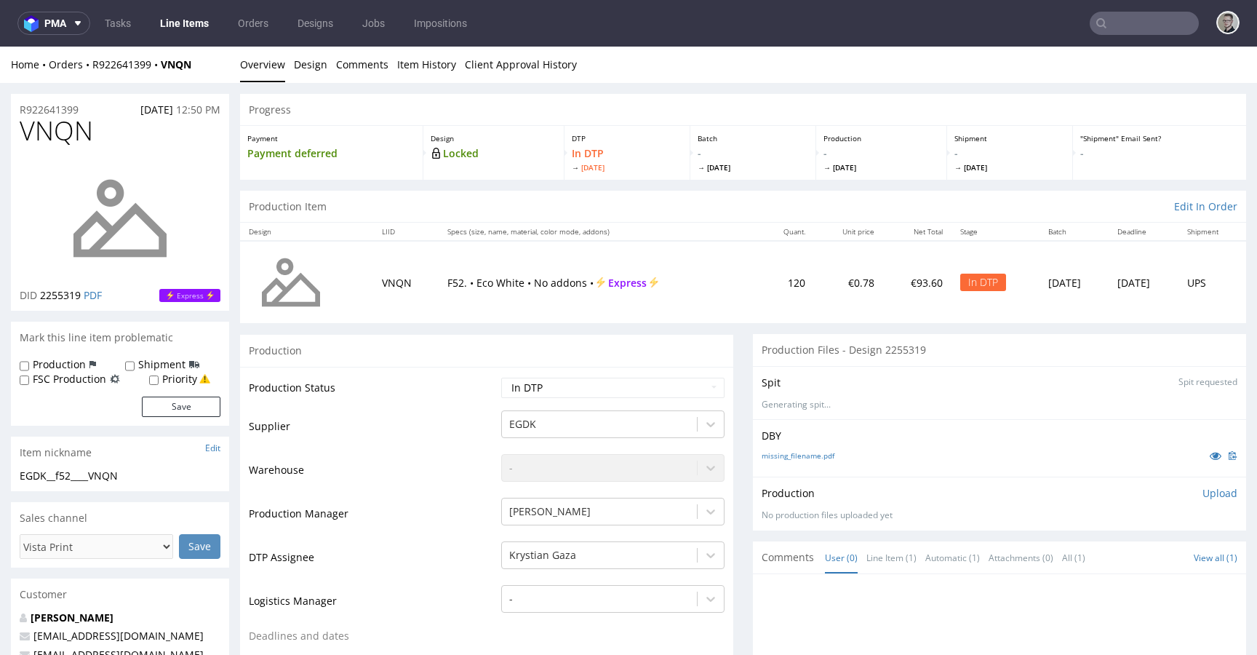
click at [891, 354] on div "Production Files - Design 2255319" at bounding box center [999, 350] width 493 height 32
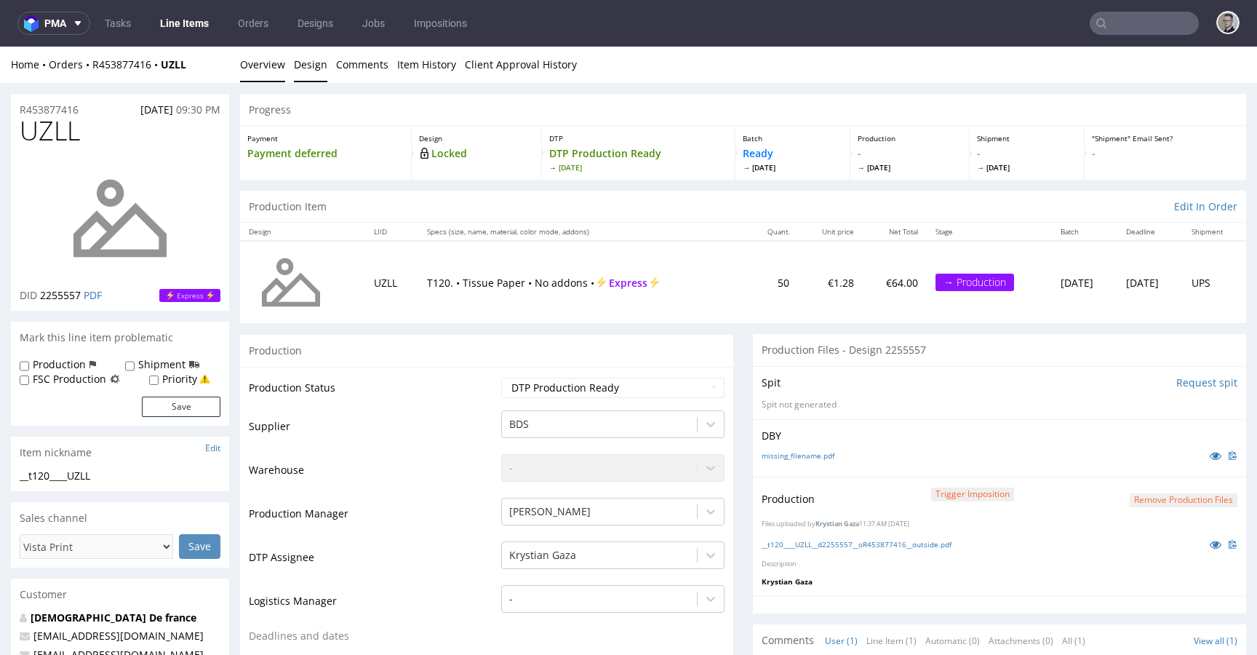
click at [322, 65] on link "Design" at bounding box center [310, 65] width 33 height 36
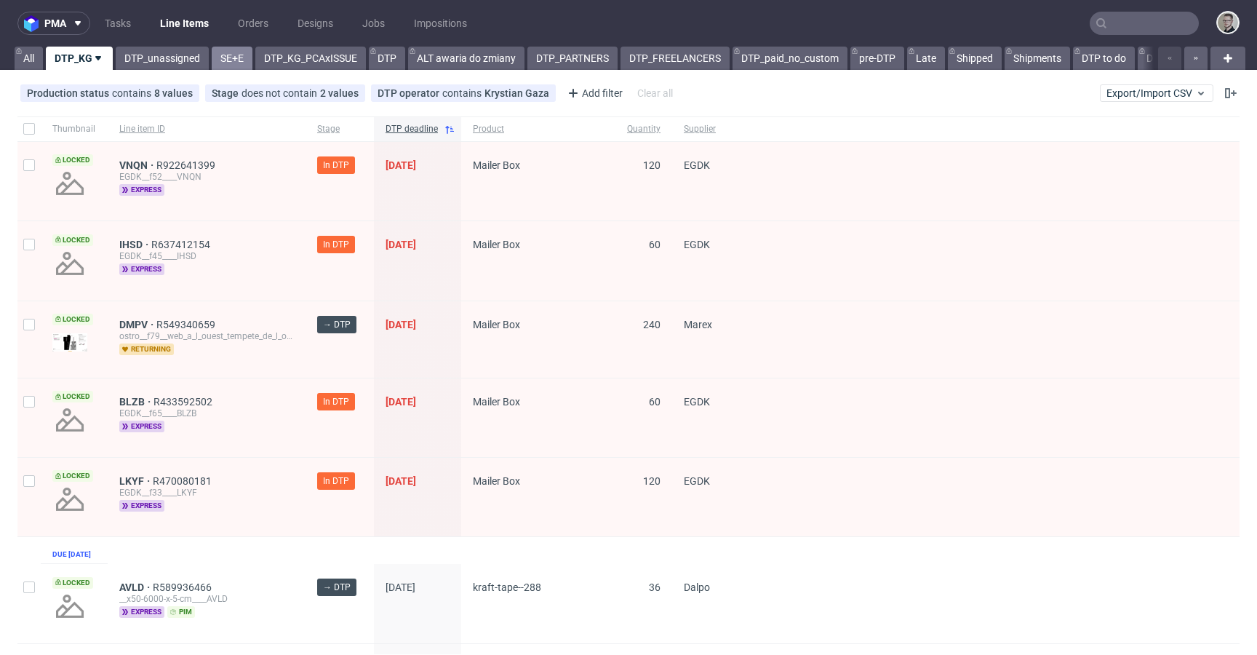
click at [238, 58] on link "SE+E" at bounding box center [232, 58] width 41 height 23
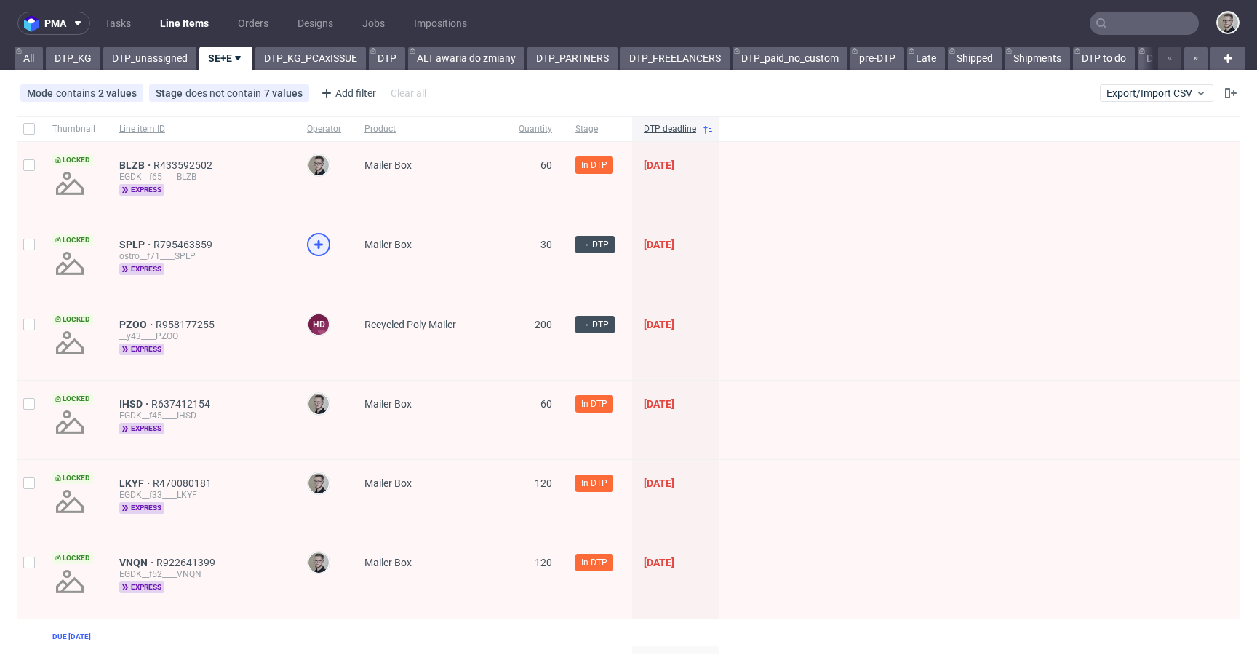
click at [318, 243] on icon at bounding box center [318, 244] width 17 height 17
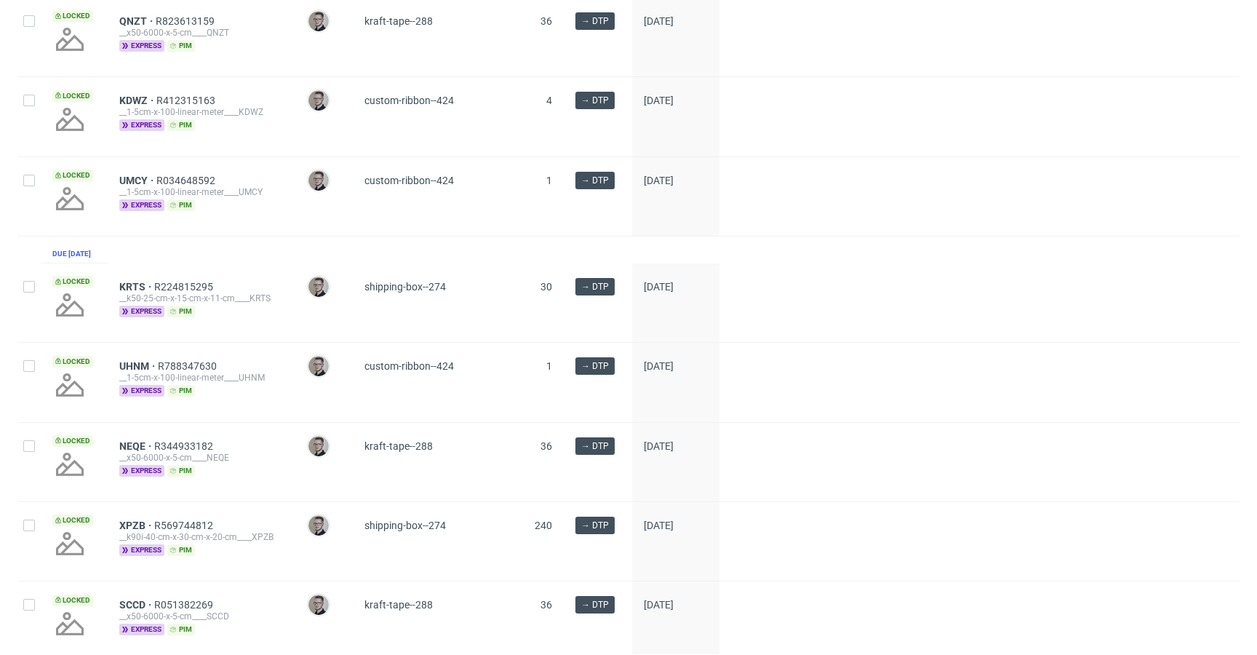
scroll to position [1283, 0]
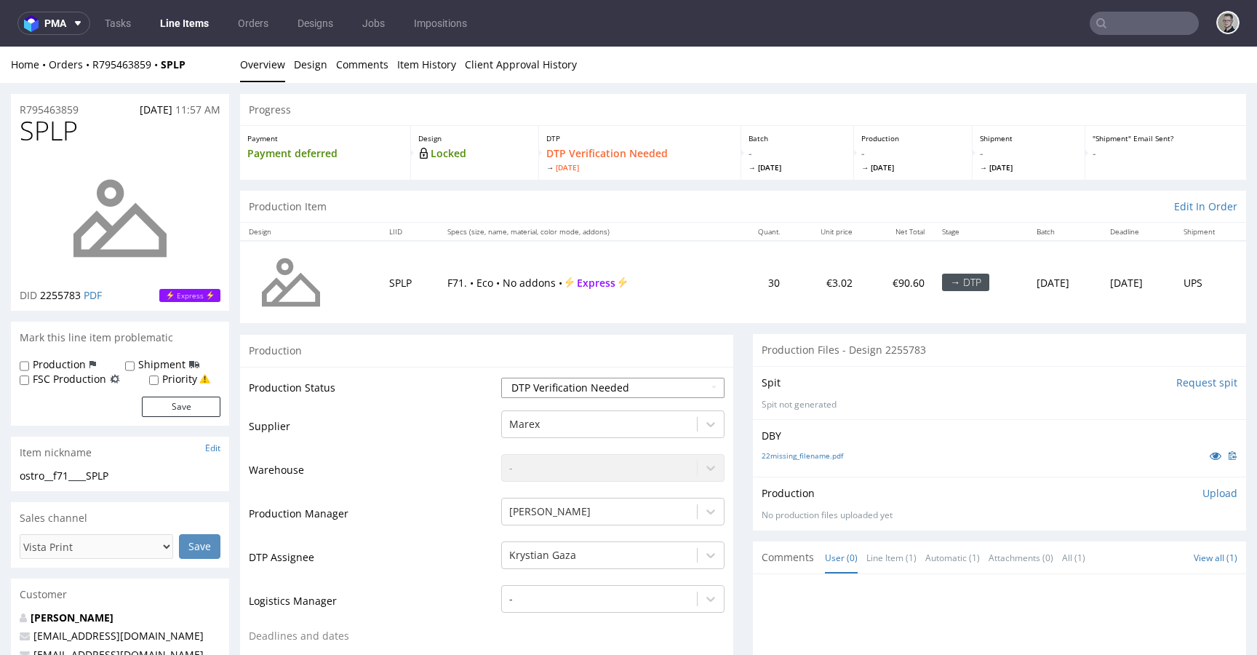
click at [669, 395] on select "Waiting for Artwork Waiting for Diecut Waiting for Mockup Waiting for DTP Waiti…" at bounding box center [612, 388] width 223 height 20
select select "dtp_in_process"
click at [501, 378] on select "Waiting for Artwork Waiting for Diecut Waiting for Mockup Waiting for DTP Waiti…" at bounding box center [612, 388] width 223 height 20
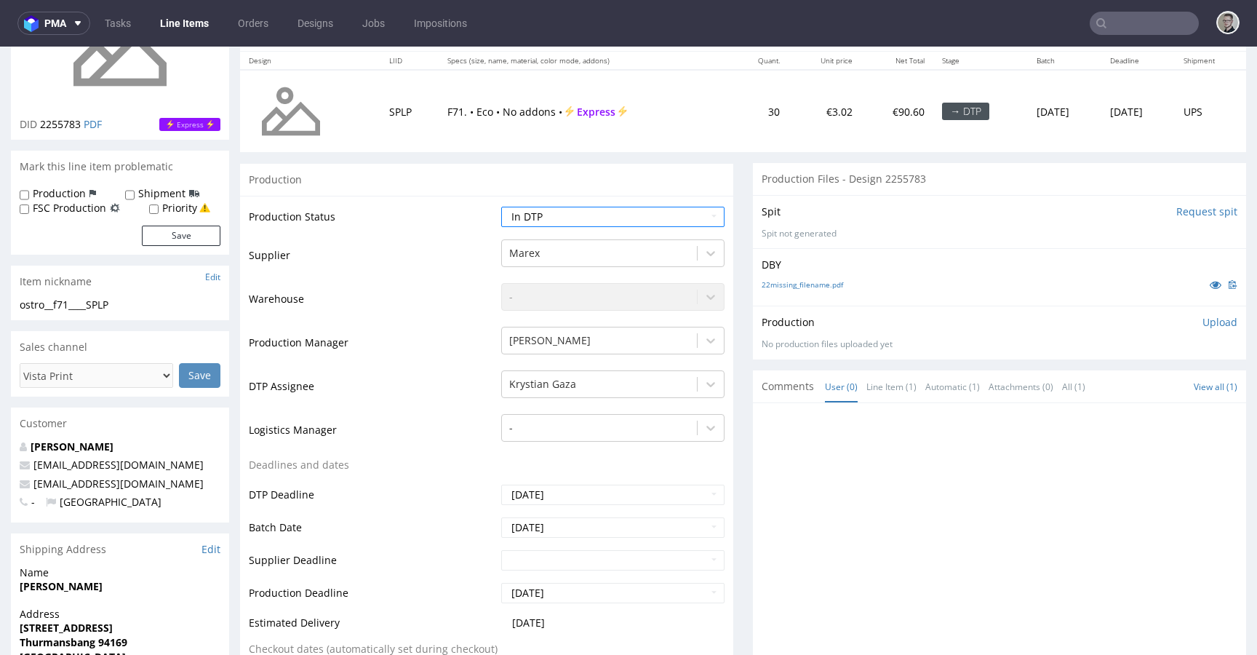
scroll to position [482, 0]
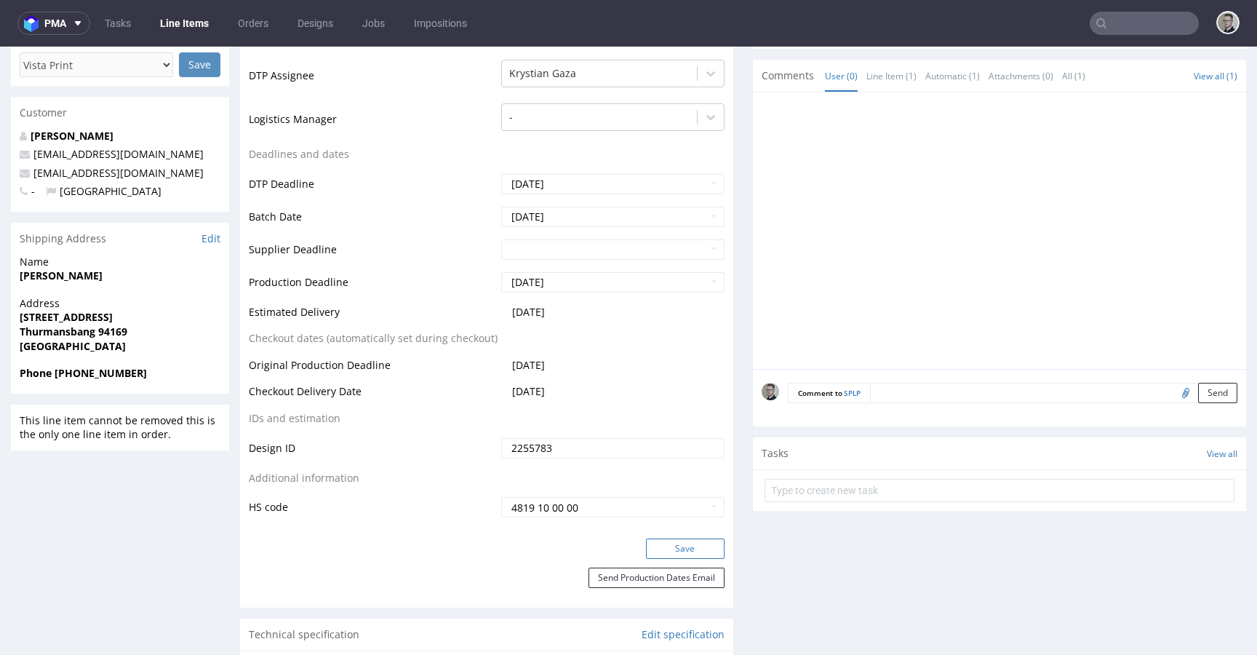
click at [691, 541] on button "Save" at bounding box center [685, 548] width 79 height 20
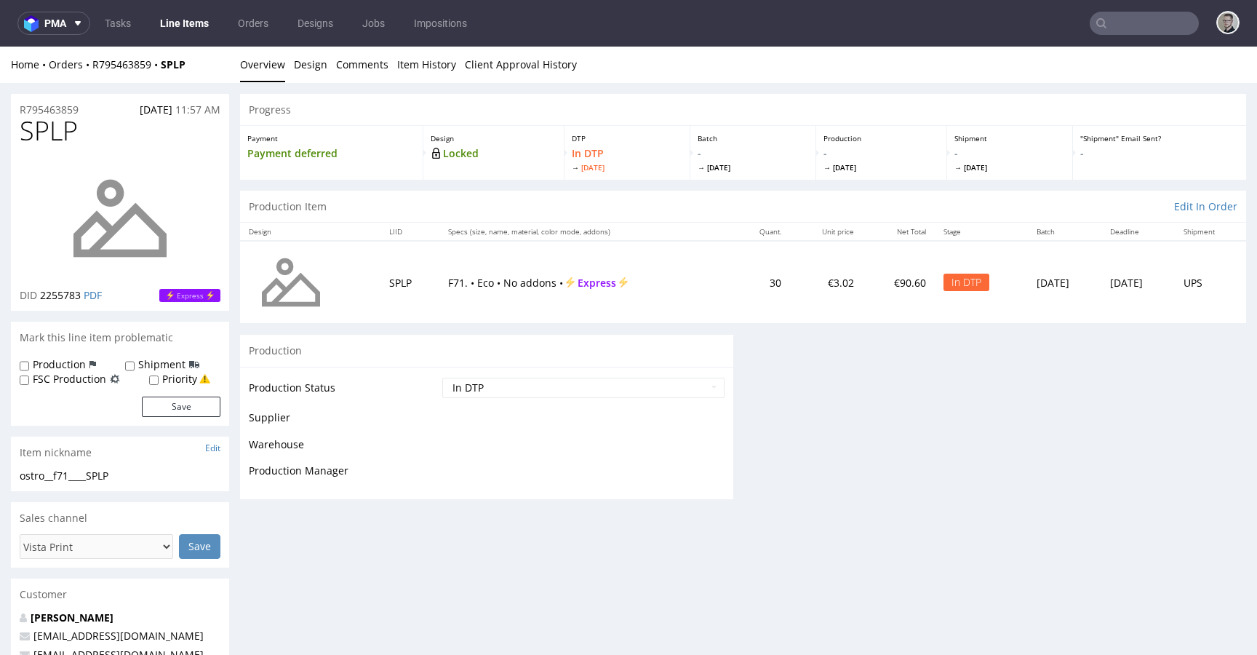
scroll to position [0, 0]
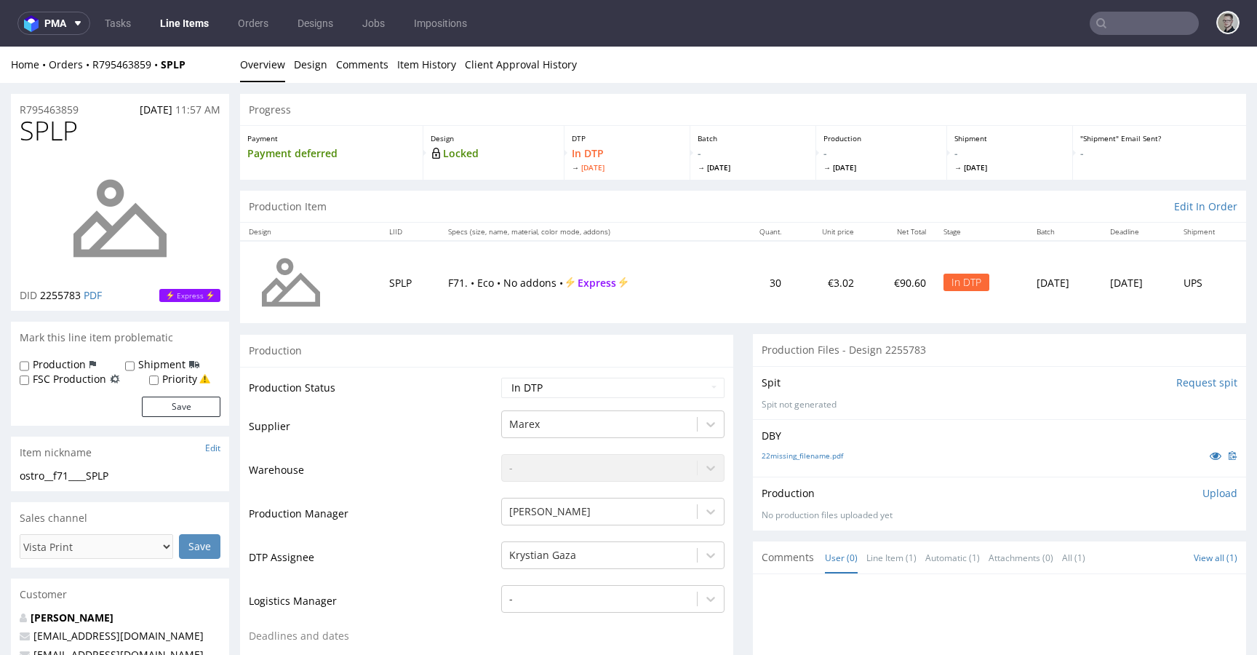
drag, startPoint x: 1186, startPoint y: 384, endPoint x: 1179, endPoint y: 380, distance: 8.5
click at [1186, 384] on input "Request spit" at bounding box center [1207, 382] width 61 height 15
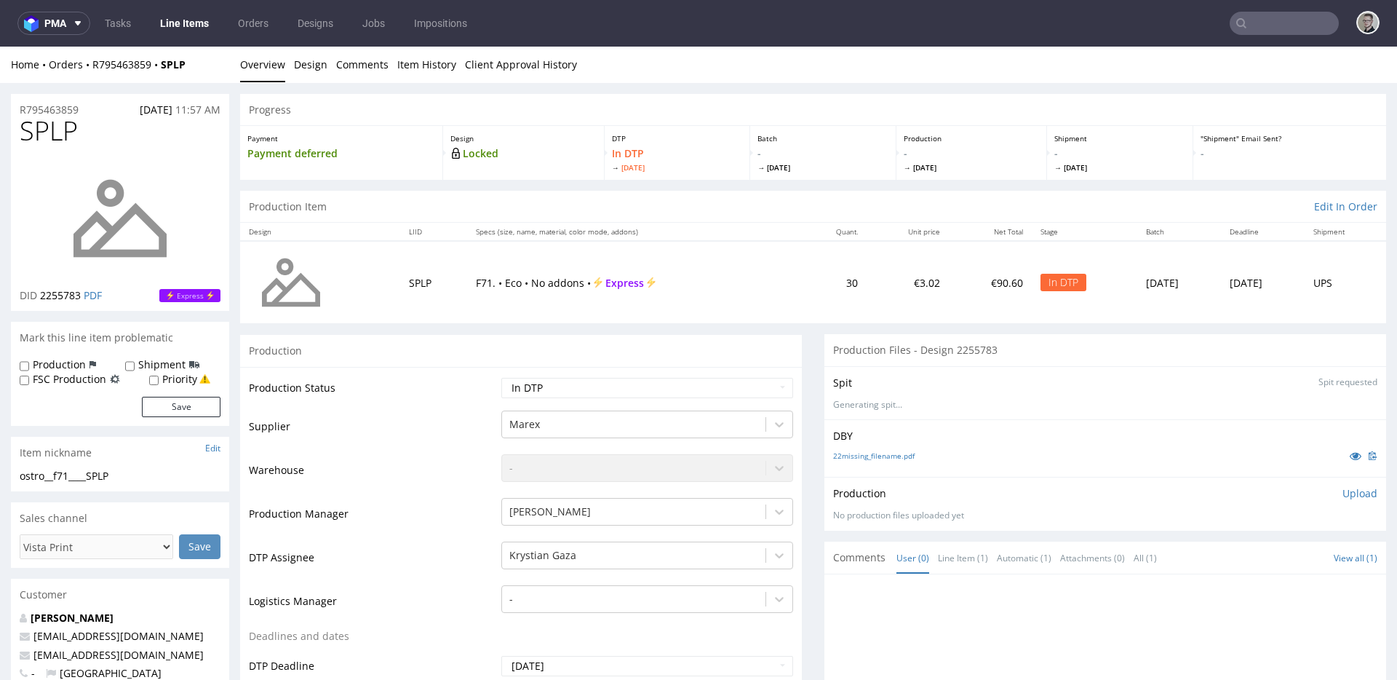
click at [62, 477] on div "ostro__f71____SPLP" at bounding box center [120, 476] width 201 height 15
click at [859, 454] on link "22missing_filename.pdf" at bounding box center [873, 455] width 81 height 10
click at [68, 478] on div "ostro__f71____SPLP" at bounding box center [120, 476] width 201 height 15
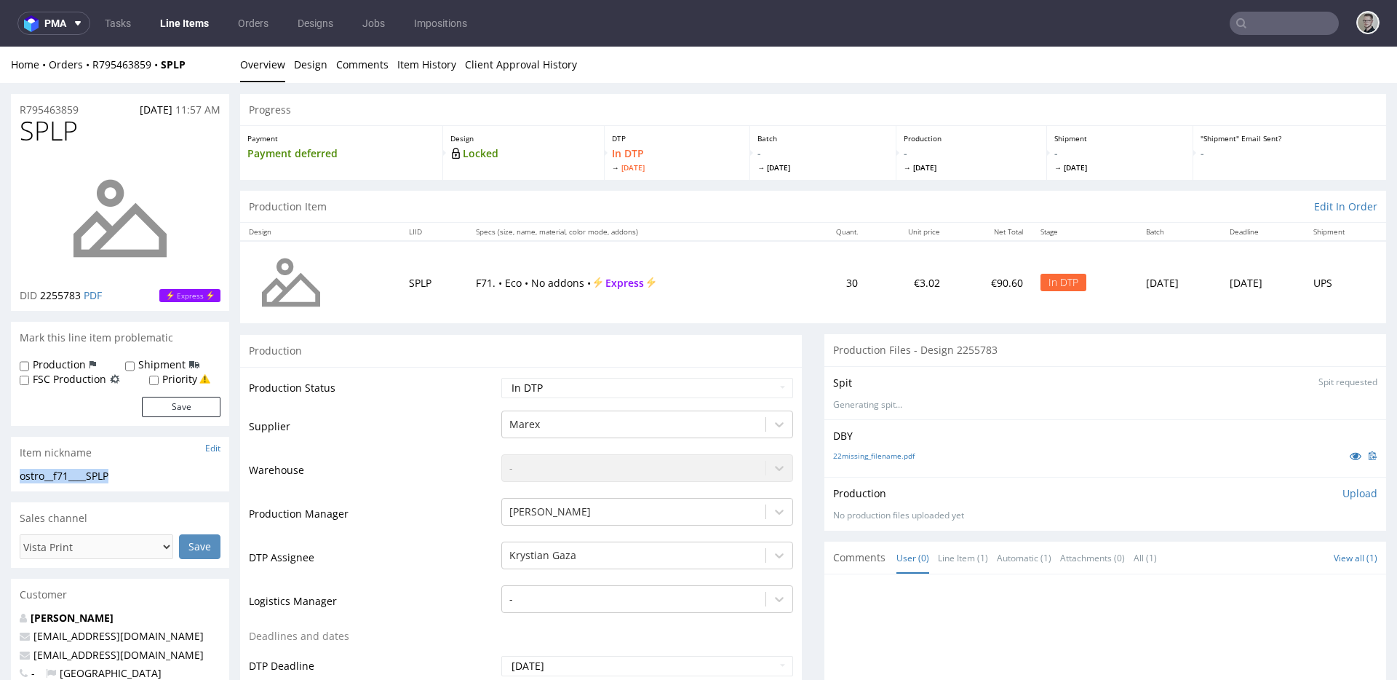
copy div "ostro__f71____SPLP"
drag, startPoint x: 83, startPoint y: 109, endPoint x: 0, endPoint y: 108, distance: 83.0
copy p "R795463859"
drag, startPoint x: 1345, startPoint y: 496, endPoint x: 1303, endPoint y: 517, distance: 46.5
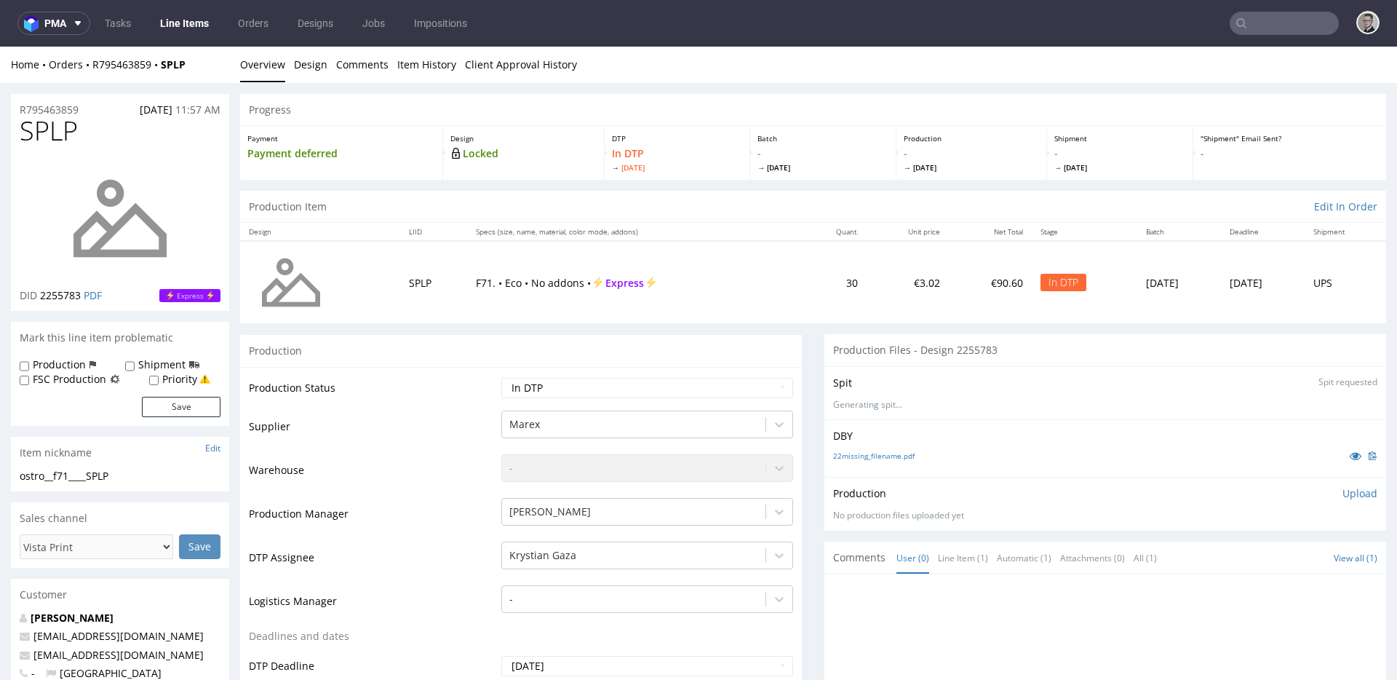
click at [1257, 495] on p "Upload" at bounding box center [1359, 493] width 35 height 15
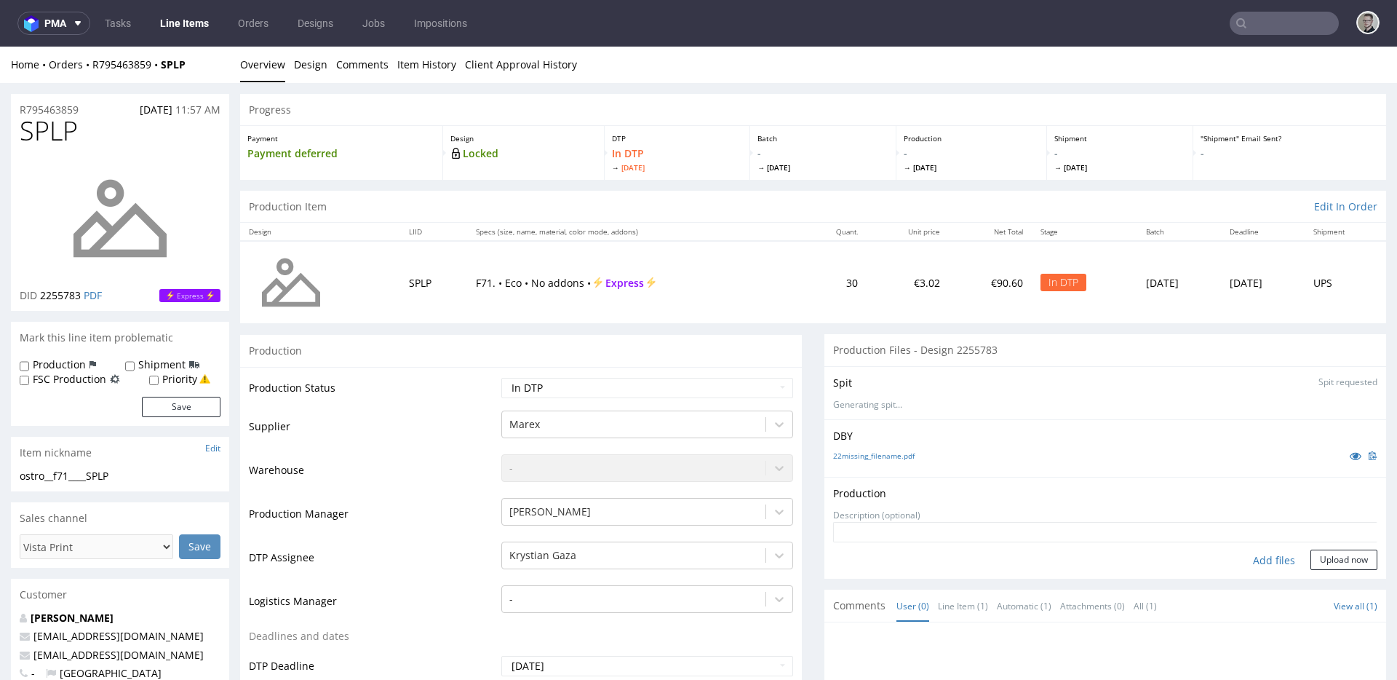
click at [1257, 558] on div "Add files" at bounding box center [1274, 560] width 73 height 22
type input "C:\fakepath\ostro__f71____SPLP__d2255783__oR795463859__outside.pdf"
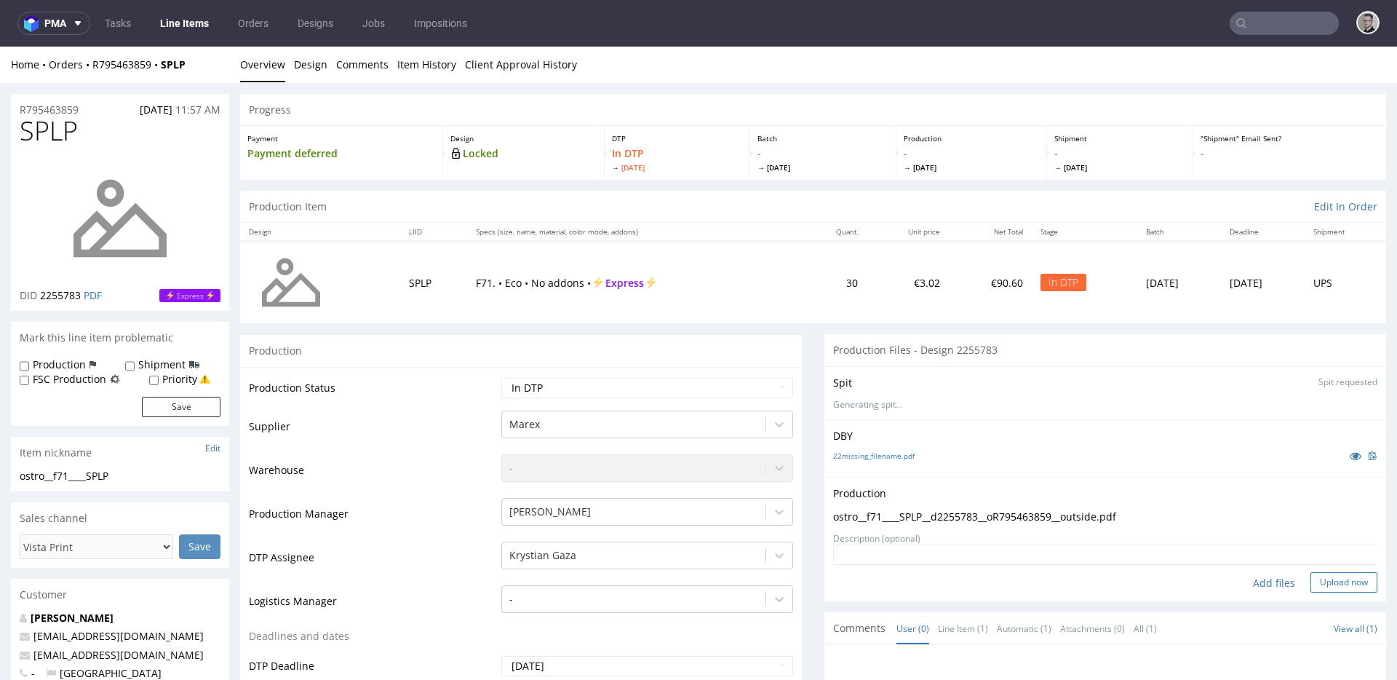
click at [1257, 573] on button "Upload now" at bounding box center [1343, 582] width 67 height 20
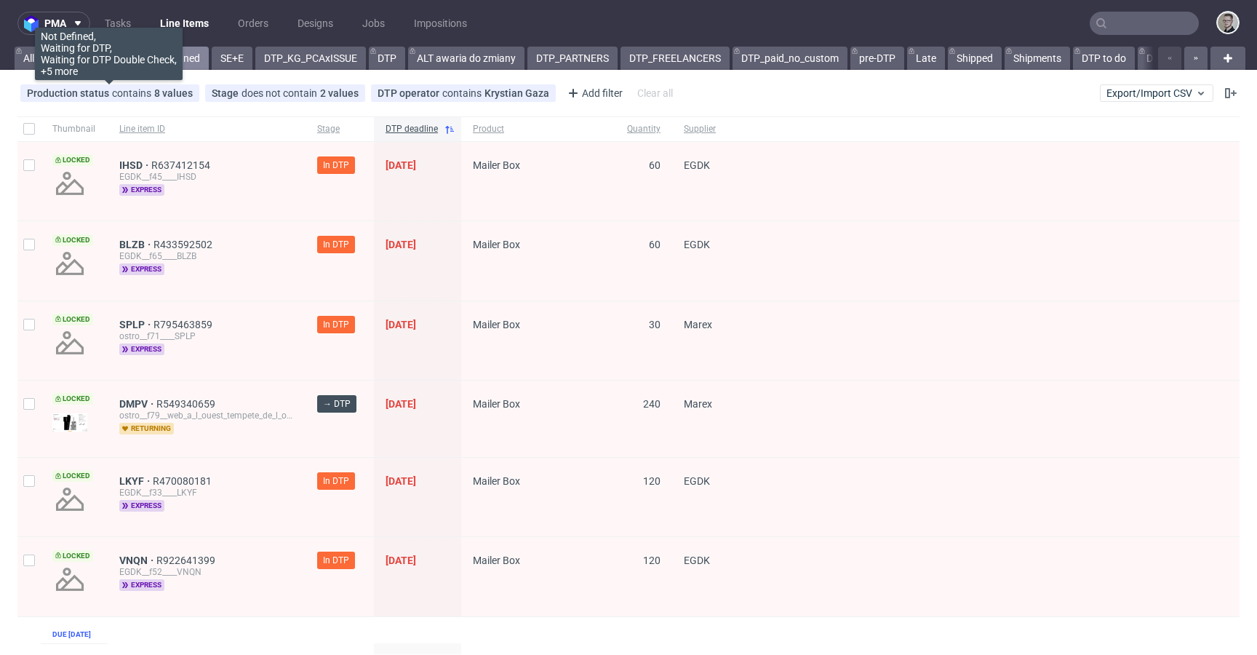
click at [169, 65] on link "DTP_unassigned" at bounding box center [162, 58] width 93 height 23
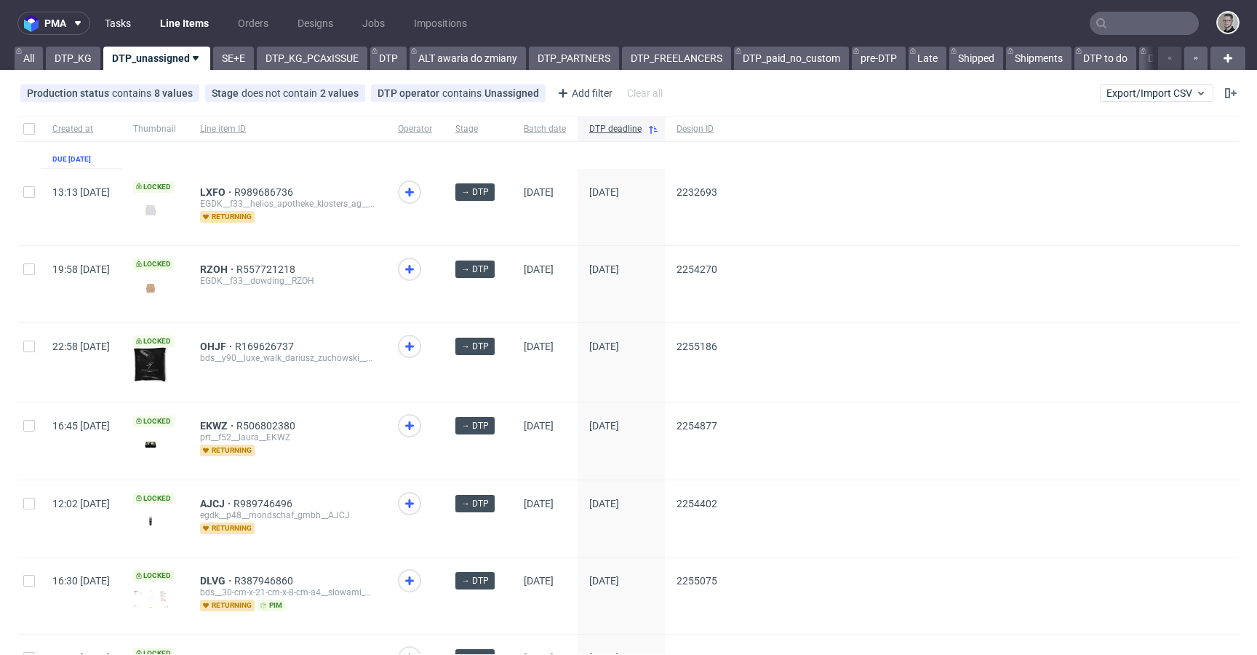
click at [131, 16] on link "Tasks" at bounding box center [118, 23] width 44 height 23
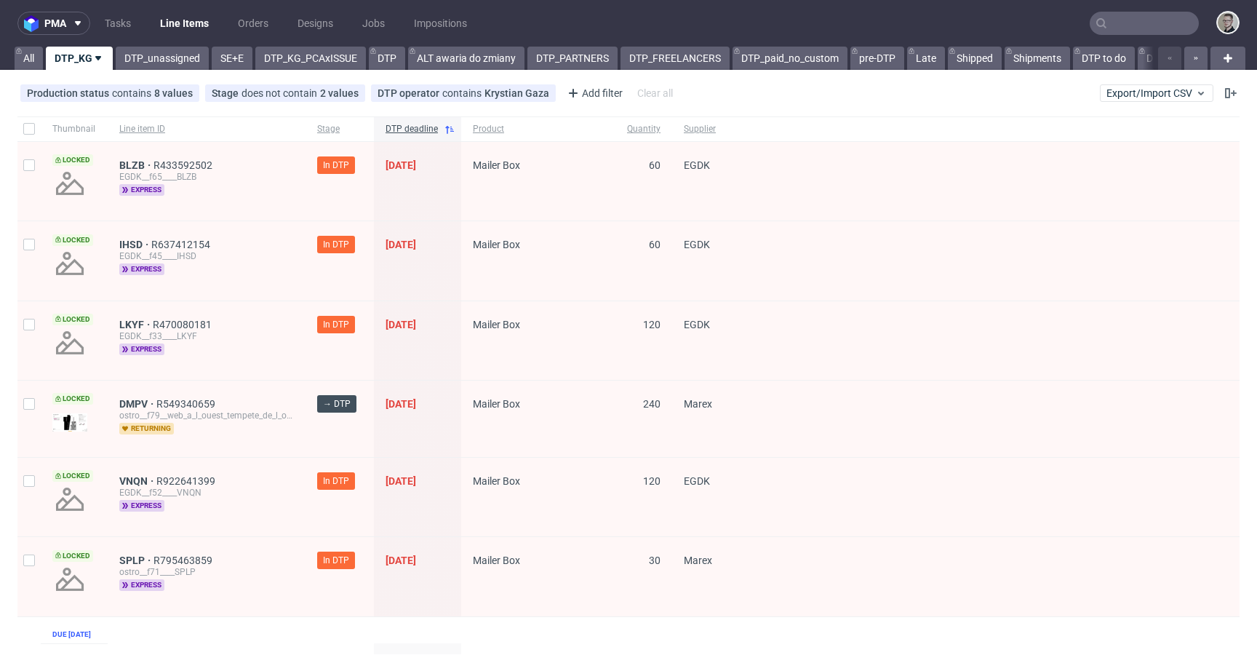
click at [154, 71] on div "pma Tasks Line Items Orders Designs Jobs Impositions All DTP_KG DTP_unassigned …" at bounding box center [628, 327] width 1257 height 655
click at [167, 58] on link "DTP_unassigned" at bounding box center [162, 58] width 93 height 23
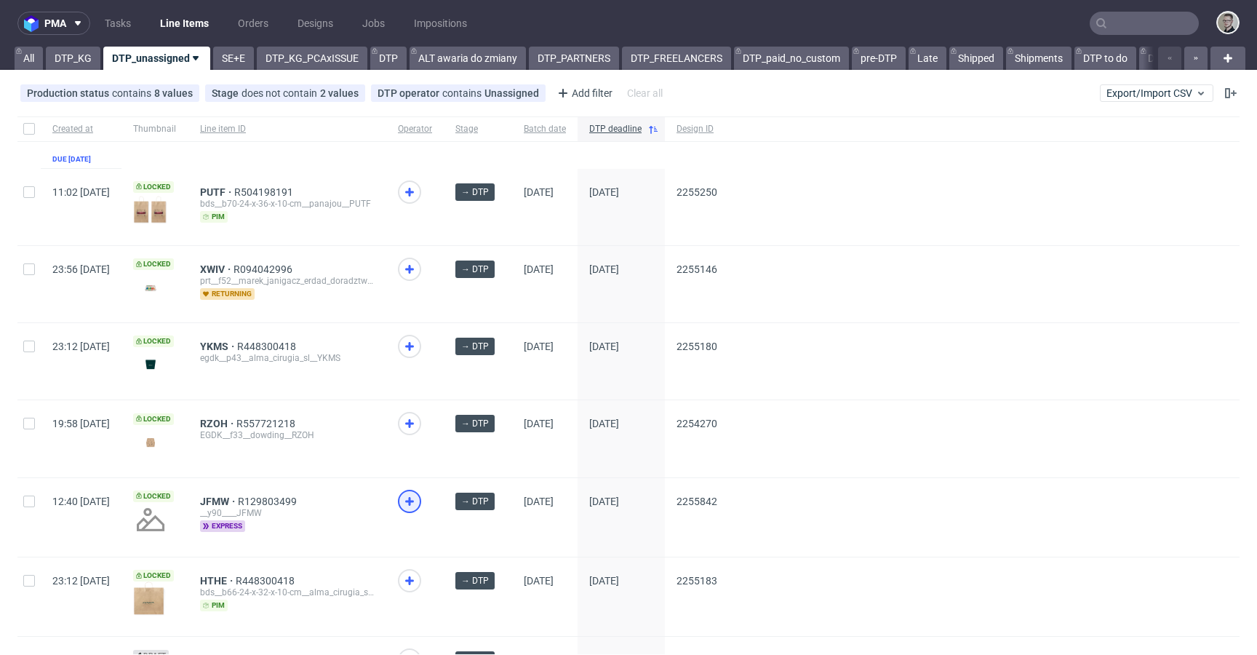
click at [418, 494] on icon at bounding box center [409, 501] width 17 height 17
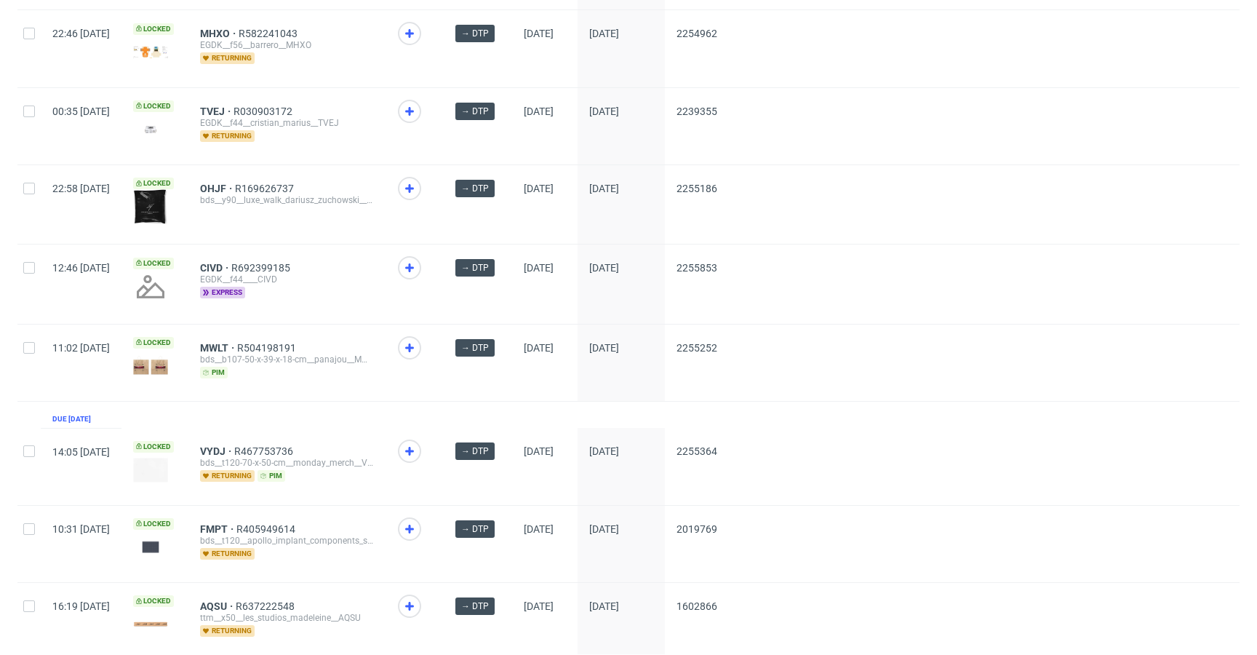
scroll to position [1185, 0]
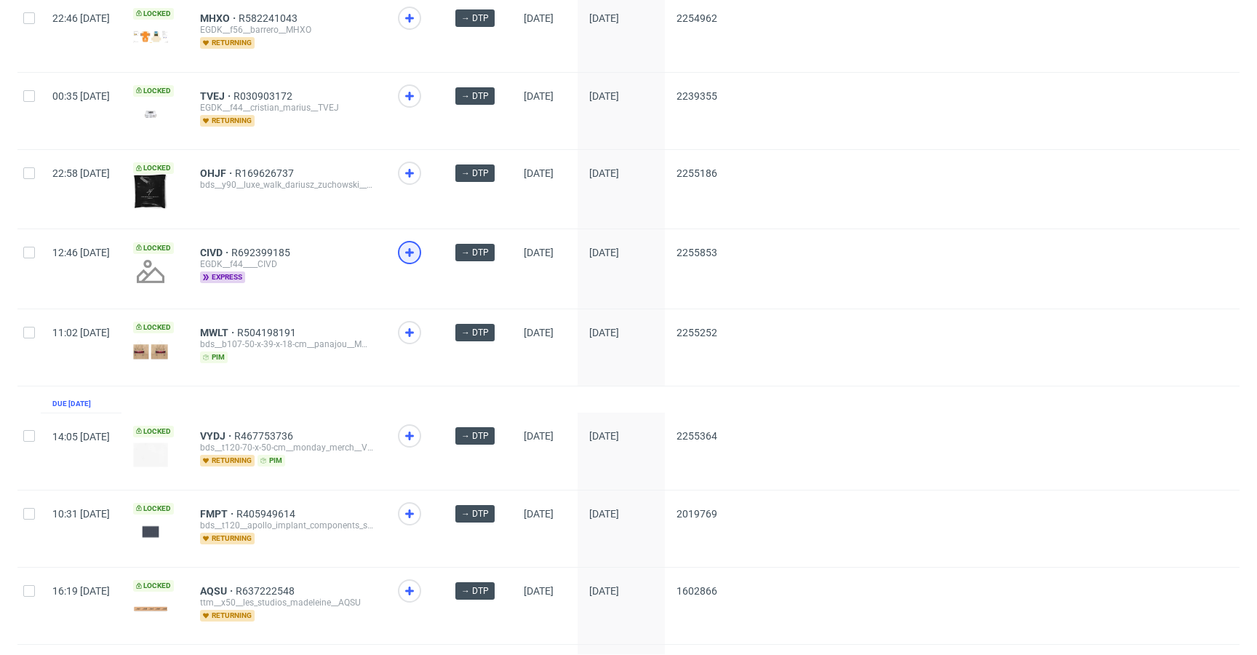
click at [414, 248] on use at bounding box center [409, 252] width 9 height 9
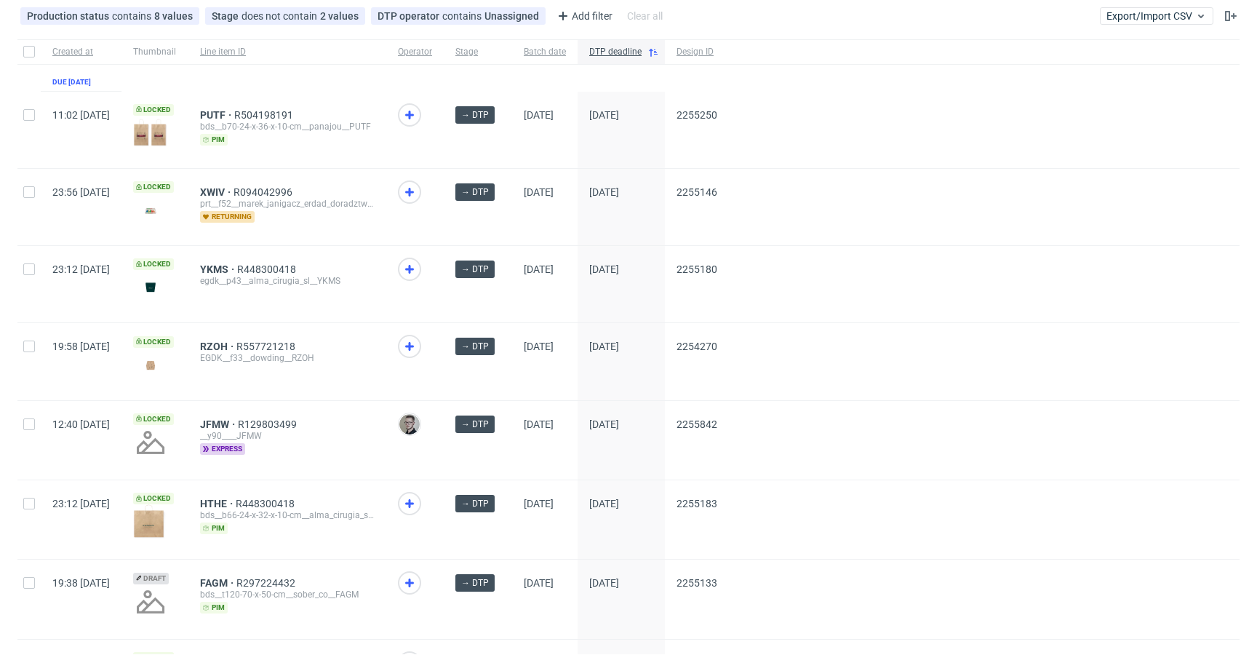
scroll to position [0, 0]
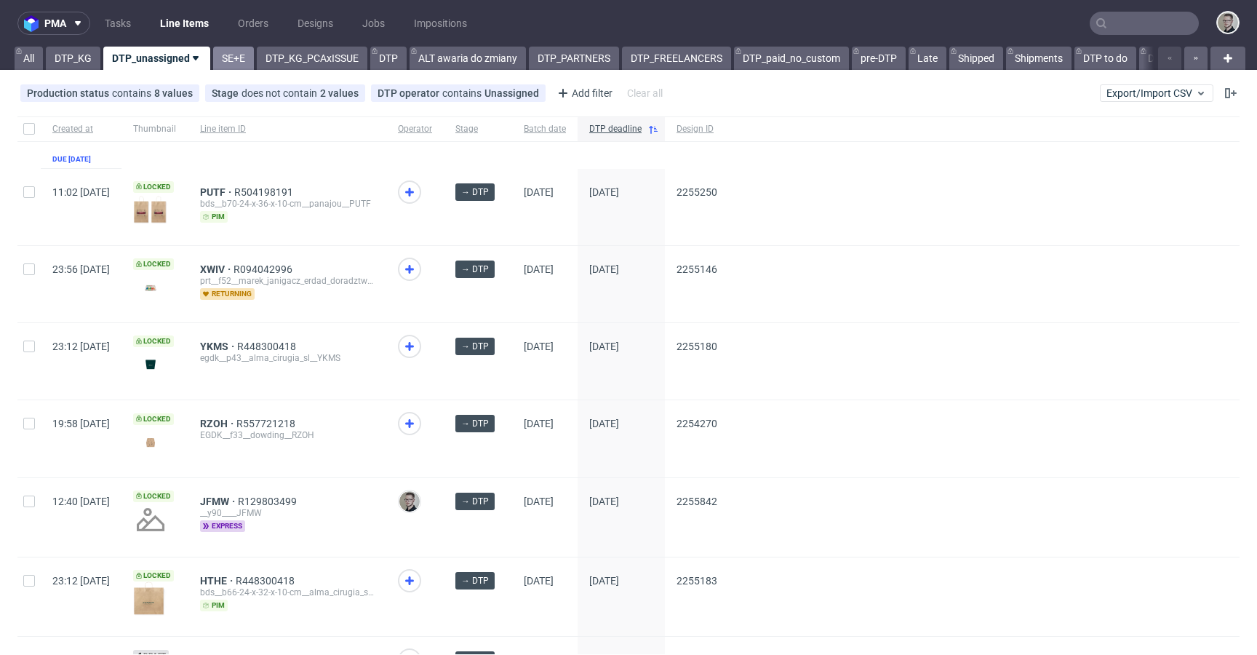
click at [227, 52] on link "SE+E" at bounding box center [233, 58] width 41 height 23
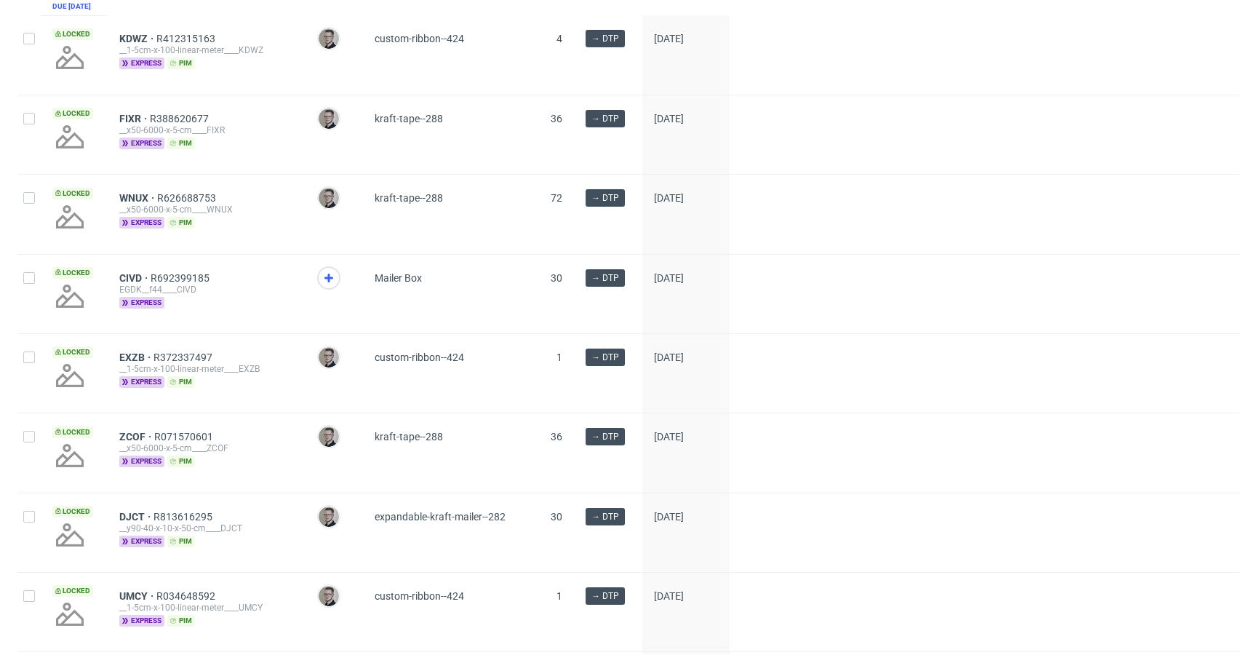
scroll to position [725, 0]
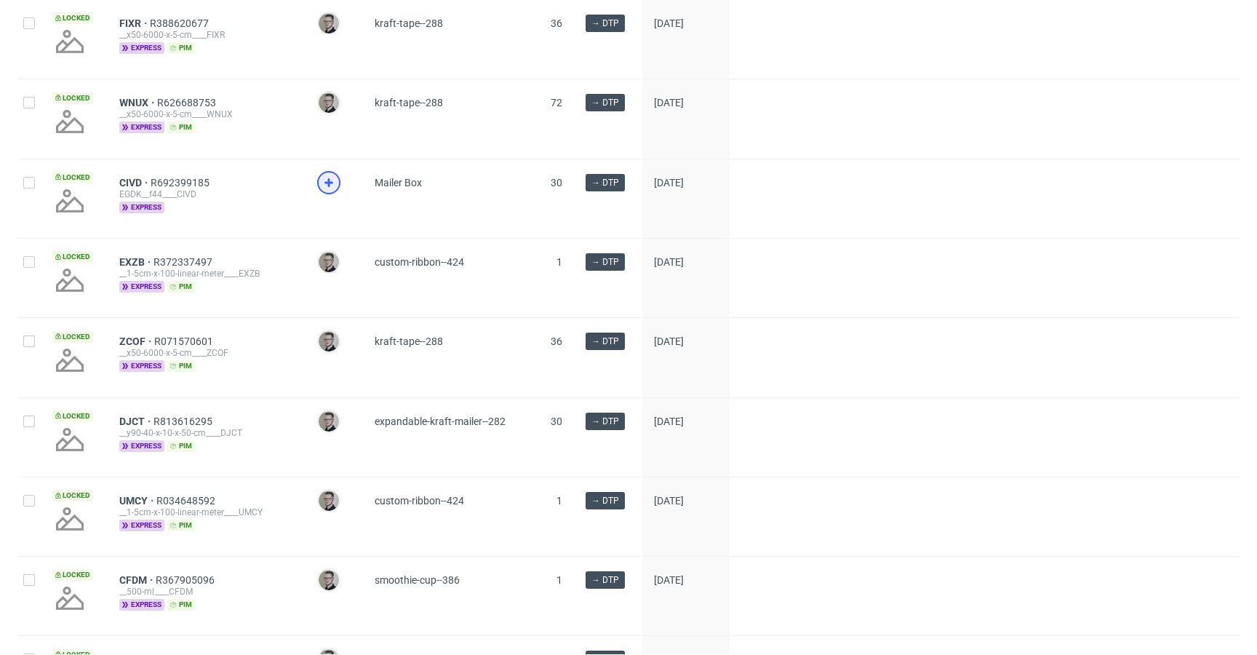
click at [325, 191] on icon at bounding box center [328, 182] width 17 height 17
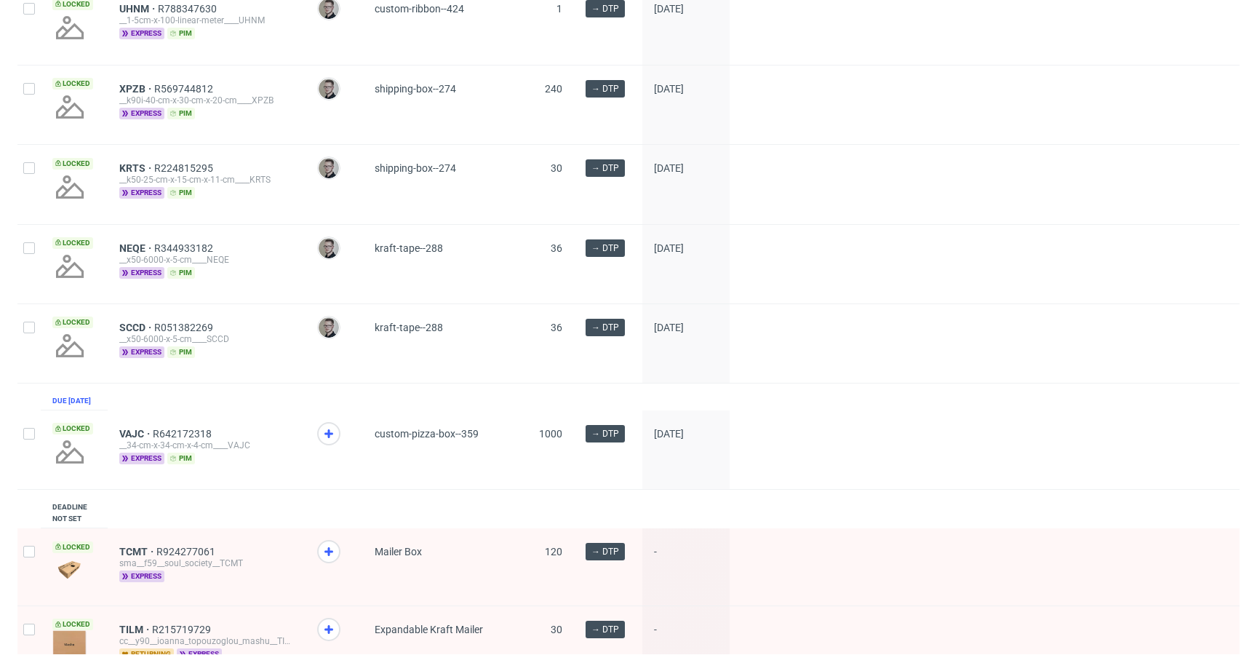
scroll to position [1737, 0]
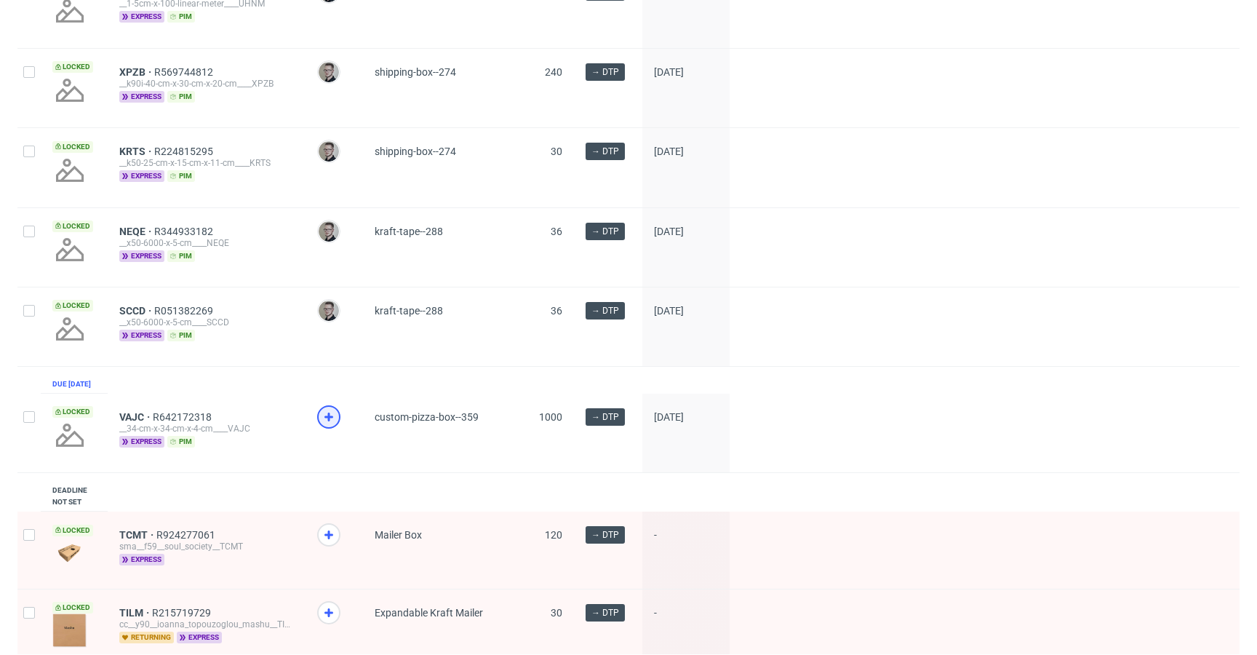
click at [327, 426] on icon at bounding box center [328, 416] width 17 height 17
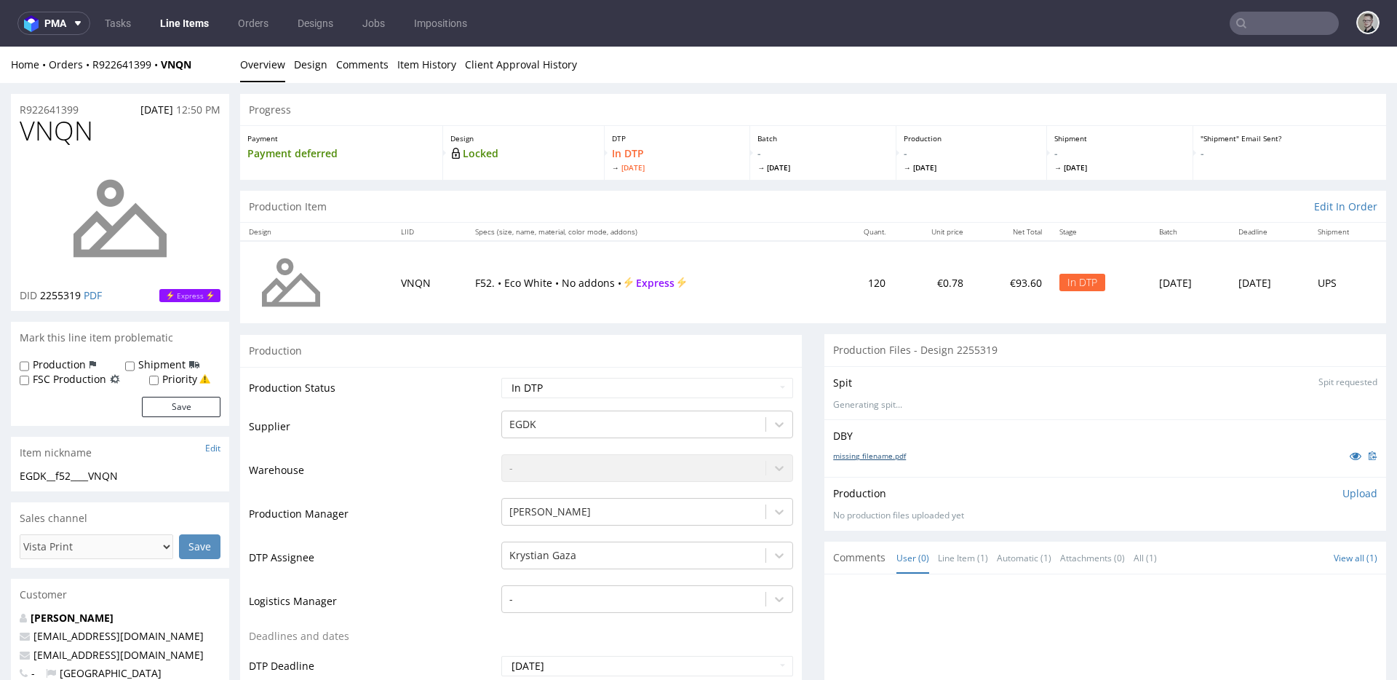
click at [875, 453] on link "missing_filename.pdf" at bounding box center [869, 455] width 73 height 10
click at [85, 469] on div "EGDK__f52____VNQN" at bounding box center [120, 476] width 201 height 15
click at [87, 477] on div "EGDK__f52____VNQN" at bounding box center [120, 476] width 201 height 15
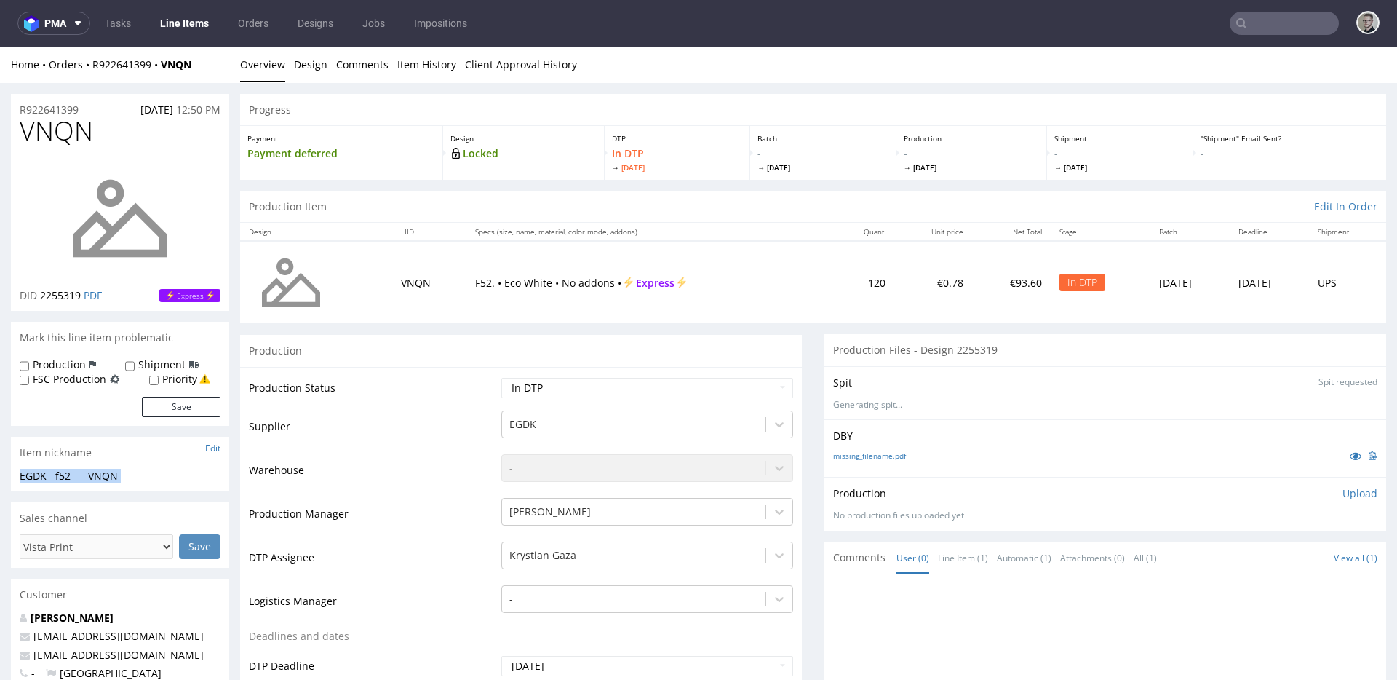
click at [87, 477] on div "EGDK__f52____VNQN" at bounding box center [120, 476] width 201 height 15
drag, startPoint x: 94, startPoint y: 111, endPoint x: 0, endPoint y: 102, distance: 94.3
copy p "R922641399"
click at [1257, 493] on p "Upload" at bounding box center [1359, 493] width 35 height 15
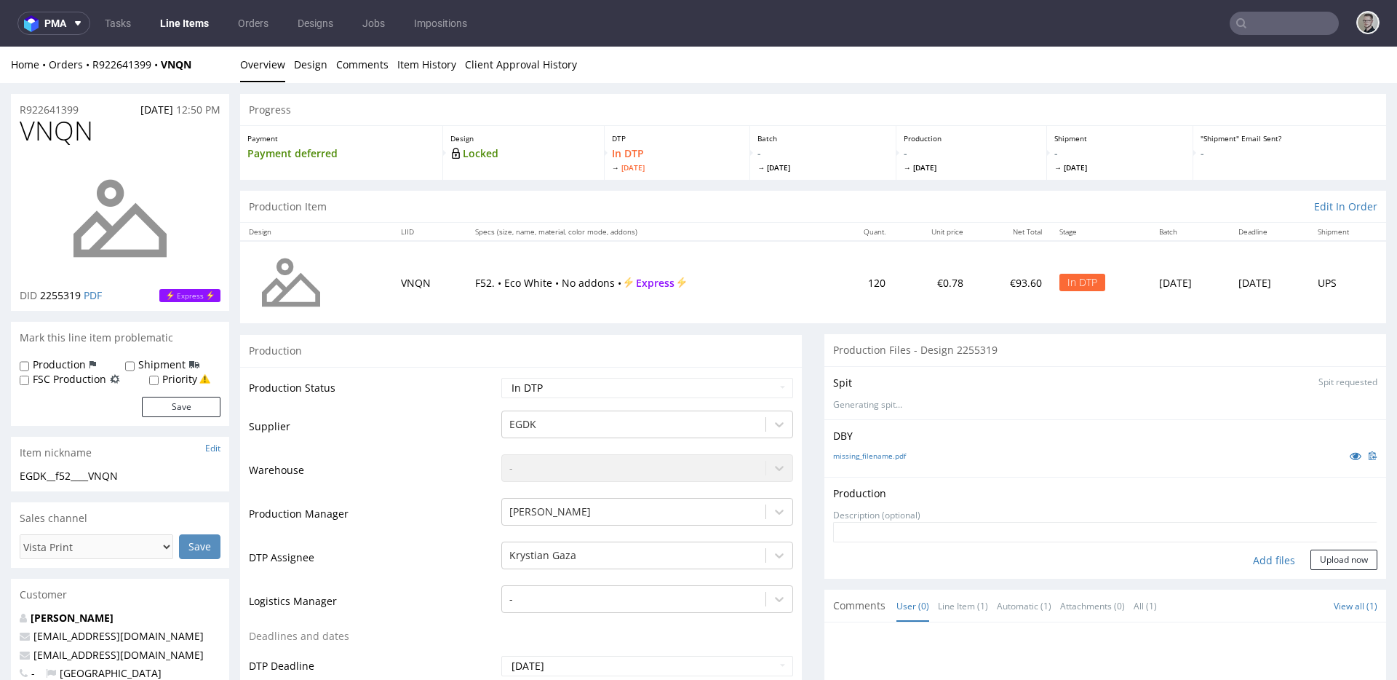
click at [1246, 552] on div "Add files" at bounding box center [1274, 560] width 73 height 22
type input "C:\fakepath\EGDK__f52____VNQN__d2255319__oR922641399__outside.pdf"
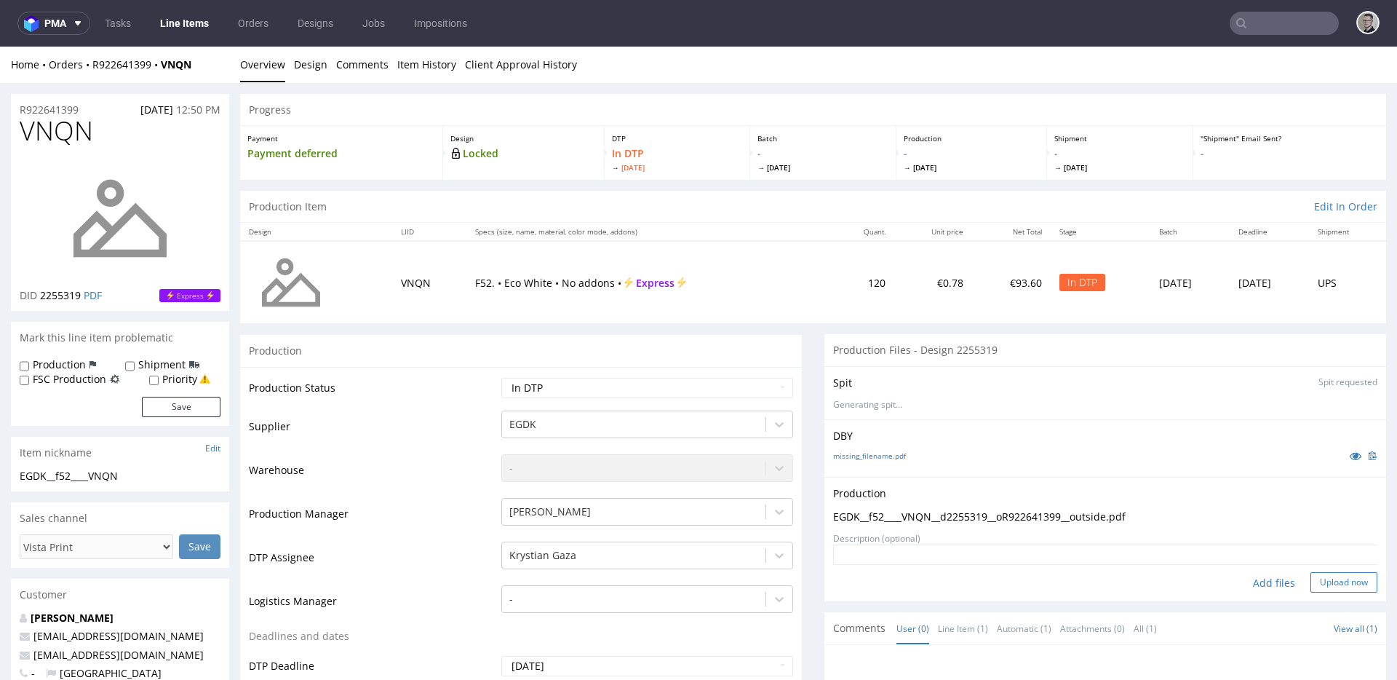
click at [1257, 584] on button "Upload now" at bounding box center [1343, 582] width 67 height 20
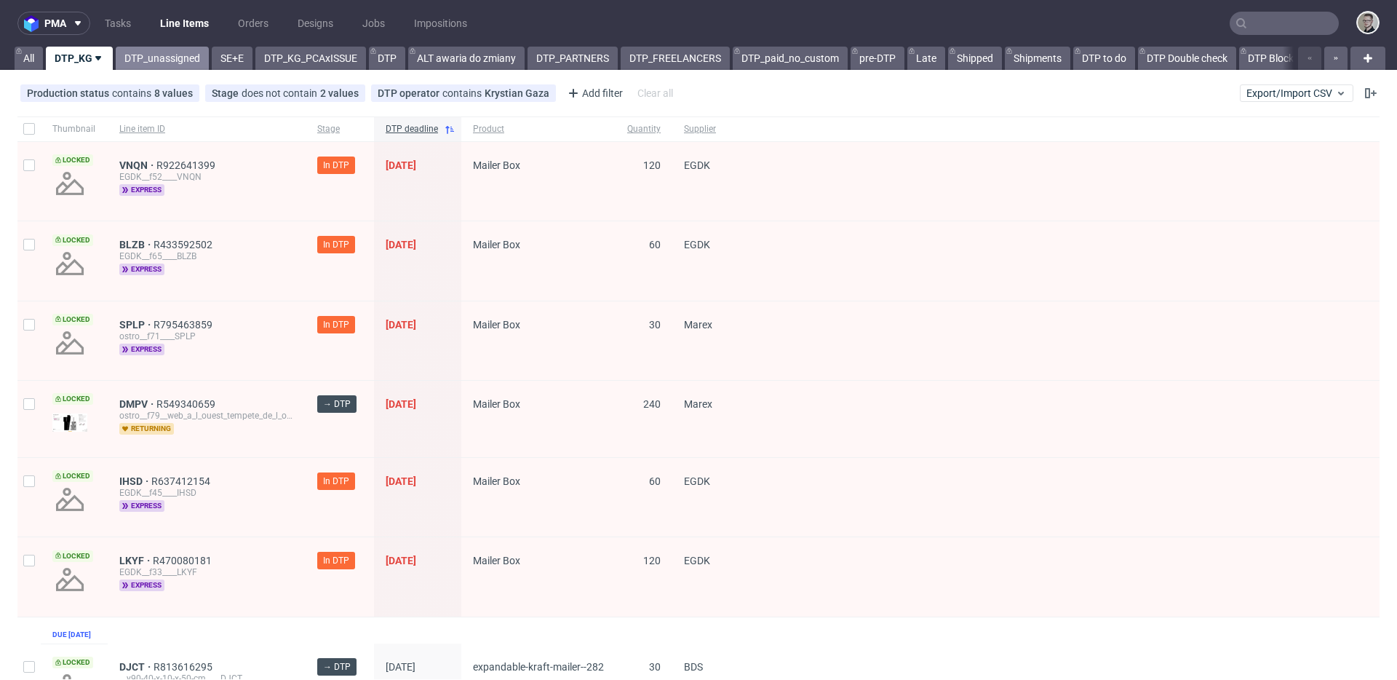
click at [178, 62] on link "DTP_unassigned" at bounding box center [162, 58] width 93 height 23
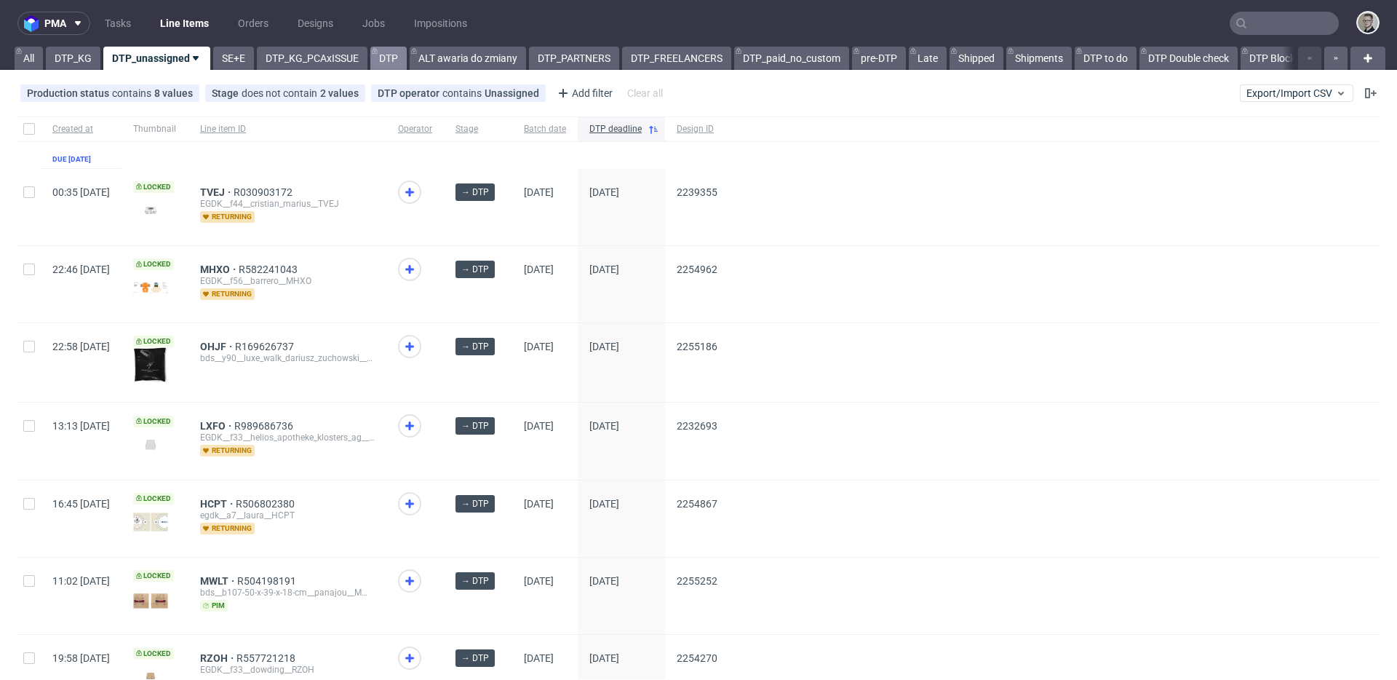
click at [382, 65] on link "DTP" at bounding box center [388, 58] width 36 height 23
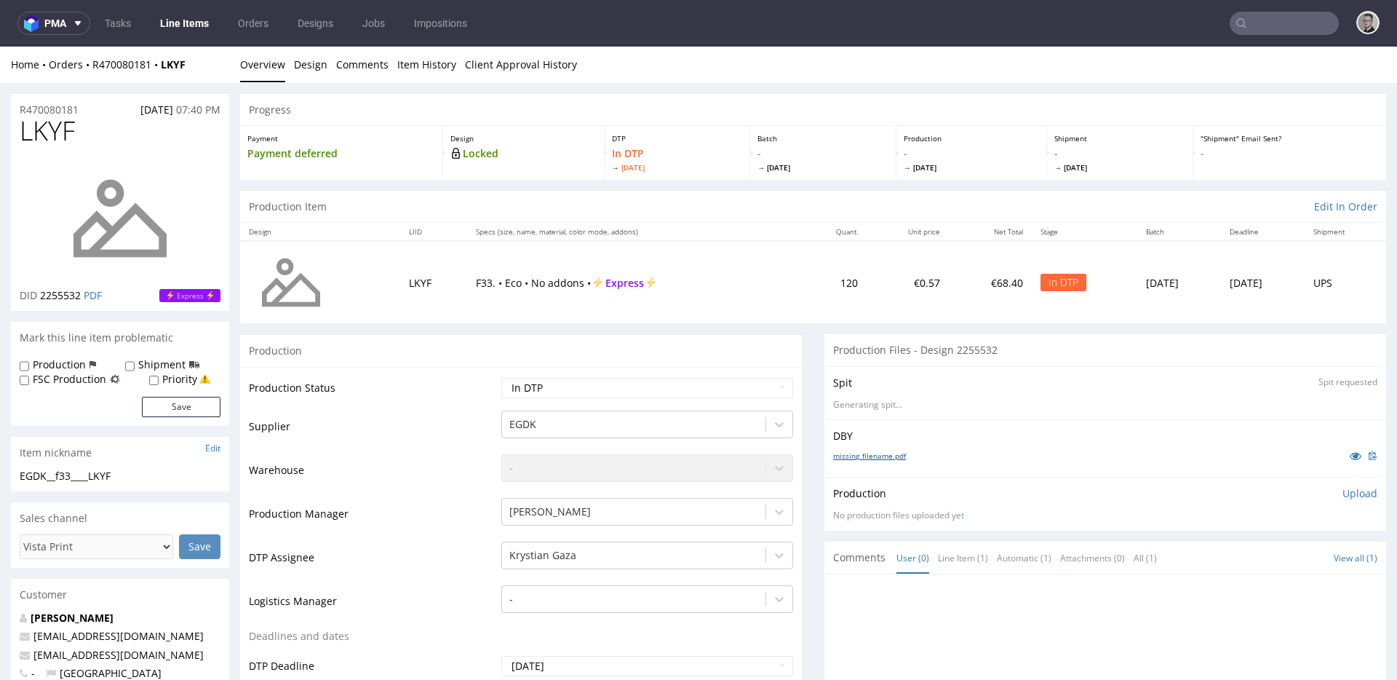
click at [882, 456] on link "missing_filename.pdf" at bounding box center [869, 455] width 73 height 10
click at [108, 477] on div "EGDK__f33____LKYF" at bounding box center [120, 476] width 201 height 15
copy div "EGDK__f33____LKYF"
drag, startPoint x: 90, startPoint y: 107, endPoint x: 0, endPoint y: 102, distance: 90.4
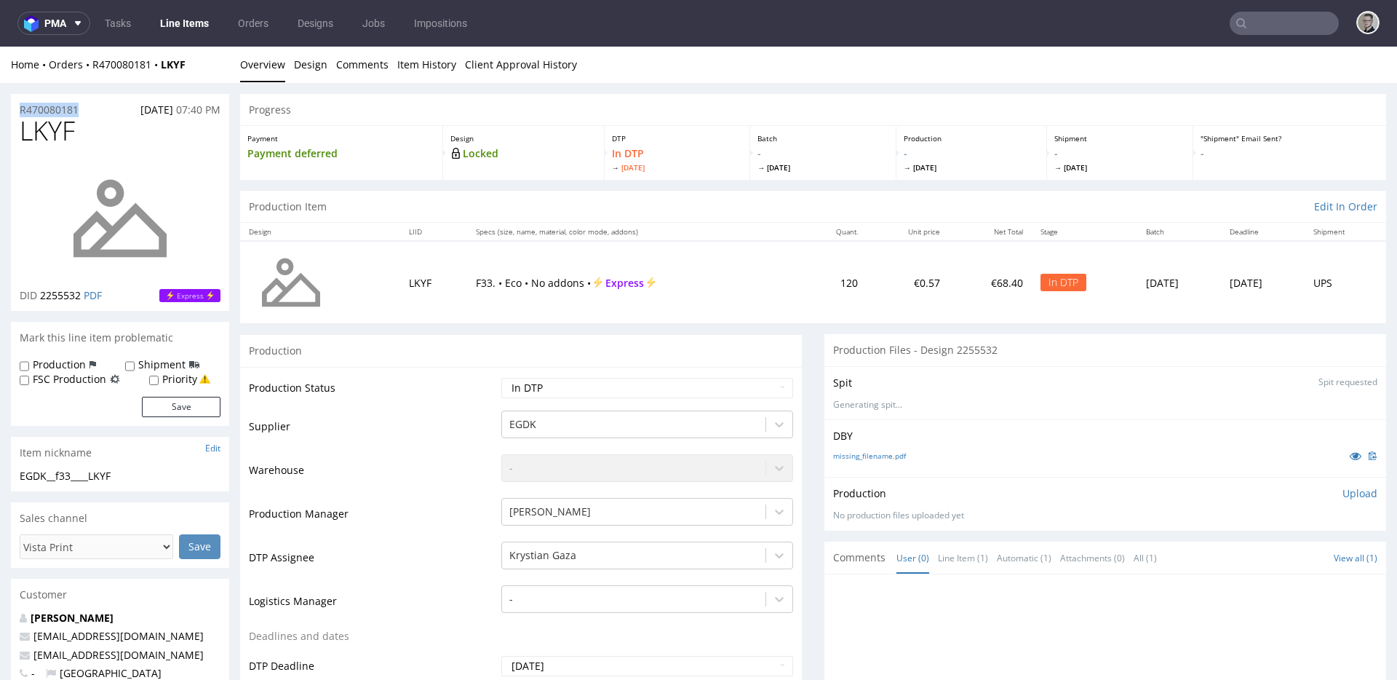
copy p "R470080181"
click at [1342, 488] on p "Upload" at bounding box center [1359, 493] width 35 height 15
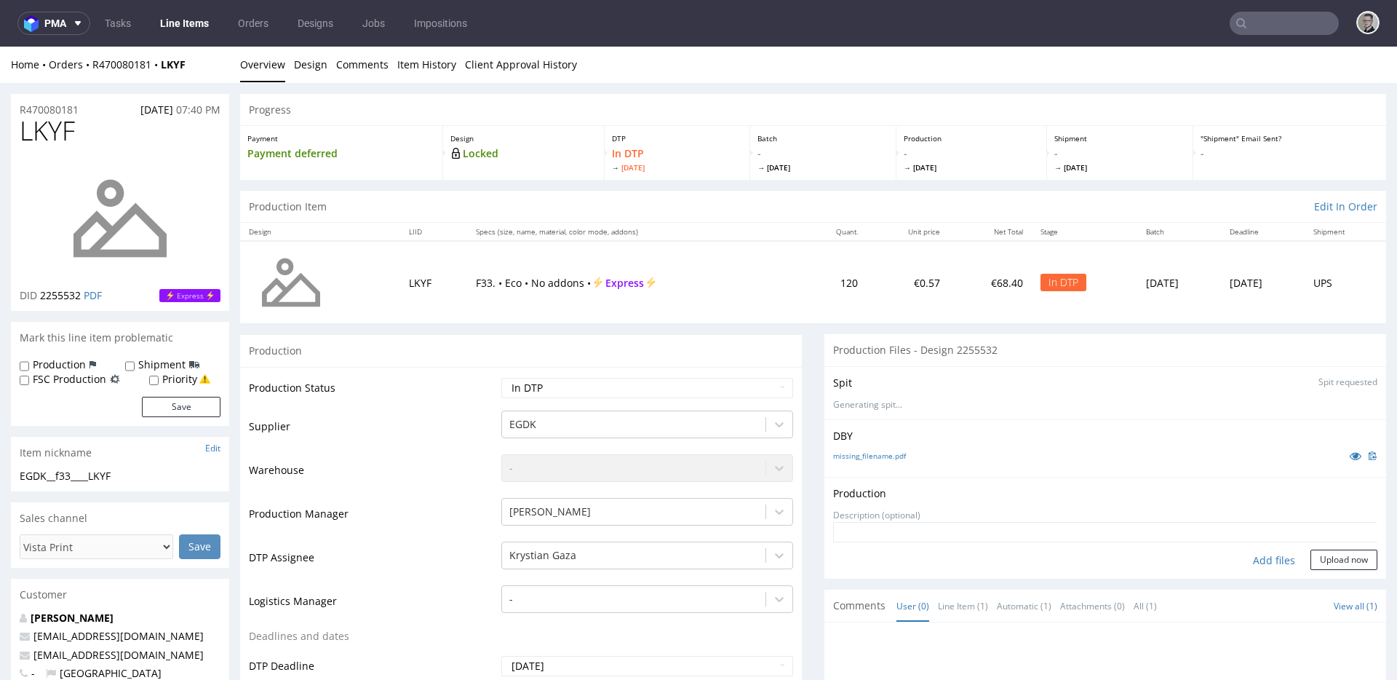
click at [1271, 558] on div "Add files" at bounding box center [1274, 560] width 73 height 22
type input "C:\fakepath\EGDK__f33____LKYF__d2255532__oR470080181__outside.pdf"
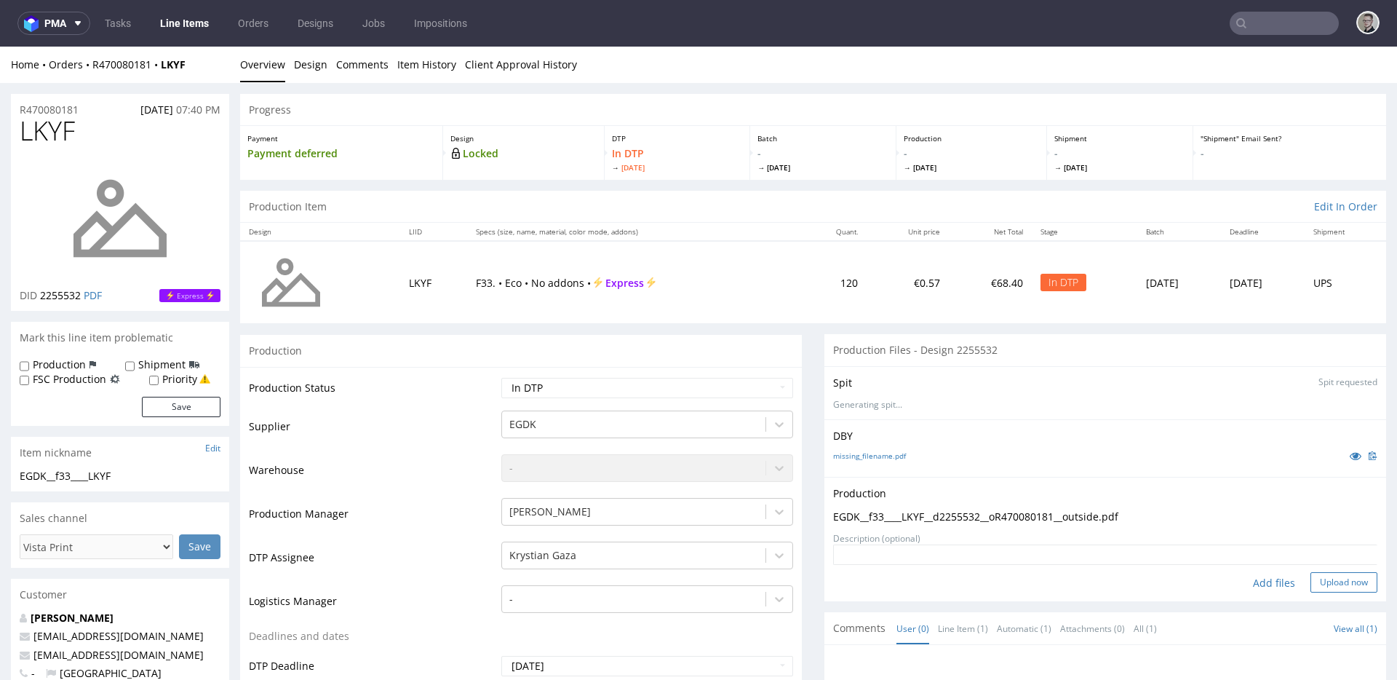
click at [1324, 574] on button "Upload now" at bounding box center [1343, 582] width 67 height 20
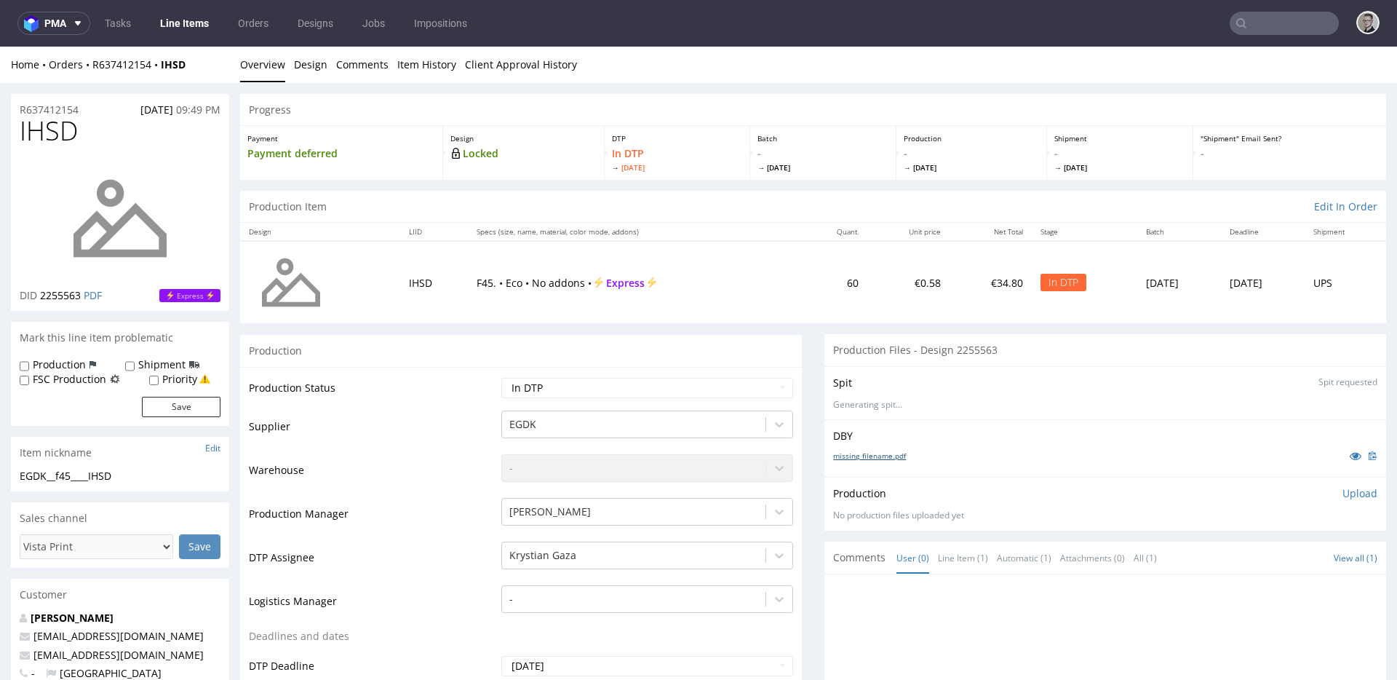
click at [864, 454] on link "missing_filename.pdf" at bounding box center [869, 455] width 73 height 10
click at [86, 477] on div "EGDK__f45____IHSD" at bounding box center [120, 476] width 201 height 15
copy div "EGDK__f45____IHSD"
drag, startPoint x: 88, startPoint y: 110, endPoint x: 0, endPoint y: 97, distance: 89.0
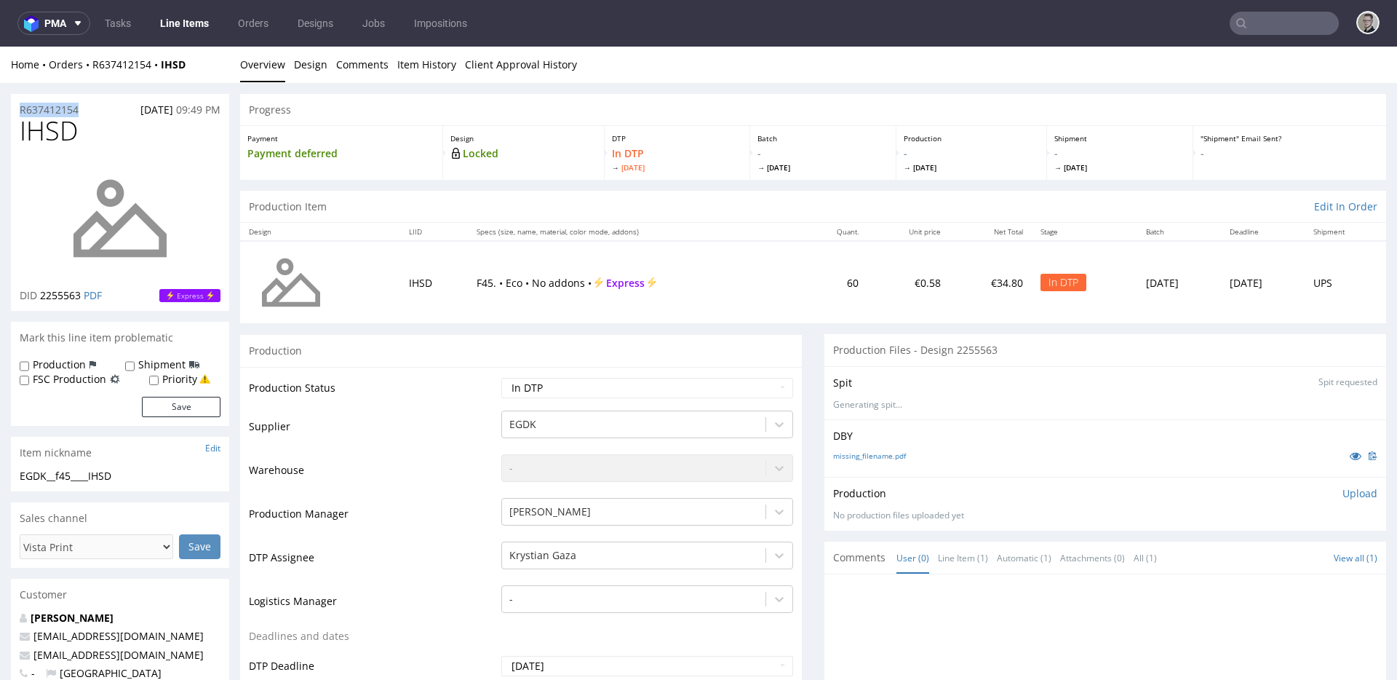
copy p "R637412154"
drag, startPoint x: 1347, startPoint y: 492, endPoint x: 1338, endPoint y: 501, distance: 12.3
click at [1347, 492] on p "Upload" at bounding box center [1359, 493] width 35 height 15
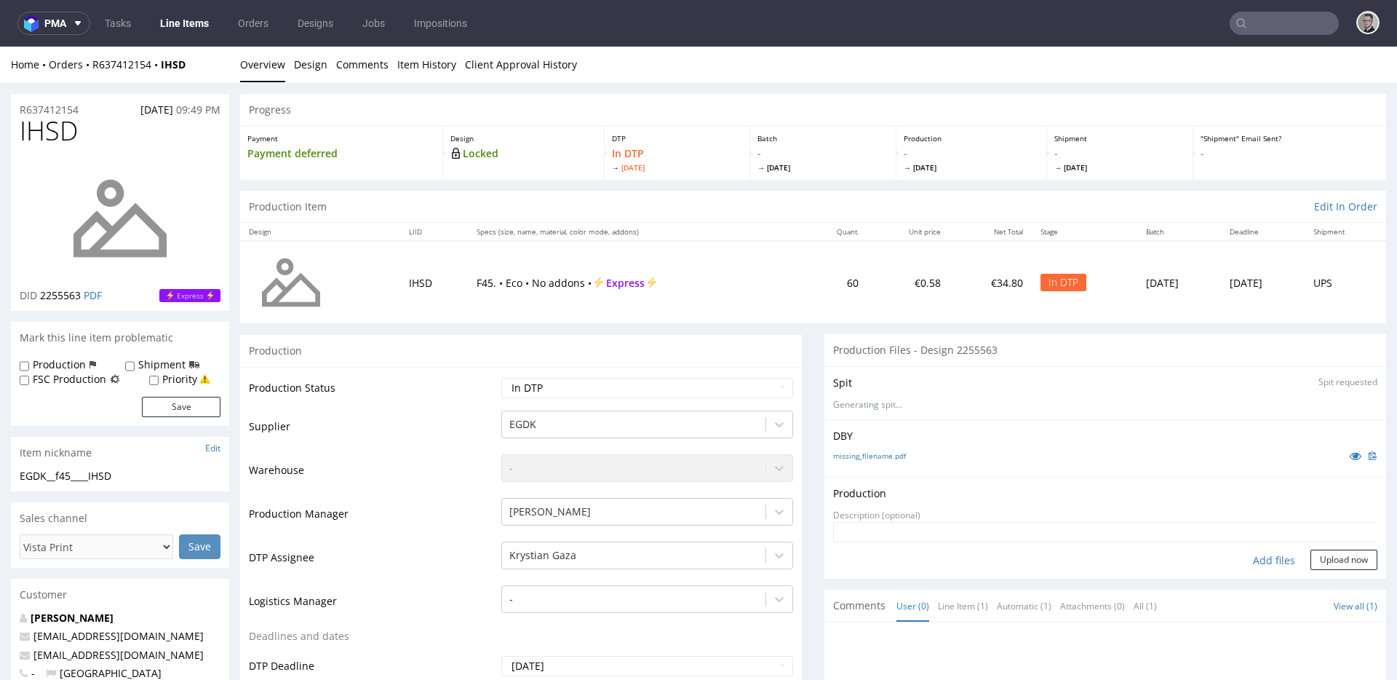
click at [1262, 554] on div "Add files" at bounding box center [1274, 560] width 73 height 22
type input "C:\fakepath\EGDK__f45____IHSD__d2255563__oR637412154__outside.pdf"
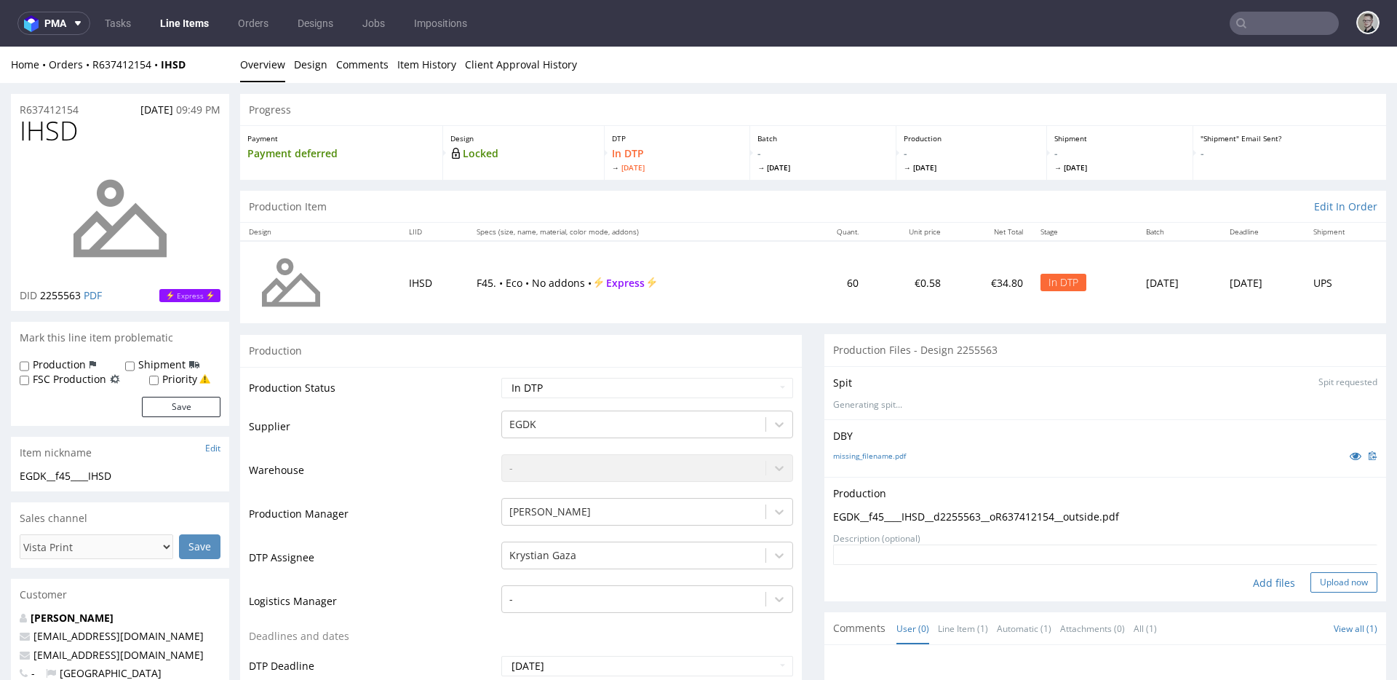
click at [1323, 581] on button "Upload now" at bounding box center [1343, 582] width 67 height 20
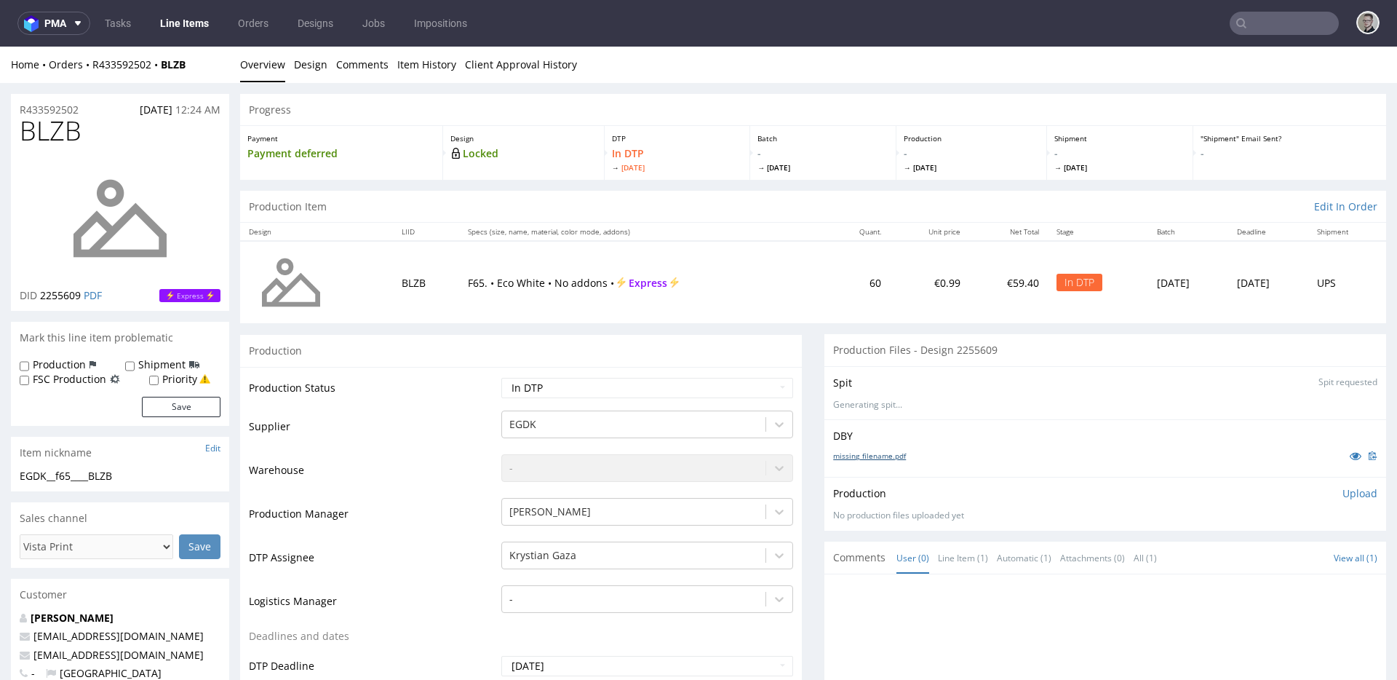
click at [835, 455] on link "missing_filename.pdf" at bounding box center [869, 455] width 73 height 10
click at [76, 471] on div "EGDK__f65____BLZB" at bounding box center [120, 476] width 201 height 15
copy div "EGDK__f65____BLZB"
drag, startPoint x: 92, startPoint y: 110, endPoint x: 0, endPoint y: 104, distance: 91.9
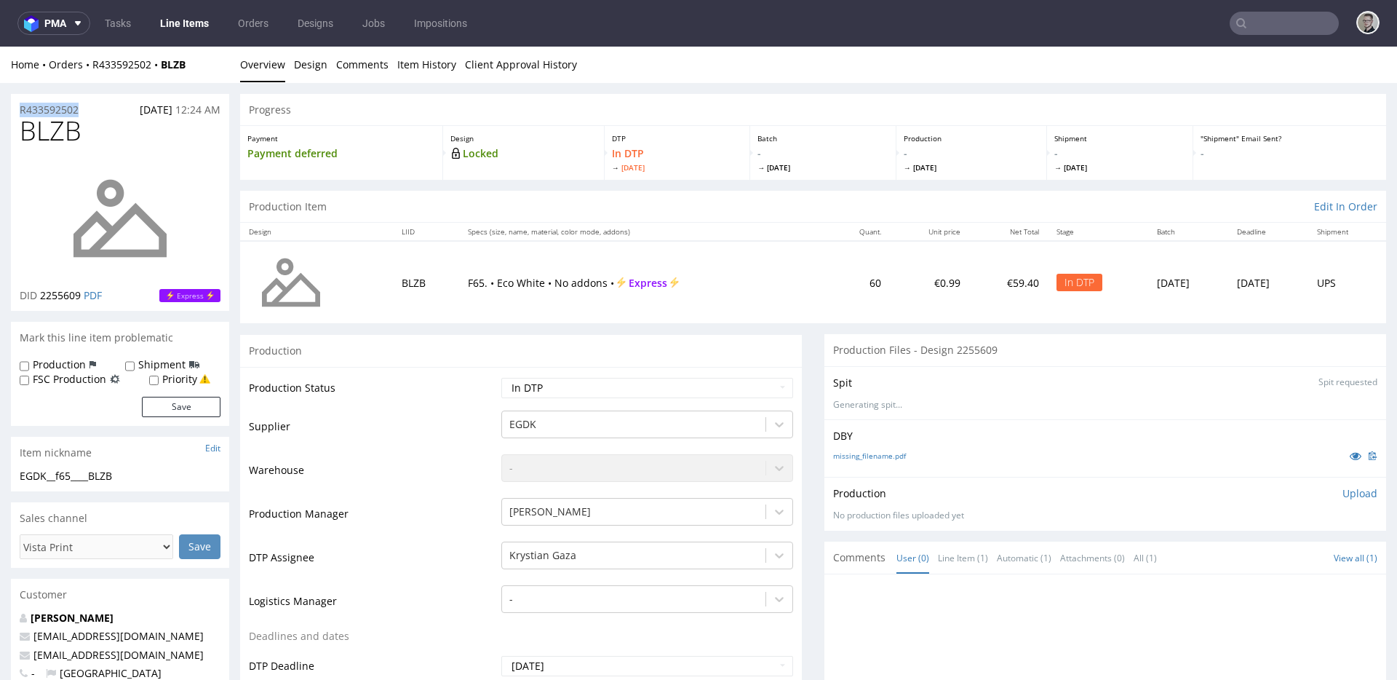
copy p "R433592502"
click at [1345, 490] on p "Upload" at bounding box center [1359, 493] width 35 height 15
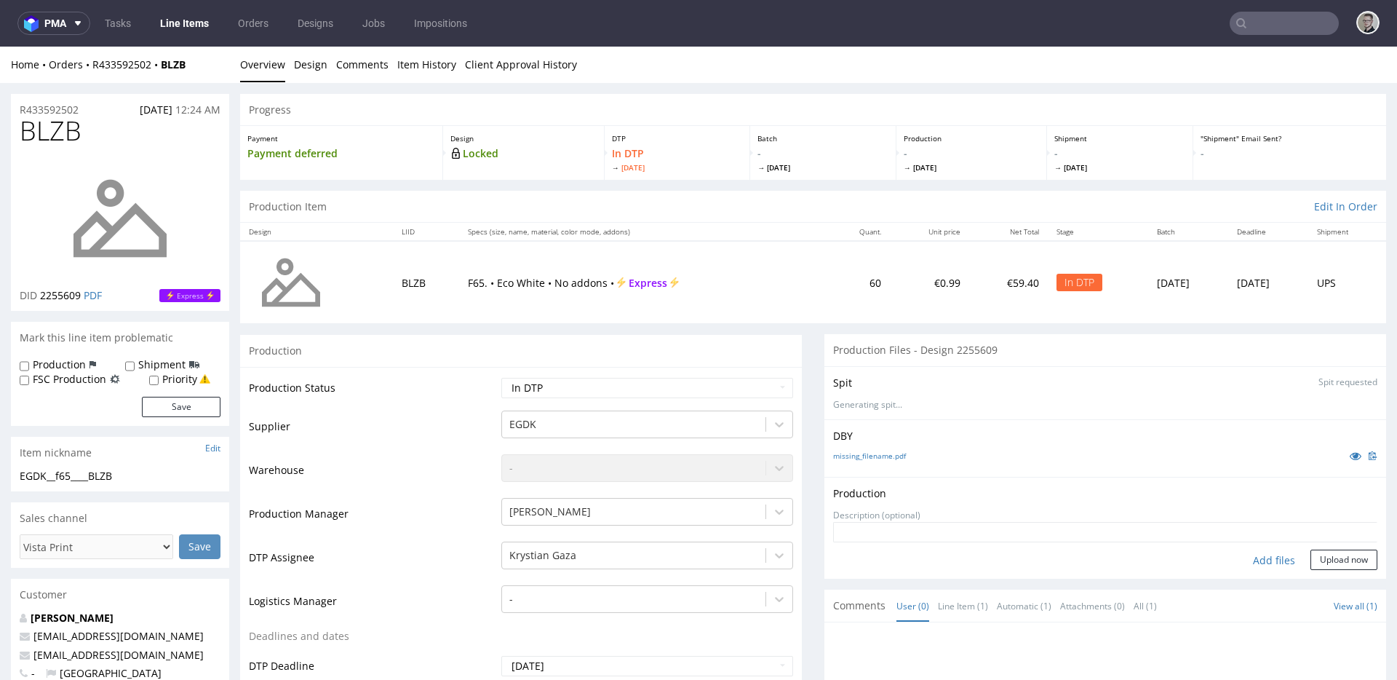
click at [1262, 560] on div "Add files" at bounding box center [1274, 560] width 73 height 22
type input "C:\fakepath\EGDK__f65____BLZB__d2255609__oR433592502__outside.pdf"
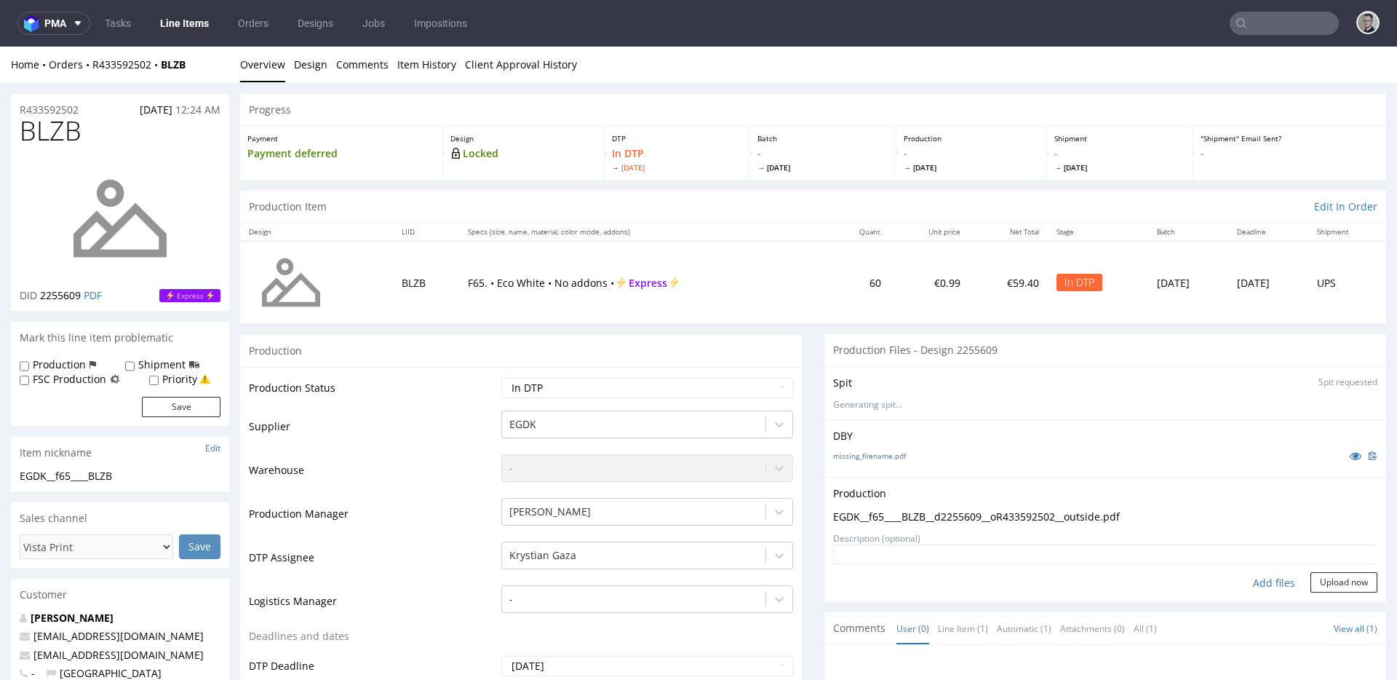
drag, startPoint x: 1171, startPoint y: 545, endPoint x: 1336, endPoint y: 568, distance: 166.8
click at [1336, 568] on form "Add files Upload now" at bounding box center [1105, 568] width 544 height 48
click at [1336, 576] on button "Upload now" at bounding box center [1343, 582] width 67 height 20
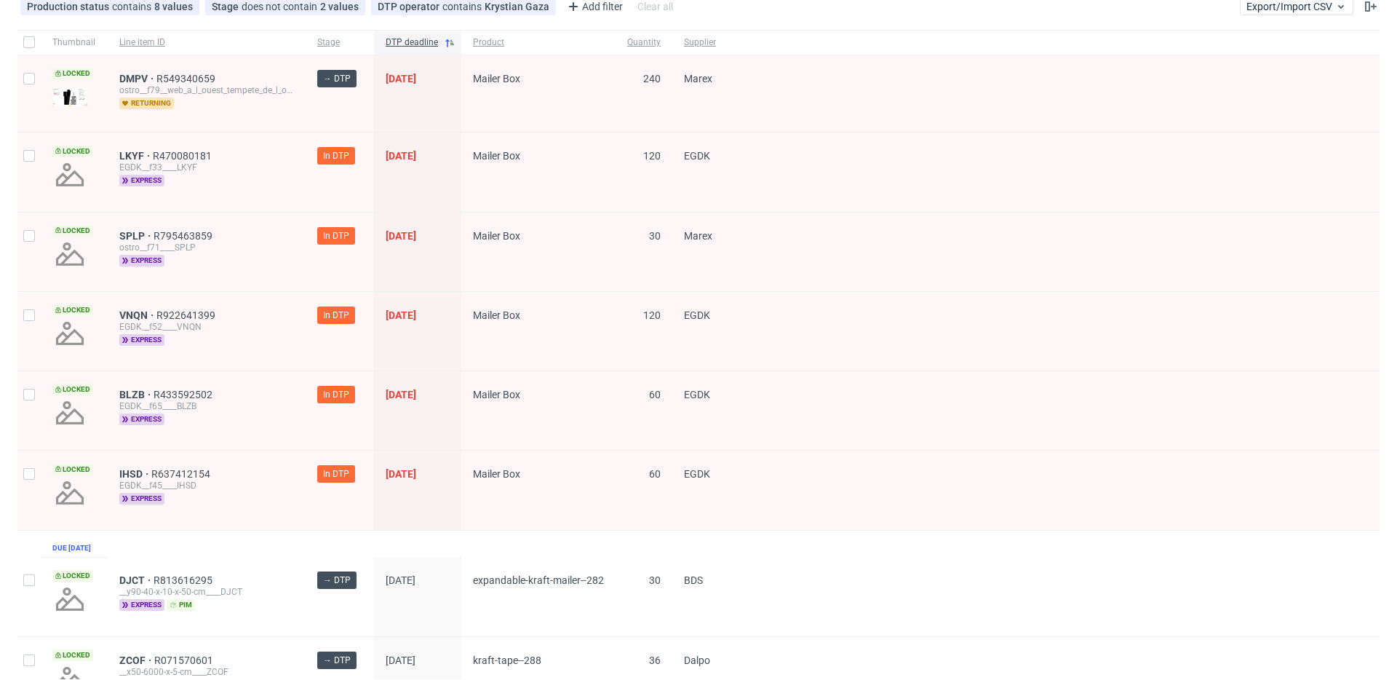
scroll to position [126, 0]
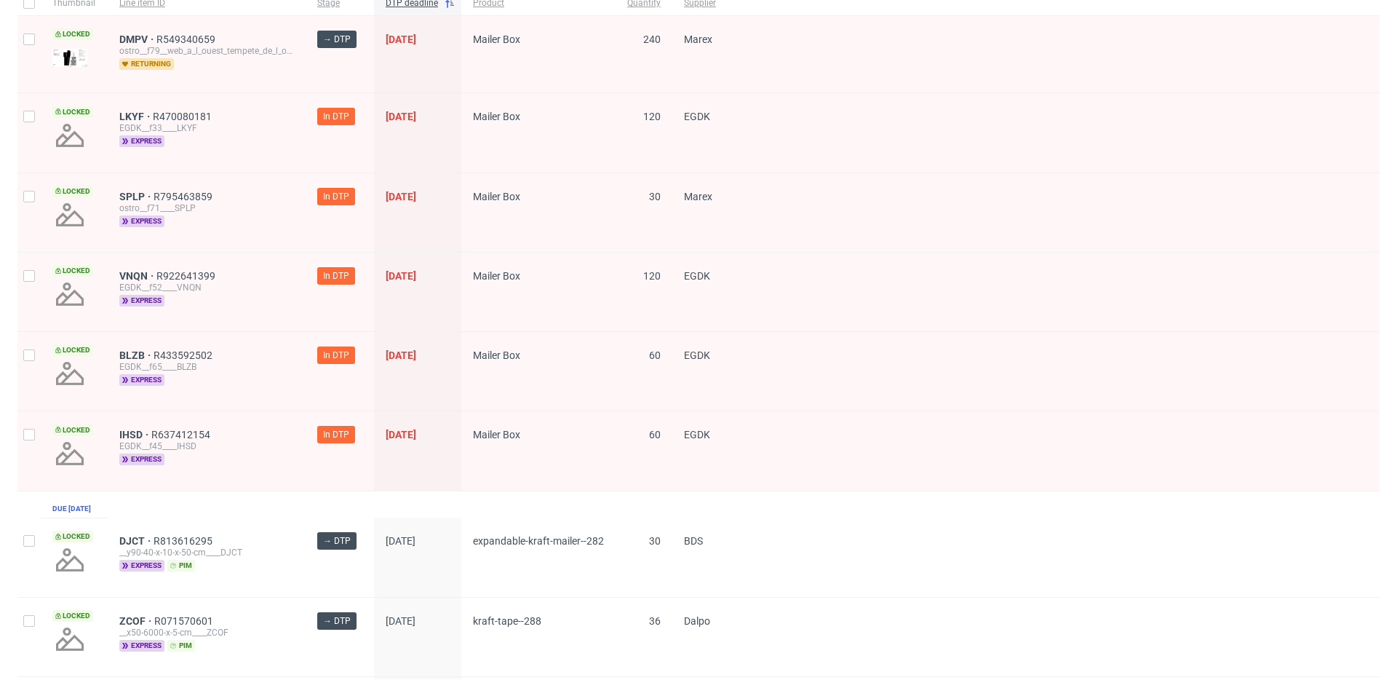
drag, startPoint x: 20, startPoint y: 421, endPoint x: 15, endPoint y: 394, distance: 27.3
click at [21, 421] on div at bounding box center [28, 450] width 23 height 79
checkbox input "true"
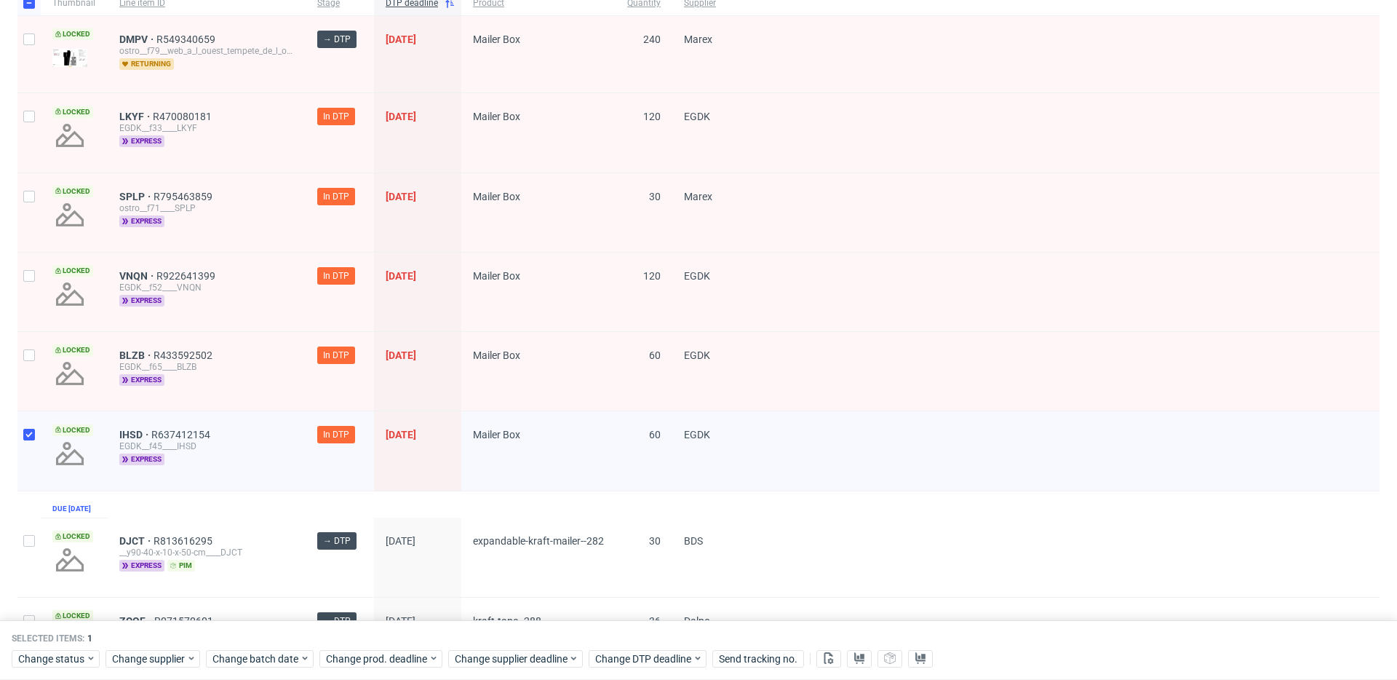
click at [20, 357] on div at bounding box center [28, 371] width 23 height 79
checkbox input "true"
click at [34, 283] on div at bounding box center [28, 291] width 23 height 79
checkbox input "true"
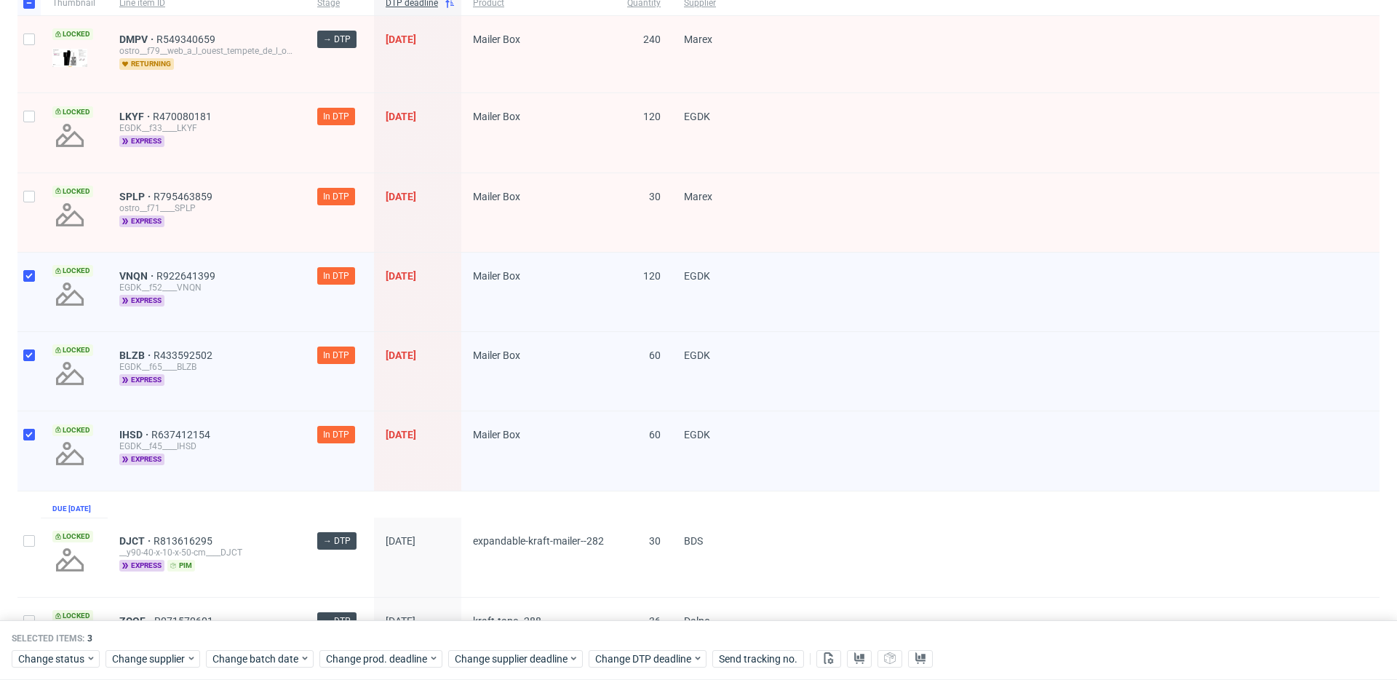
click at [27, 208] on div at bounding box center [28, 212] width 23 height 79
checkbox input "true"
click at [31, 141] on div at bounding box center [28, 132] width 23 height 79
checkbox input "true"
click at [89, 661] on icon at bounding box center [91, 658] width 10 height 12
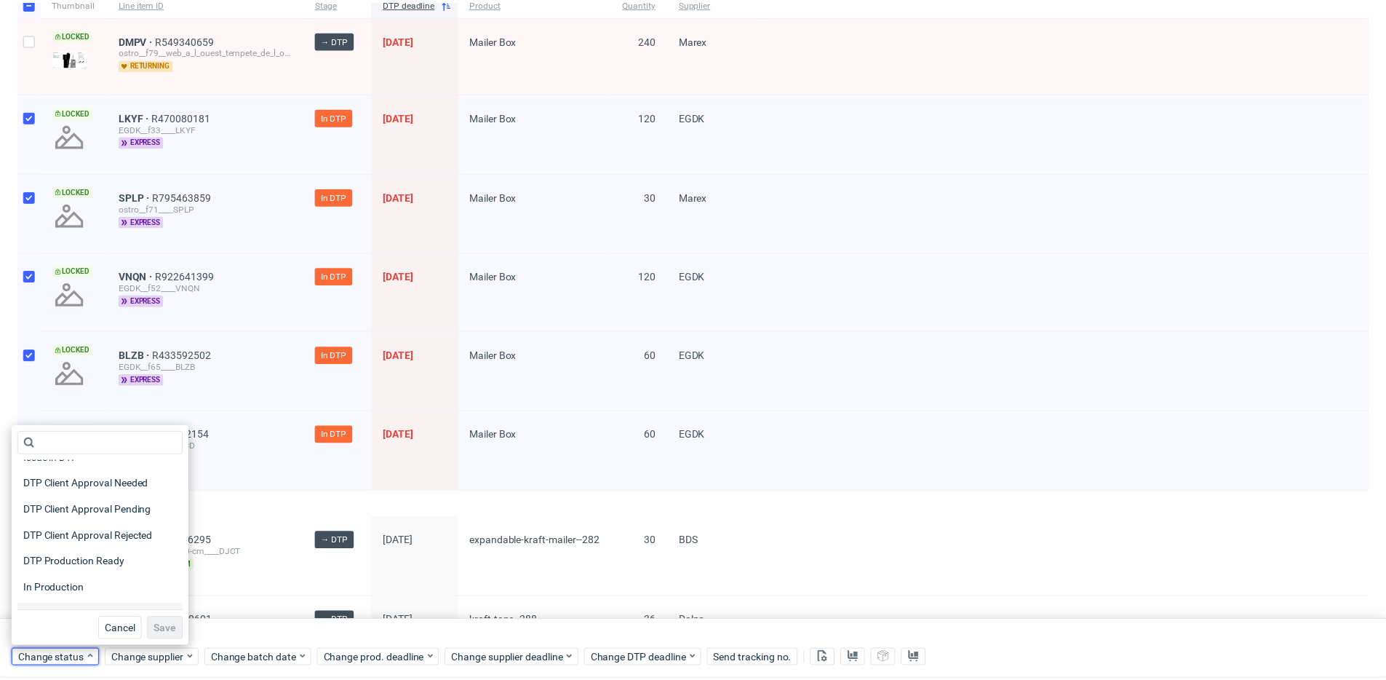
scroll to position [167, 0]
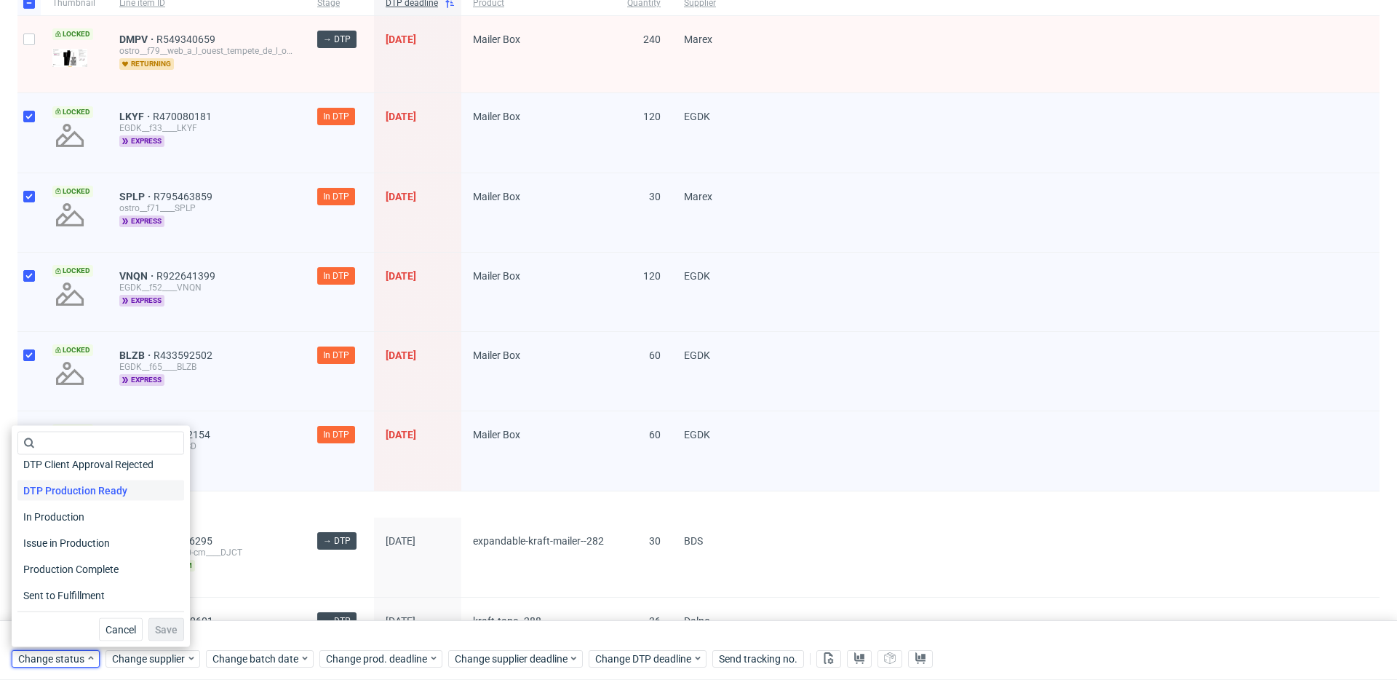
click at [119, 492] on span "DTP Production Ready" at bounding box center [75, 490] width 116 height 20
click at [159, 624] on span "Save" at bounding box center [166, 629] width 23 height 10
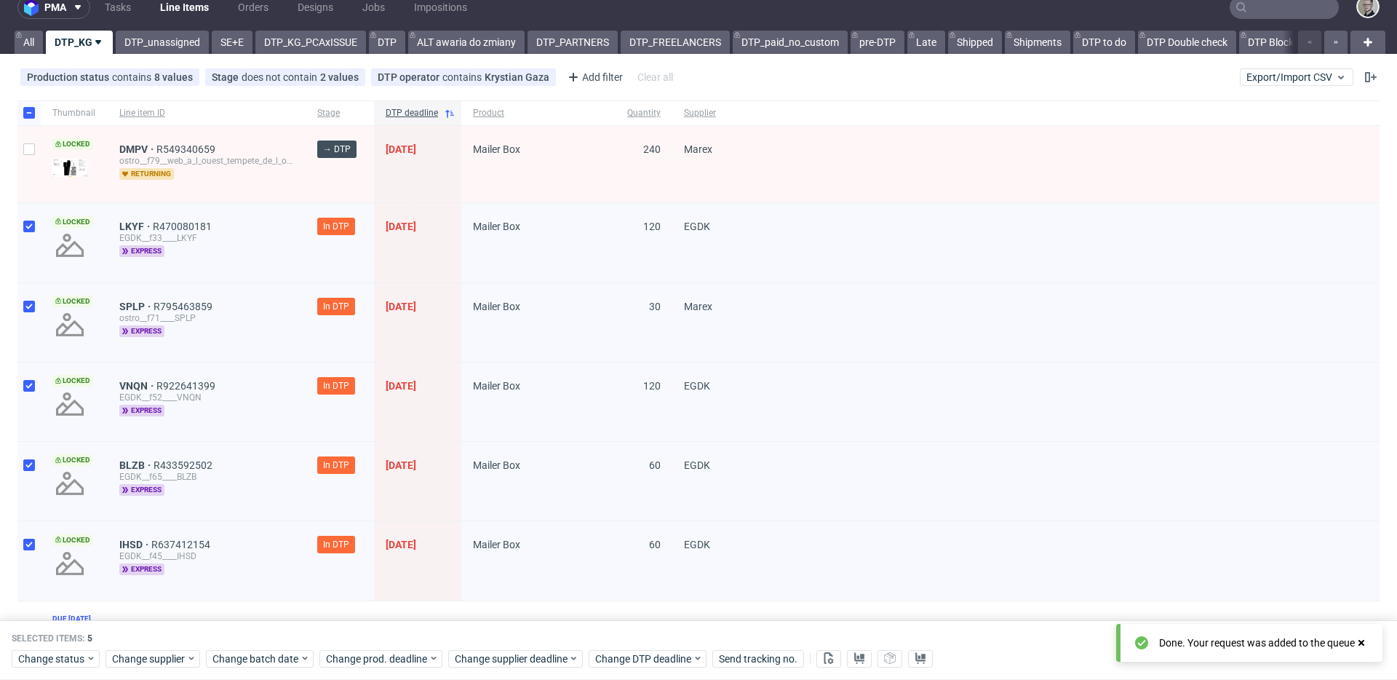
scroll to position [0, 0]
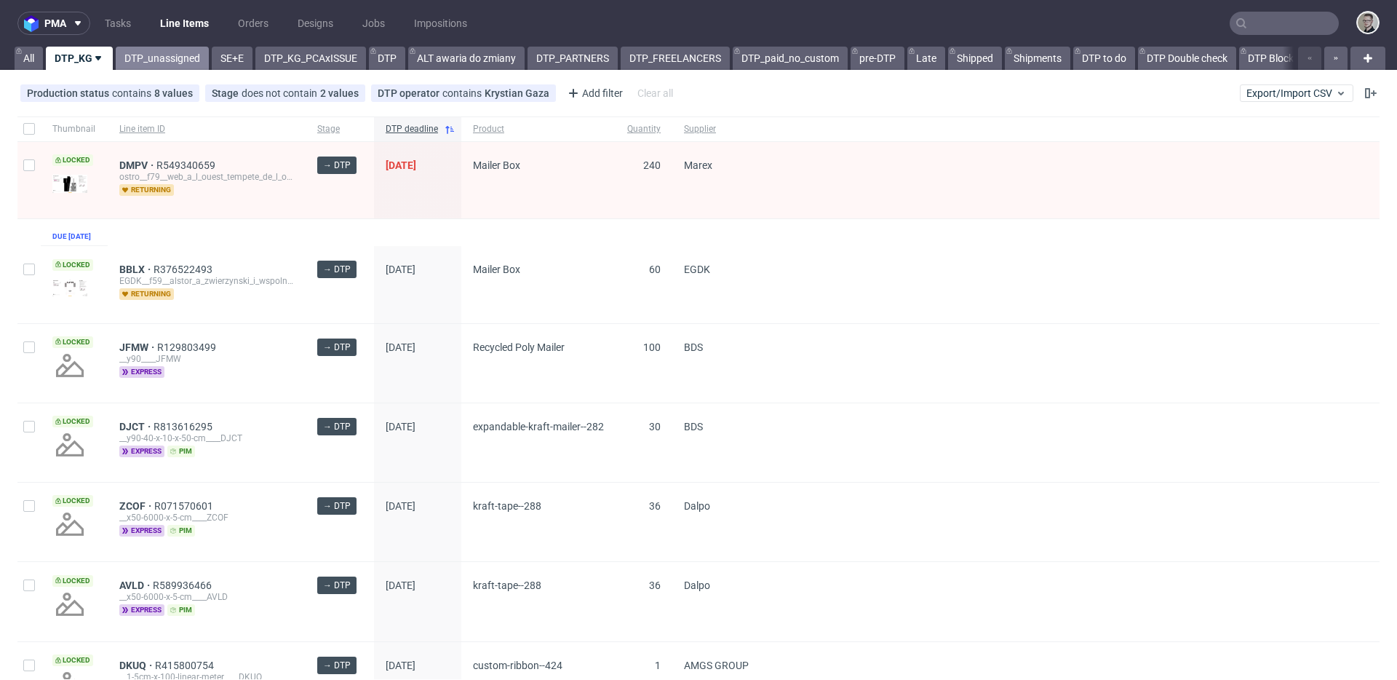
click at [151, 64] on link "DTP_unassigned" at bounding box center [162, 58] width 93 height 23
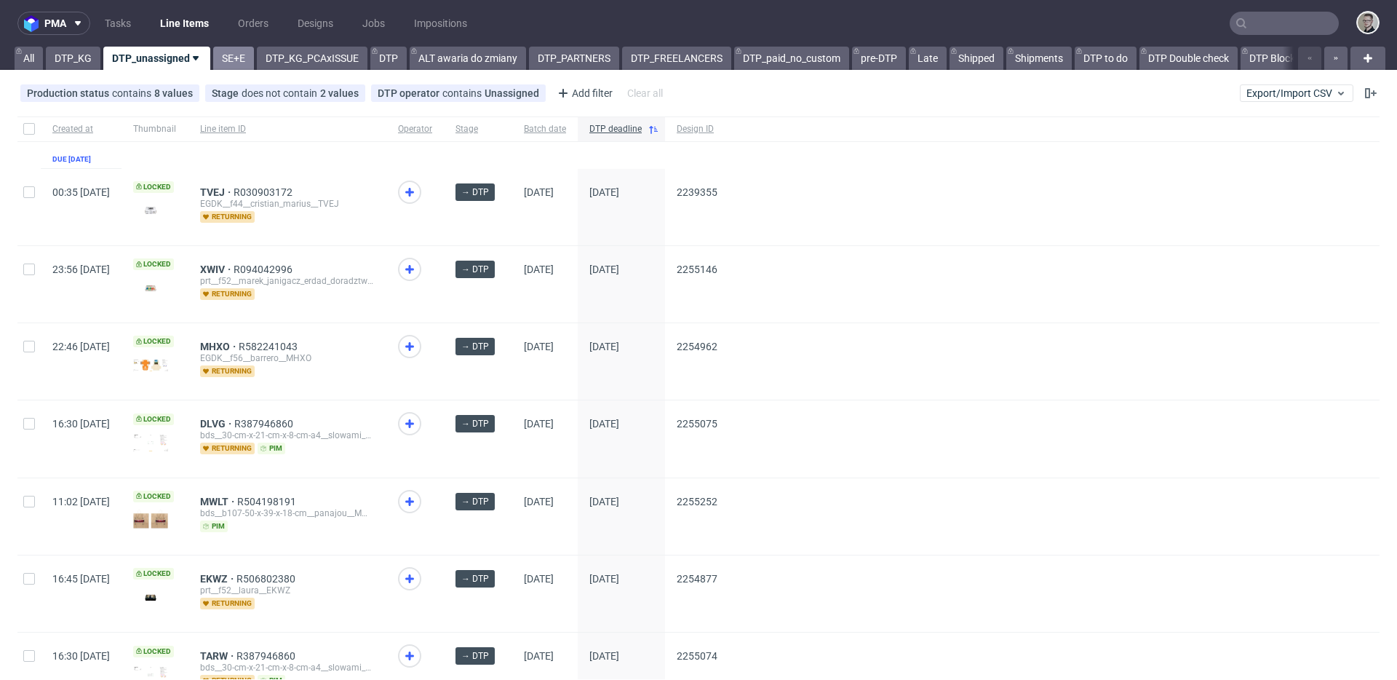
click at [218, 63] on link "SE+E" at bounding box center [233, 58] width 41 height 23
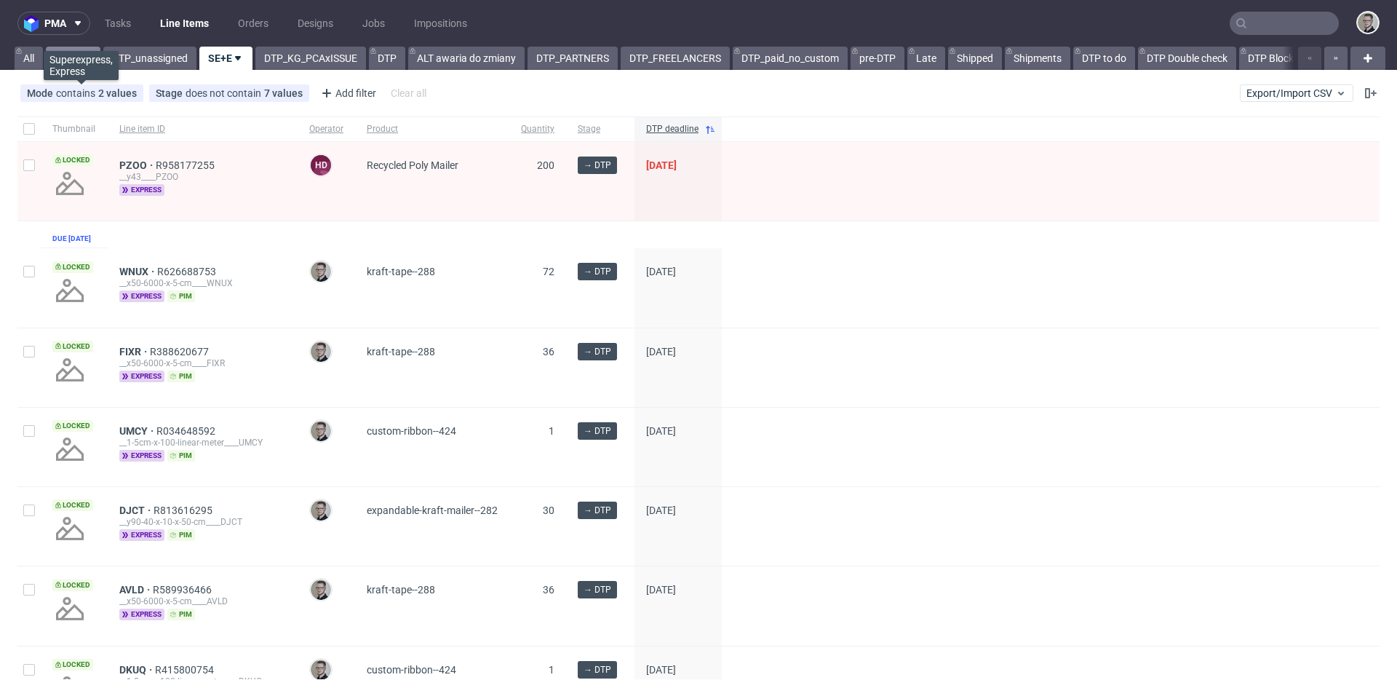
click at [97, 63] on link "DTP_KG" at bounding box center [73, 58] width 55 height 23
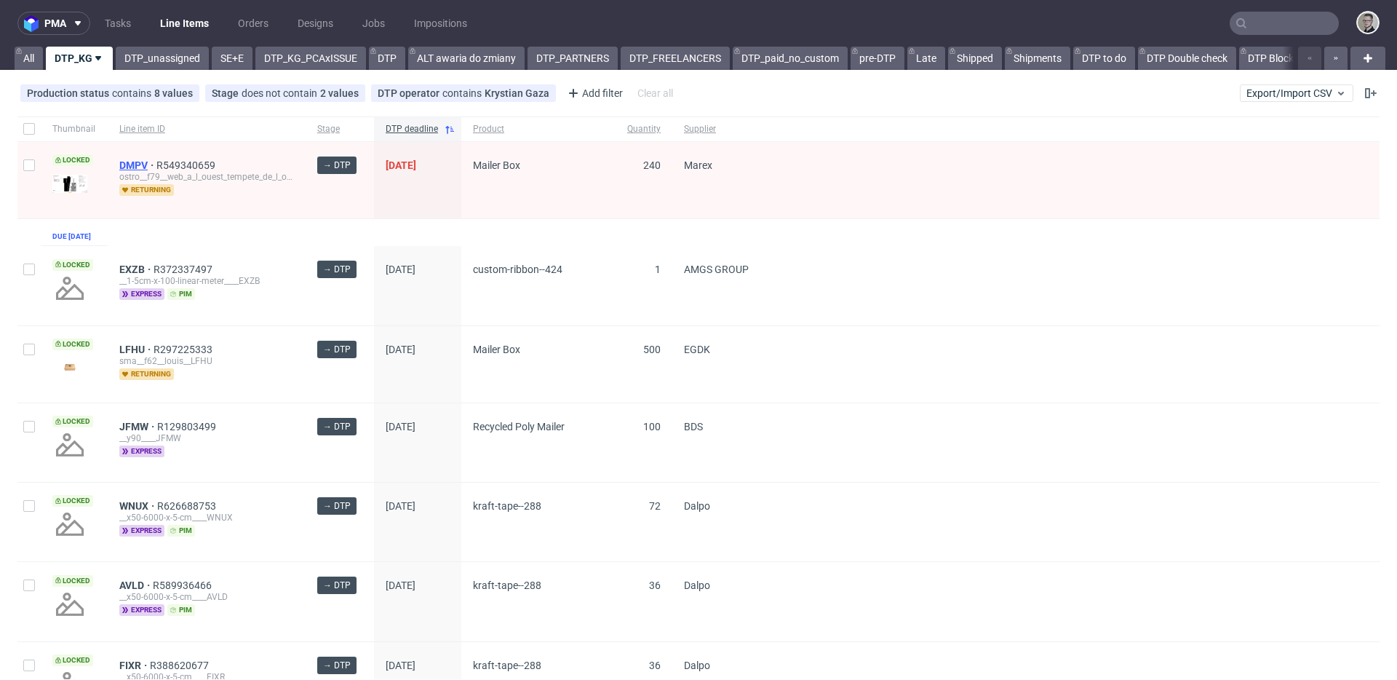
click at [132, 164] on span "DMPV" at bounding box center [137, 165] width 37 height 12
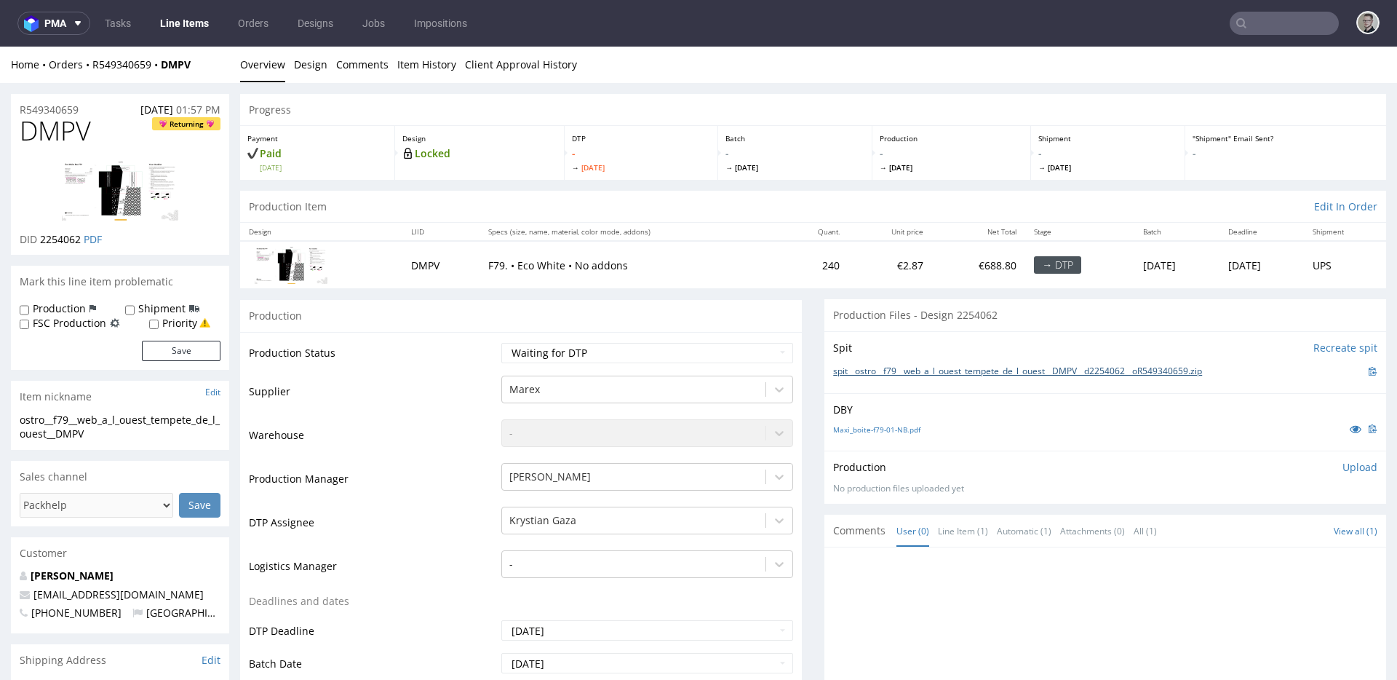
click at [979, 367] on link "spit__ostro__f79__web_a_l_ouest_tempete_de_l_ouest__DMPV__d2254062__oR549340659…" at bounding box center [1017, 371] width 369 height 12
click at [899, 426] on link "Maxi_boite-f79-01-NB.pdf" at bounding box center [876, 429] width 87 height 10
click at [624, 349] on select "Waiting for Artwork Waiting for Diecut Waiting for Mockup Waiting for DTP Waiti…" at bounding box center [647, 353] width 292 height 20
click at [501, 343] on select "Waiting for Artwork Waiting for Diecut Waiting for Mockup Waiting for DTP Waiti…" at bounding box center [647, 353] width 292 height 20
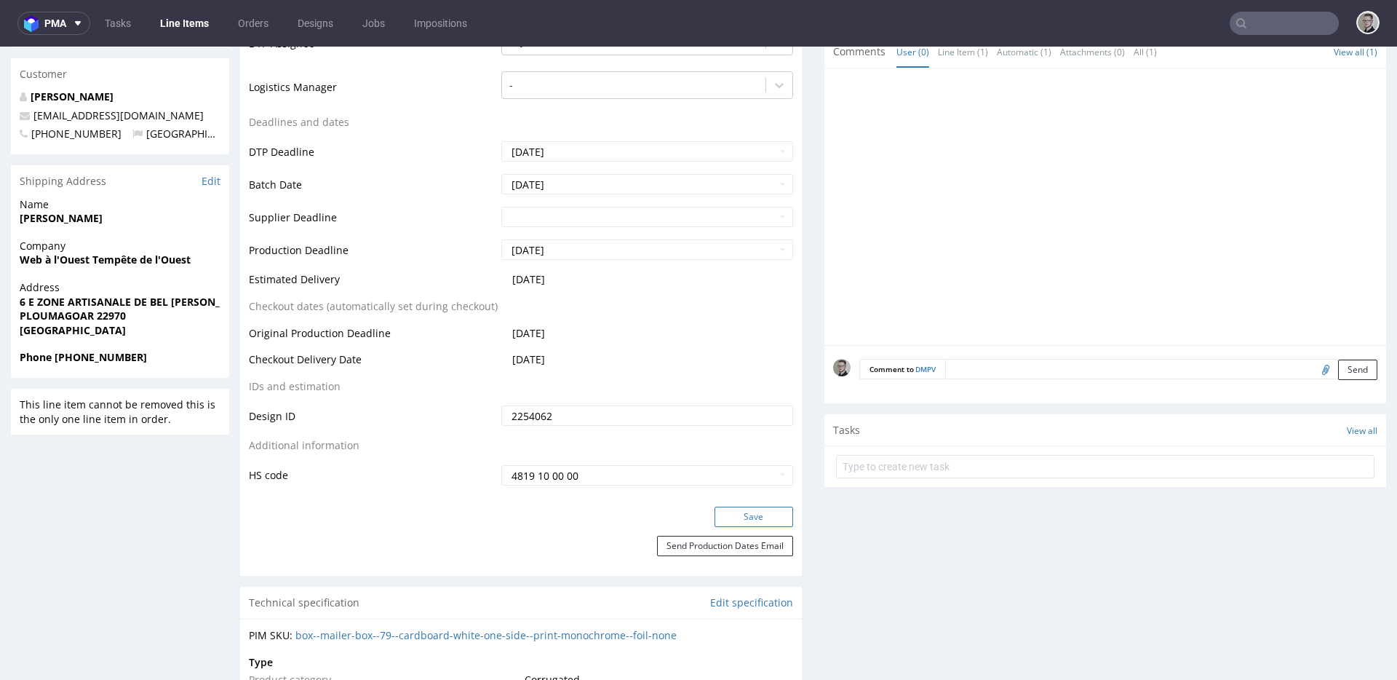
click at [760, 515] on button "Save" at bounding box center [753, 516] width 79 height 20
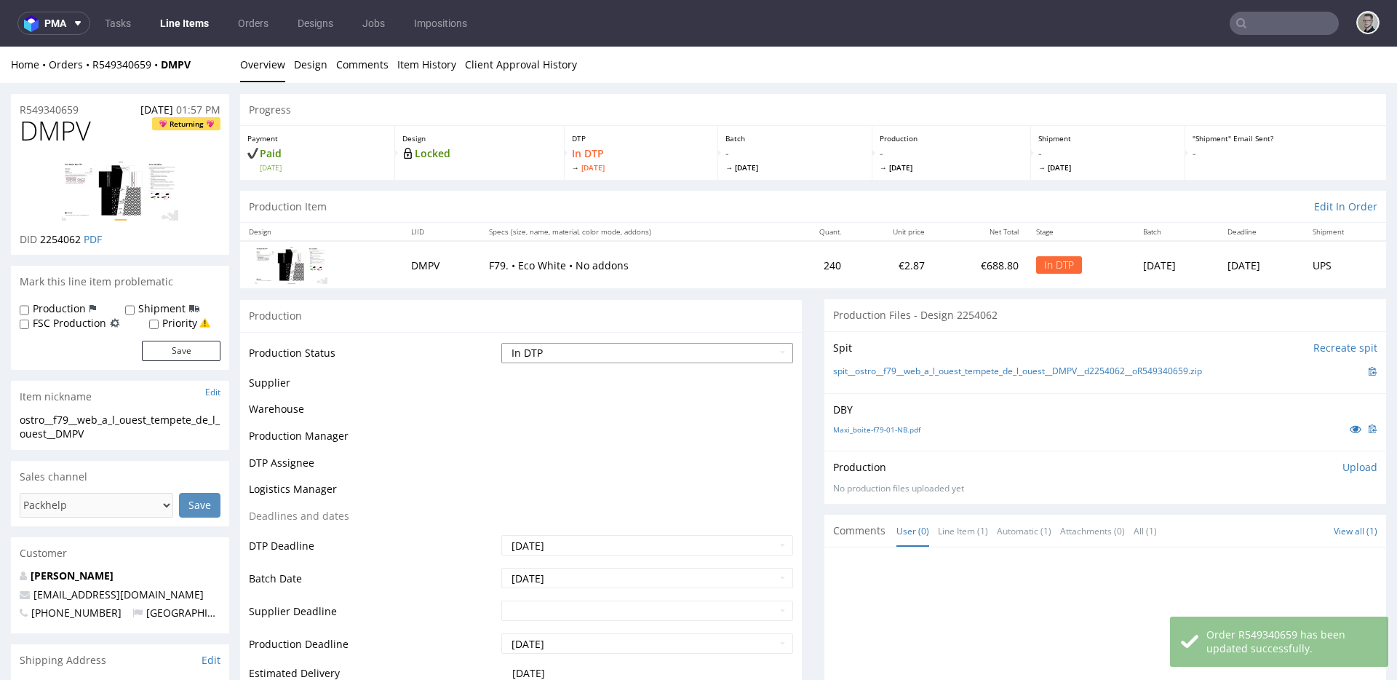
click at [701, 349] on select "Waiting for Artwork Waiting for Diecut Waiting for Mockup Waiting for DTP Waiti…" at bounding box center [647, 353] width 292 height 20
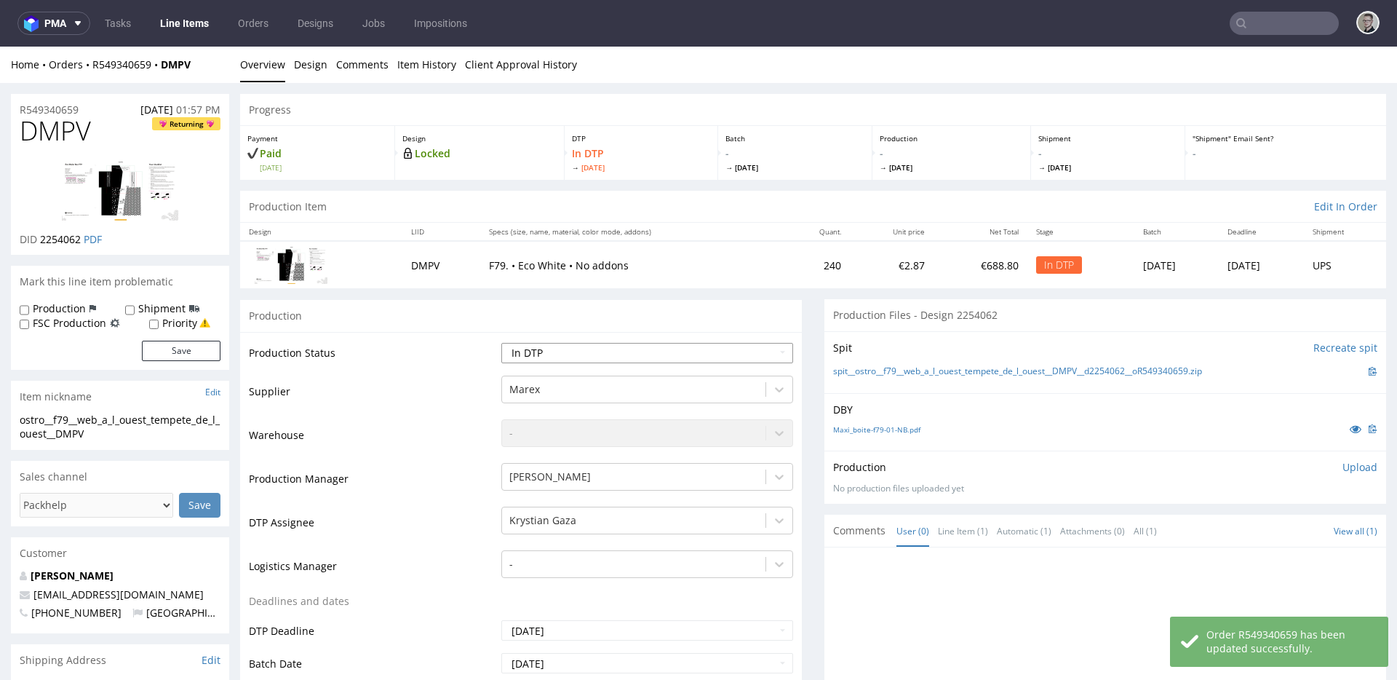
select select "dtp_ca_needed"
click at [501, 343] on select "Waiting for Artwork Waiting for Diecut Waiting for Mockup Waiting for DTP Waiti…" at bounding box center [647, 353] width 292 height 20
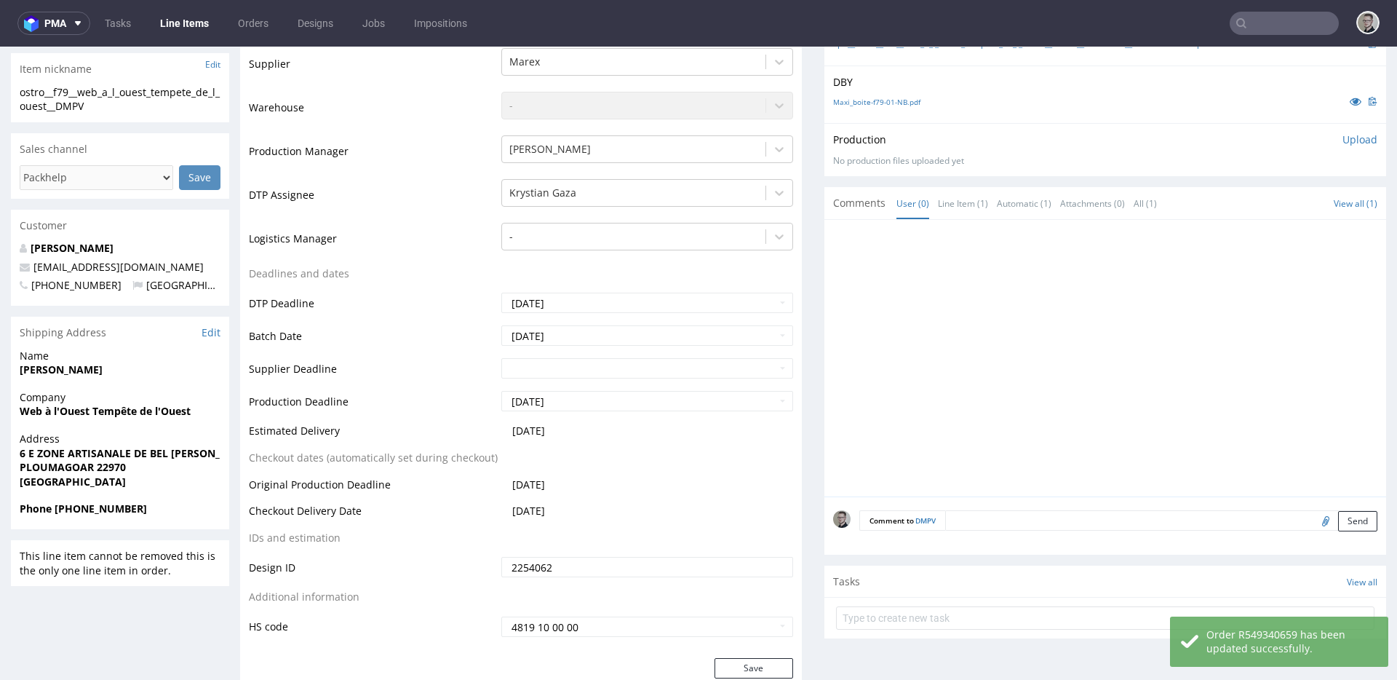
scroll to position [485, 0]
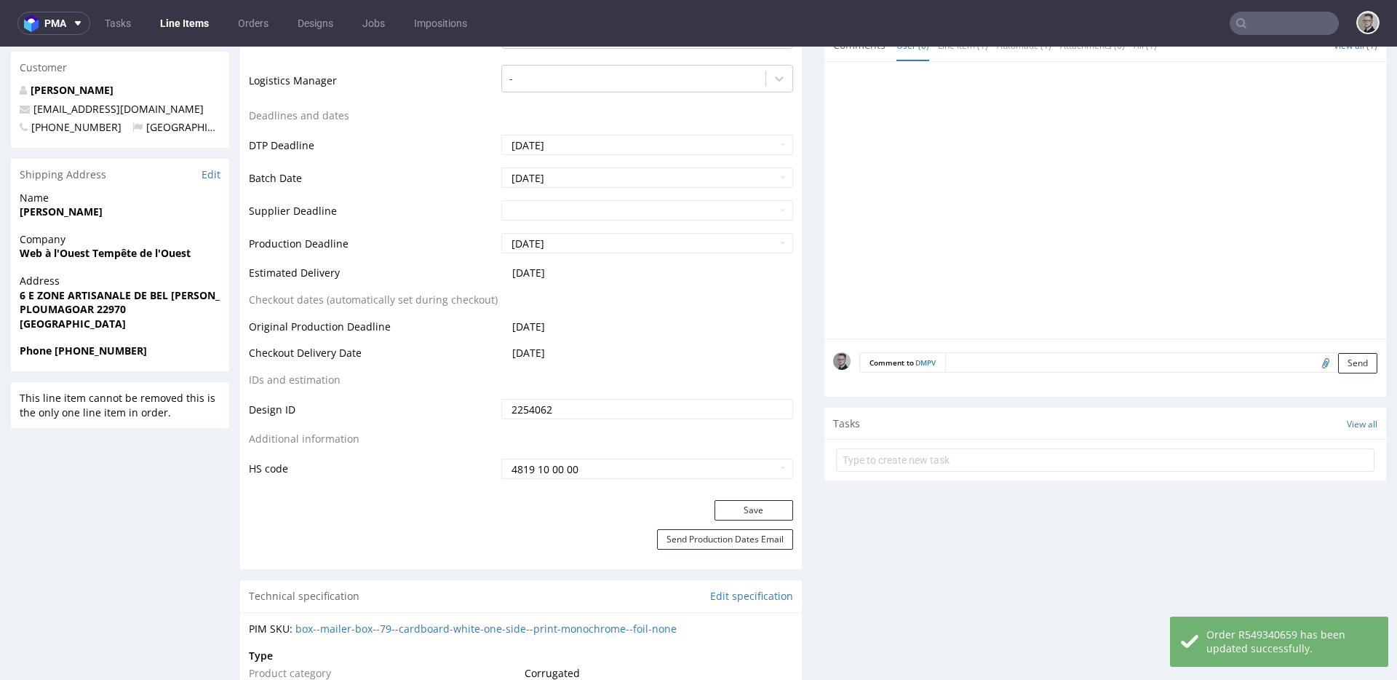
click at [765, 521] on div "Save" at bounding box center [521, 514] width 562 height 29
click at [774, 507] on button "Save" at bounding box center [753, 510] width 79 height 20
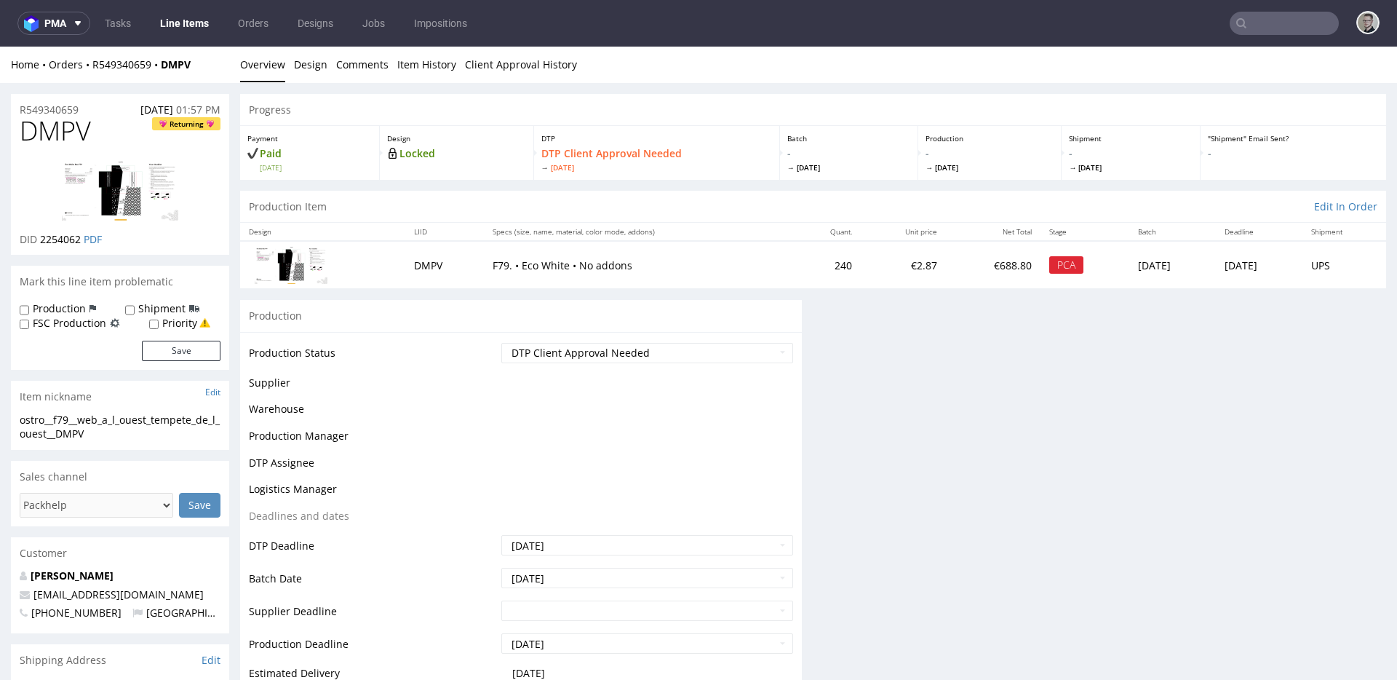
scroll to position [0, 0]
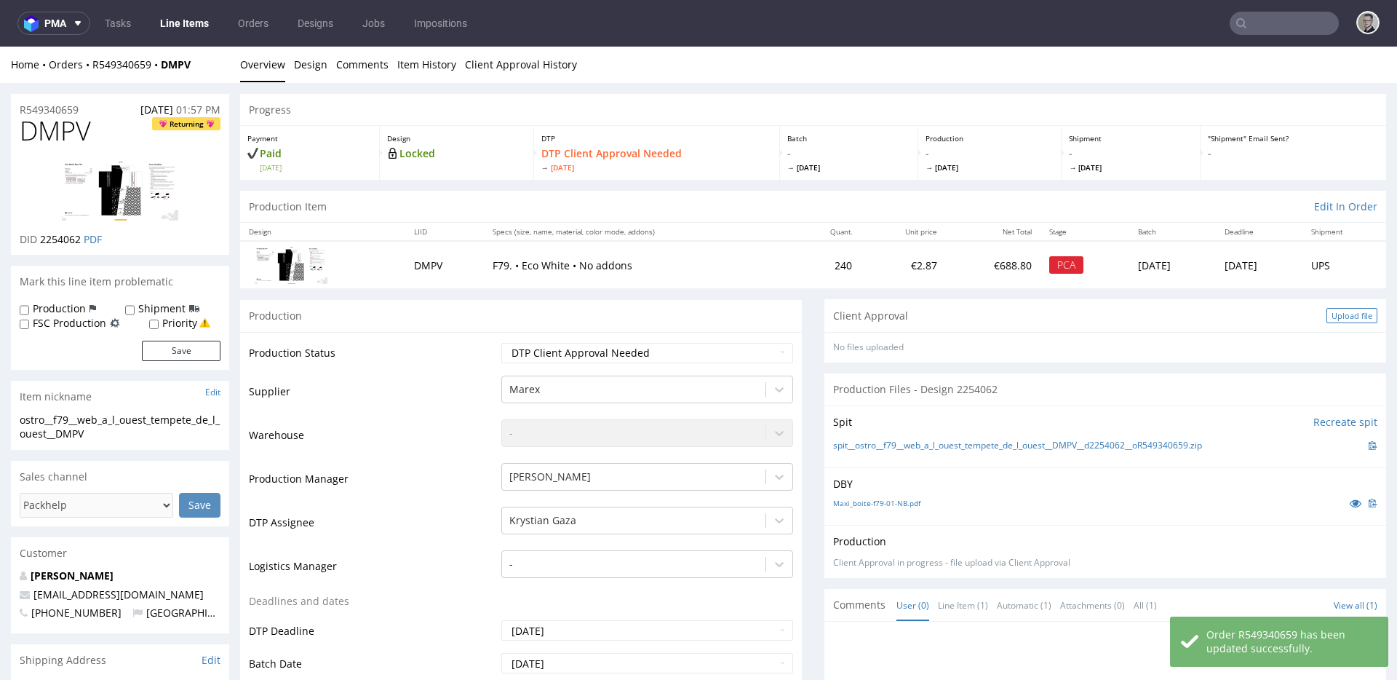
click at [1331, 311] on div "Upload file" at bounding box center [1351, 315] width 51 height 15
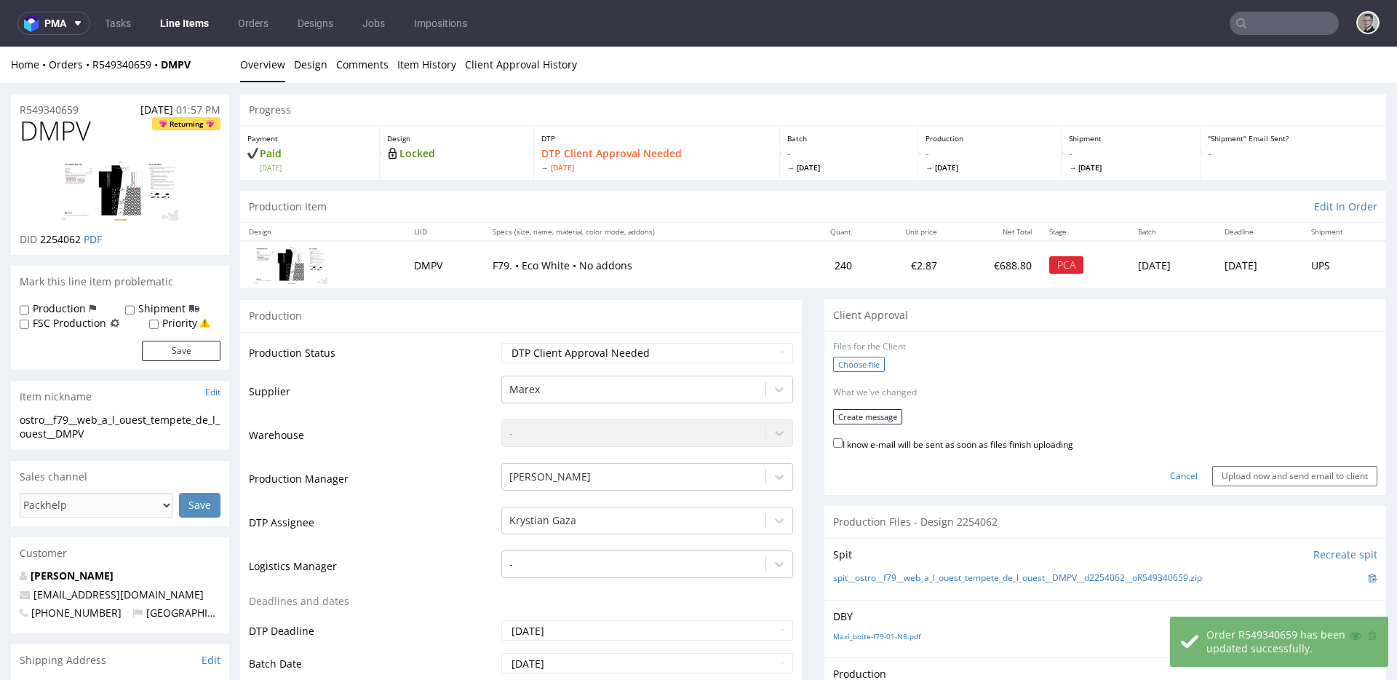
click at [857, 370] on label "Choose file" at bounding box center [859, 364] width 52 height 15
click at [0, 47] on input "Choose file" at bounding box center [0, 47] width 0 height 0
click at [871, 405] on button "Create message" at bounding box center [867, 412] width 69 height 15
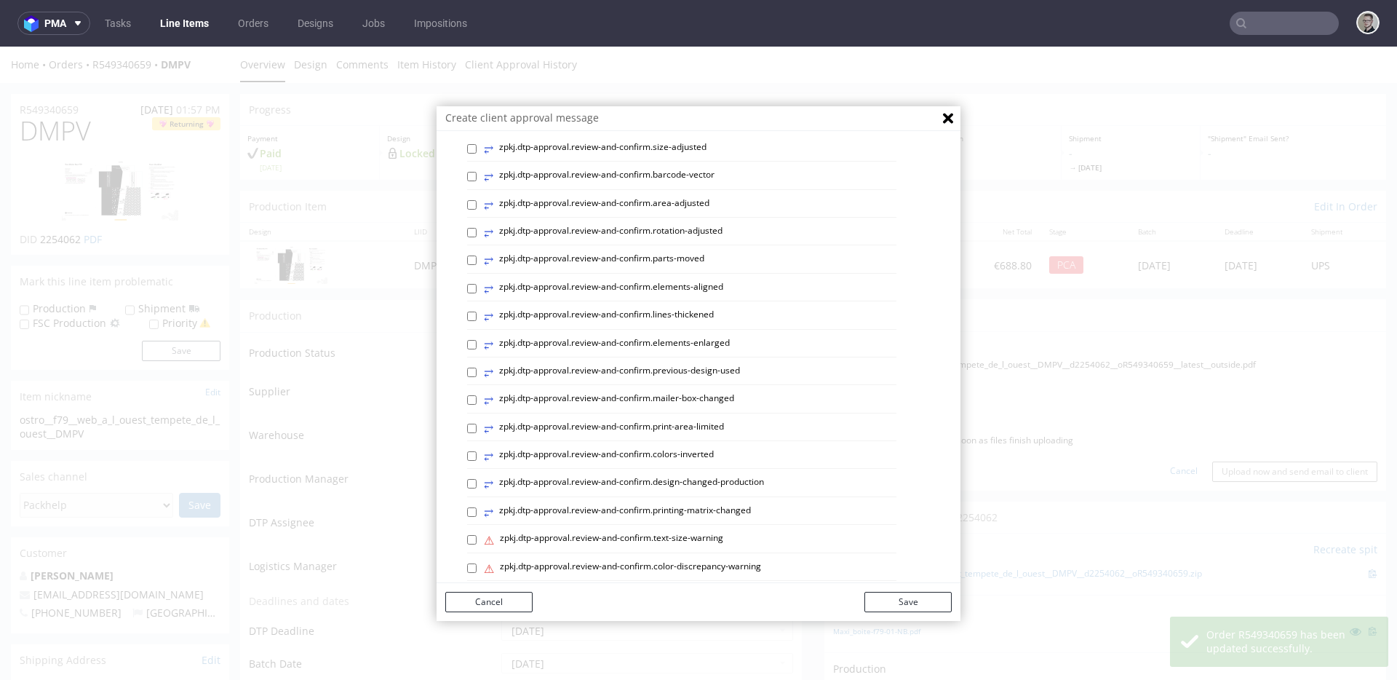
scroll to position [590, 0]
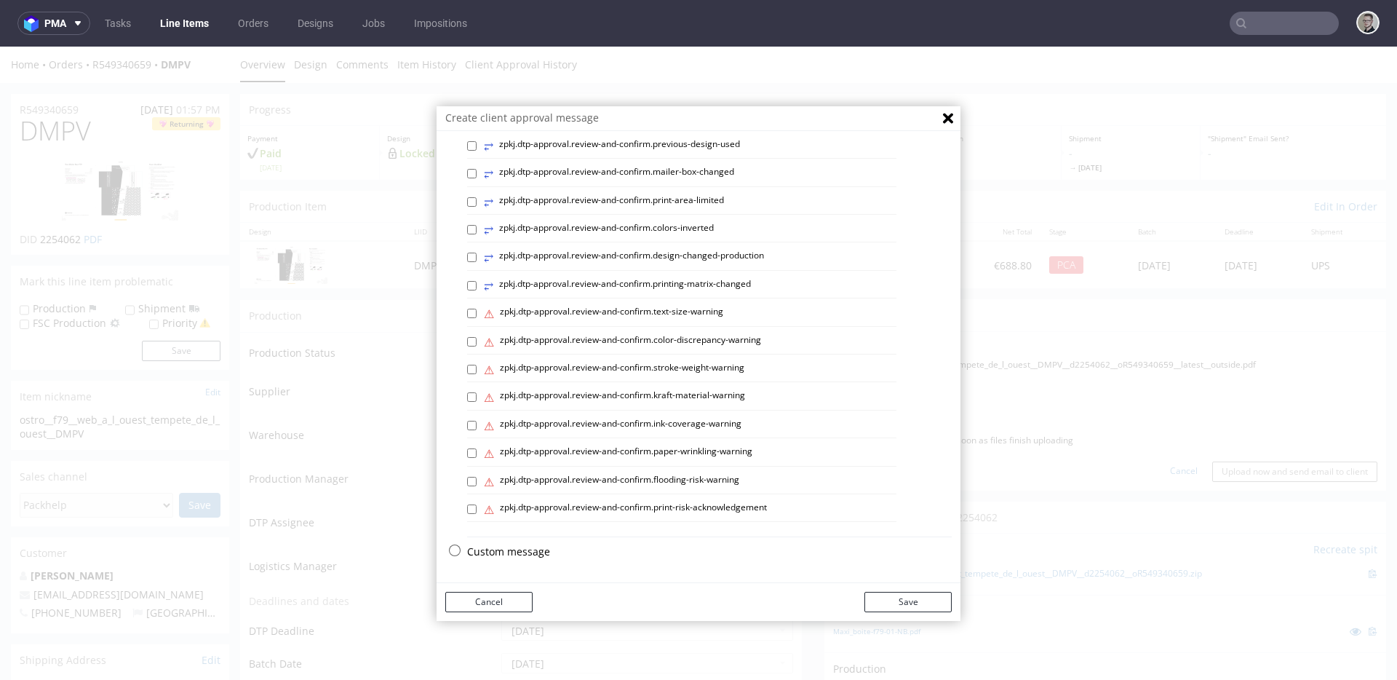
click at [519, 549] on p "Custom message" at bounding box center [709, 551] width 485 height 15
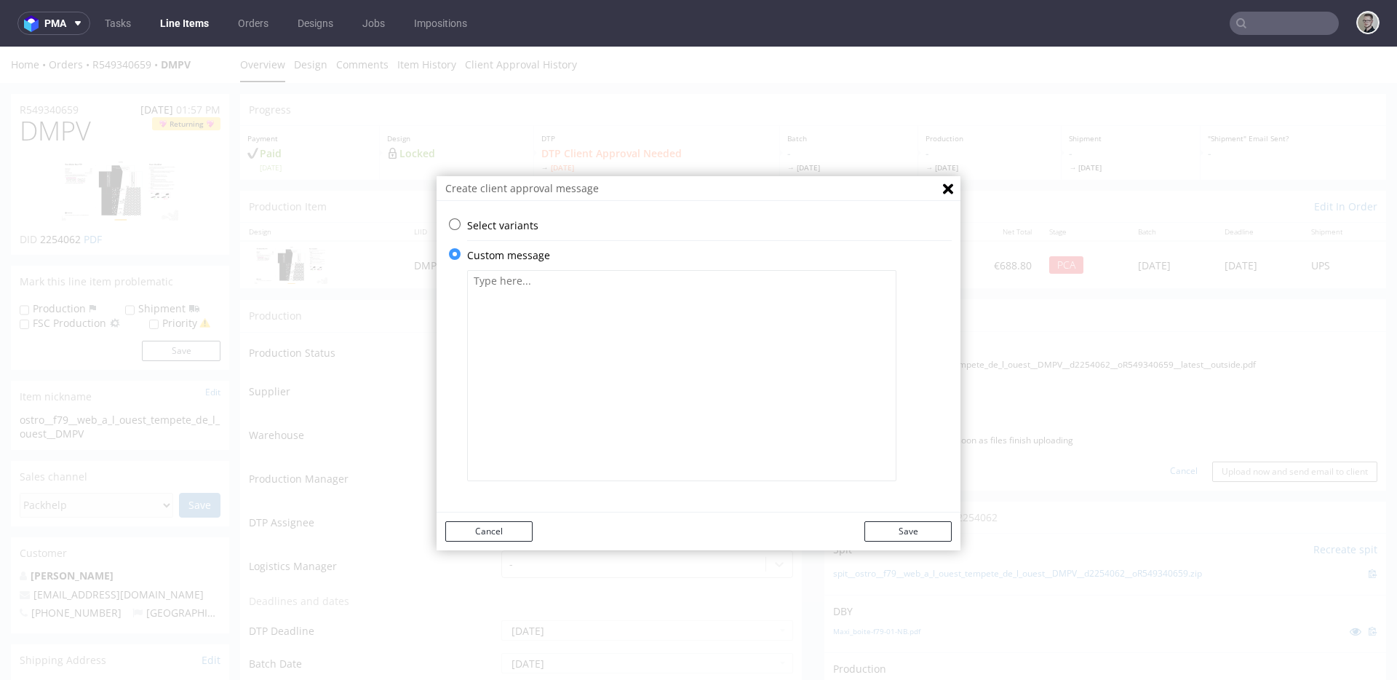
click at [685, 451] on textarea at bounding box center [681, 375] width 429 height 211
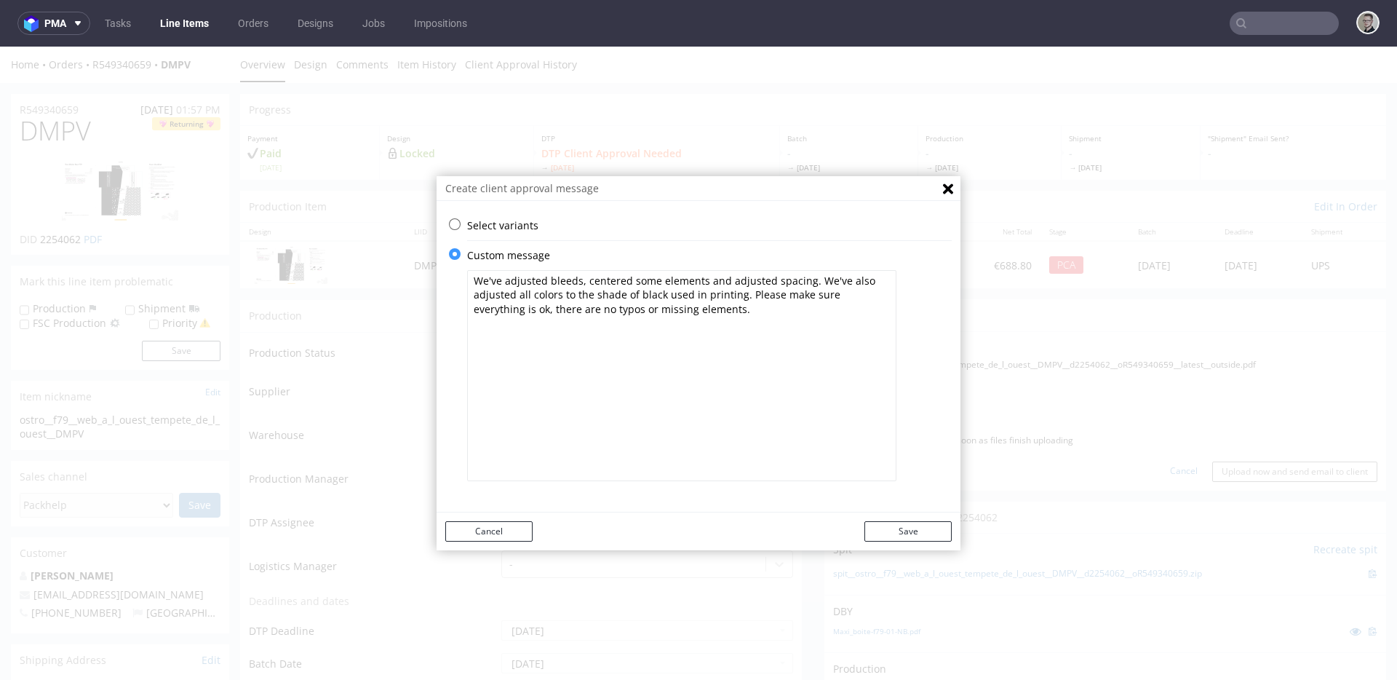
type textarea "We've adjusted bleeds, centered some elements and adjusted spacing. We've also …"
click at [892, 531] on button "Save" at bounding box center [907, 531] width 87 height 20
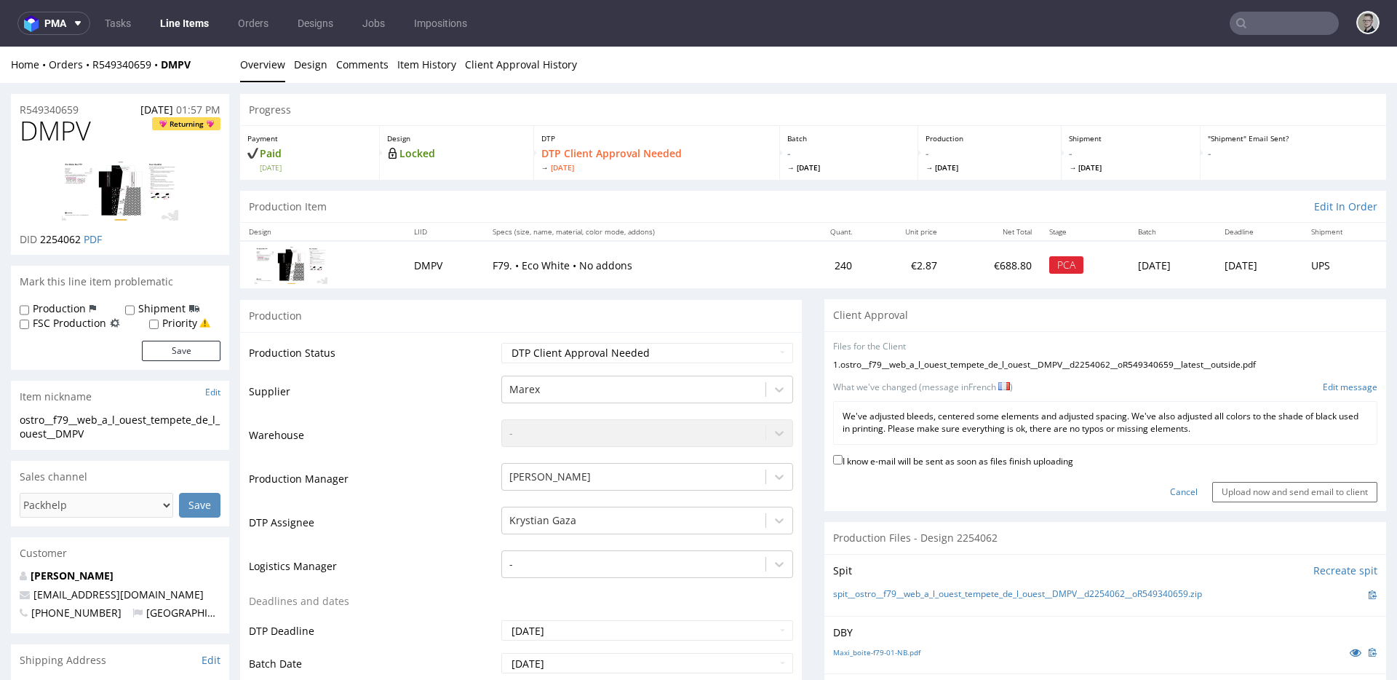
click at [1050, 459] on label "I know e-mail will be sent as soon as files finish uploading" at bounding box center [953, 460] width 240 height 16
click at [843, 459] on input "I know e-mail will be sent as soon as files finish uploading" at bounding box center [837, 459] width 9 height 9
checkbox input "true"
click at [1225, 486] on input "Upload now and send email to client" at bounding box center [1294, 492] width 165 height 20
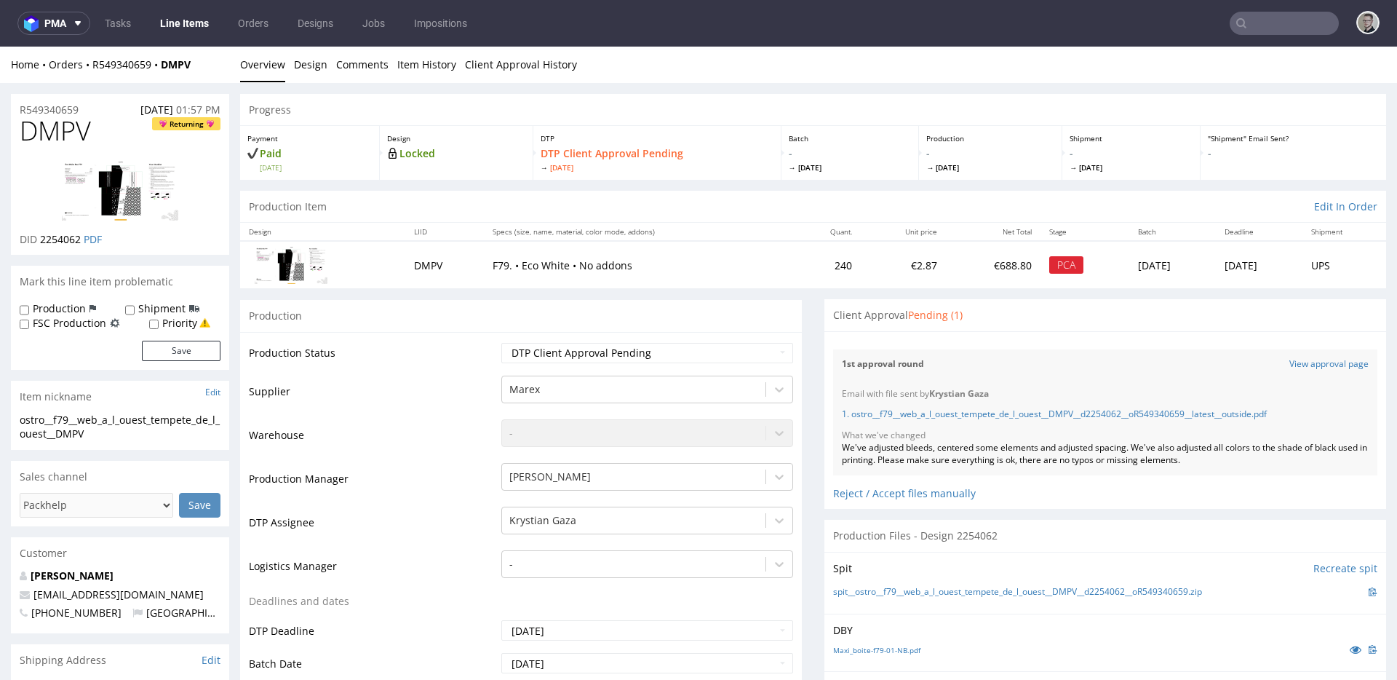
click at [67, 130] on span "DMPV" at bounding box center [55, 130] width 71 height 29
copy span "DMPV"
